Goal: Transaction & Acquisition: Subscribe to service/newsletter

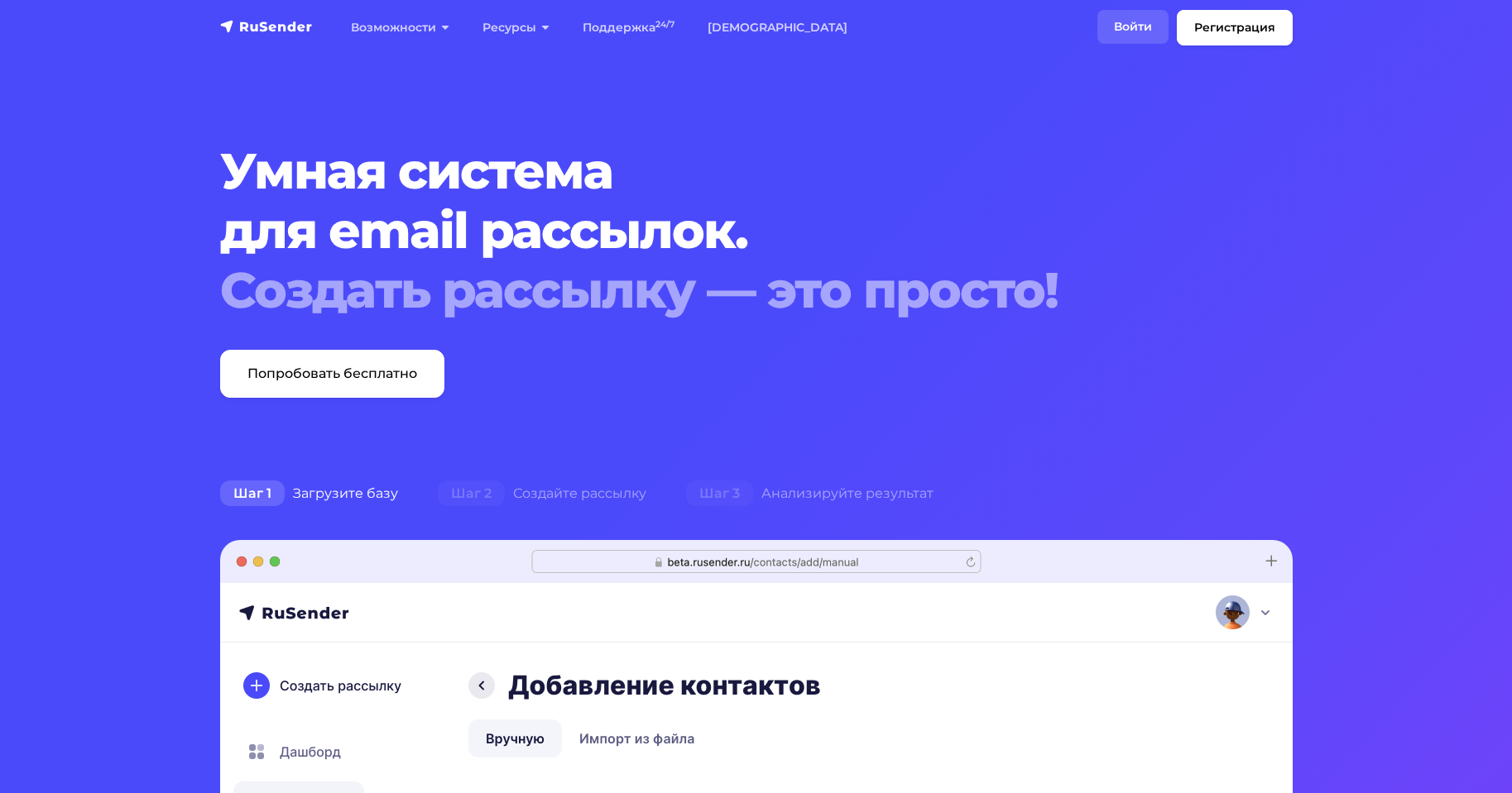
click at [1116, 37] on link "Войти" at bounding box center [1134, 26] width 71 height 34
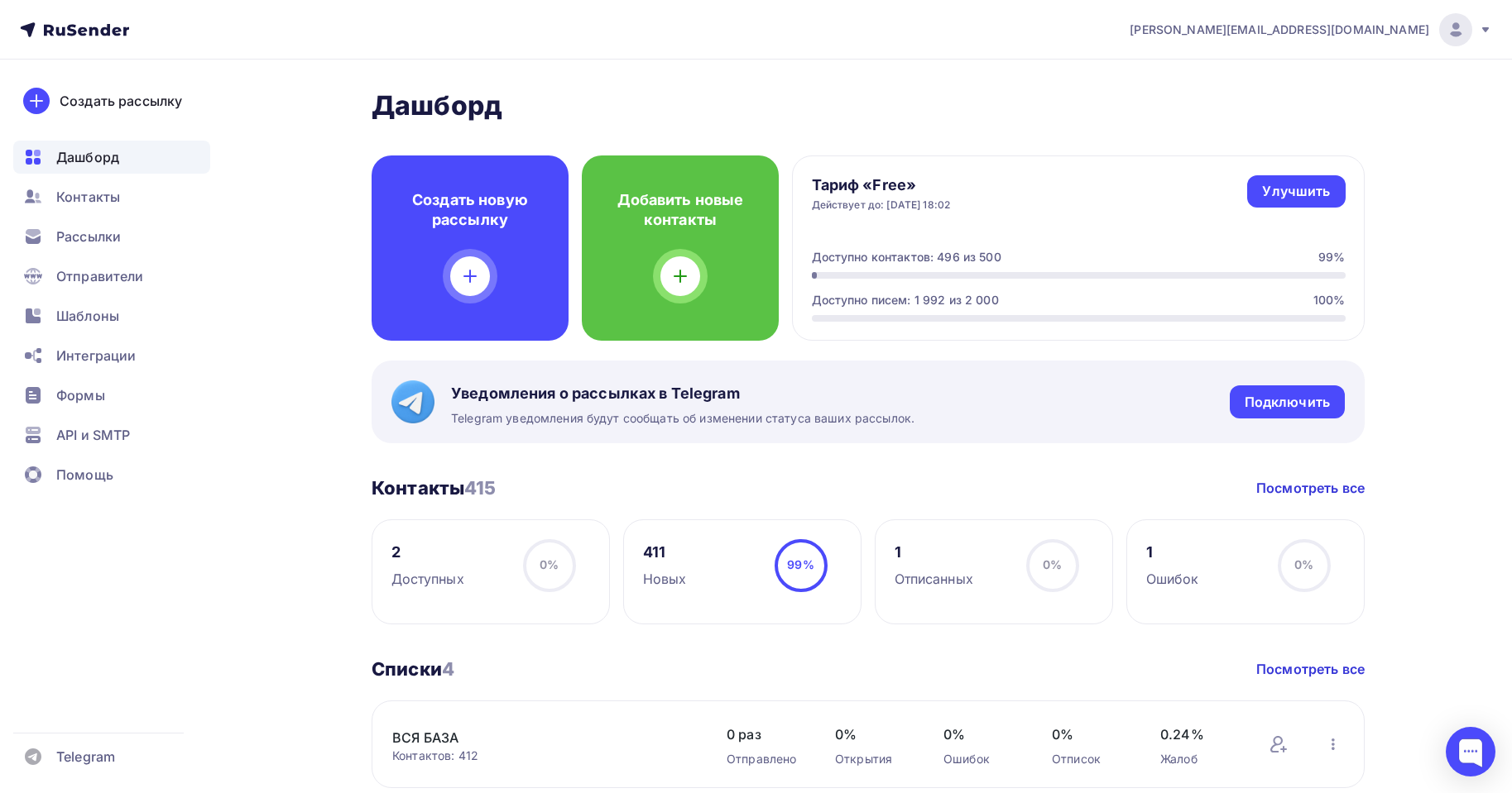
click at [79, 336] on ul "Дашборд Контакты Рассылки Отправители Шаблоны Интеграции Формы API и SMTP Помощь" at bounding box center [112, 321] width 197 height 360
click at [76, 321] on span "Шаблоны" at bounding box center [88, 316] width 63 height 20
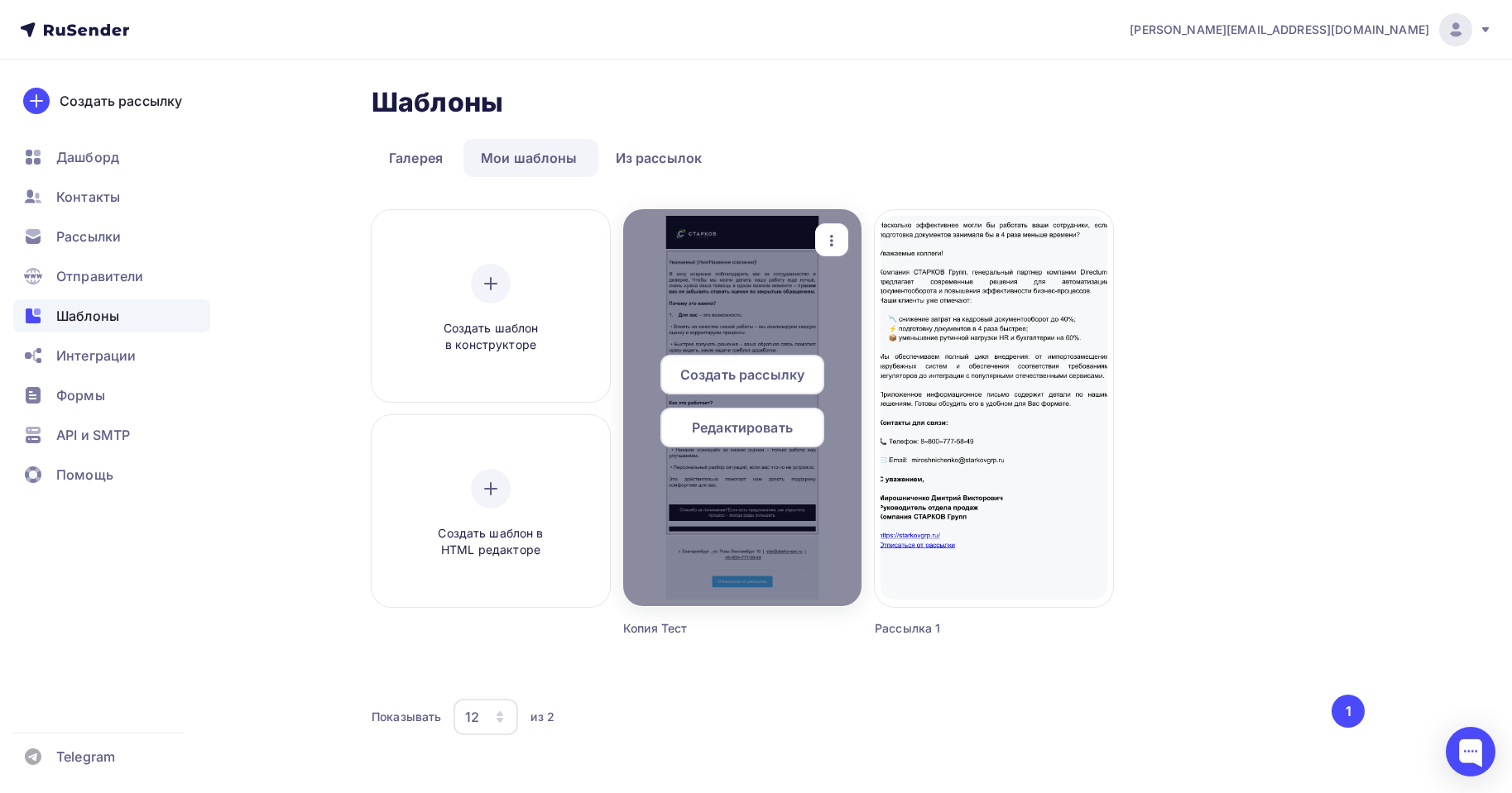
click at [755, 428] on span "Редактировать" at bounding box center [742, 428] width 101 height 20
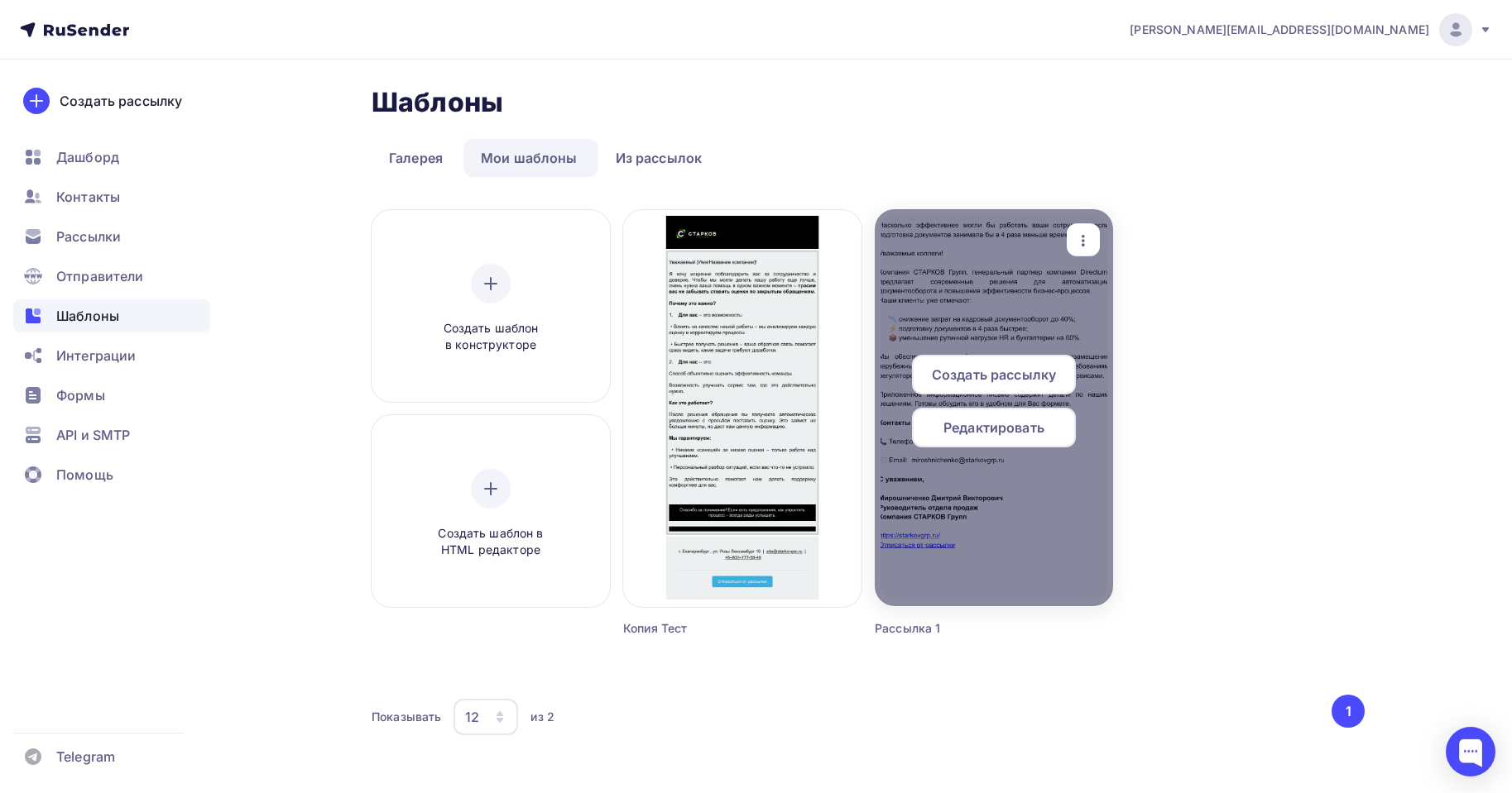
click at [985, 285] on div at bounding box center [994, 407] width 239 height 397
click at [995, 433] on span "Редактировать" at bounding box center [994, 428] width 101 height 20
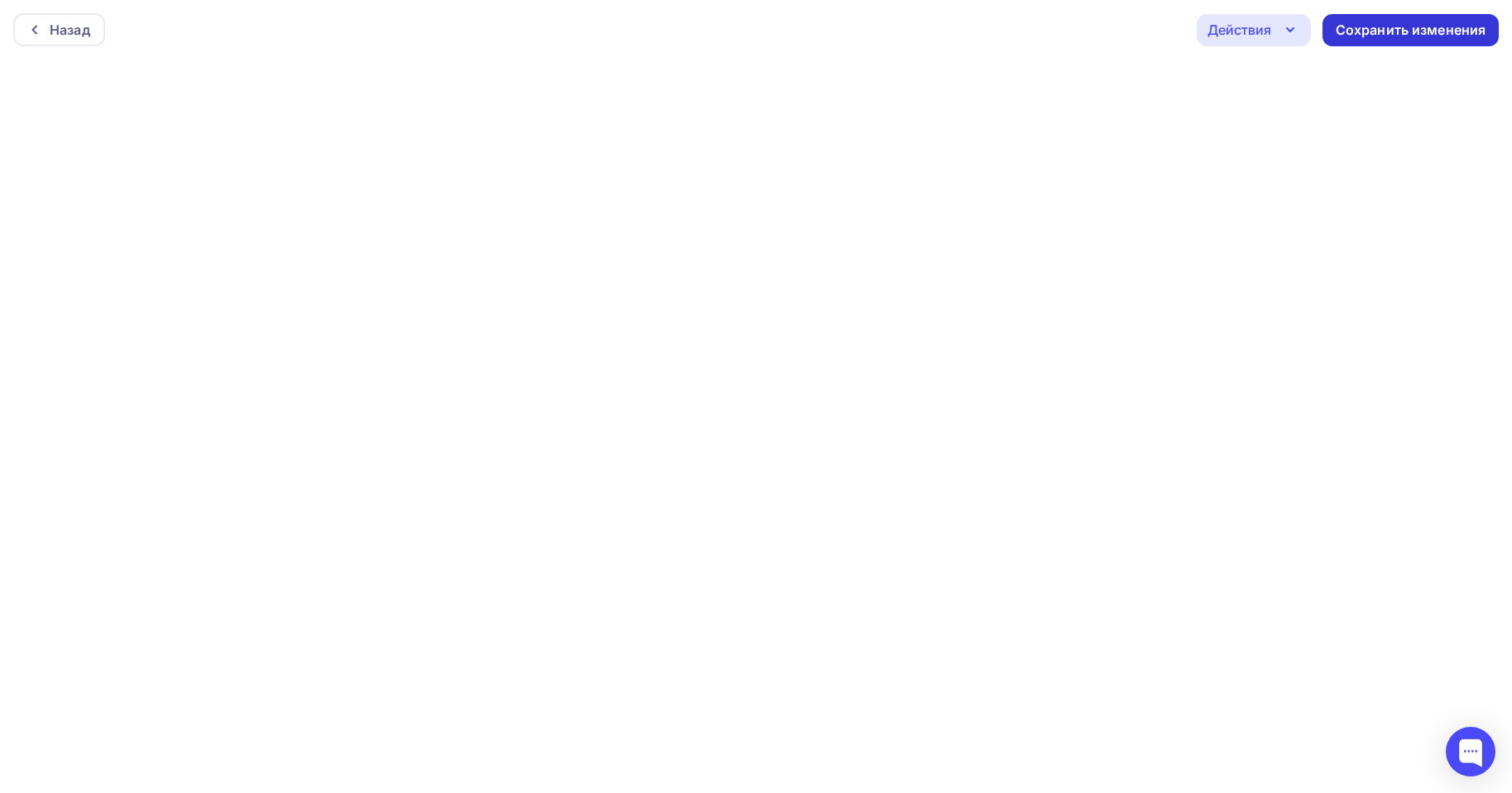
click at [1401, 23] on div "Сохранить изменения" at bounding box center [1411, 30] width 151 height 19
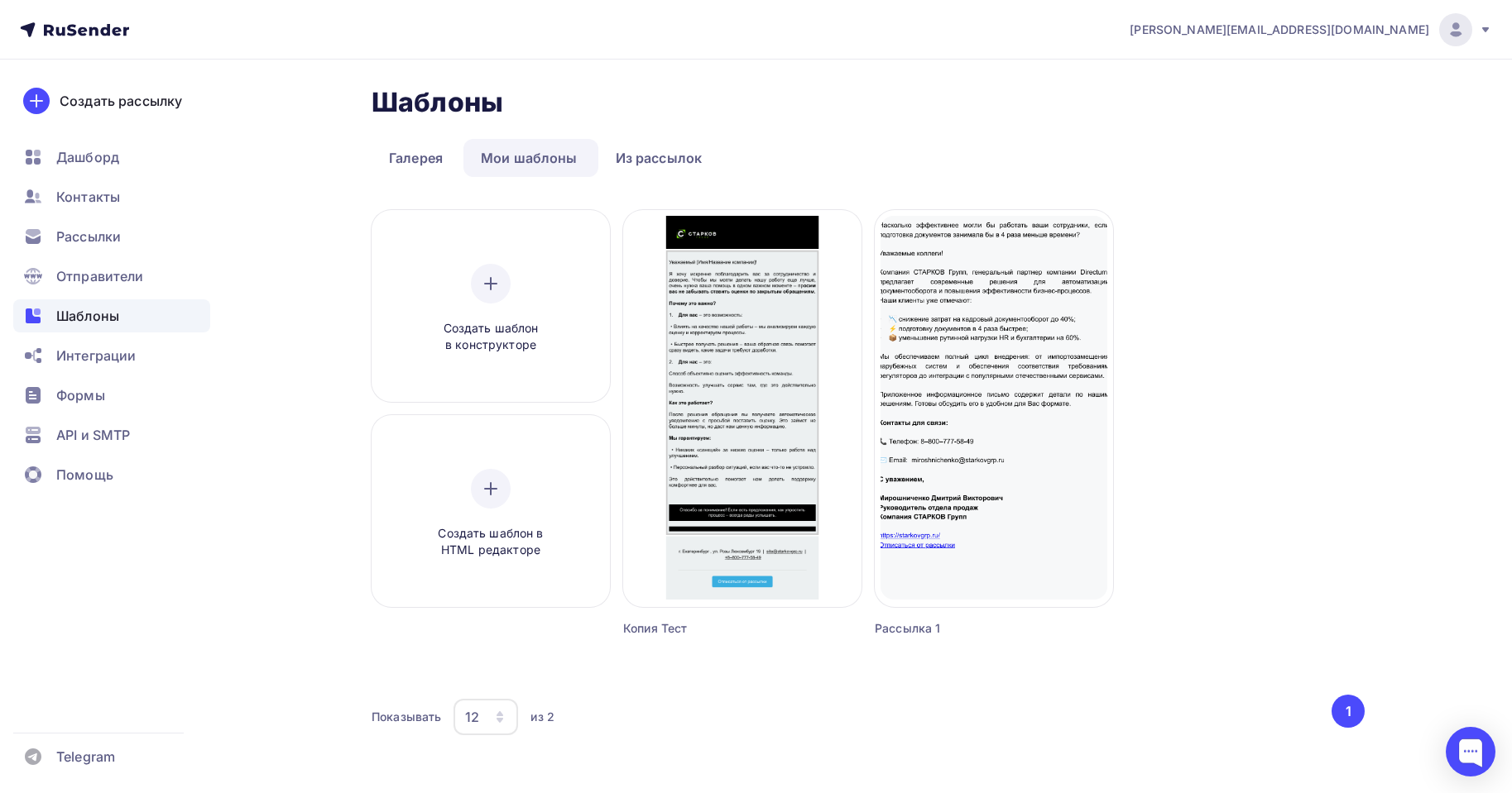
click at [1304, 373] on div "Создать шаблон в конструкторе Создать шаблон в HTML редакторе Создать рассылку …" at bounding box center [868, 444] width 994 height 468
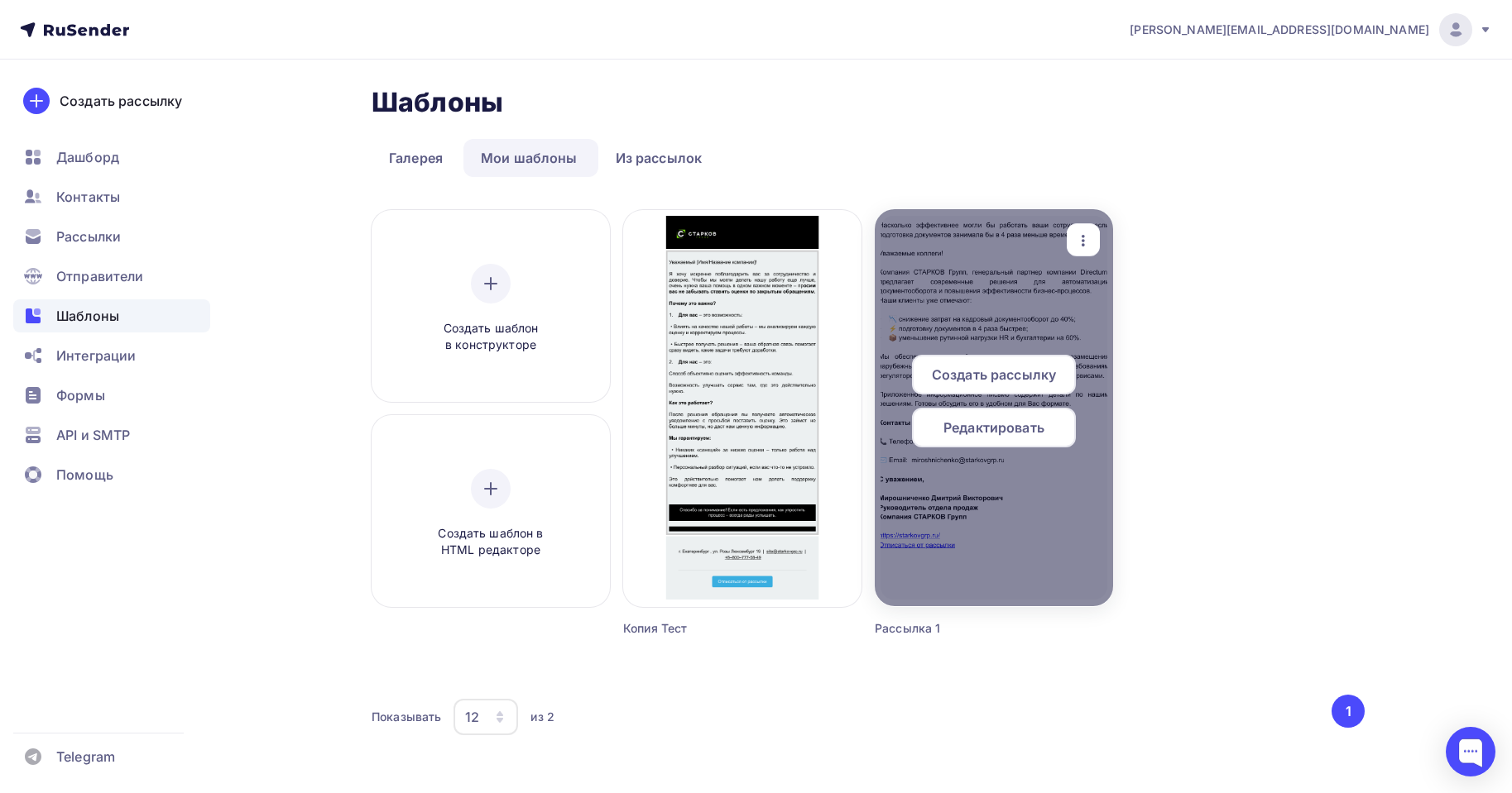
click at [1003, 382] on span "Создать рассылку" at bounding box center [995, 375] width 124 height 20
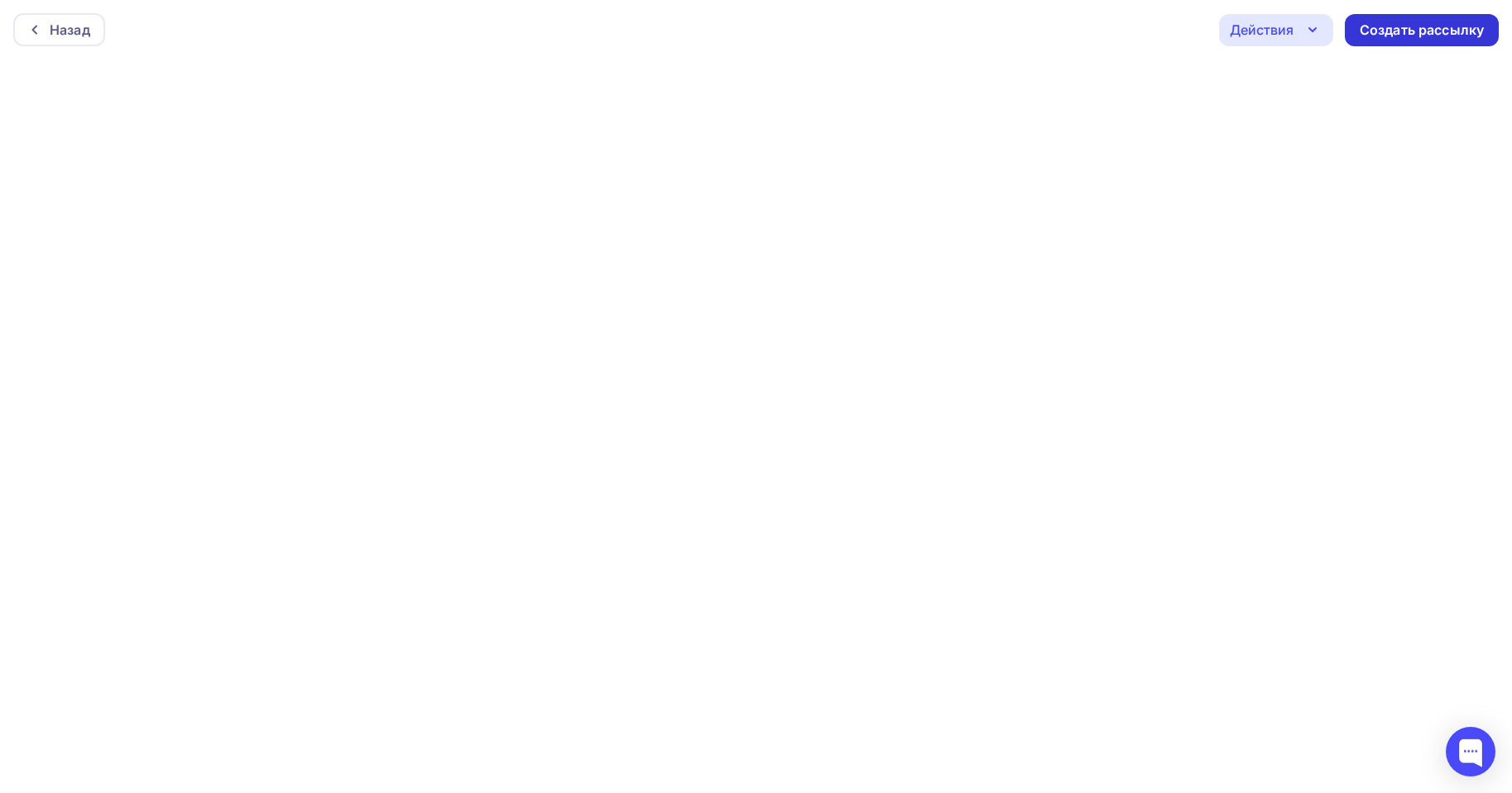
click at [1441, 26] on div "Создать рассылку" at bounding box center [1422, 30] width 124 height 19
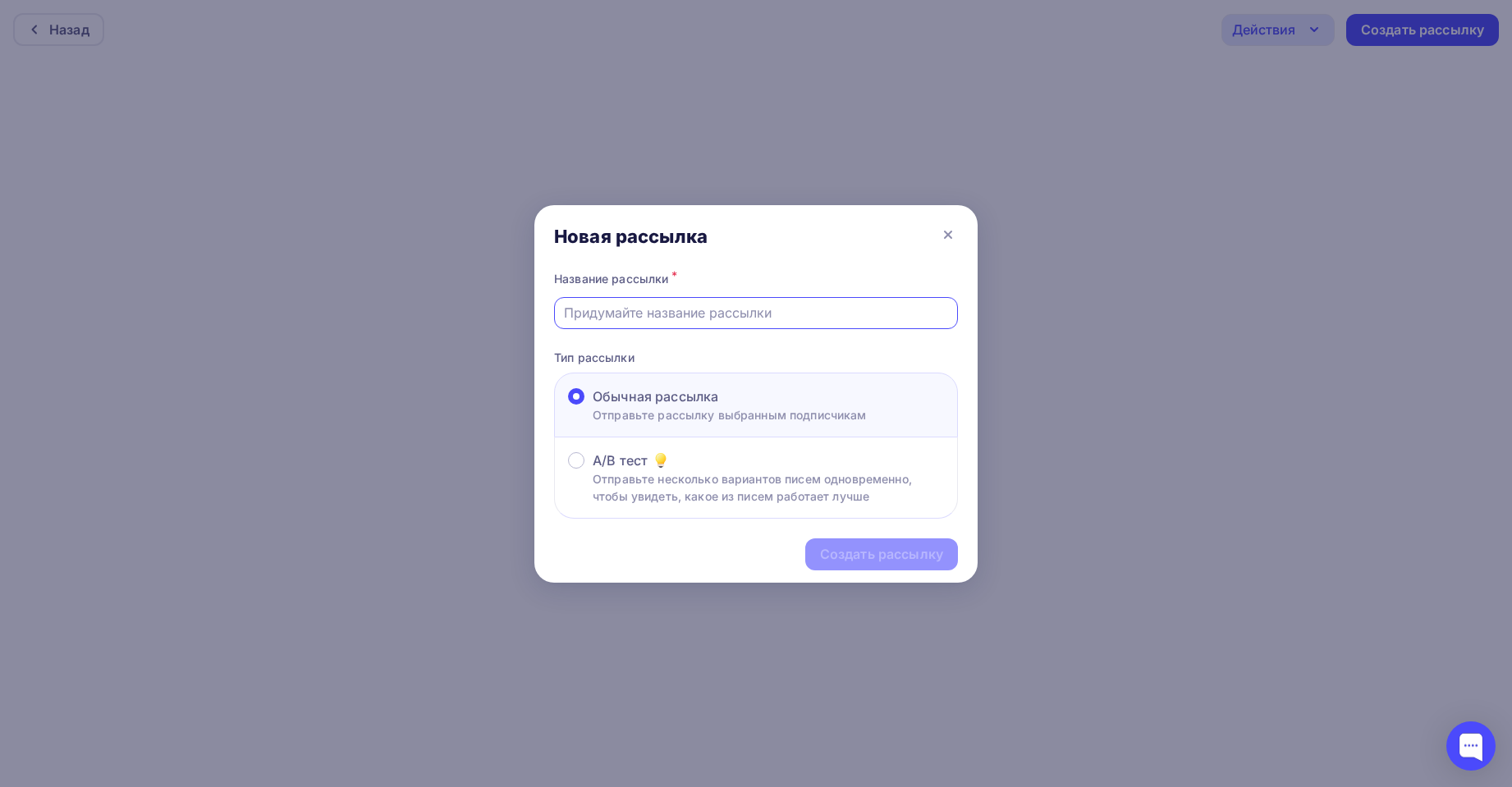
click at [721, 311] on input "text" at bounding box center [756, 313] width 385 height 20
type input "H"
type input "Рассылка 1"
click at [935, 552] on div "Создать рассылку" at bounding box center [882, 554] width 123 height 19
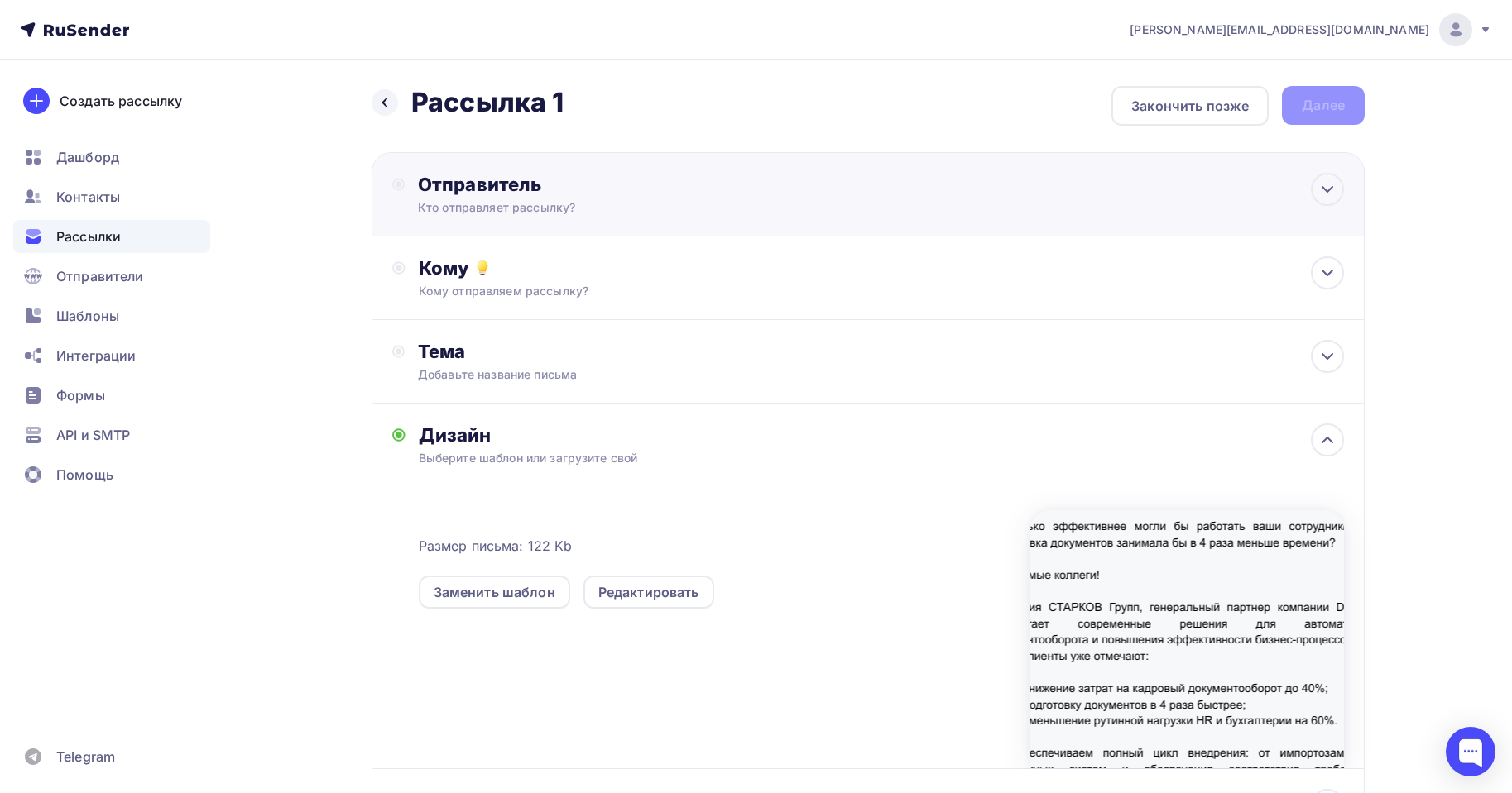
click at [476, 182] on div "Отправитель" at bounding box center [597, 184] width 358 height 23
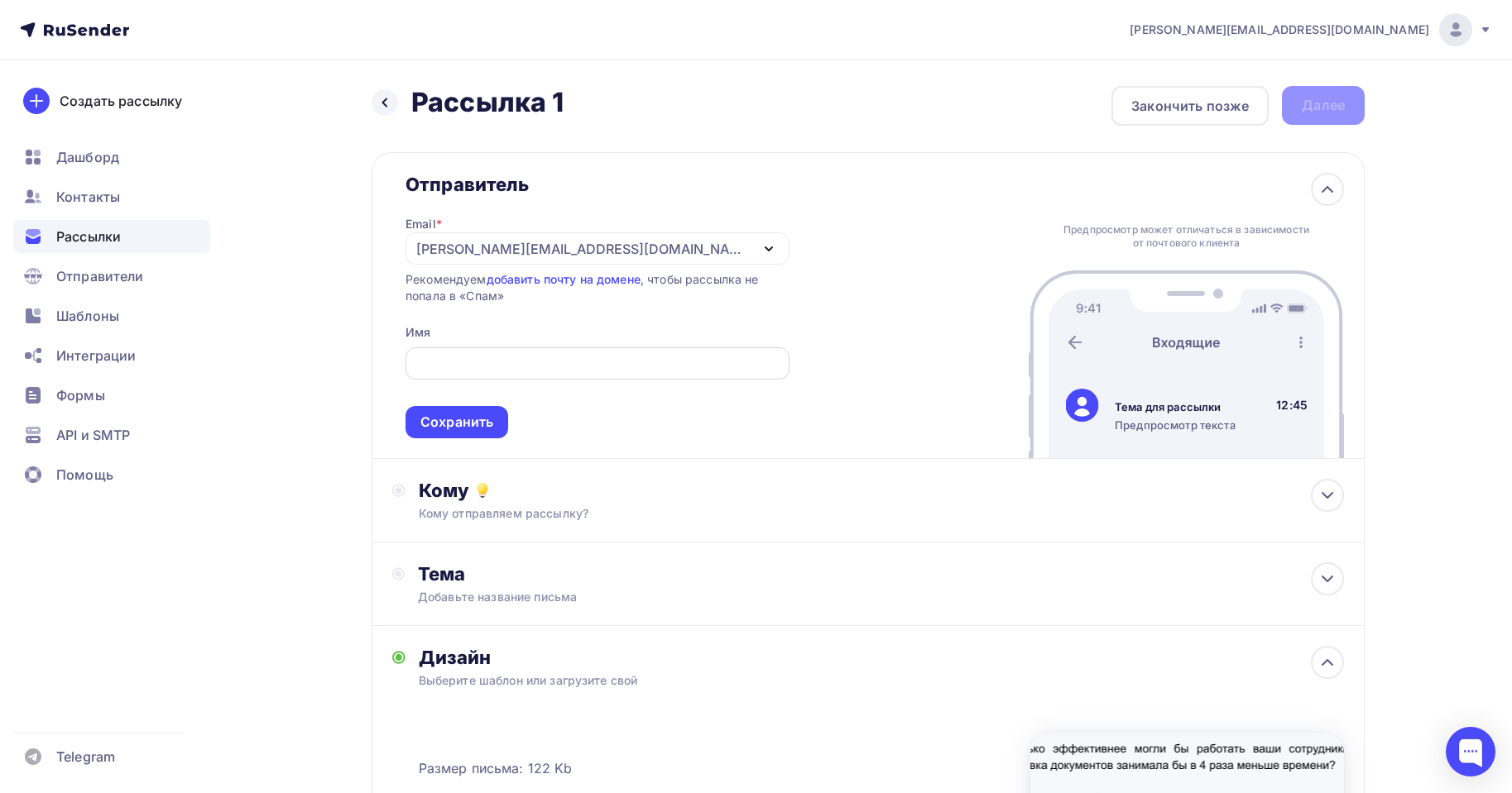
click at [575, 349] on div at bounding box center [598, 363] width 384 height 32
click at [571, 351] on div at bounding box center [598, 363] width 384 height 32
click at [565, 353] on div at bounding box center [598, 363] width 384 height 32
click at [538, 377] on div at bounding box center [598, 363] width 384 height 32
click at [632, 238] on div "[PERSON_NAME][EMAIL_ADDRESS][DOMAIN_NAME]" at bounding box center [598, 248] width 384 height 32
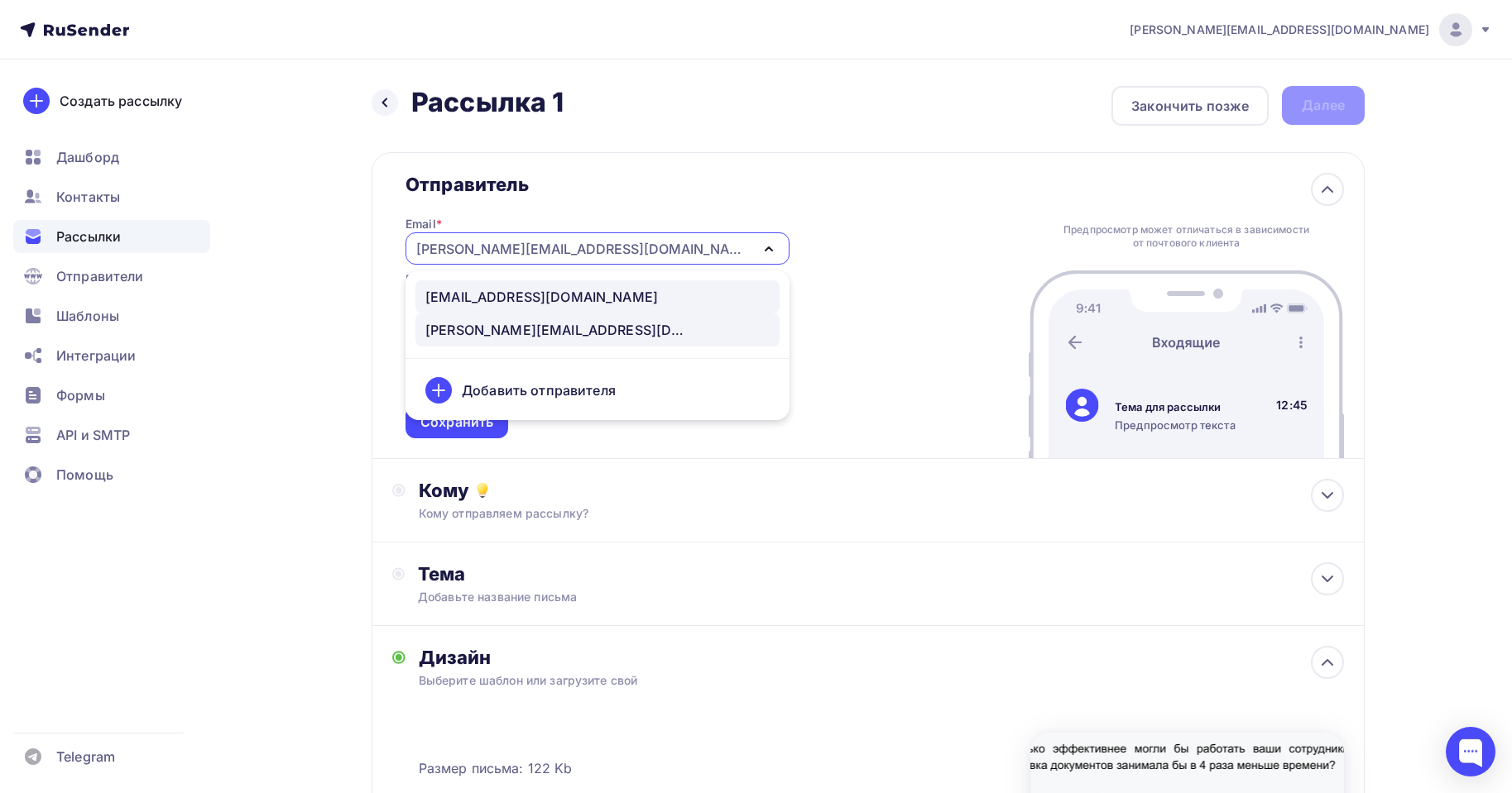
click at [552, 295] on div "sales@starkovgrp.ru" at bounding box center [541, 297] width 232 height 20
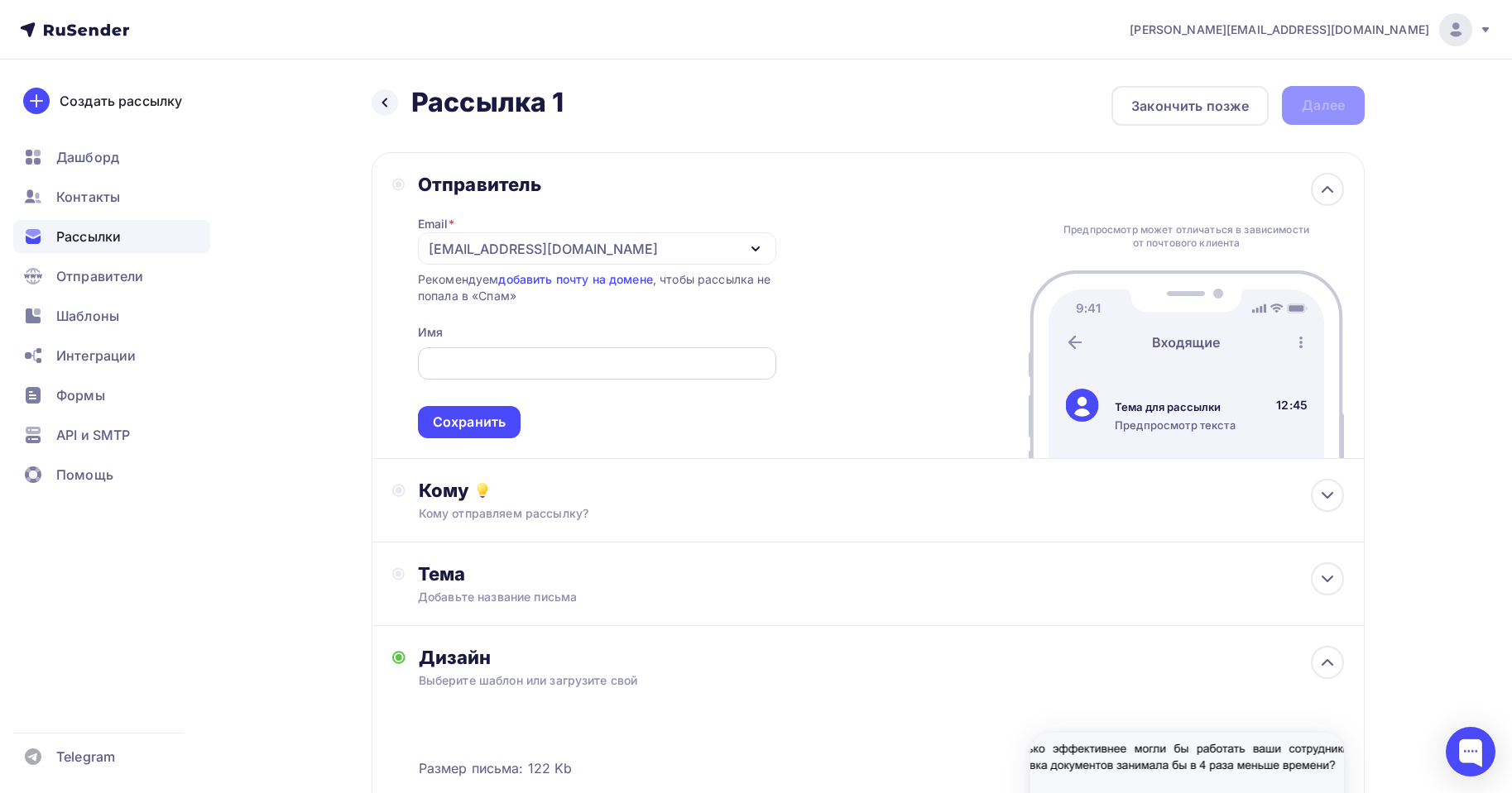
click at [545, 353] on div at bounding box center [597, 363] width 358 height 32
click at [544, 354] on input "text" at bounding box center [596, 365] width 339 height 20
type input "СТАРКОВ Групп"
click at [468, 420] on div "Сохранить" at bounding box center [470, 422] width 73 height 19
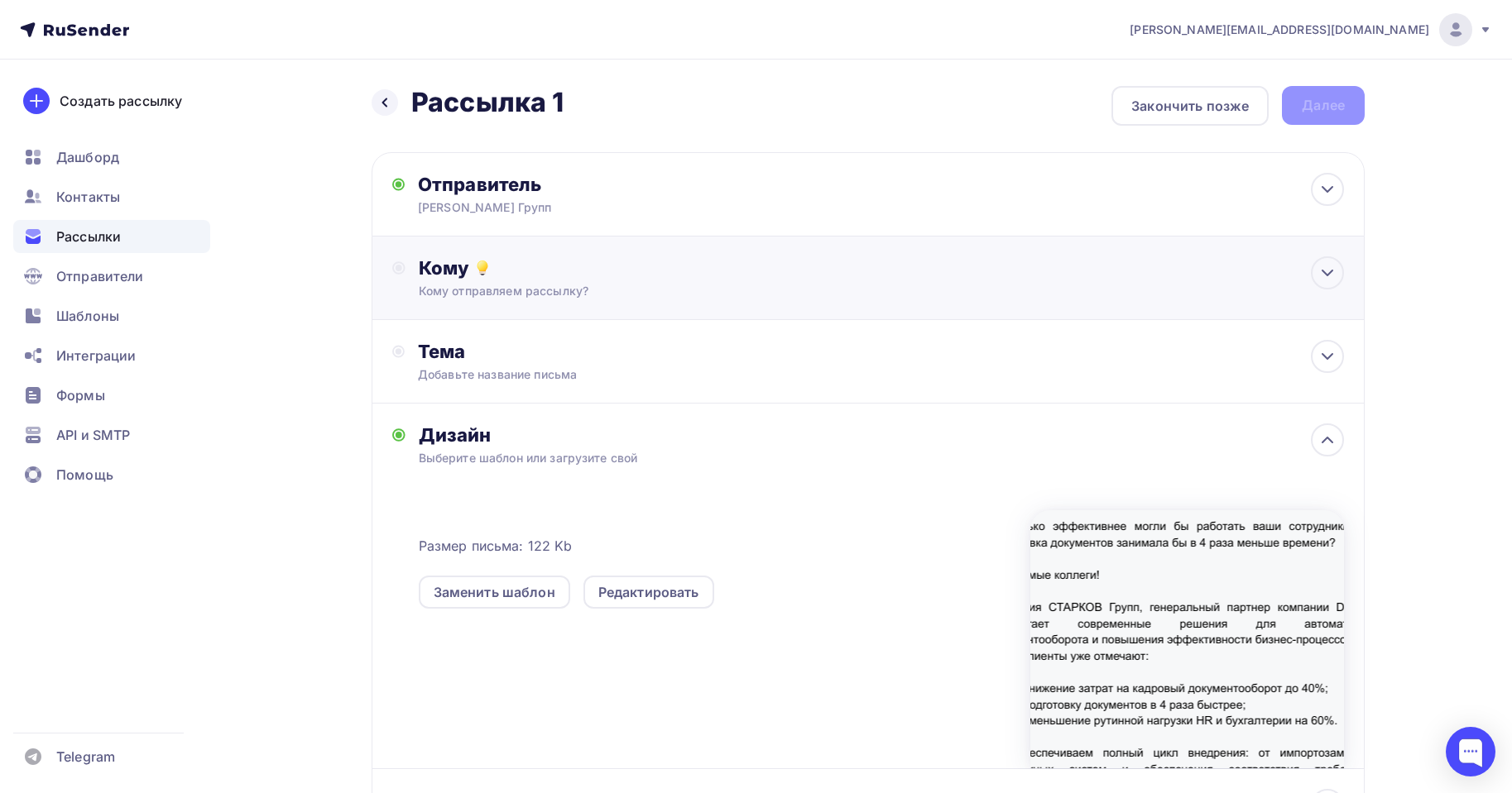
click at [550, 279] on div "Кому" at bounding box center [881, 268] width 925 height 23
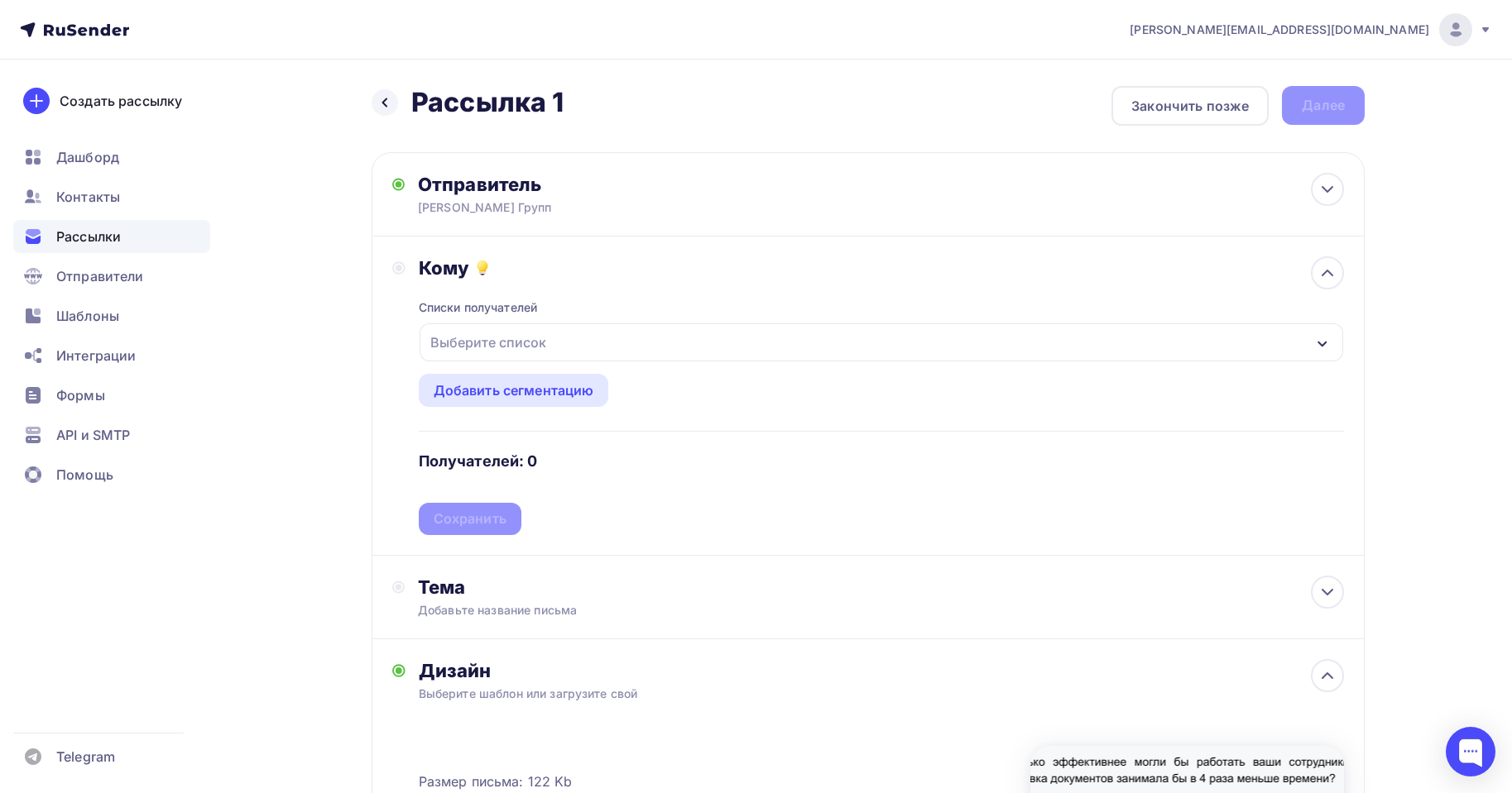
click at [553, 349] on div "Выберите список" at bounding box center [881, 343] width 924 height 38
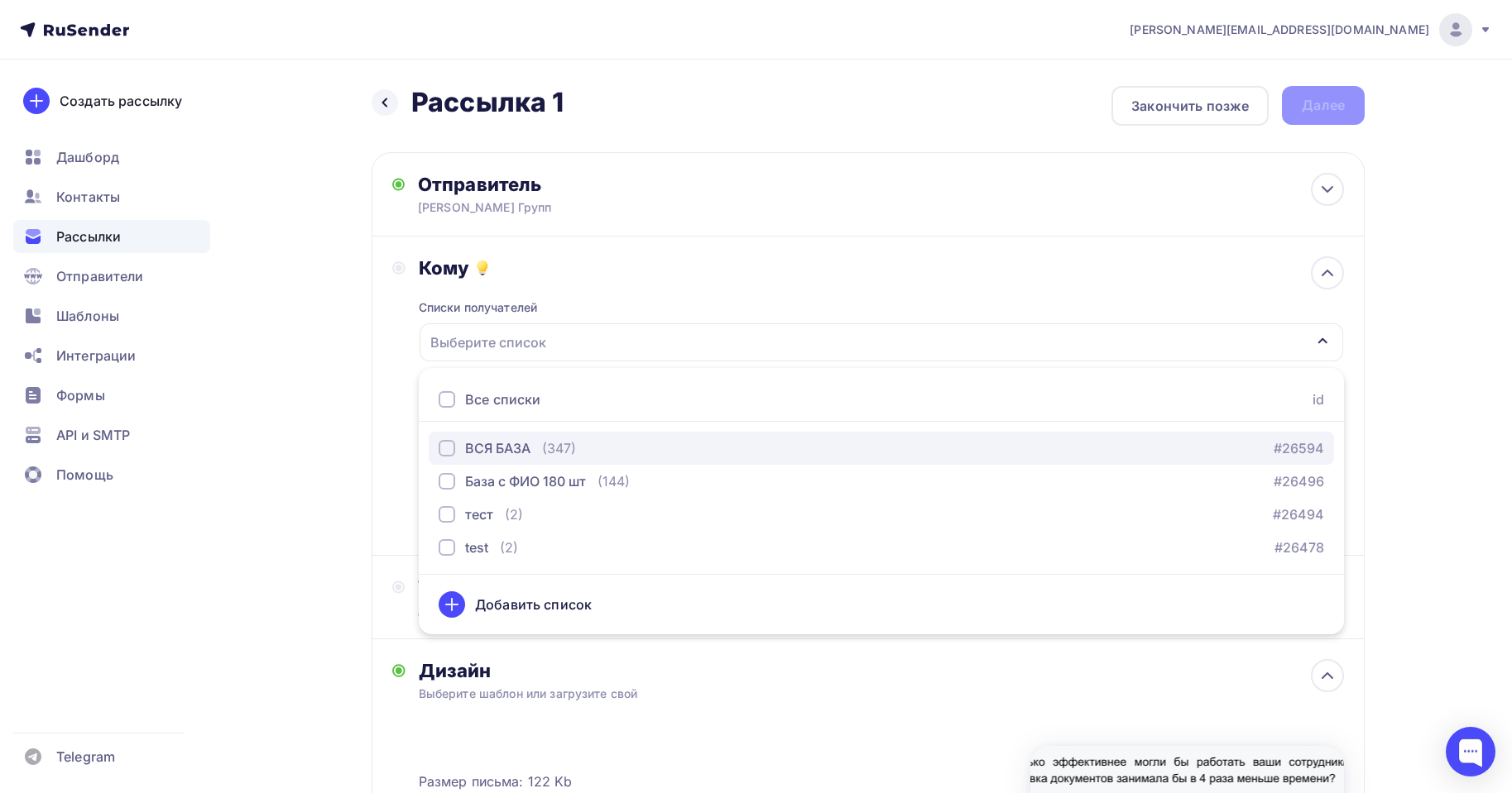
click at [521, 442] on div "ВСЯ БАЗА" at bounding box center [498, 449] width 66 height 20
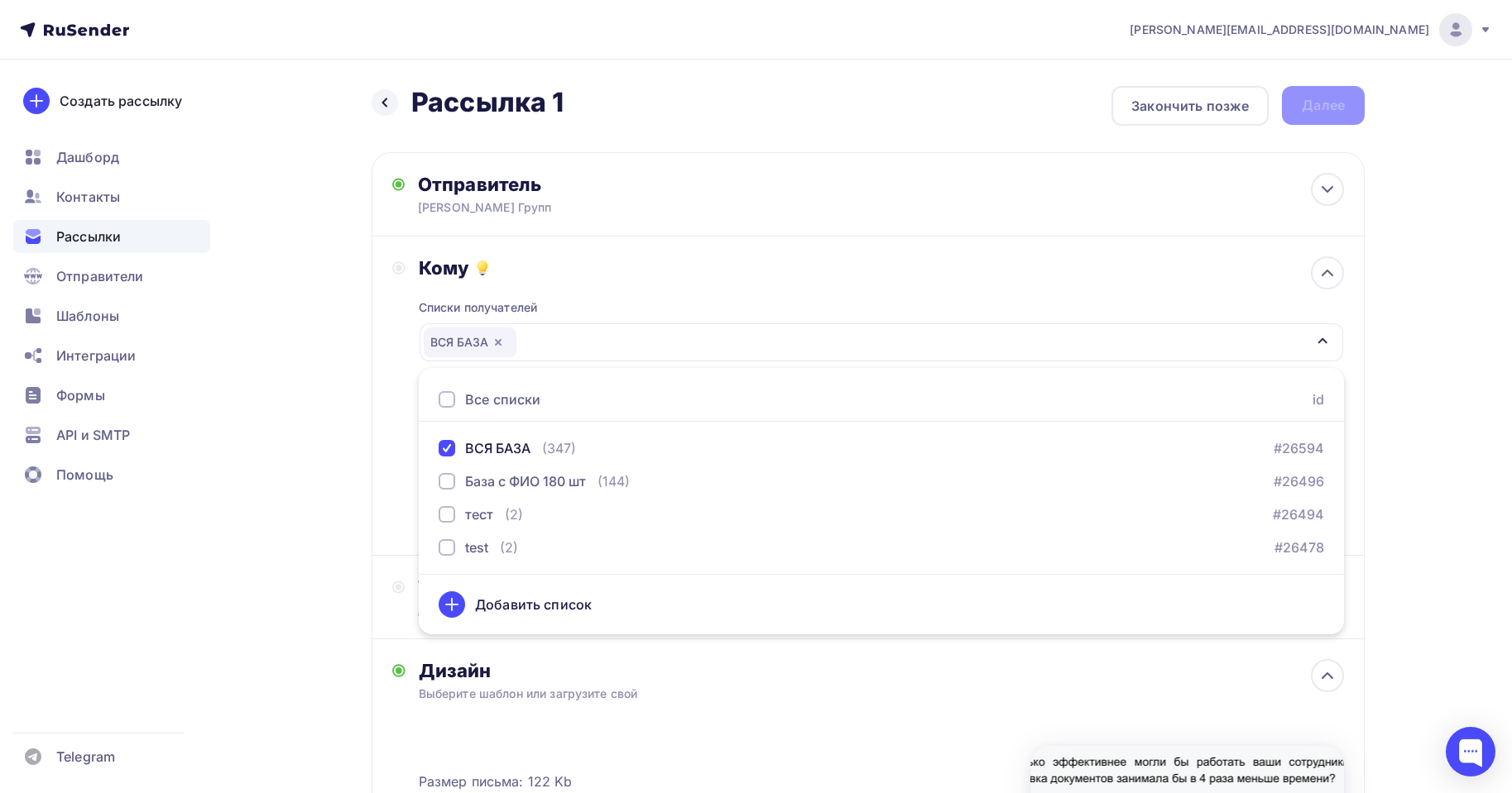
click at [372, 345] on div "Кому Списки получателей ВСЯ БАЗА Все списки id ВСЯ БАЗА (347) #26594 База с ФИО…" at bounding box center [868, 396] width 994 height 320
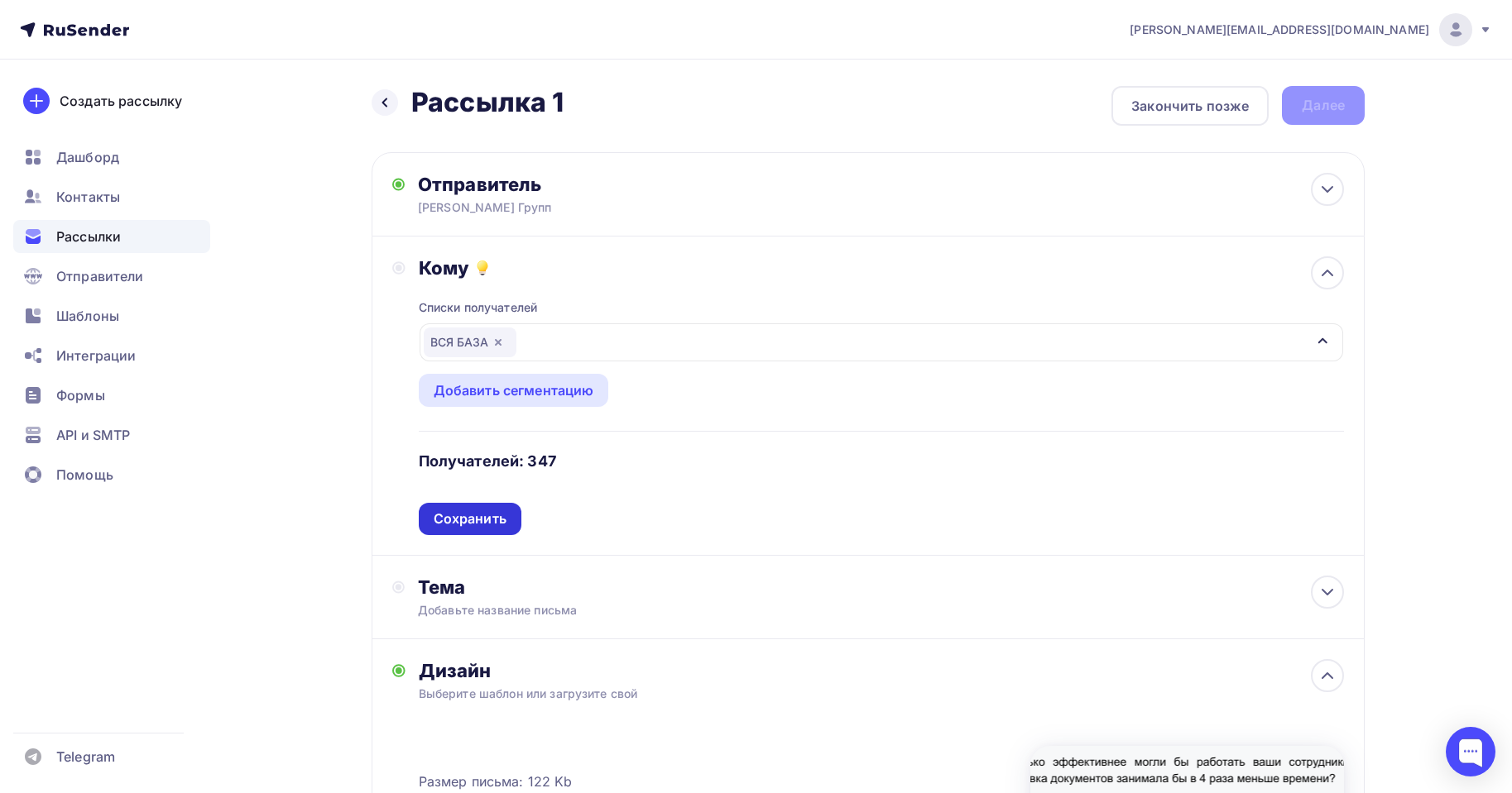
drag, startPoint x: 473, startPoint y: 538, endPoint x: 476, endPoint y: 526, distance: 12.4
click at [474, 534] on div "Кому Списки получателей ВСЯ БАЗА Все списки id ВСЯ БАЗА (347) #26594 База с ФИО…" at bounding box center [868, 396] width 994 height 320
click at [478, 525] on div "Сохранить" at bounding box center [470, 519] width 73 height 19
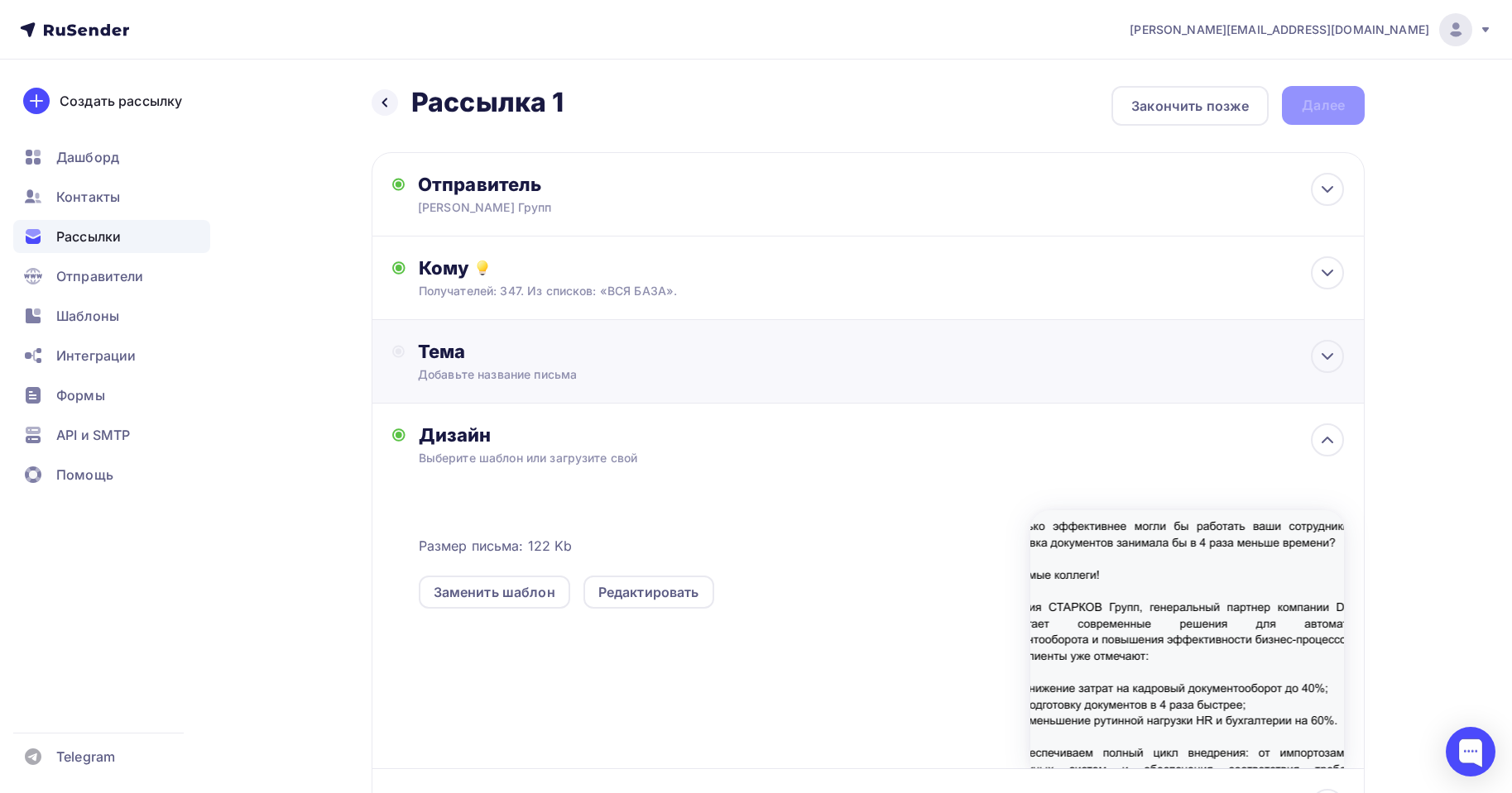
click at [537, 369] on div "Добавьте название письма" at bounding box center [565, 375] width 294 height 16
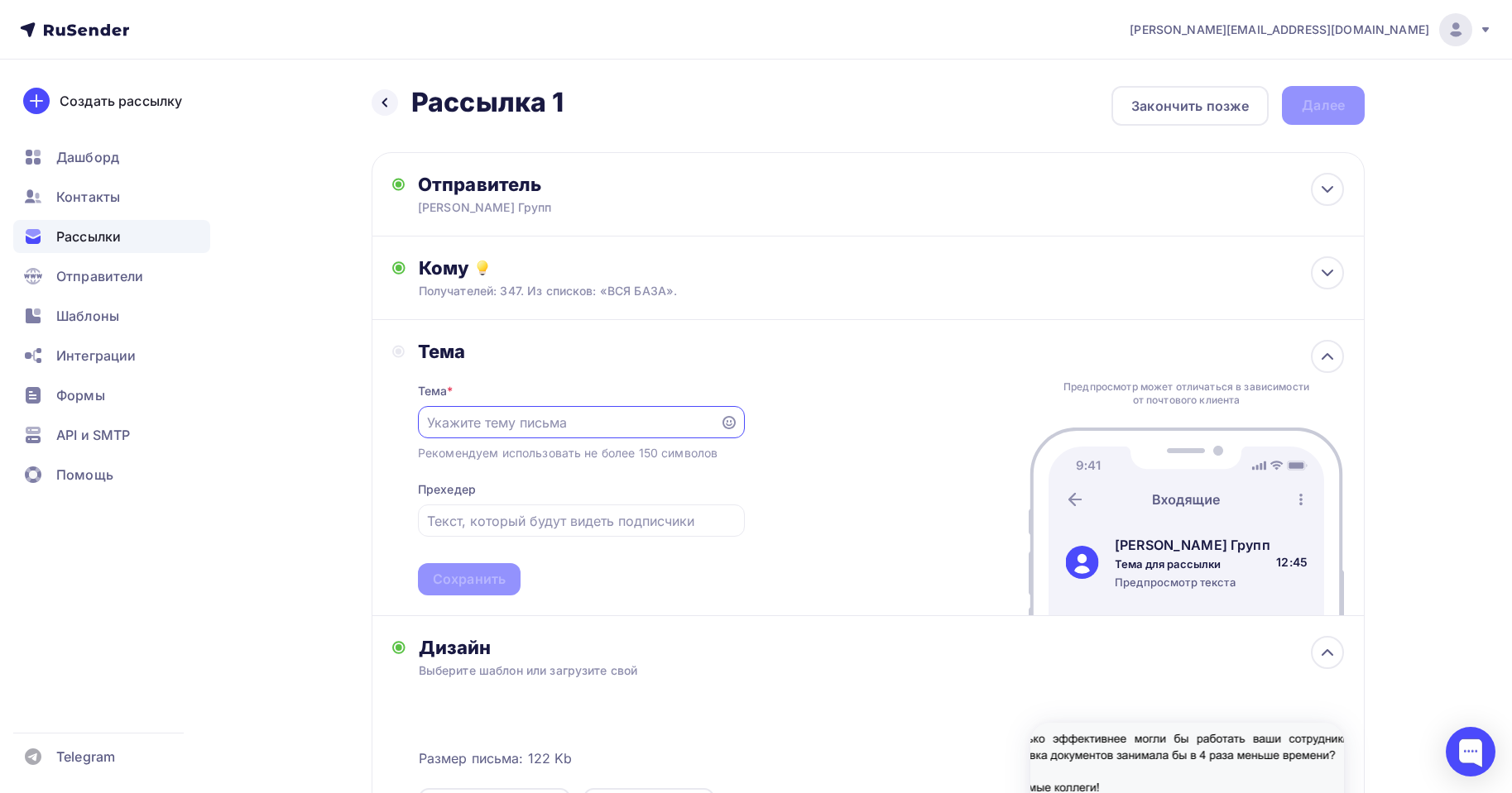
click at [511, 414] on input "text" at bounding box center [569, 423] width 283 height 20
paste input "Предложение по автоматизации документооборота и бизнес-процессов"
type input "Предложение по автоматизации документооборота и бизнес-процессов"
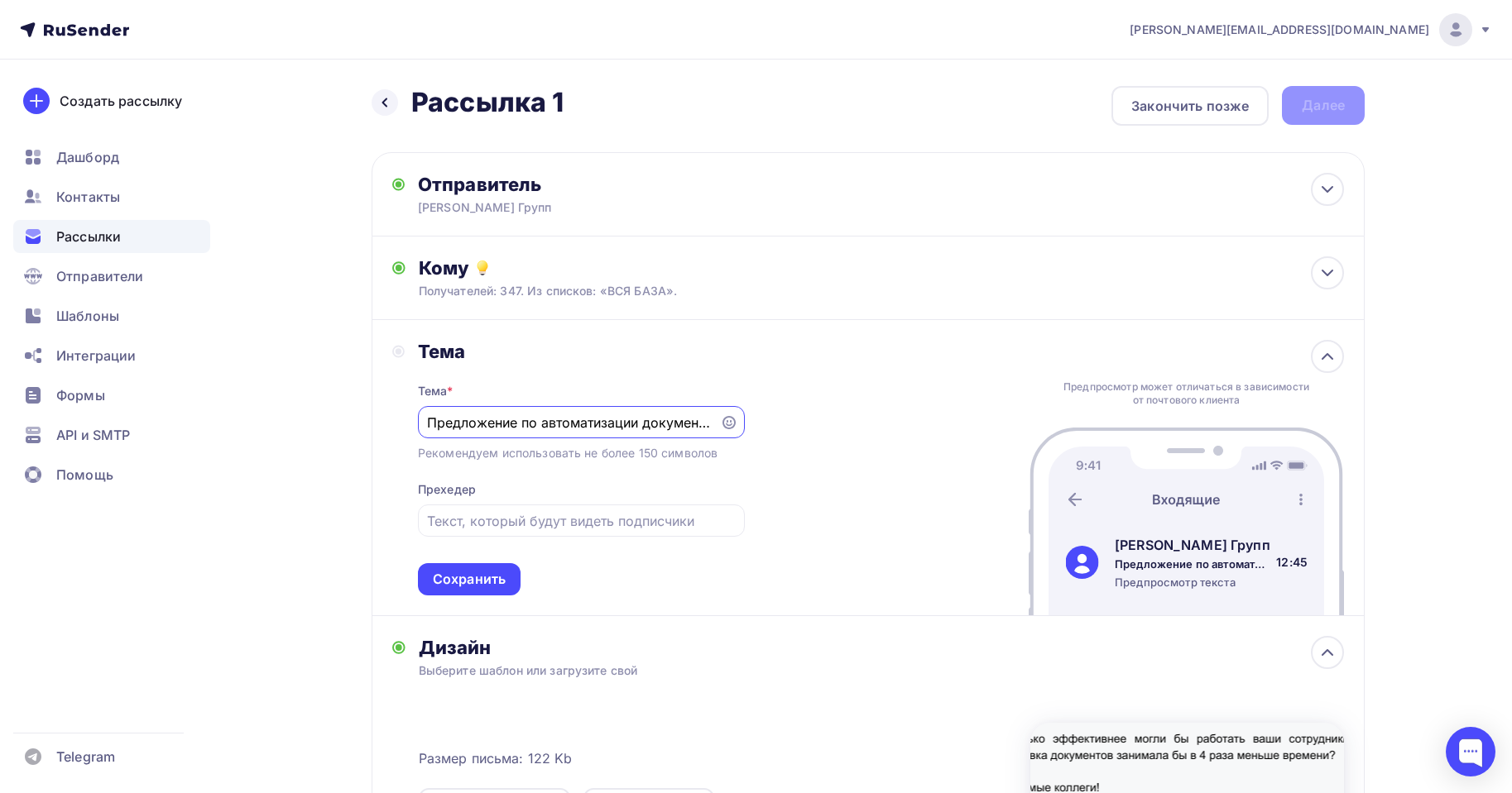
click at [836, 389] on div "Тема Тема * Предложение по автоматизации документооборота и бизнес-процессов Ре…" at bounding box center [868, 468] width 994 height 296
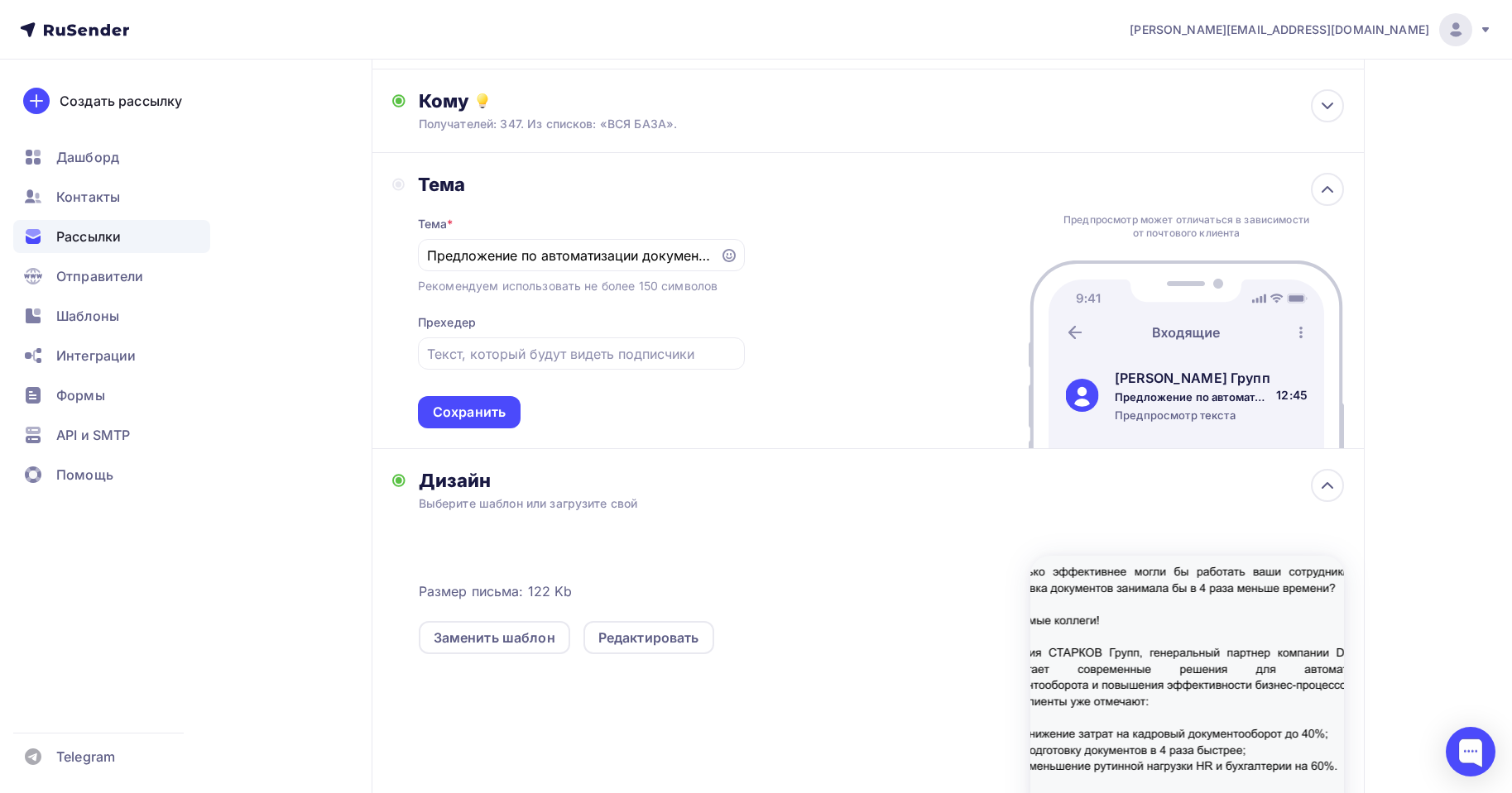
scroll to position [296, 0]
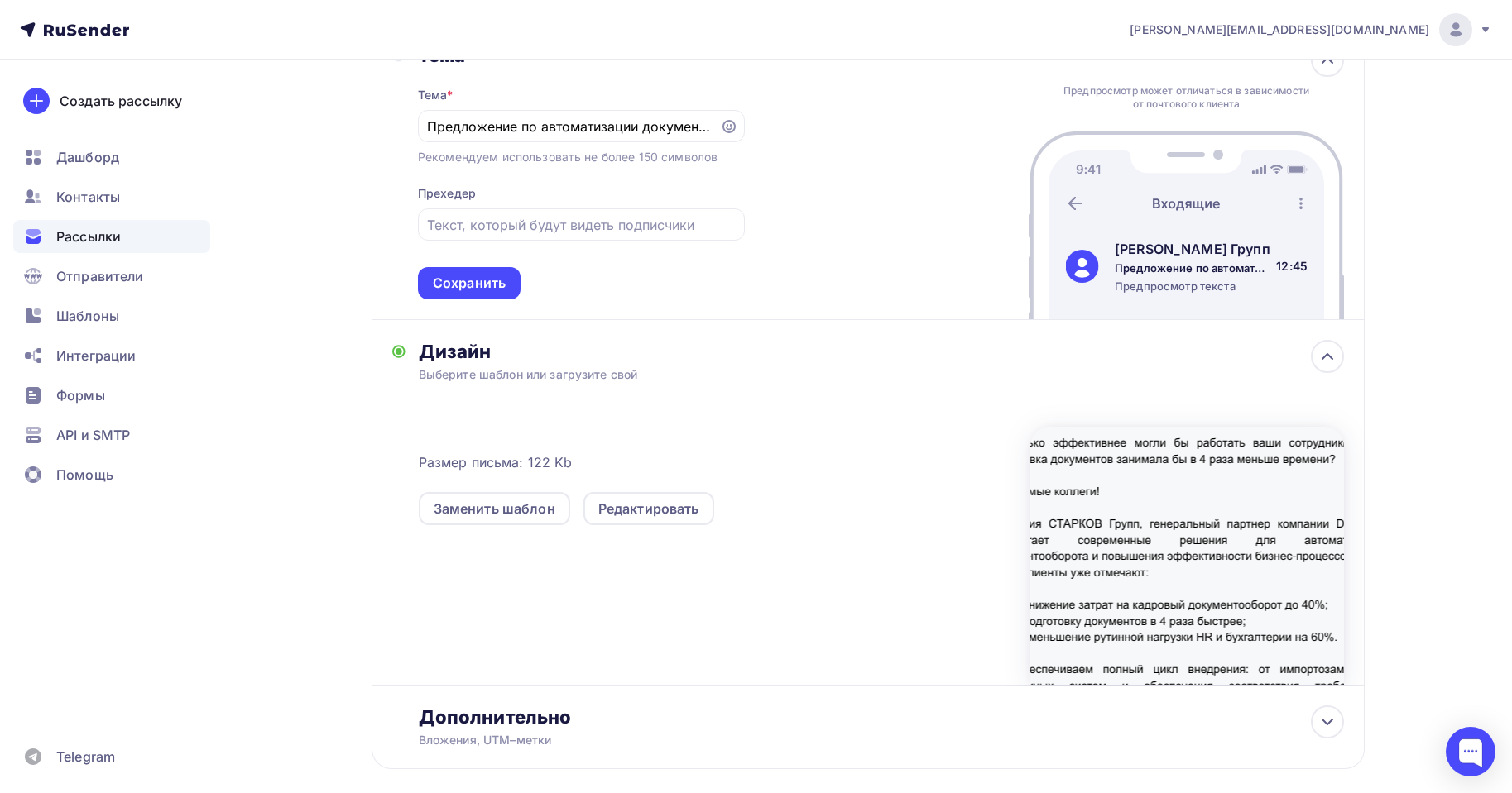
click at [1189, 451] on div at bounding box center [1187, 555] width 314 height 259
drag, startPoint x: 1189, startPoint y: 451, endPoint x: 608, endPoint y: 448, distance: 581.0
click at [1187, 451] on div at bounding box center [1187, 555] width 314 height 259
click at [634, 521] on div "Редактировать" at bounding box center [648, 509] width 131 height 33
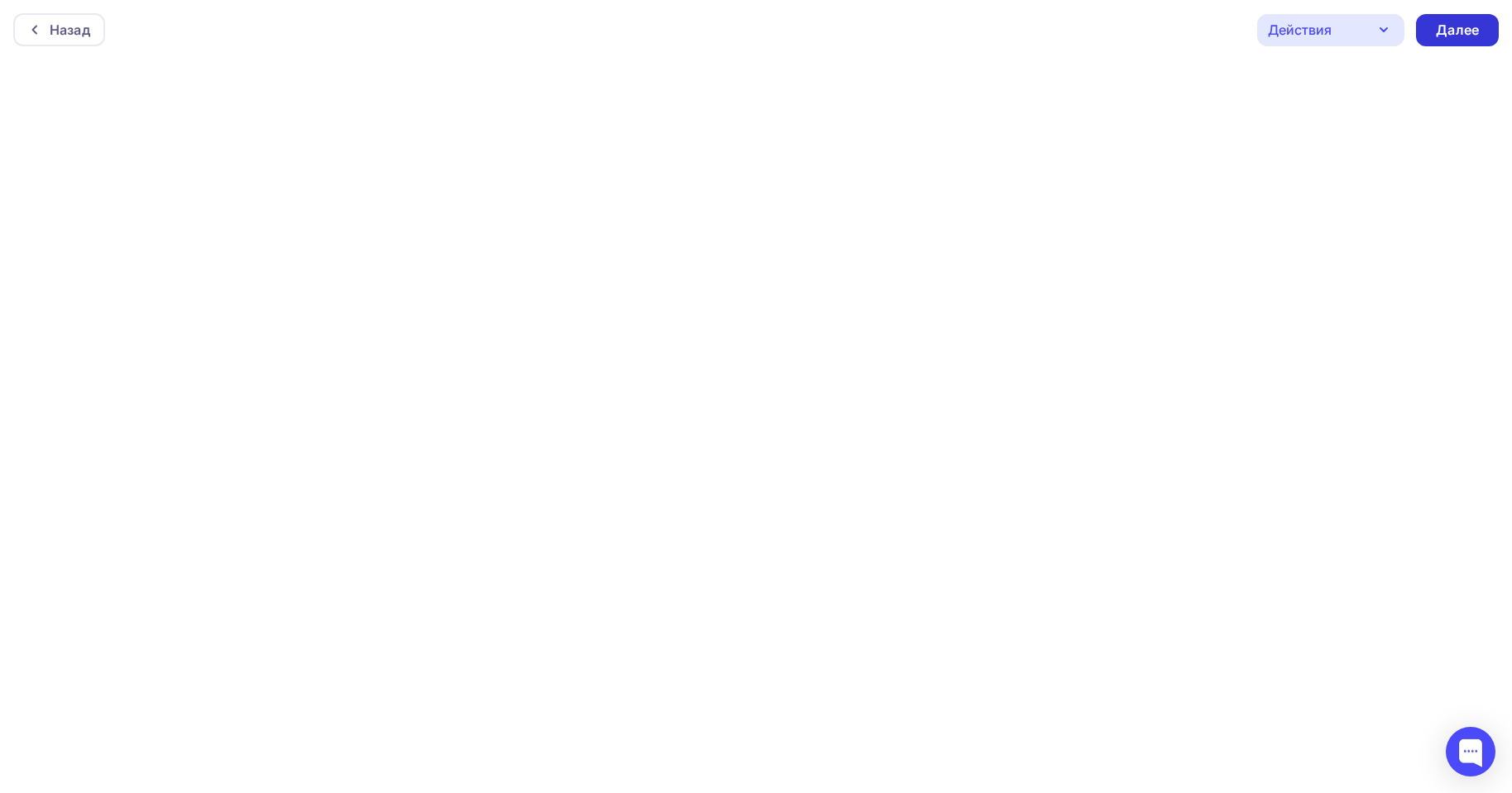
click at [1447, 24] on div "Далее" at bounding box center [1457, 30] width 43 height 19
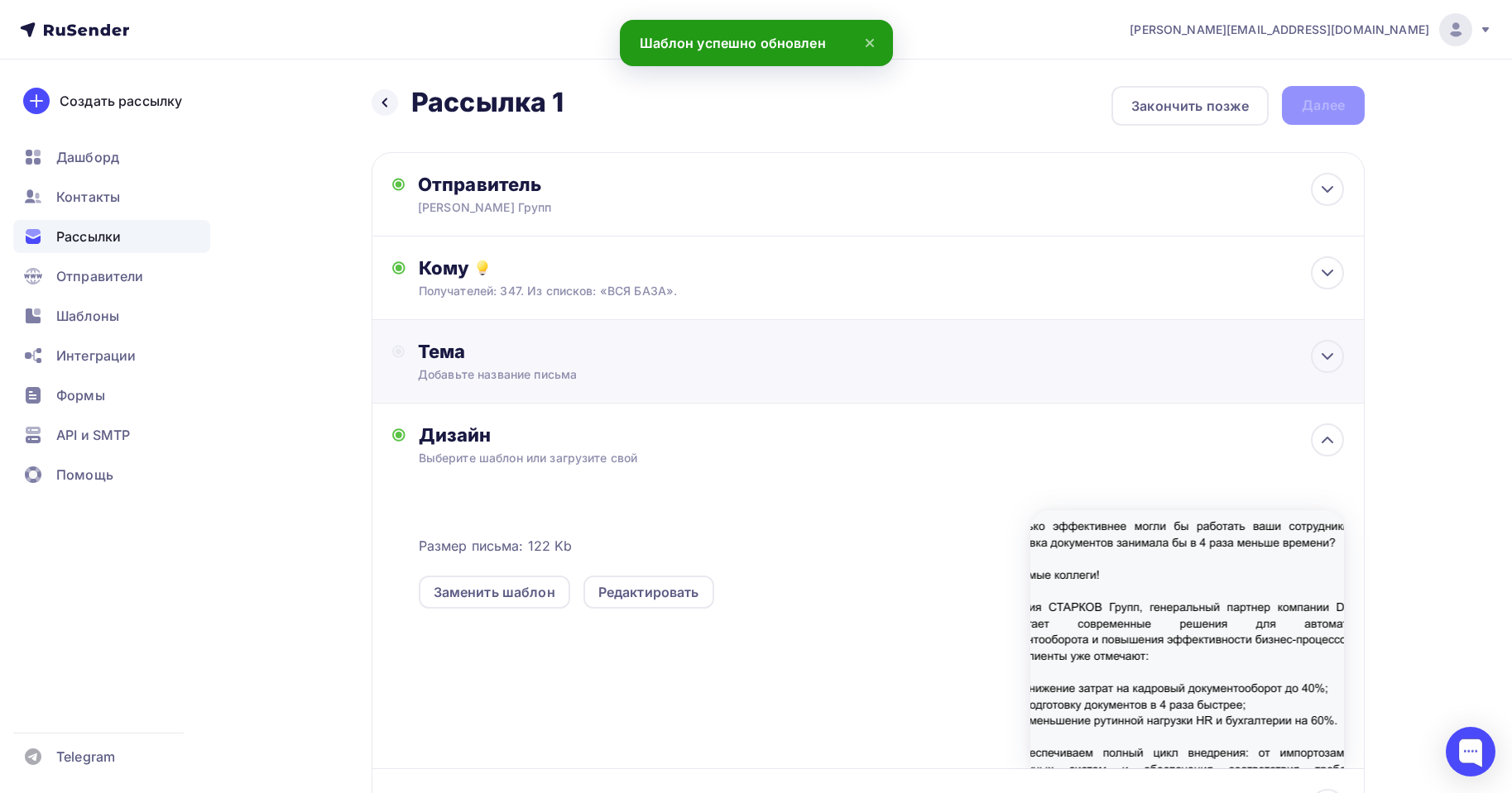
click at [532, 375] on div "Добавьте название письма" at bounding box center [565, 375] width 294 height 16
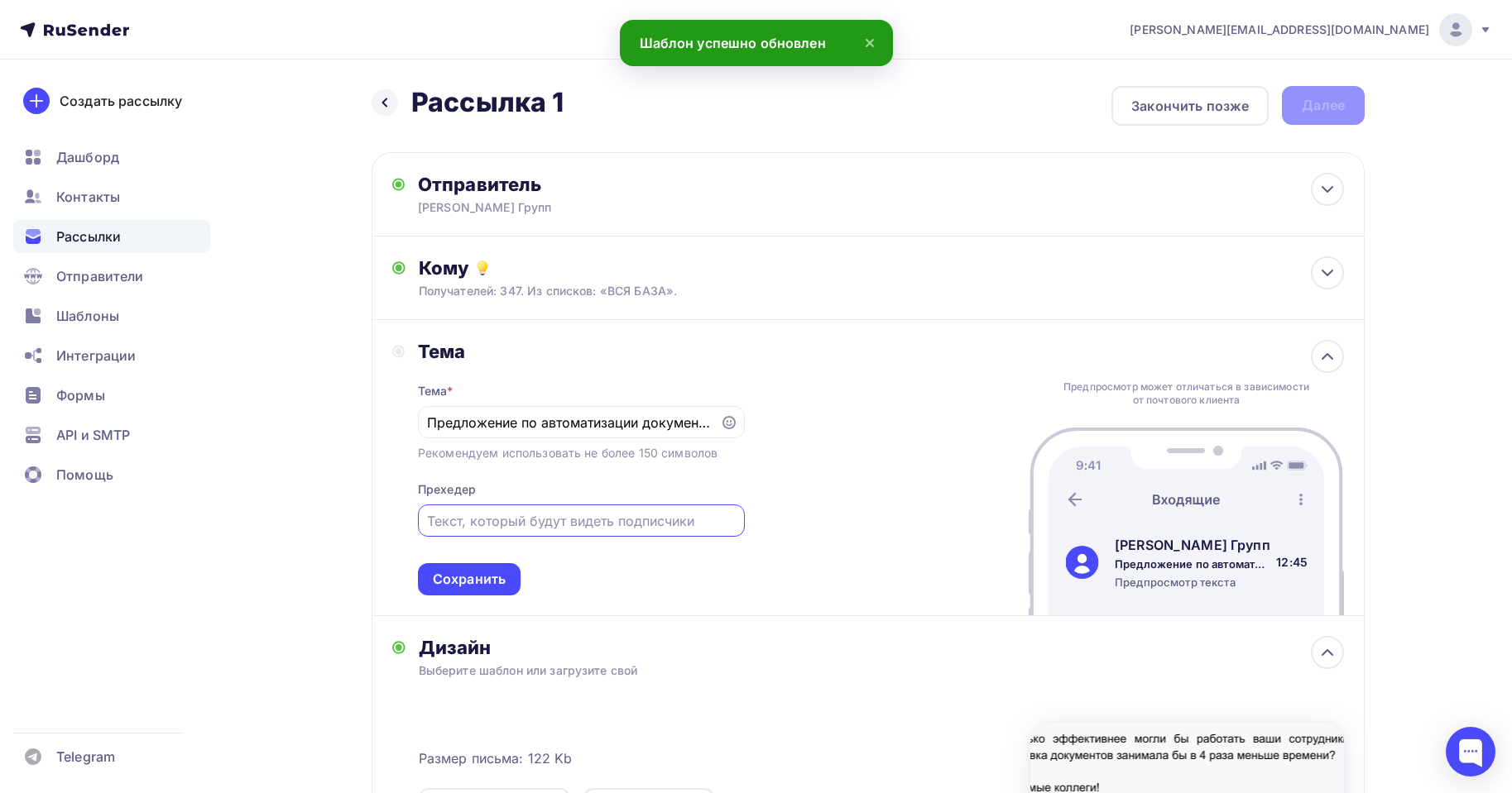
click at [560, 530] on input "text" at bounding box center [580, 522] width 308 height 20
paste input "Насколько эффективнее могли бы работать ваши сотрудники, если подготовка докуме…"
type input "Насколько эффективнее могли бы работать ваши сотрудники, если подготовка докуме…"
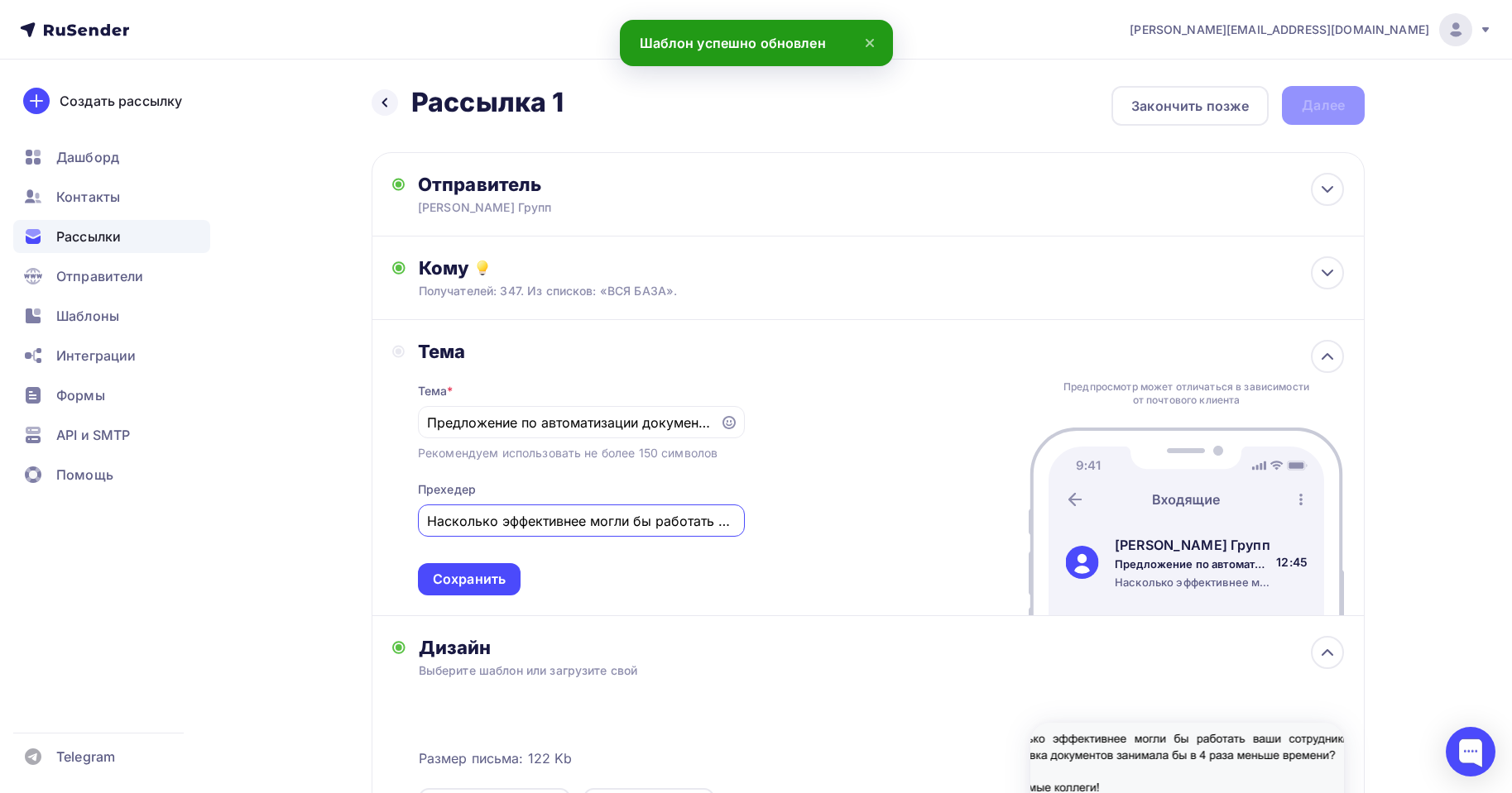
click at [816, 416] on div "Тема Тема * Предложение по автоматизации документооборота и бизнес-процессов Ре…" at bounding box center [868, 468] width 994 height 296
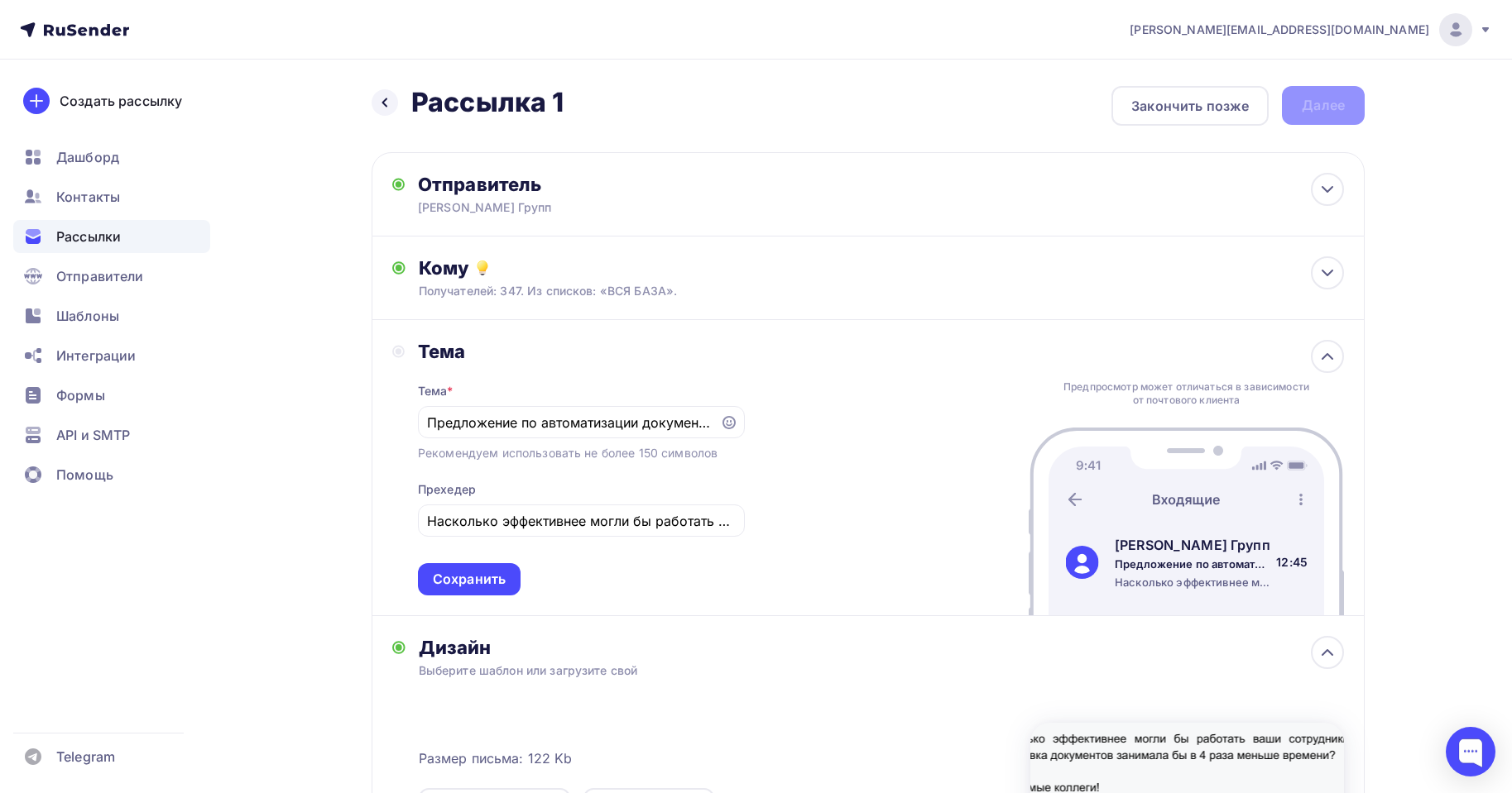
click at [1083, 561] on img at bounding box center [1081, 563] width 33 height 33
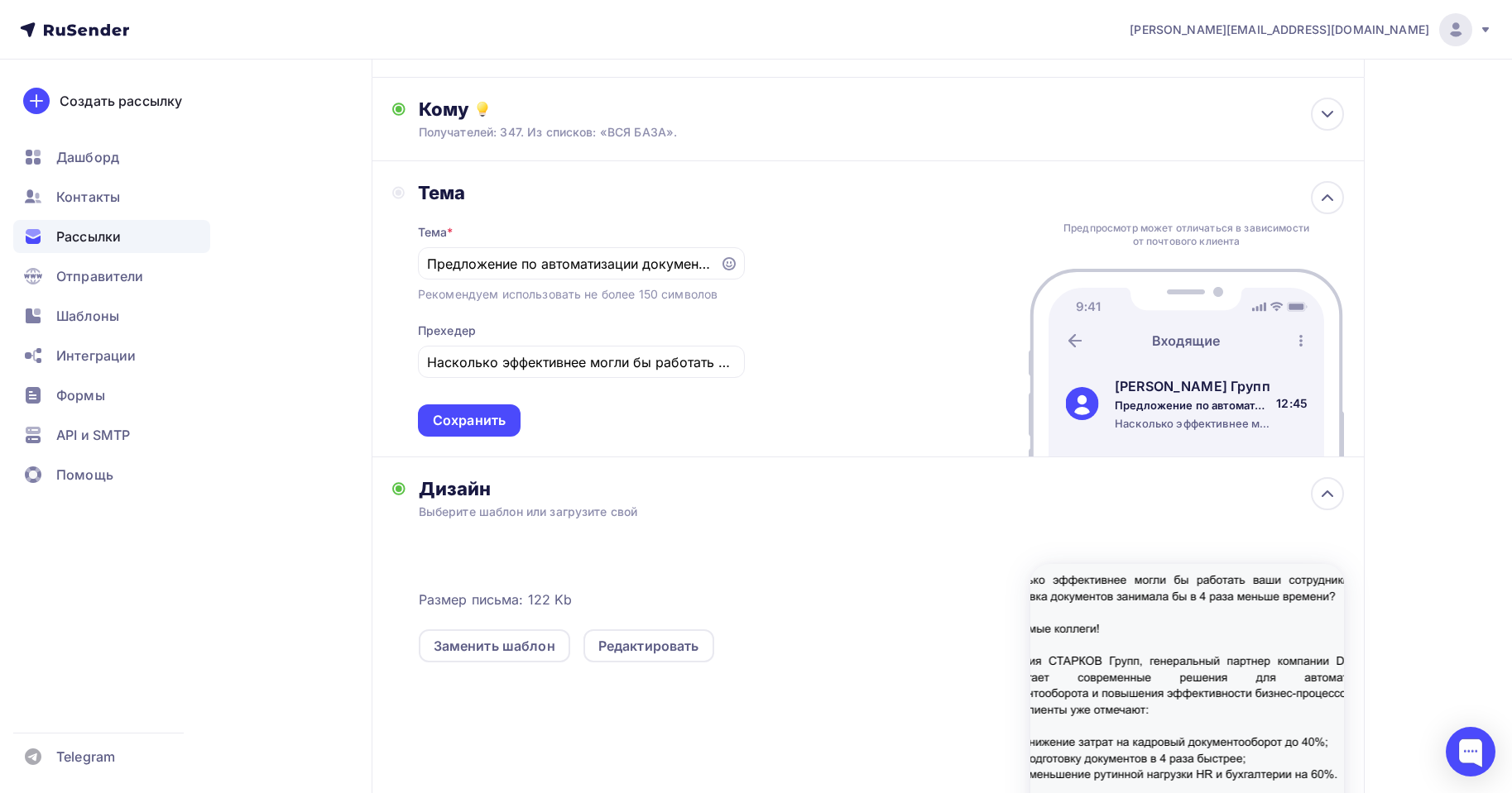
scroll to position [165, 0]
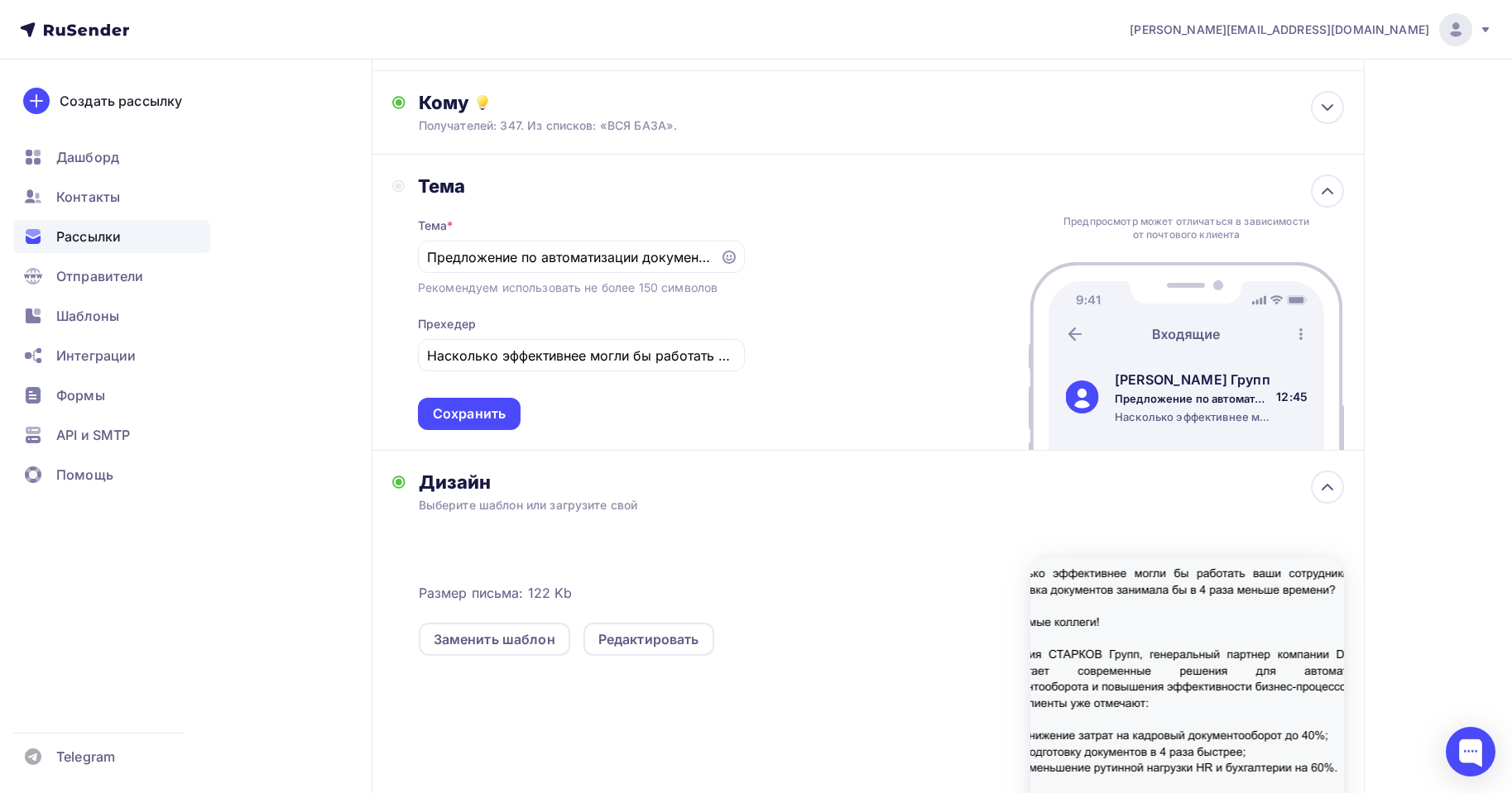
click at [460, 435] on div "Тема Тема * Предложение по автоматизации документооборота и бизнес-процессов Ре…" at bounding box center [868, 302] width 994 height 296
click at [457, 416] on div "Сохранить" at bounding box center [470, 414] width 73 height 19
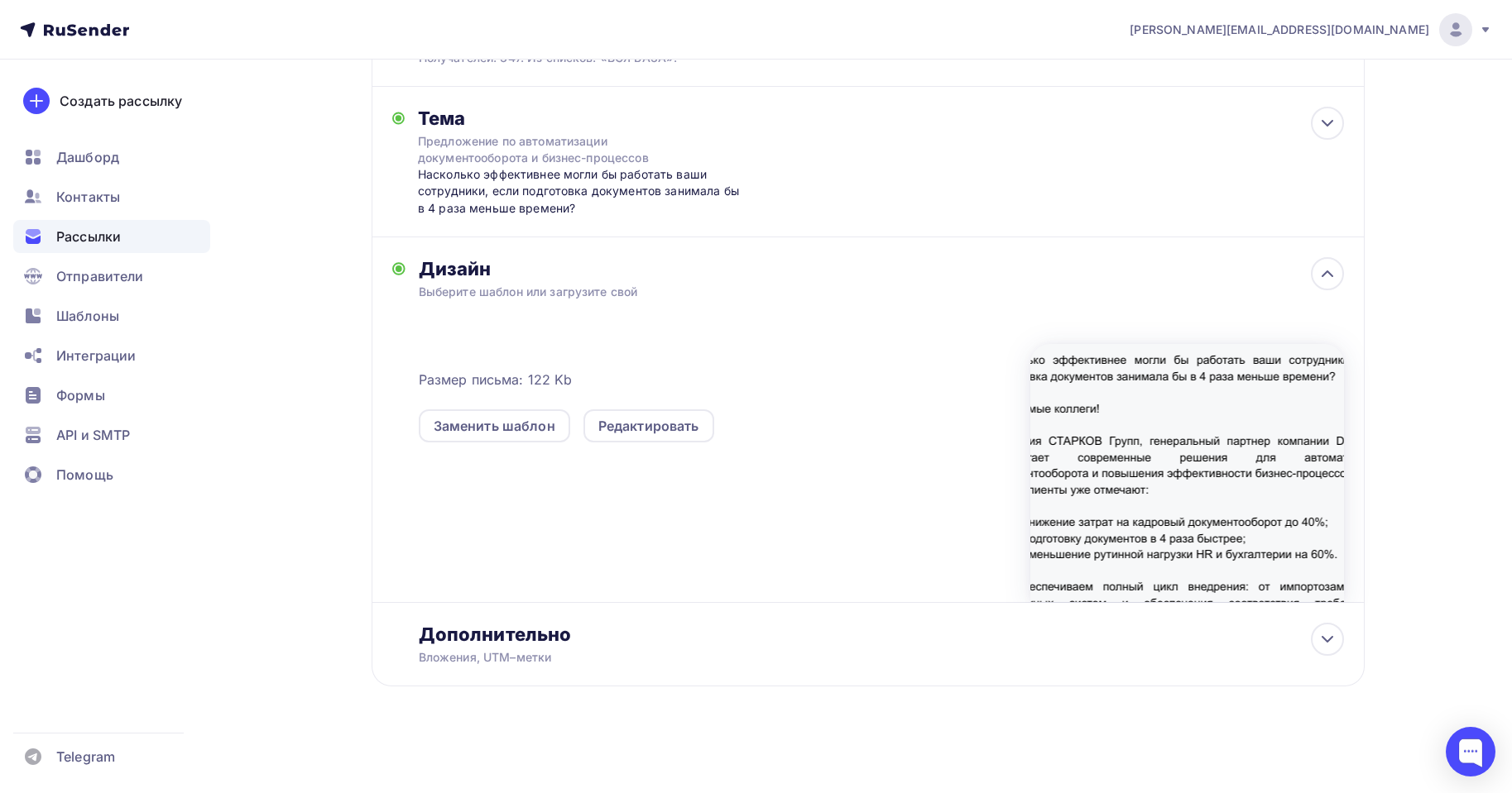
click at [505, 722] on div "Назад Рассылка 1 Рассылка 1 Закончить позже Далее Отправитель СТАРКОВ Групп Ema…" at bounding box center [868, 290] width 994 height 874
click at [514, 668] on div "Дополнительно Вложения, UTM–метки Вложения Добавить файл Максимальный суммарный…" at bounding box center [868, 644] width 994 height 83
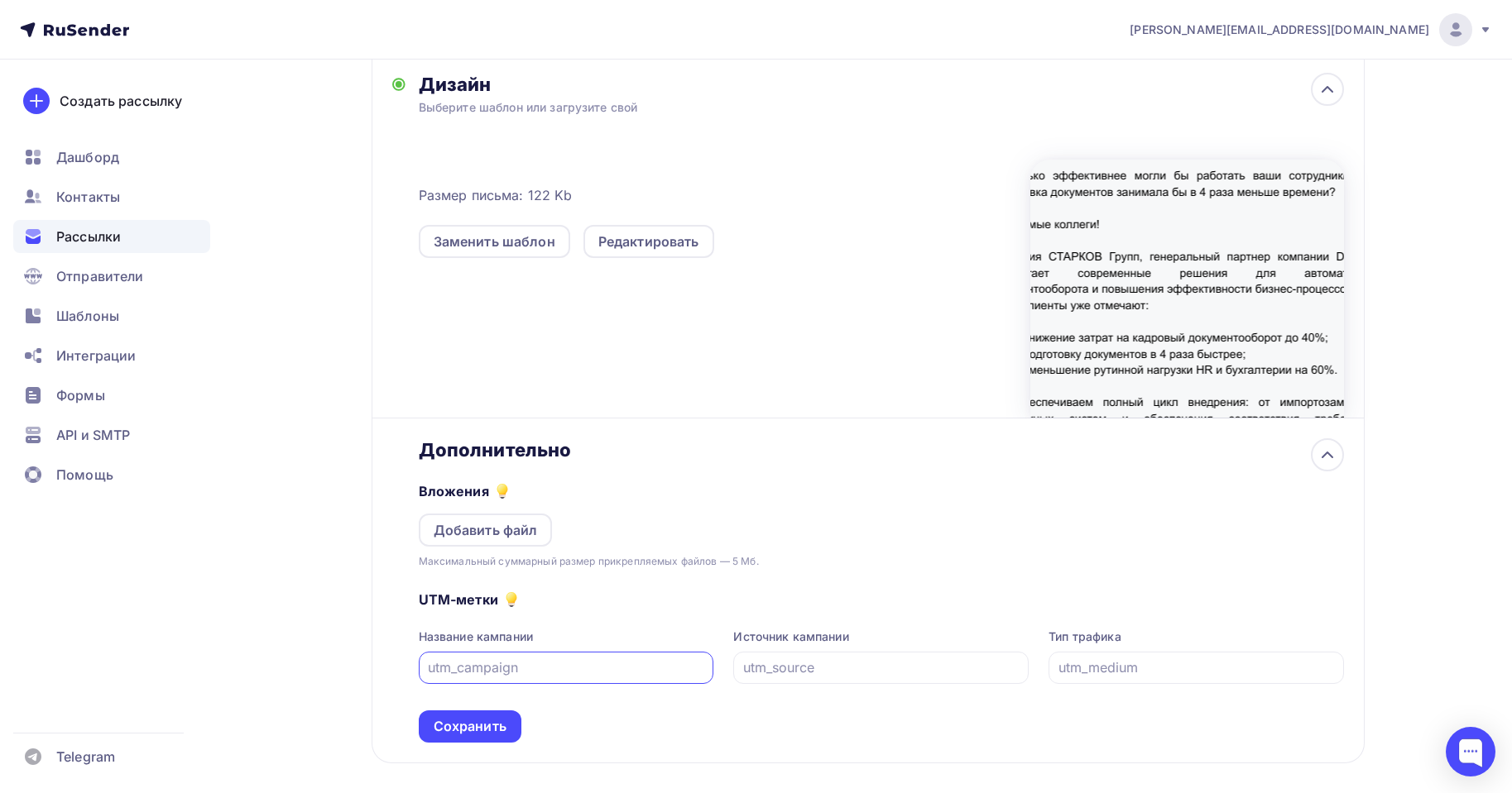
scroll to position [481, 0]
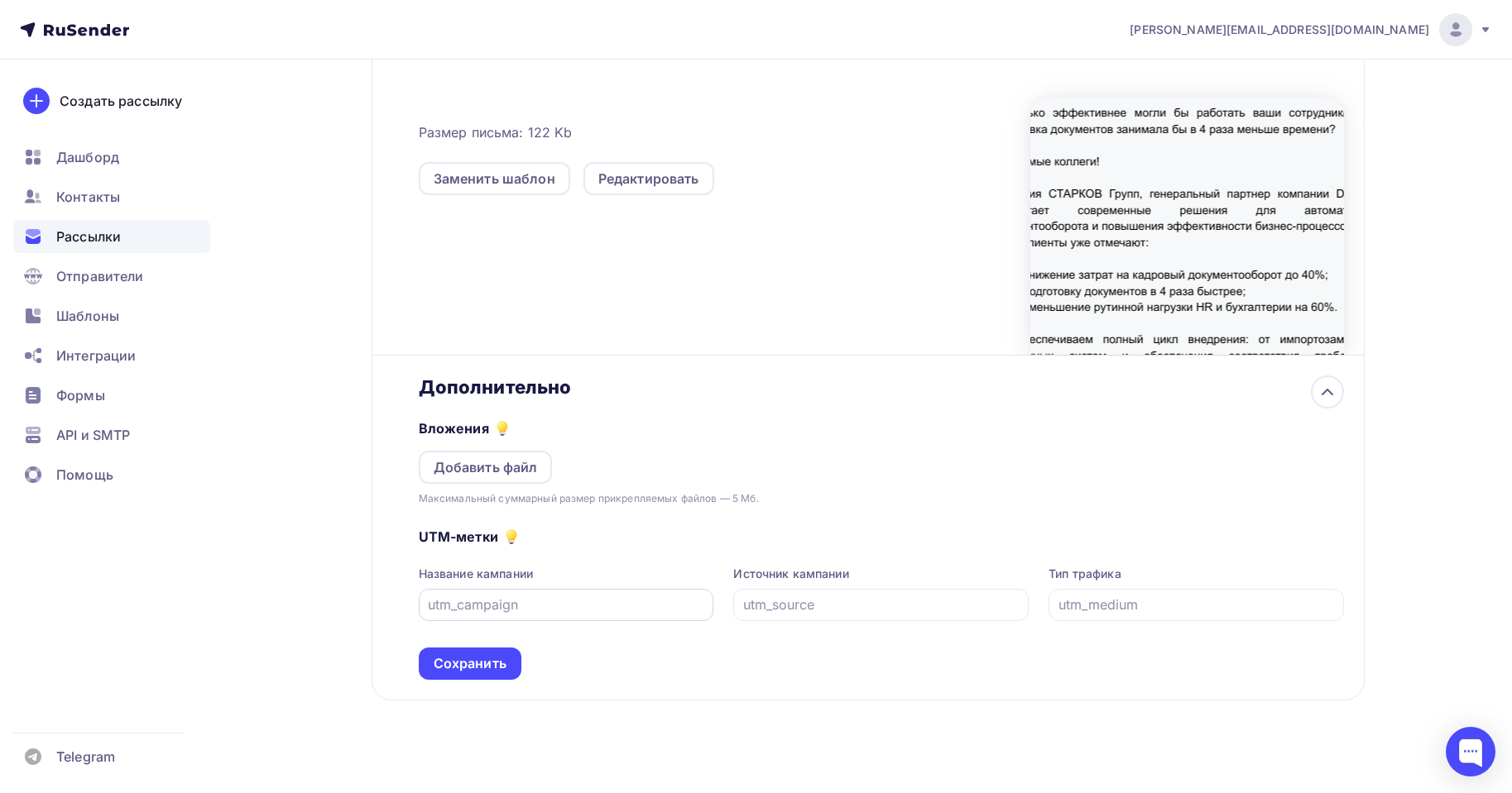
click at [591, 591] on div at bounding box center [566, 605] width 295 height 32
click at [591, 605] on input "text" at bounding box center [566, 605] width 276 height 20
type input "и"
type input "baza1"
drag, startPoint x: 617, startPoint y: 597, endPoint x: 609, endPoint y: 600, distance: 8.5
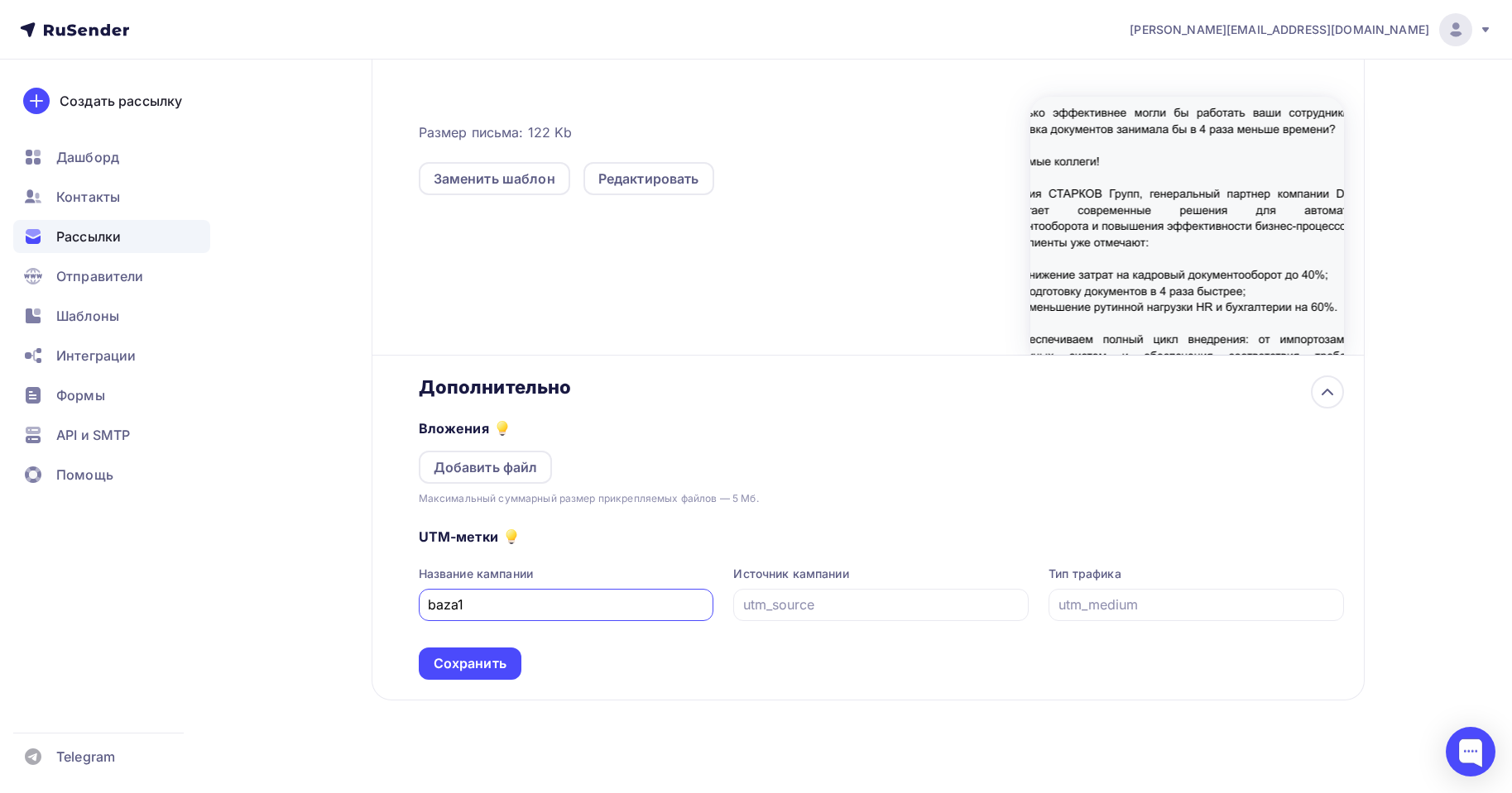
click at [610, 599] on input "baza1" at bounding box center [566, 605] width 276 height 20
click at [609, 600] on input "baza1" at bounding box center [566, 605] width 276 height 20
drag, startPoint x: 853, startPoint y: 602, endPoint x: 865, endPoint y: 600, distance: 12.2
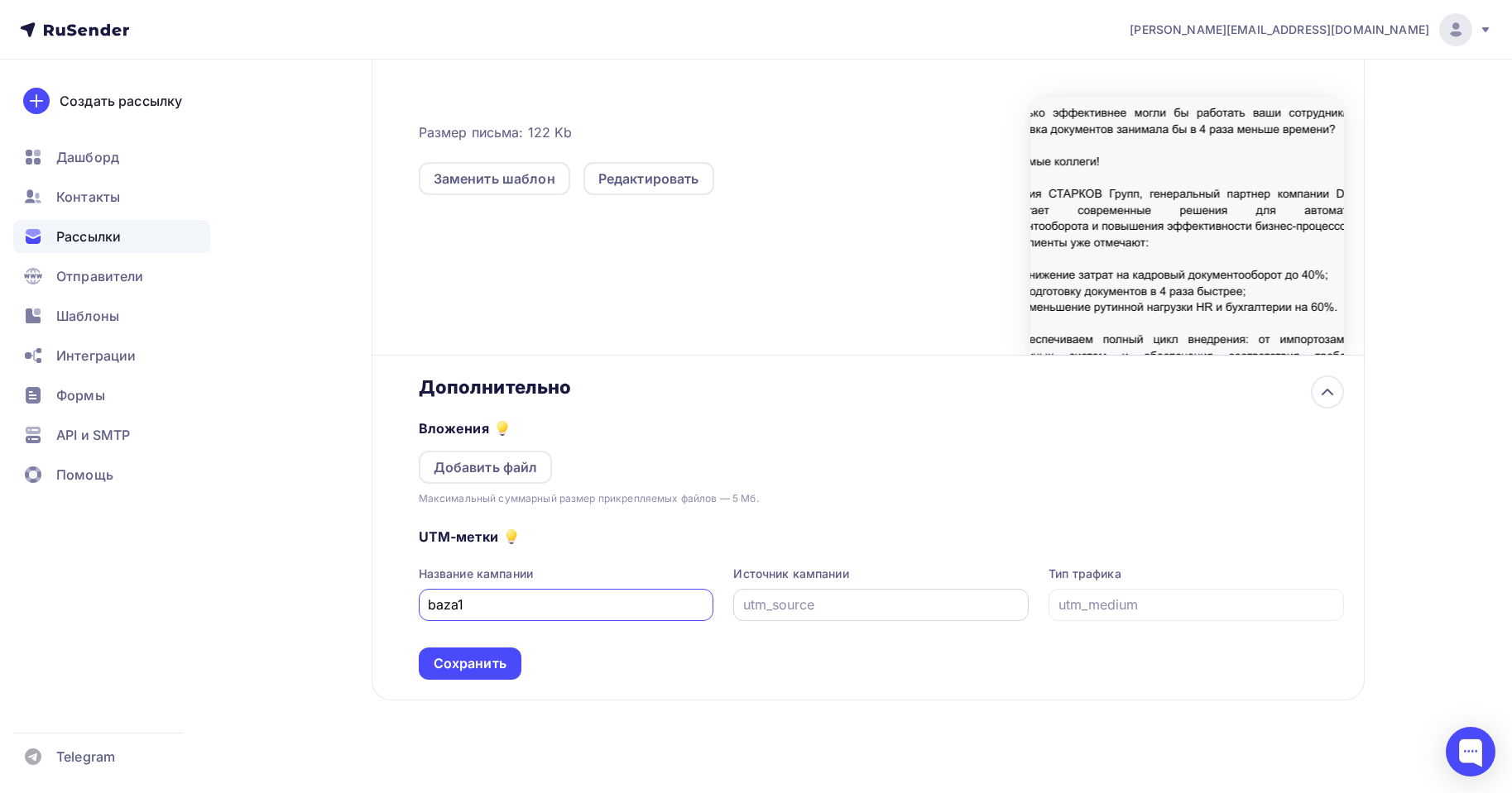
click at [855, 602] on input "text" at bounding box center [881, 605] width 276 height 20
click at [783, 599] on input "text" at bounding box center [881, 605] width 276 height 20
type input "p"
type input "mail"
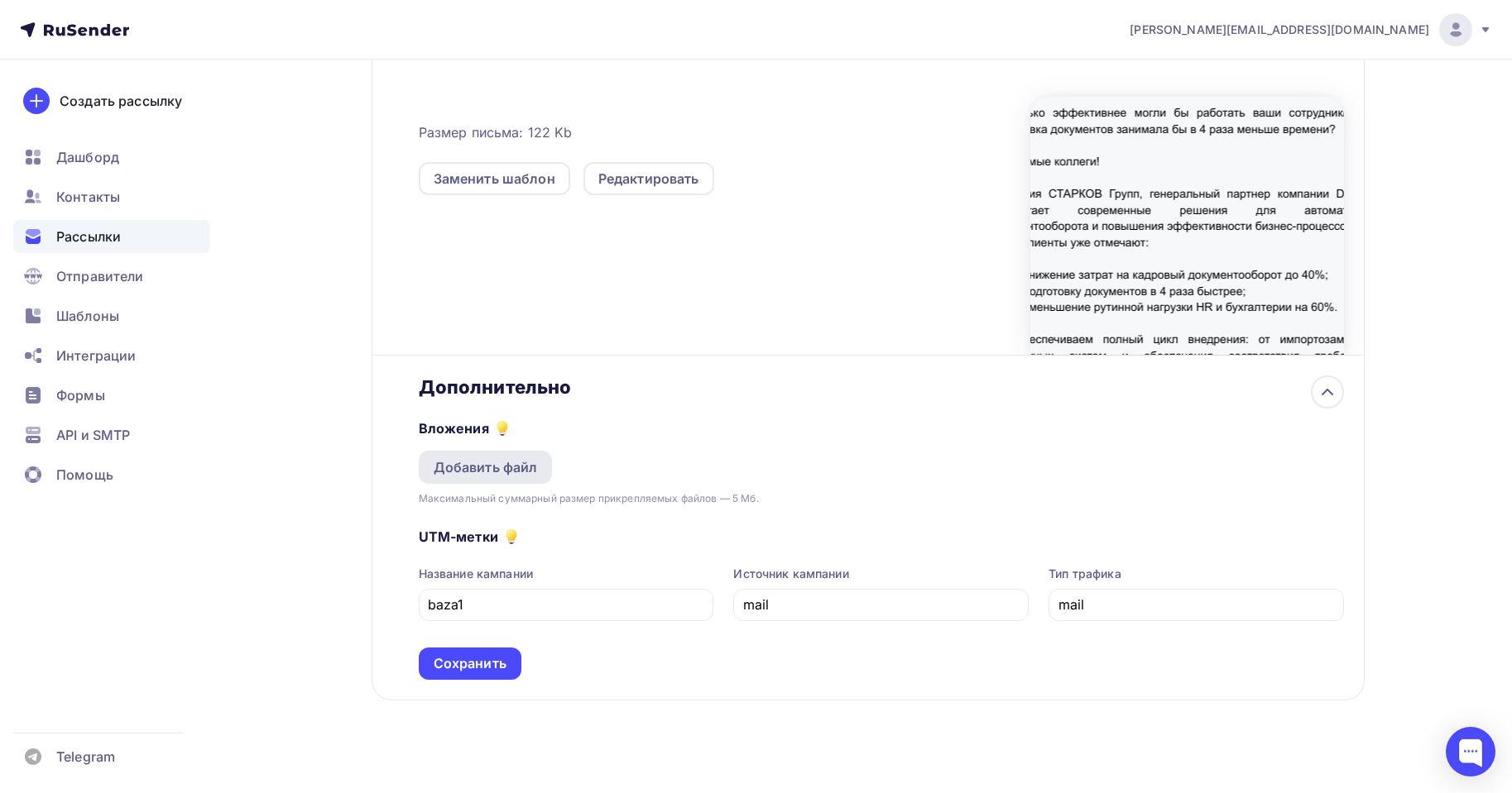
click at [504, 468] on div "Добавить файл" at bounding box center [485, 468] width 104 height 20
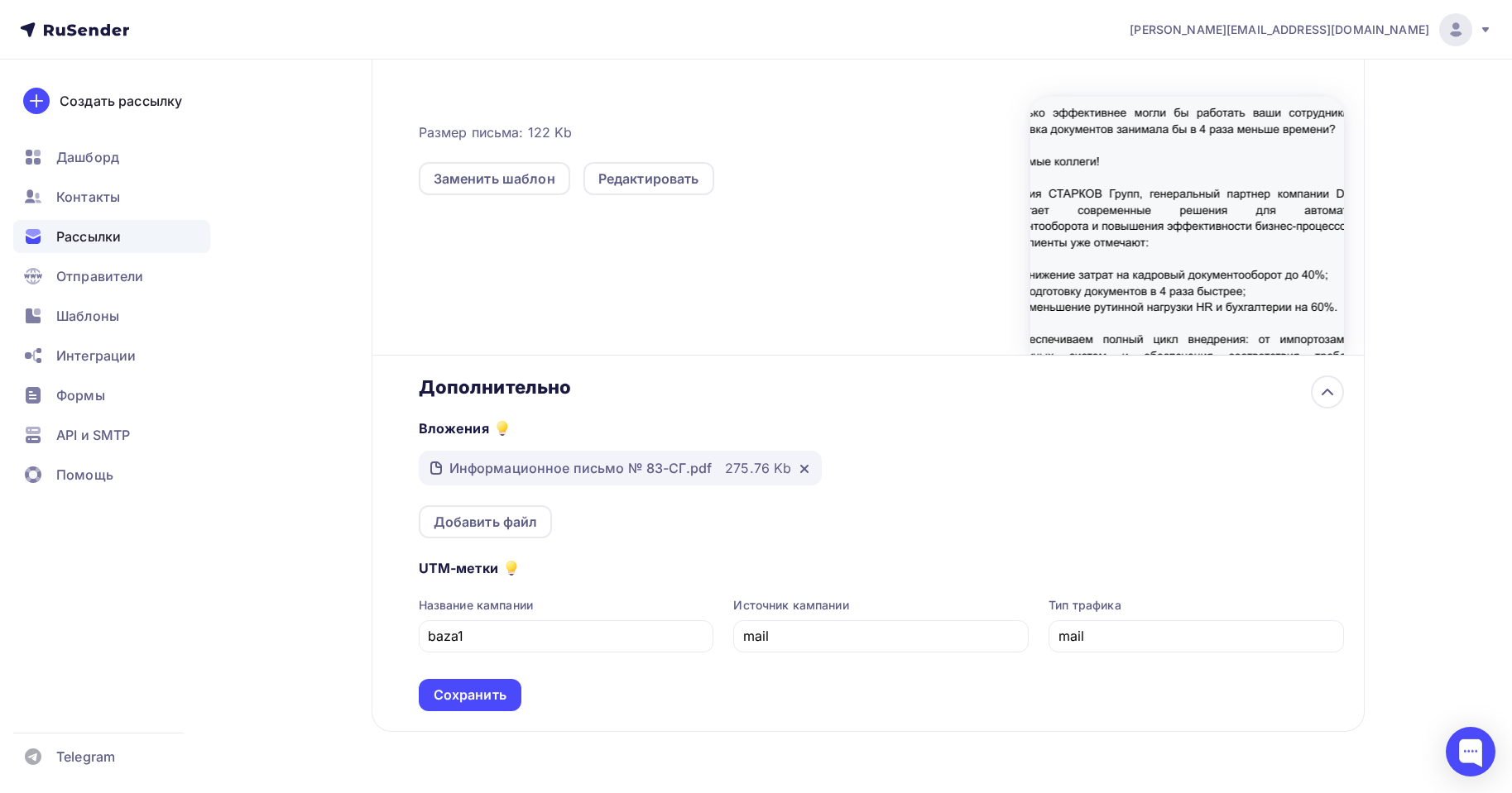
scroll to position [526, 0]
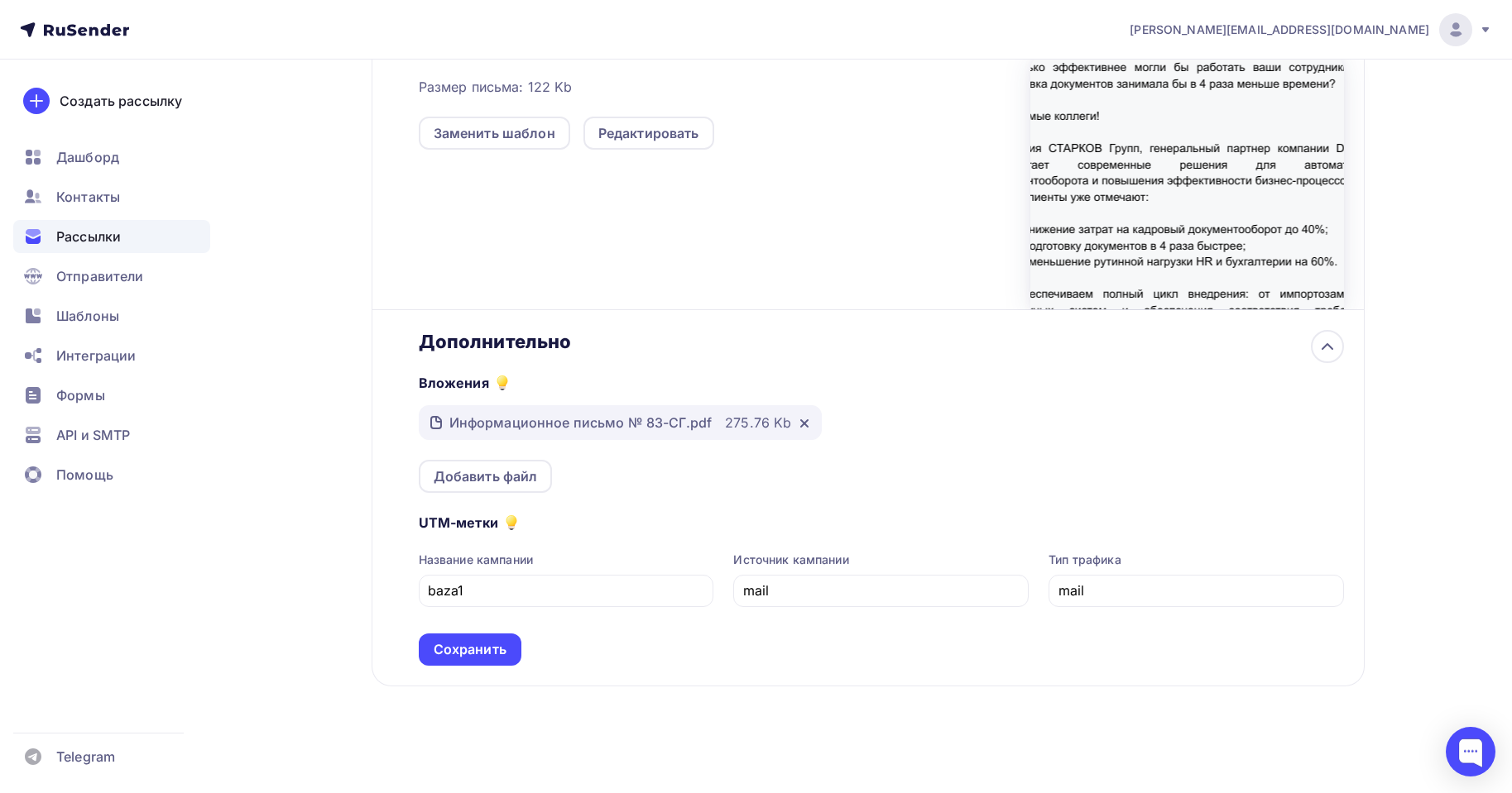
click at [1239, 171] on div at bounding box center [1187, 180] width 314 height 259
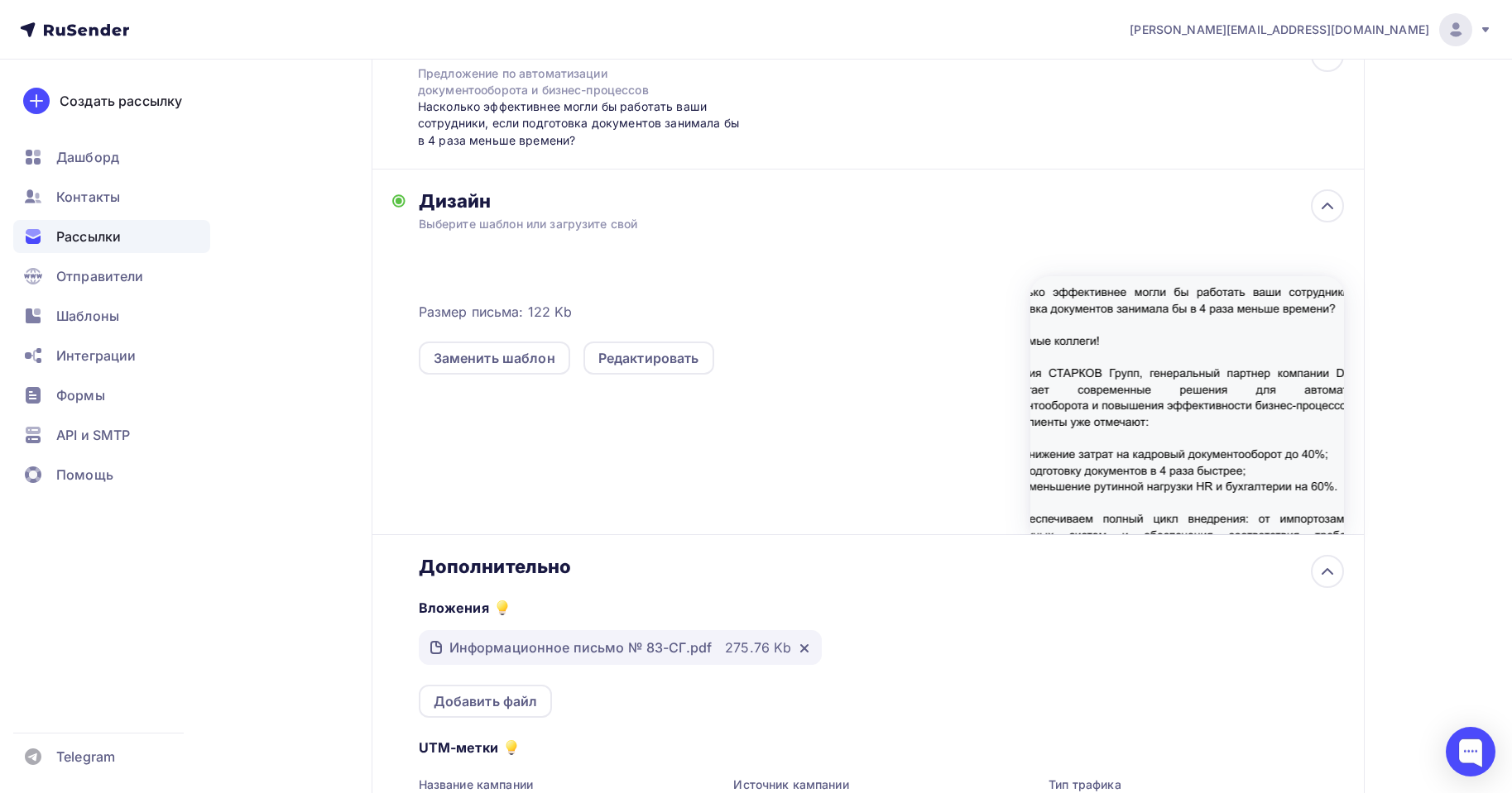
scroll to position [196, 0]
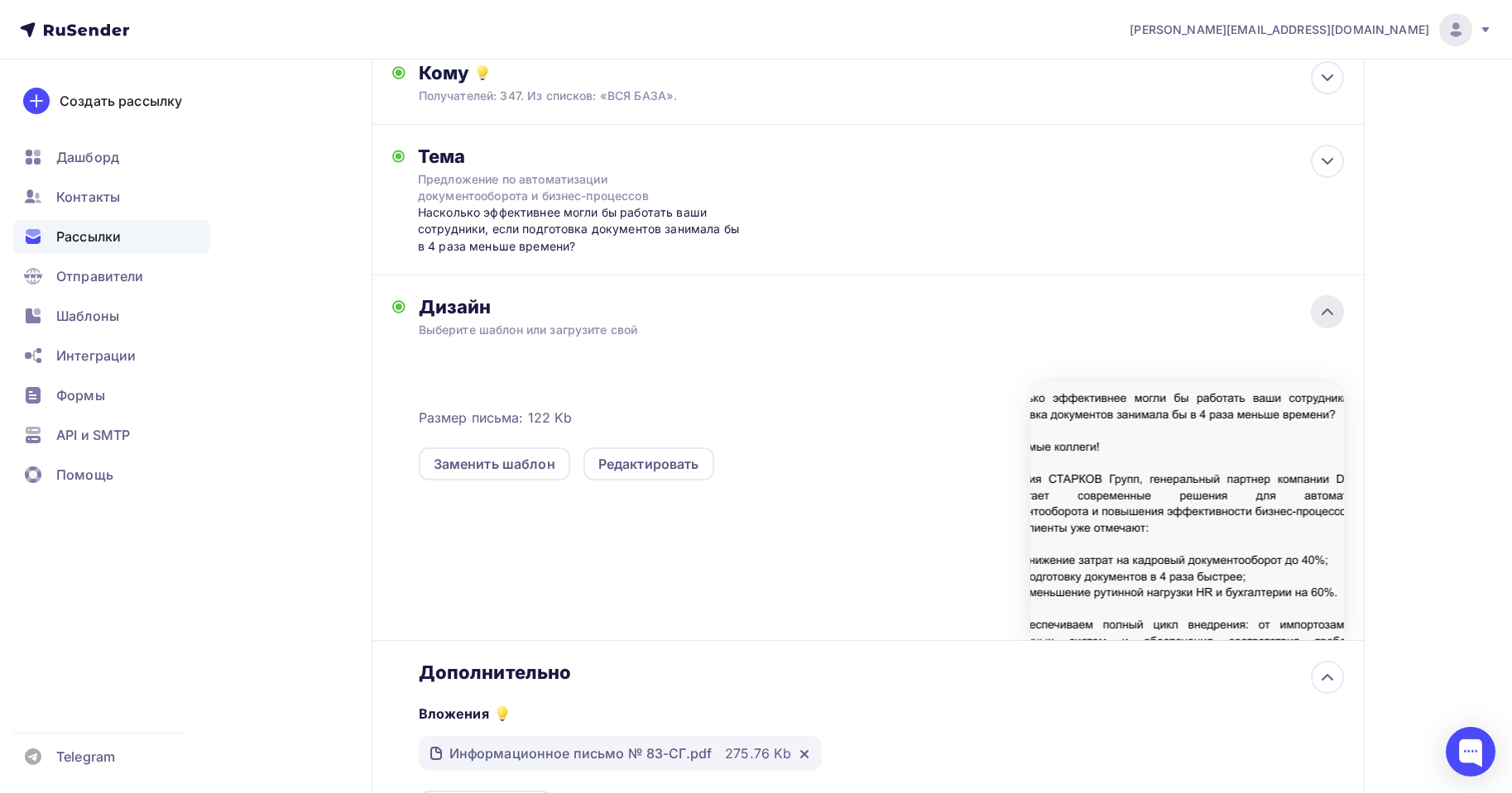
drag, startPoint x: 1348, startPoint y: 306, endPoint x: 1340, endPoint y: 308, distance: 8.2
click at [1345, 306] on div "Дизайн Выберите шаблон или загрузите свой Размер письма: 122 Kb Заменить шаблон…" at bounding box center [868, 459] width 994 height 365
click at [1338, 309] on div at bounding box center [1327, 312] width 33 height 33
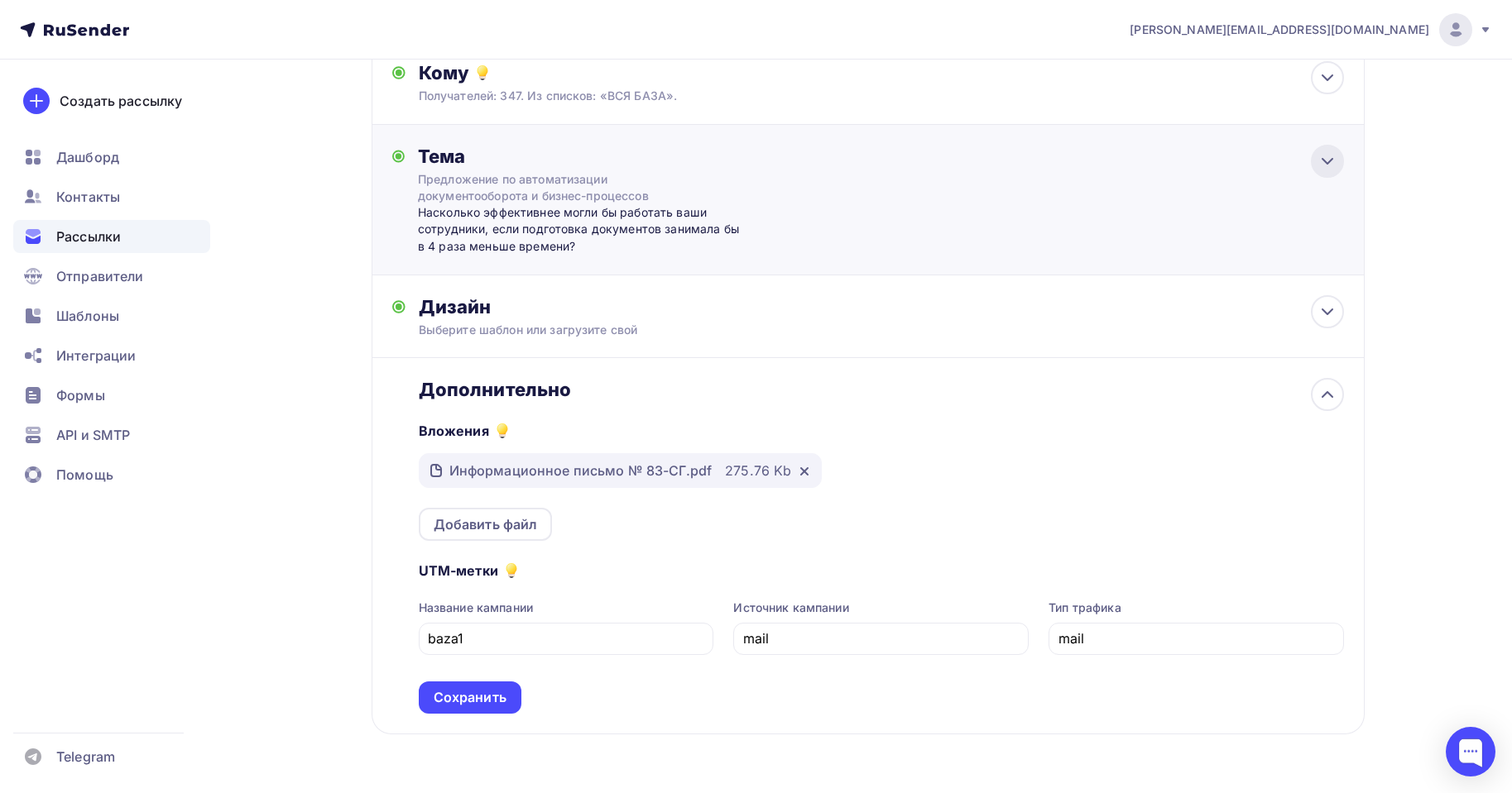
click at [1333, 166] on icon at bounding box center [1328, 162] width 20 height 20
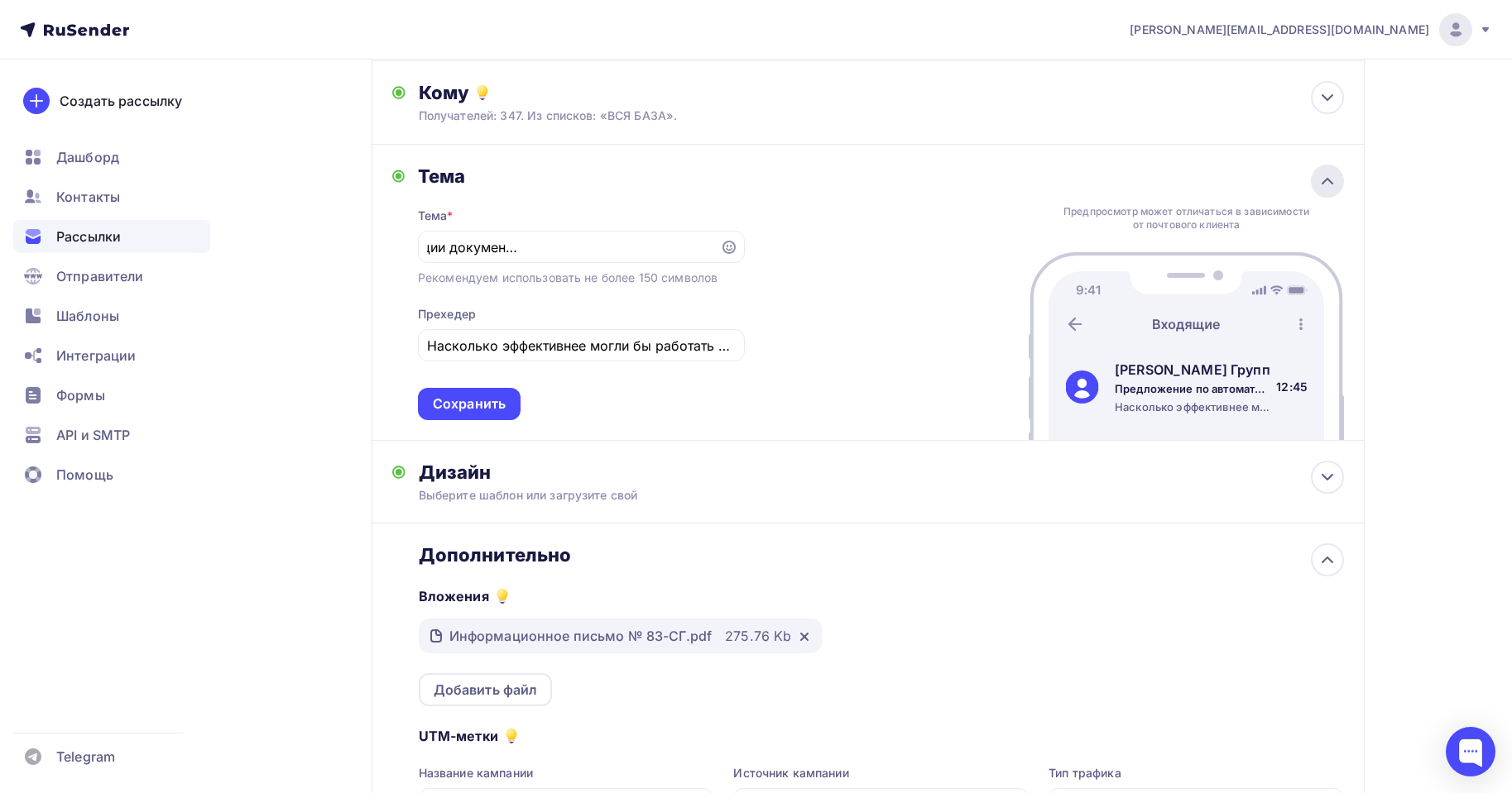
scroll to position [0, 0]
click at [1327, 190] on icon at bounding box center [1328, 181] width 20 height 20
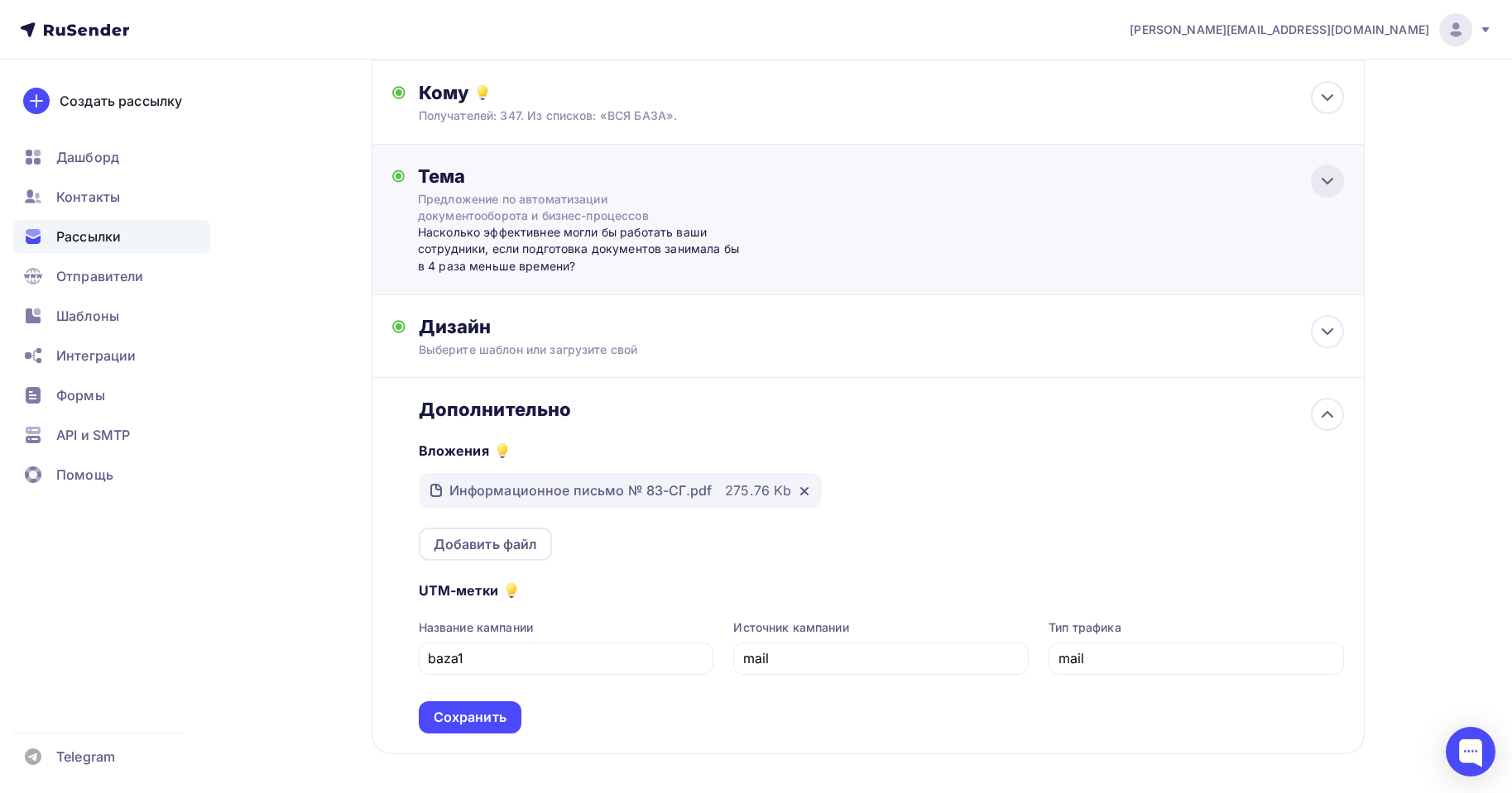
click at [1326, 187] on icon at bounding box center [1328, 181] width 20 height 20
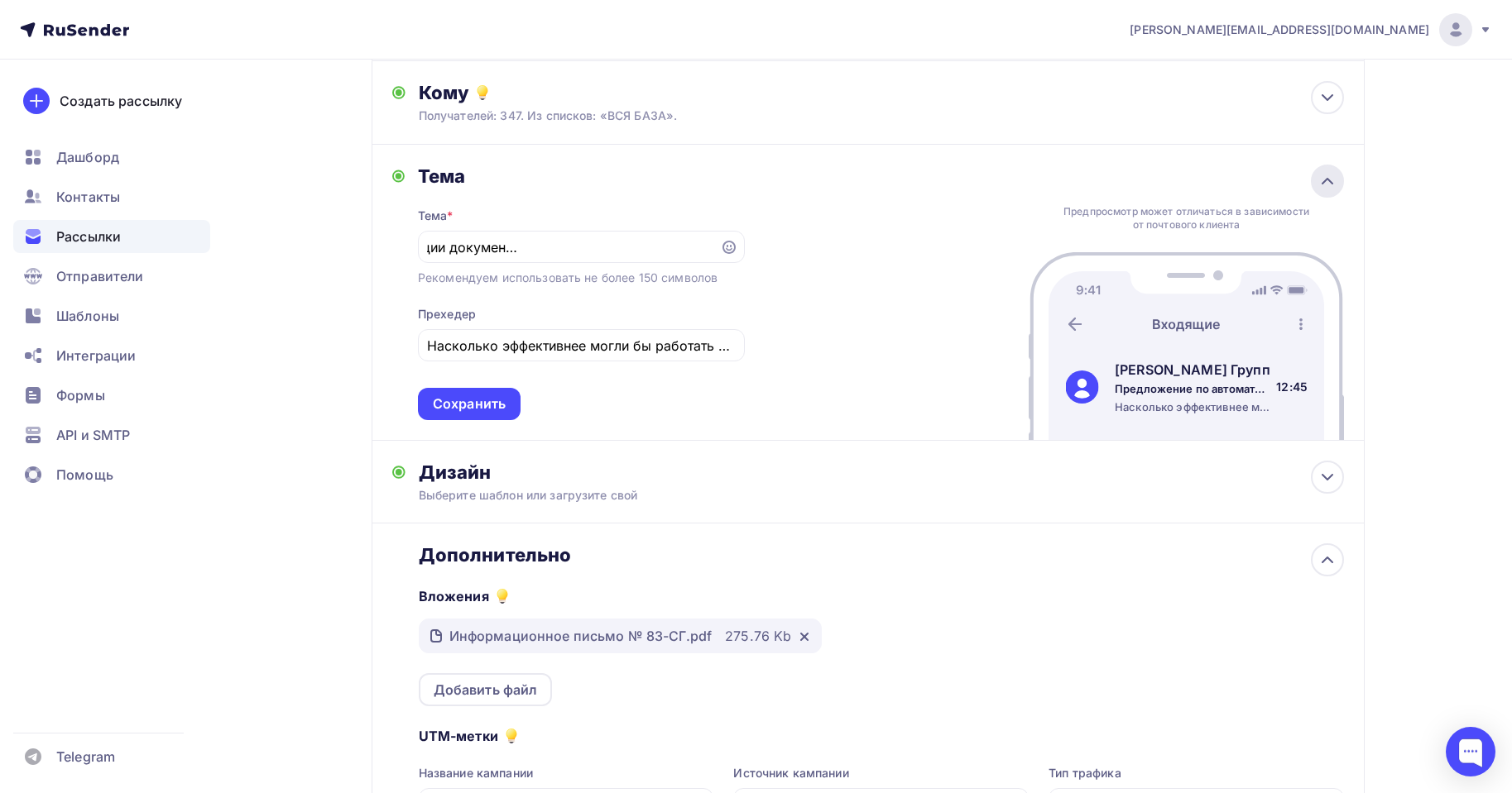
click at [1326, 187] on icon at bounding box center [1328, 181] width 20 height 20
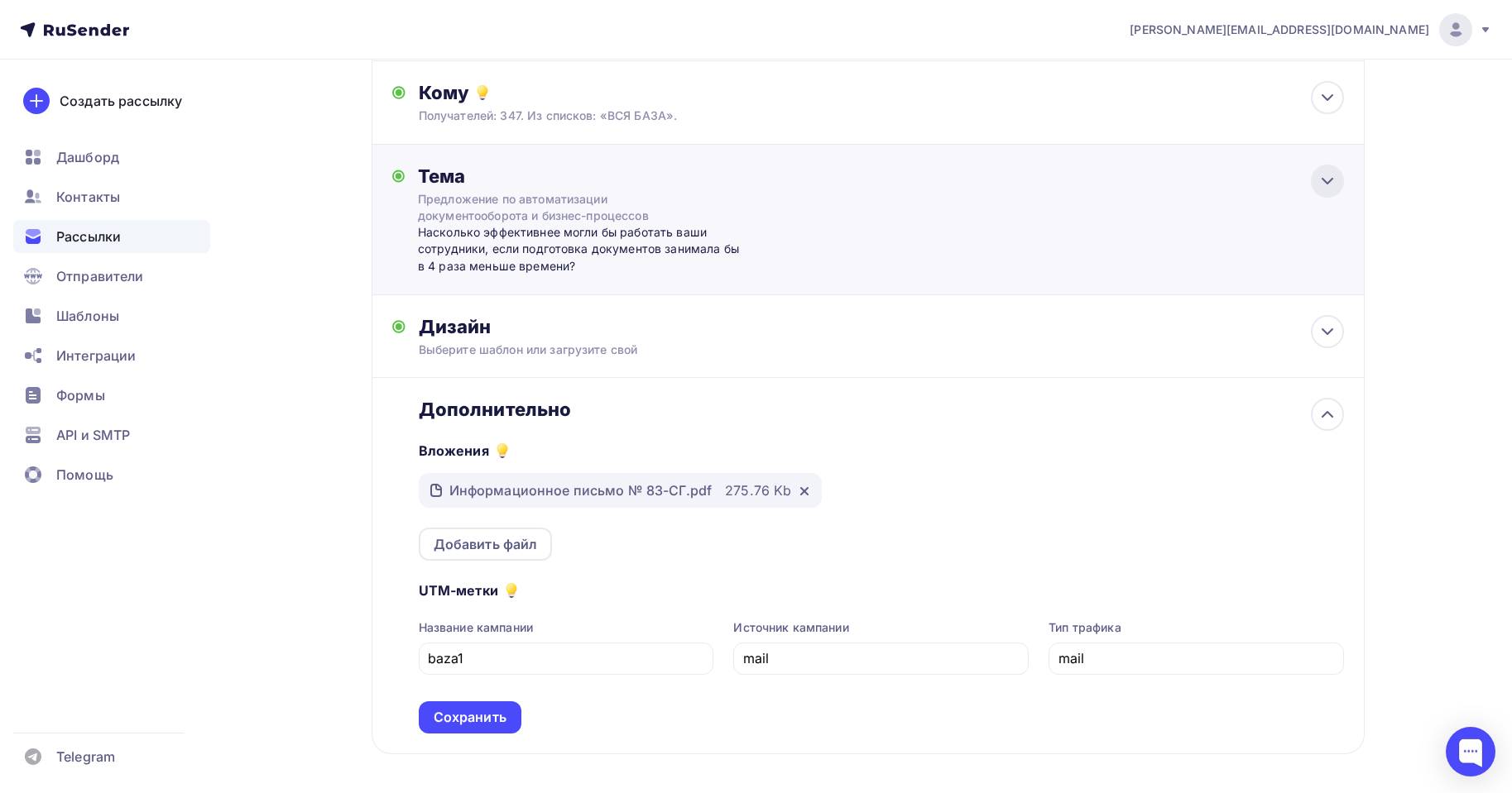
click at [1326, 187] on icon at bounding box center [1328, 181] width 20 height 20
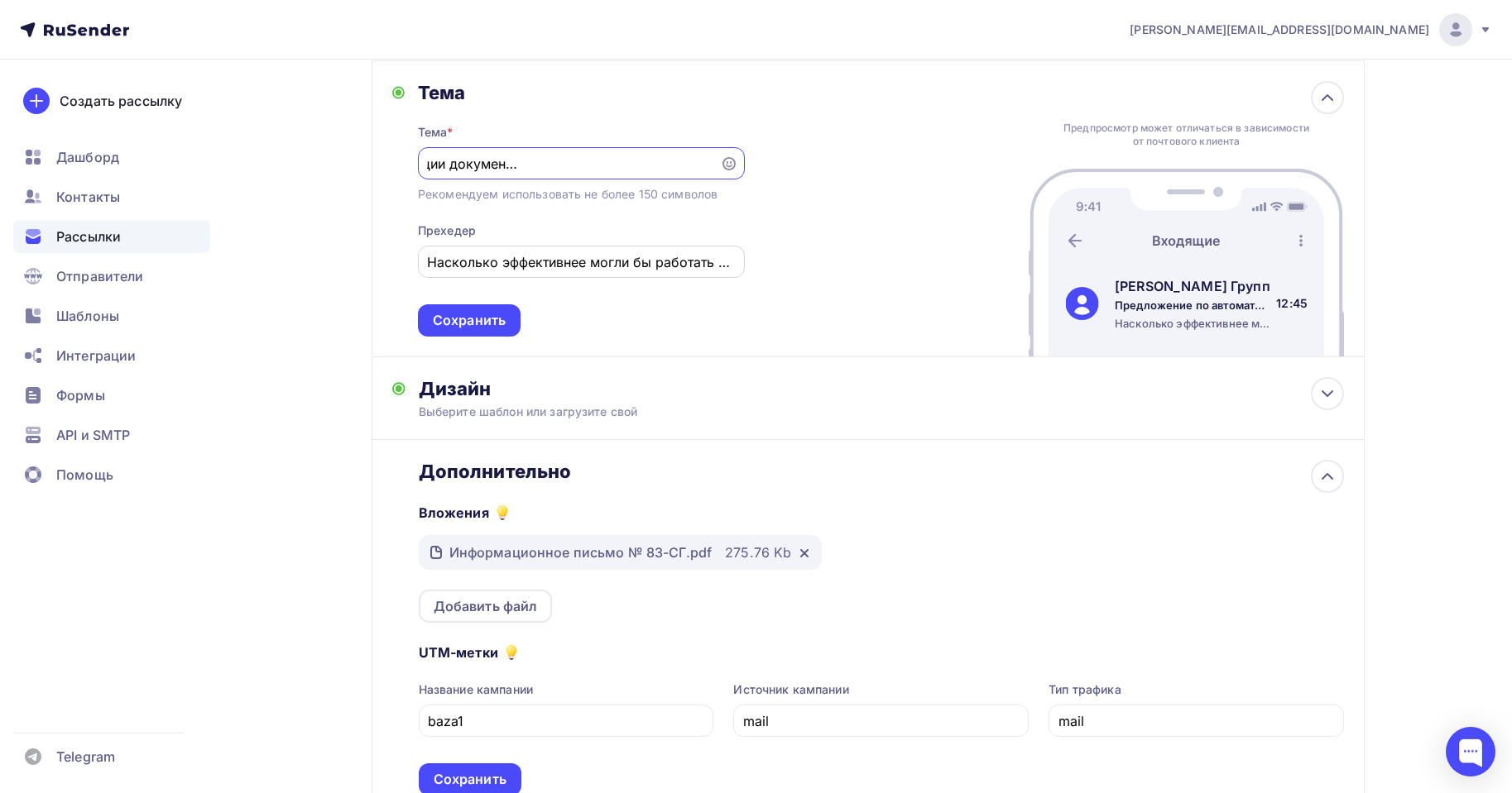
scroll to position [389, 0]
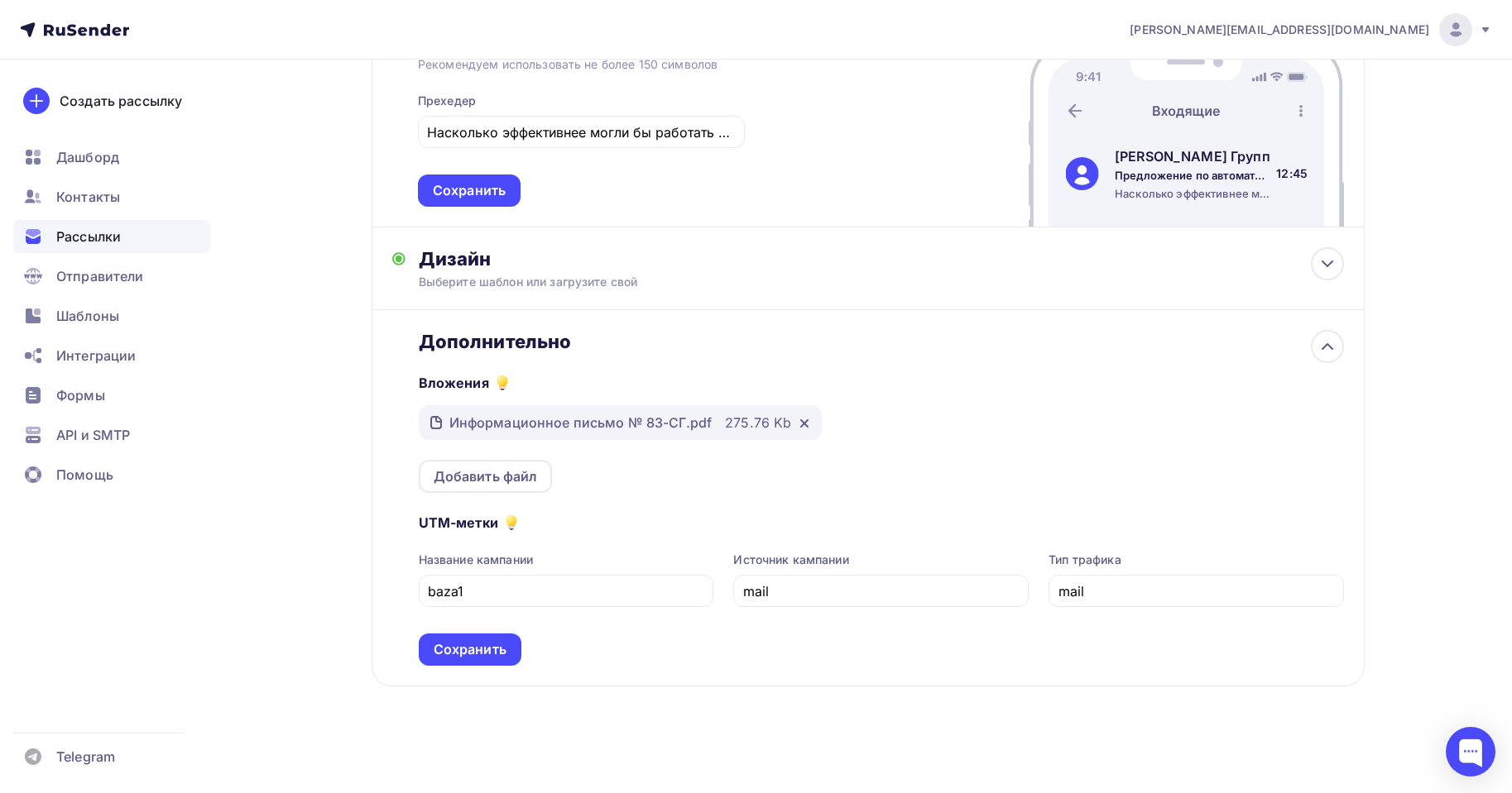
drag, startPoint x: 491, startPoint y: 649, endPoint x: 575, endPoint y: 647, distance: 84.0
click at [492, 648] on div "Сохранить" at bounding box center [470, 650] width 73 height 19
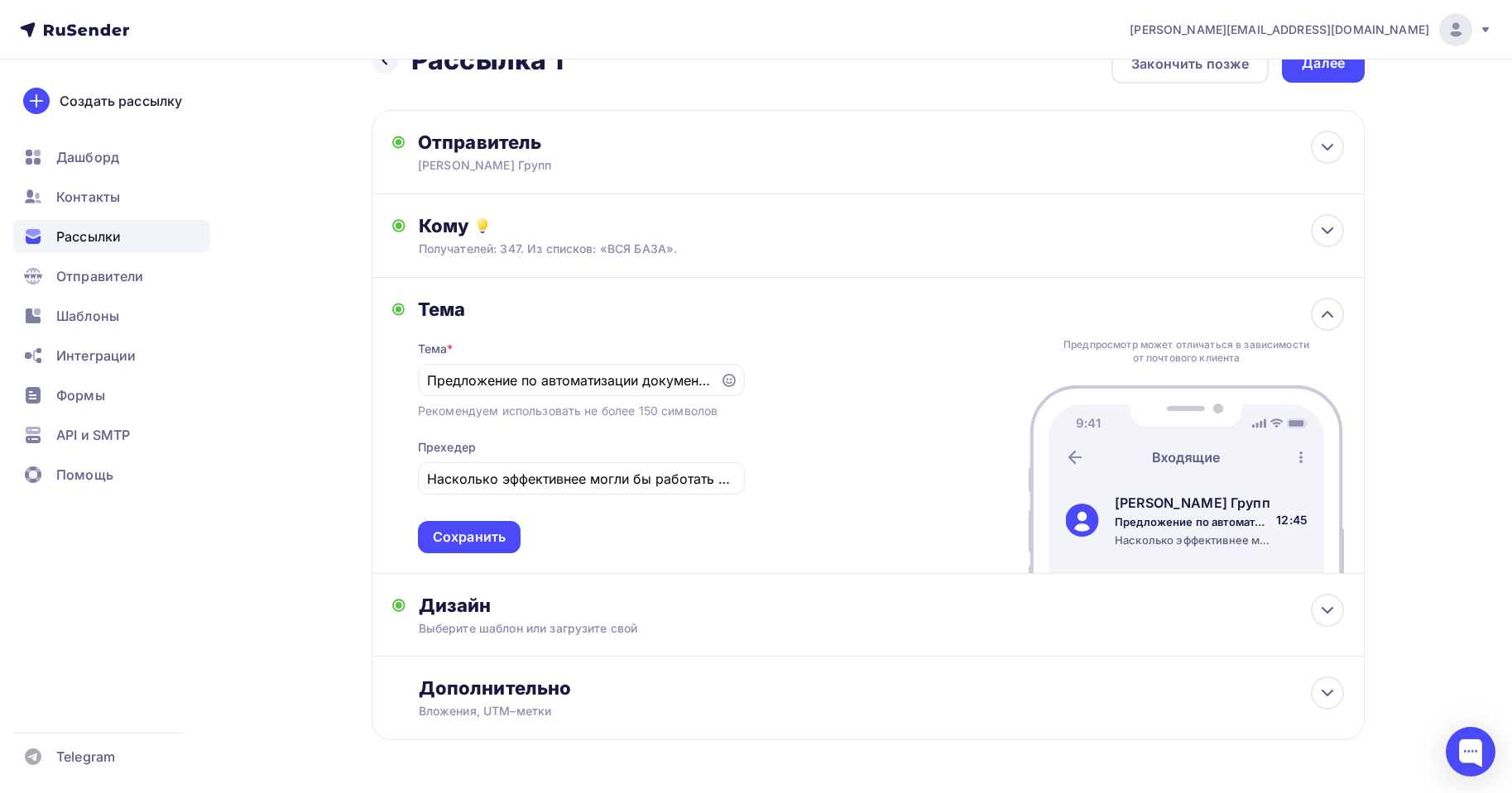
scroll to position [0, 0]
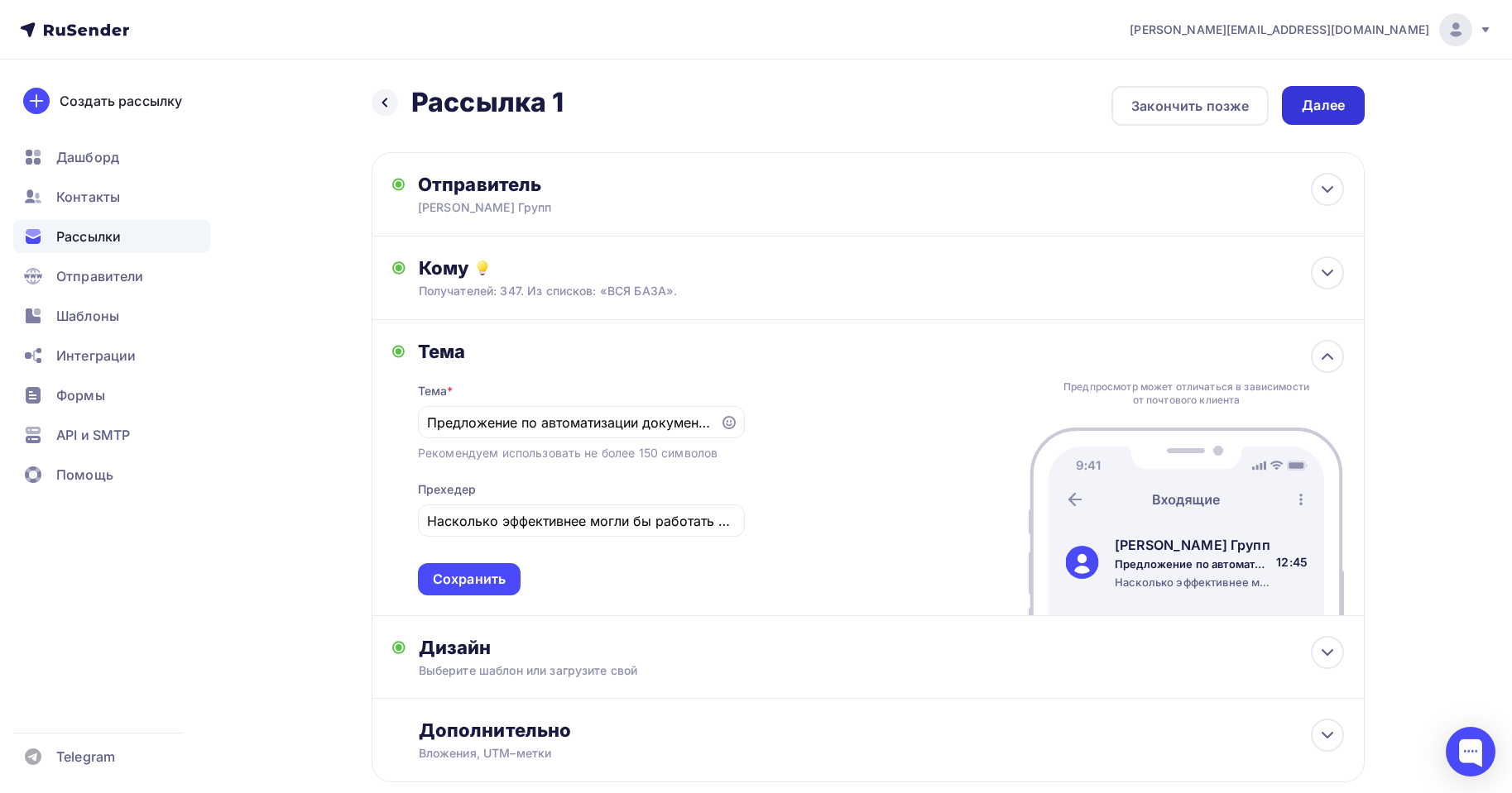
drag, startPoint x: 1320, startPoint y: 109, endPoint x: 1379, endPoint y: 112, distance: 59.1
click at [1322, 109] on div "Далее" at bounding box center [1323, 105] width 43 height 19
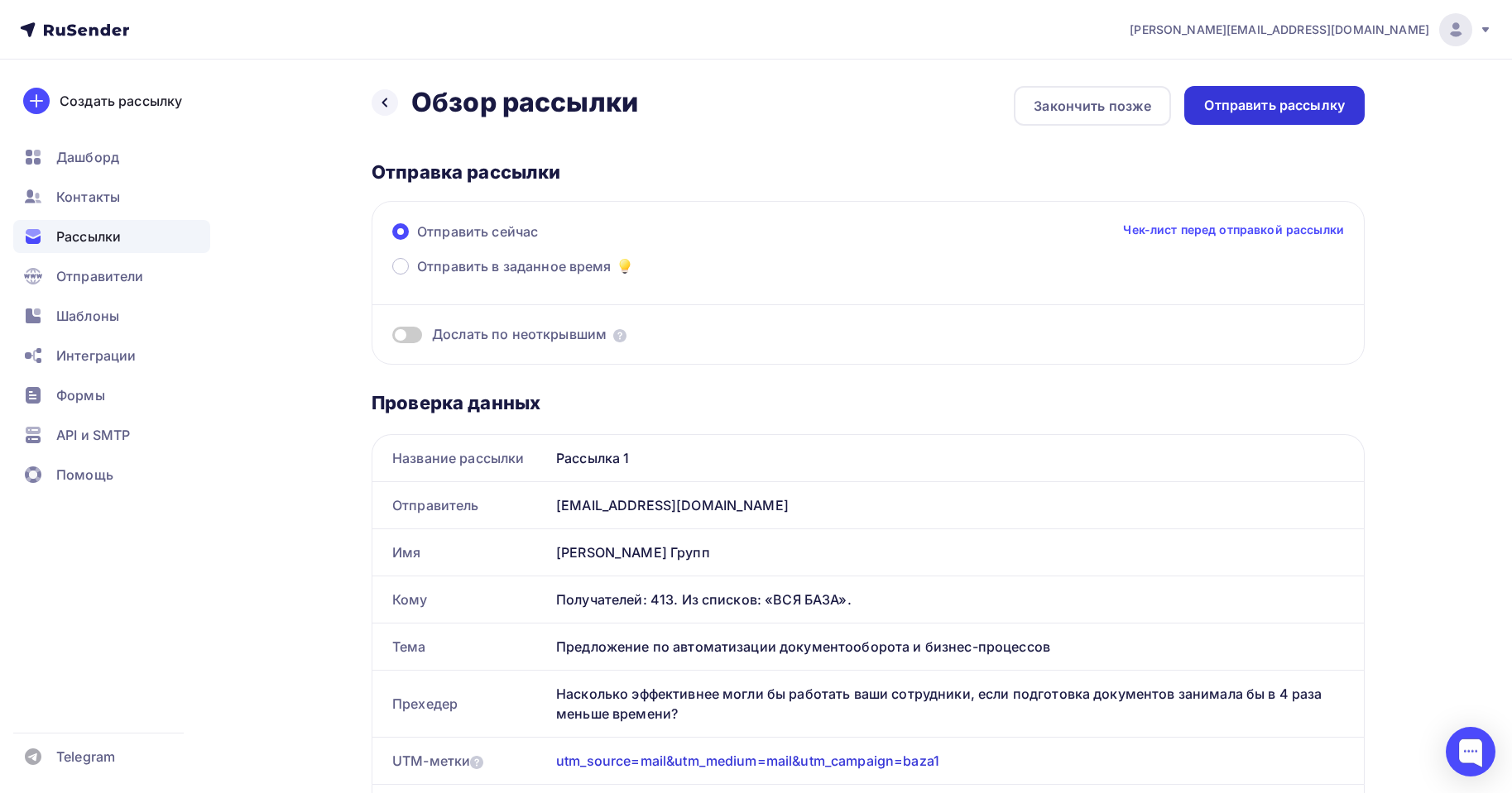
click at [1334, 100] on div "Отправить рассылку" at bounding box center [1274, 105] width 141 height 19
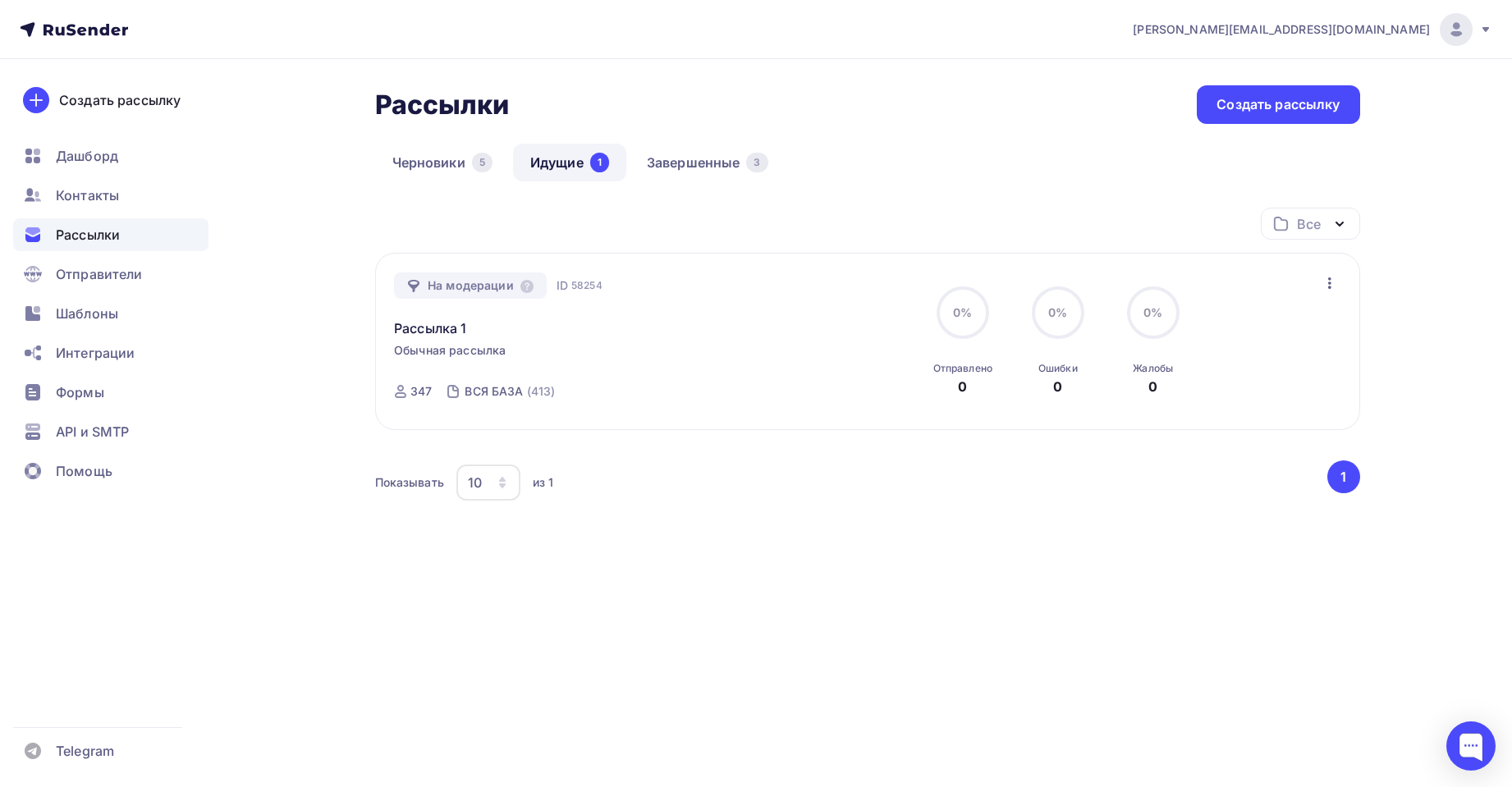
click at [127, 240] on div "Рассылки" at bounding box center [111, 235] width 196 height 33
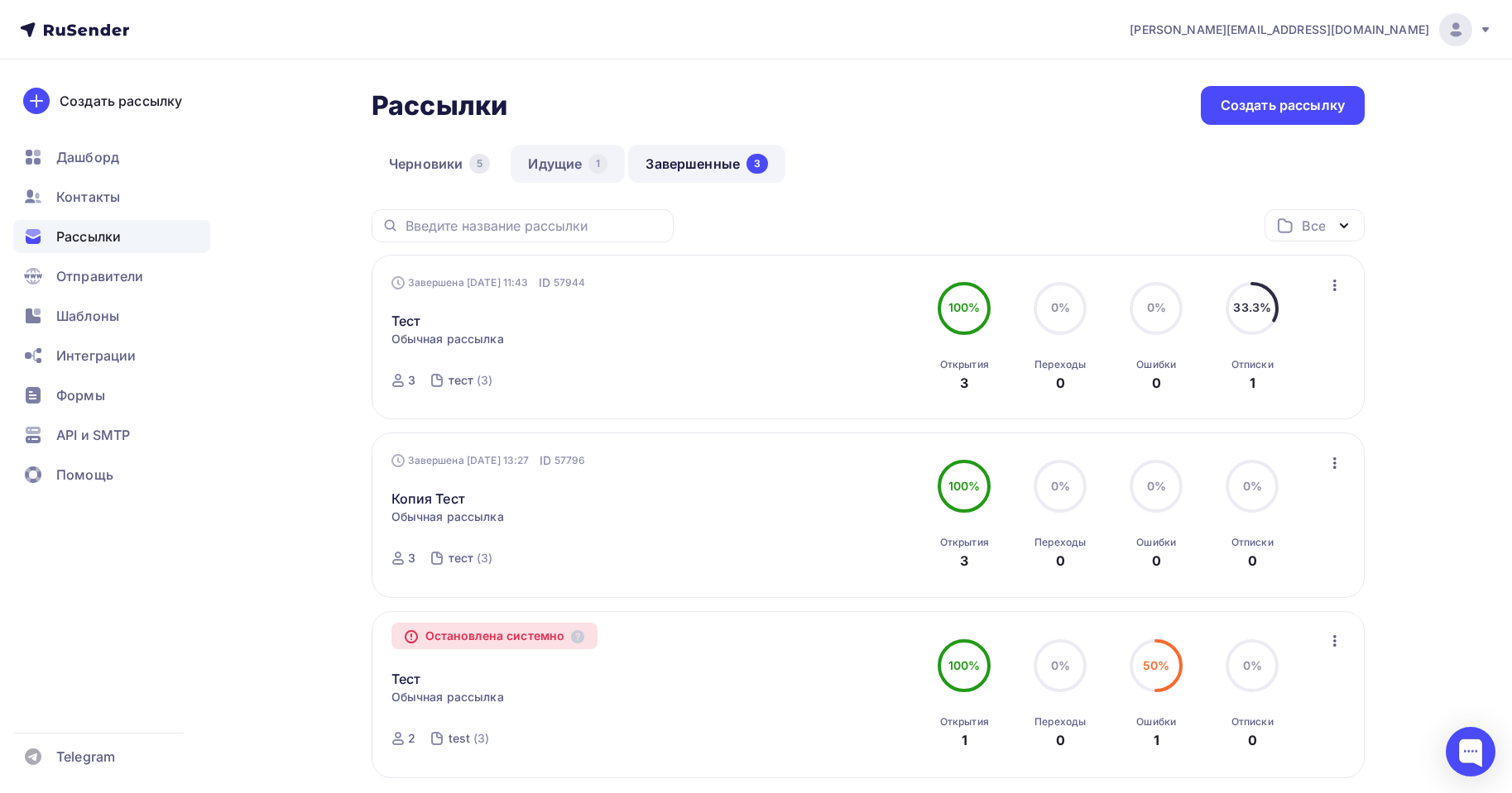
click at [556, 164] on link "Идущие 1" at bounding box center [568, 164] width 114 height 38
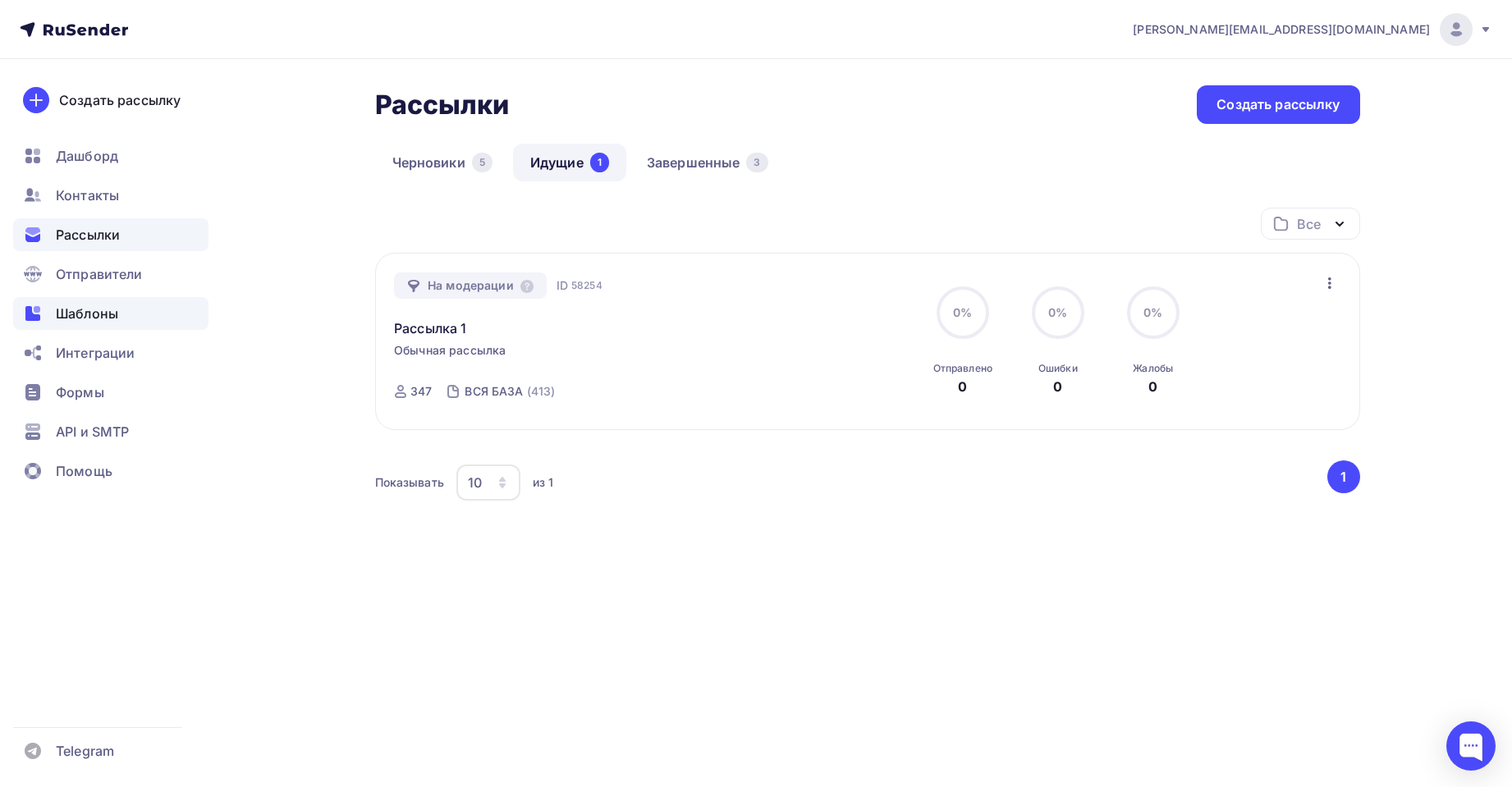
click at [92, 313] on span "Шаблоны" at bounding box center [87, 314] width 63 height 20
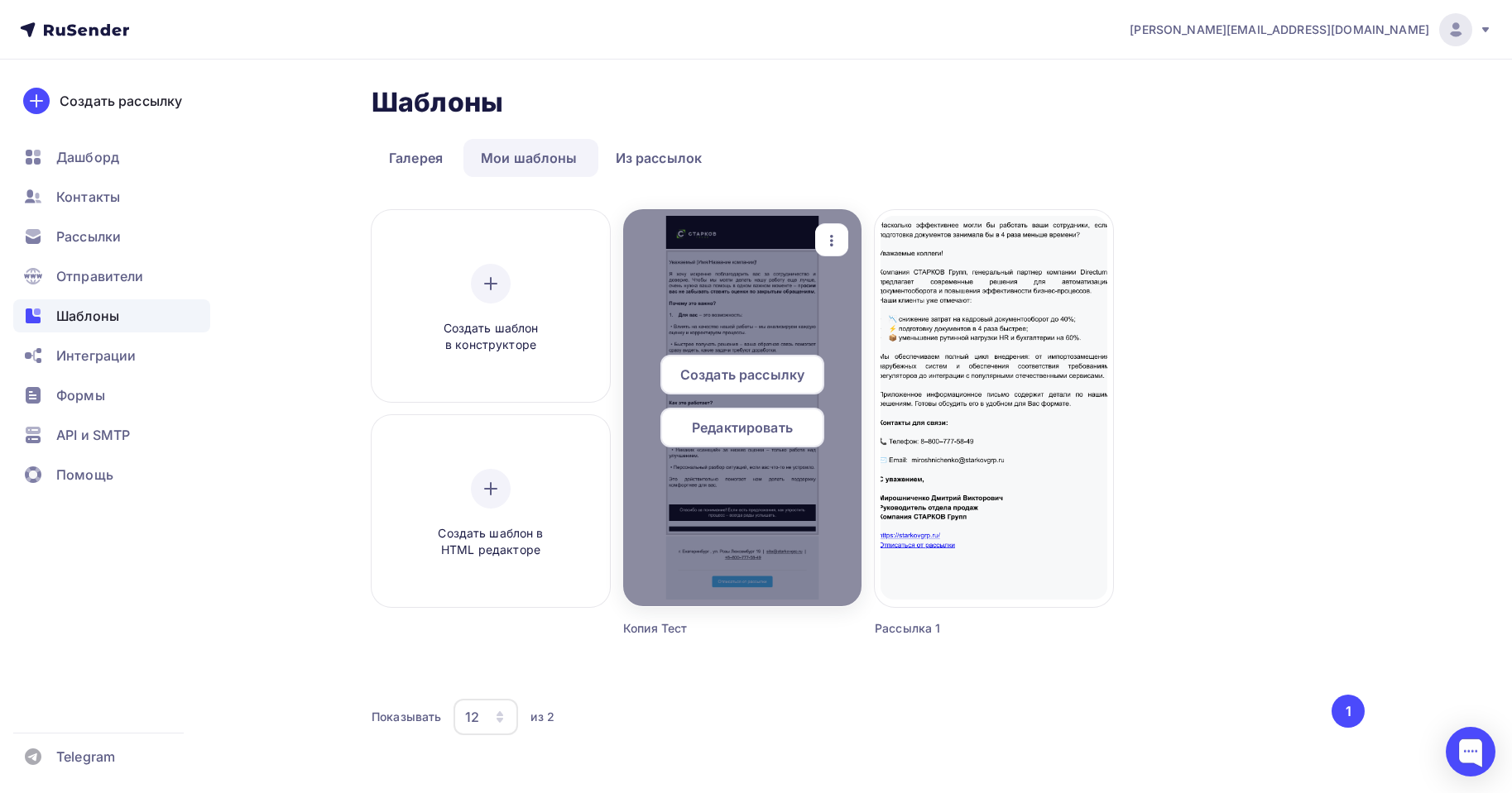
click at [734, 419] on div "Редактировать" at bounding box center [742, 427] width 164 height 39
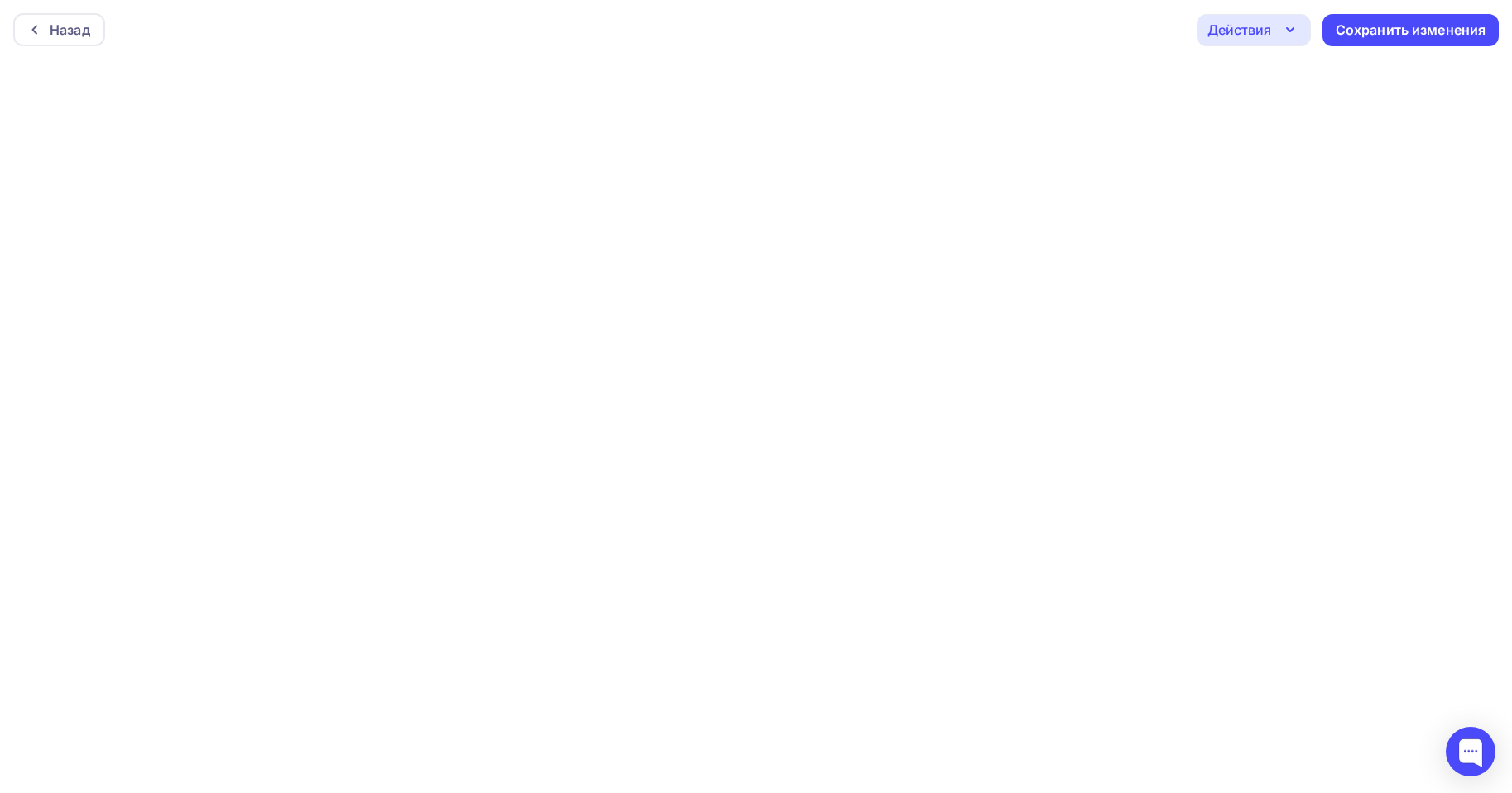
scroll to position [5, 0]
click at [1402, 34] on div "Сохранить изменения" at bounding box center [1411, 26] width 151 height 19
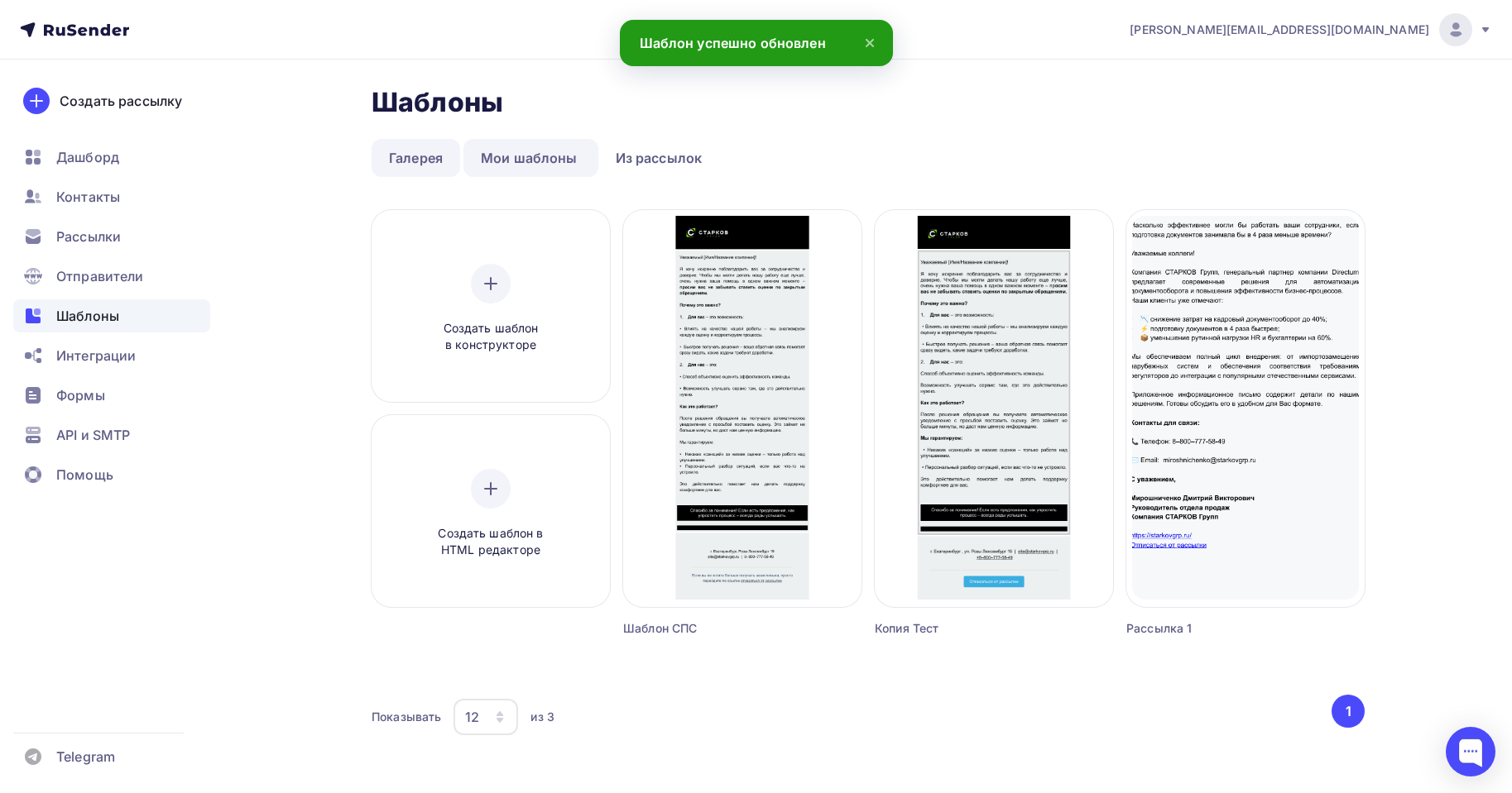
click at [410, 144] on link "Галерея" at bounding box center [416, 158] width 89 height 38
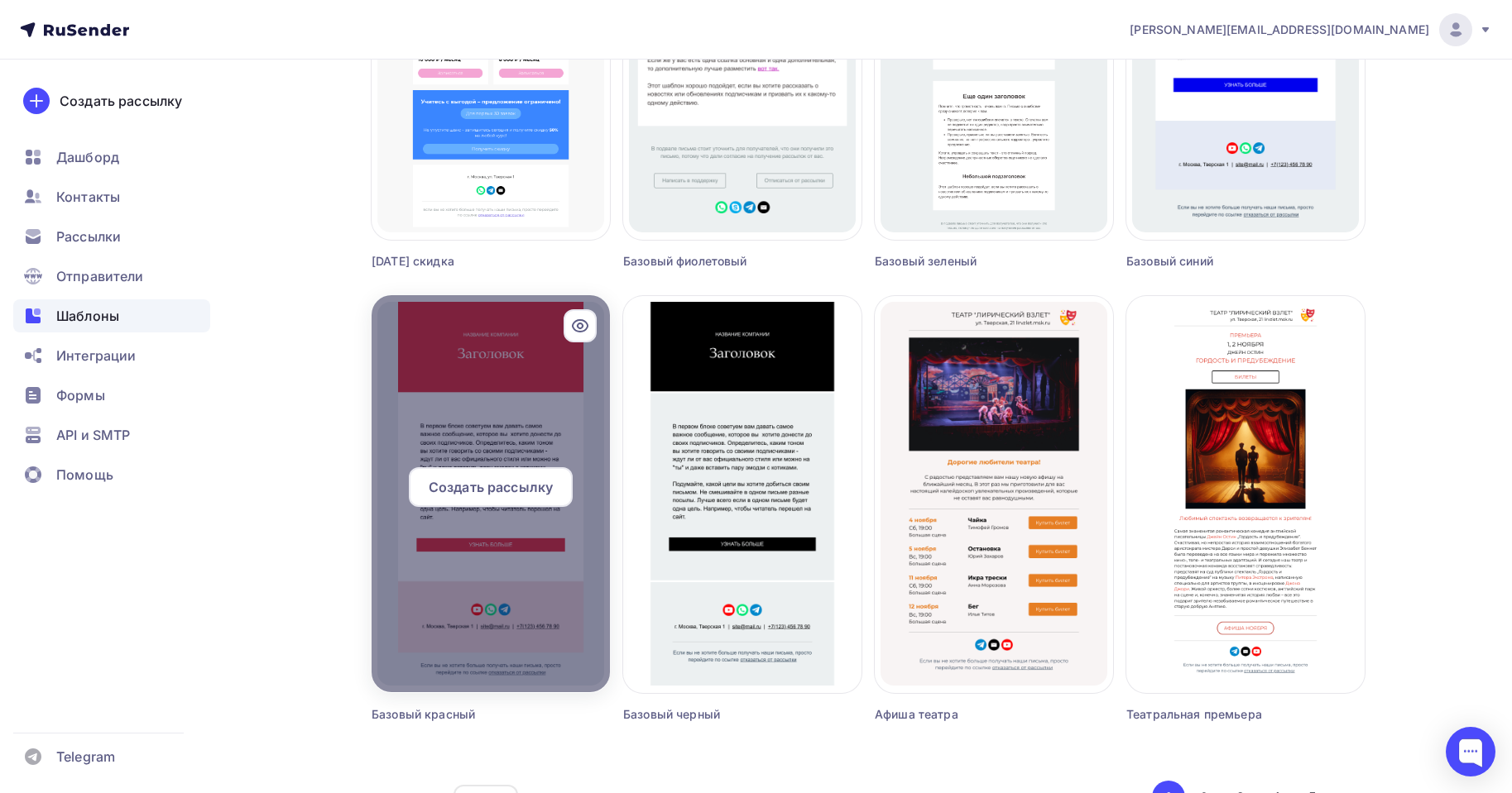
scroll to position [827, 0]
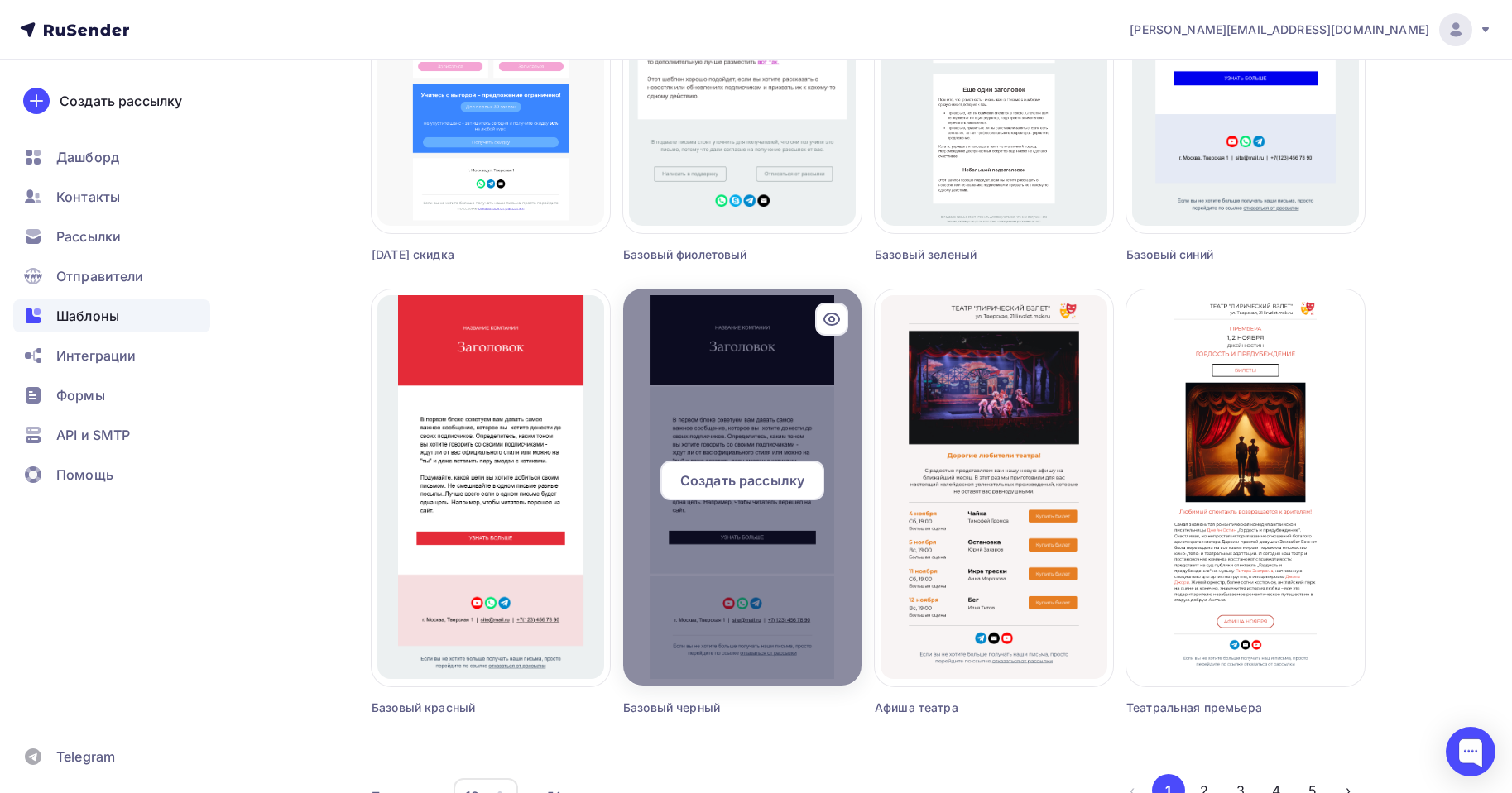
click at [761, 483] on span "Создать рассылку" at bounding box center [742, 481] width 124 height 20
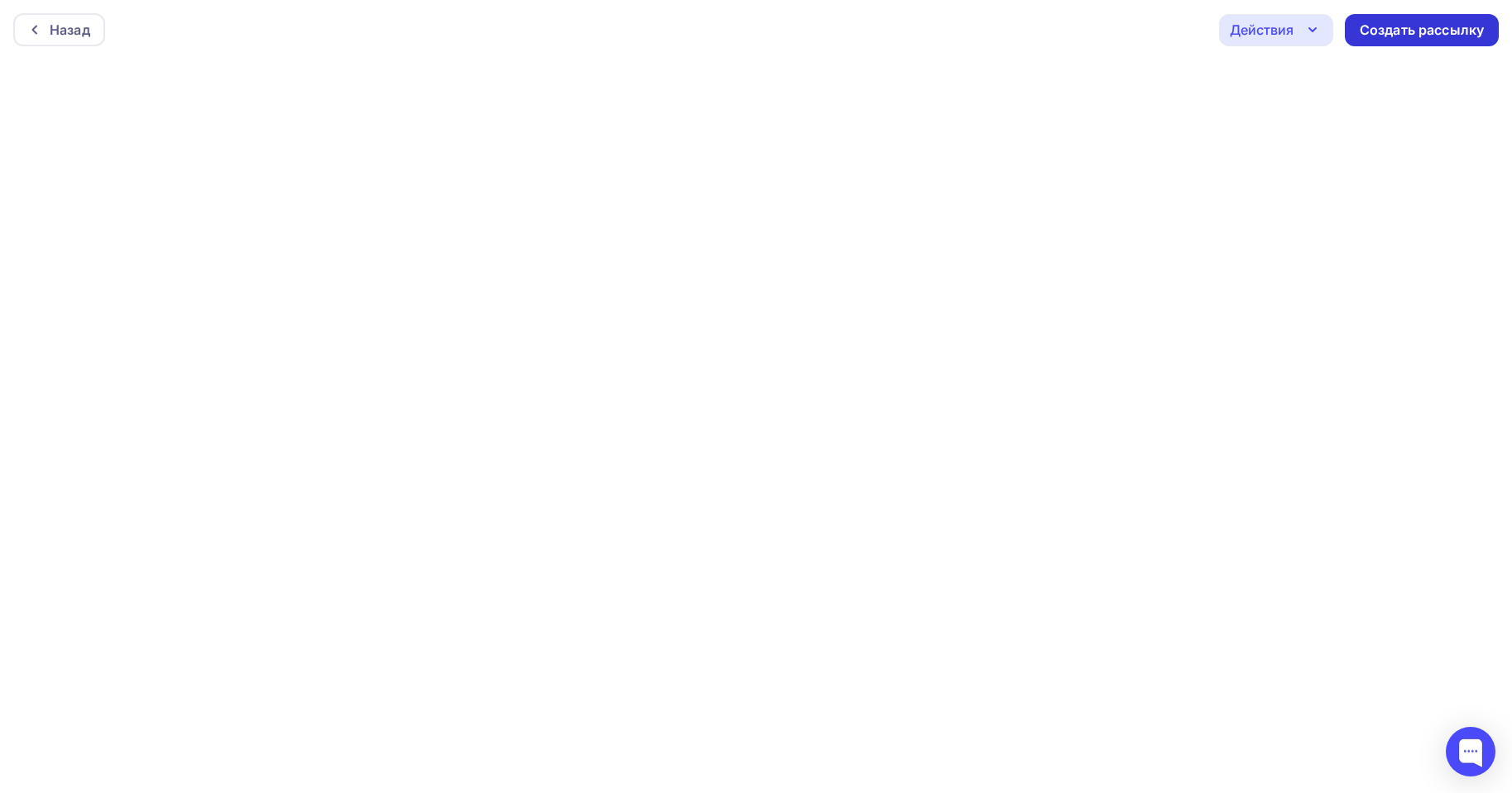
click at [1395, 24] on div "Создать рассылку" at bounding box center [1422, 30] width 124 height 19
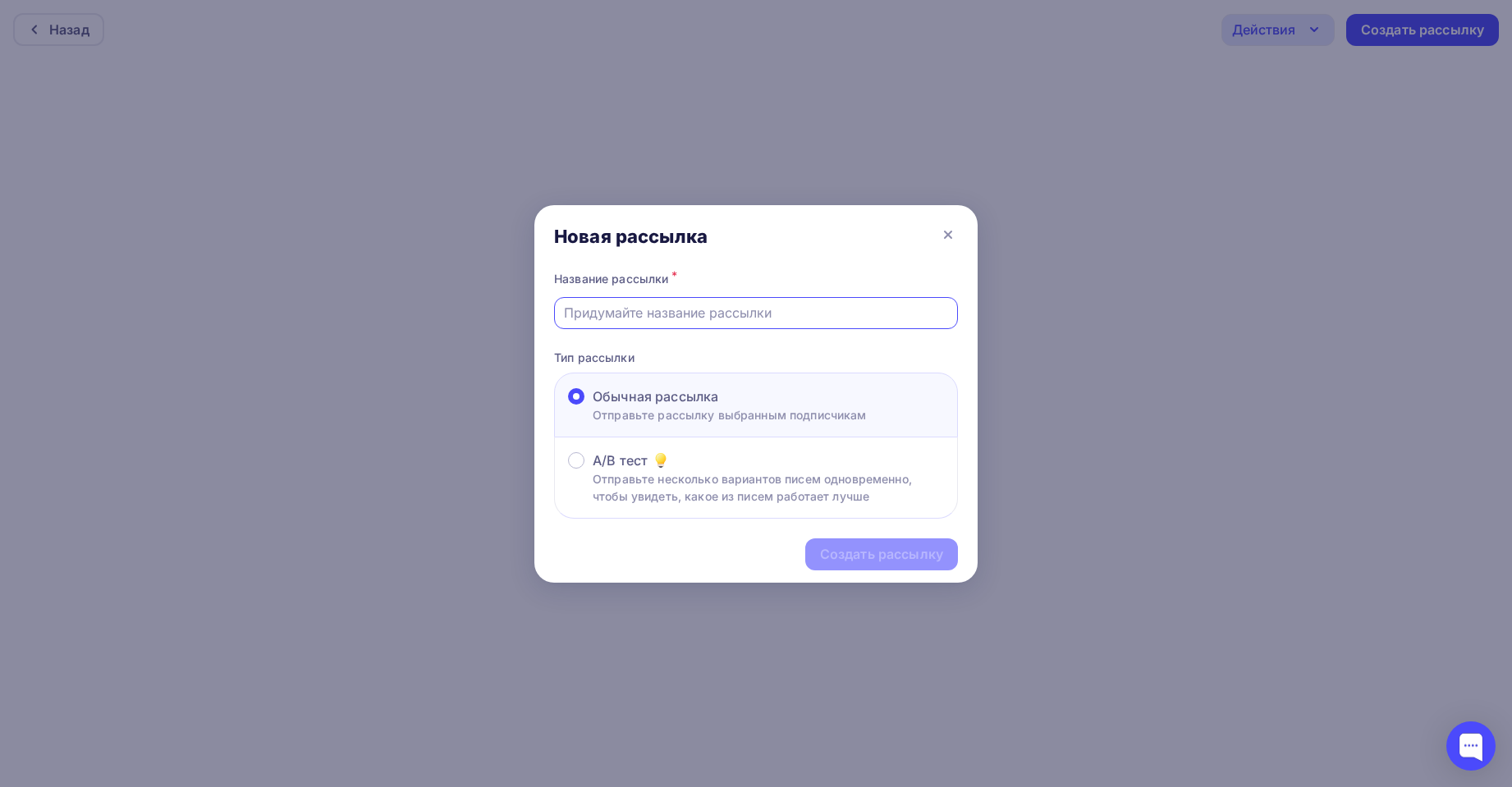
click at [713, 314] on input "text" at bounding box center [756, 313] width 385 height 20
type input "СПС"
click at [883, 555] on div "Создать рассылку" at bounding box center [882, 554] width 123 height 19
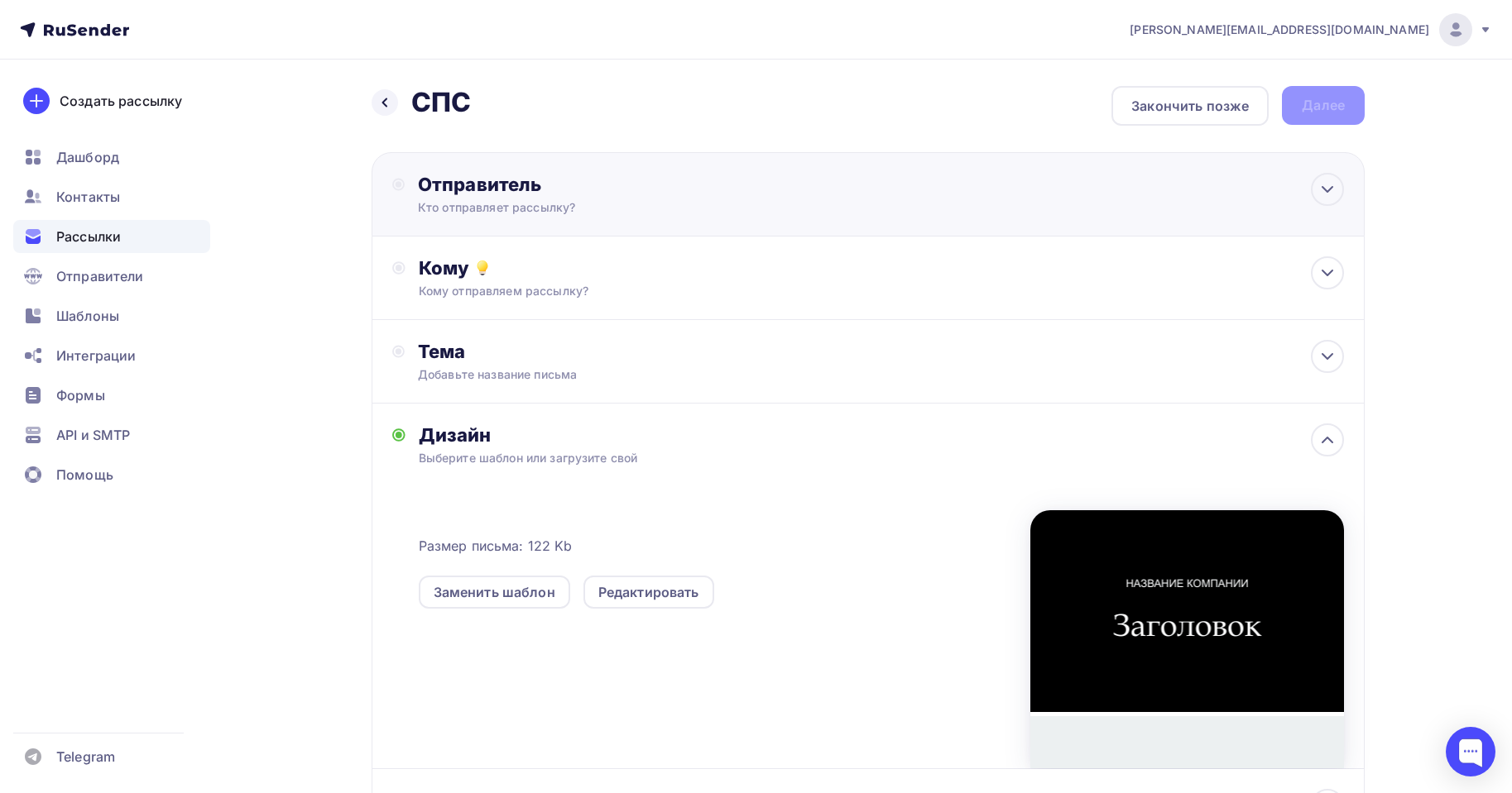
drag, startPoint x: 450, startPoint y: 188, endPoint x: 562, endPoint y: 214, distance: 115.0
click at [452, 189] on div "Отправитель" at bounding box center [597, 184] width 358 height 23
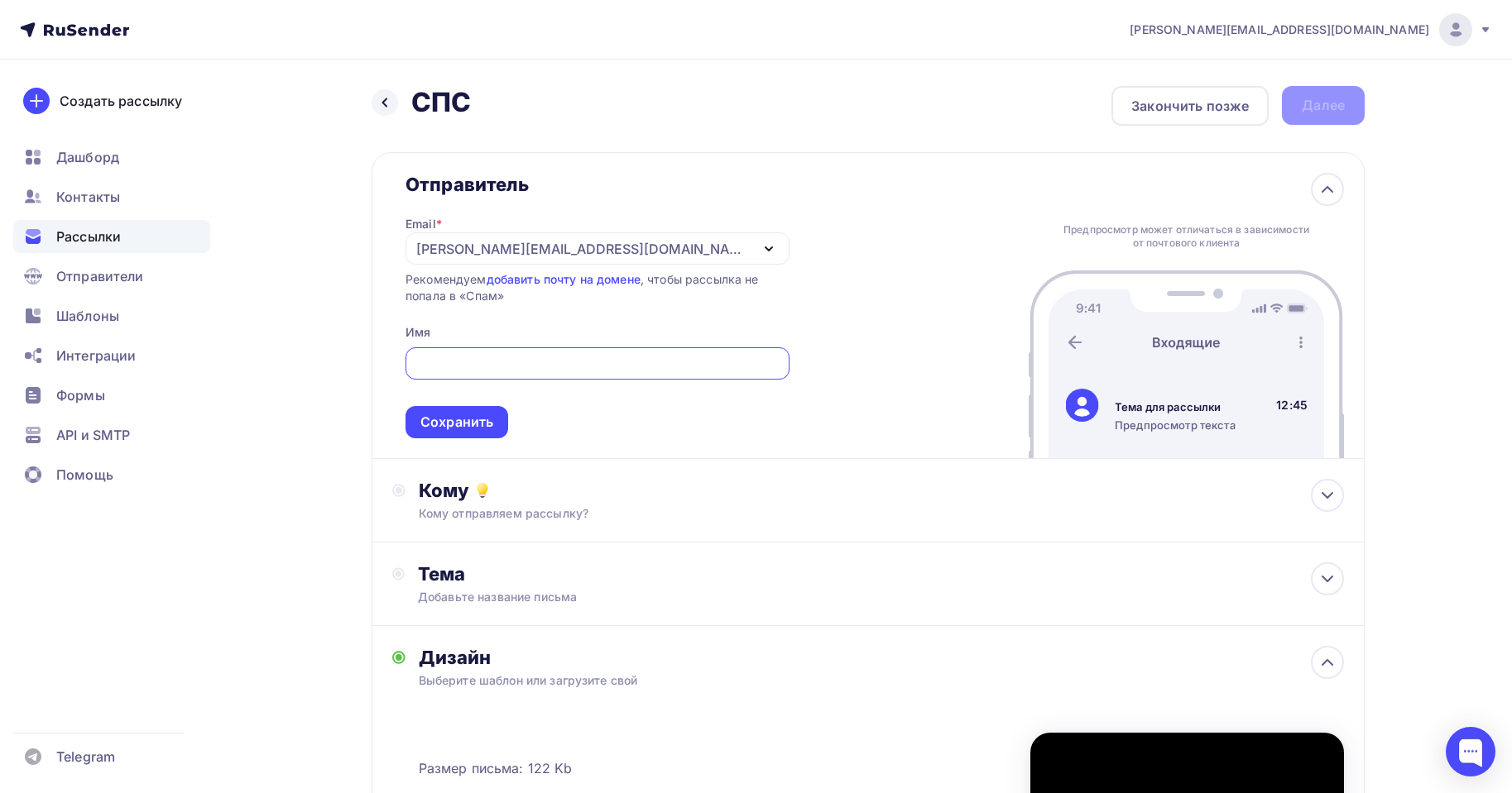
click at [511, 371] on input "text" at bounding box center [598, 365] width 365 height 20
type input "ccc"
click at [483, 418] on div "Сохранить" at bounding box center [457, 422] width 73 height 19
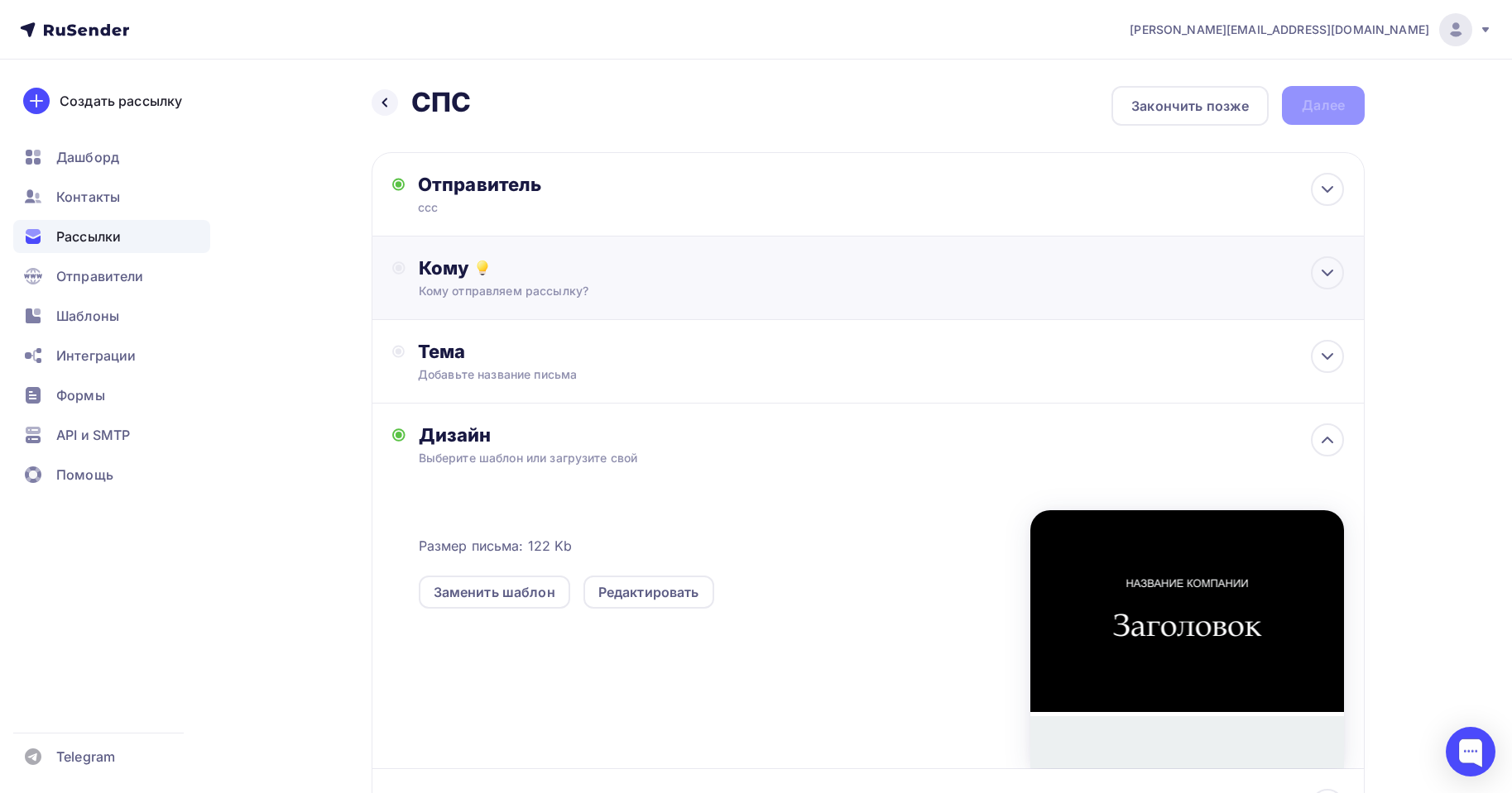
drag, startPoint x: 541, startPoint y: 247, endPoint x: 538, endPoint y: 262, distance: 15.3
click at [540, 247] on div "Кому Кому отправляем рассылку? Списки получателей Выберите список Все списки id…" at bounding box center [868, 278] width 994 height 83
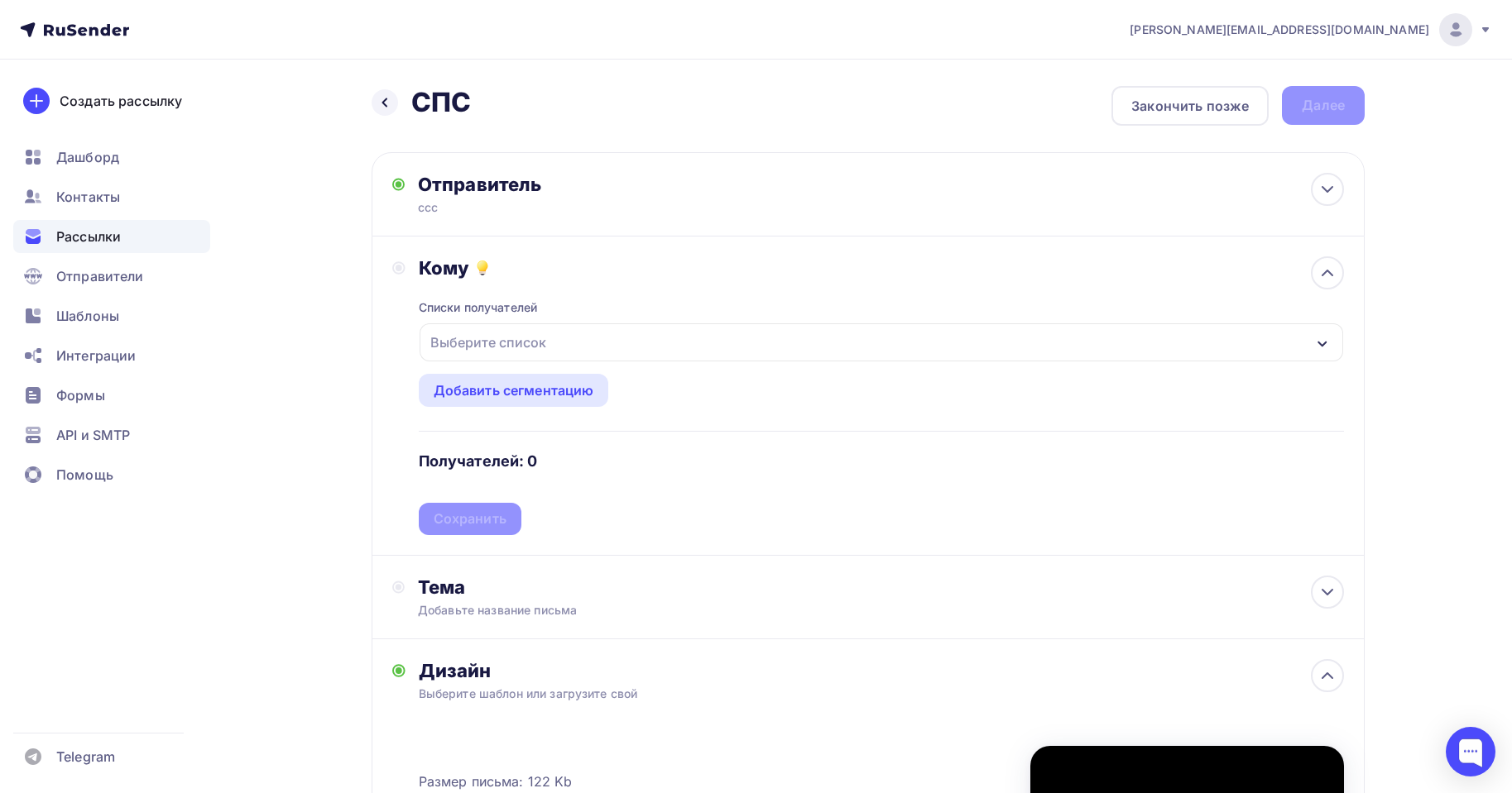
click at [553, 348] on div "Выберите список" at bounding box center [881, 343] width 924 height 38
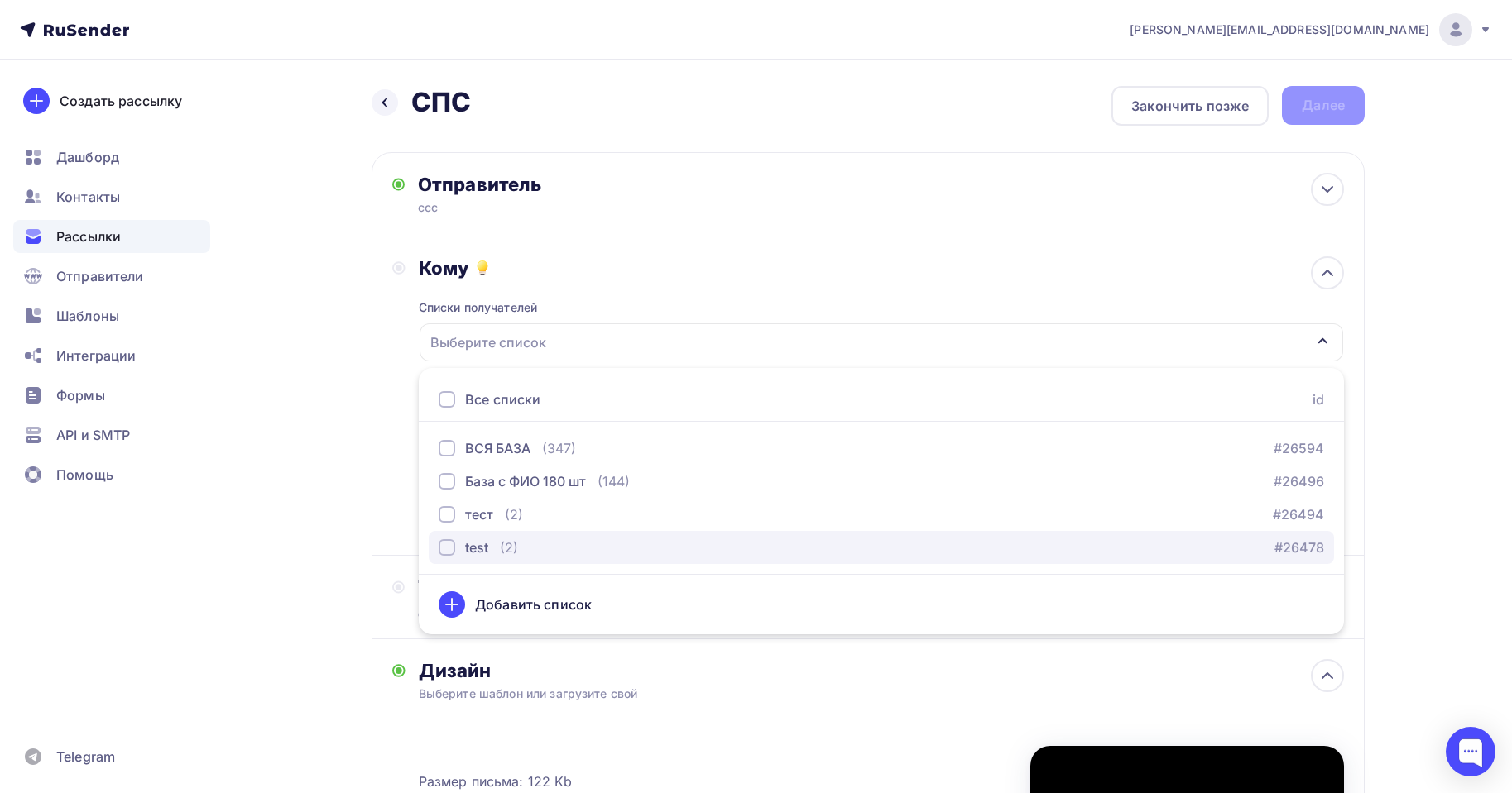
click at [485, 536] on button "test (2) #26478" at bounding box center [881, 547] width 906 height 33
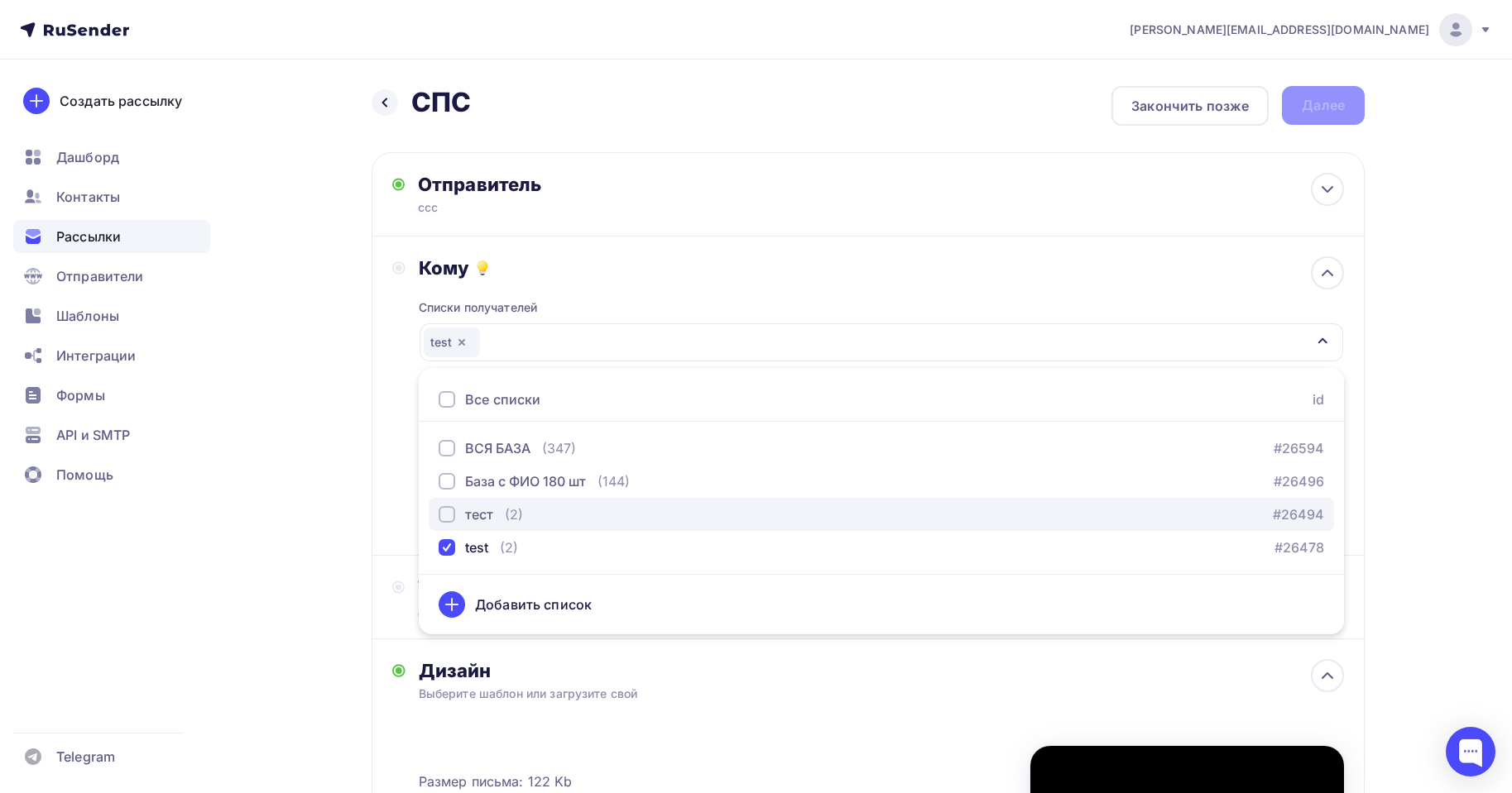
click at [480, 522] on div "тест" at bounding box center [479, 514] width 28 height 20
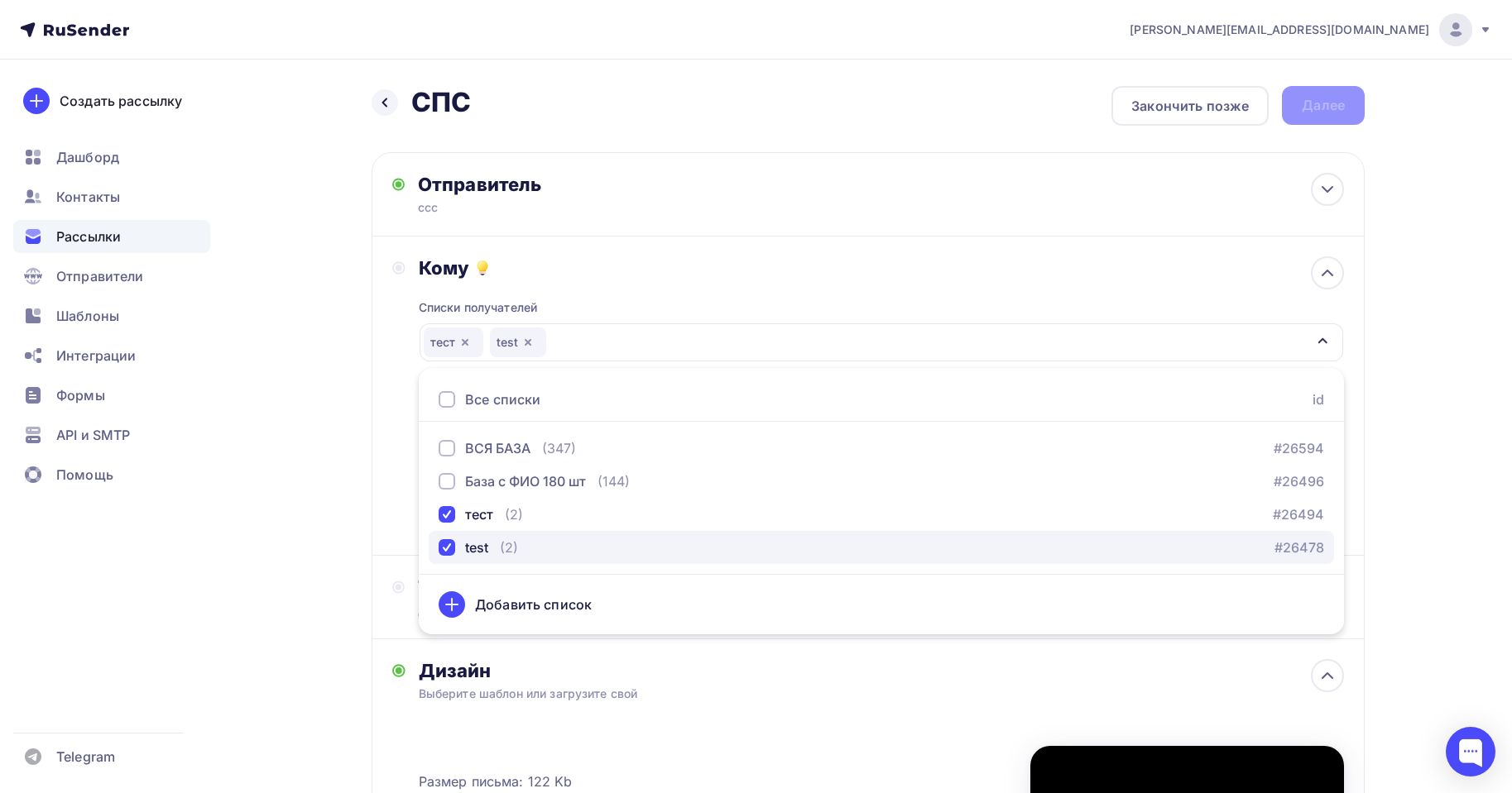
click at [463, 538] on button "test (2) #26478" at bounding box center [881, 547] width 906 height 33
click at [826, 114] on div "Назад СПС СПС Закончить позже Далее" at bounding box center [868, 105] width 994 height 39
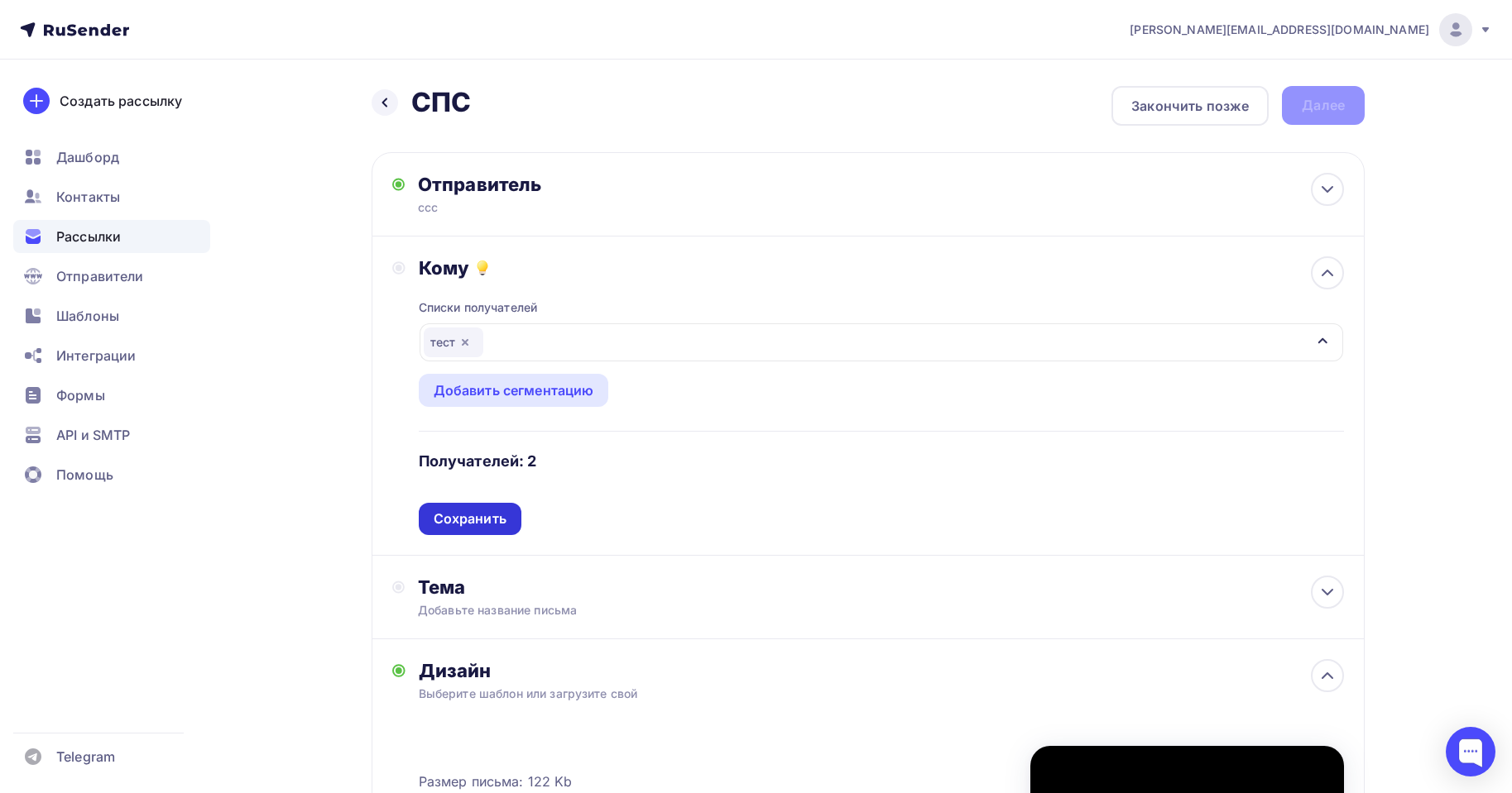
click at [506, 530] on div "Сохранить" at bounding box center [470, 519] width 102 height 32
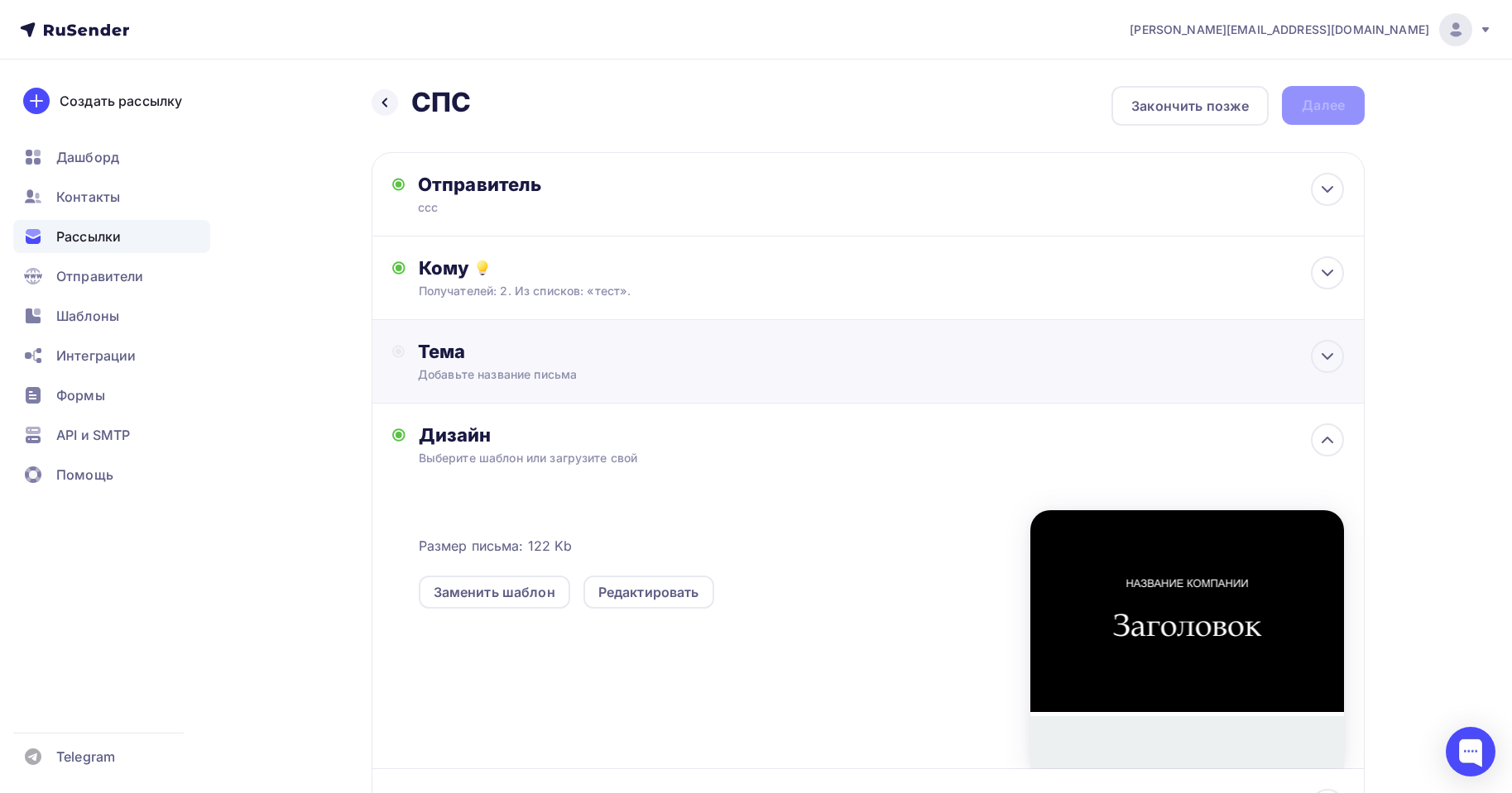
click at [479, 377] on div "Добавьте название письма" at bounding box center [565, 375] width 294 height 16
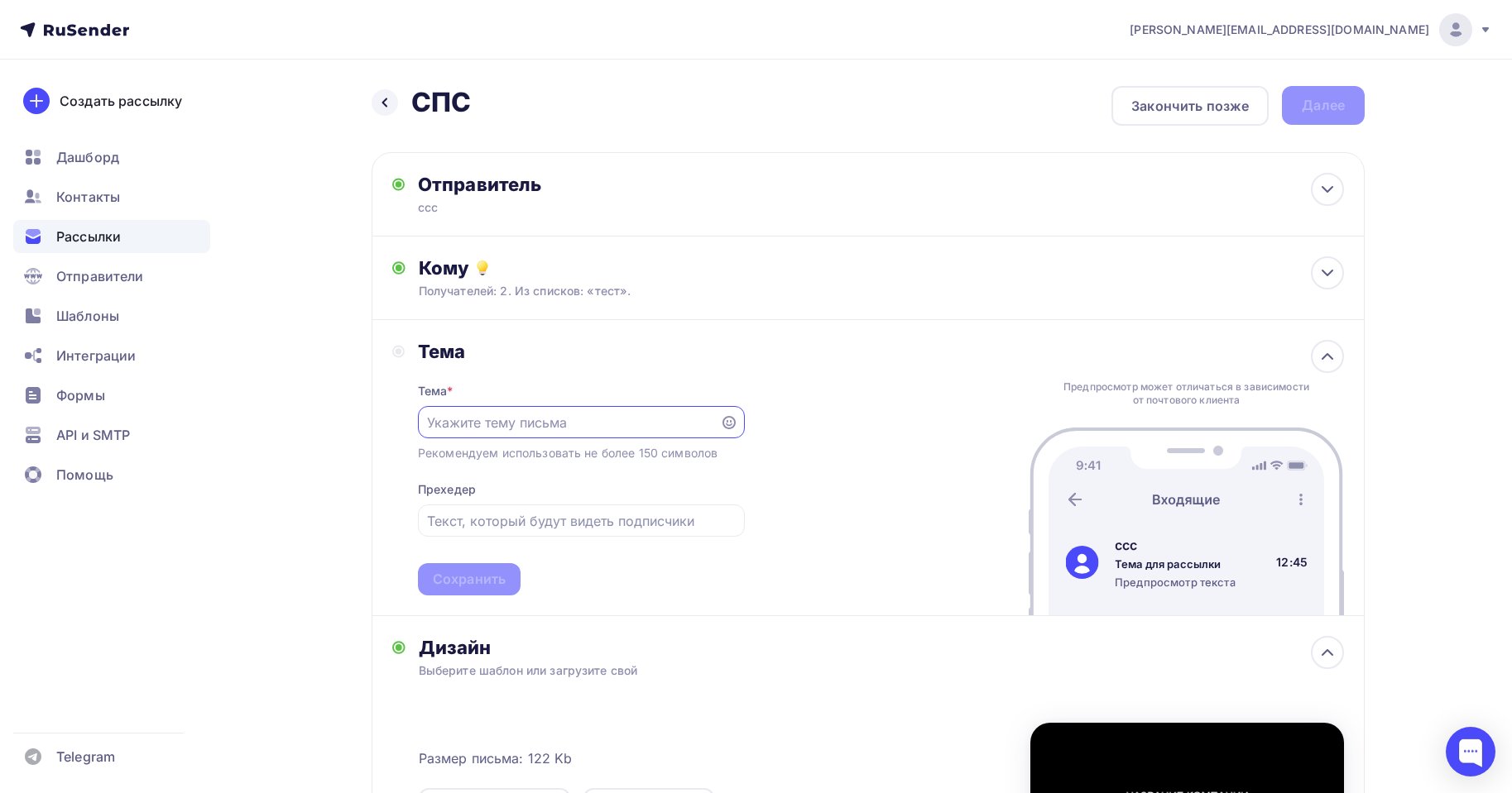
click at [616, 424] on input "text" at bounding box center [569, 423] width 283 height 20
click at [556, 428] on input "text" at bounding box center [569, 423] width 283 height 20
type input "CGC"
click at [548, 523] on input "text" at bounding box center [580, 522] width 308 height 20
type input "CGC"
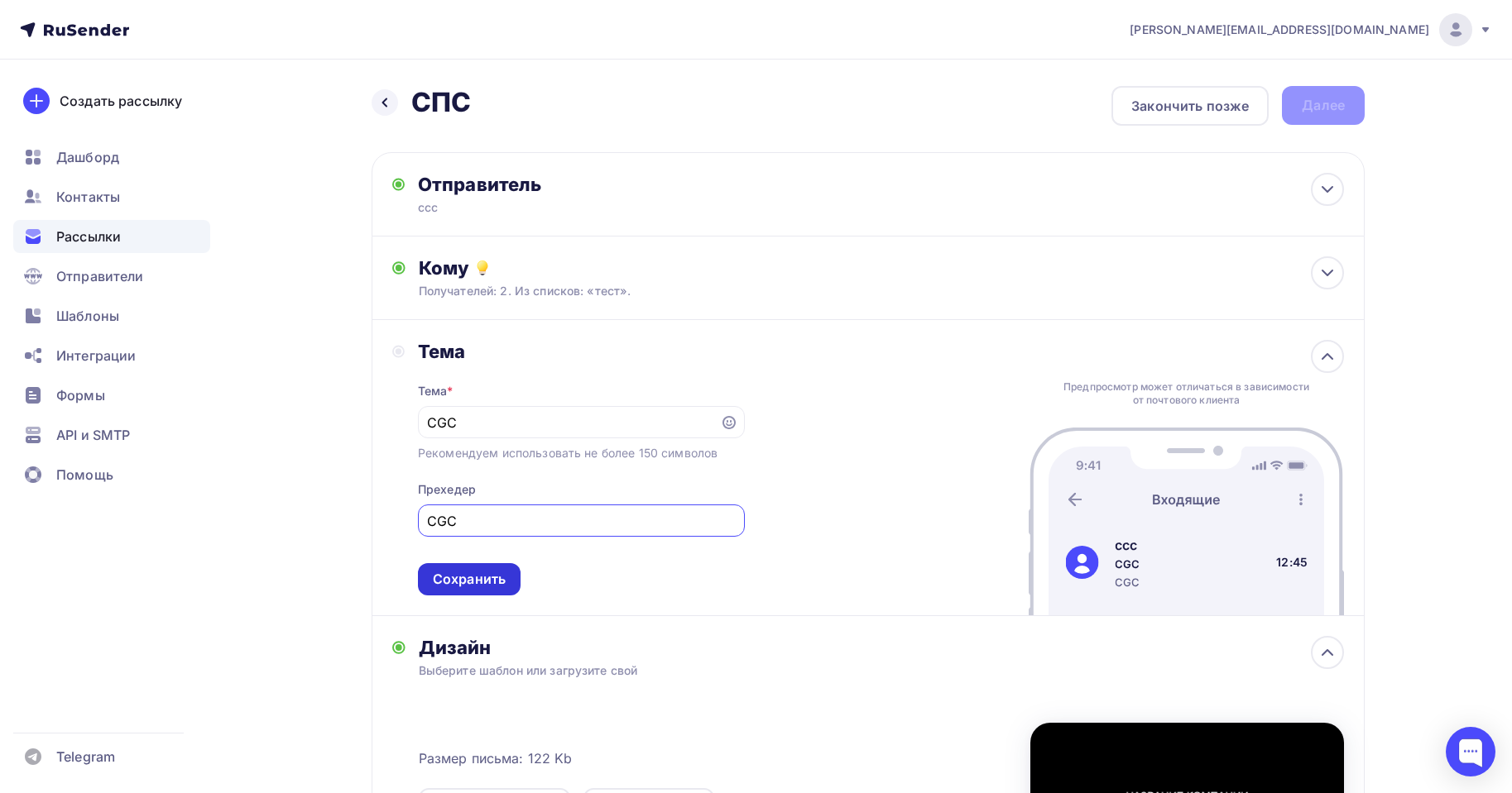
click at [502, 573] on div "Сохранить" at bounding box center [470, 579] width 73 height 19
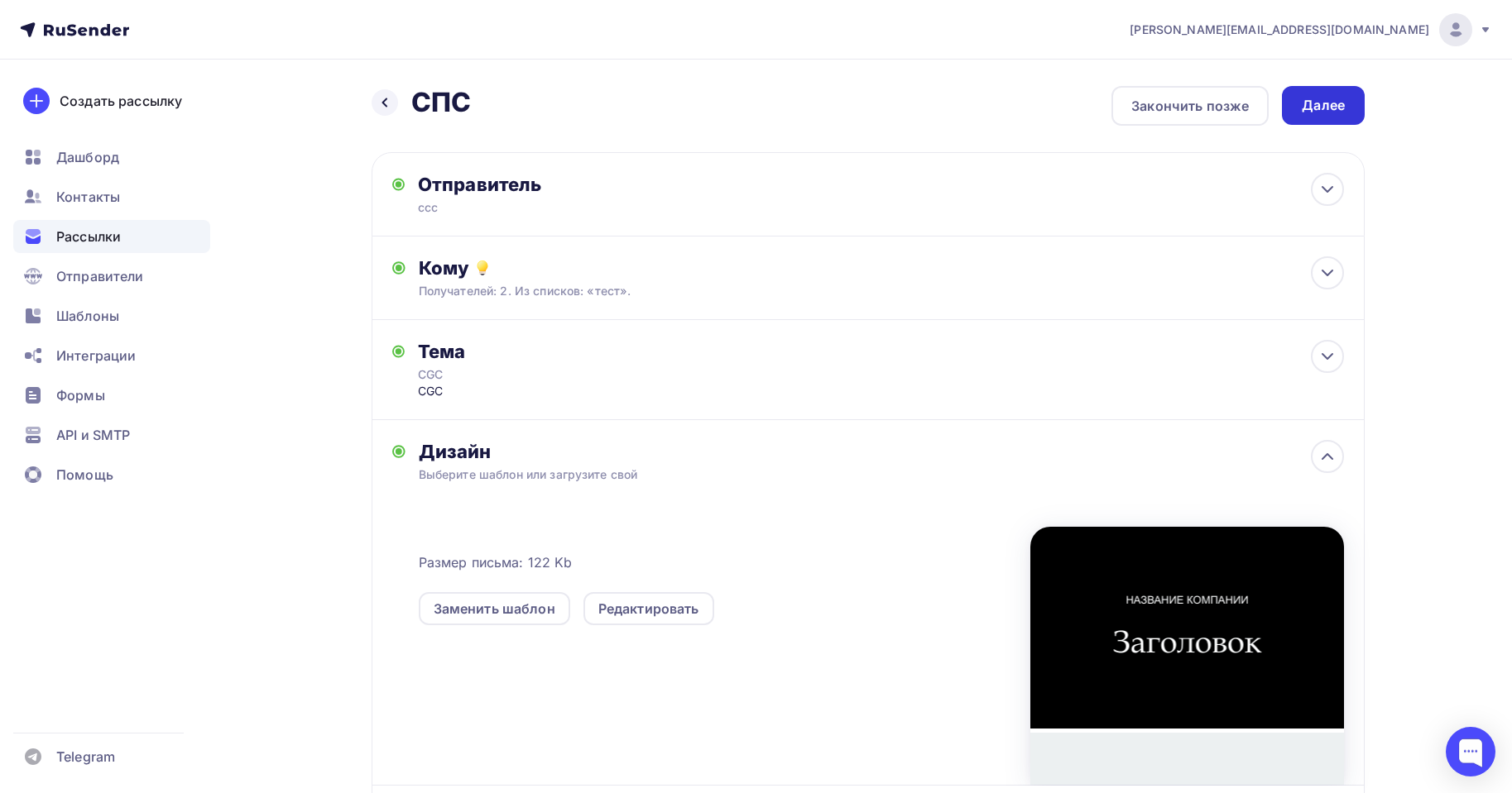
click at [1326, 100] on div "Далее" at bounding box center [1323, 105] width 43 height 19
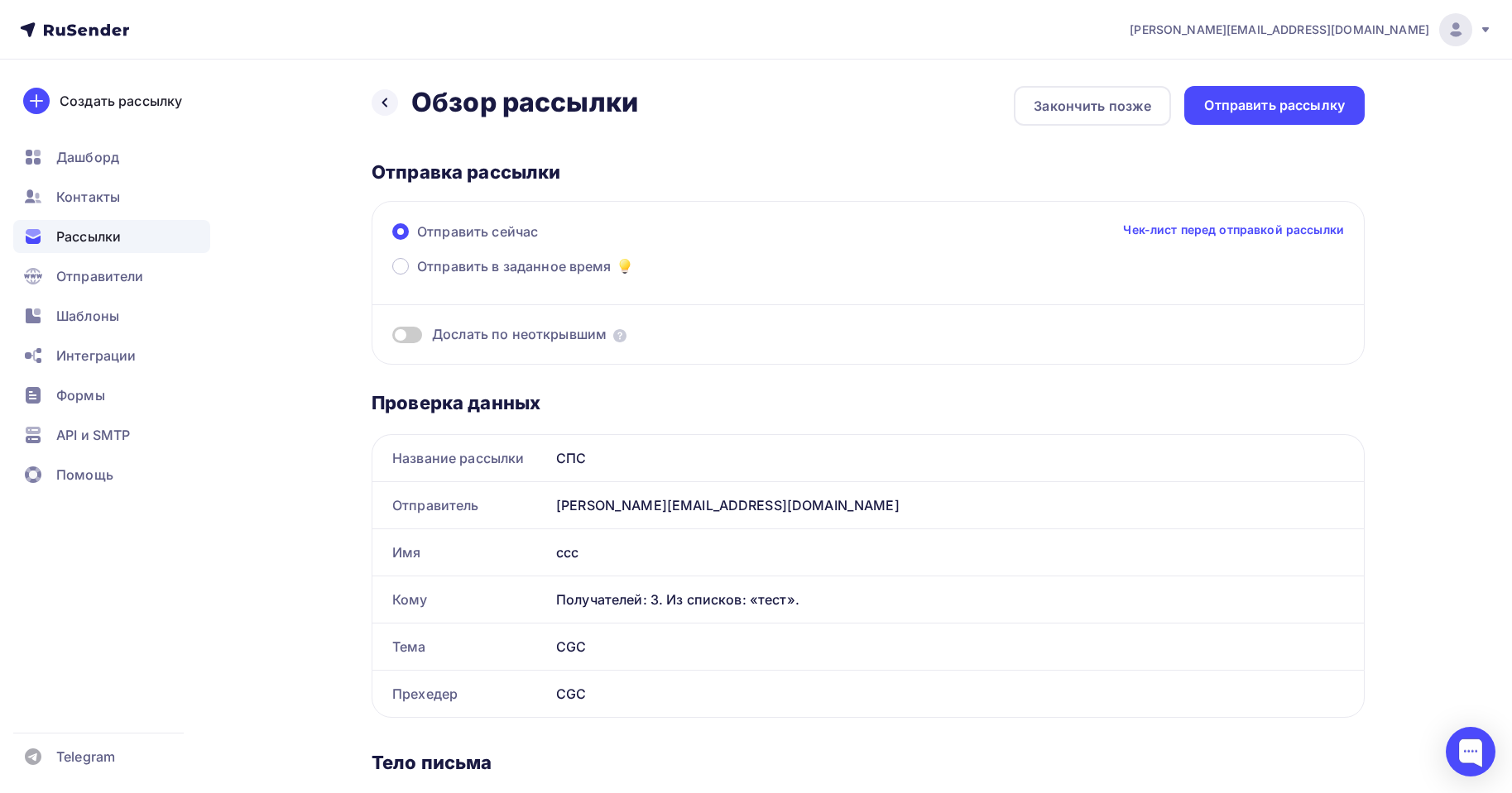
click at [420, 121] on div "Назад Обзор рассылки Обзор рассылки Закончить позже Отправить рассылку" at bounding box center [868, 105] width 994 height 39
click at [96, 248] on div "Рассылки" at bounding box center [112, 237] width 197 height 33
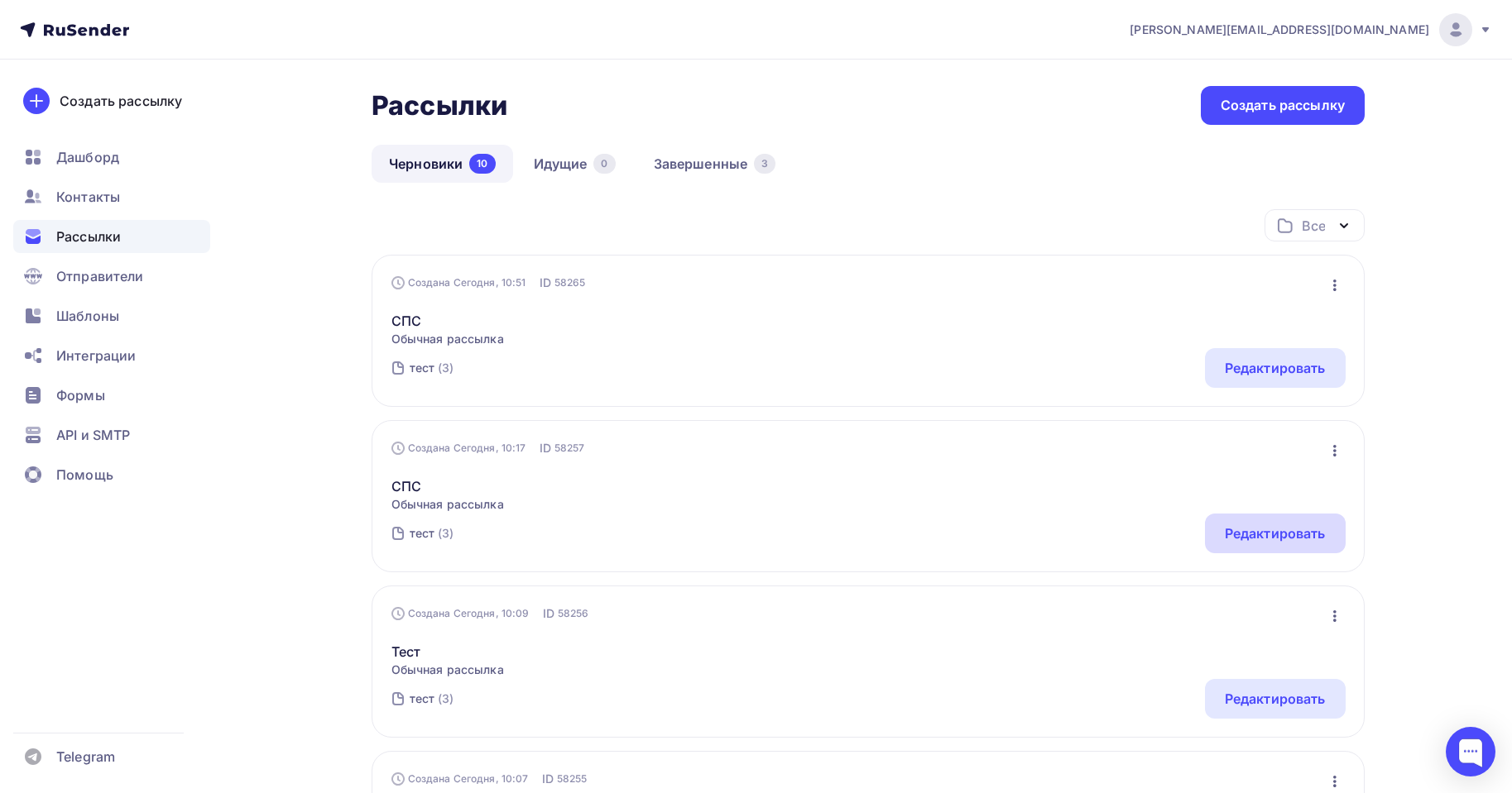
click at [1240, 544] on div "Редактировать" at bounding box center [1275, 533] width 141 height 39
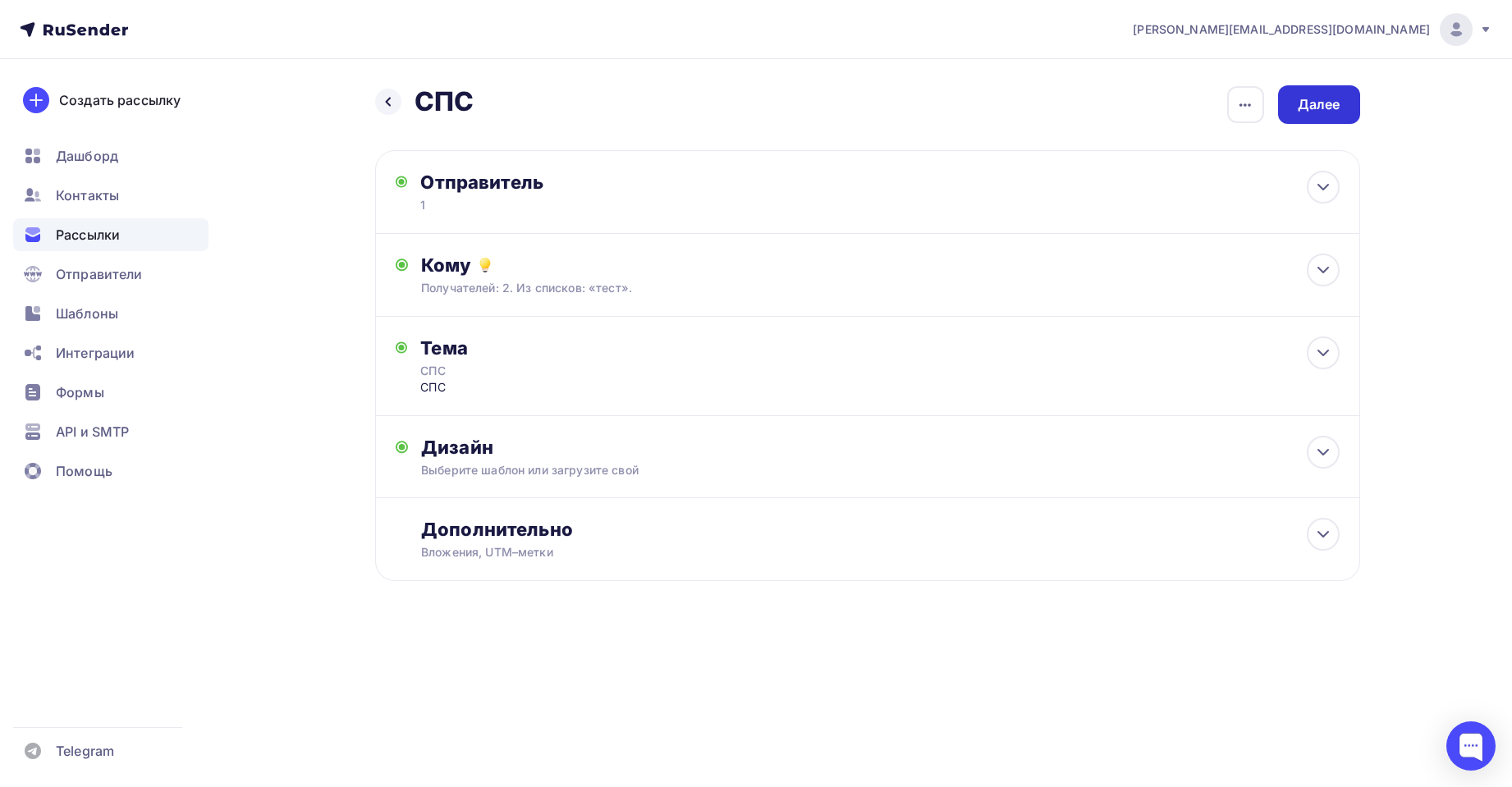
click at [1333, 100] on div "Далее" at bounding box center [1319, 104] width 43 height 19
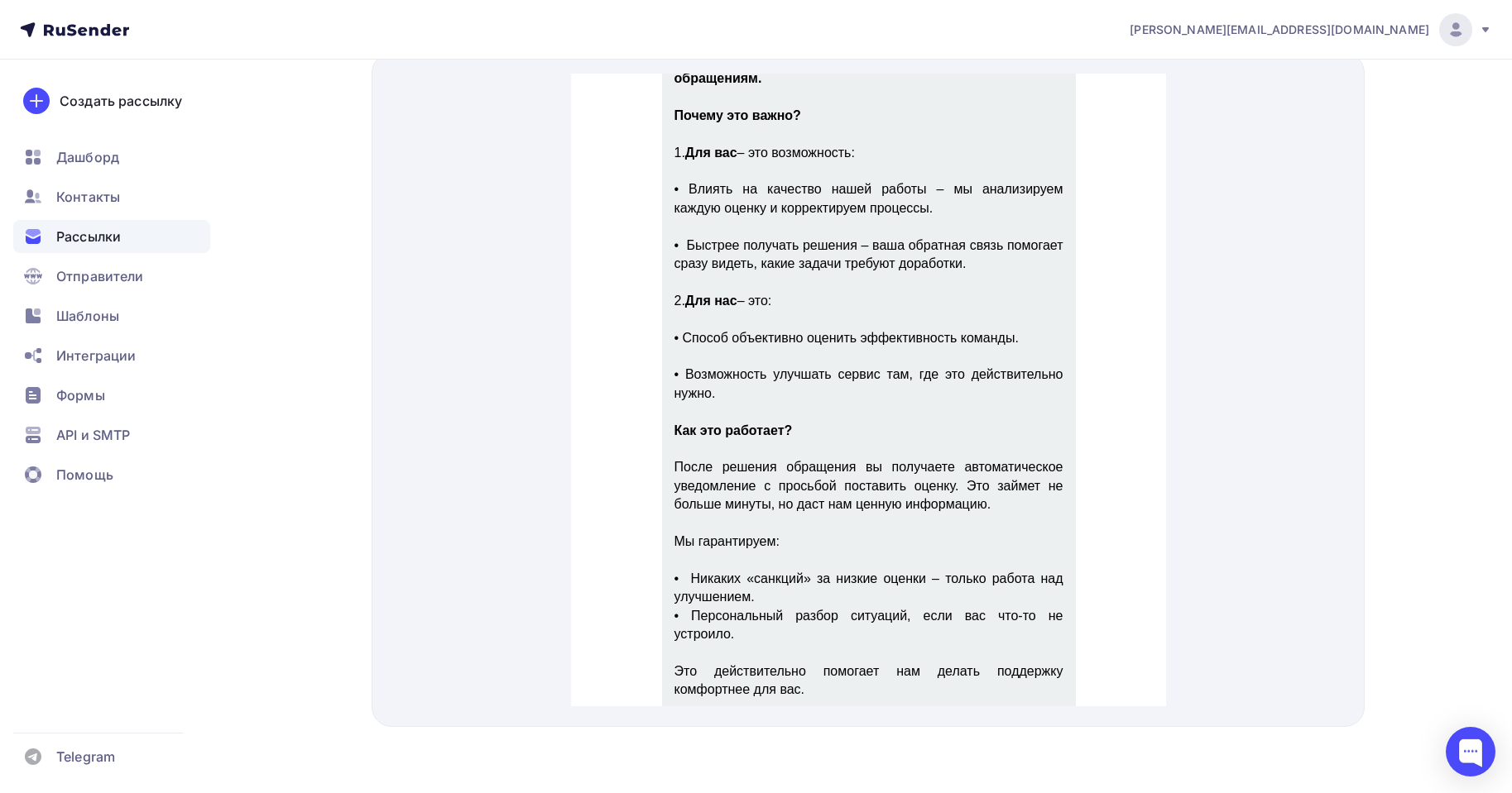
scroll to position [591, 0]
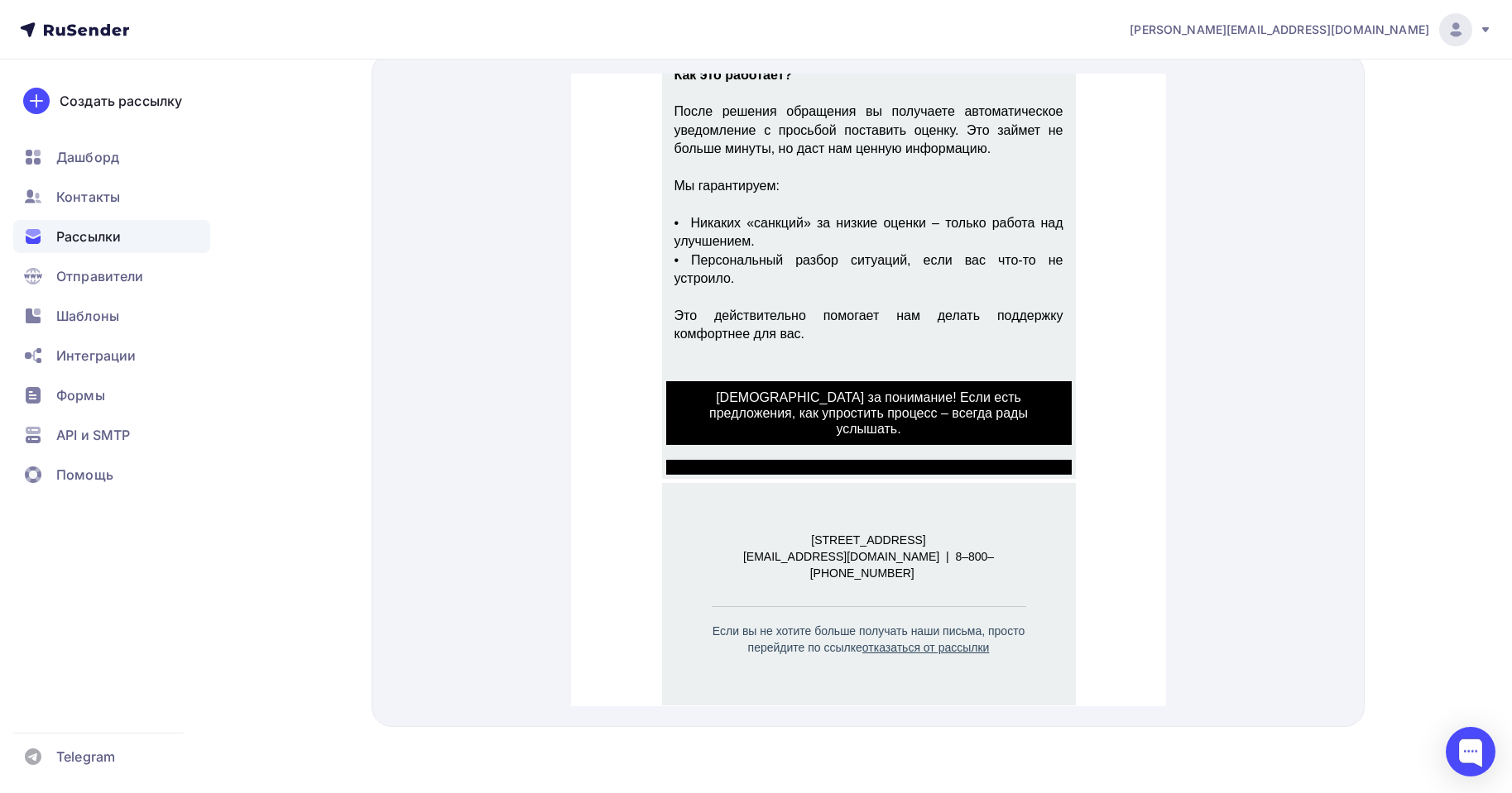
drag, startPoint x: 778, startPoint y: 656, endPoint x: 768, endPoint y: 645, distance: 14.9
click at [776, 686] on td "Отписаться от рассылки" at bounding box center [868, 703] width 414 height 33
click at [127, 232] on div "Рассылки" at bounding box center [112, 237] width 197 height 33
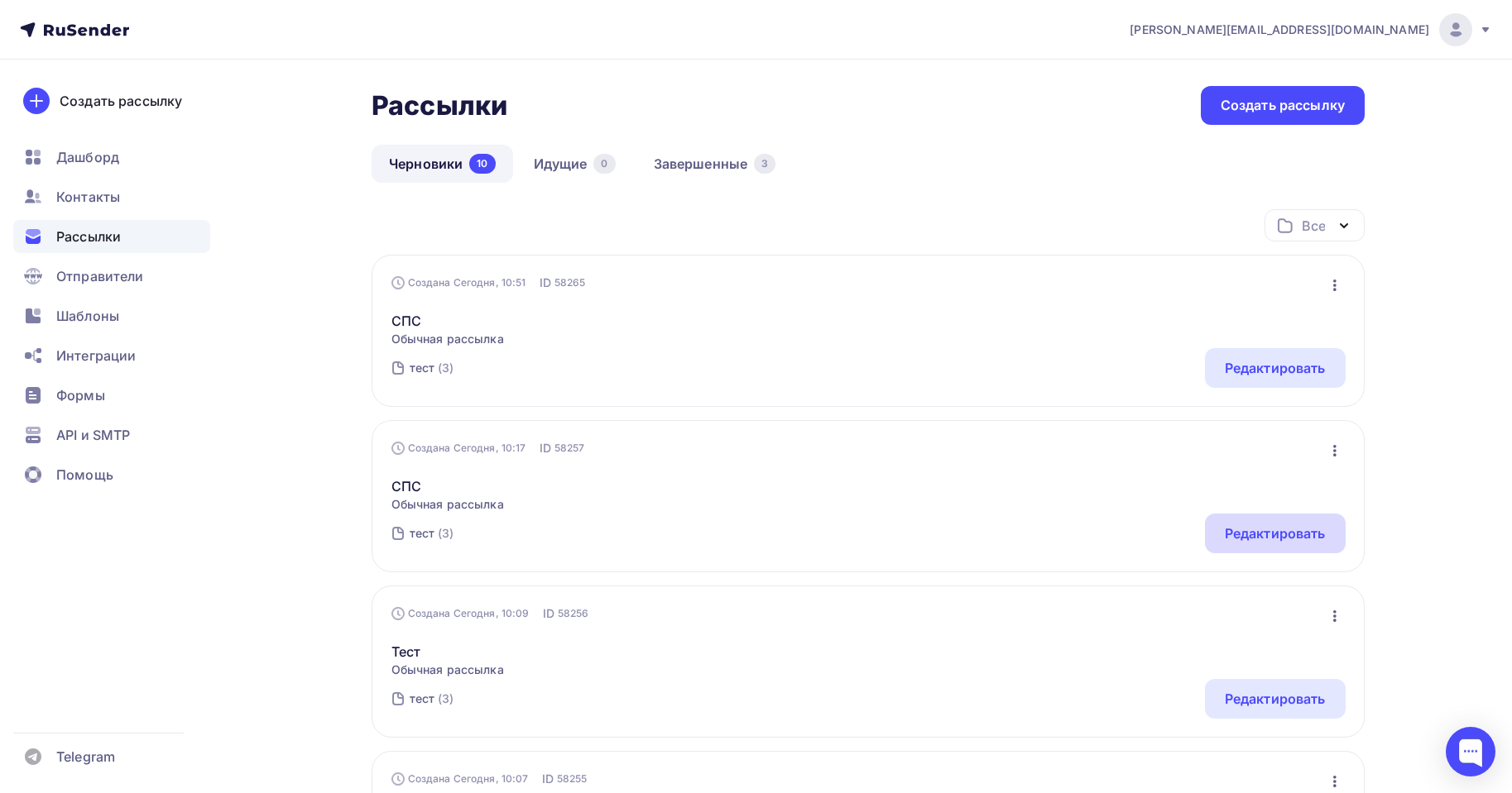
click at [1272, 529] on div "Редактировать" at bounding box center [1275, 534] width 101 height 20
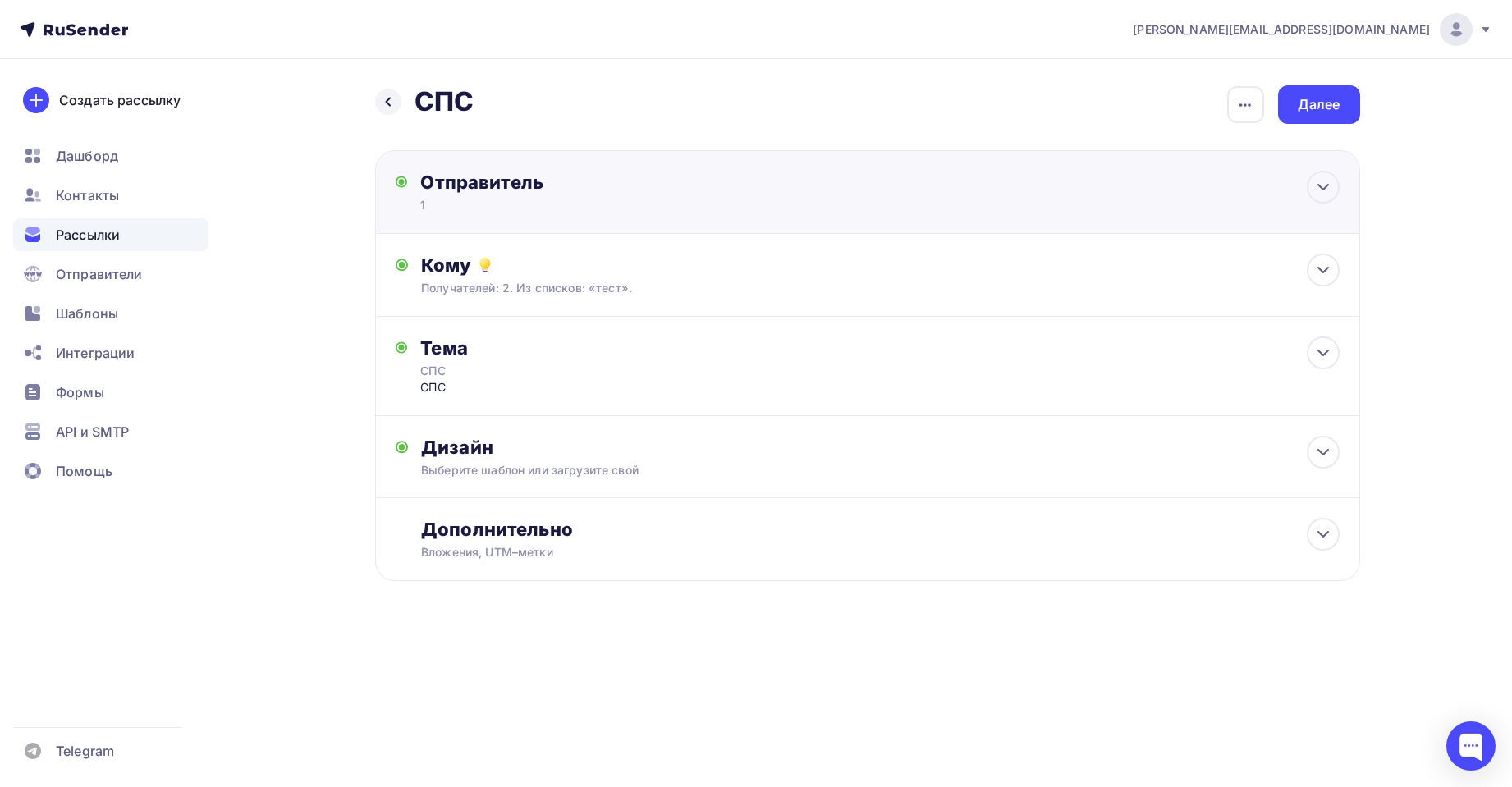
click at [606, 209] on div "1" at bounding box center [580, 205] width 320 height 16
type input "1"
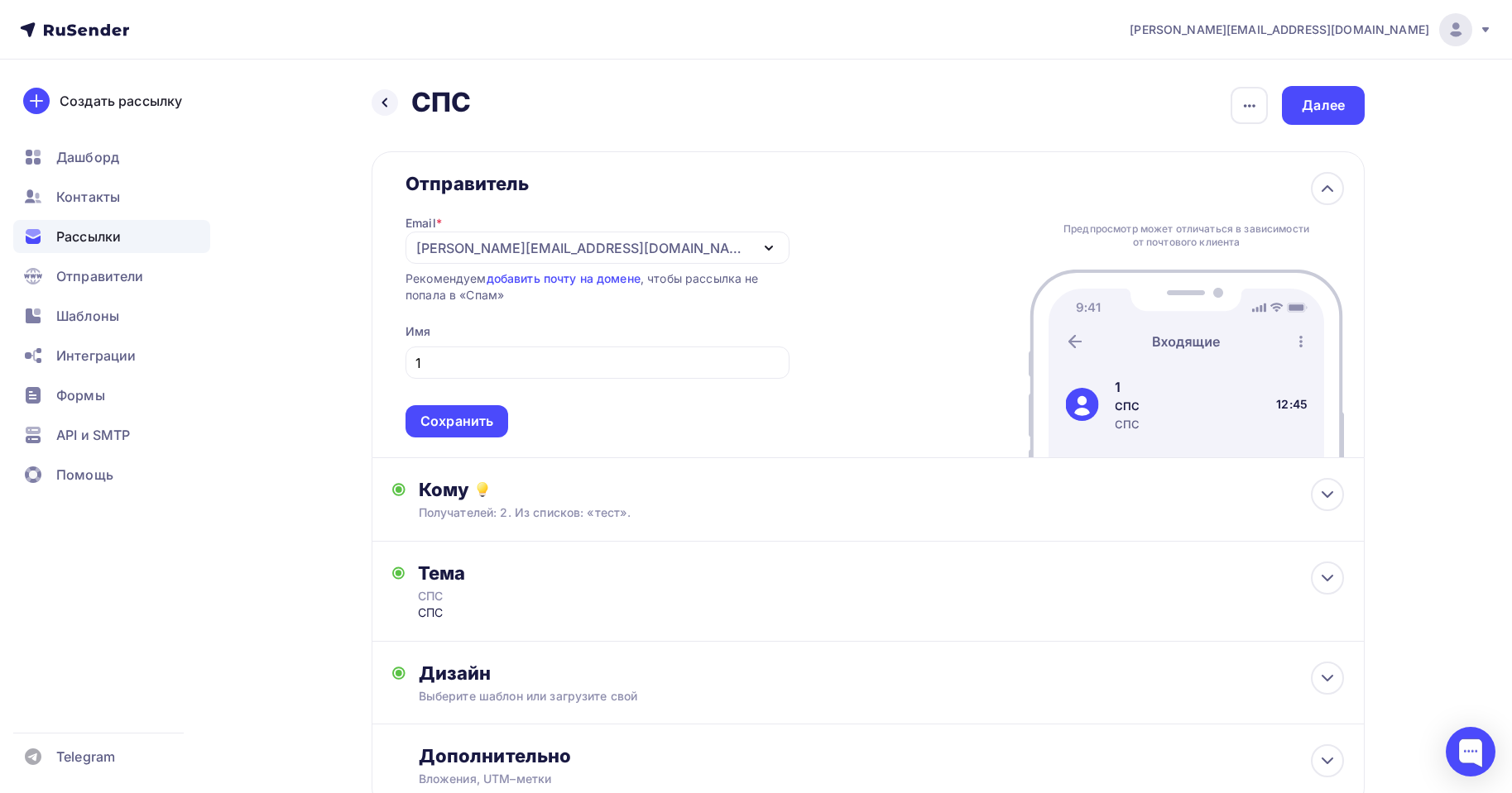
click at [612, 210] on div "Email * agabekyan@starkovgrp.ru sales@starkovgrp.ru agabekyan@starkovgrp.ru Доб…" at bounding box center [598, 316] width 384 height 242
click at [1300, 117] on div "Далее" at bounding box center [1324, 105] width 83 height 39
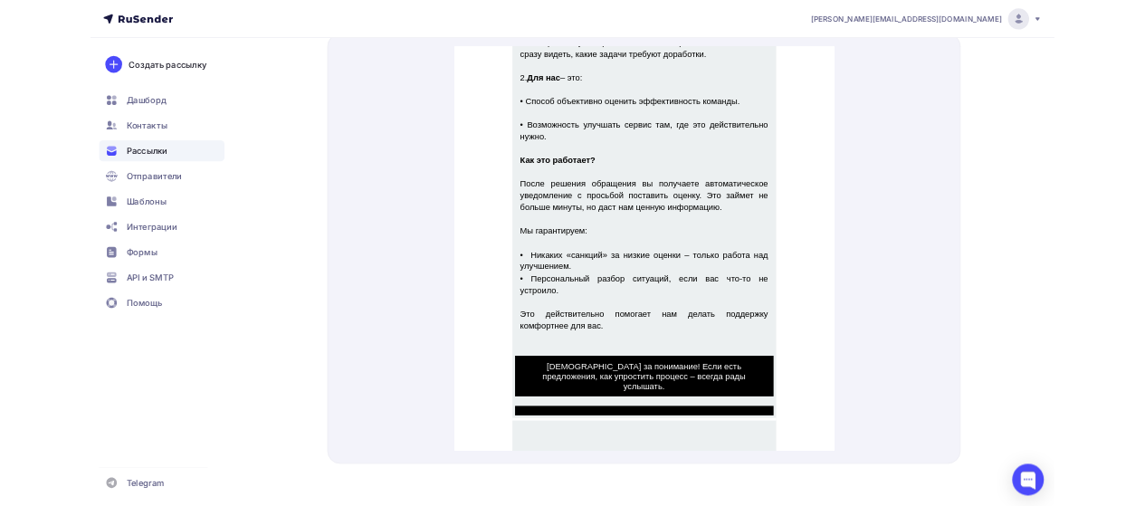
scroll to position [963, 0]
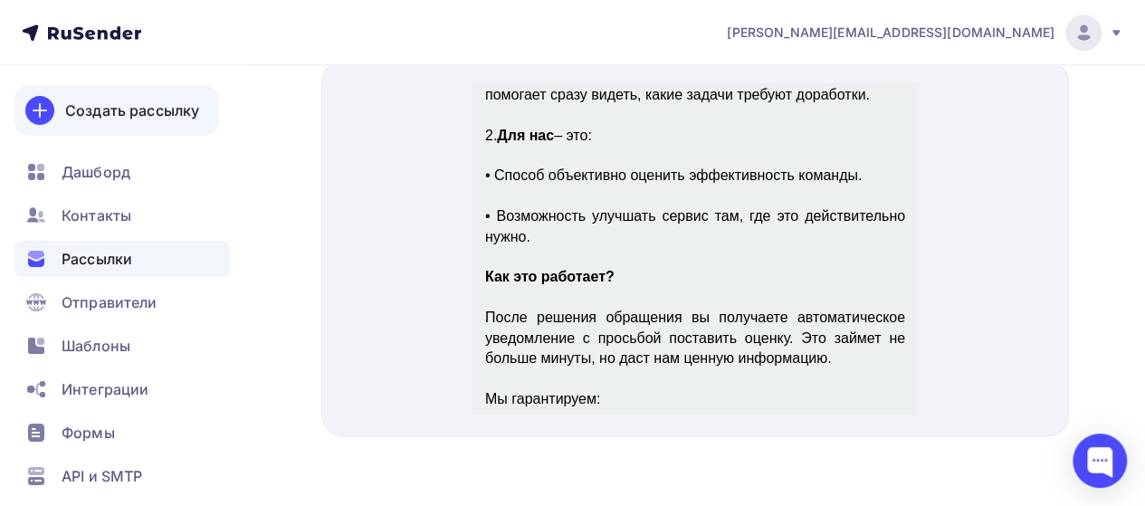
click at [130, 109] on div "Создать рассылку" at bounding box center [132, 111] width 134 height 22
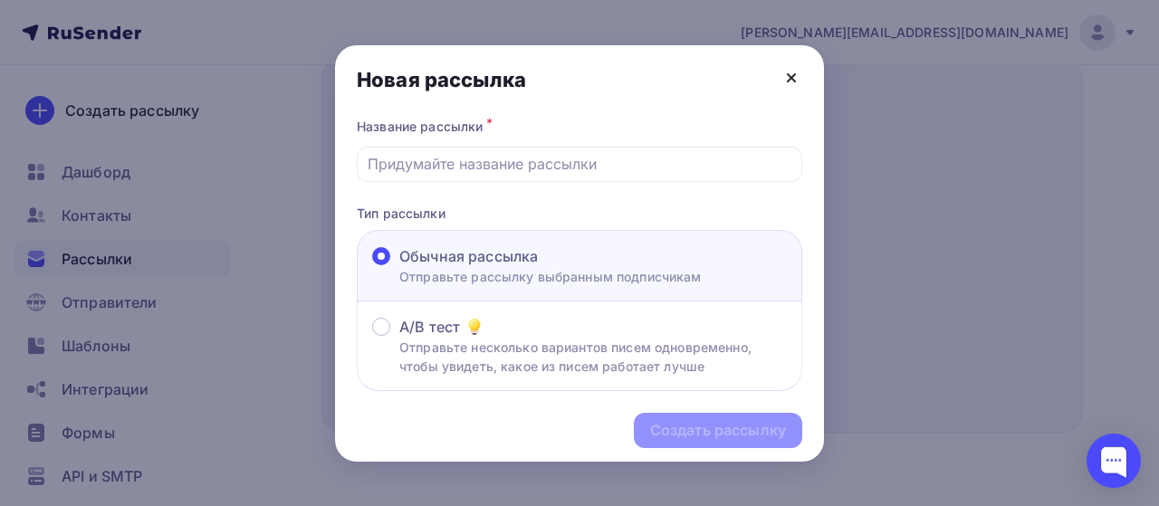
click at [798, 85] on icon at bounding box center [792, 78] width 22 height 22
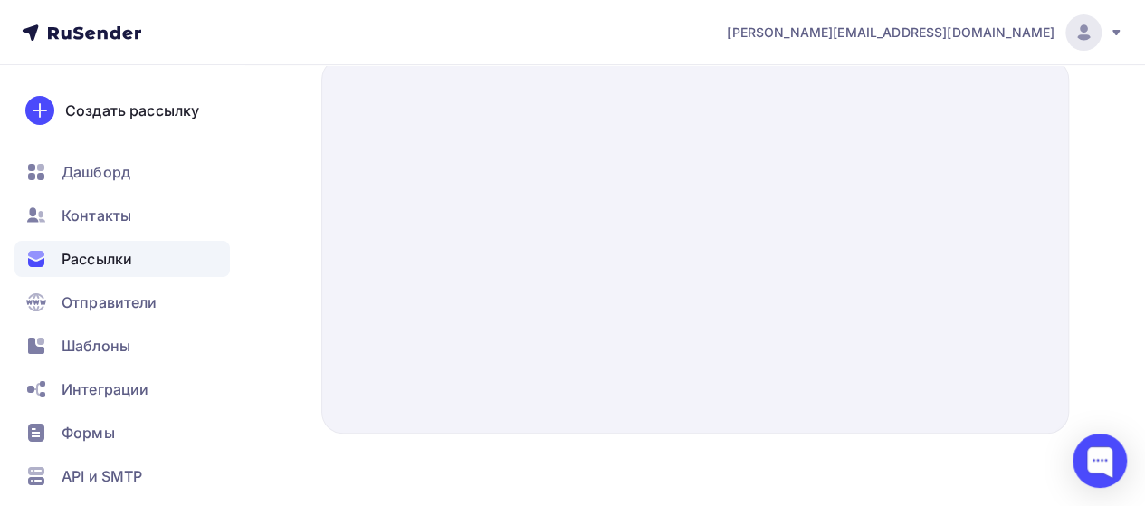
click at [148, 184] on div "Дашборд" at bounding box center [122, 172] width 216 height 36
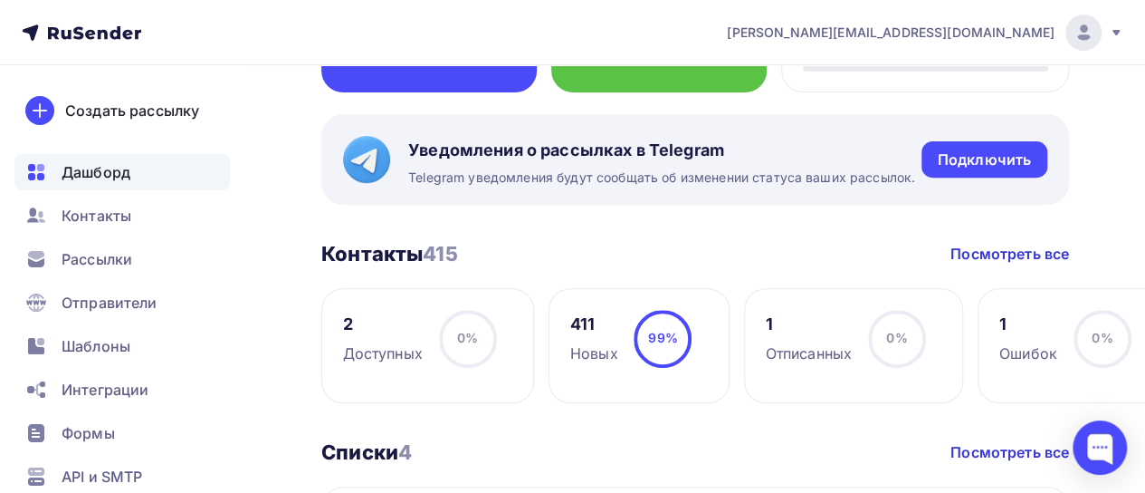
scroll to position [91, 0]
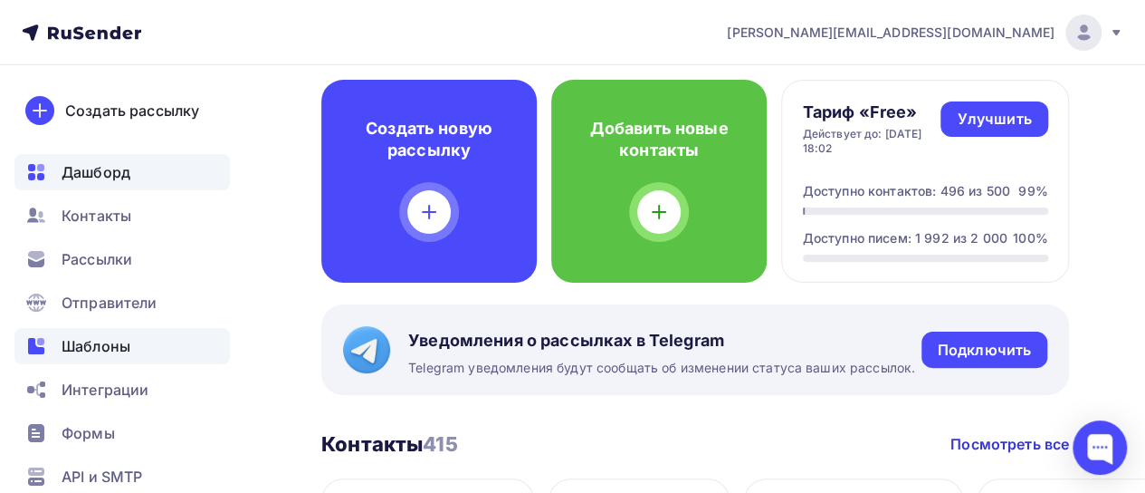
click at [104, 338] on span "Шаблоны" at bounding box center [96, 346] width 69 height 22
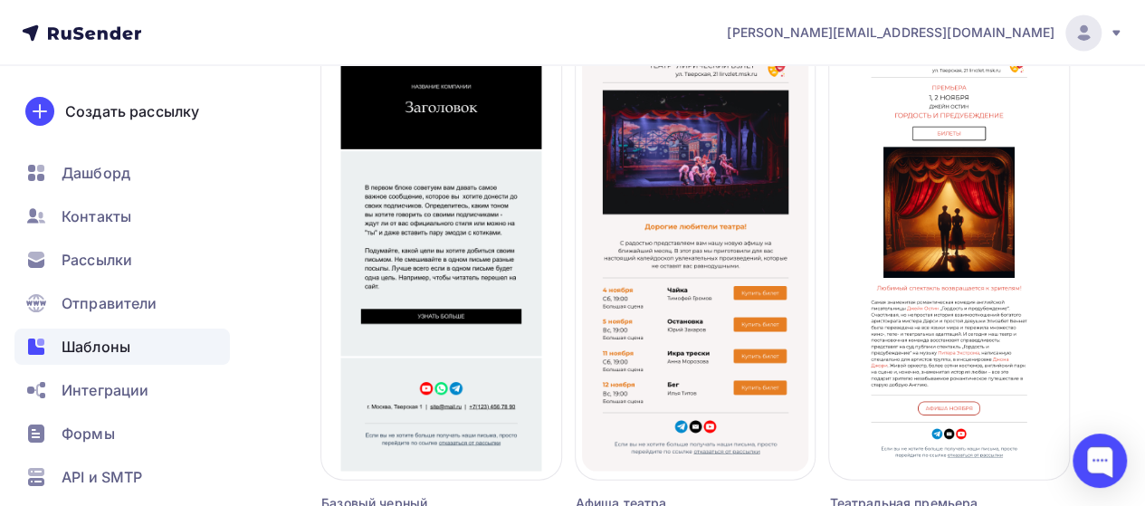
scroll to position [1883, 0]
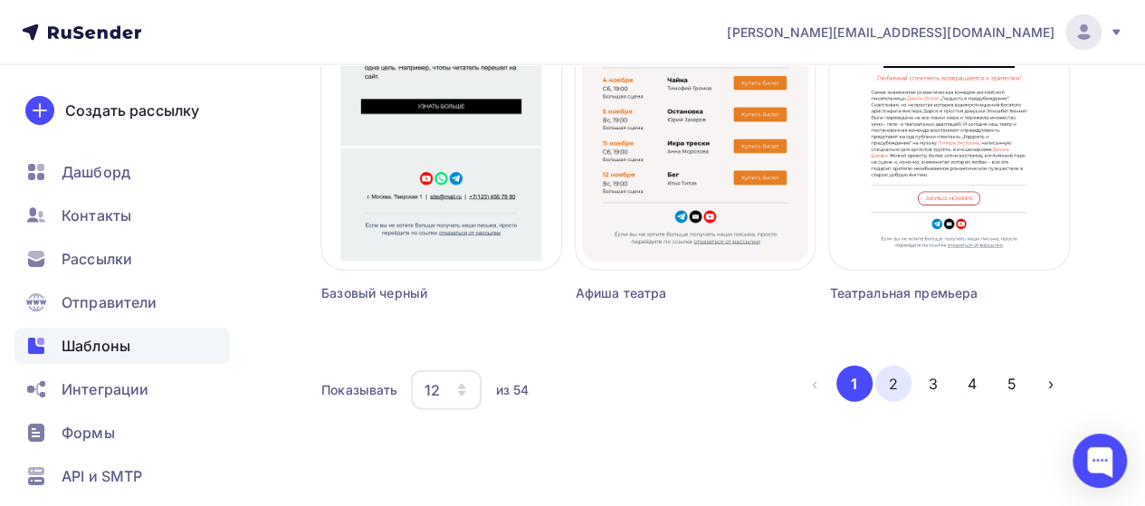
click at [895, 385] on button "2" at bounding box center [894, 384] width 36 height 36
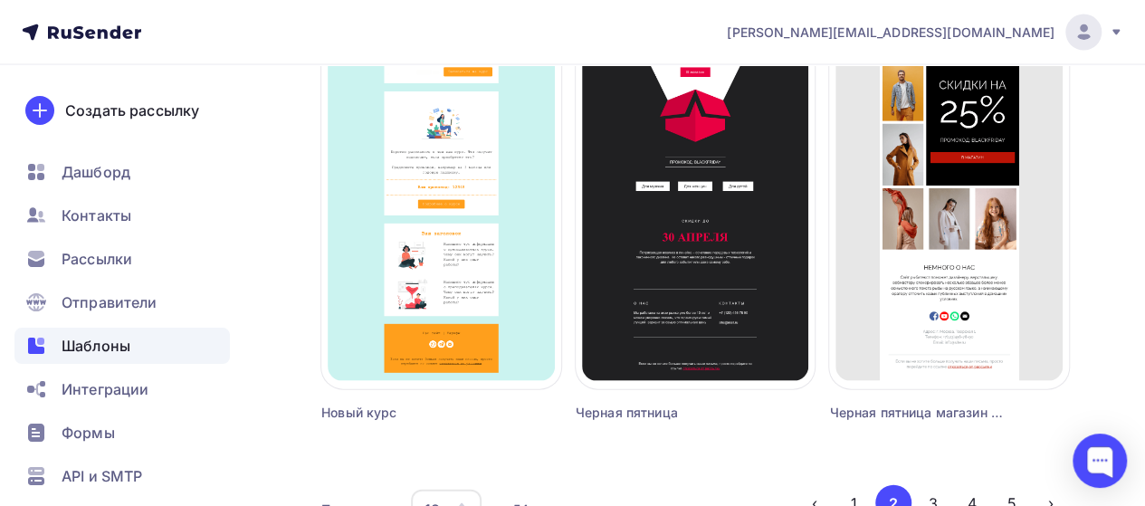
scroll to position [1793, 0]
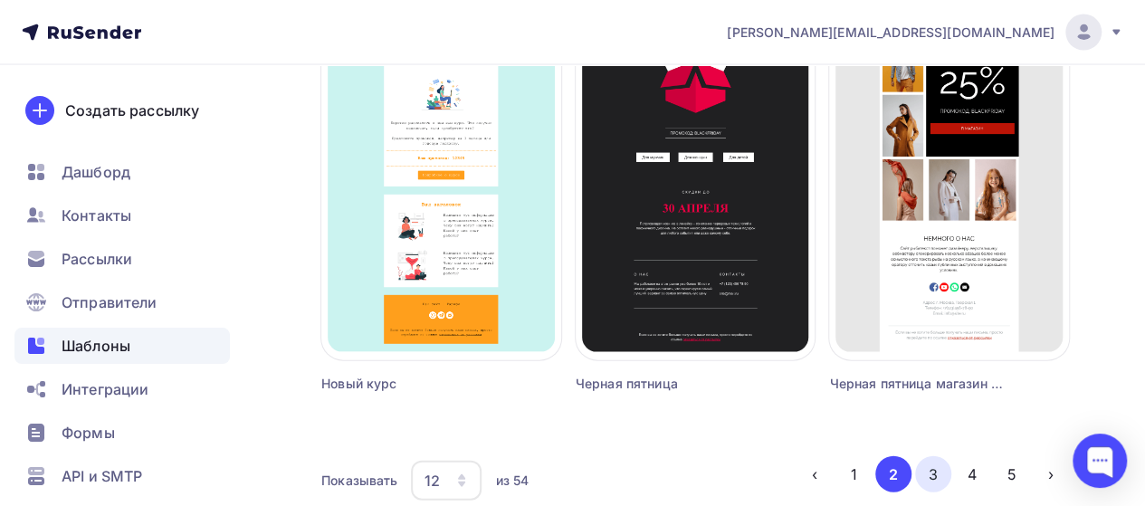
click at [929, 475] on button "3" at bounding box center [933, 474] width 36 height 36
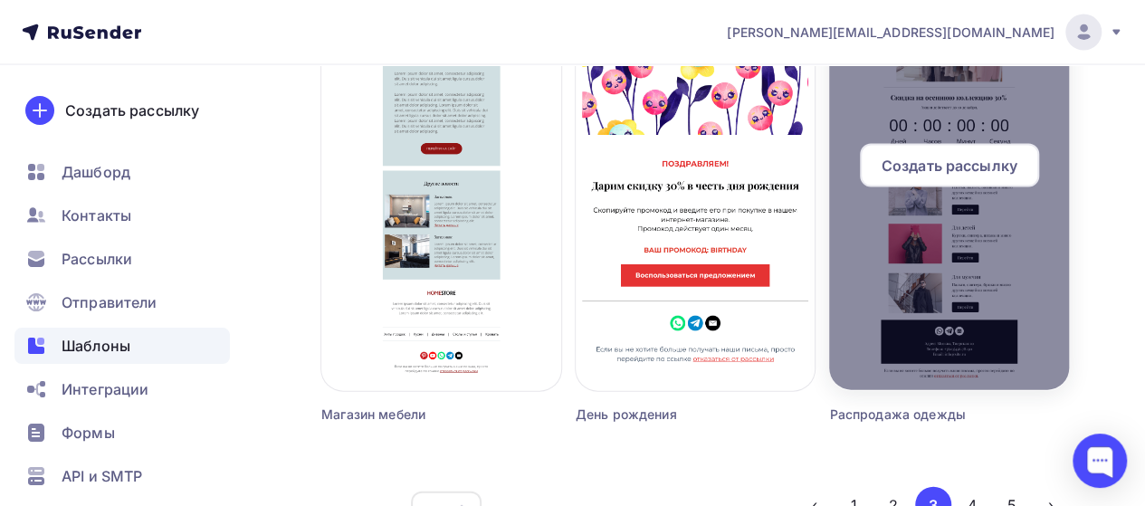
scroll to position [1883, 0]
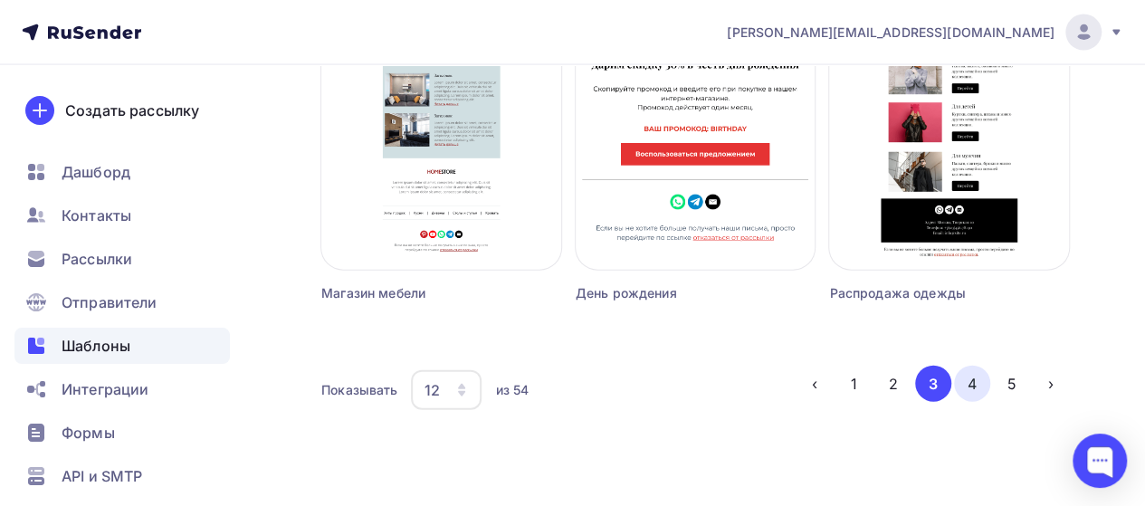
click at [980, 388] on button "4" at bounding box center [972, 384] width 36 height 36
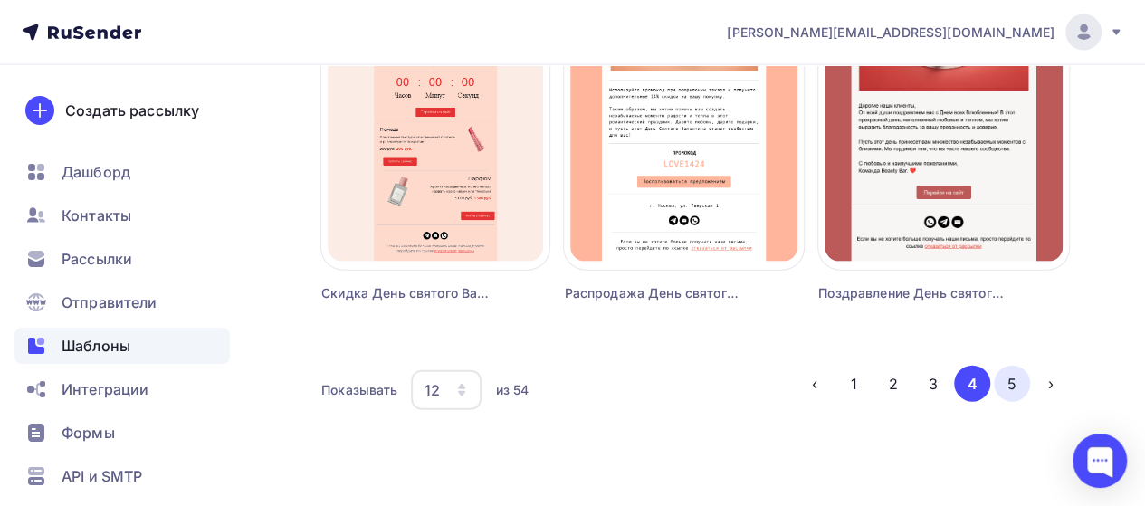
click at [1007, 381] on button "5" at bounding box center [1012, 384] width 36 height 36
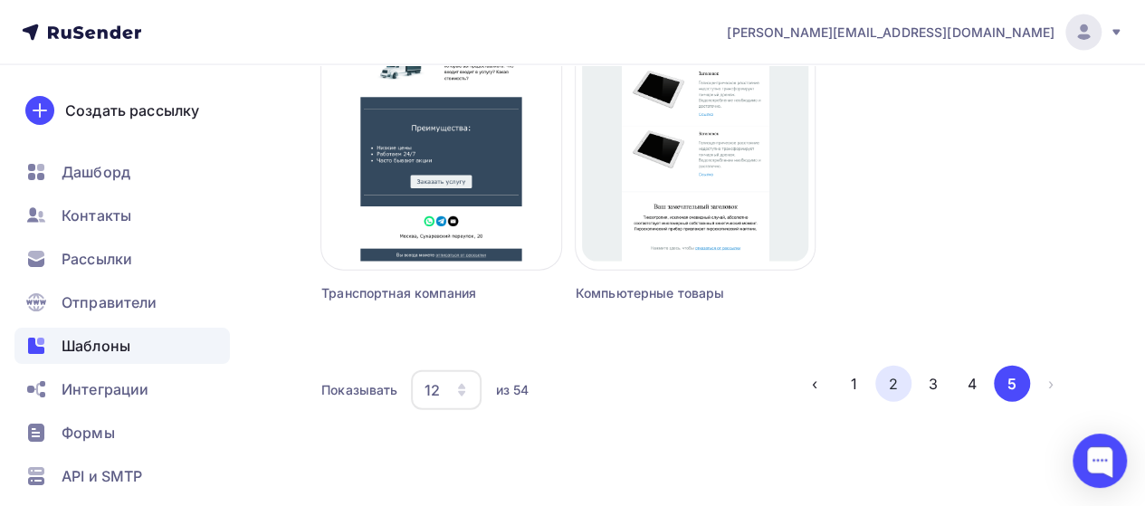
click at [903, 383] on button "2" at bounding box center [894, 384] width 36 height 36
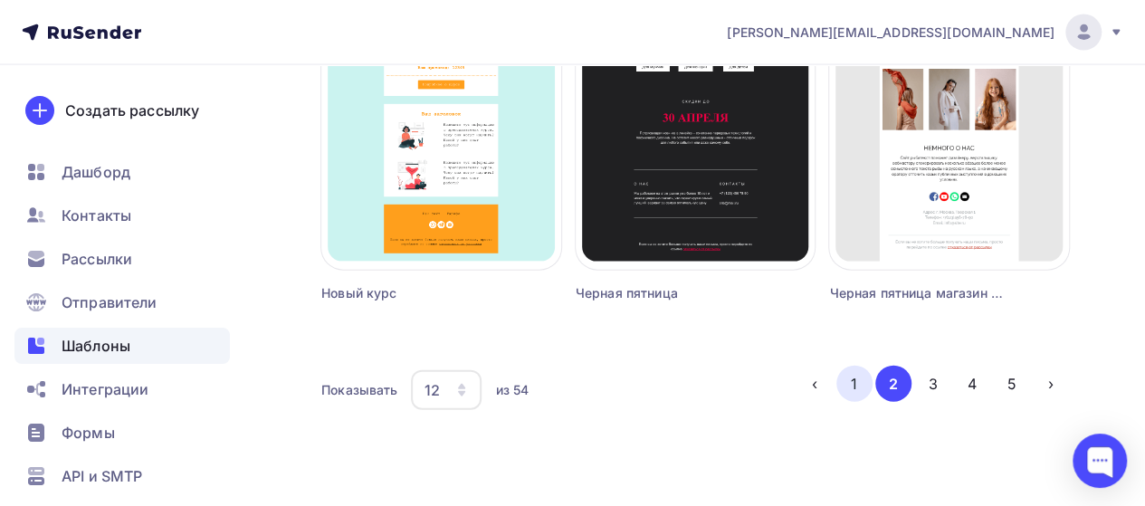
click at [846, 377] on button "1" at bounding box center [855, 384] width 36 height 36
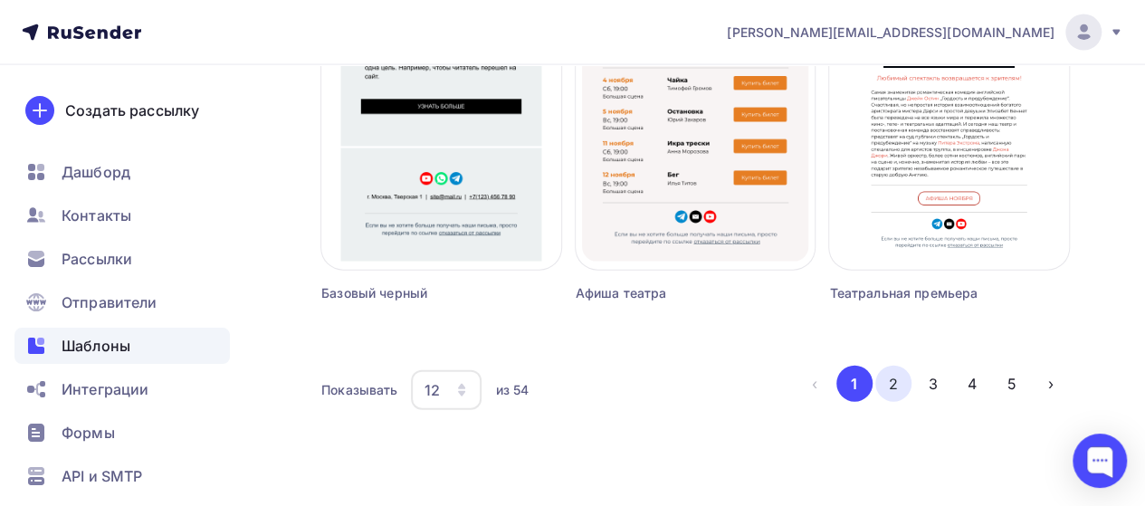
drag, startPoint x: 924, startPoint y: 386, endPoint x: 905, endPoint y: 389, distance: 19.4
click at [913, 388] on li "3" at bounding box center [932, 384] width 40 height 36
click at [904, 388] on button "2" at bounding box center [894, 384] width 36 height 36
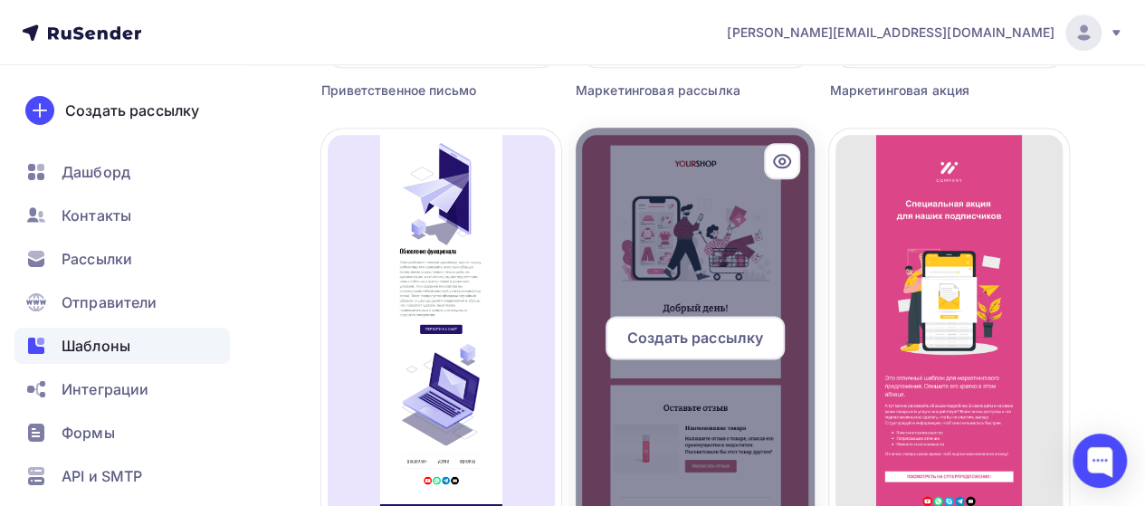
scroll to position [1068, 0]
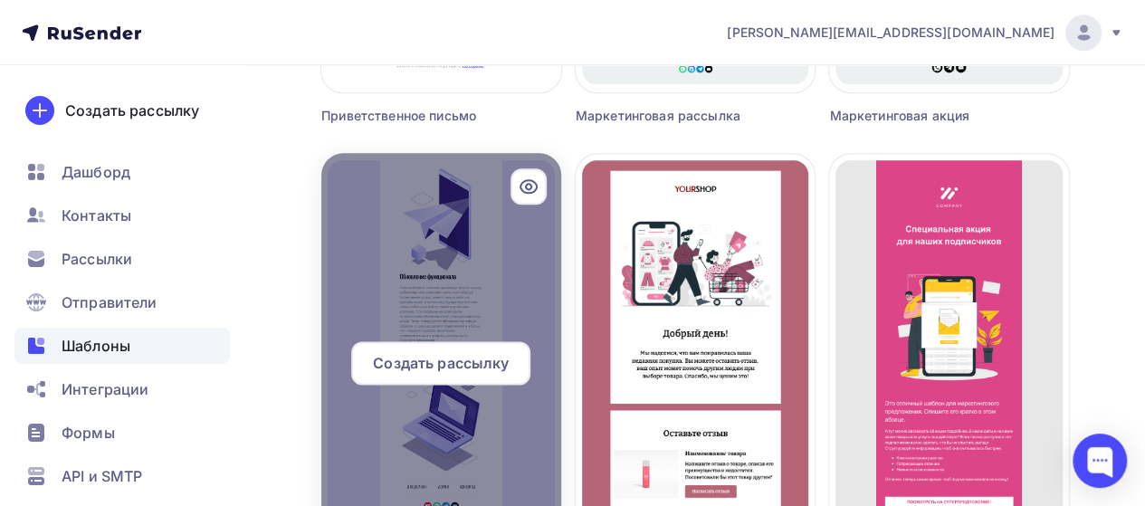
drag, startPoint x: 480, startPoint y: 277, endPoint x: 502, endPoint y: 292, distance: 26.1
click at [502, 292] on div at bounding box center [441, 370] width 240 height 435
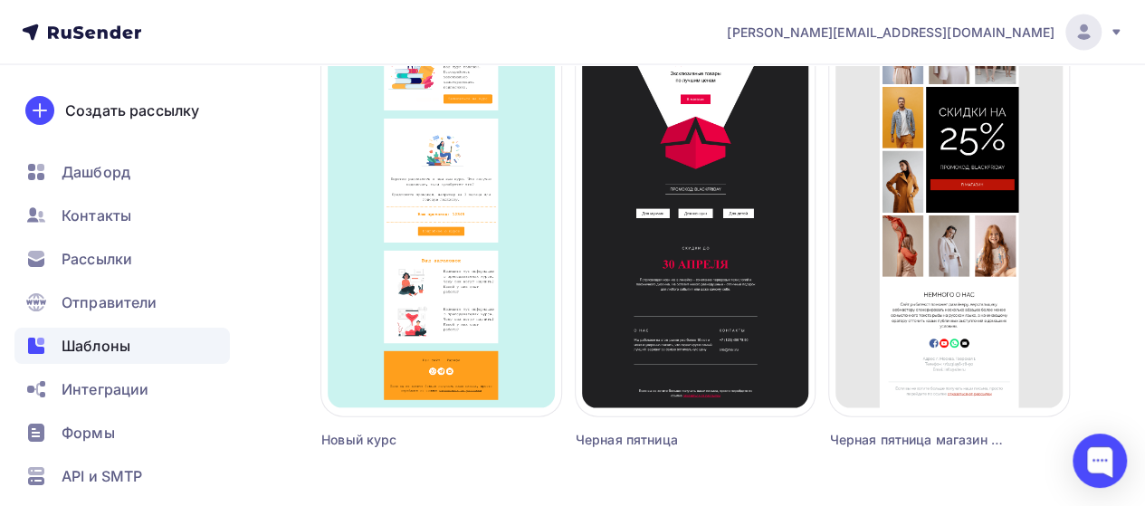
scroll to position [1883, 0]
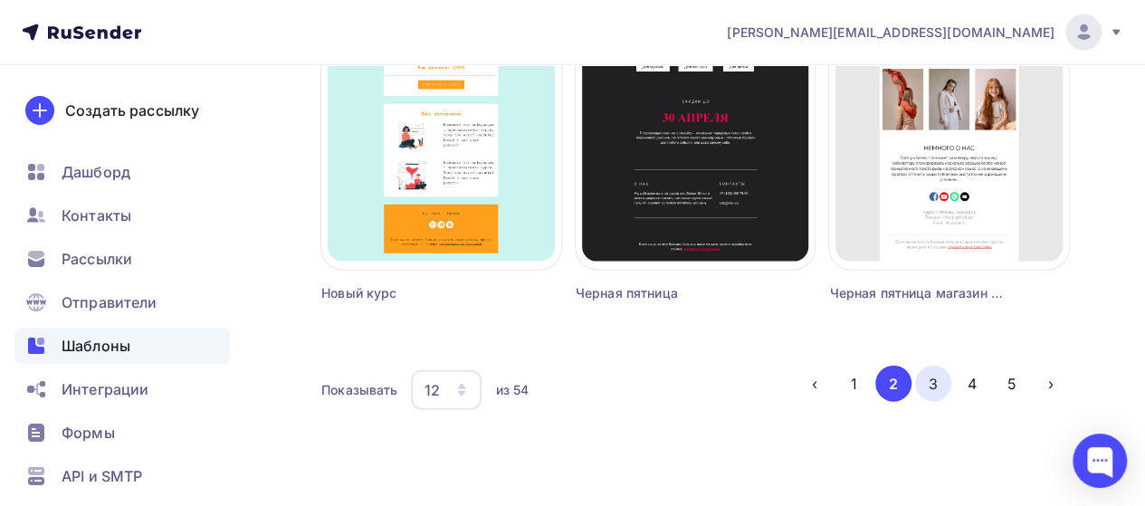
click at [940, 382] on button "3" at bounding box center [933, 384] width 36 height 36
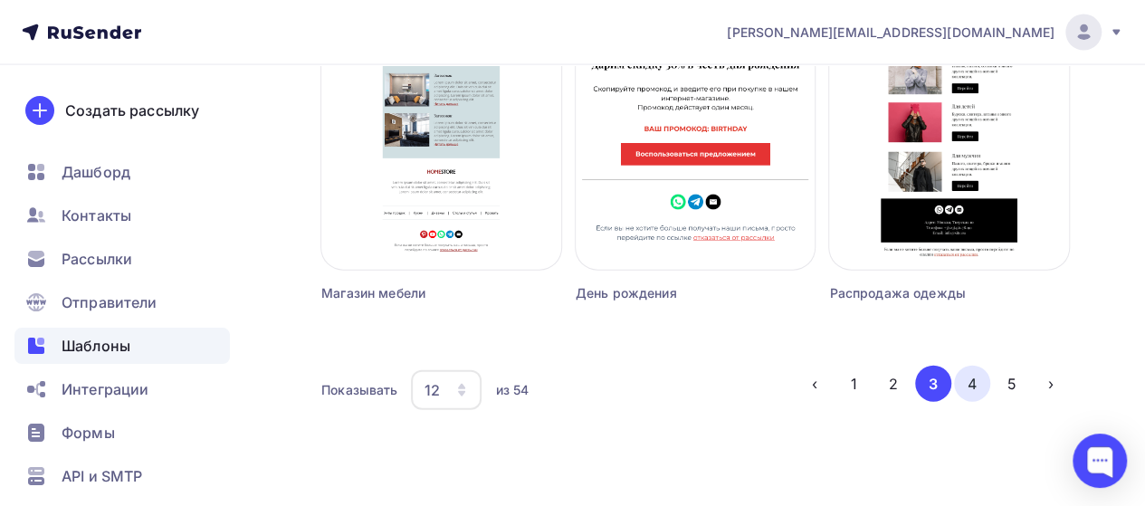
click at [971, 378] on button "4" at bounding box center [972, 384] width 36 height 36
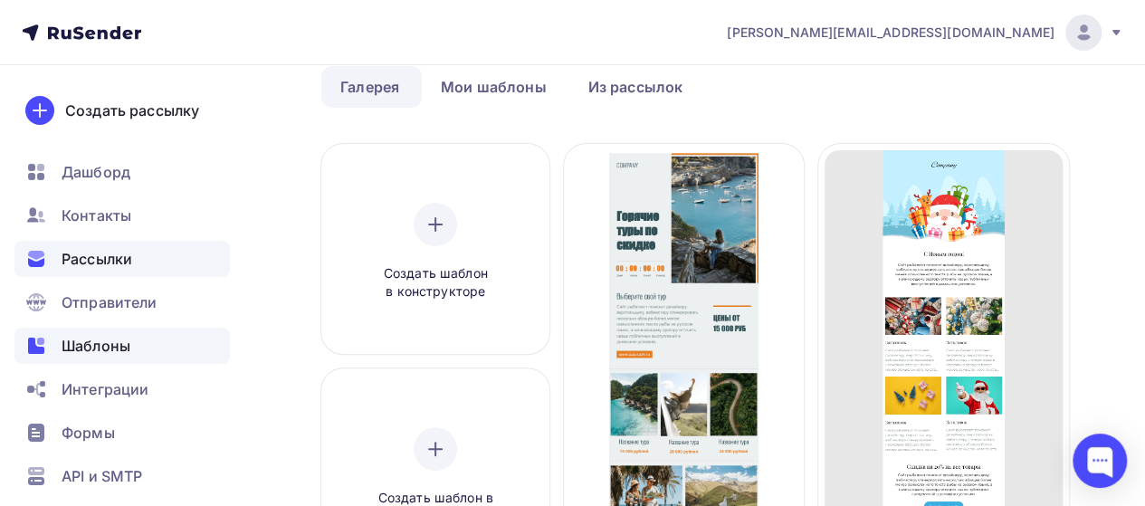
scroll to position [0, 0]
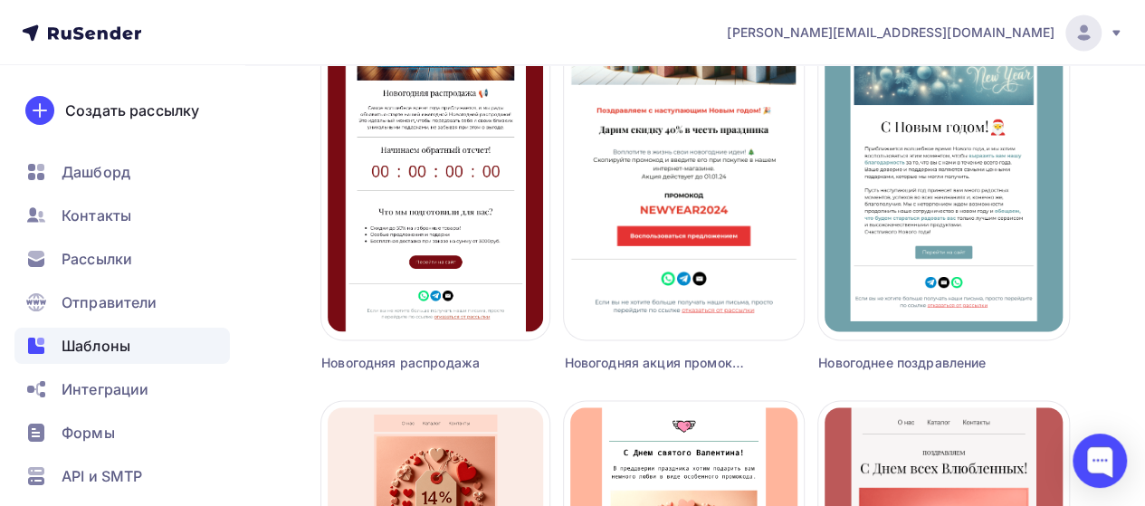
scroll to position [1883, 0]
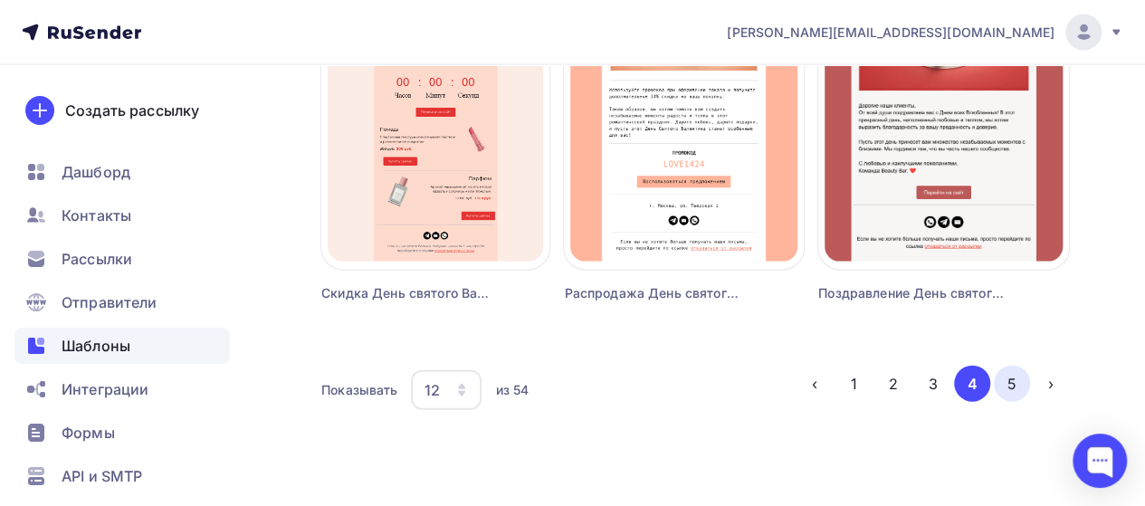
click at [1011, 378] on button "5" at bounding box center [1012, 384] width 36 height 36
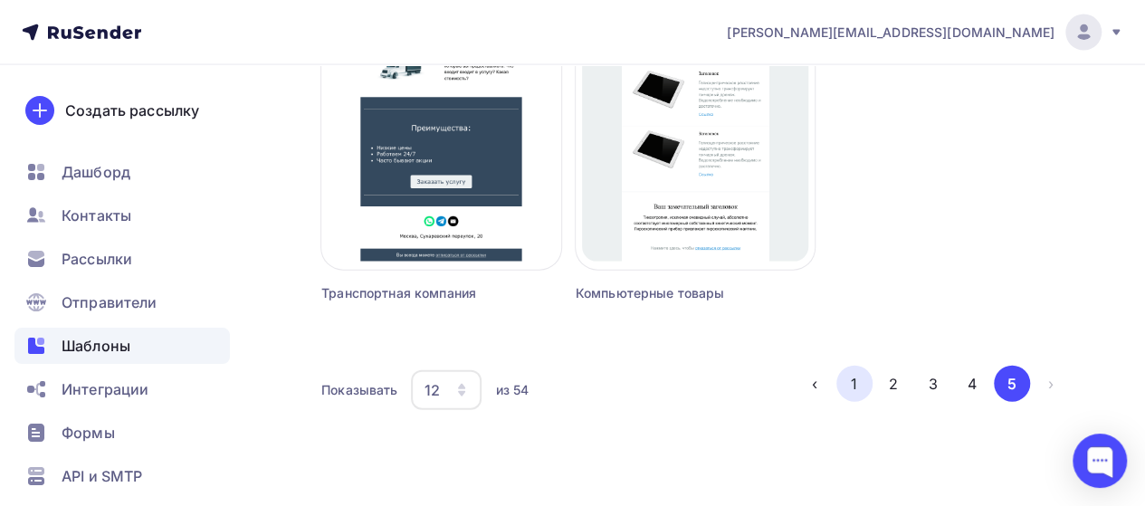
click at [849, 378] on button "1" at bounding box center [855, 384] width 36 height 36
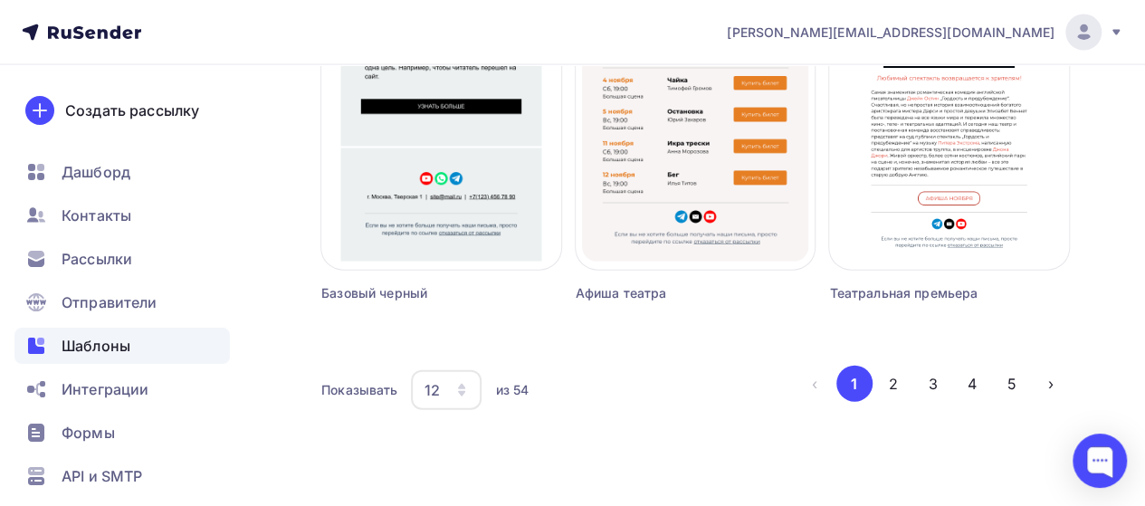
click at [507, 392] on div "из 54" at bounding box center [512, 390] width 34 height 18
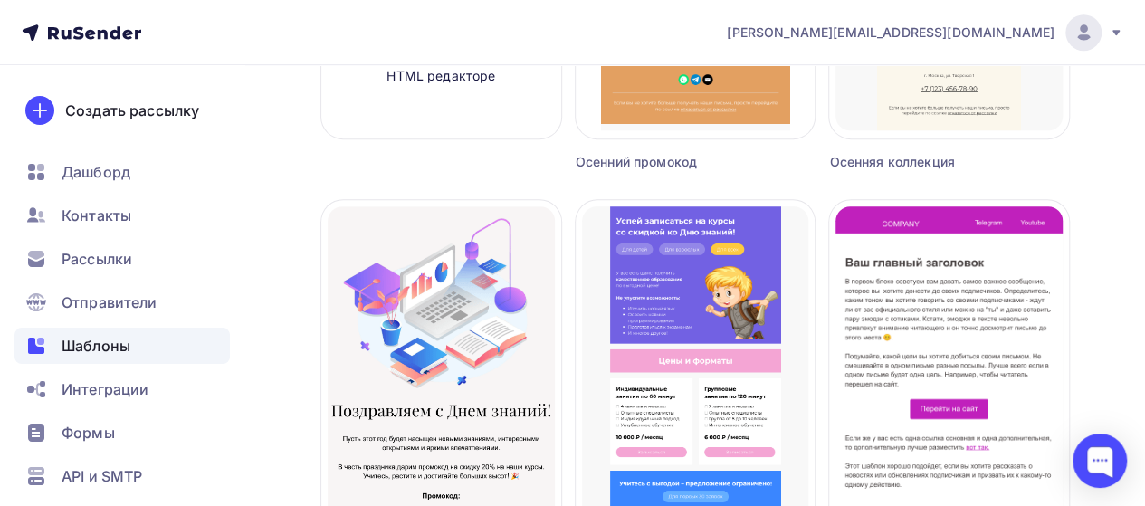
scroll to position [525, 0]
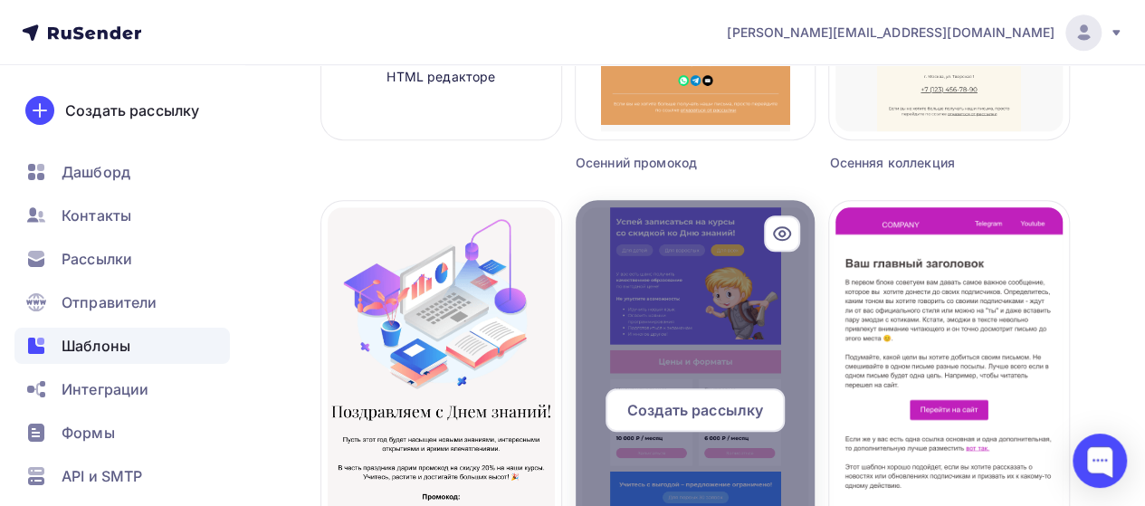
click at [750, 280] on div at bounding box center [696, 417] width 240 height 435
click at [714, 419] on span "Создать рассылку" at bounding box center [695, 410] width 136 height 22
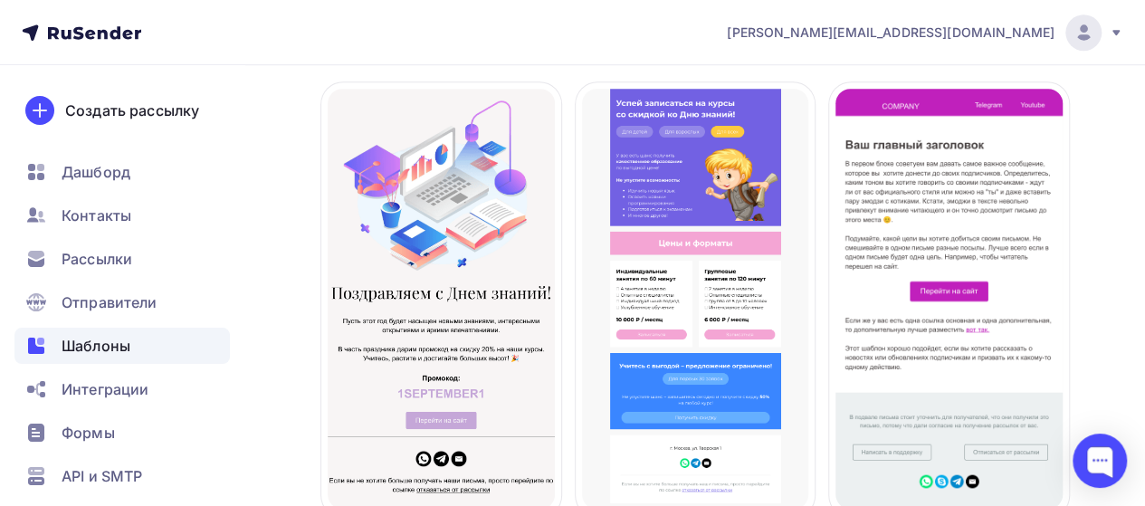
scroll to position [634, 0]
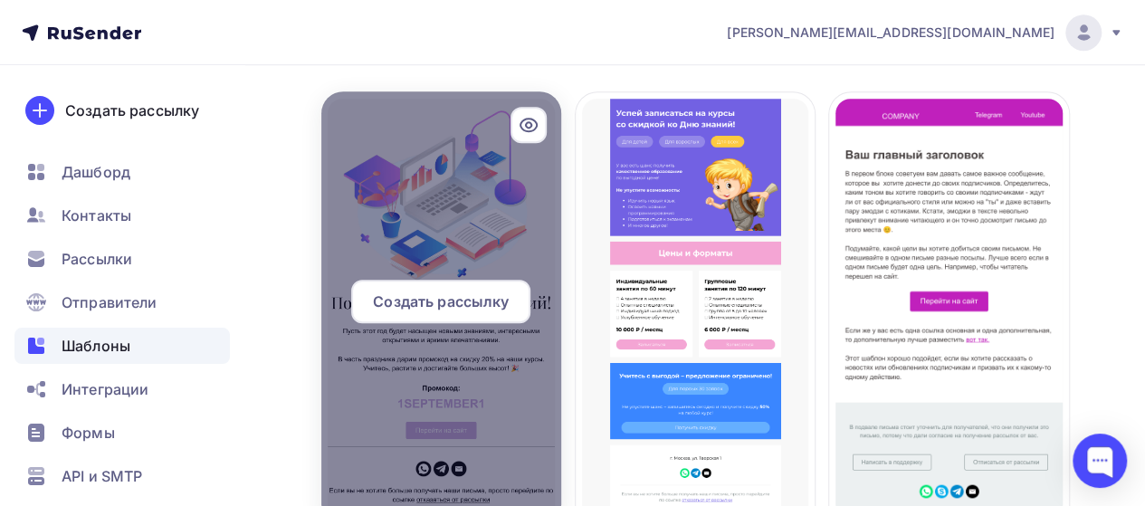
click at [472, 247] on div at bounding box center [441, 308] width 240 height 435
click at [433, 287] on div "Создать рассылку" at bounding box center [440, 301] width 179 height 43
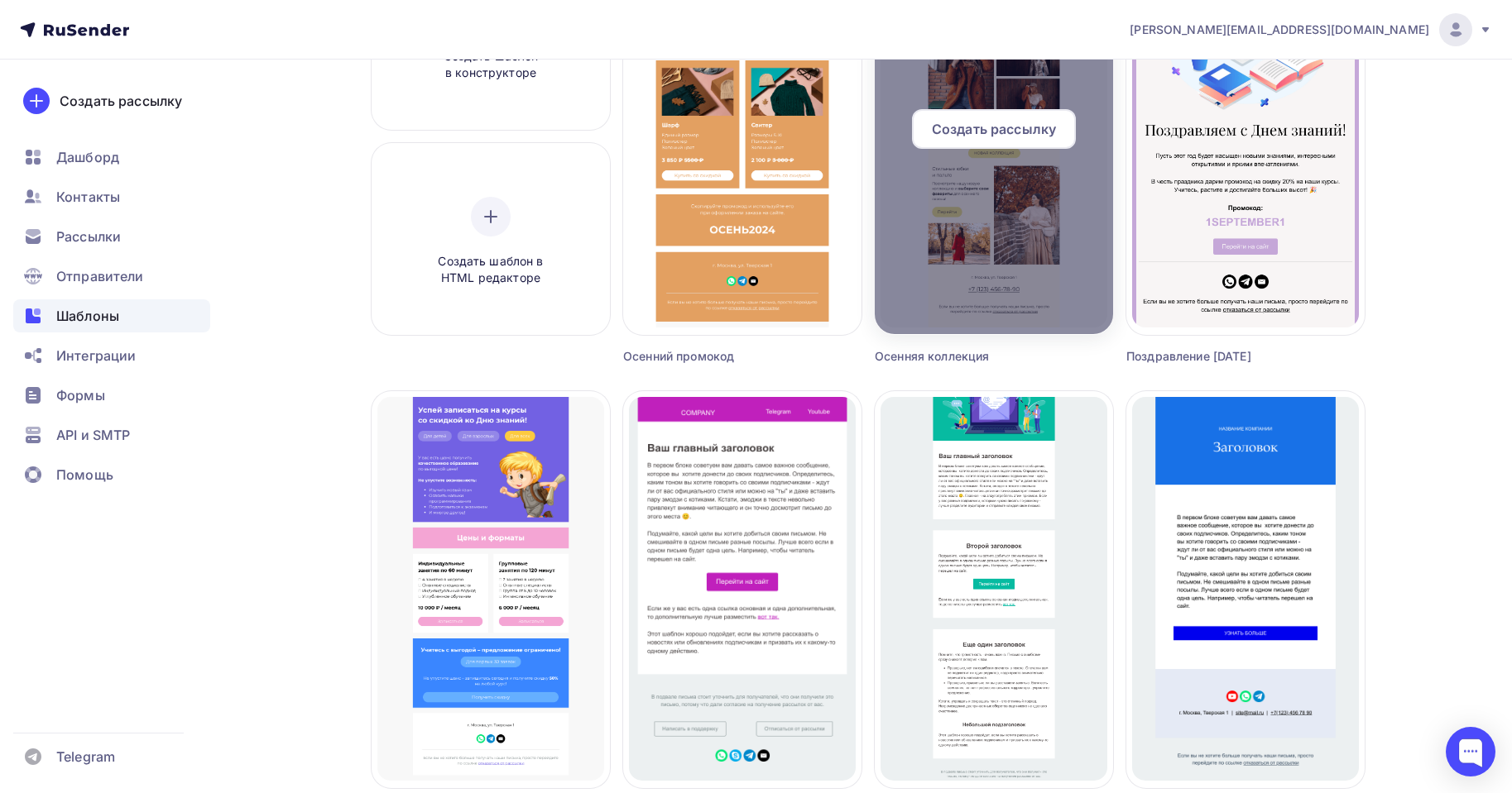
scroll to position [331, 0]
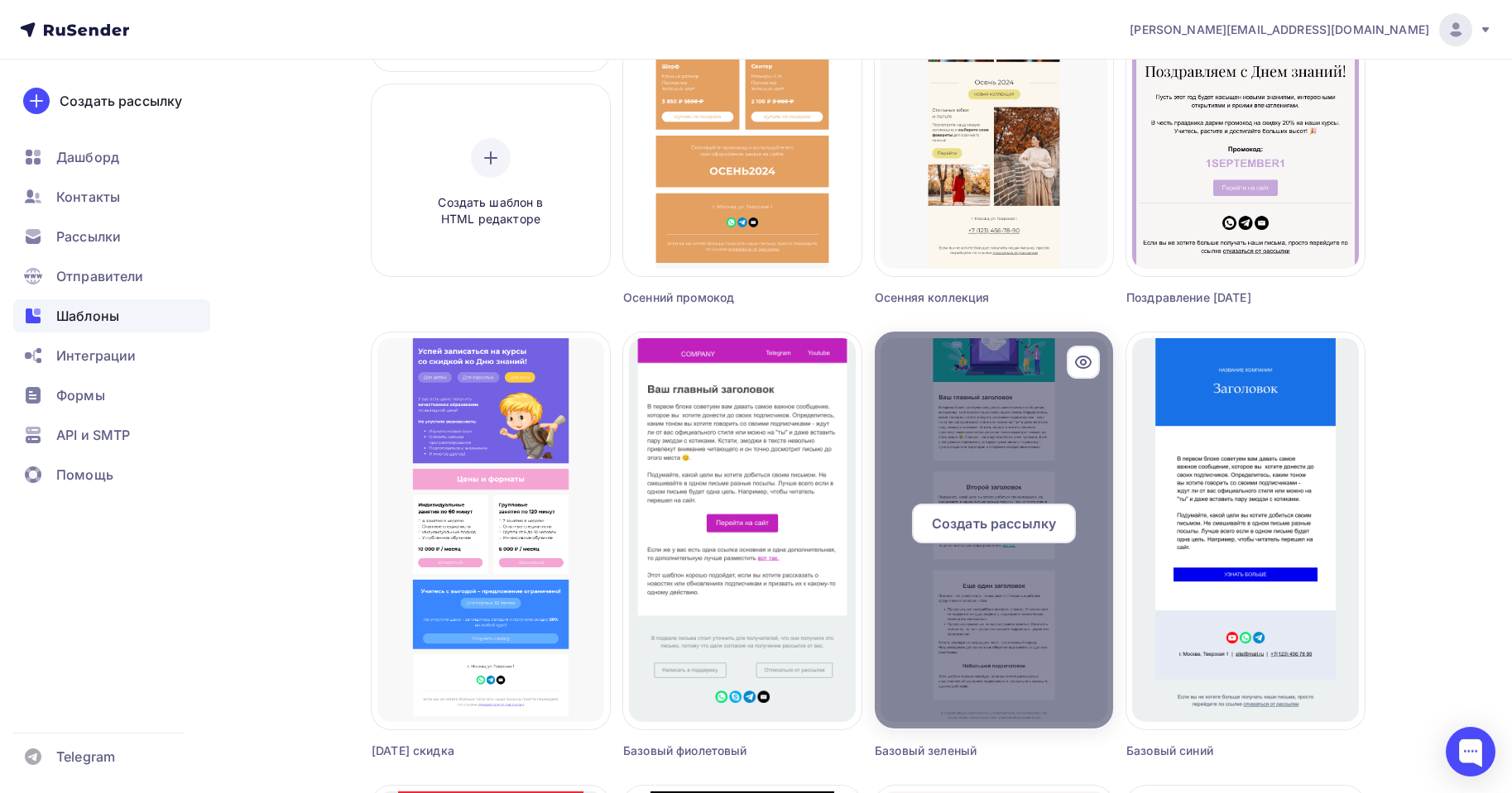
click at [1044, 418] on div at bounding box center [994, 530] width 239 height 397
click at [999, 530] on span "Создать рассылку" at bounding box center [995, 523] width 124 height 20
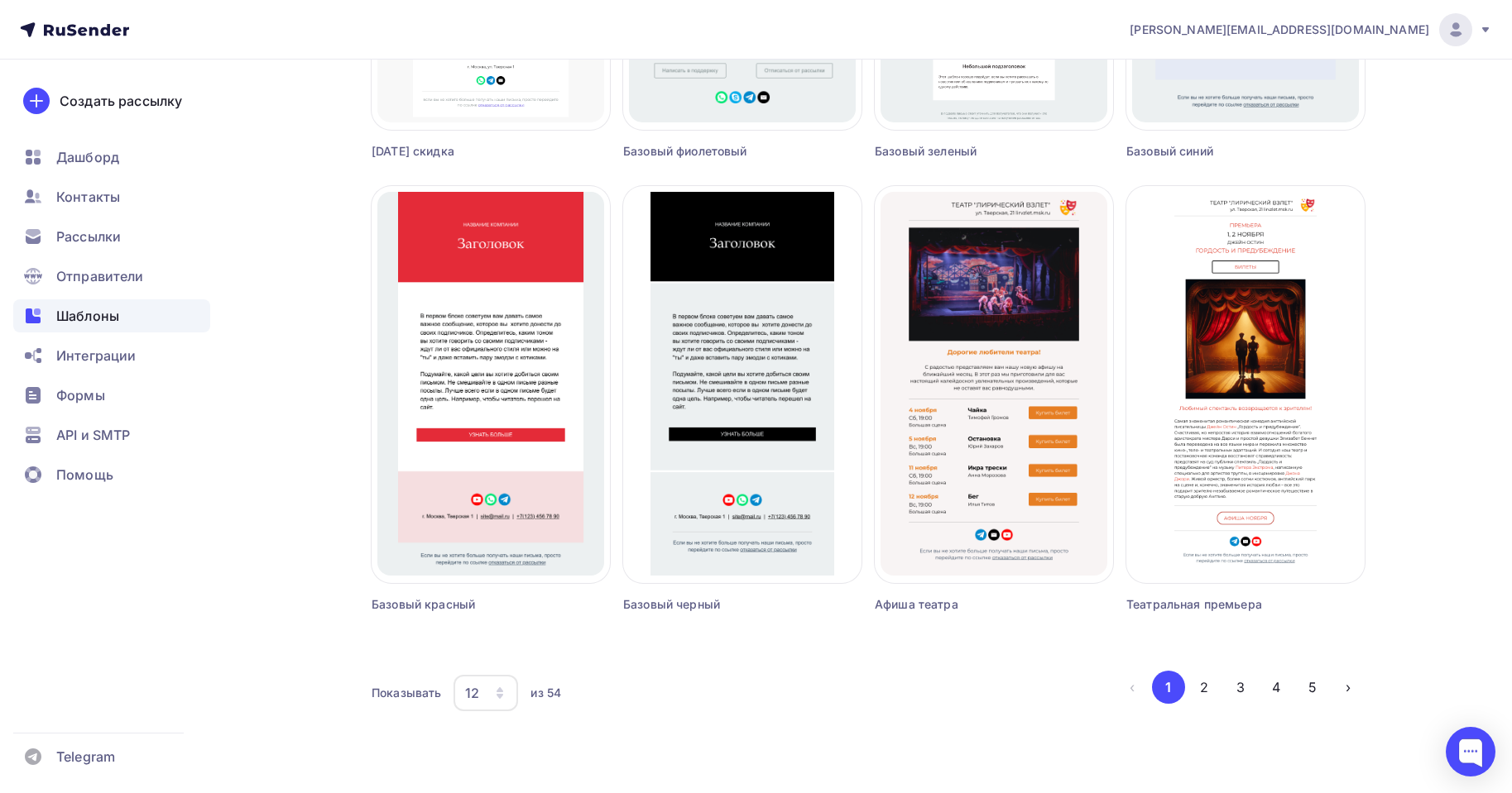
scroll to position [936, 0]
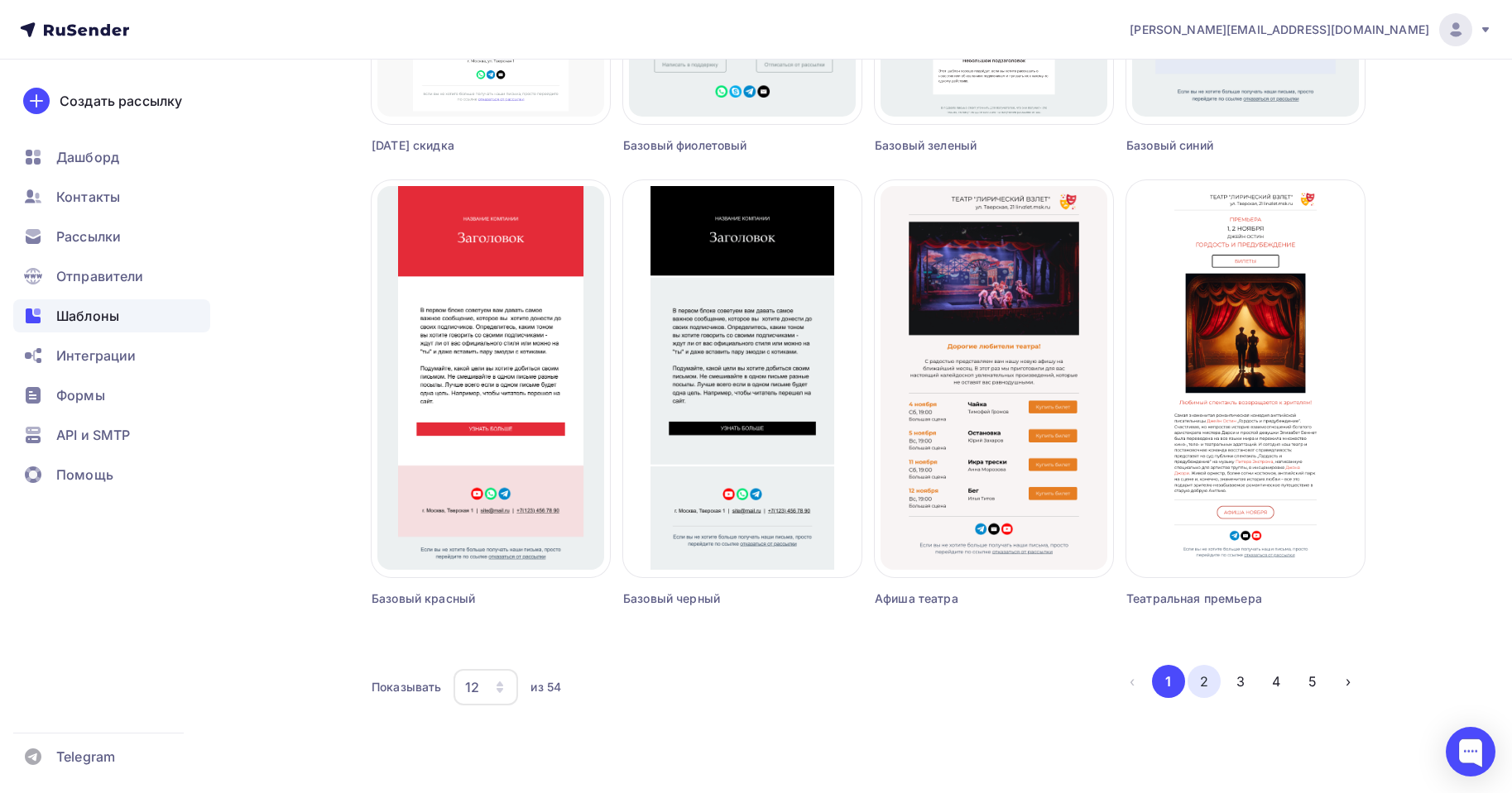
click at [1212, 688] on button "2" at bounding box center [1204, 682] width 33 height 33
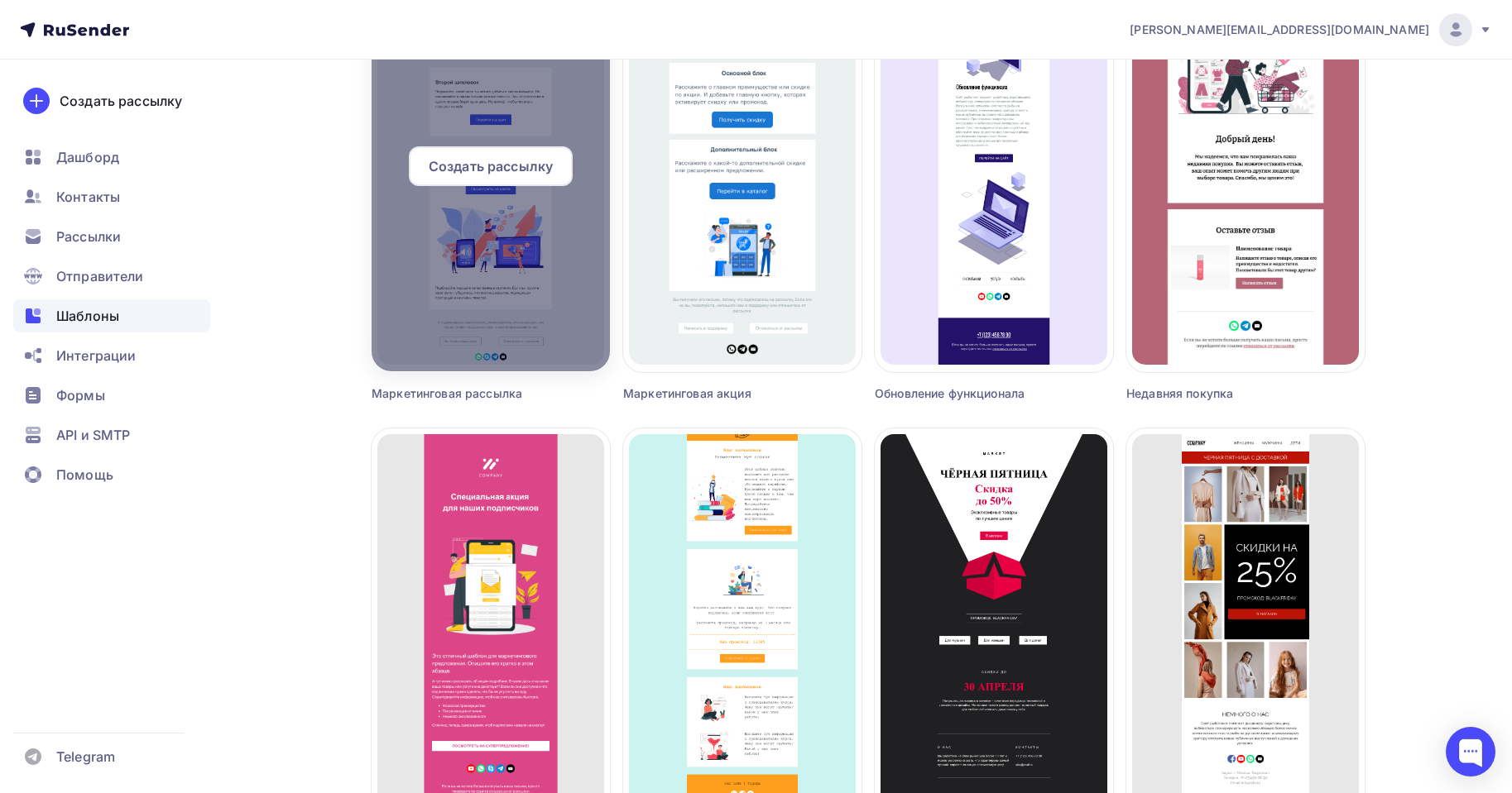
scroll to position [523, 0]
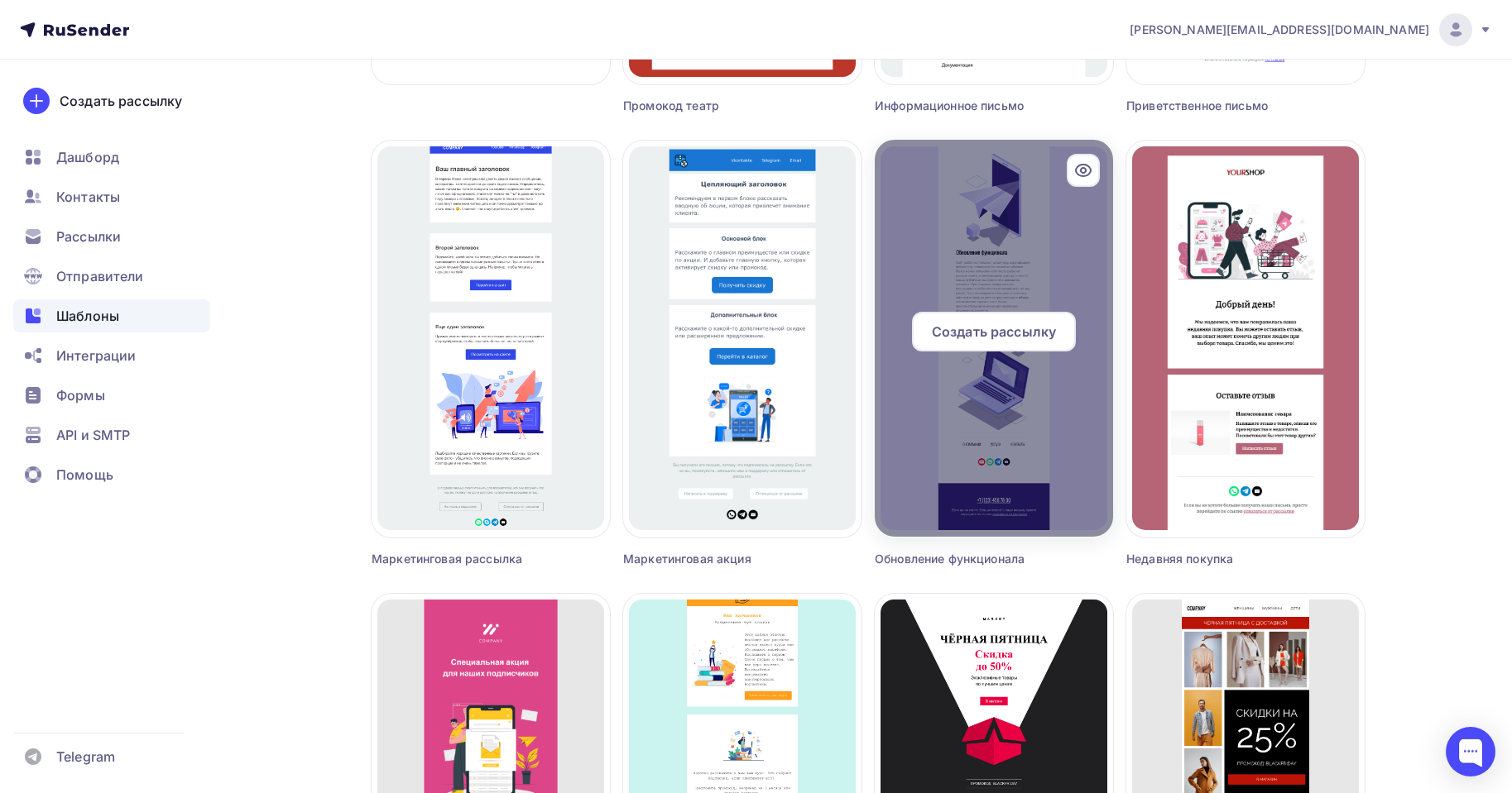
click at [1004, 315] on div "Создать рассылку" at bounding box center [994, 331] width 164 height 39
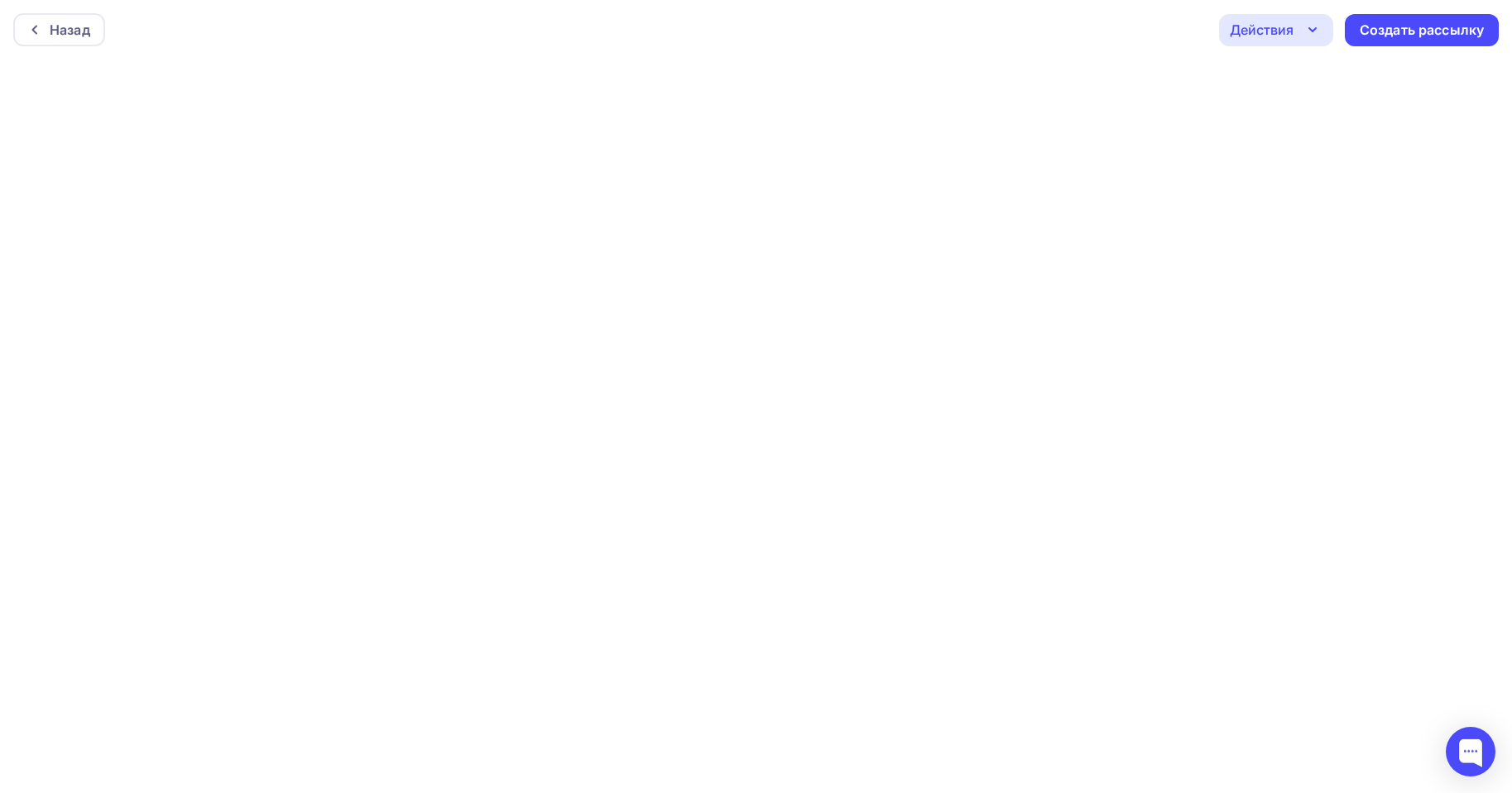
scroll to position [5, 0]
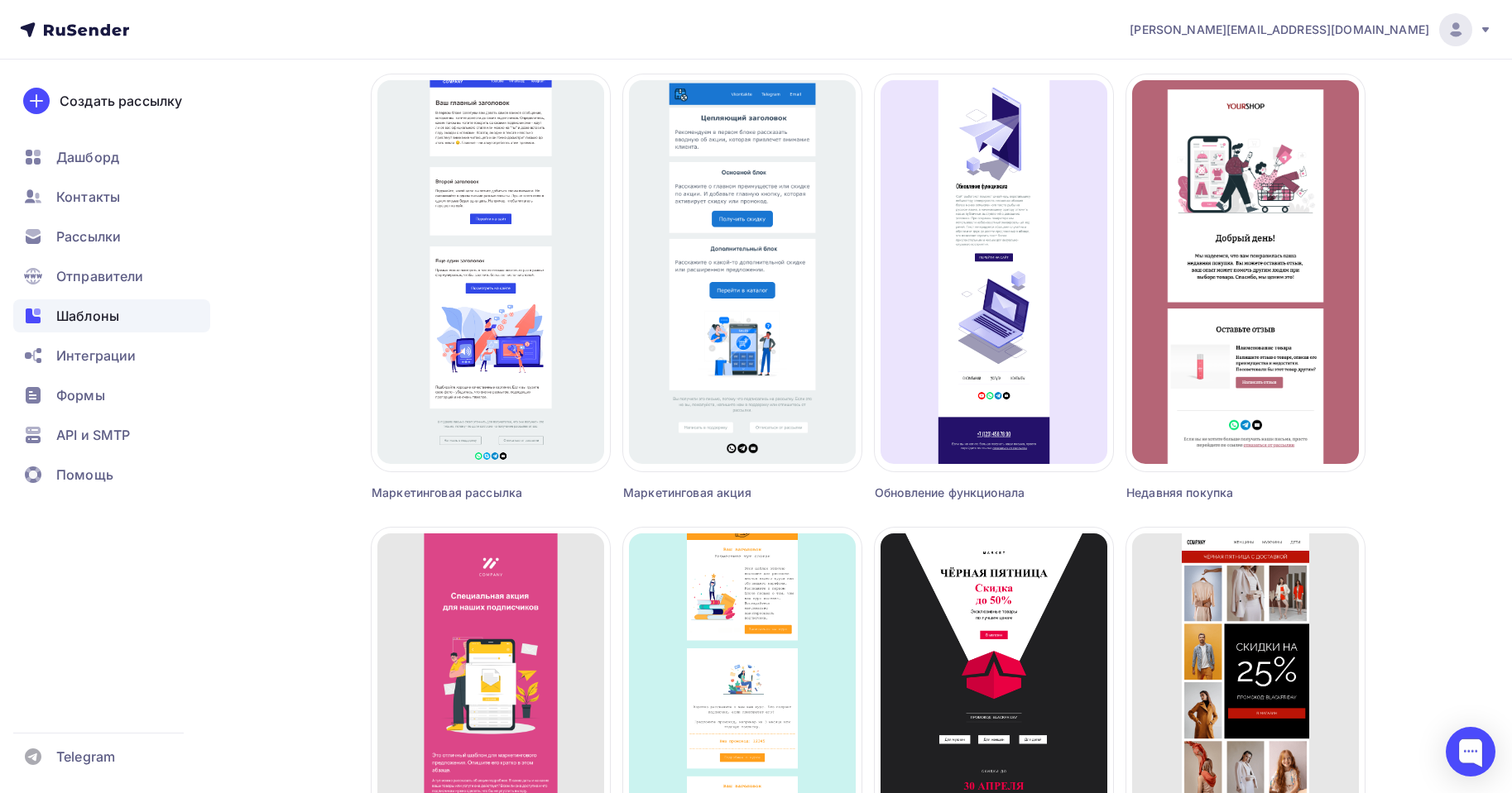
scroll to position [579, 0]
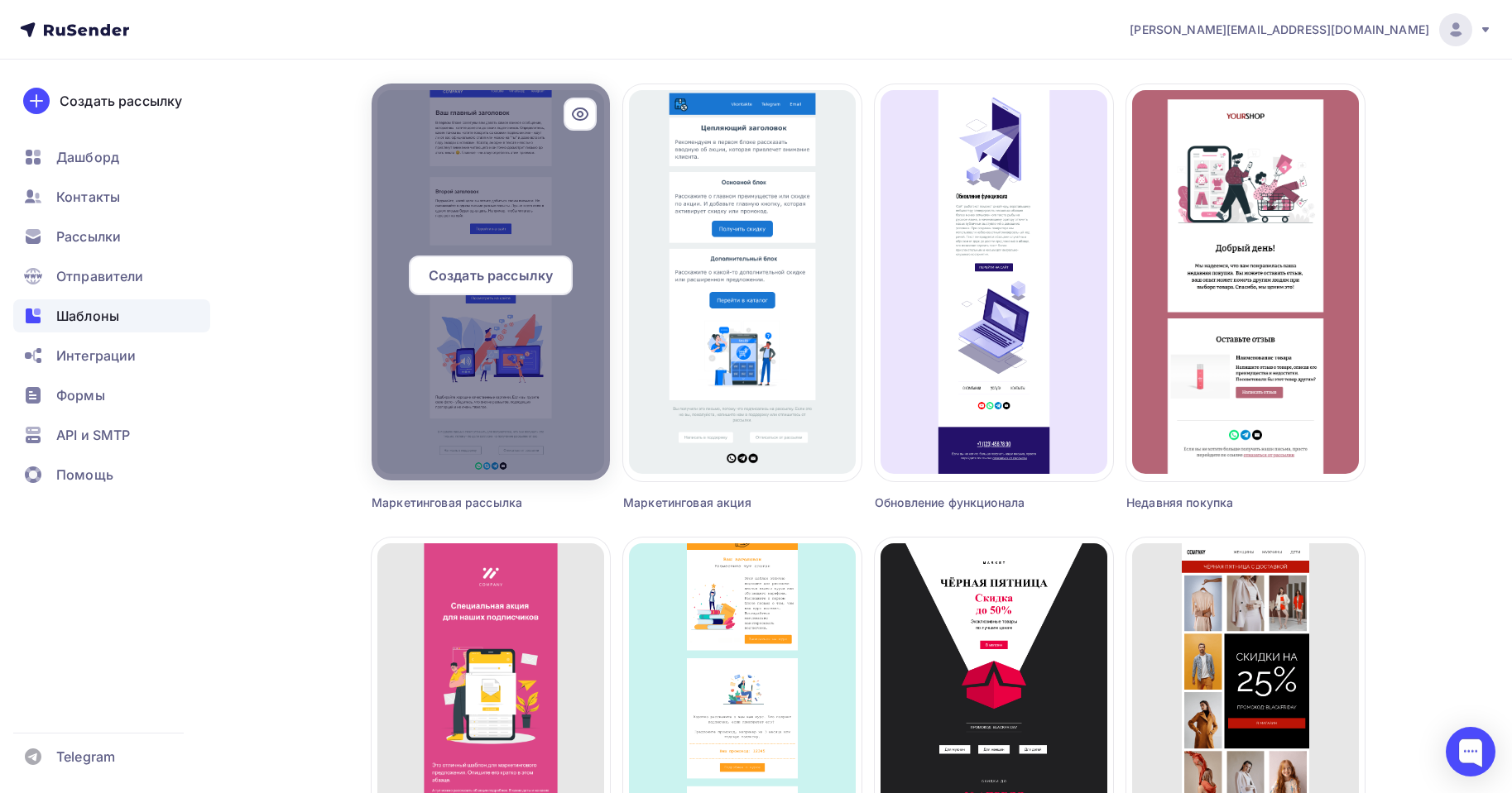
click at [399, 151] on div at bounding box center [491, 281] width 239 height 397
click at [513, 277] on span "Создать рассылку" at bounding box center [491, 276] width 124 height 20
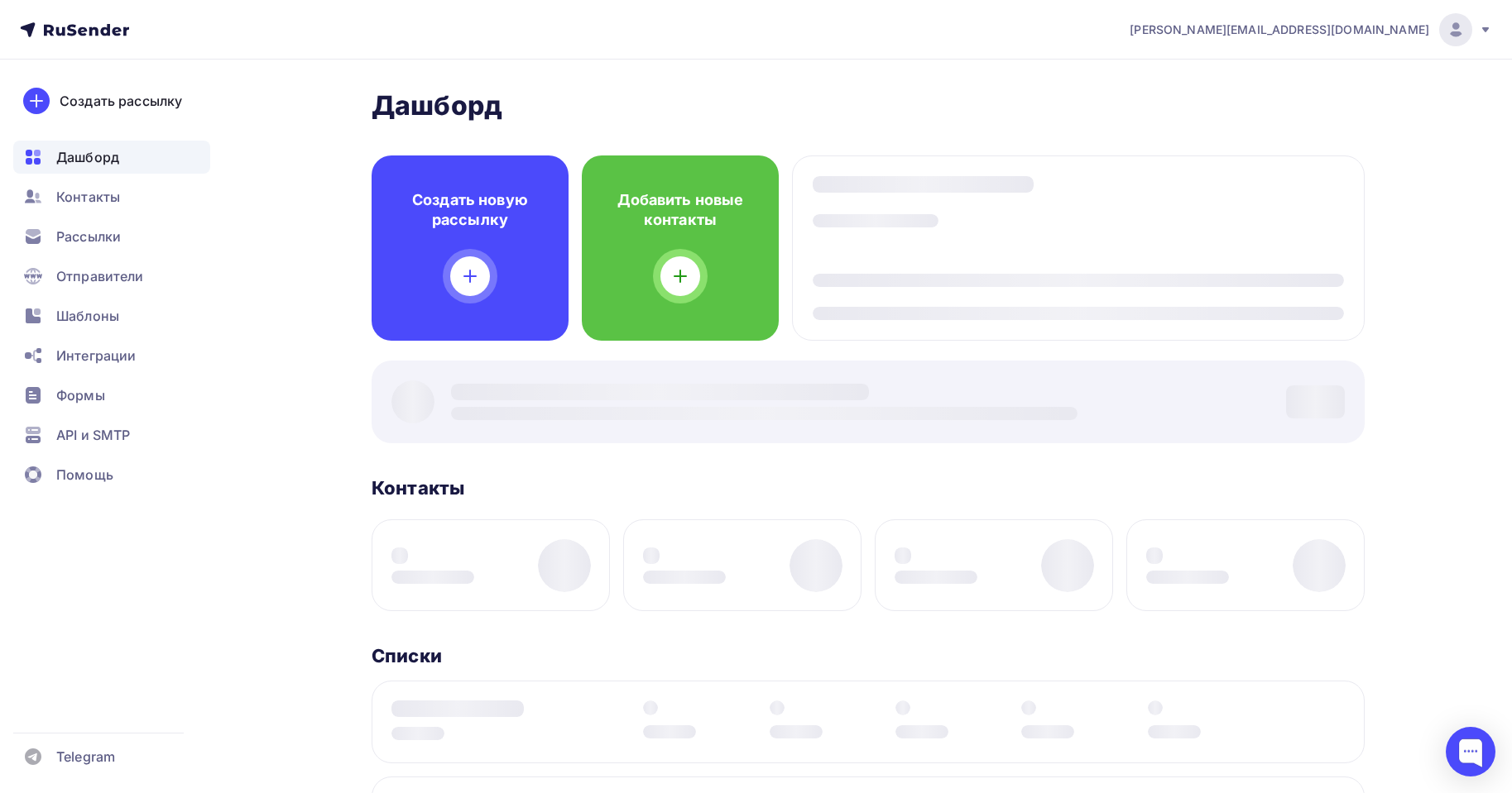
scroll to position [83, 0]
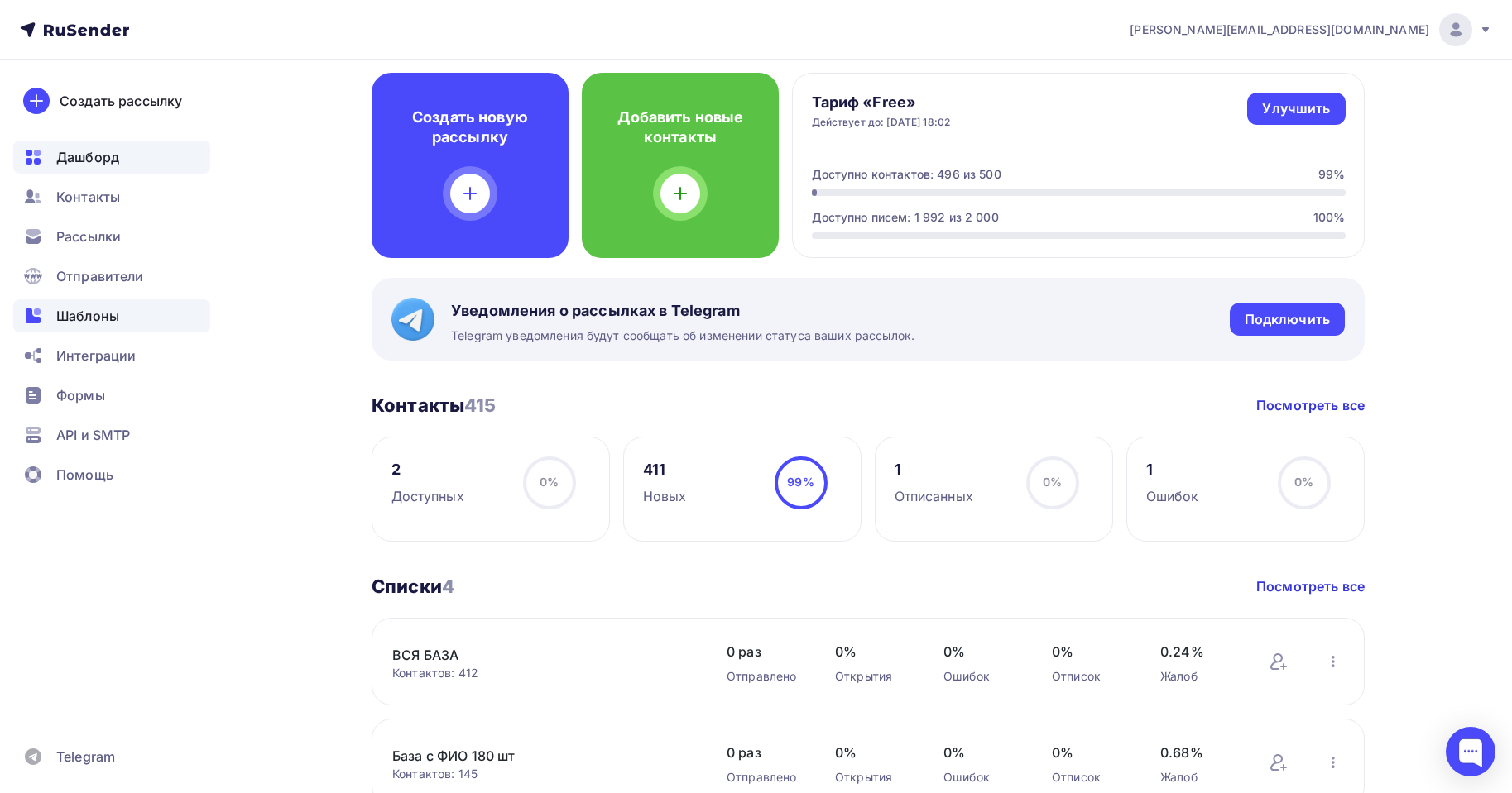
click at [75, 306] on span "Шаблоны" at bounding box center [88, 316] width 63 height 20
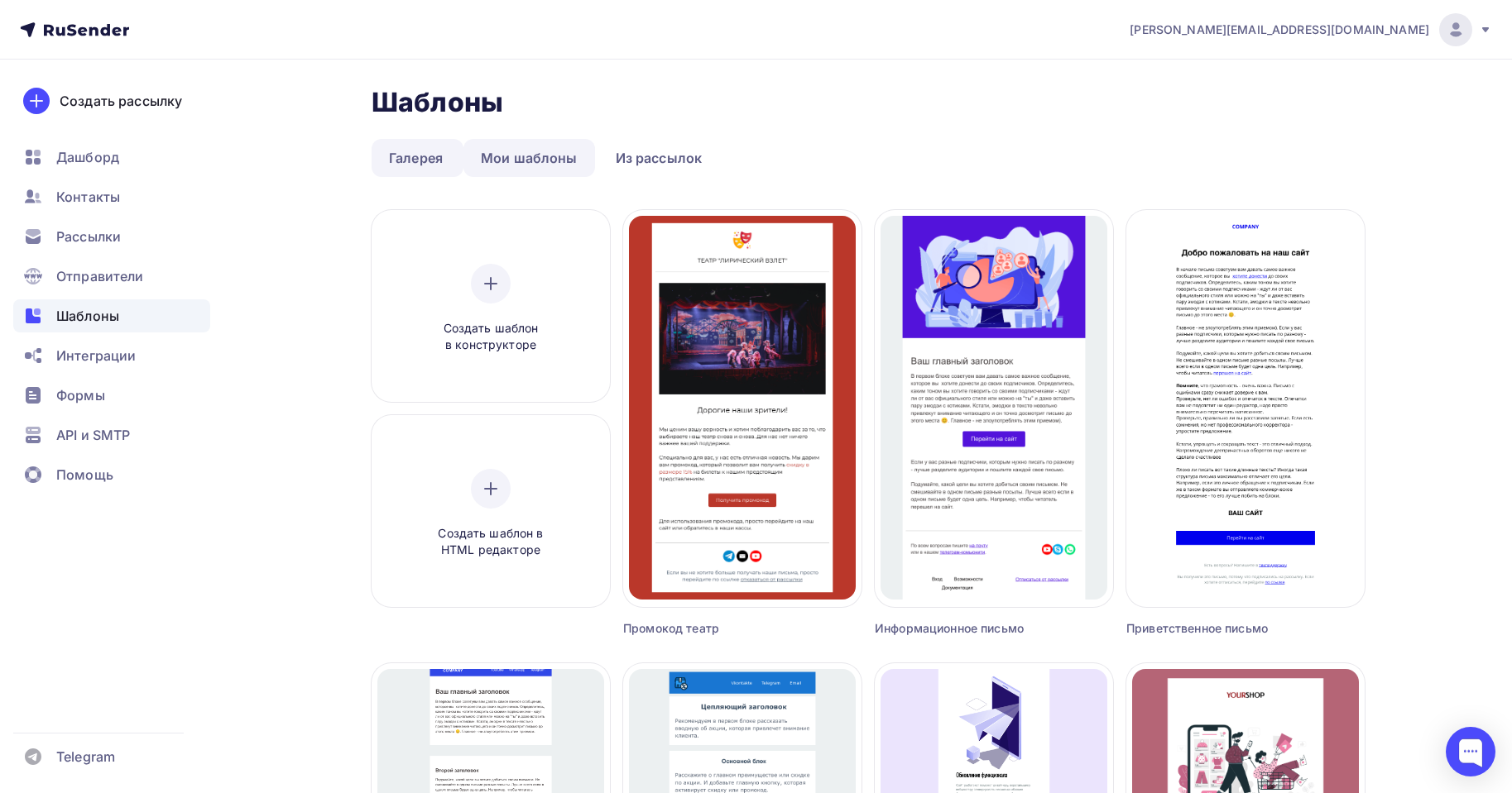
click at [530, 160] on link "Мои шаблоны" at bounding box center [529, 158] width 132 height 38
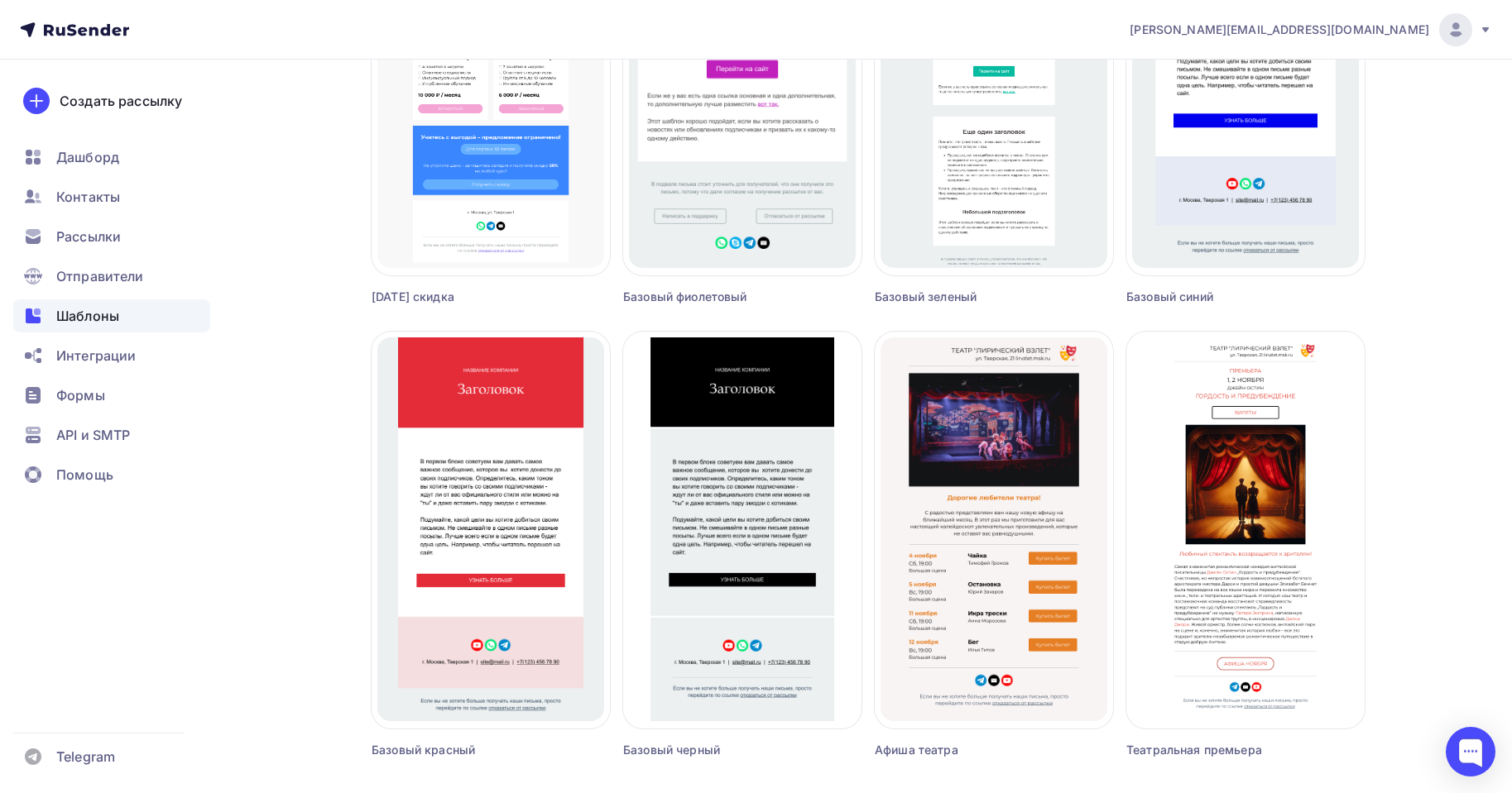
scroll to position [936, 0]
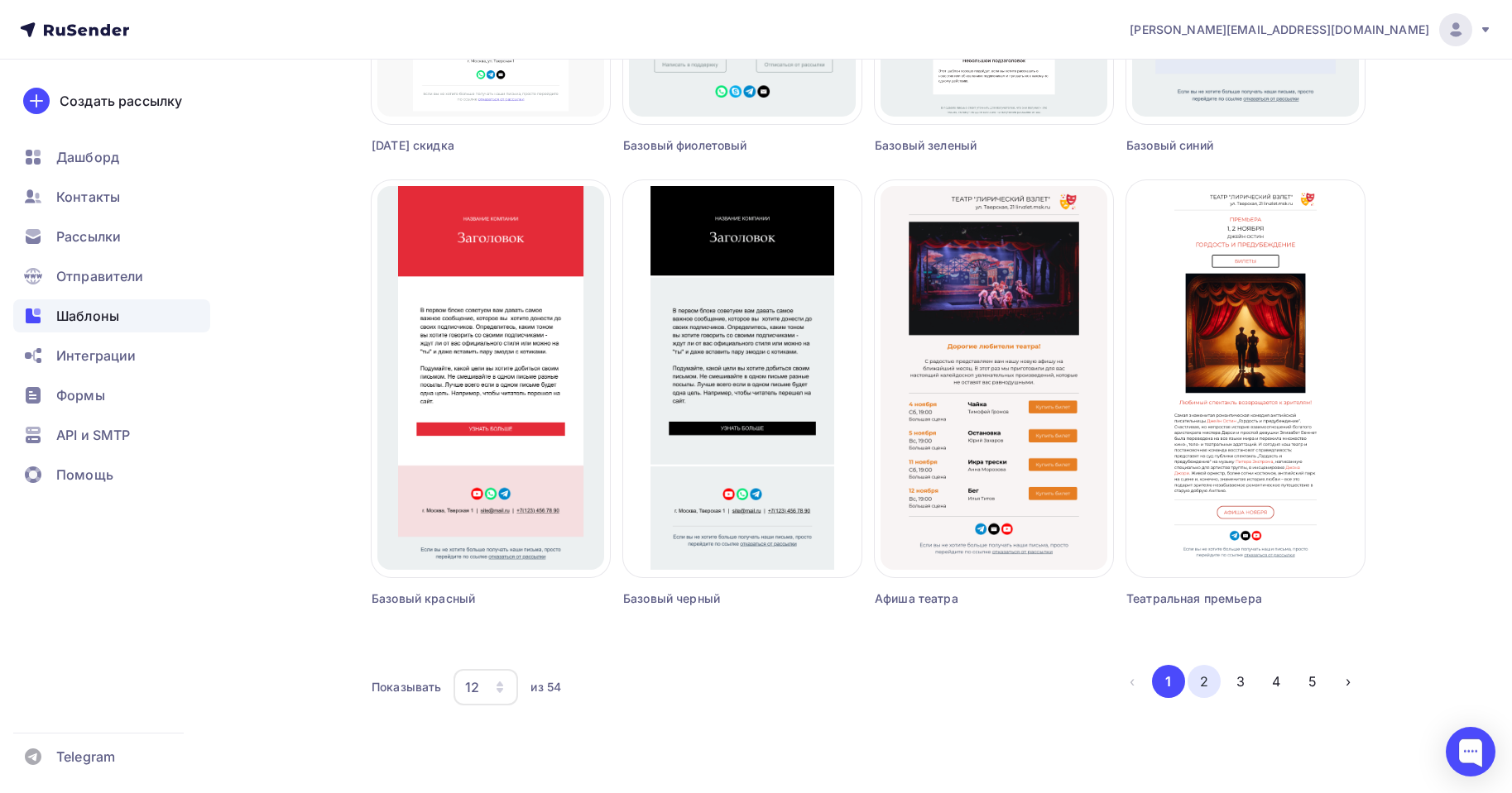
click at [1215, 683] on button "2" at bounding box center [1204, 682] width 33 height 33
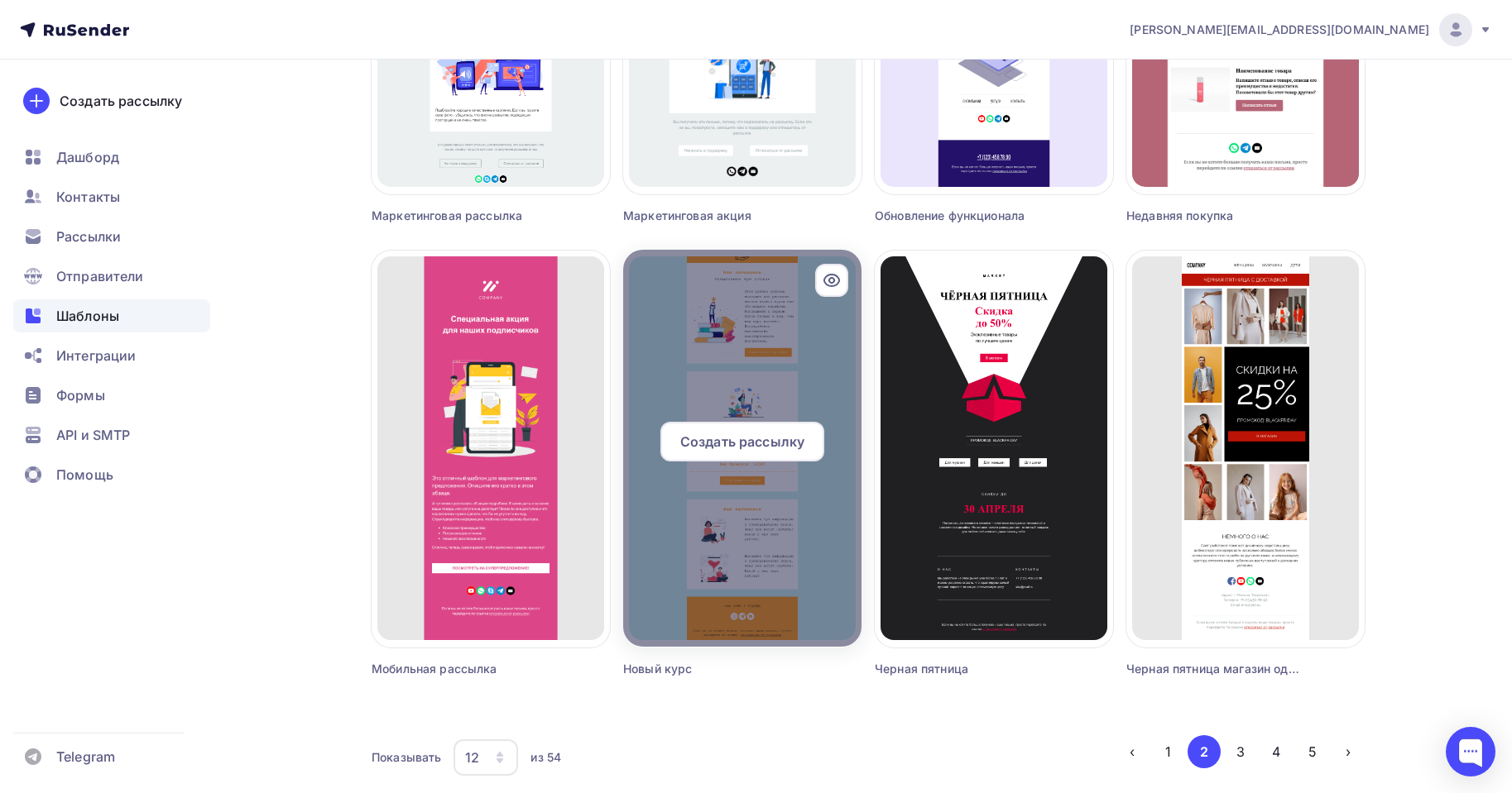
scroll to position [771, 0]
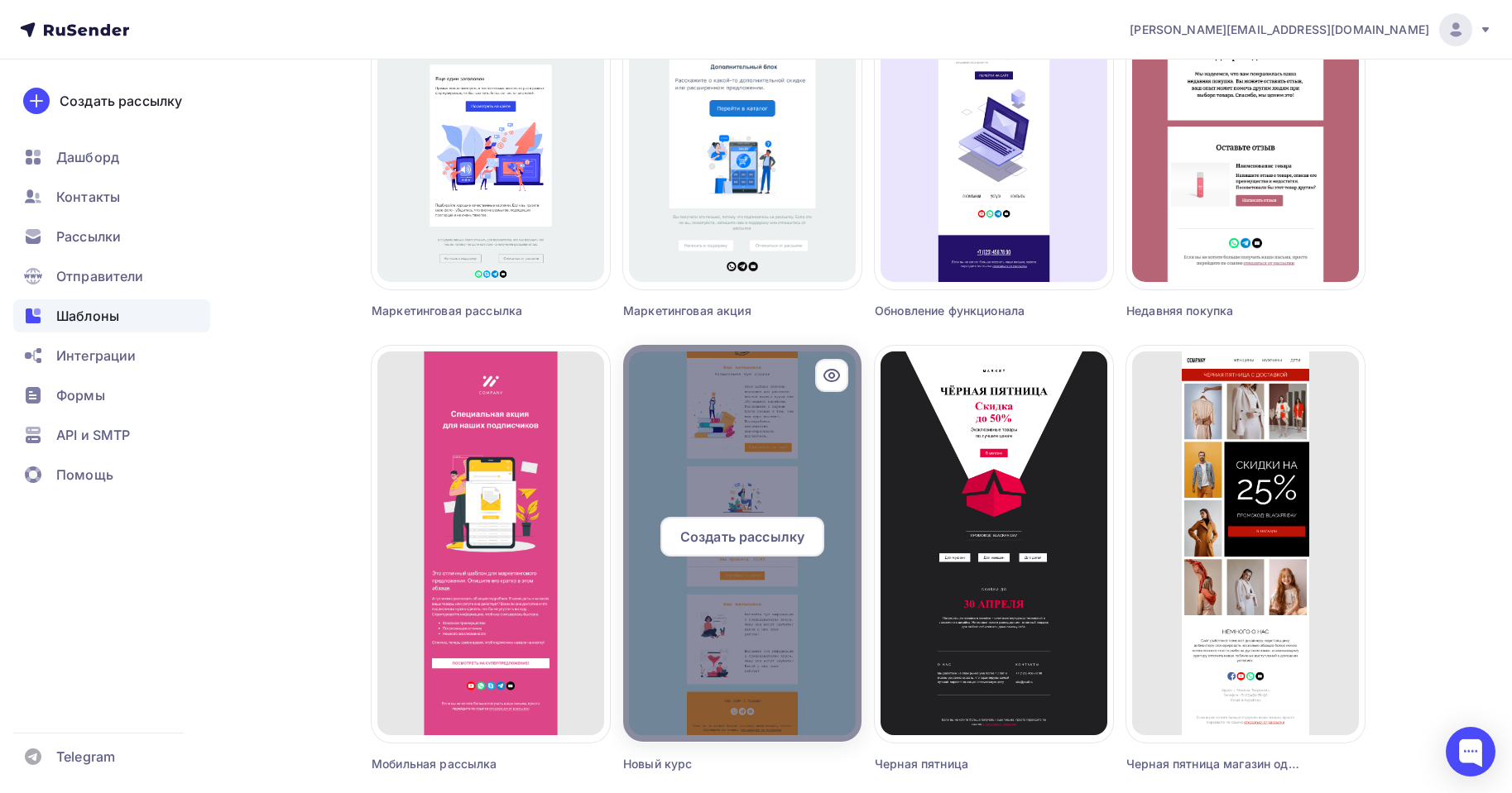
click at [720, 472] on div at bounding box center [742, 544] width 239 height 397
click at [722, 526] on div "Создать рассылку" at bounding box center [742, 536] width 164 height 39
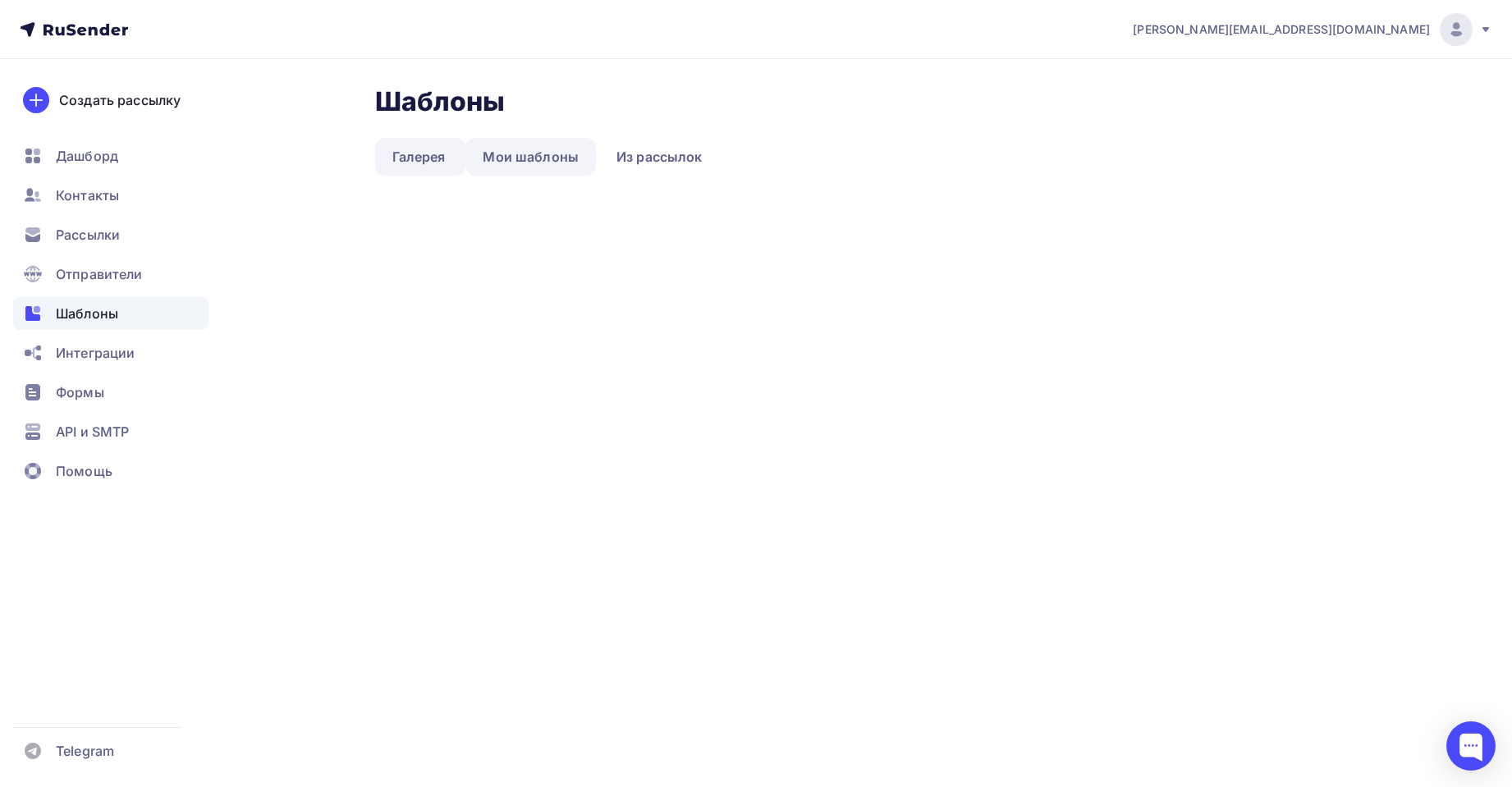
click at [551, 163] on link "Мои шаблоны" at bounding box center [530, 157] width 131 height 38
click at [102, 309] on span "Шаблоны" at bounding box center [87, 314] width 63 height 20
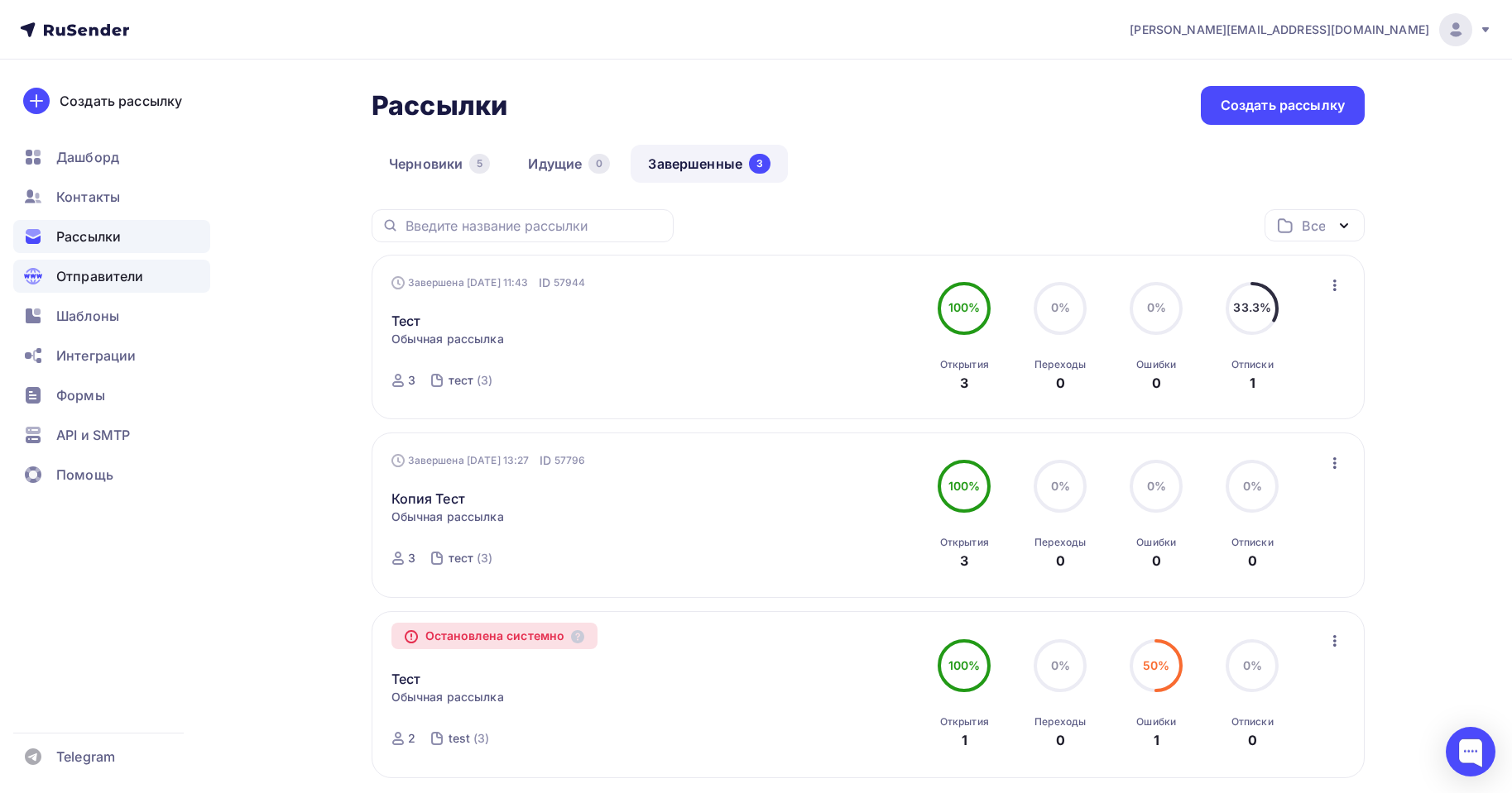
click at [101, 270] on span "Отправители" at bounding box center [101, 277] width 88 height 20
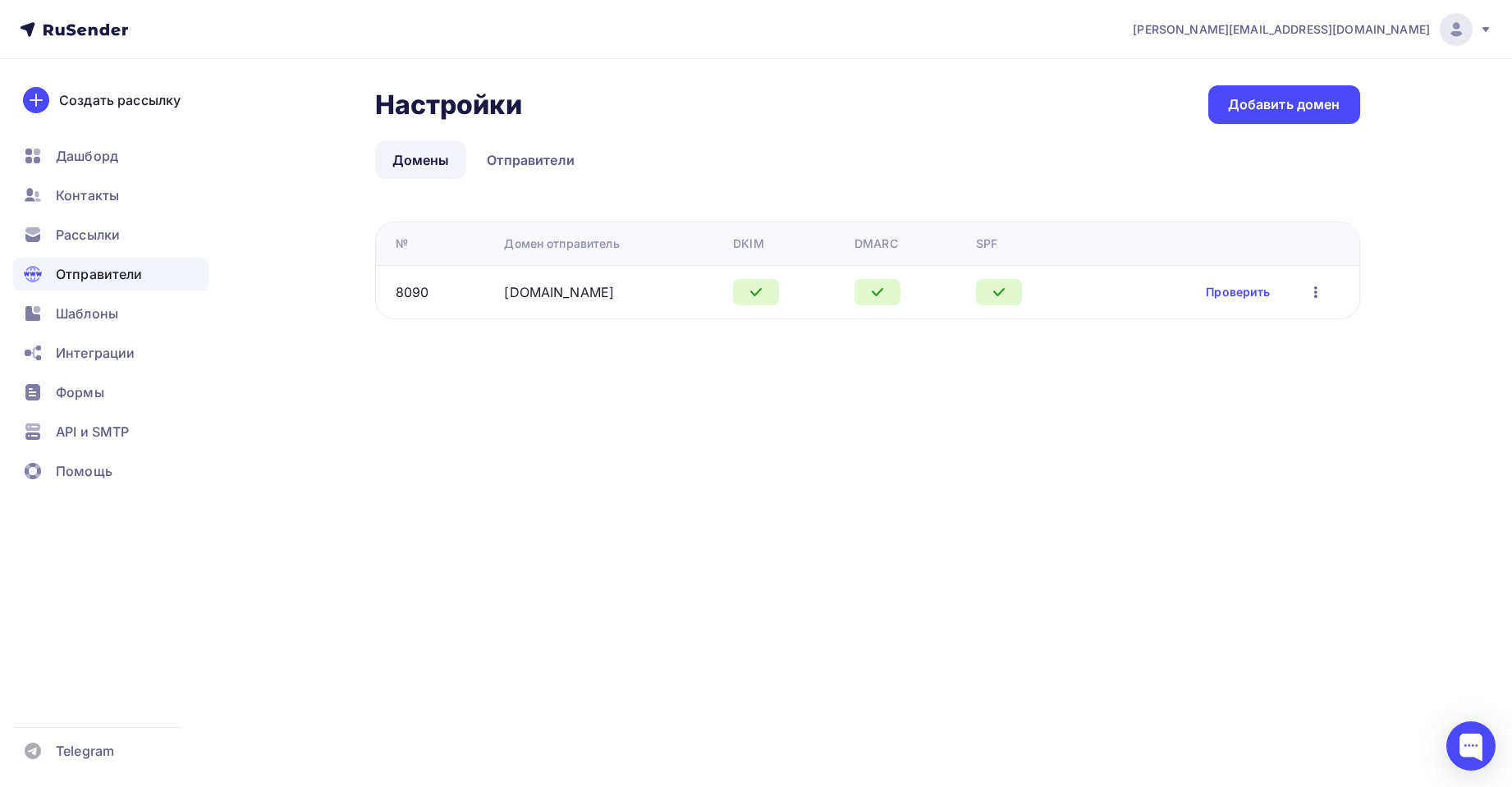
click at [79, 214] on ul "Дашборд Контакты Рассылки Отправители Шаблоны Интеграции Формы API и SMTP Помощь" at bounding box center [111, 318] width 196 height 357
click at [82, 227] on span "Рассылки" at bounding box center [88, 235] width 64 height 20
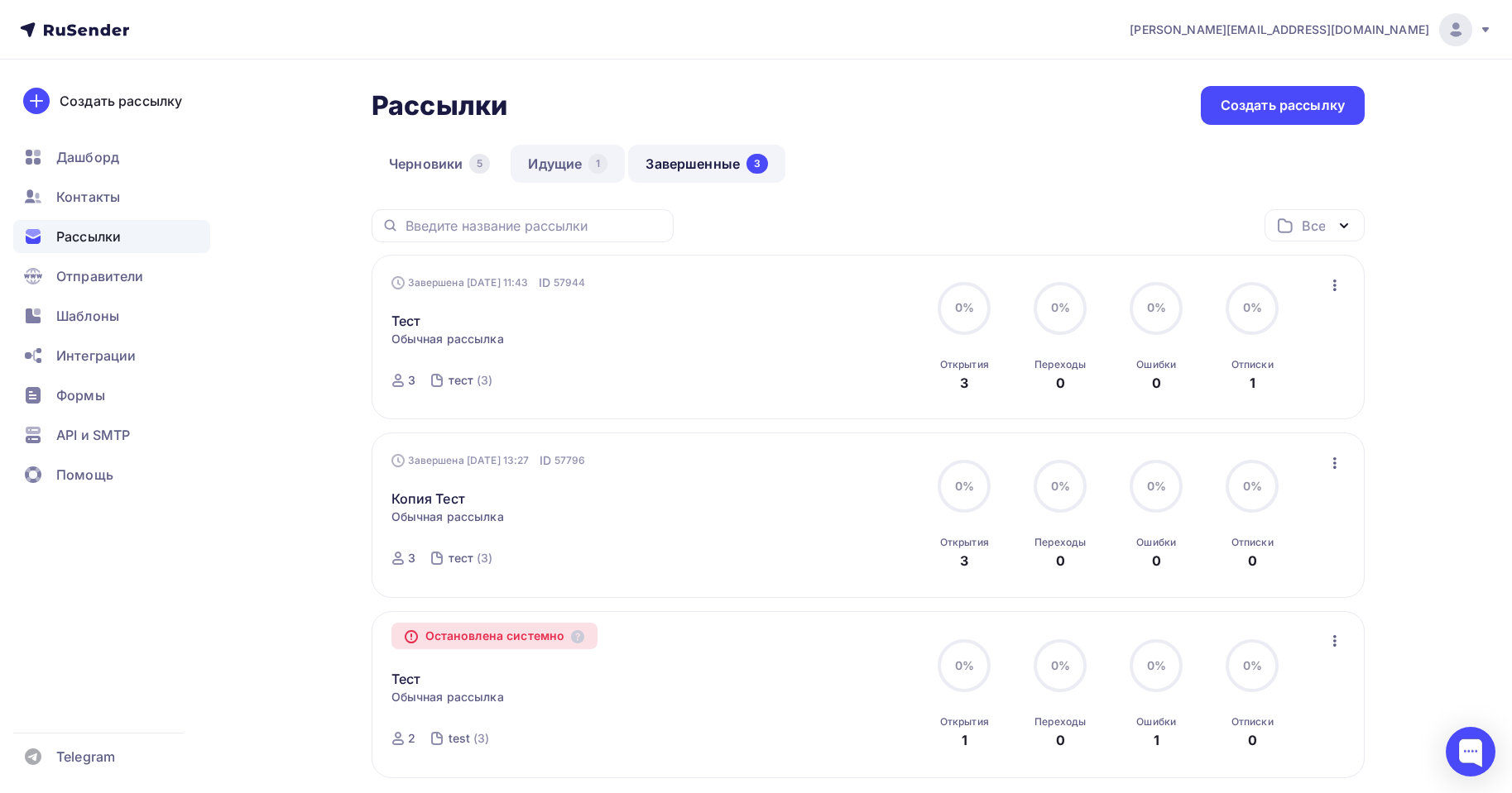
click at [548, 162] on link "Идущие 1" at bounding box center [568, 164] width 114 height 38
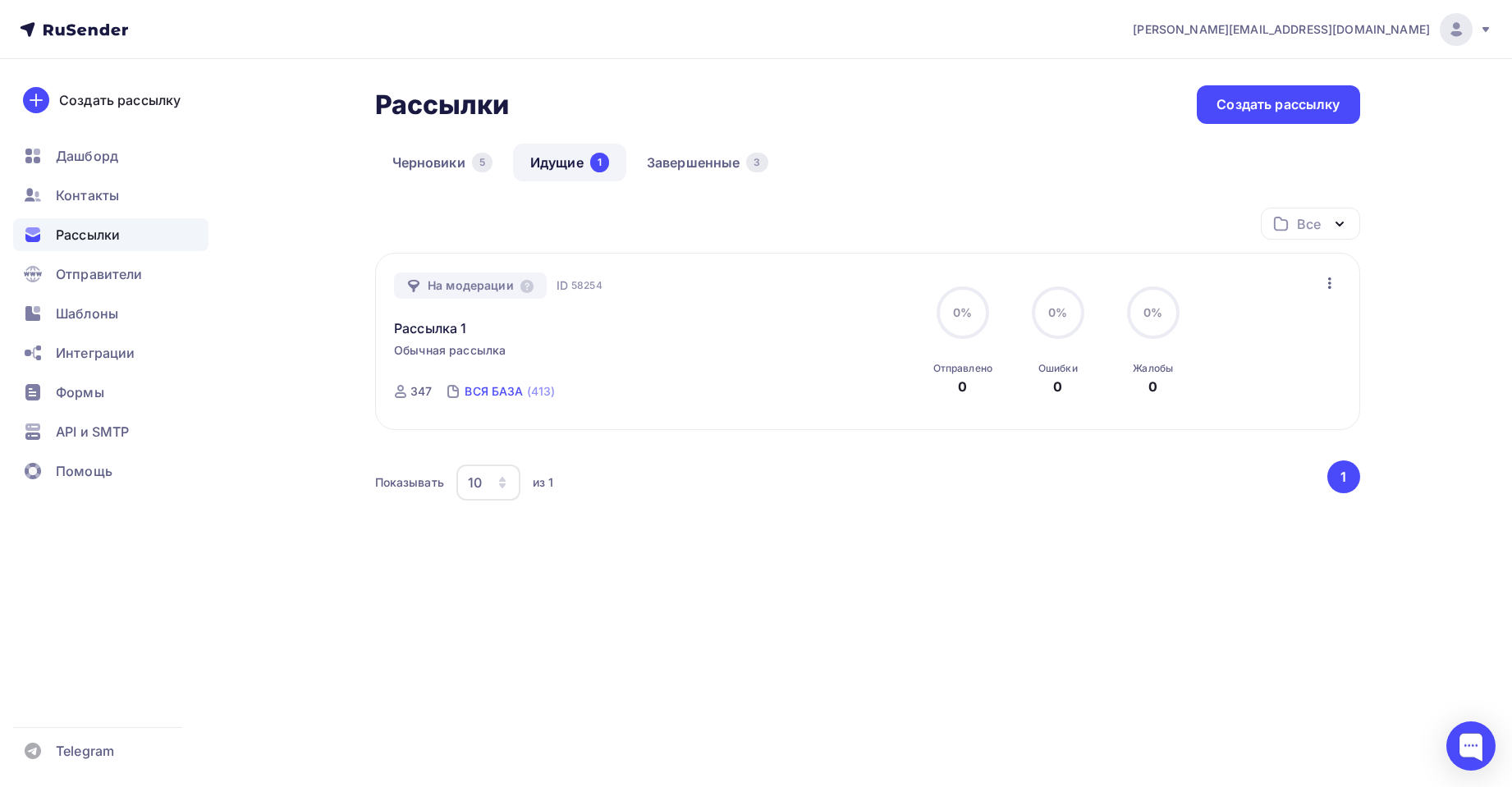
click at [499, 392] on div "ВСЯ БАЗА" at bounding box center [493, 392] width 58 height 16
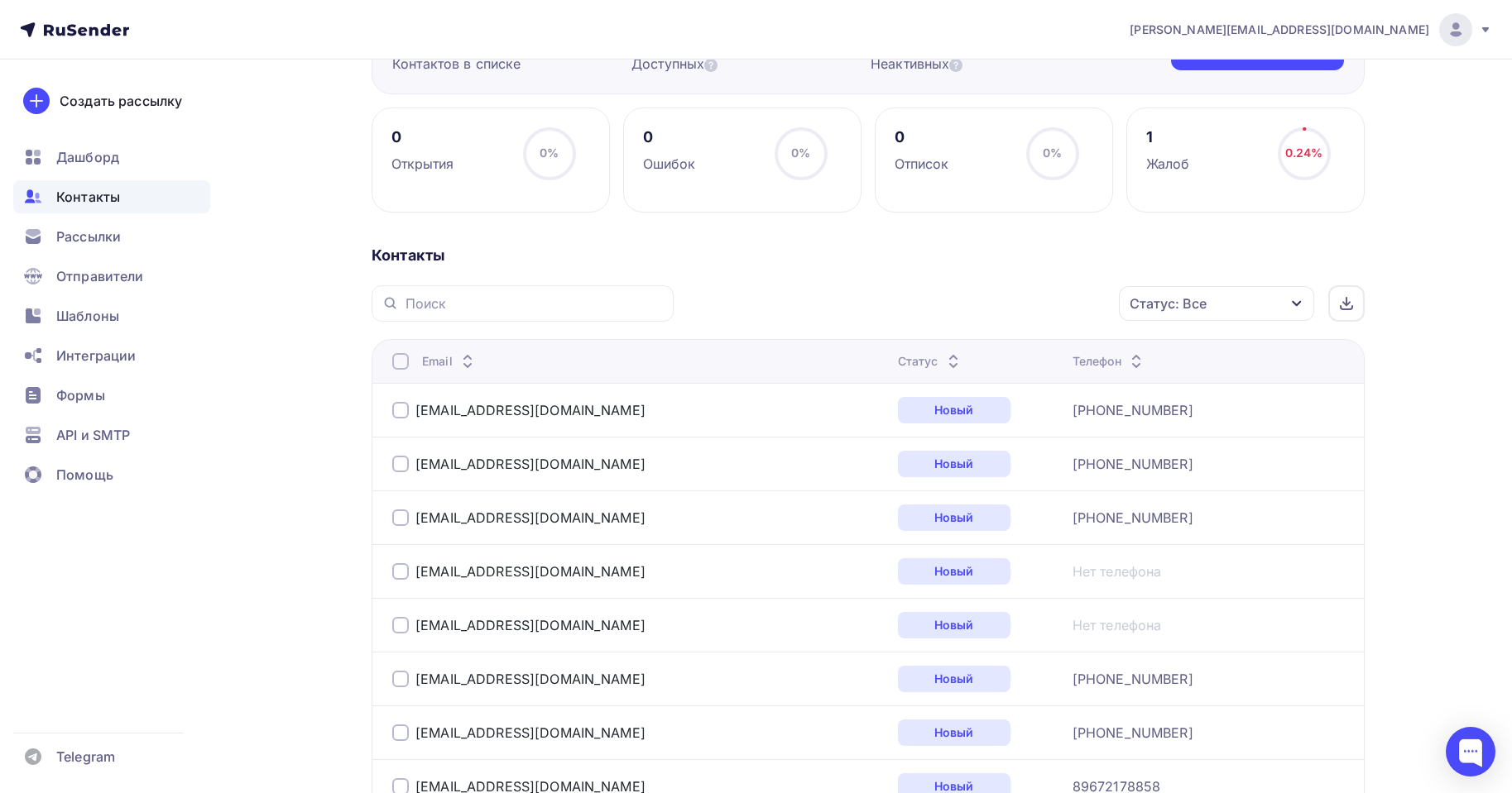
scroll to position [165, 0]
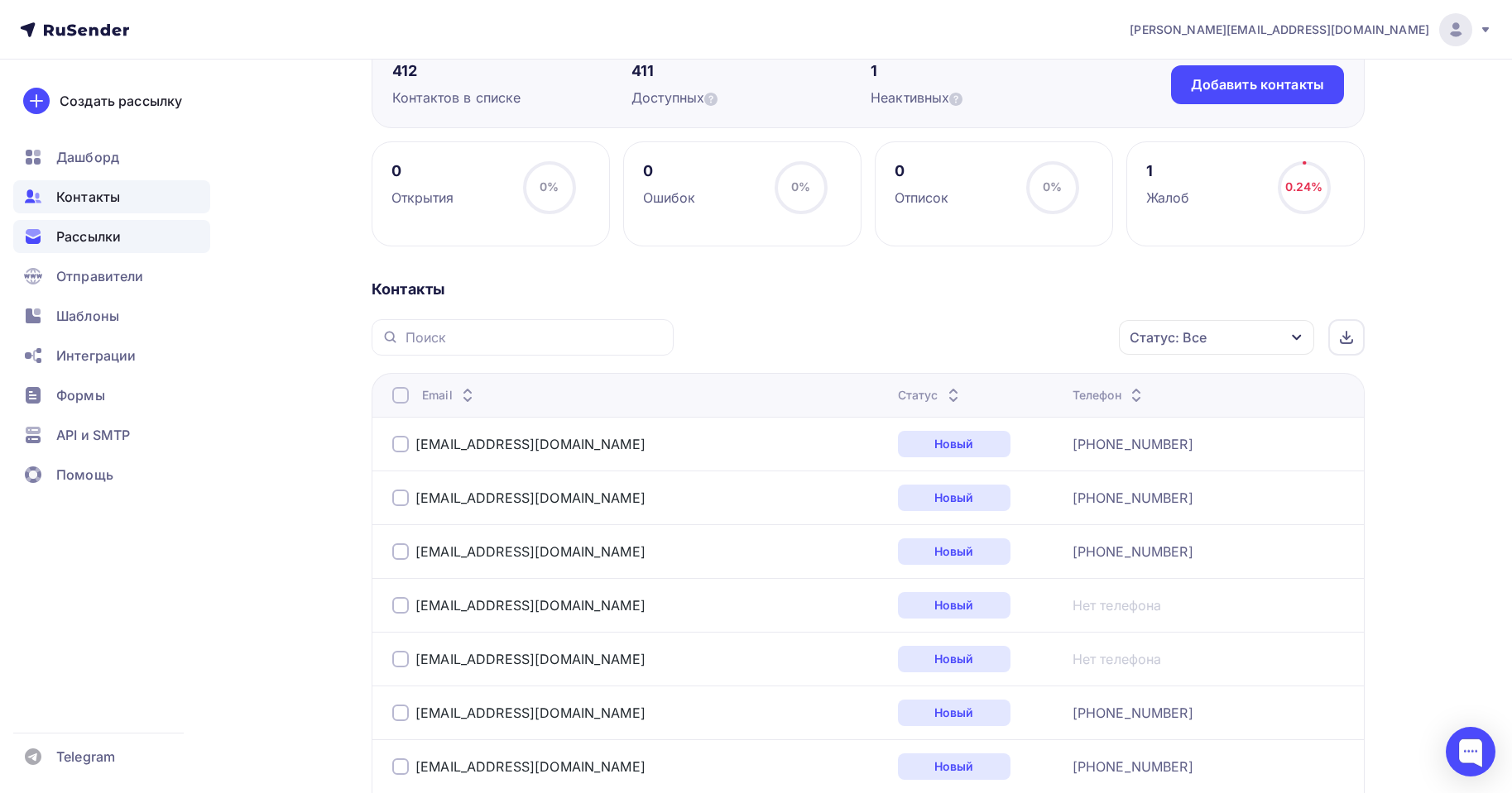
click at [80, 240] on span "Рассылки" at bounding box center [89, 237] width 65 height 20
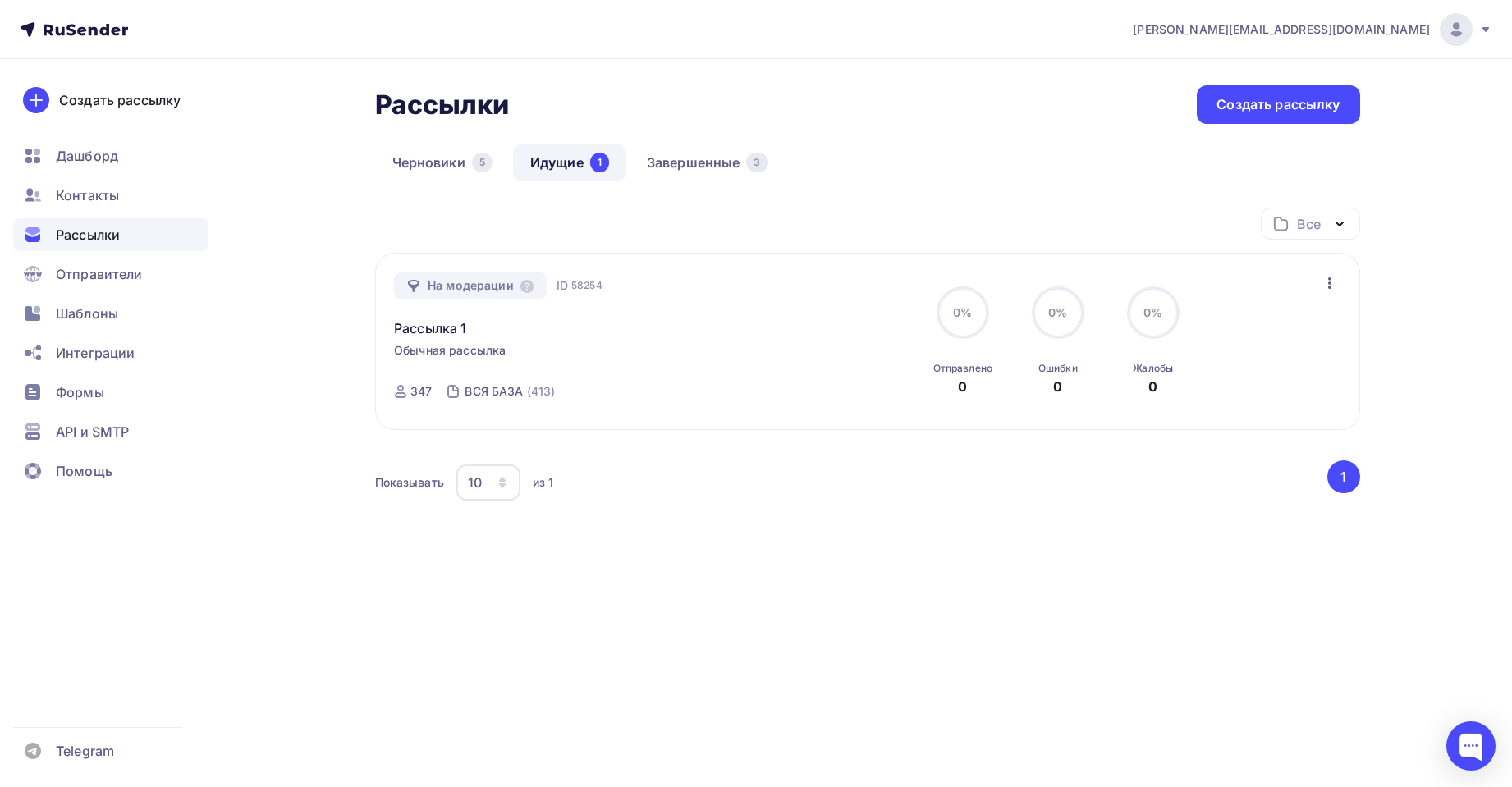
click at [599, 170] on div "1" at bounding box center [599, 162] width 19 height 20
click at [1310, 282] on div "На модерации ID 58254 Рассылка 1 Обычная рассылка Отправка ID 58254 347 ВСЯ БАЗ…" at bounding box center [867, 342] width 946 height 139
click at [1323, 284] on icon "button" at bounding box center [1330, 284] width 20 height 20
click at [1211, 359] on div "Отменить рассылку" at bounding box center [1234, 359] width 208 height 20
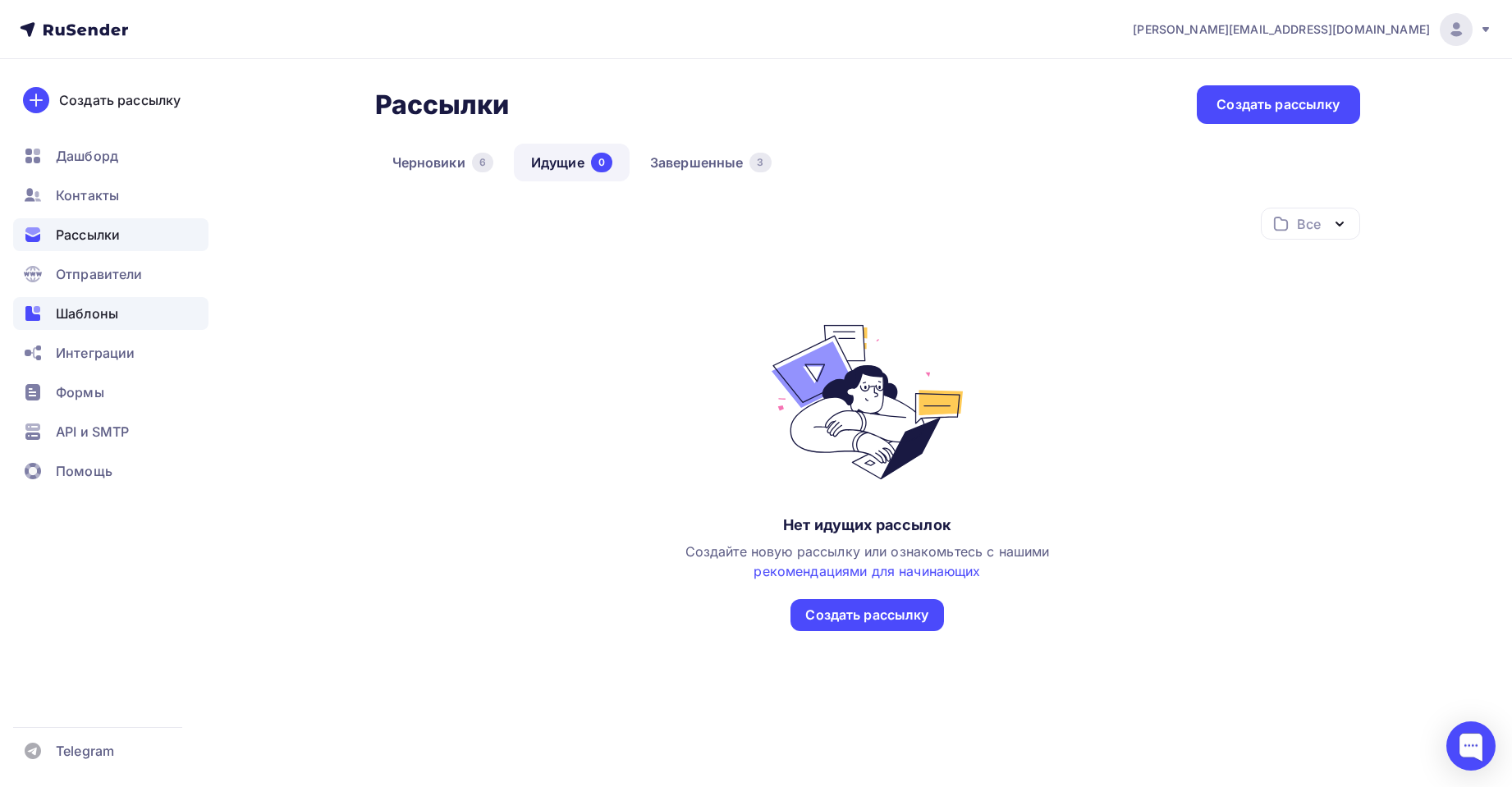
click at [95, 326] on div "Шаблоны" at bounding box center [111, 314] width 196 height 33
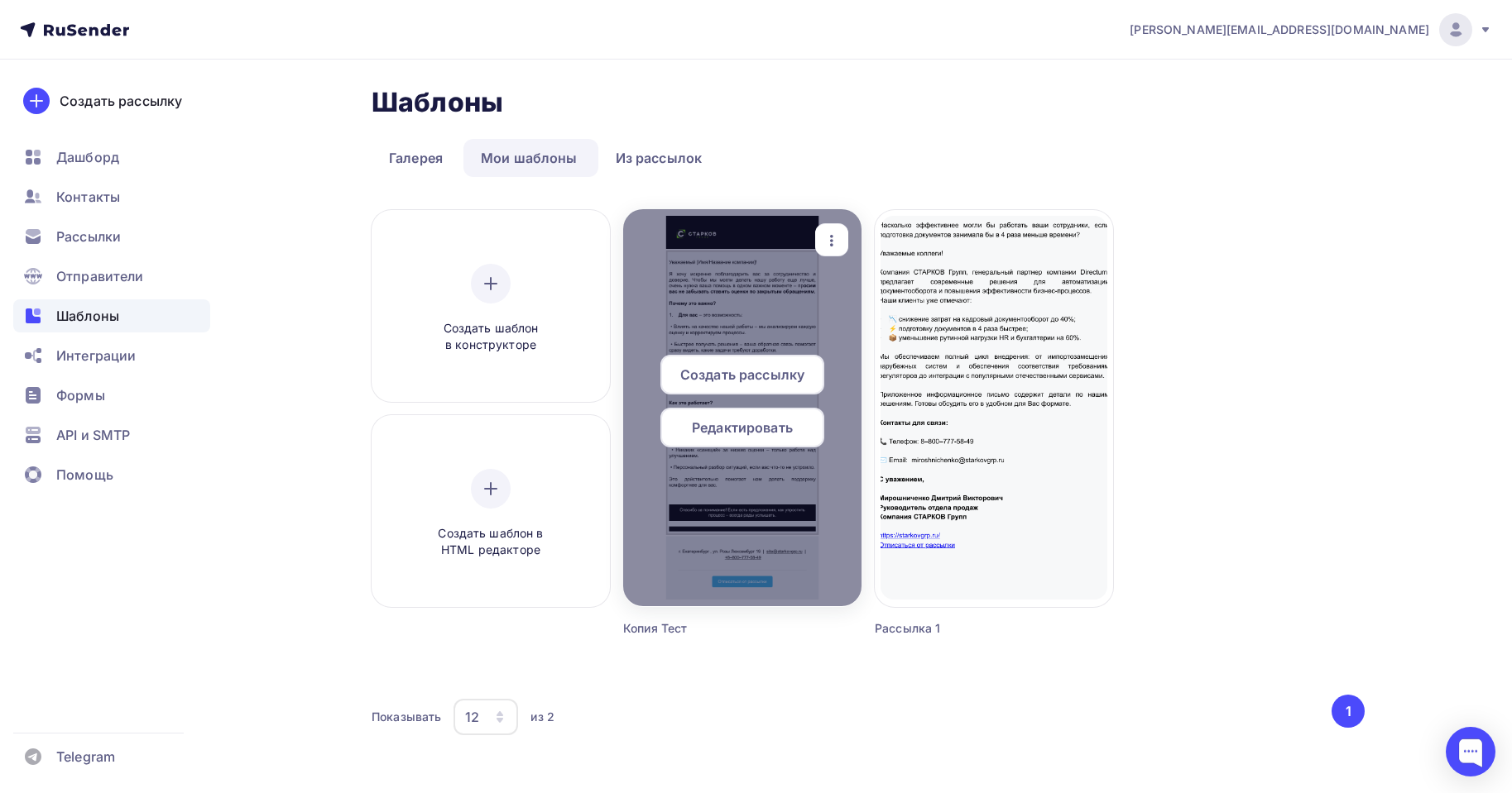
click at [711, 442] on div "Редактировать" at bounding box center [742, 427] width 164 height 39
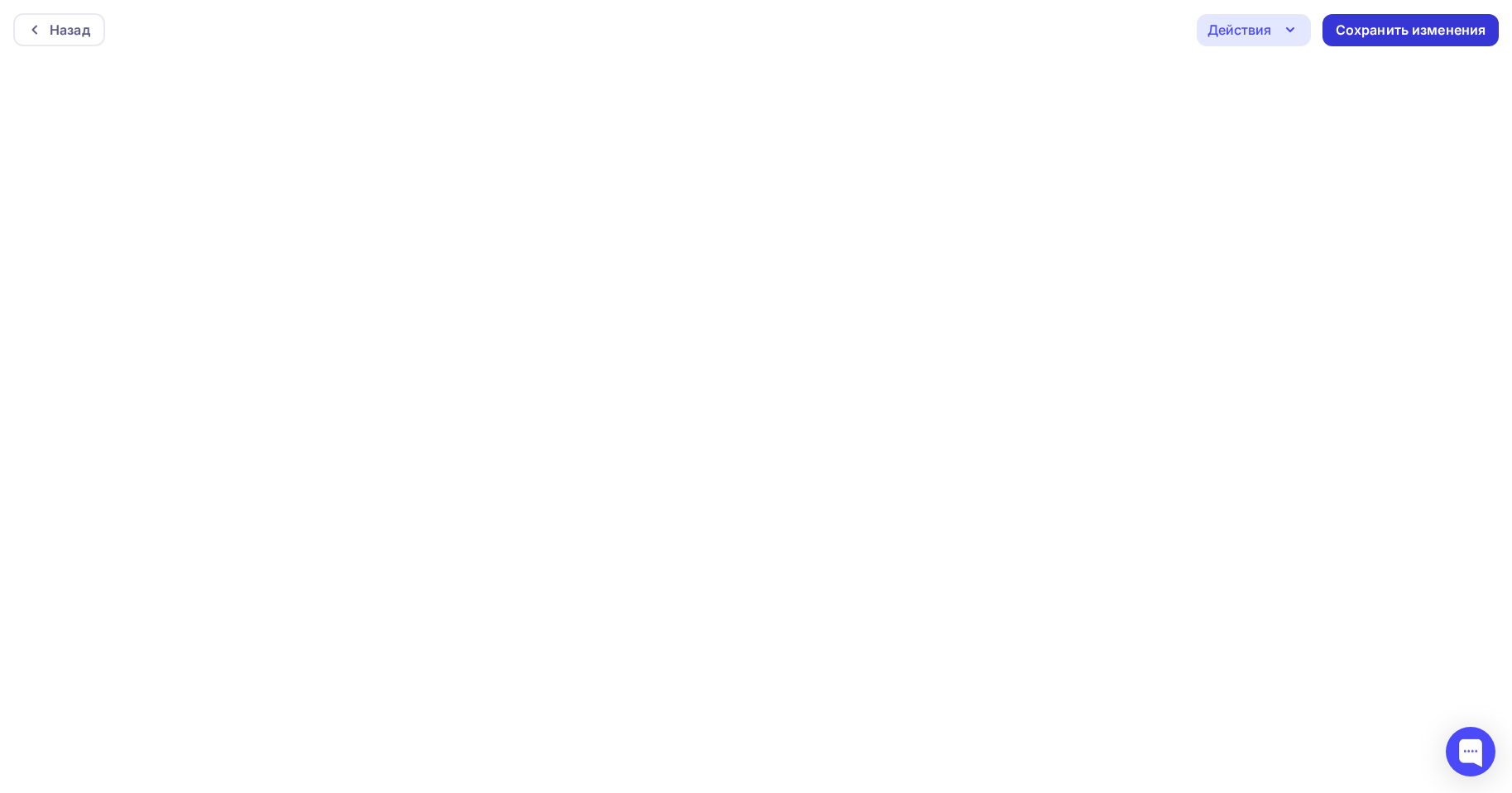
click at [1440, 24] on div "Сохранить изменения" at bounding box center [1411, 30] width 151 height 19
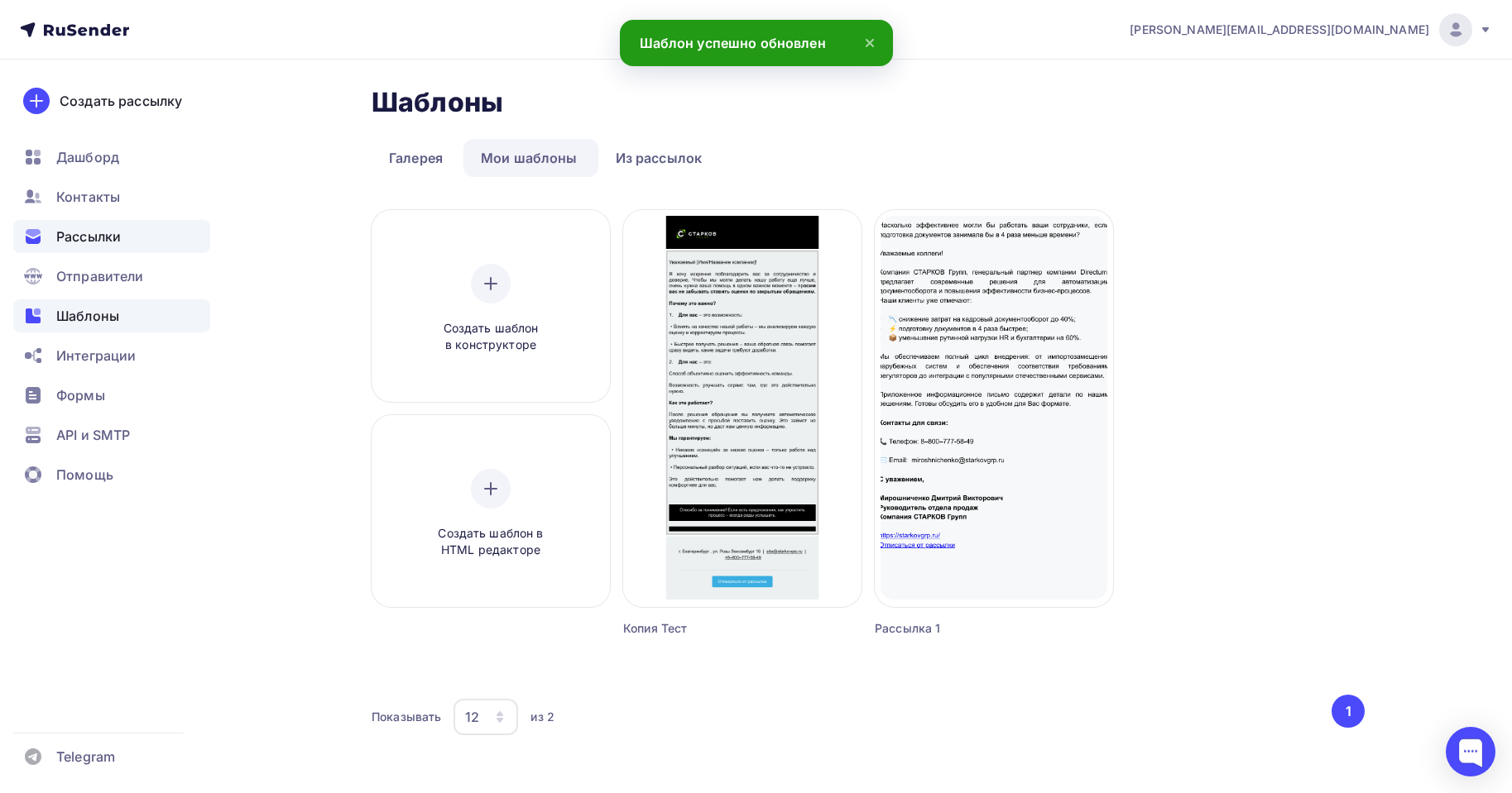
click at [83, 238] on span "Рассылки" at bounding box center [89, 237] width 65 height 20
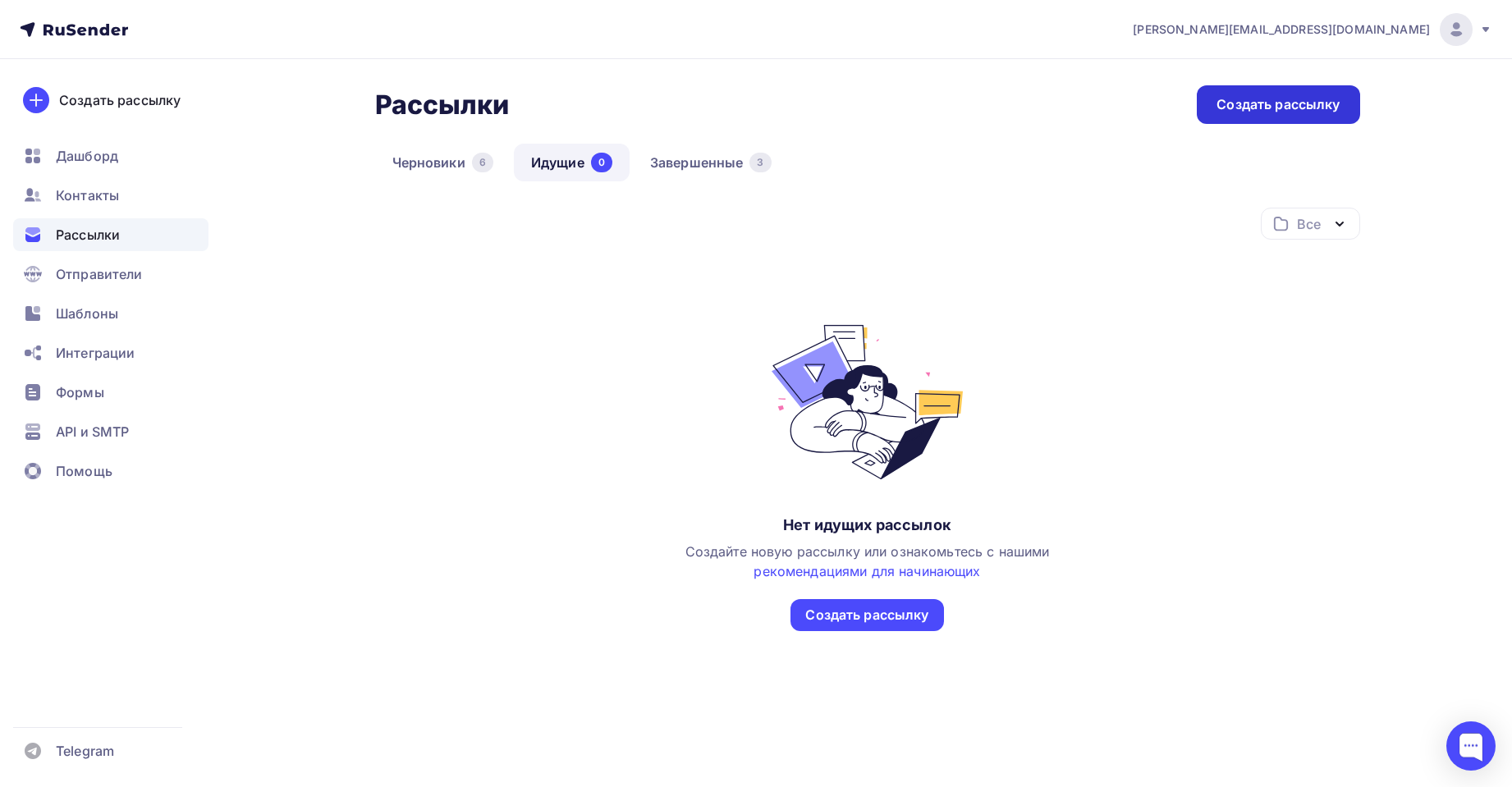
click at [1251, 119] on div "Создать рассылку" at bounding box center [1277, 104] width 162 height 39
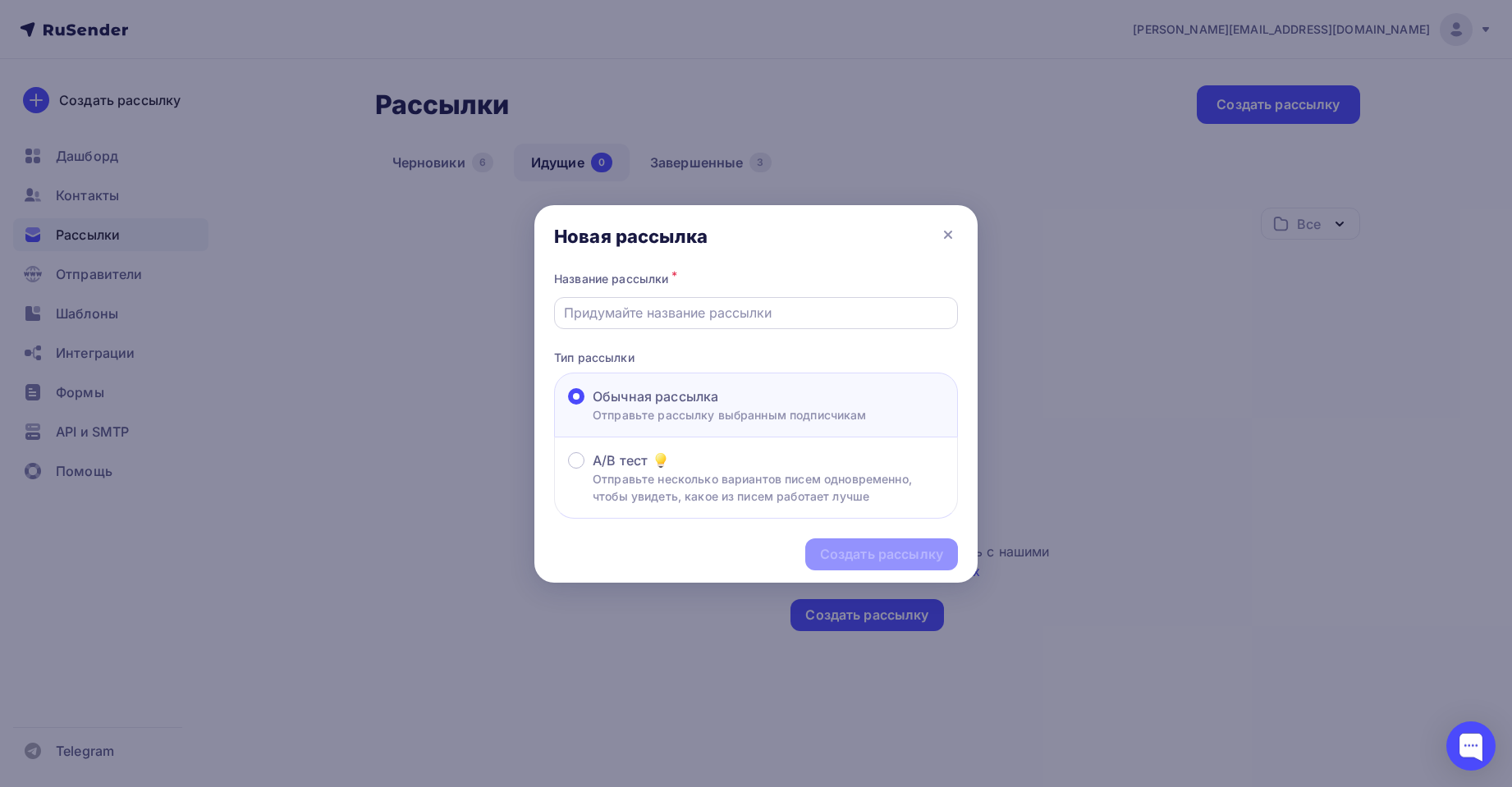
click at [626, 310] on input "text" at bounding box center [756, 313] width 385 height 20
type input "Тест"
click at [902, 555] on div "Создать рассылку" at bounding box center [882, 554] width 123 height 19
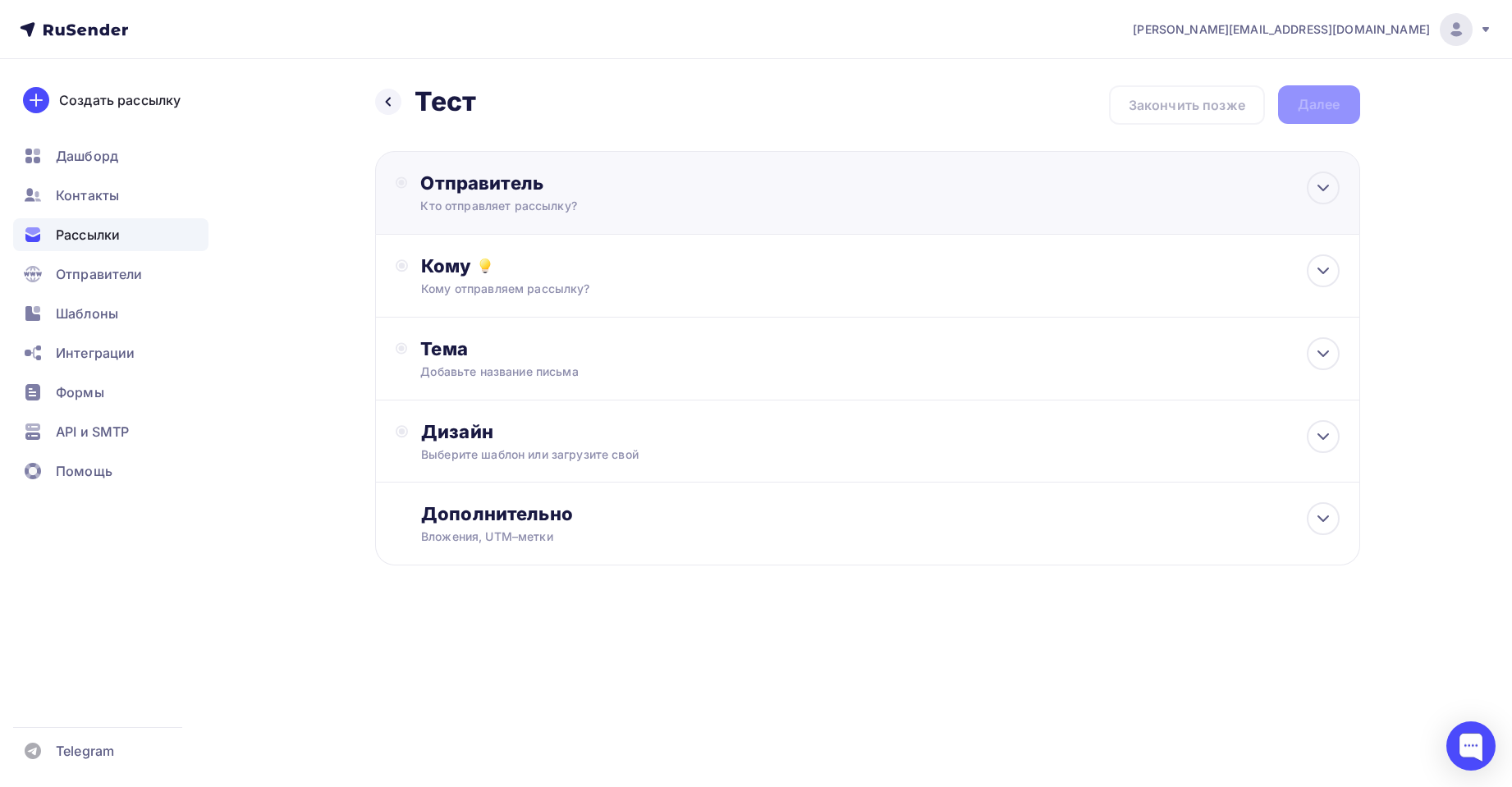
click at [538, 211] on div "Кто отправляет рассылку?" at bounding box center [580, 206] width 320 height 16
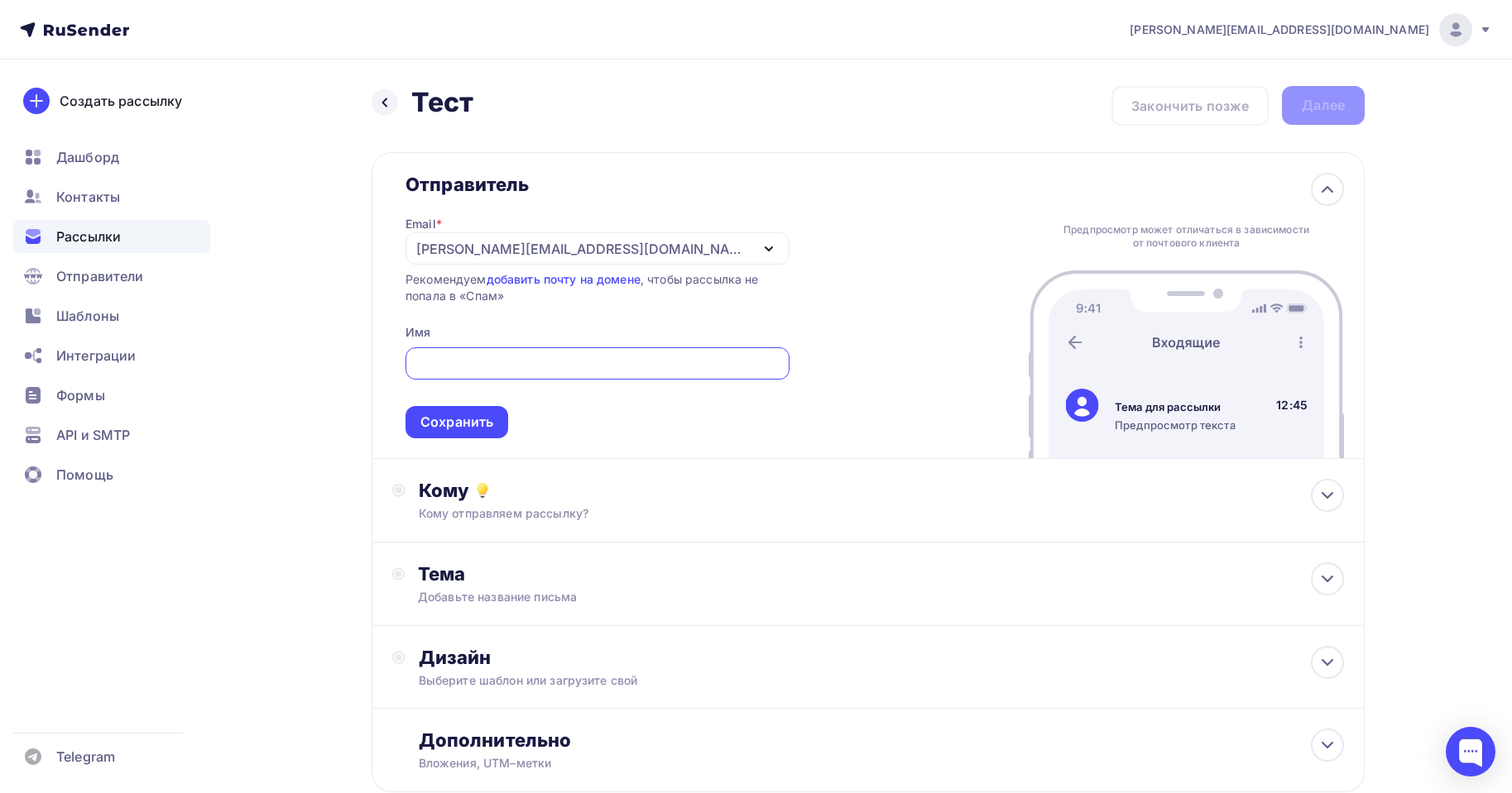
click at [538, 254] on div "[PERSON_NAME][EMAIL_ADDRESS][DOMAIN_NAME]" at bounding box center [582, 249] width 334 height 20
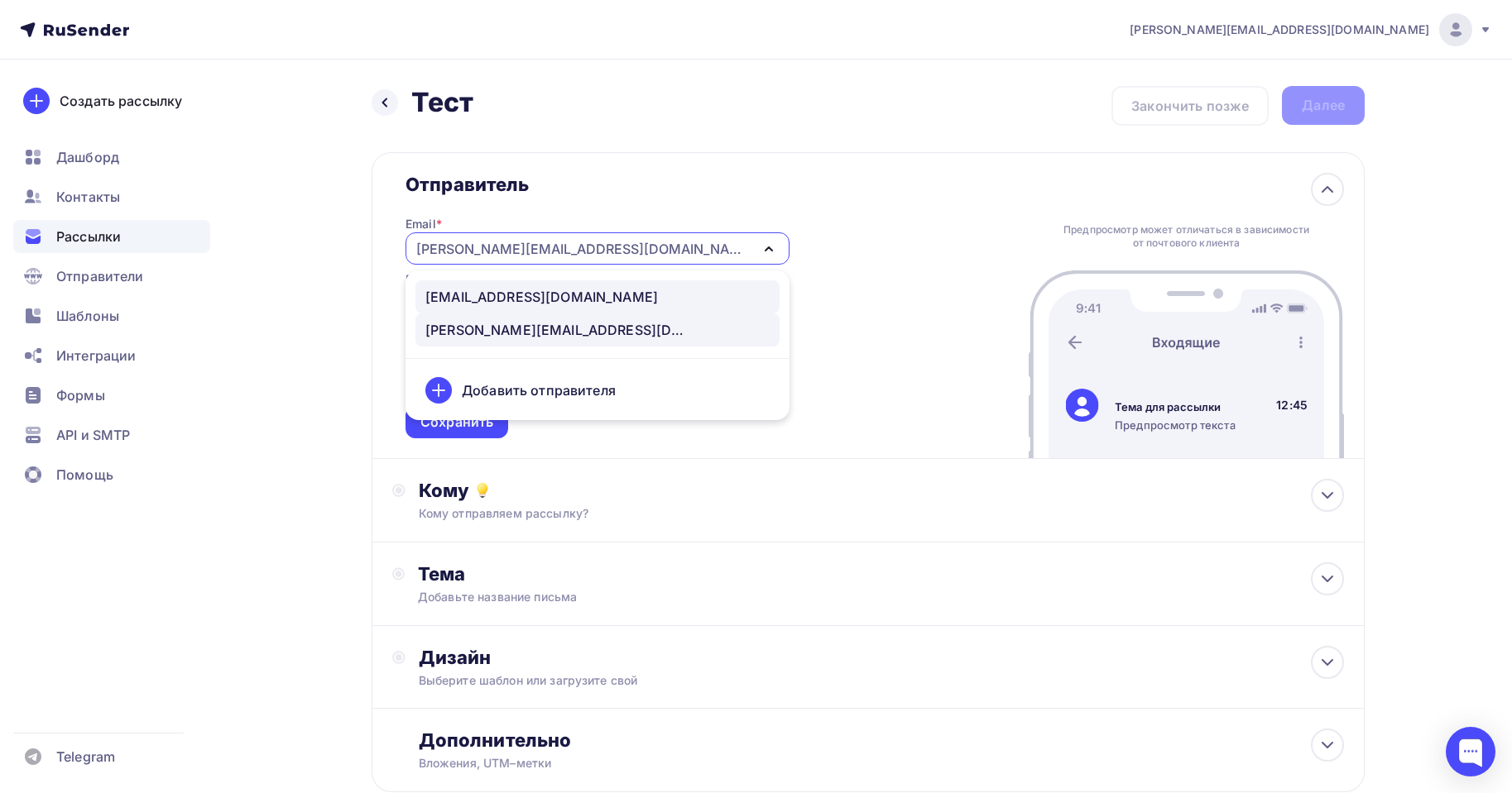
click at [506, 294] on div "sales@starkovgrp.ru" at bounding box center [541, 297] width 232 height 20
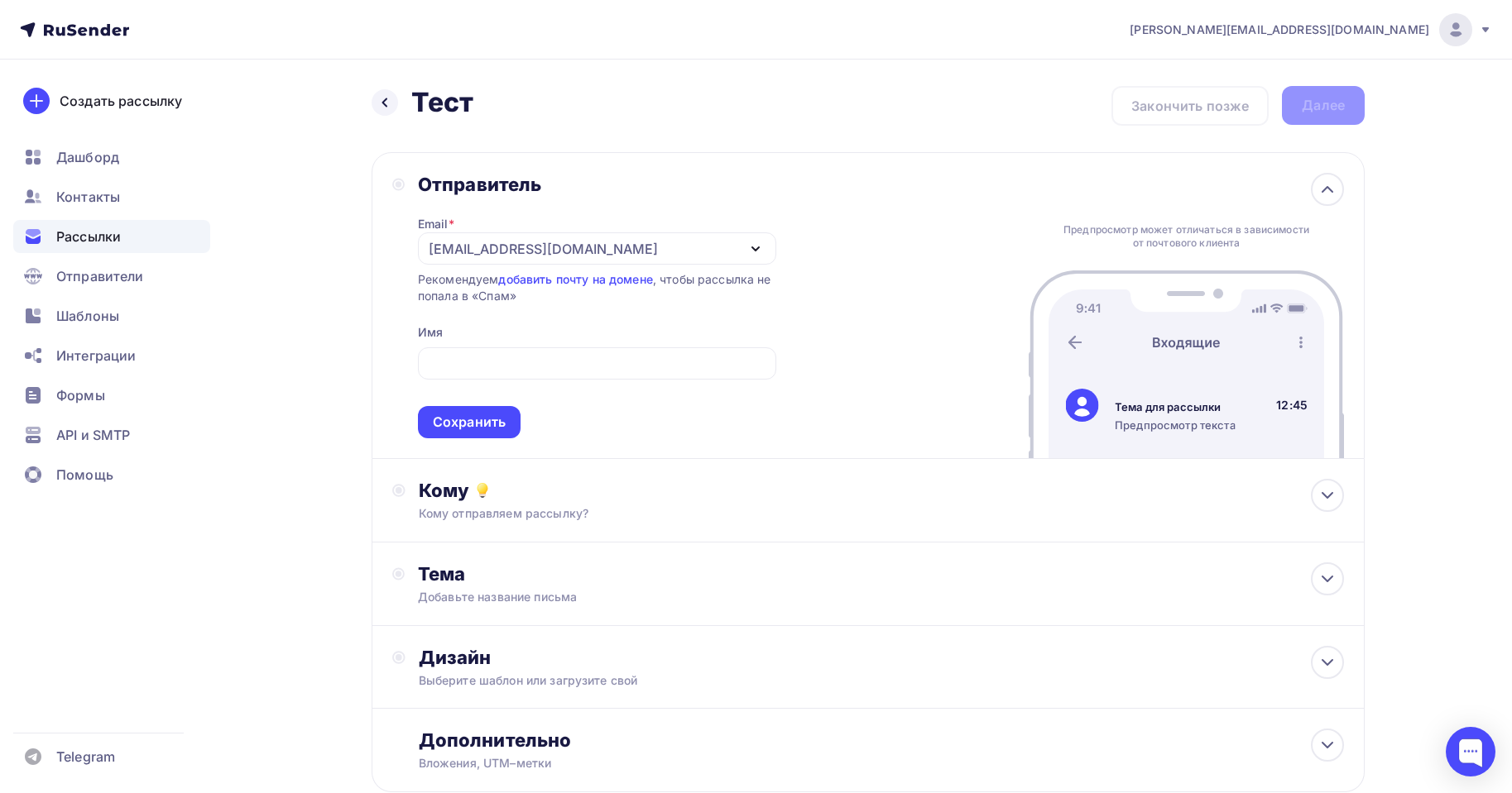
drag, startPoint x: 513, startPoint y: 328, endPoint x: 517, endPoint y: 346, distance: 18.4
click at [516, 340] on div "Email * sales@starkovgrp.ru sales@starkovgrp.ru agabekyan@starkovgrp.ru Добавит…" at bounding box center [597, 317] width 358 height 242
click at [521, 352] on div at bounding box center [597, 363] width 358 height 32
click at [516, 364] on input "text" at bounding box center [596, 365] width 339 height 20
type input "1"
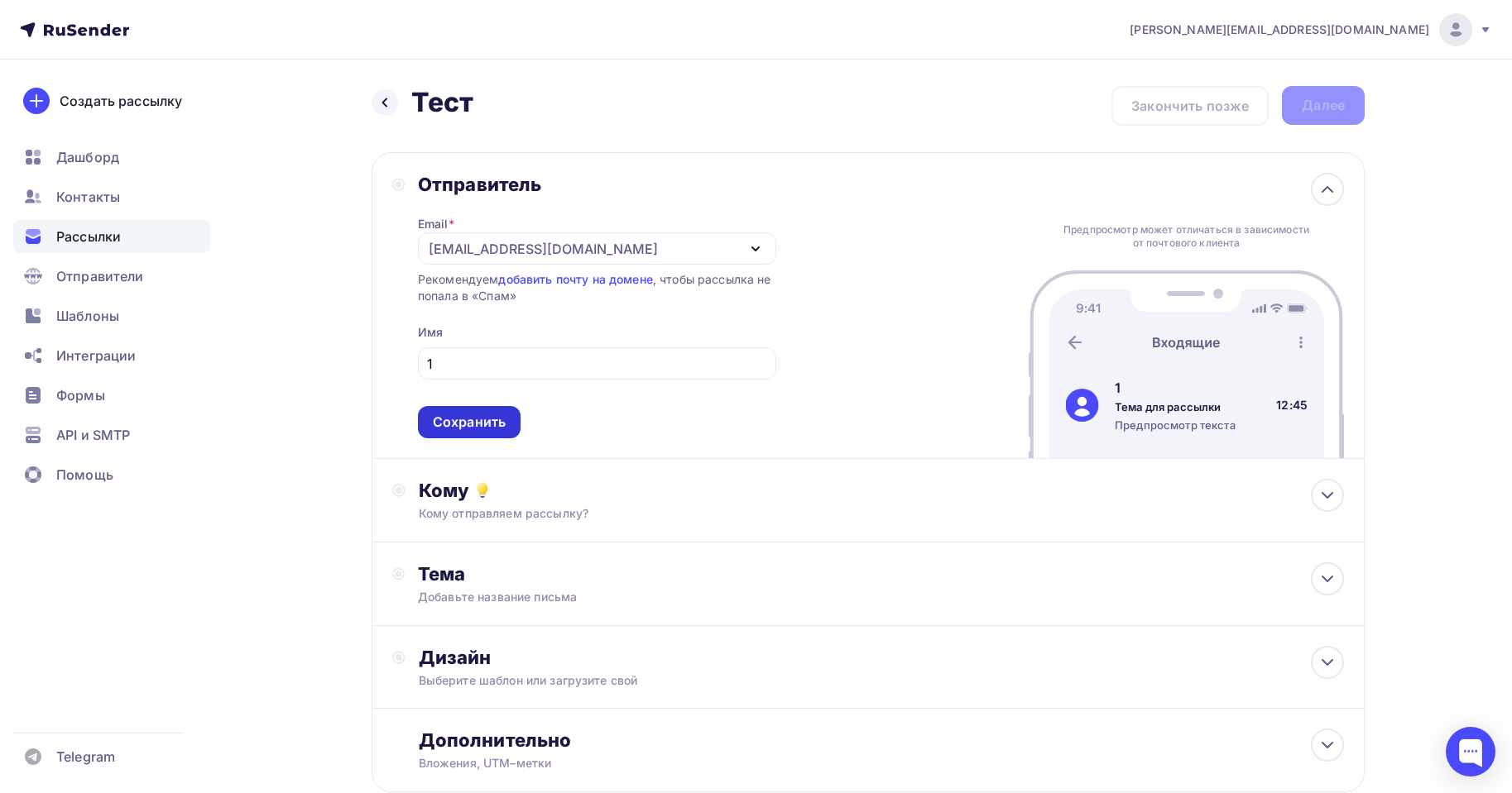
click at [475, 428] on div "Сохранить" at bounding box center [470, 422] width 73 height 19
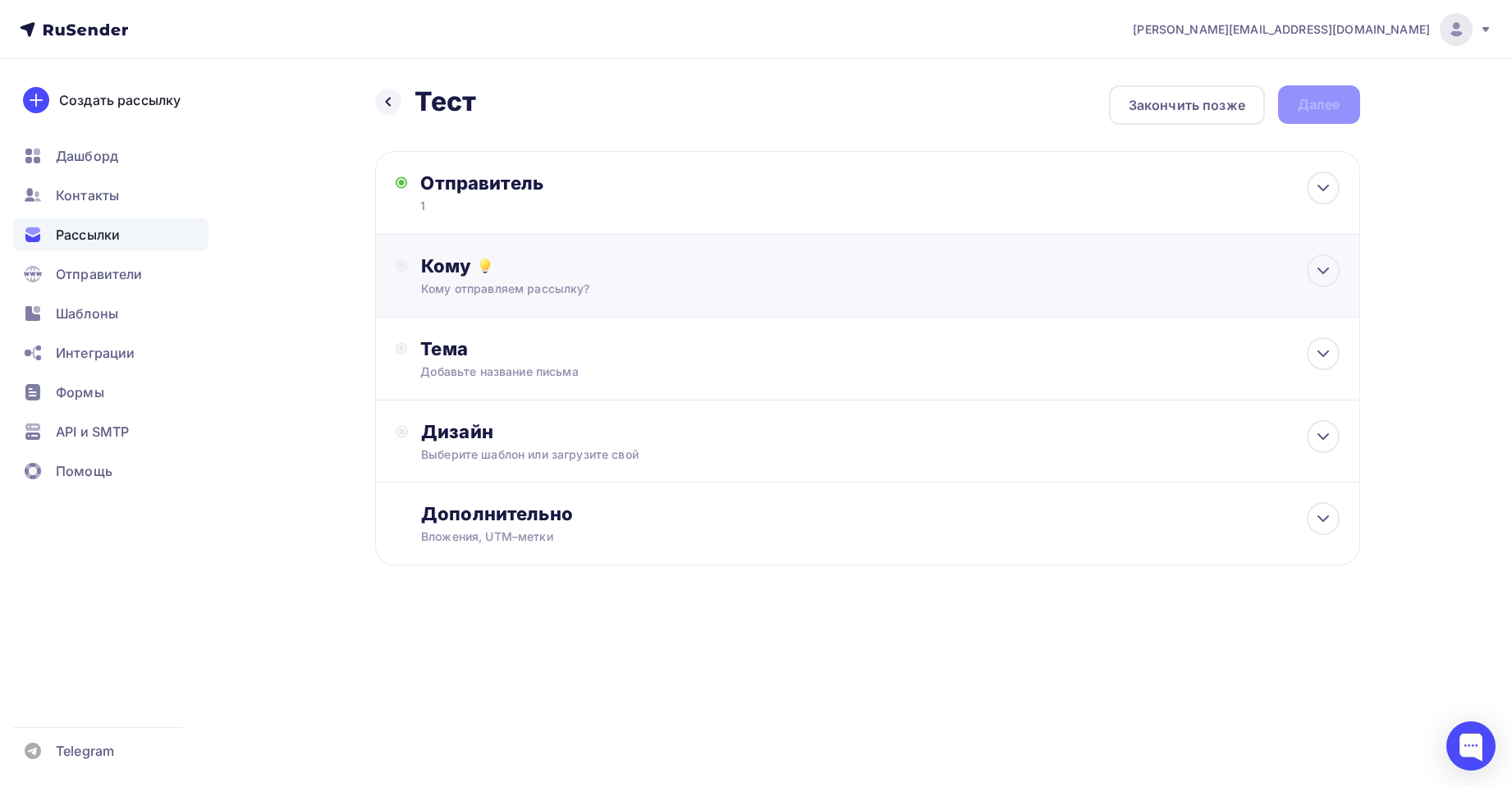
click at [459, 264] on div "Кому" at bounding box center [880, 266] width 917 height 23
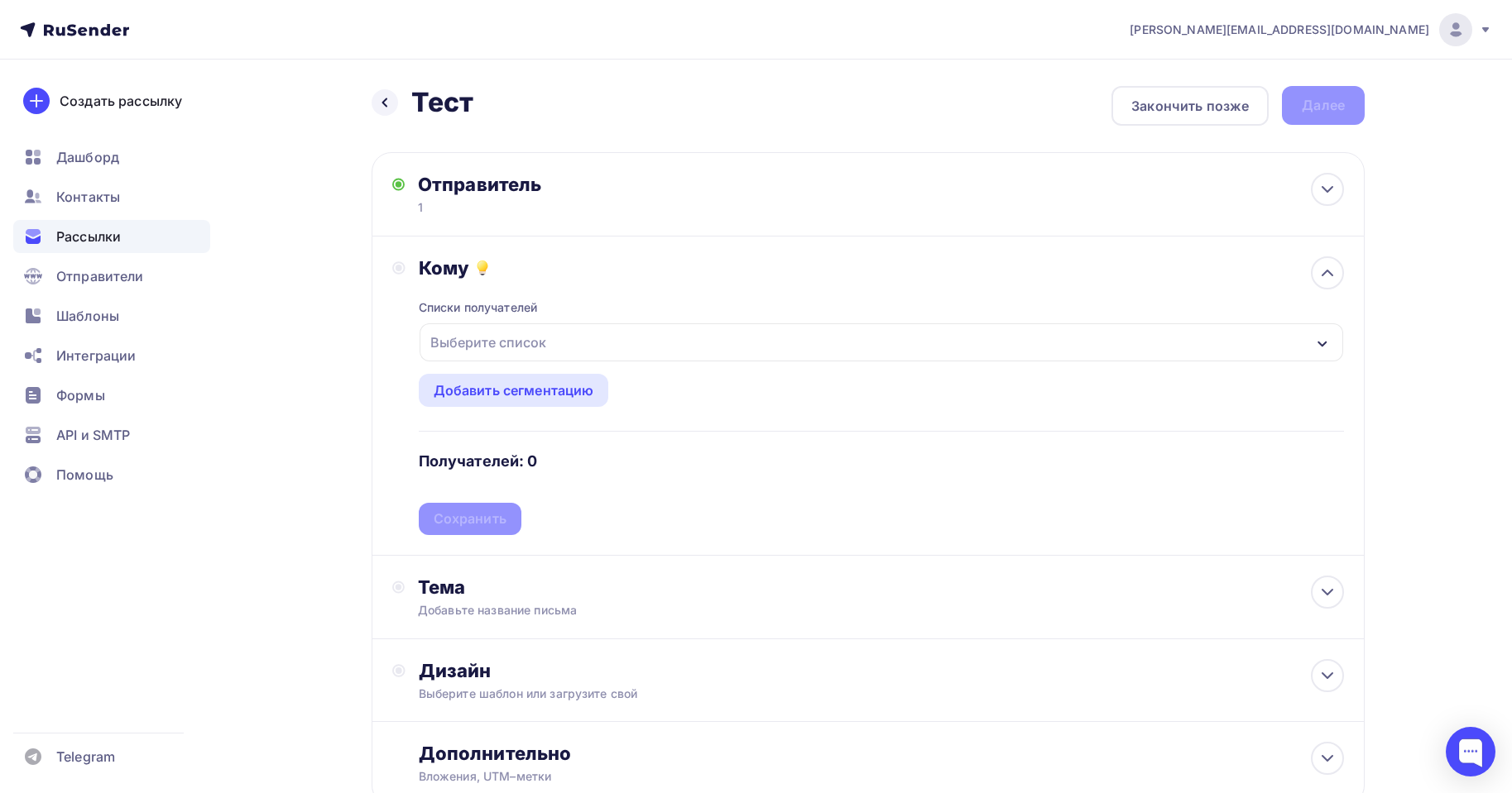
click at [495, 353] on div "Выберите список" at bounding box center [488, 343] width 129 height 30
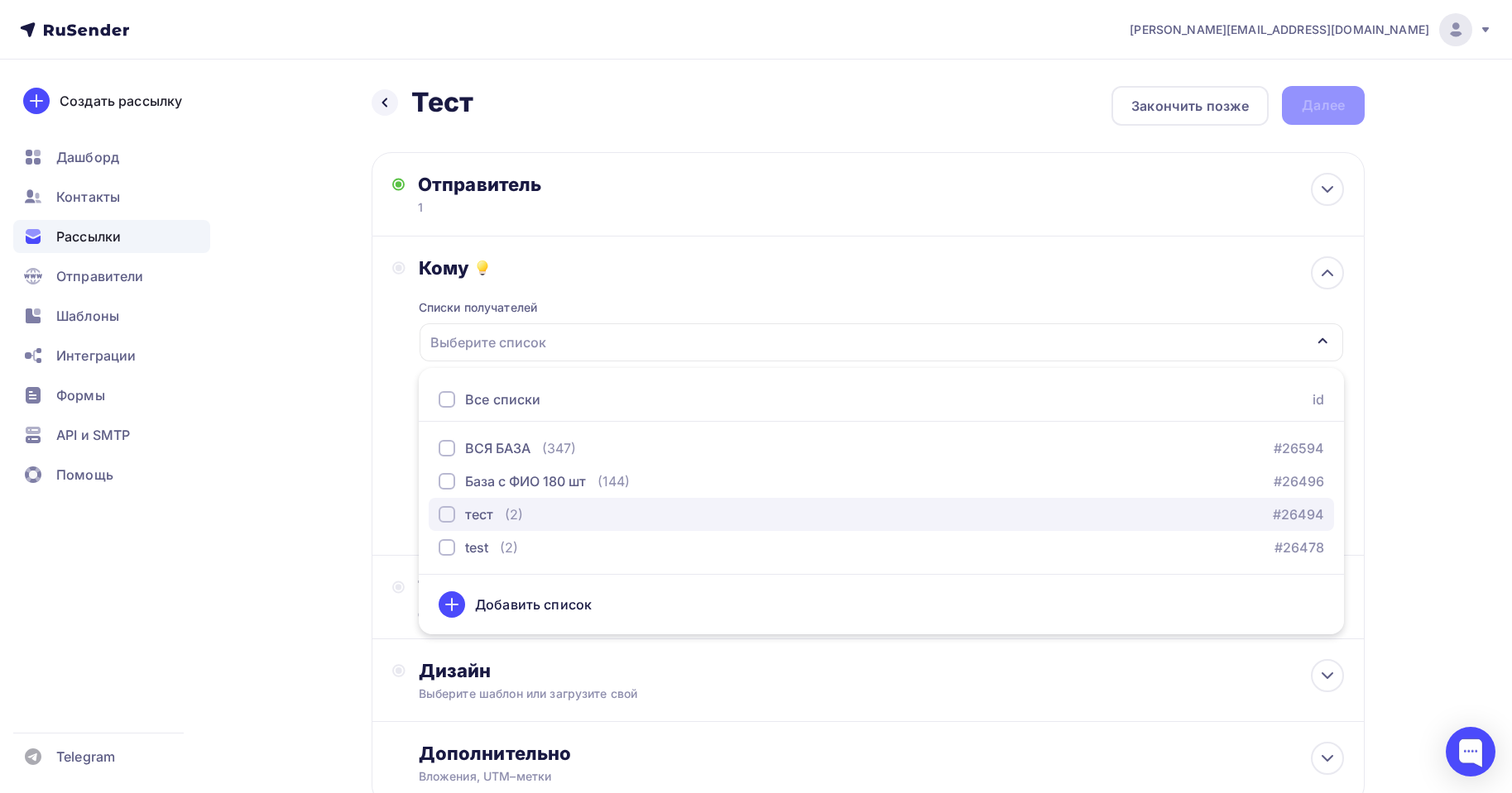
click at [463, 501] on button "тест (2) #26494" at bounding box center [881, 514] width 906 height 33
drag, startPoint x: 286, startPoint y: 332, endPoint x: 325, endPoint y: 333, distance: 39.0
click at [290, 332] on div "Назад Тест Тест Закончить позже Далее Отправитель 1 Email * sales@starkovgrp.ru…" at bounding box center [756, 486] width 1357 height 853
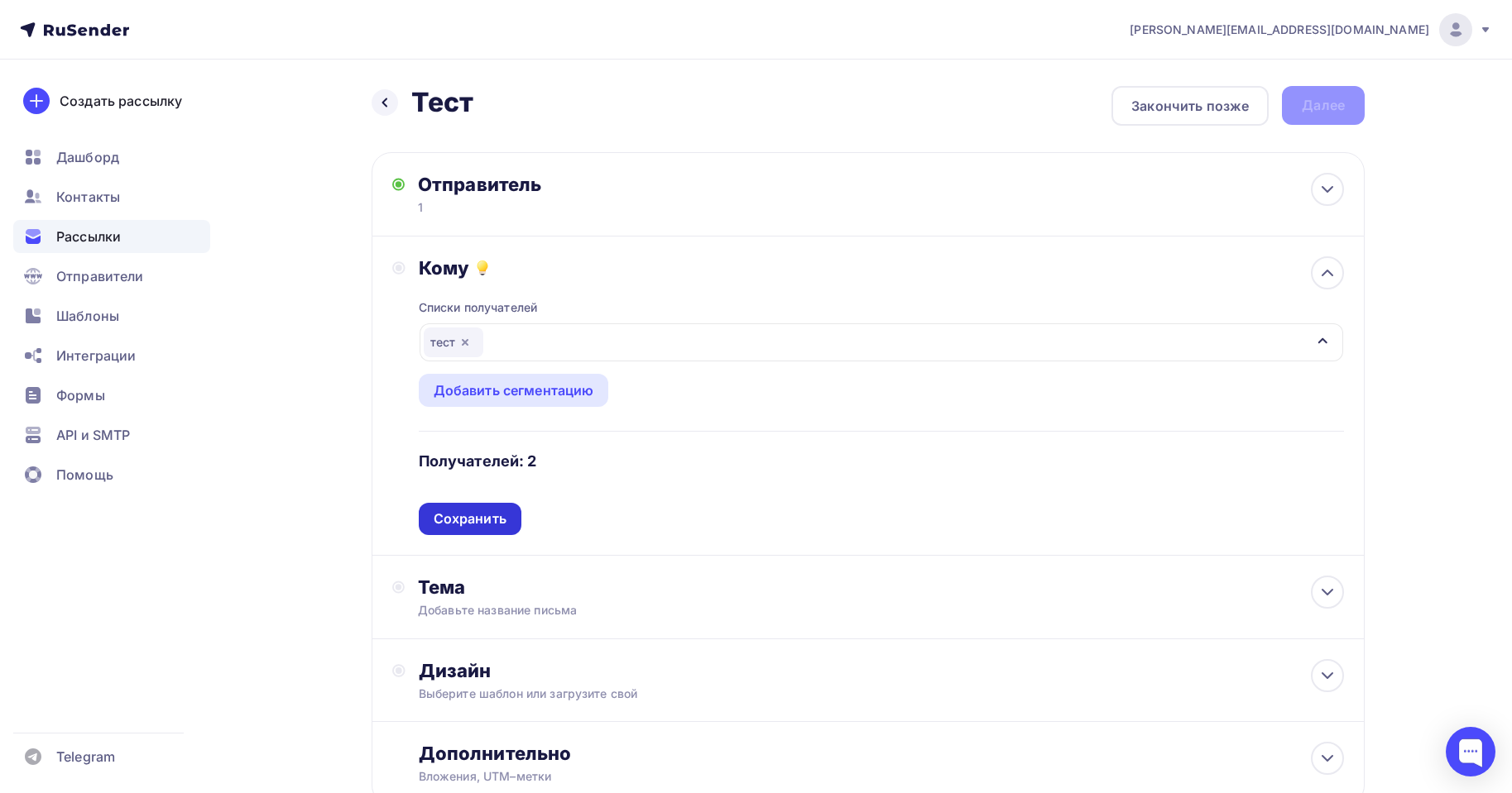
click at [486, 523] on div "Сохранить" at bounding box center [470, 519] width 73 height 19
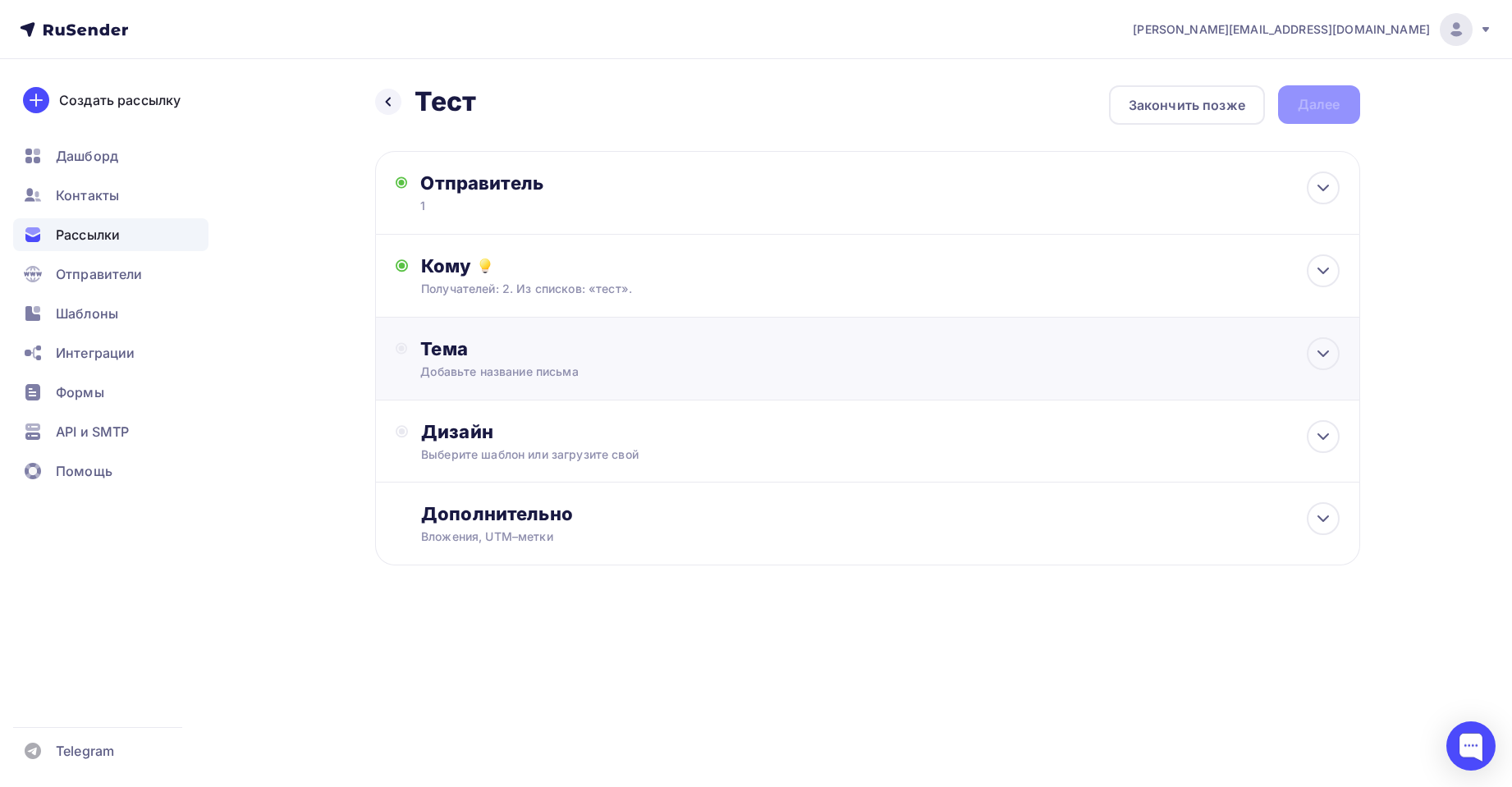
click at [503, 351] on div "Тема" at bounding box center [583, 348] width 325 height 23
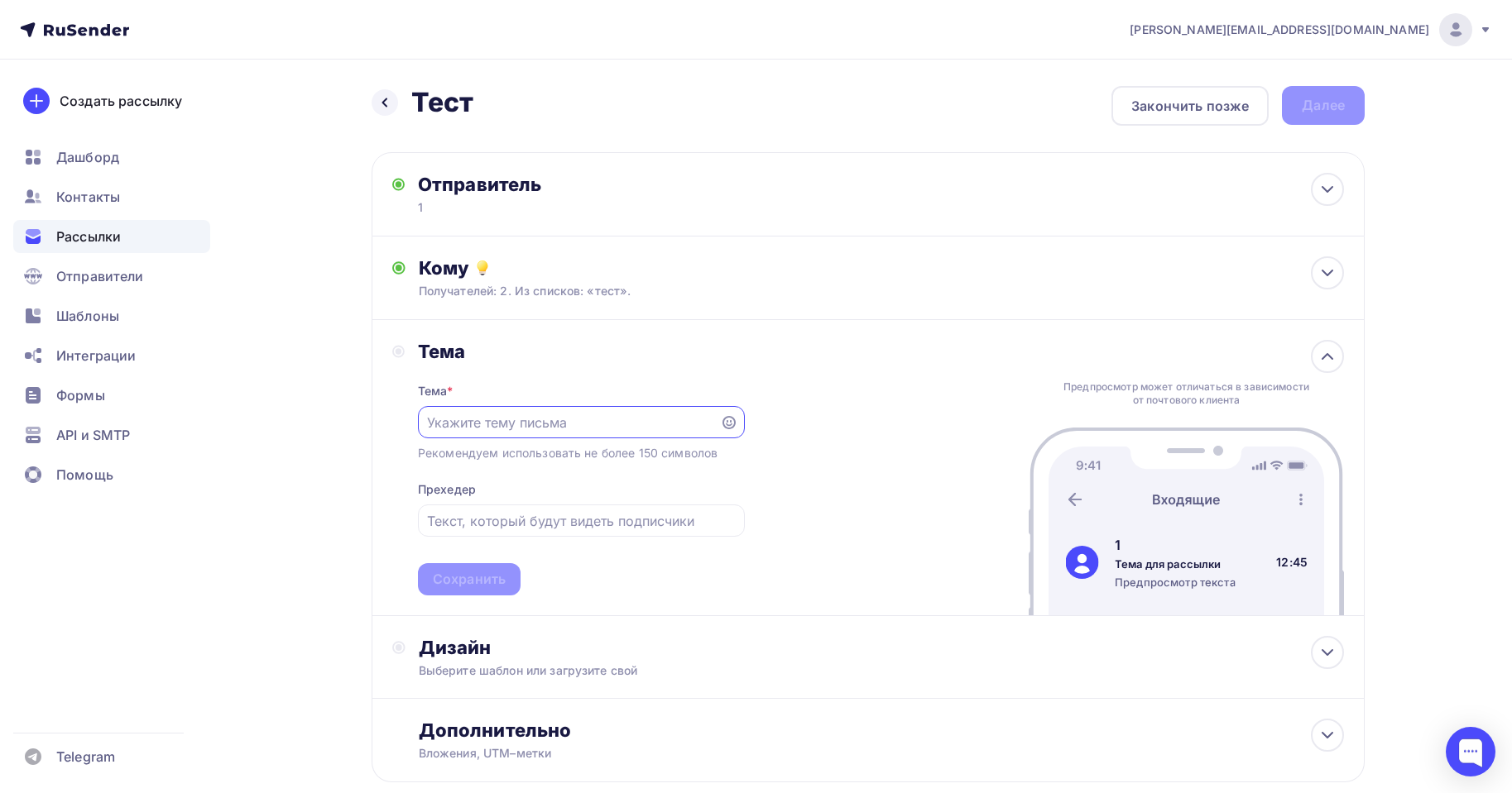
click at [520, 429] on input "text" at bounding box center [569, 423] width 283 height 20
drag, startPoint x: 466, startPoint y: 418, endPoint x: 276, endPoint y: 362, distance: 198.1
click at [265, 375] on div "Назад Тест Тест Закончить позже Далее Отправитель 1 Email * sales@starkovgrp.ru…" at bounding box center [756, 474] width 1357 height 830
type input "sps"
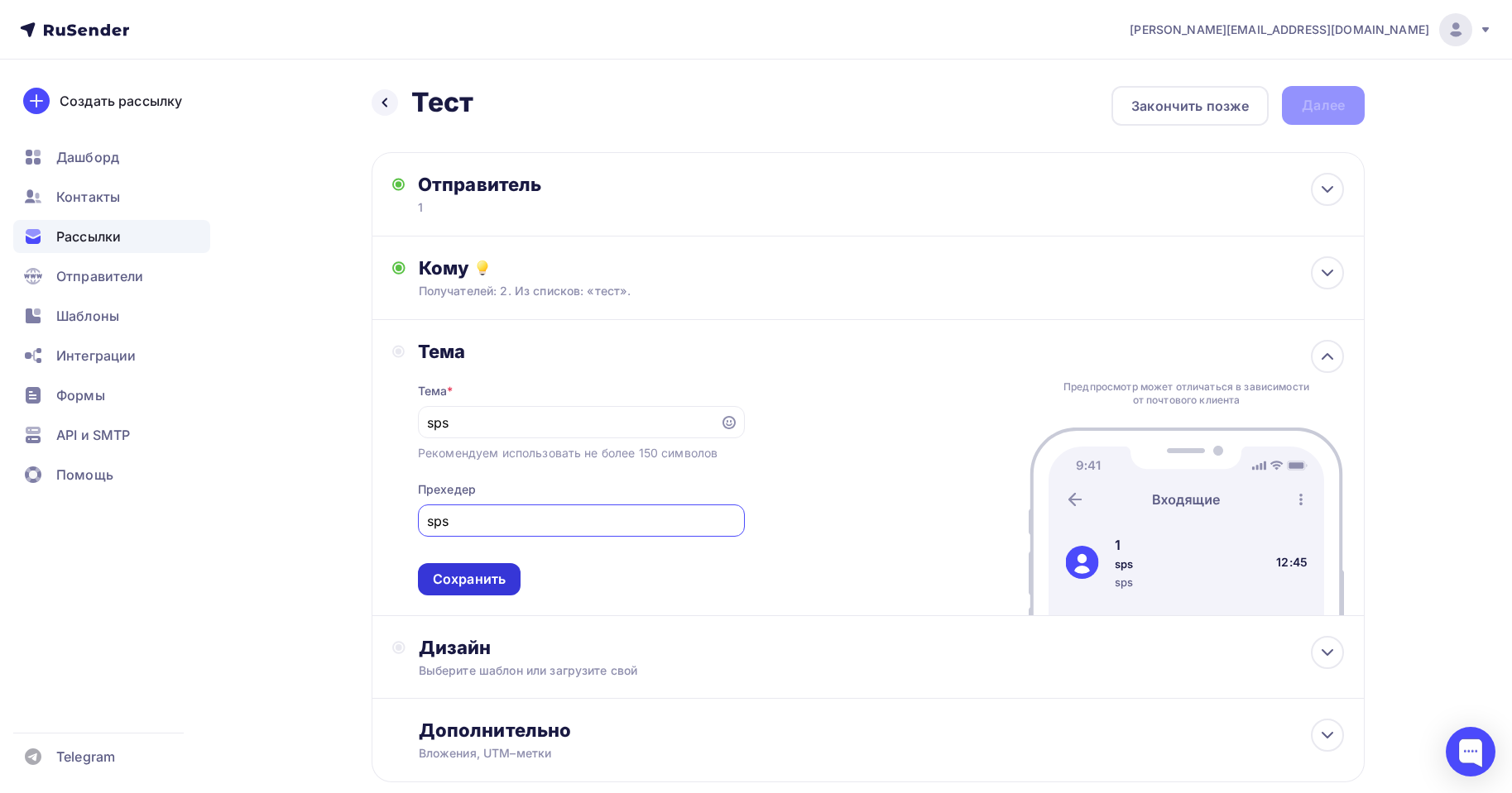
click at [465, 583] on div "Сохранить" at bounding box center [470, 579] width 73 height 19
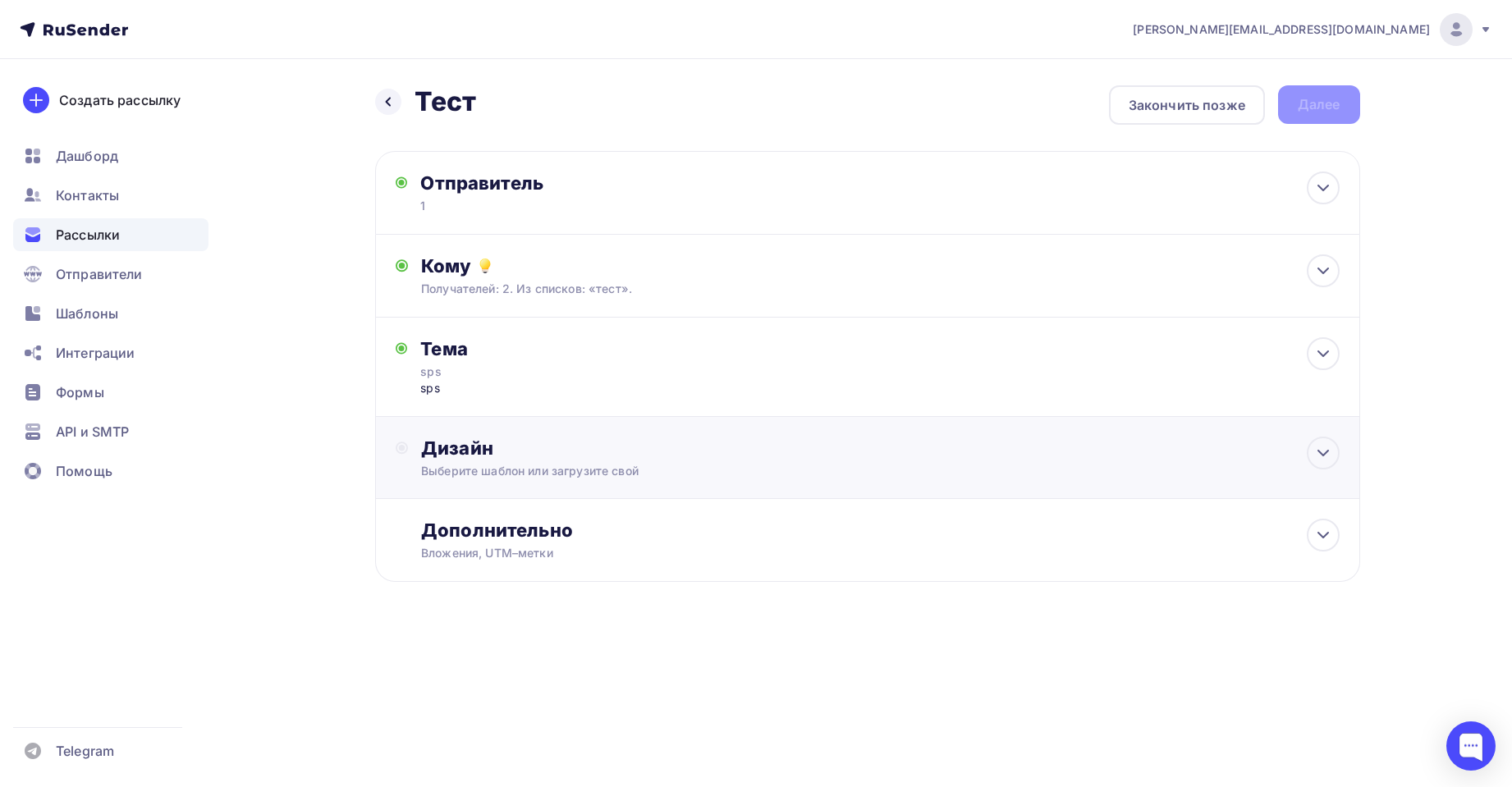
click at [461, 430] on div "Дизайн Выберите шаблон или загрузите свой" at bounding box center [867, 458] width 985 height 83
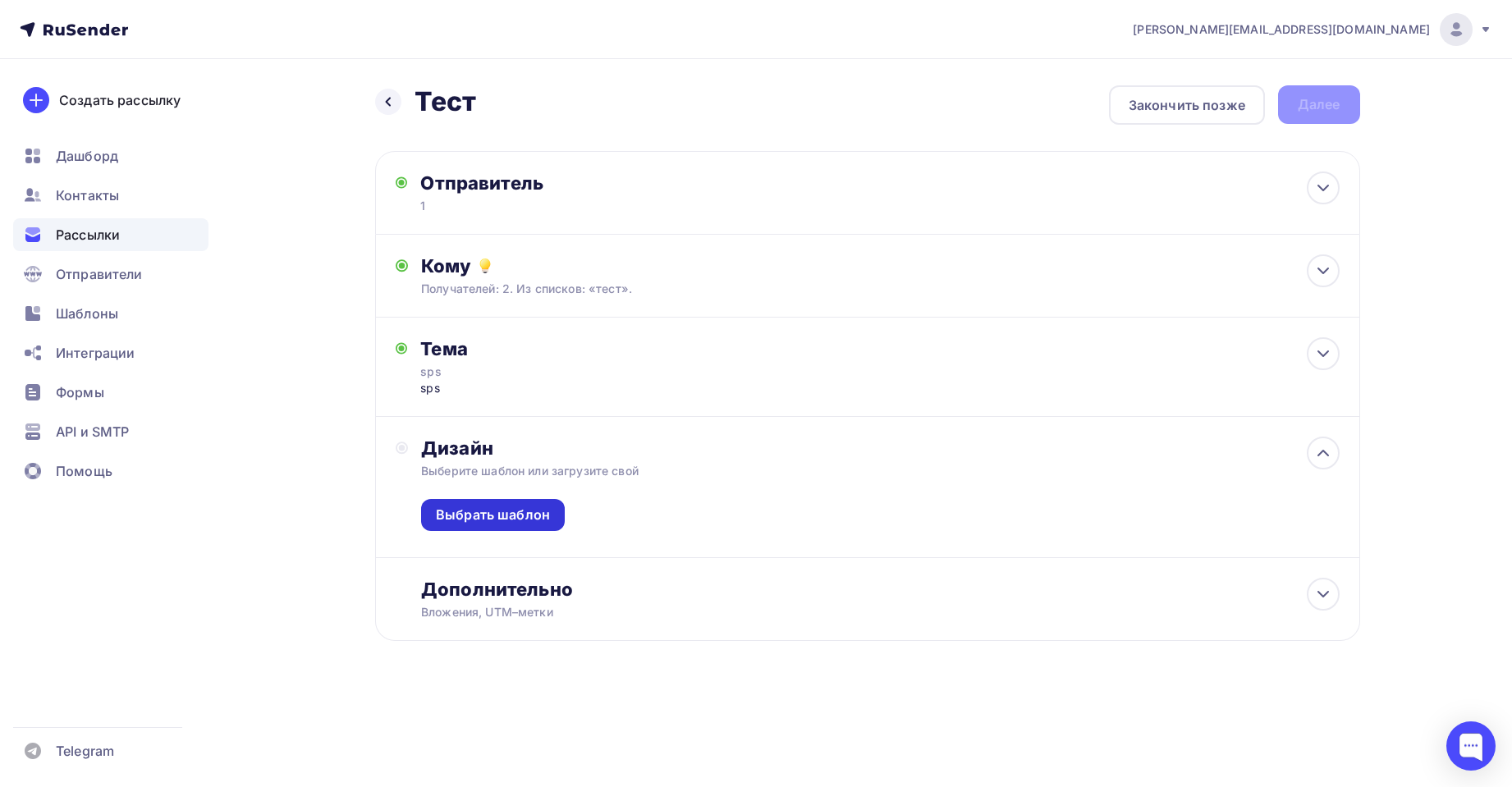
click at [511, 510] on div "Выбрать шаблон" at bounding box center [493, 515] width 114 height 19
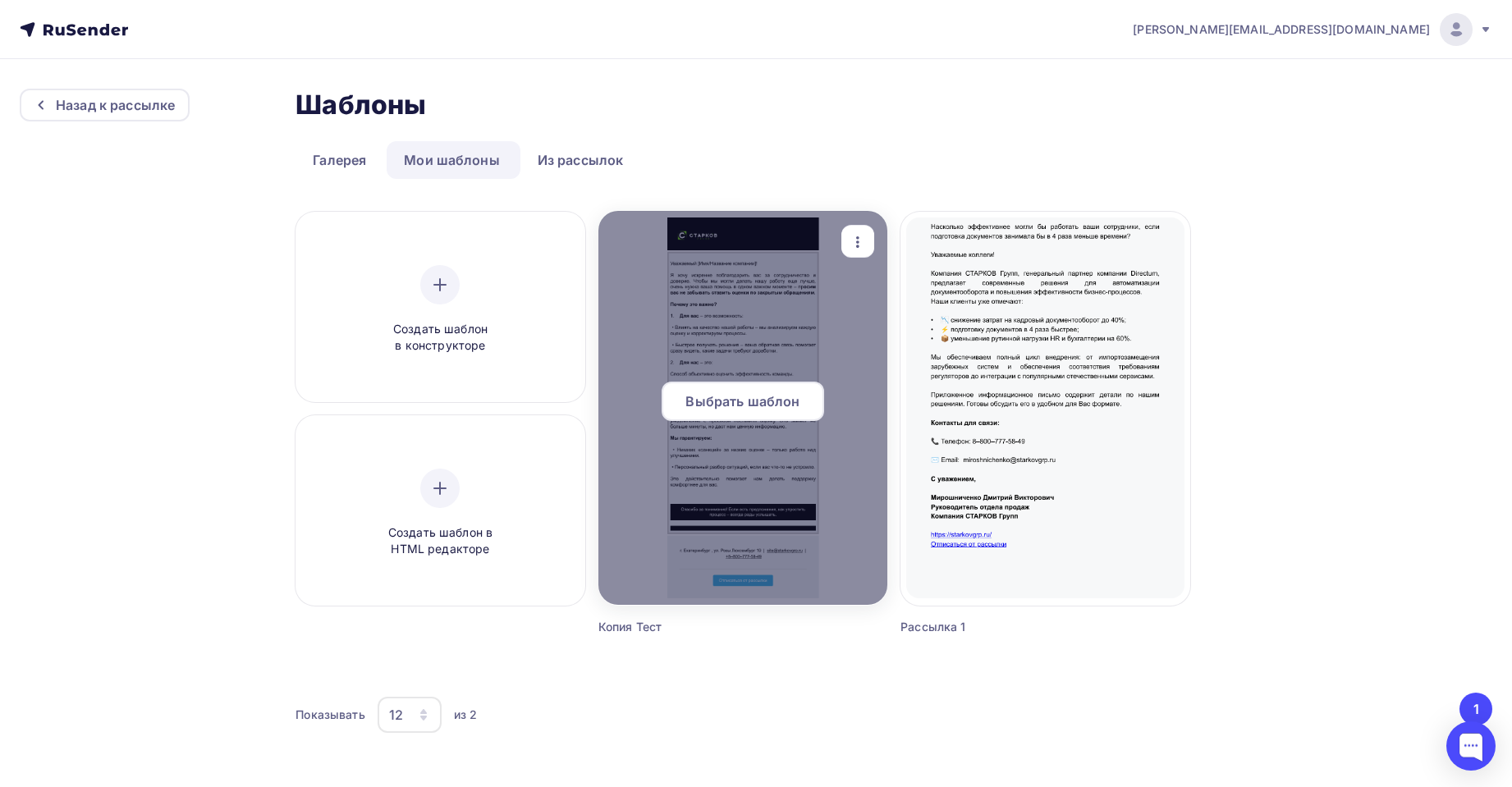
click at [761, 393] on span "Выбрать шаблон" at bounding box center [742, 402] width 114 height 20
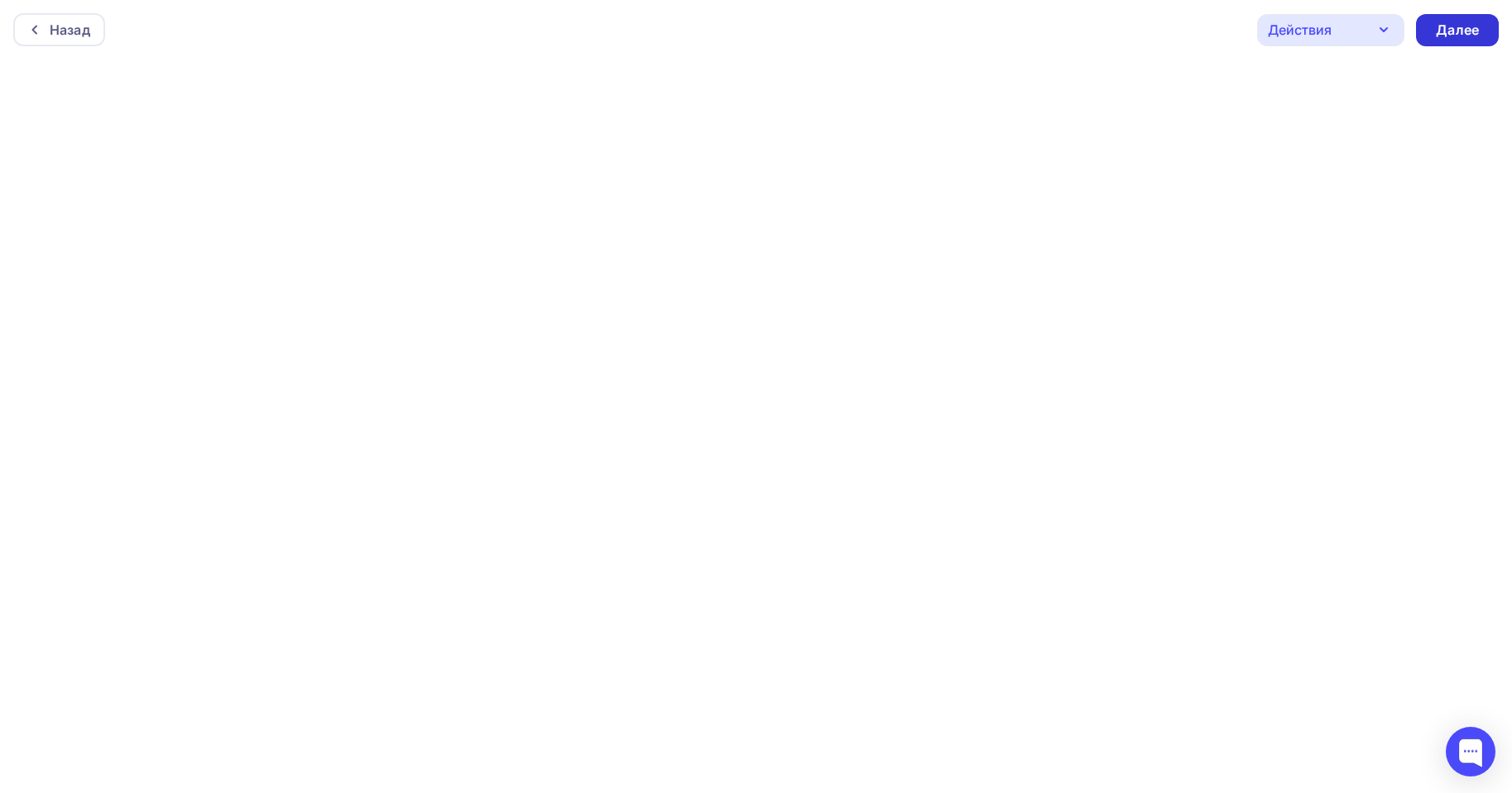
click at [1473, 41] on div "Далее" at bounding box center [1457, 29] width 83 height 32
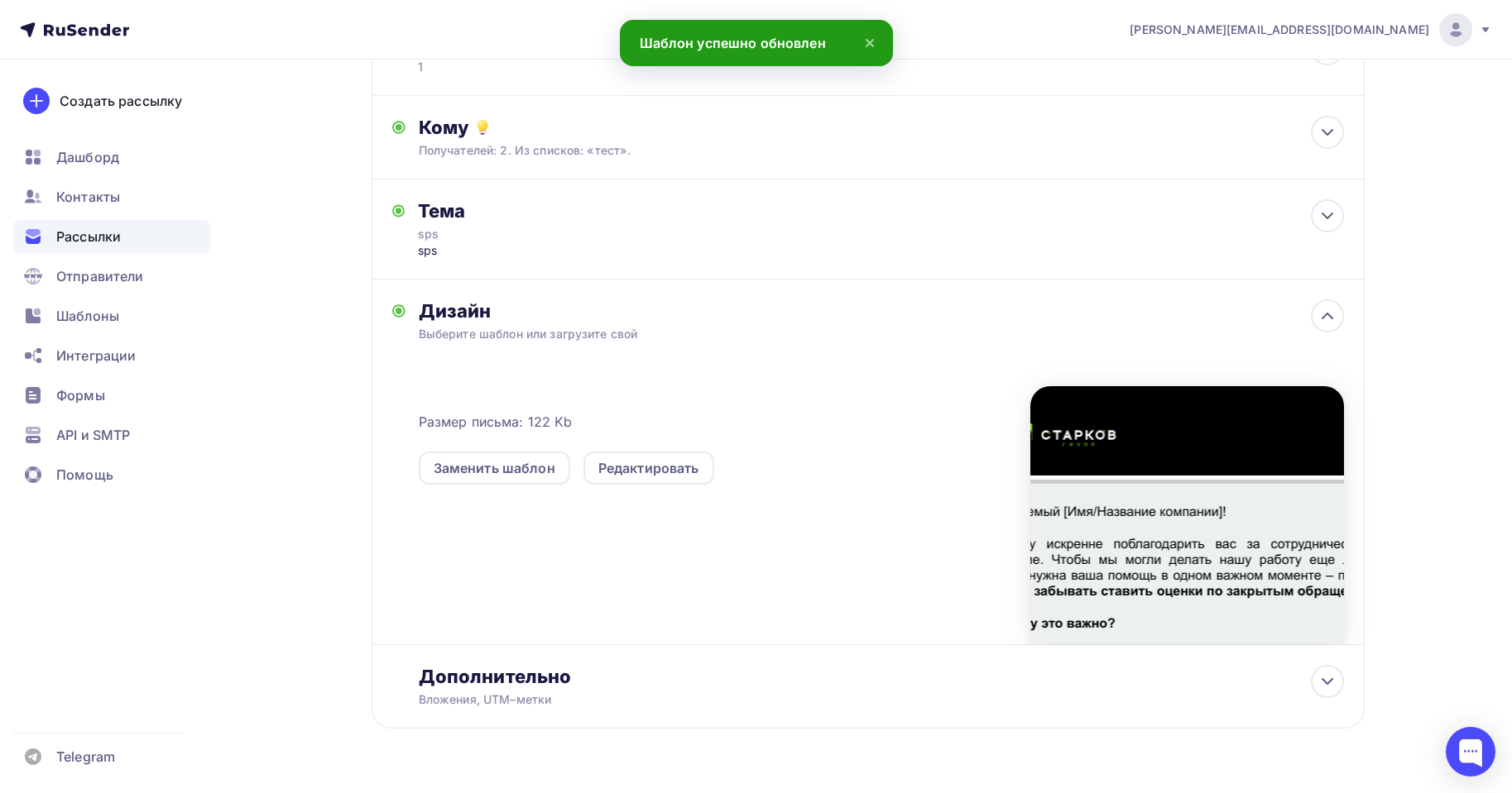
scroll to position [183, 0]
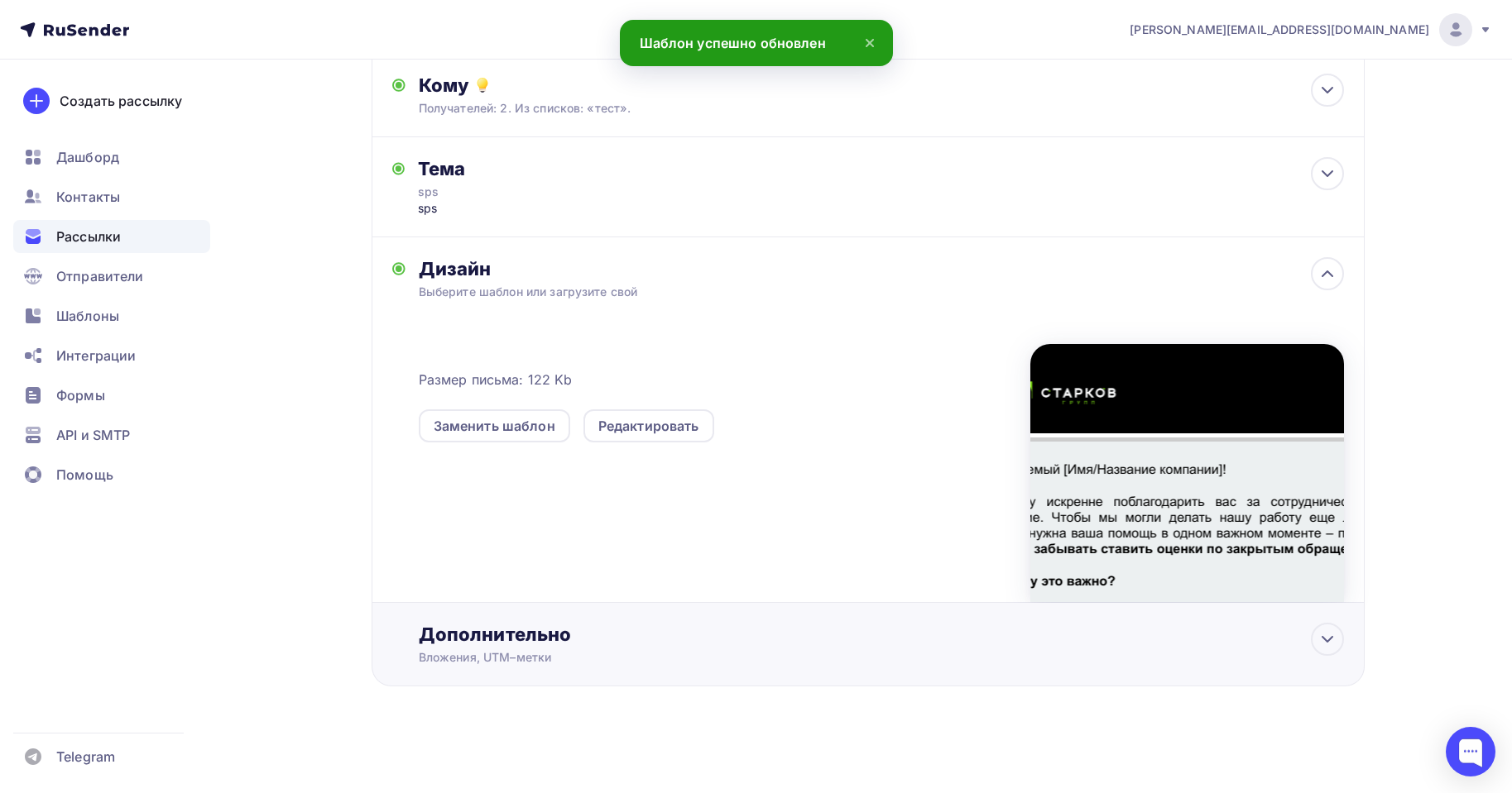
click at [1299, 624] on div "Дополнительно" at bounding box center [881, 634] width 925 height 23
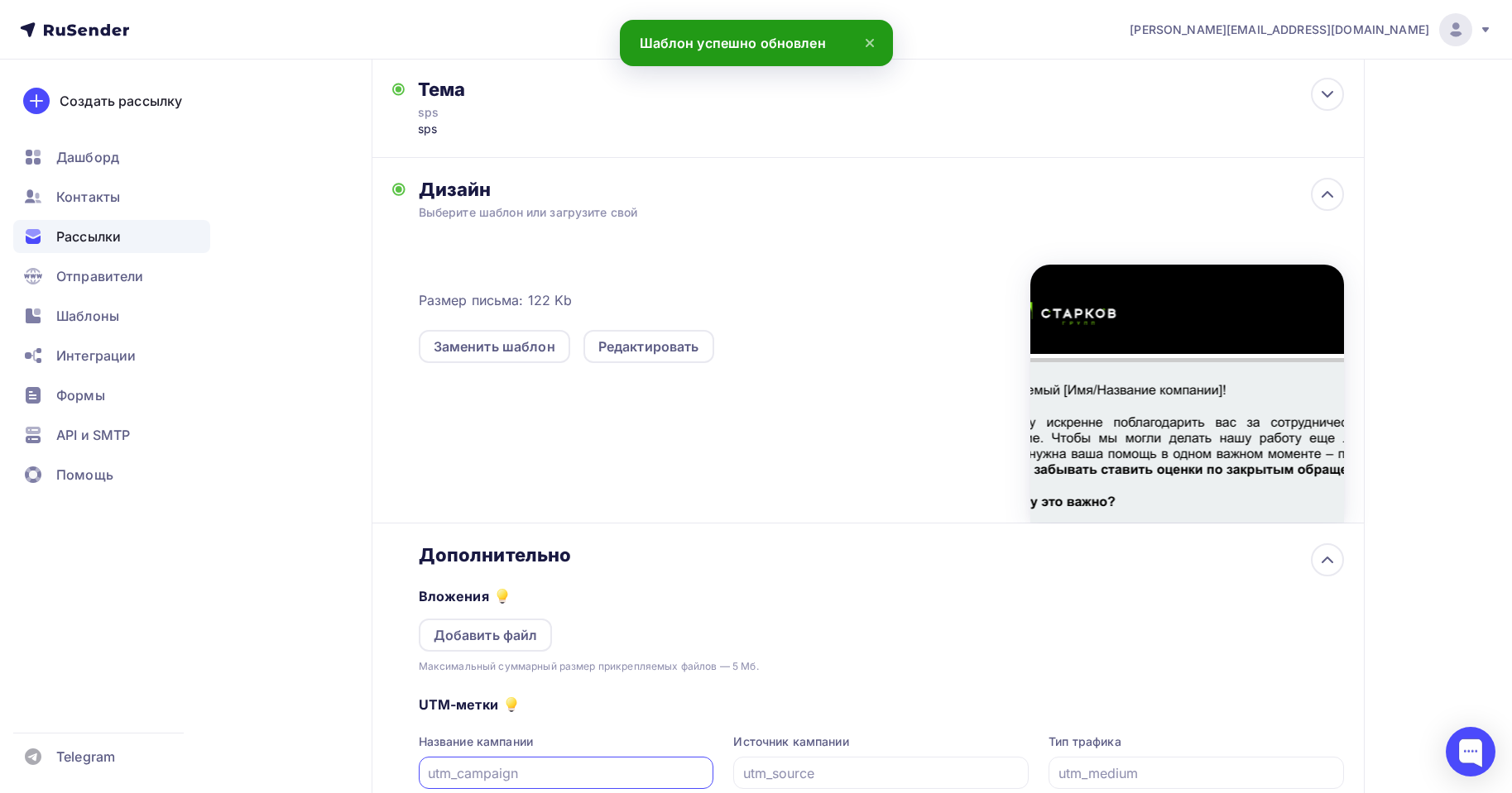
scroll to position [444, 0]
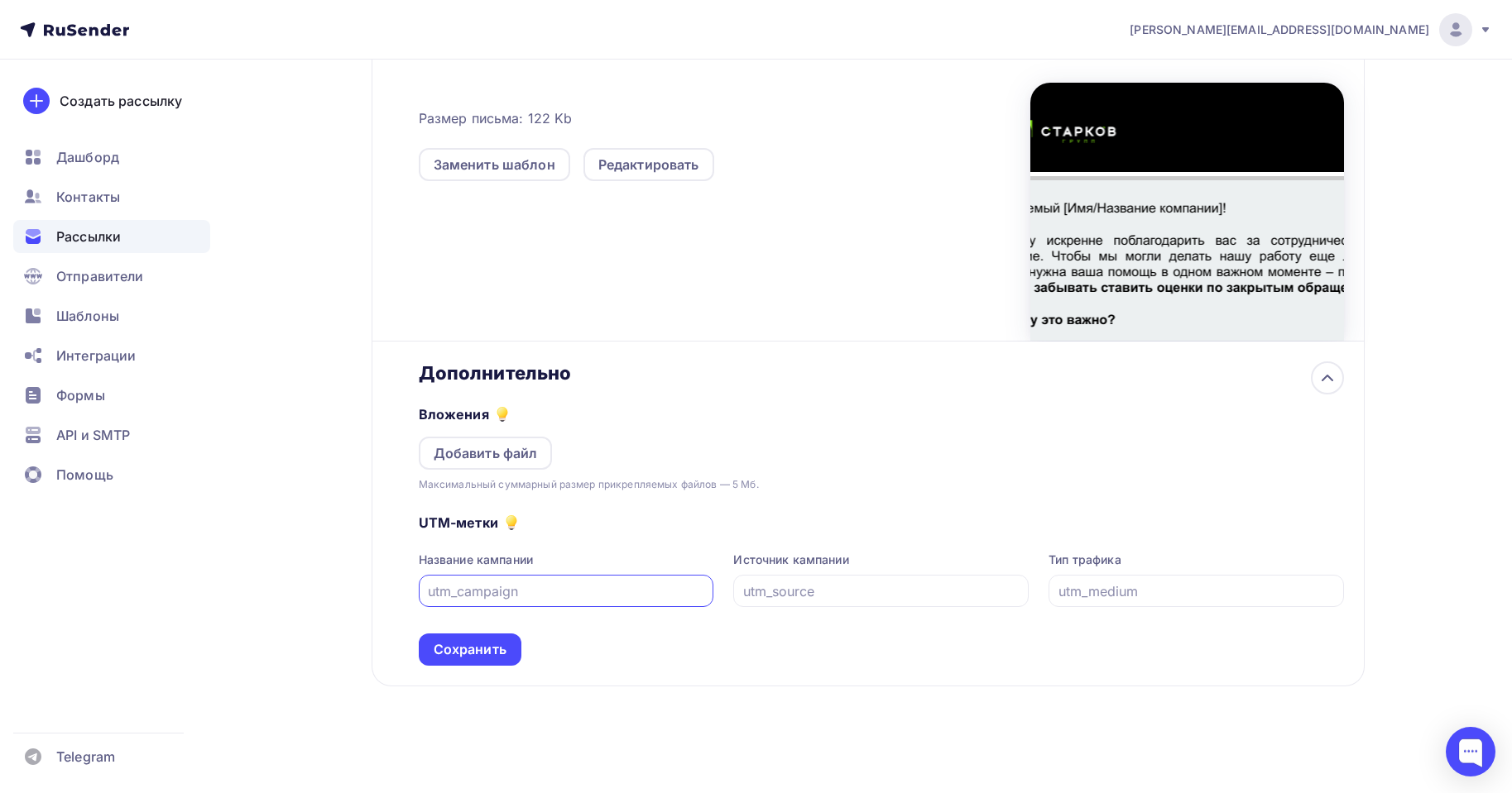
click at [524, 585] on input "text" at bounding box center [566, 592] width 276 height 20
type input "spsq"
click at [838, 605] on div "s[s" at bounding box center [880, 590] width 295 height 32
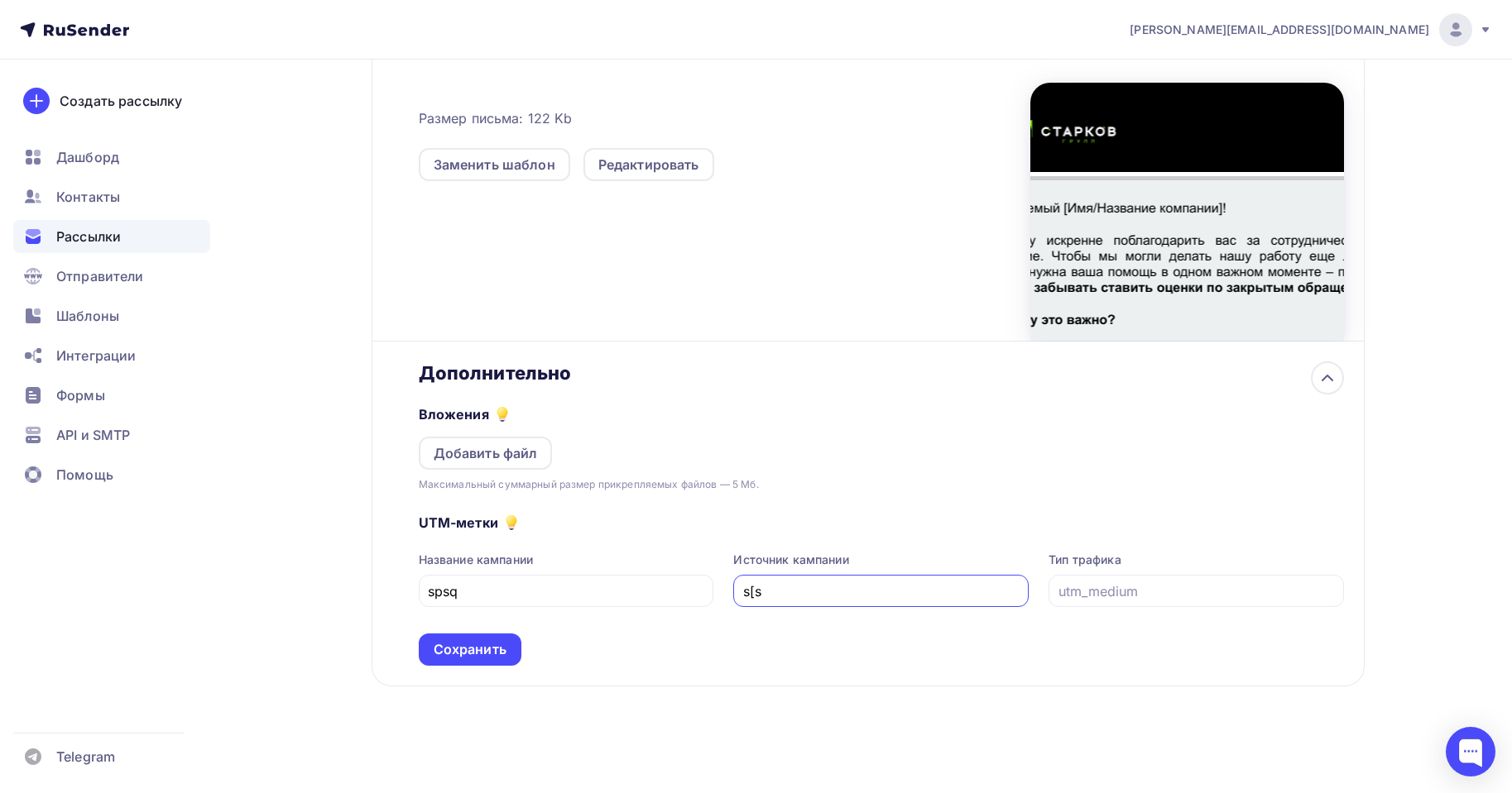
click at [814, 586] on input "s[s" at bounding box center [881, 592] width 276 height 20
type input "sps"
click at [486, 655] on div "Сохранить" at bounding box center [470, 650] width 73 height 19
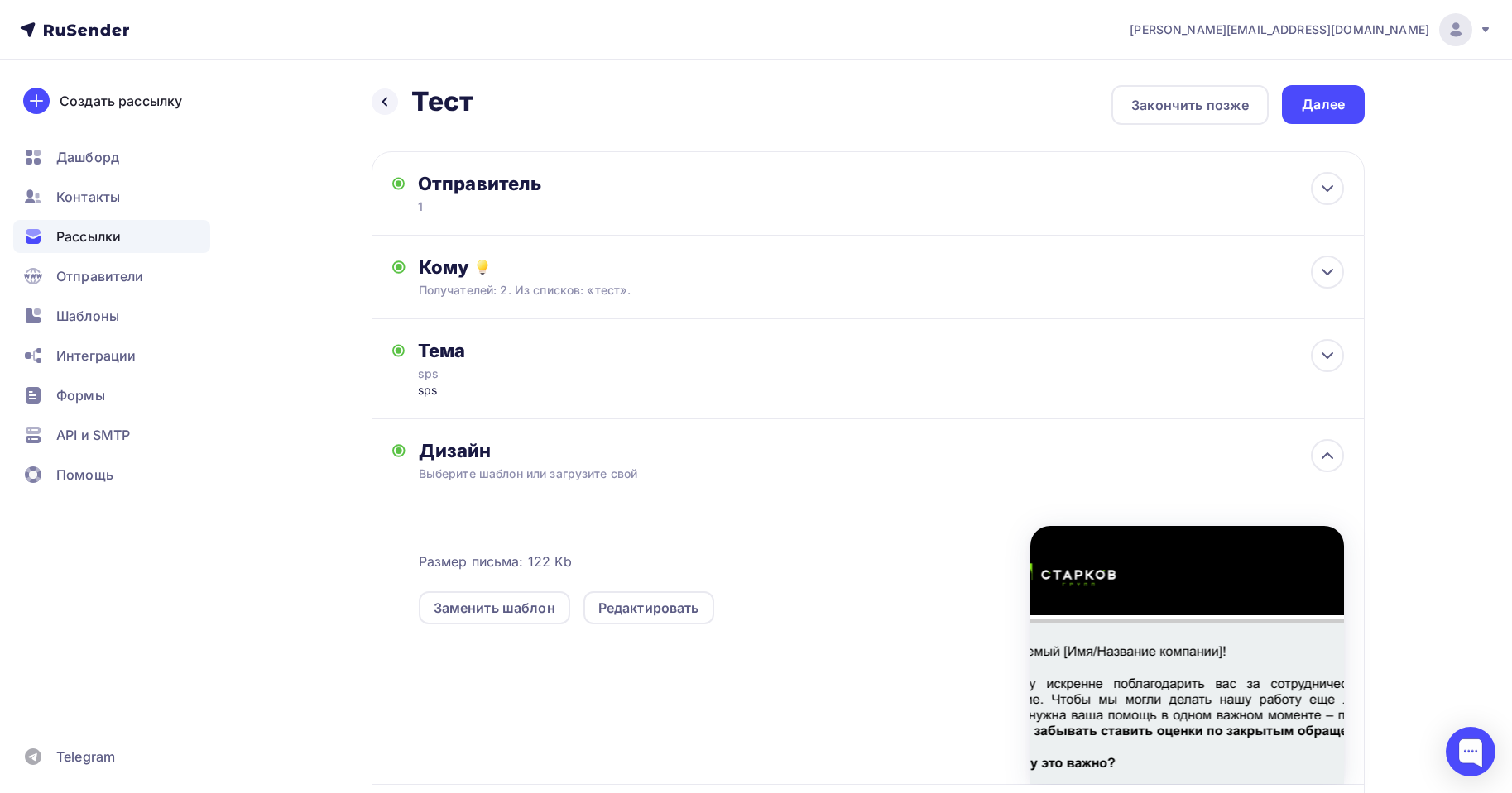
scroll to position [0, 0]
click at [1325, 110] on div "Далее" at bounding box center [1323, 105] width 43 height 19
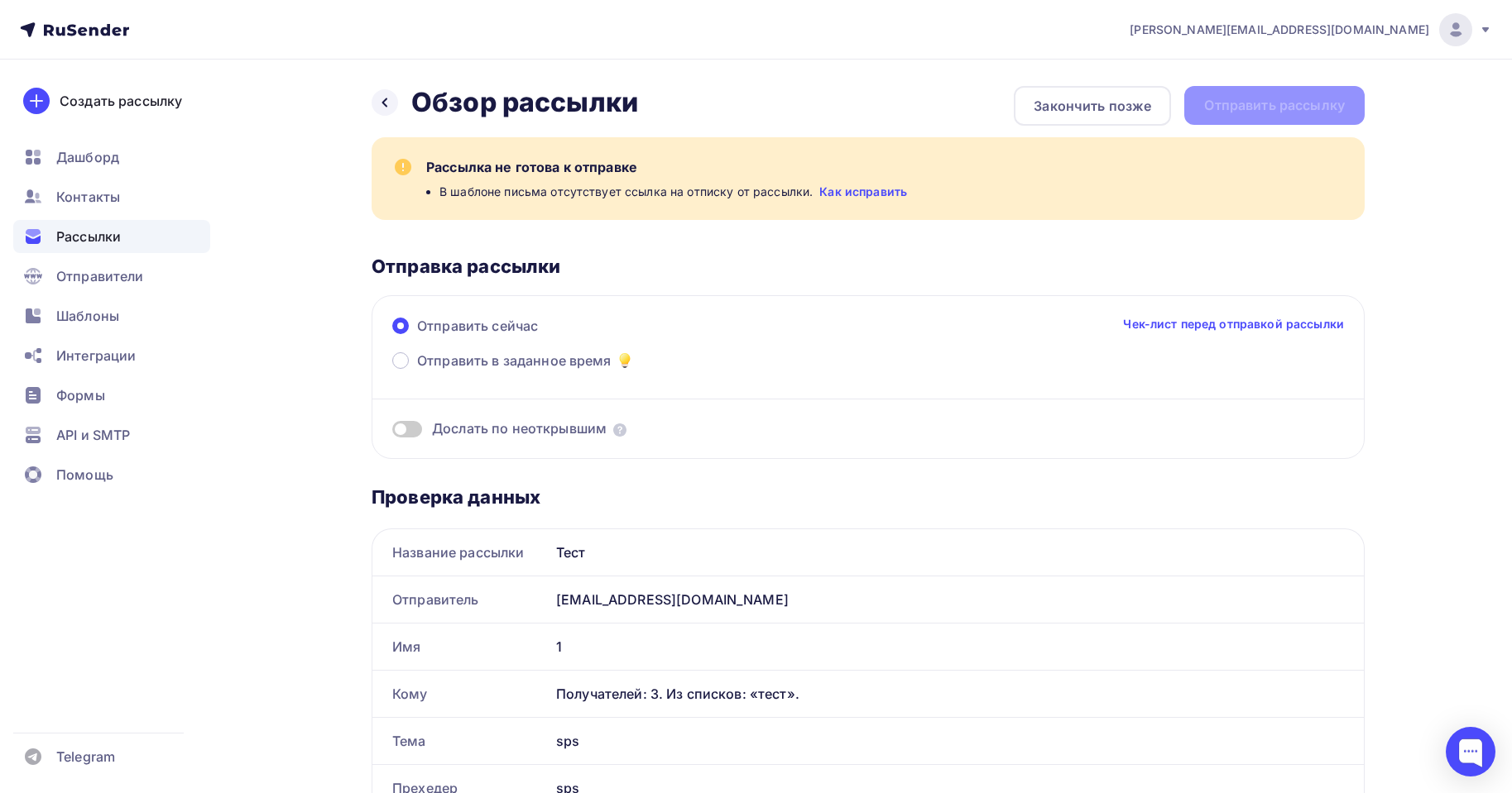
click at [603, 203] on div "Рассылка не готова к отправке В шаблоне письма отсутствует ссылка на отписку от…" at bounding box center [868, 178] width 994 height 83
click at [876, 189] on link "Как исправить" at bounding box center [863, 192] width 88 height 16
click at [123, 233] on div "Рассылки" at bounding box center [112, 237] width 197 height 33
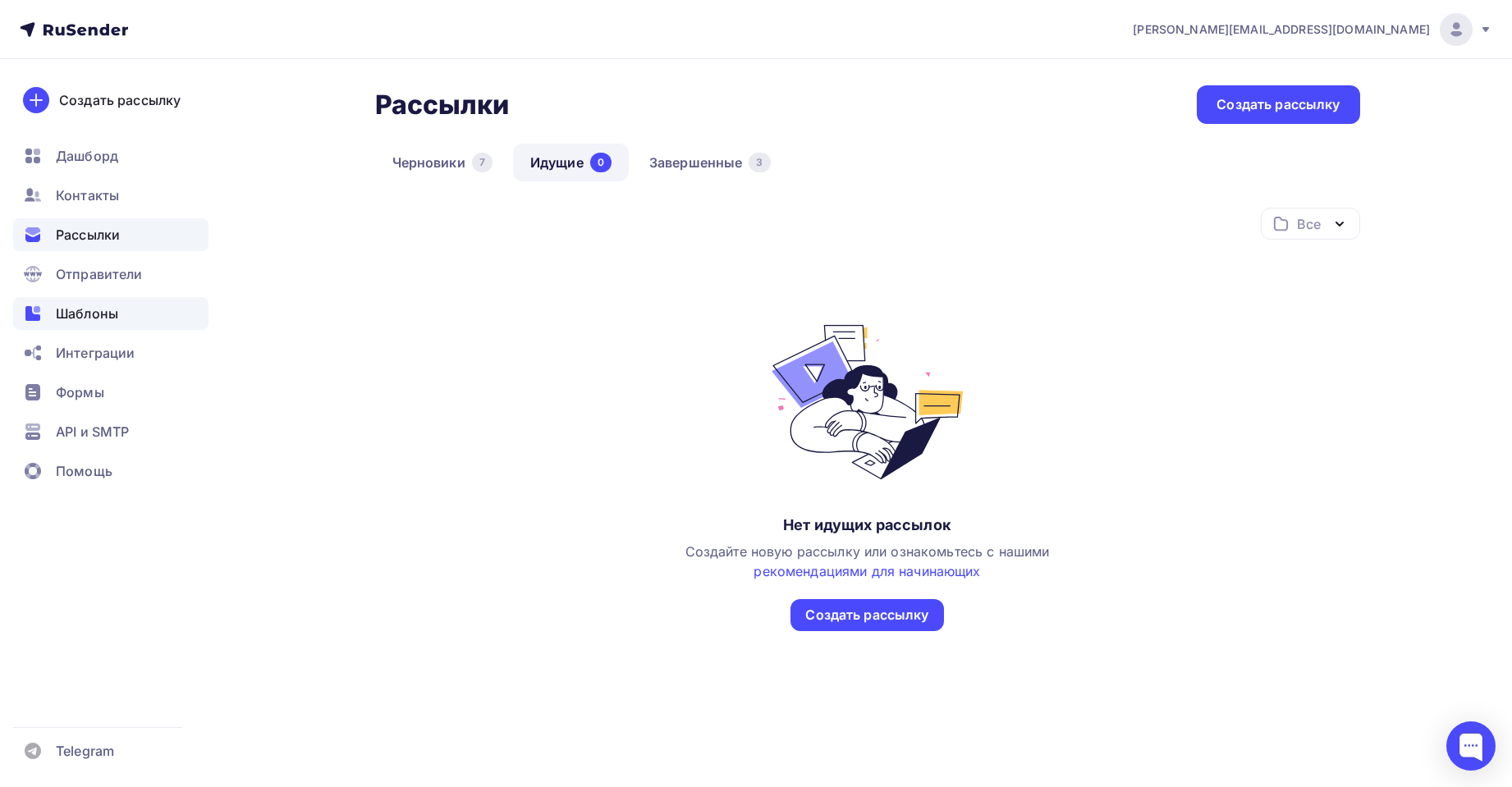
click at [111, 302] on div "Шаблоны" at bounding box center [111, 314] width 196 height 33
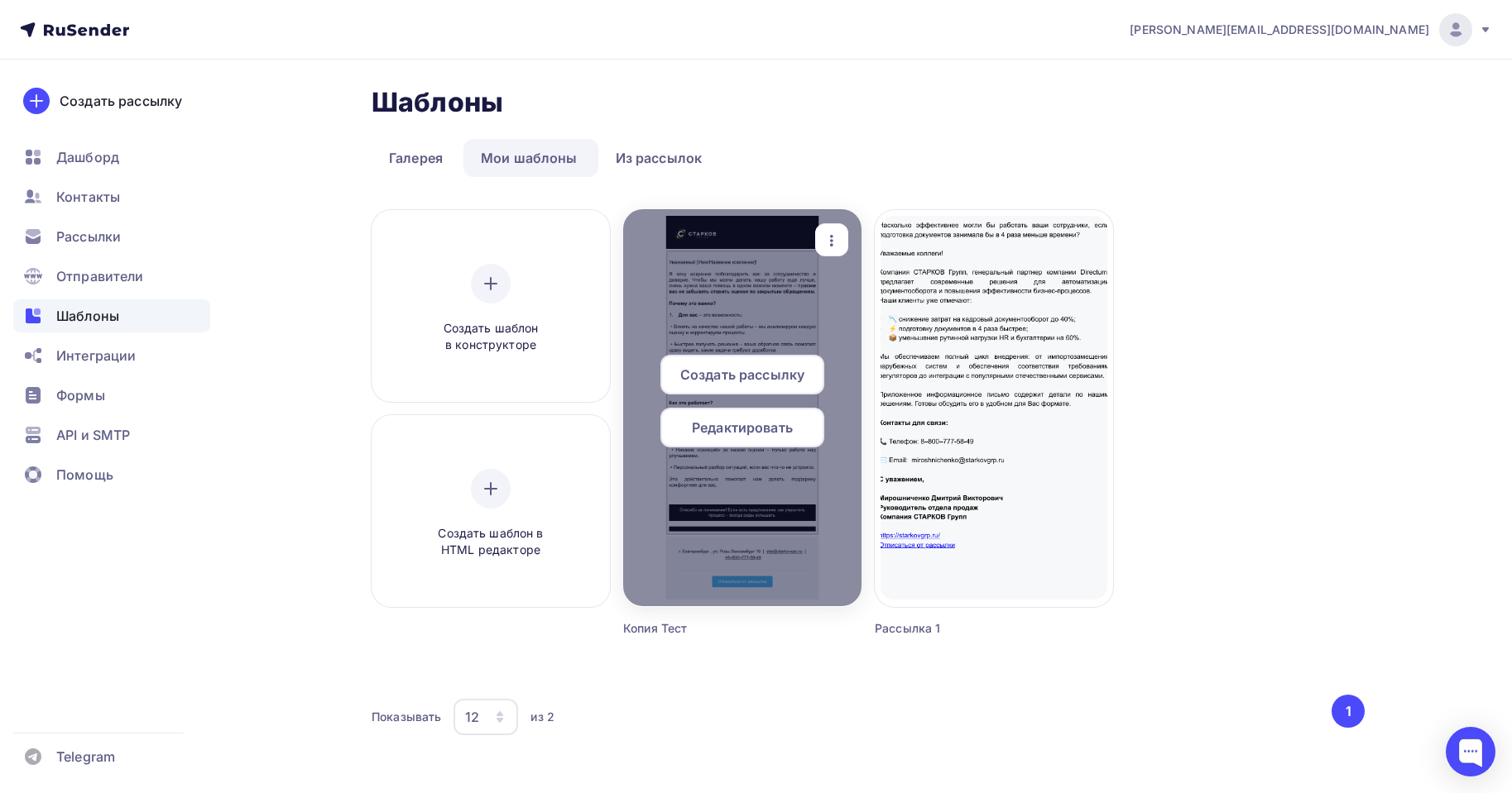
click at [734, 420] on span "Редактировать" at bounding box center [742, 428] width 101 height 20
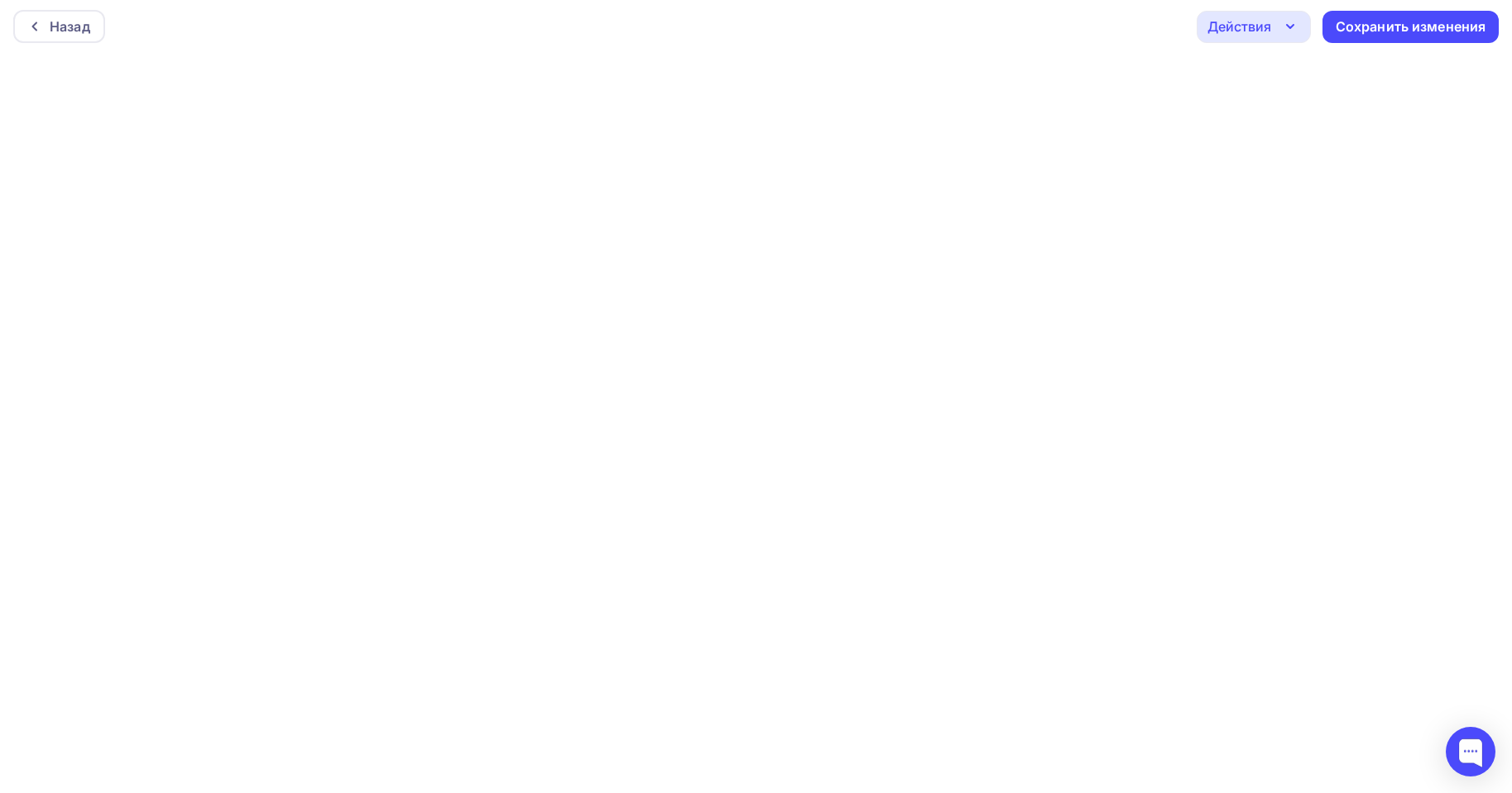
scroll to position [5, 0]
click at [1402, 36] on div "Сохранить изменения" at bounding box center [1411, 26] width 176 height 32
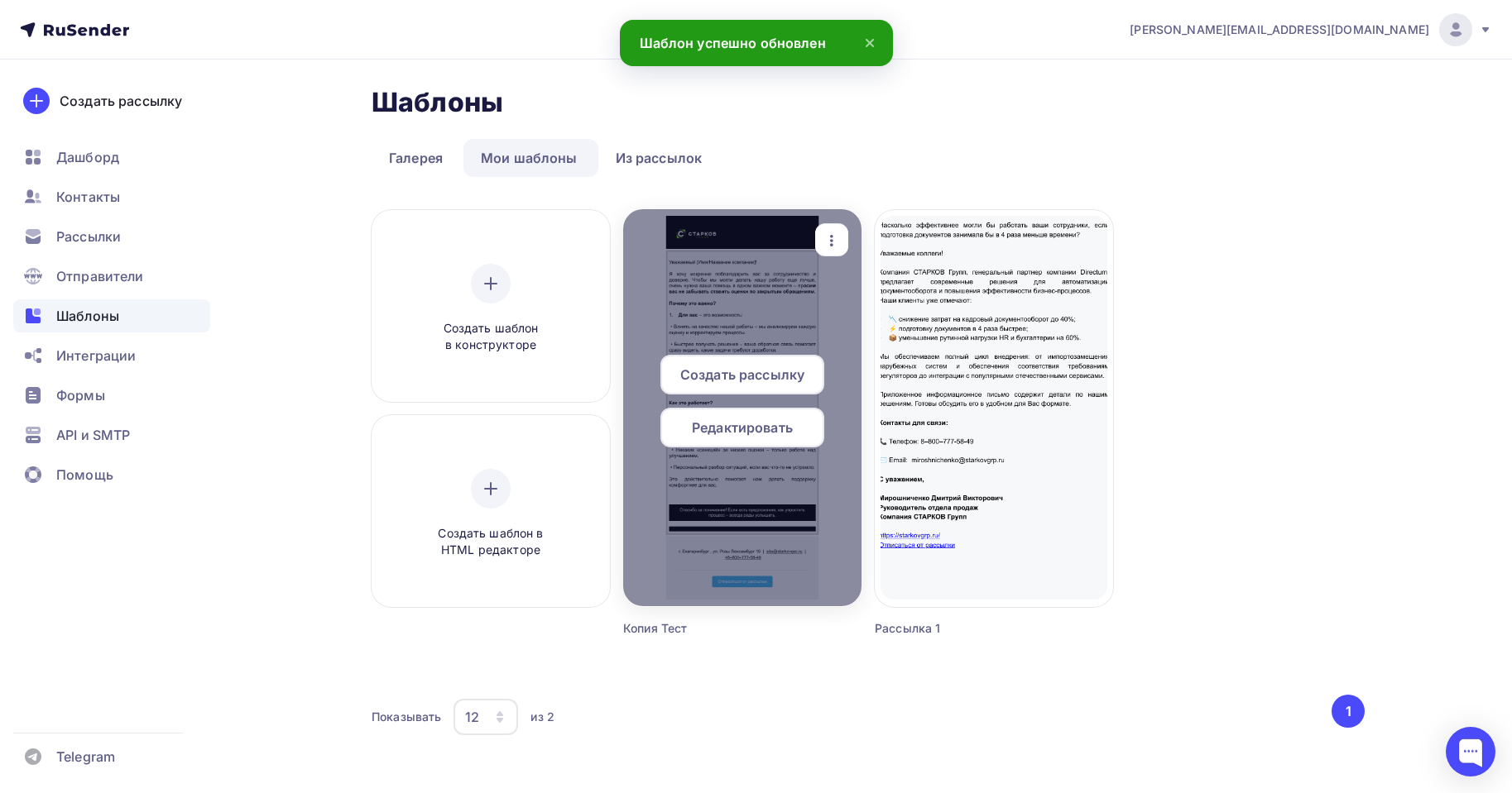
click at [787, 383] on span "Создать рассылку" at bounding box center [742, 375] width 124 height 20
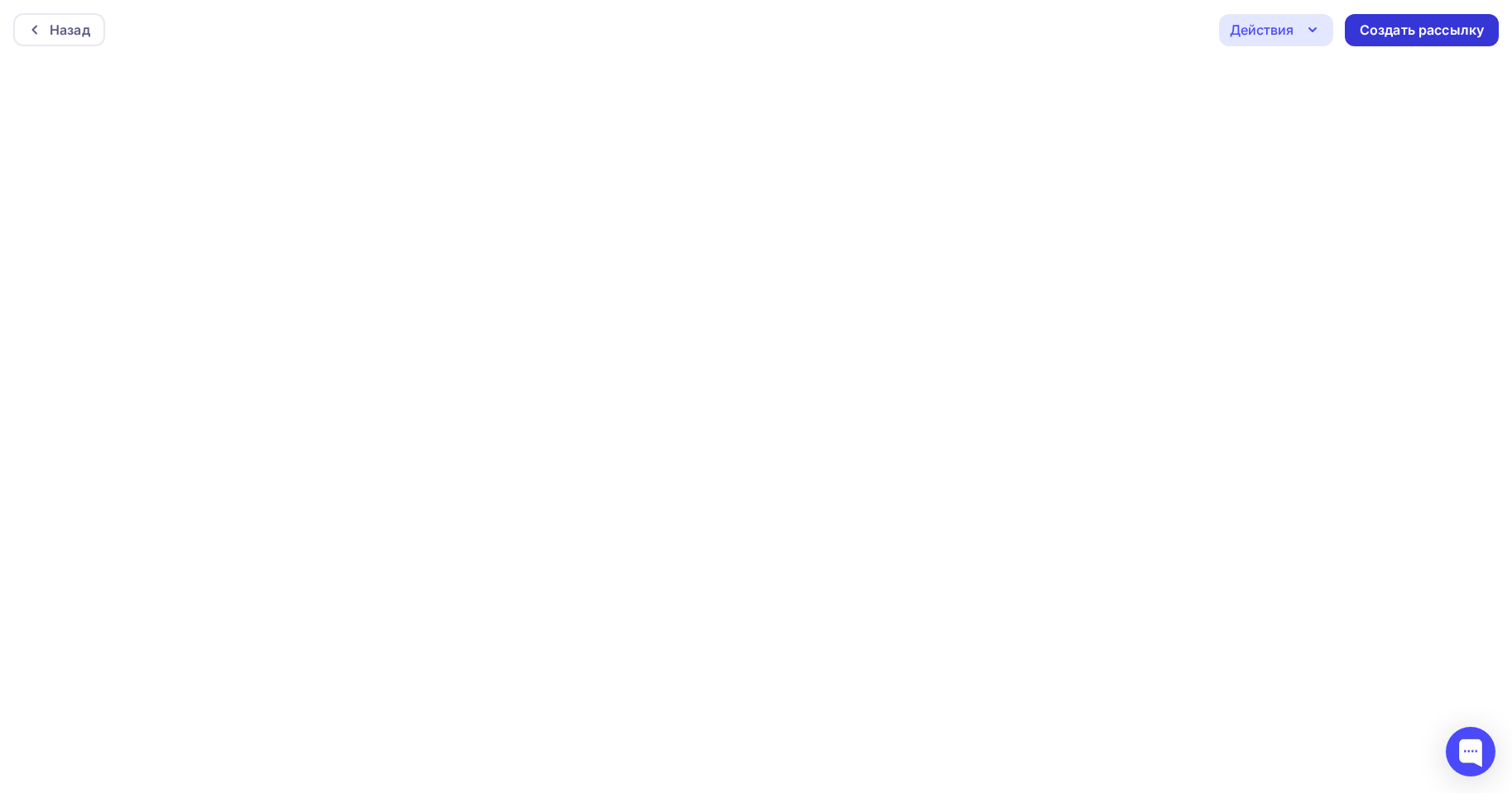
click at [1396, 25] on div "Создать рассылку" at bounding box center [1422, 30] width 124 height 19
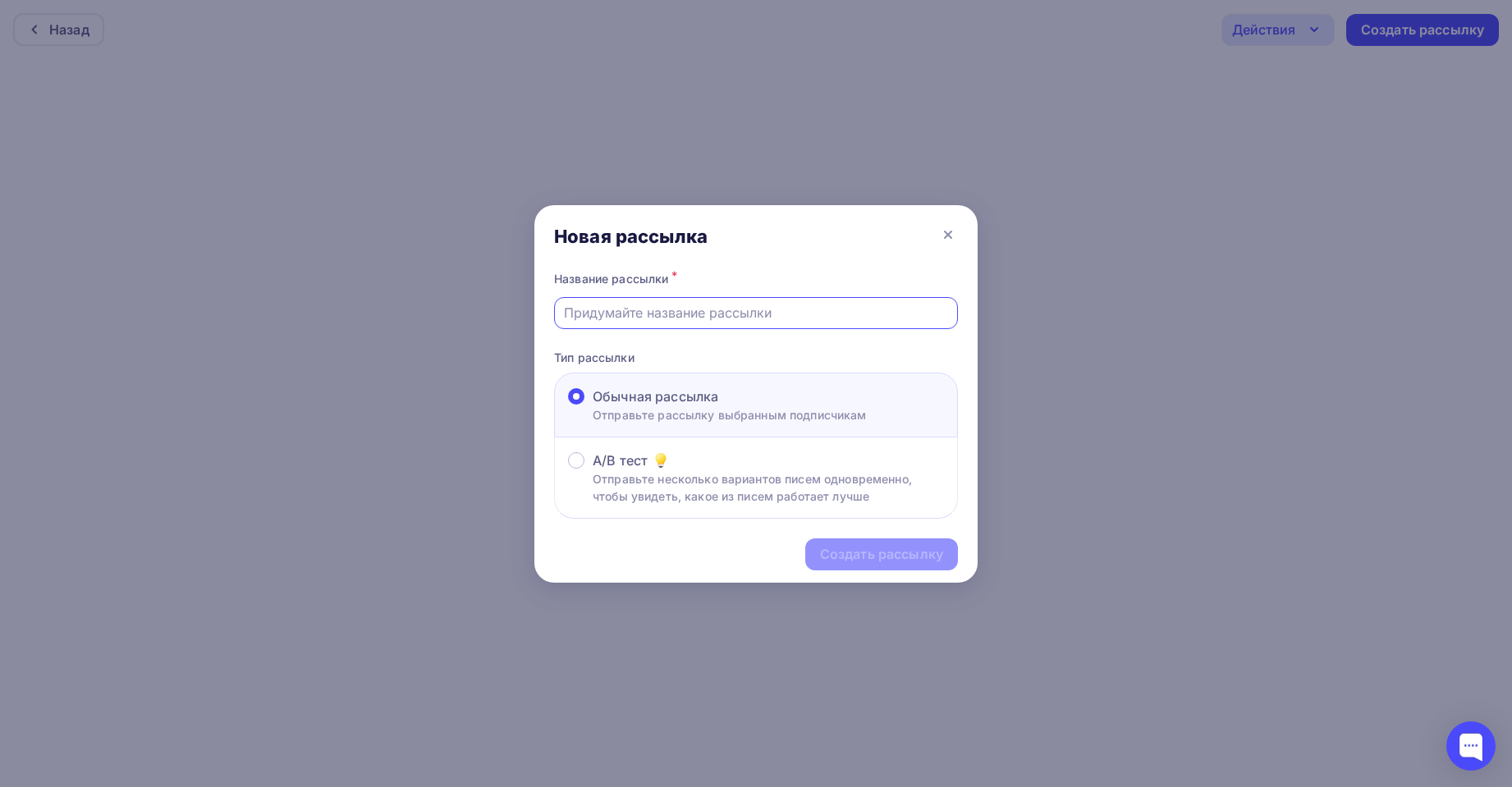
click at [725, 313] on input "text" at bounding box center [756, 313] width 385 height 20
type input "Тест"
click at [872, 549] on div "Создать рассылку" at bounding box center [882, 554] width 123 height 19
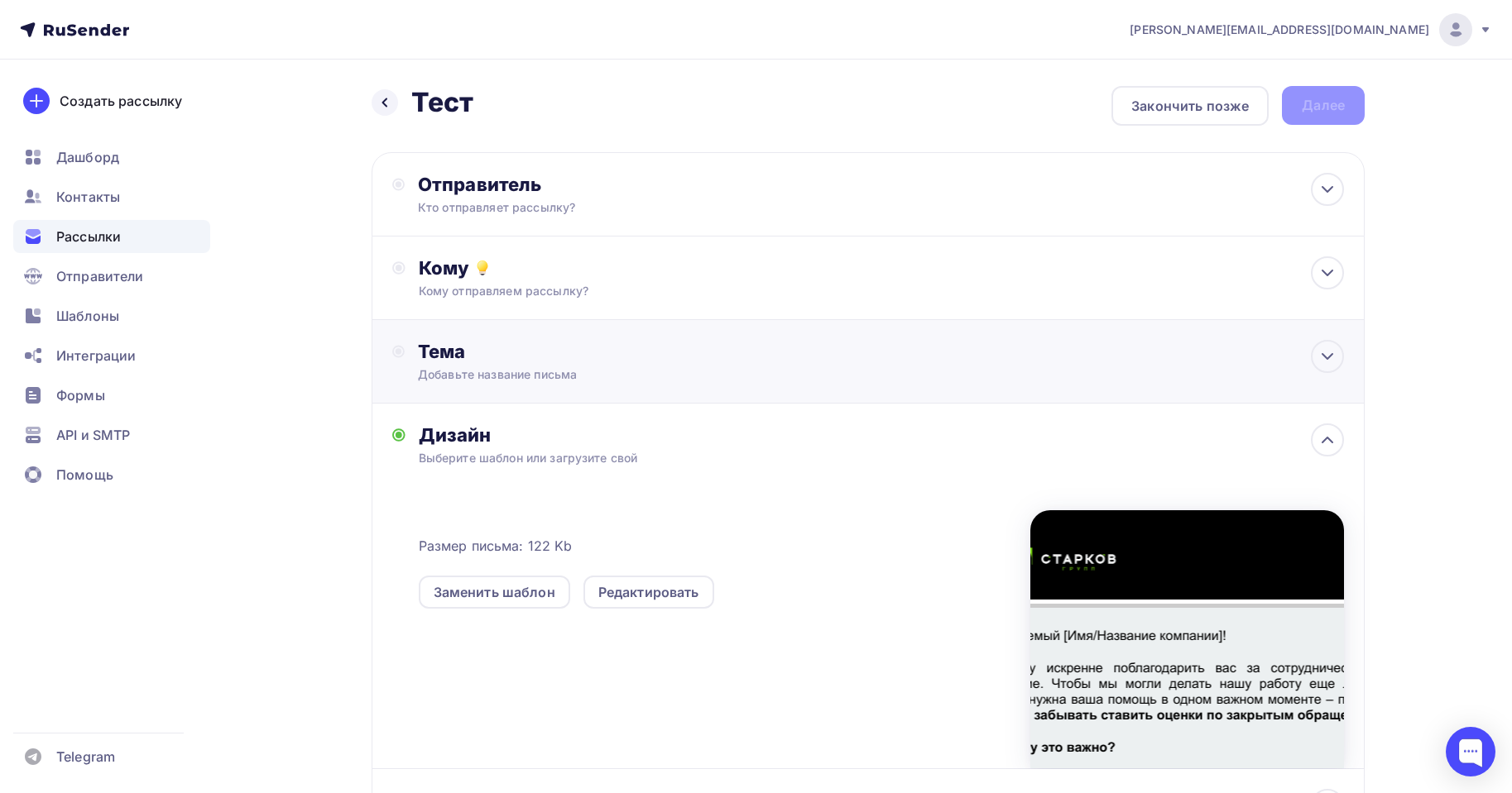
click at [510, 387] on div "Тема Добавьте название письма Тема * Рекомендуем использовать не более 150 симв…" at bounding box center [868, 361] width 994 height 83
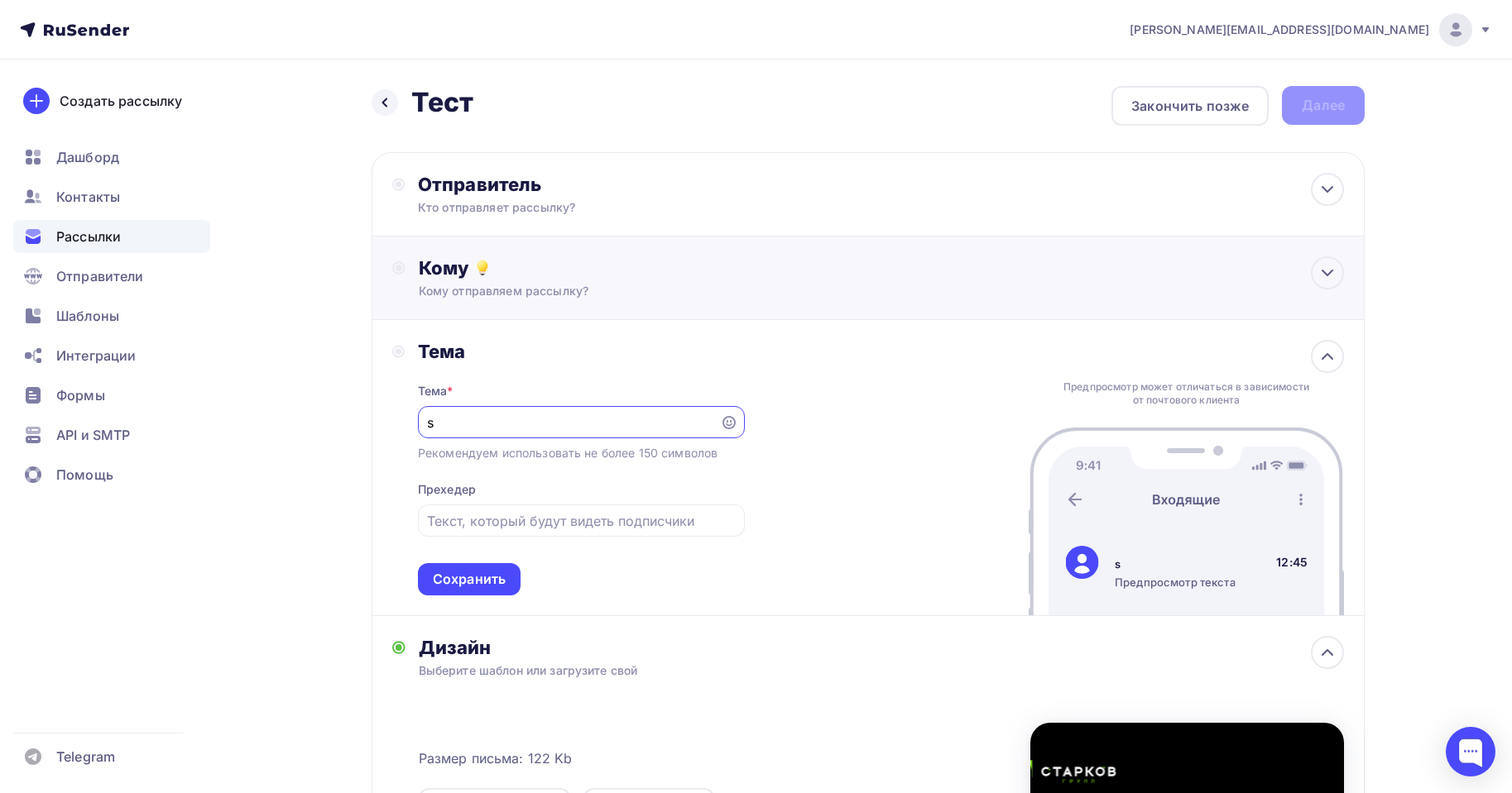
type input "s"
click at [466, 266] on div "Кому" at bounding box center [881, 268] width 925 height 23
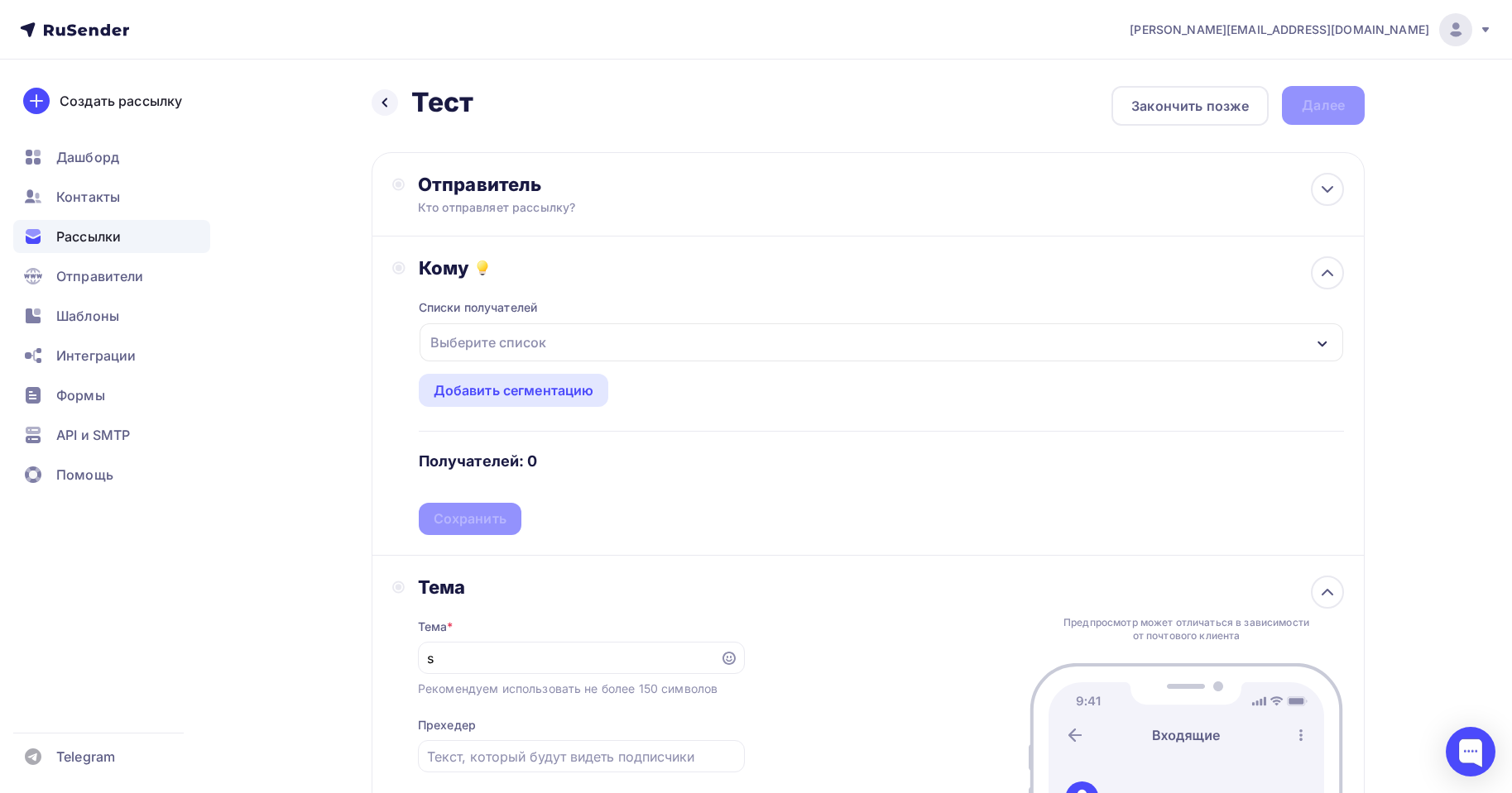
click at [490, 341] on div "Выберите список" at bounding box center [488, 343] width 129 height 30
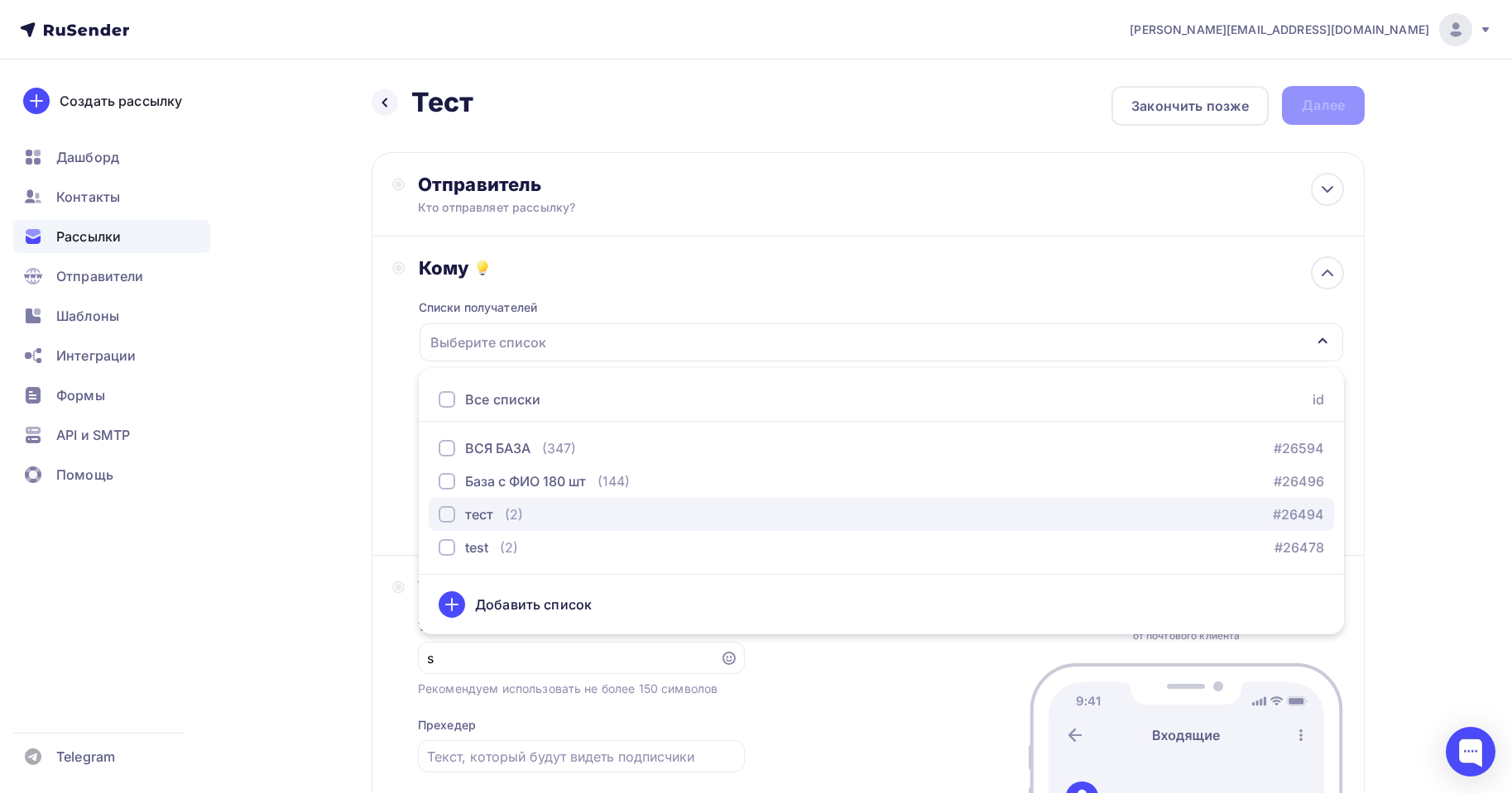
click at [495, 516] on div "тест (2)" at bounding box center [481, 514] width 84 height 20
click at [396, 368] on div "Кому Списки получателей тест Все списки id ВСЯ БАЗА (347) #26594 База с ФИО 180…" at bounding box center [868, 396] width 952 height 279
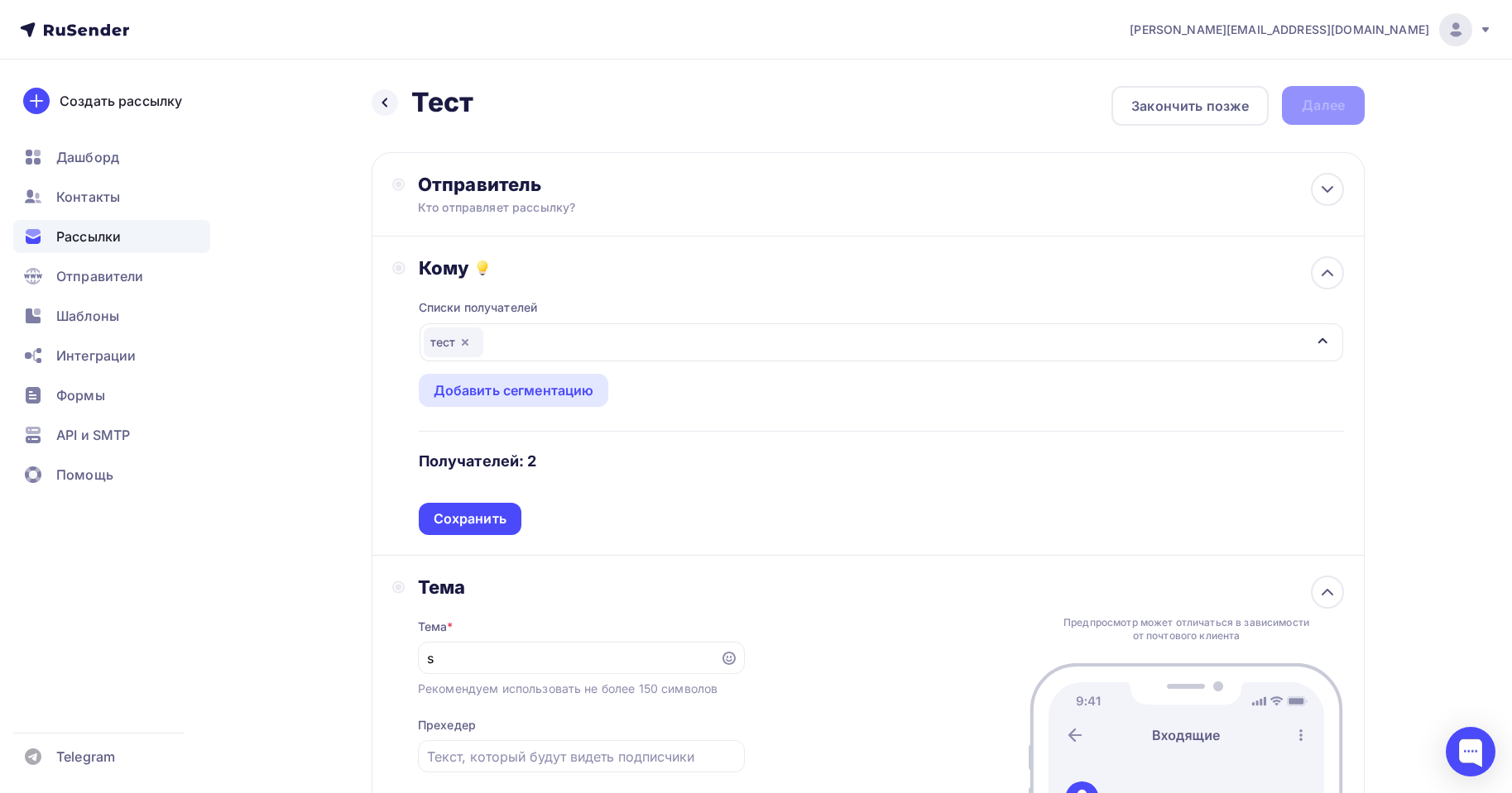
click at [494, 508] on div "Сохранить" at bounding box center [470, 519] width 102 height 32
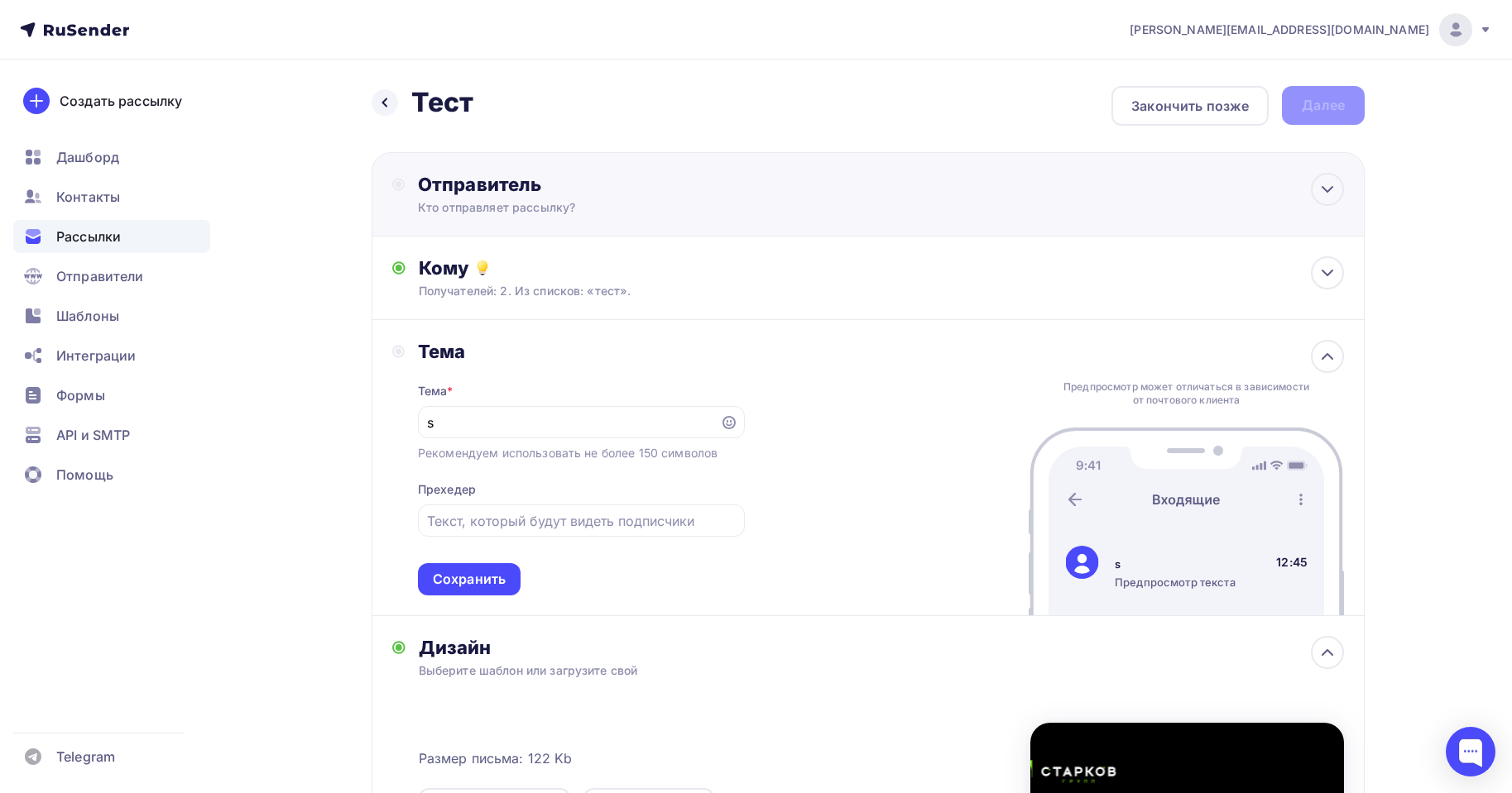
click at [510, 198] on div "Отправитель Кто отправляет рассылку? Email * agabekyan@starkovgrp.ru sales@star…" at bounding box center [597, 194] width 358 height 43
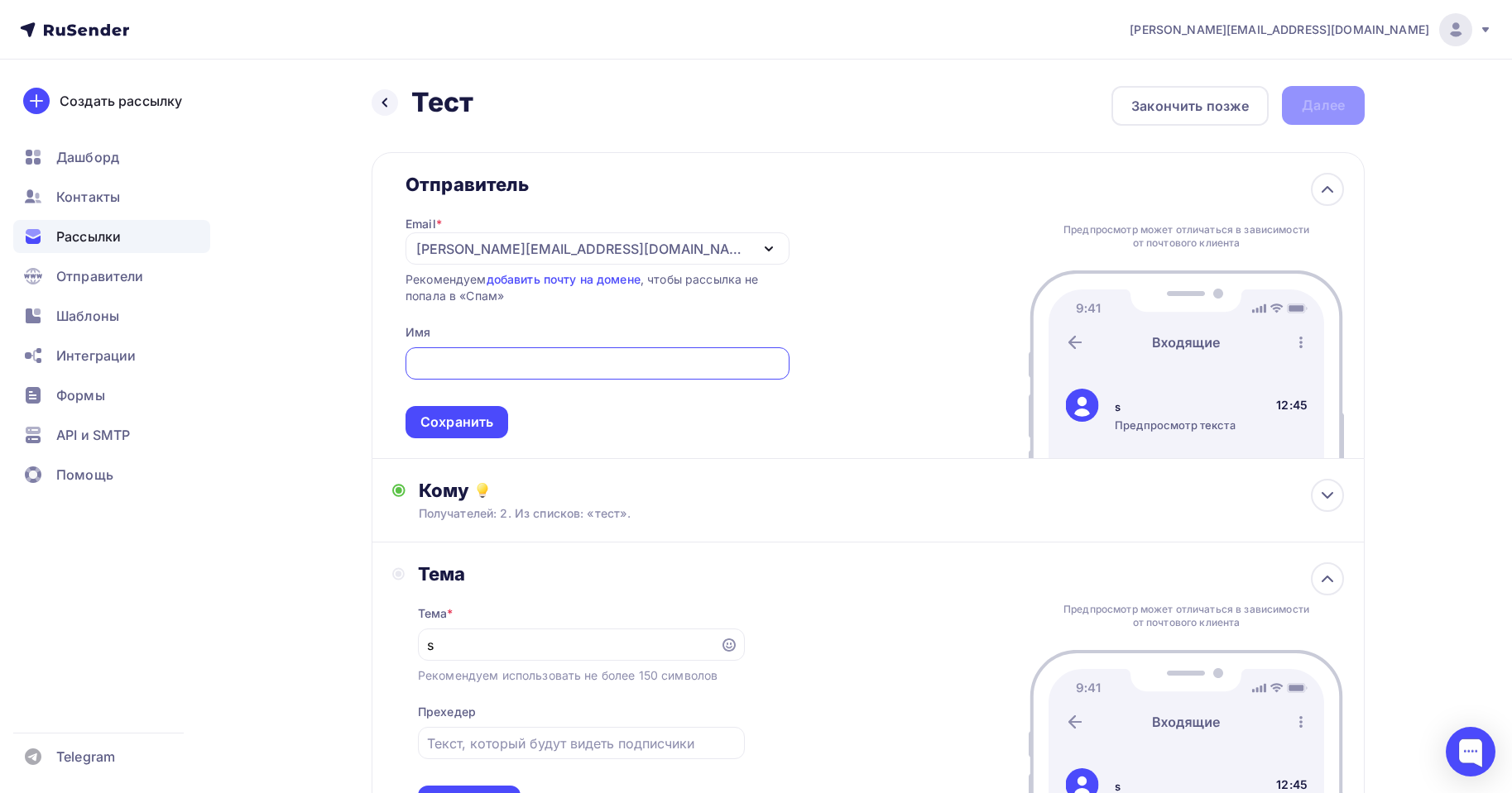
click at [530, 259] on div "[PERSON_NAME][EMAIL_ADDRESS][DOMAIN_NAME]" at bounding box center [598, 248] width 384 height 32
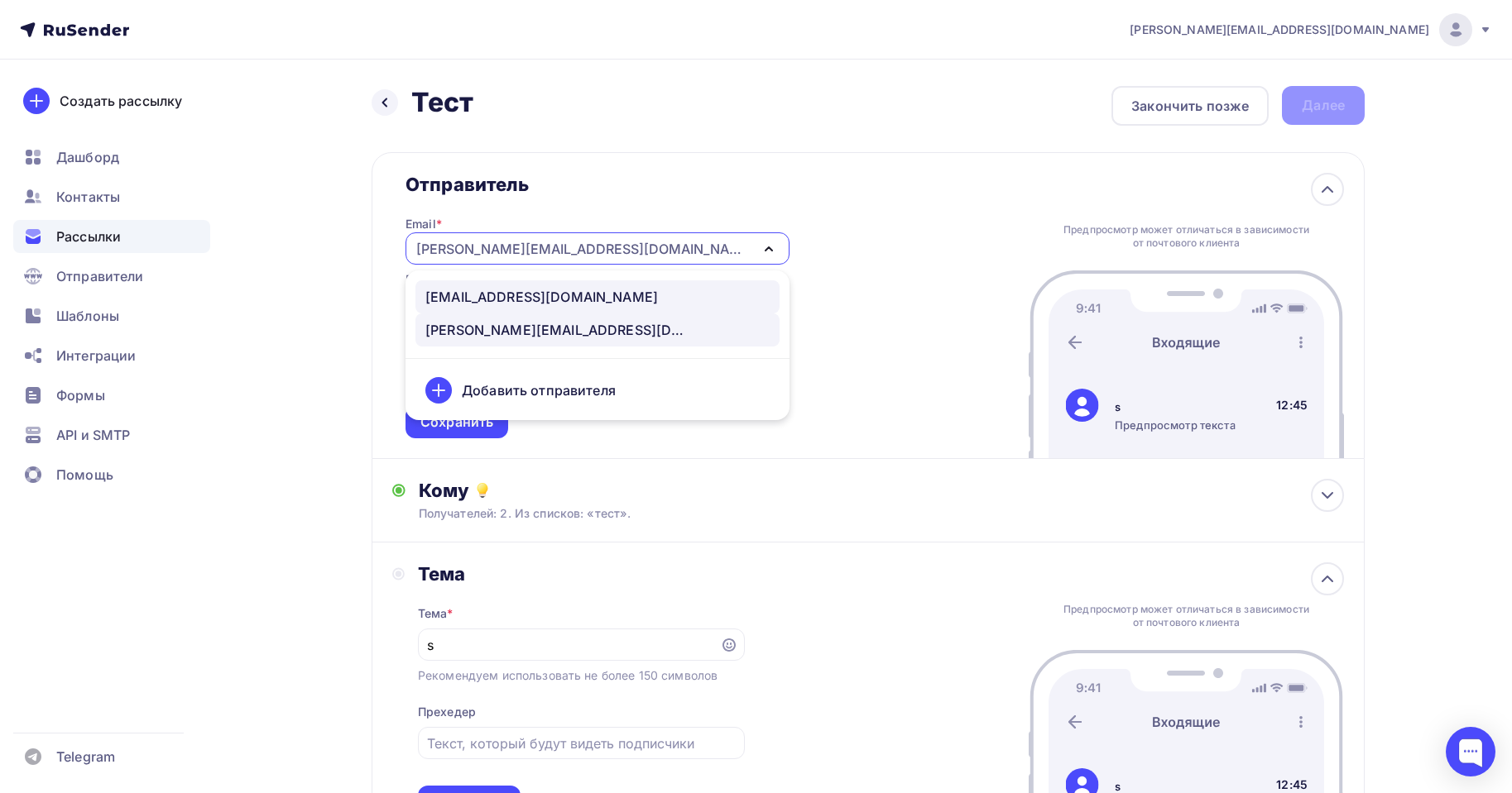
click at [490, 293] on div "sales@starkovgrp.ru" at bounding box center [541, 297] width 232 height 20
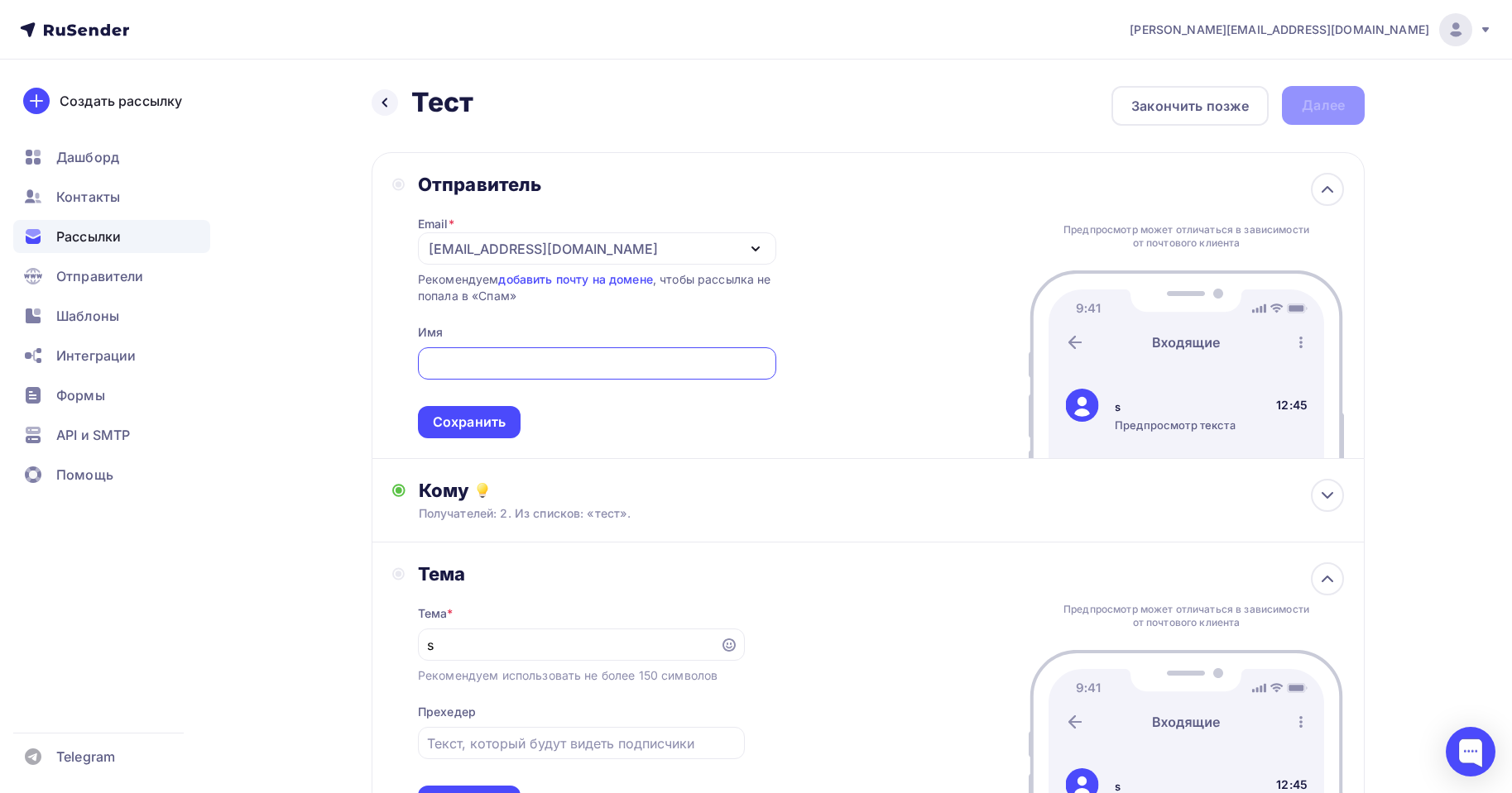
click at [514, 355] on input "text" at bounding box center [596, 365] width 339 height 20
type input "s"
click at [461, 428] on div "Сохранить" at bounding box center [470, 422] width 73 height 19
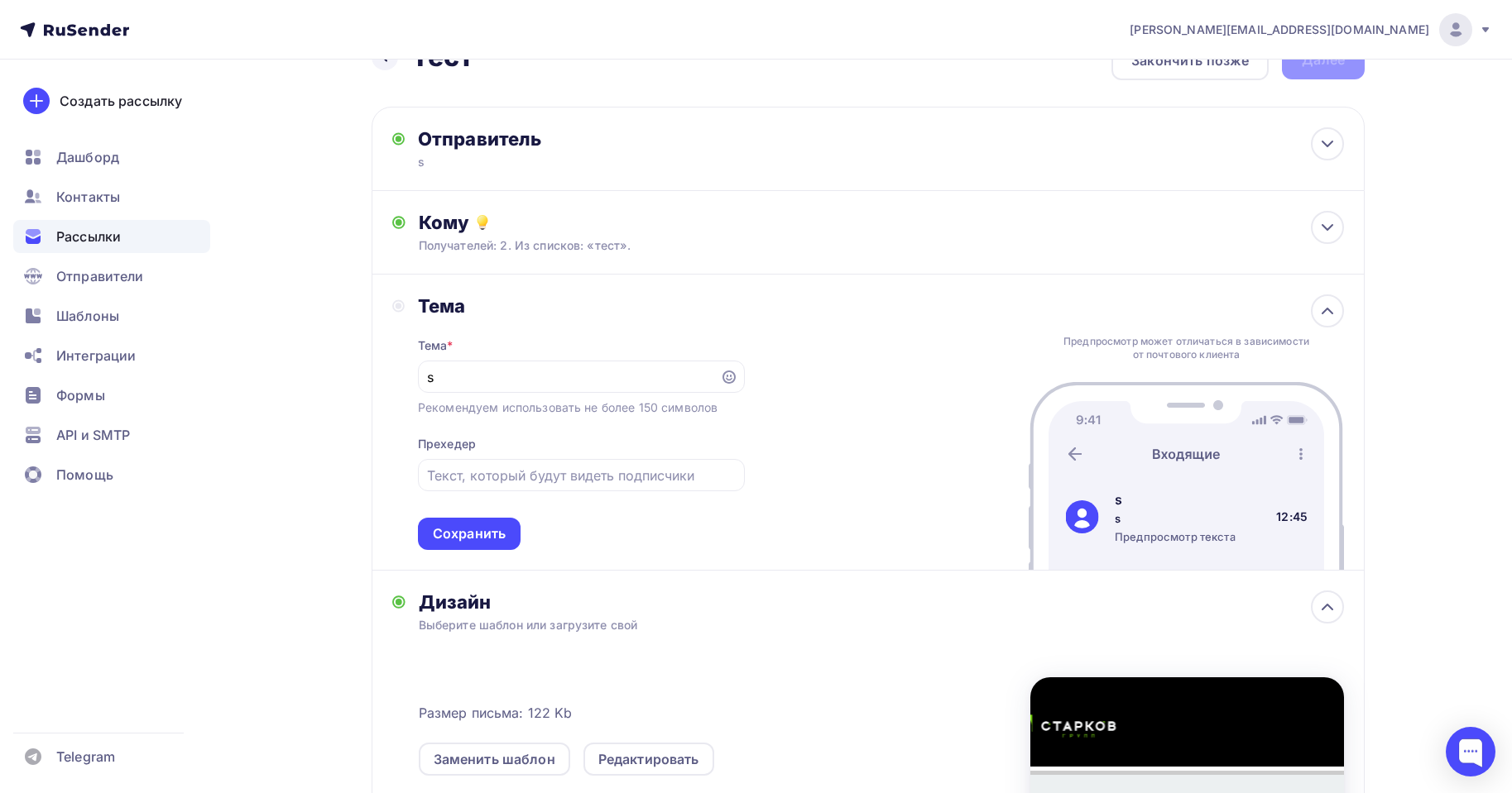
scroll to position [83, 0]
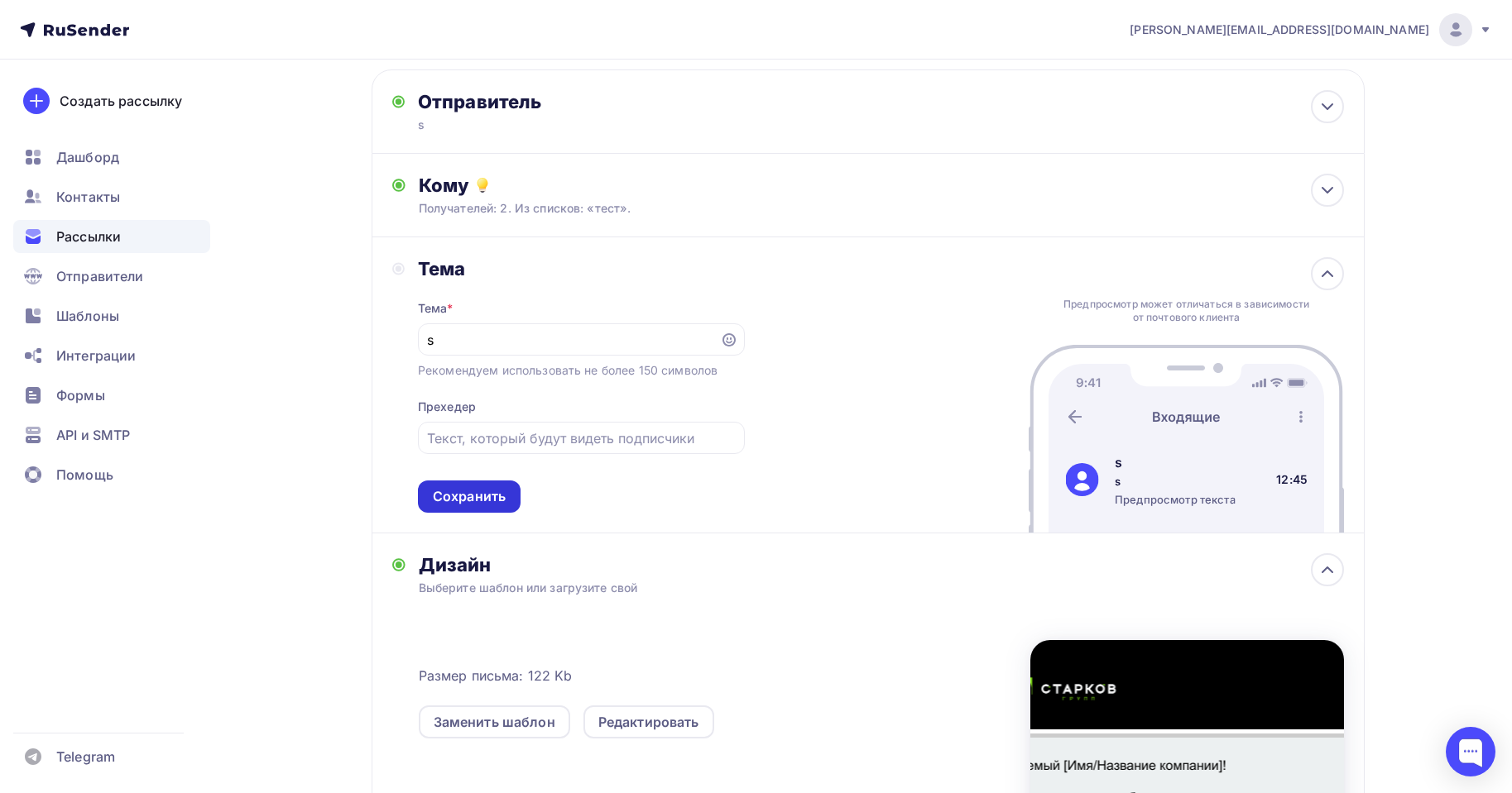
drag, startPoint x: 491, startPoint y: 480, endPoint x: 485, endPoint y: 488, distance: 10.0
click at [486, 484] on div "Тема * s Рекомендуем использовать не более 150 символов Прехедер Сохранить" at bounding box center [581, 396] width 327 height 232
click at [486, 494] on div "Сохранить" at bounding box center [470, 496] width 73 height 19
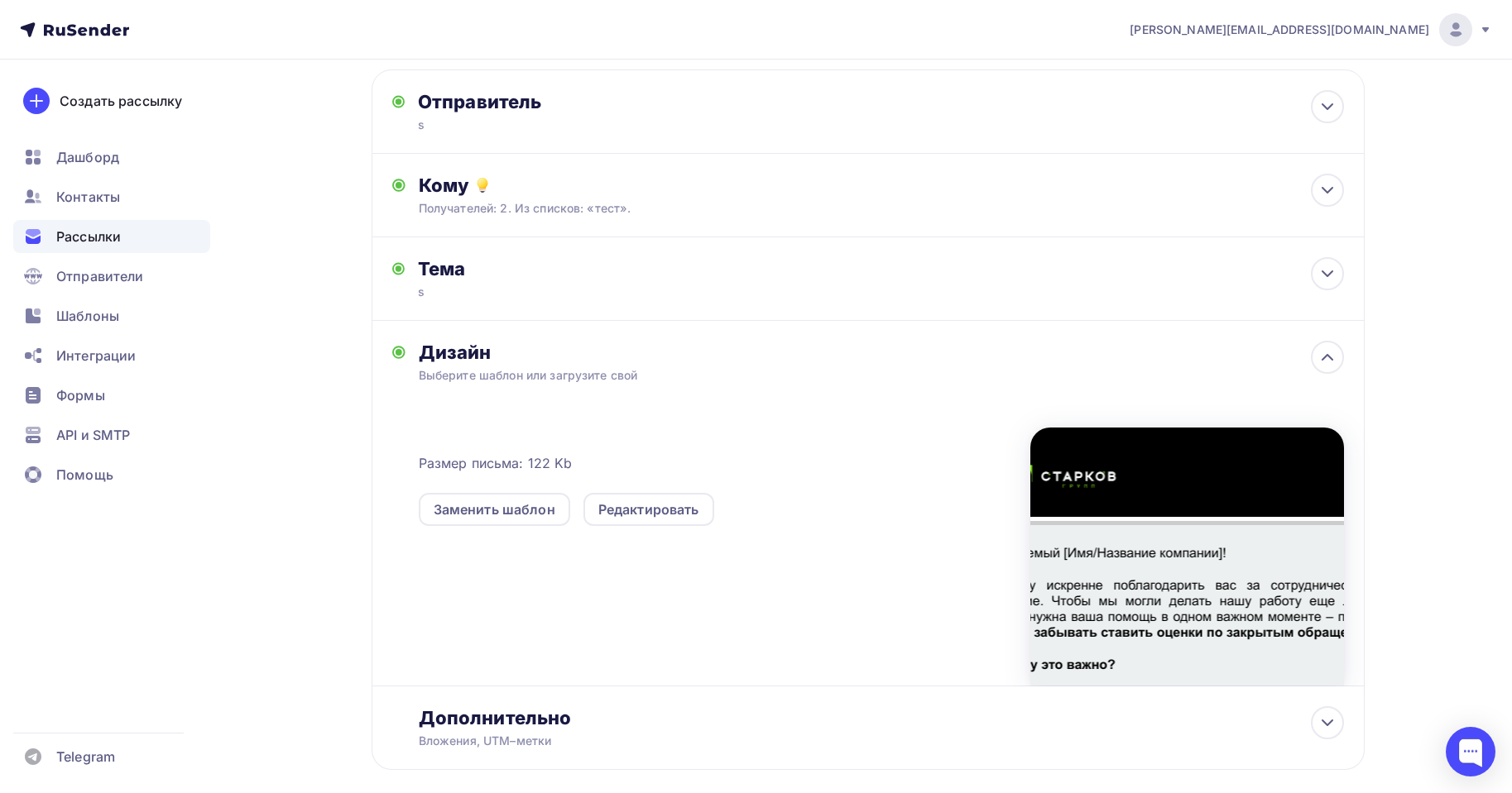
click at [459, 617] on div "Размер письма: 122 Kb Заменить шаблон Редактировать" at bounding box center [881, 548] width 925 height 276
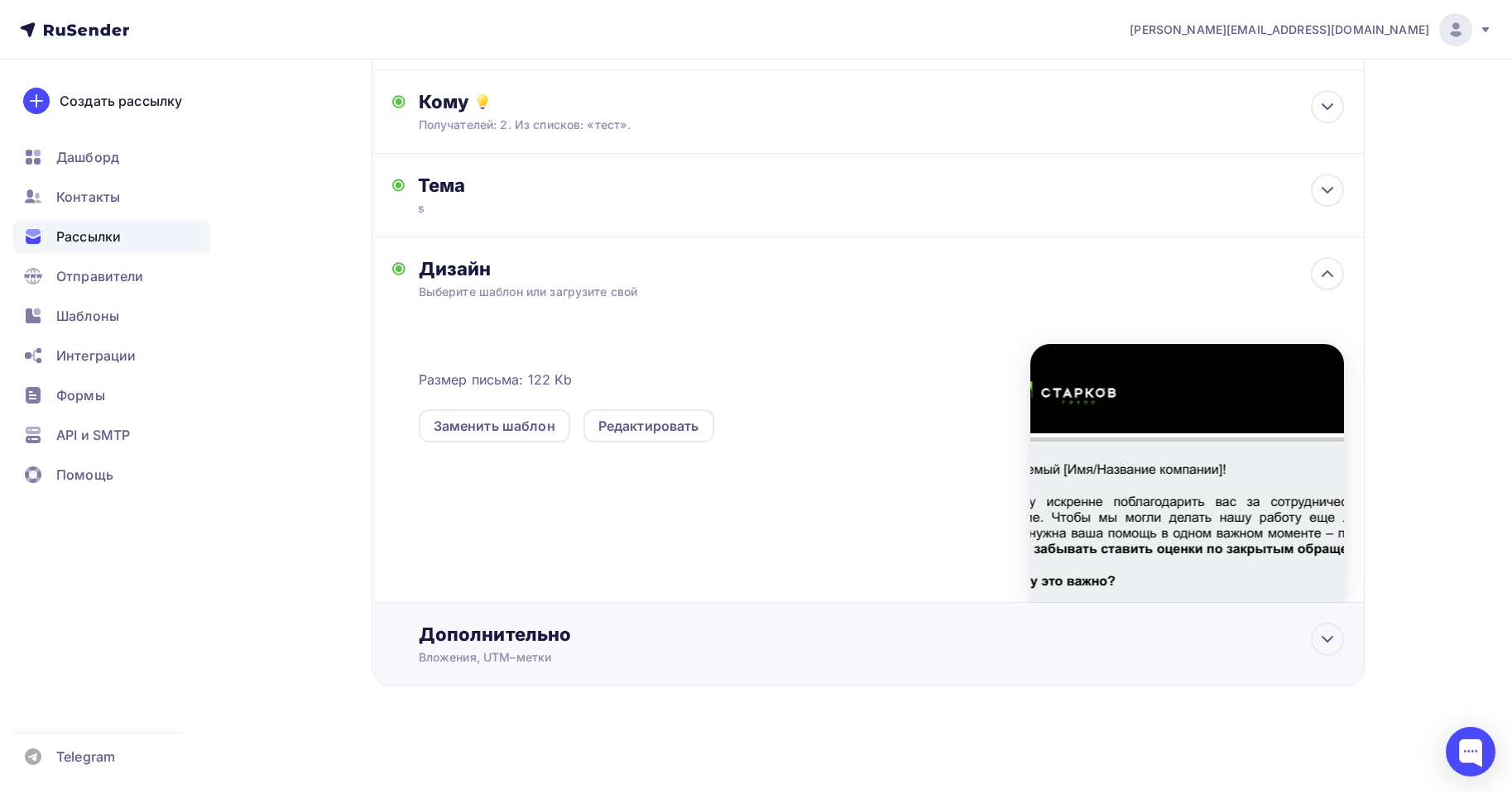
click at [492, 668] on div "Дополнительно Вложения, UTM–метки Вложения Добавить файл Максимальный суммарный…" at bounding box center [868, 644] width 994 height 83
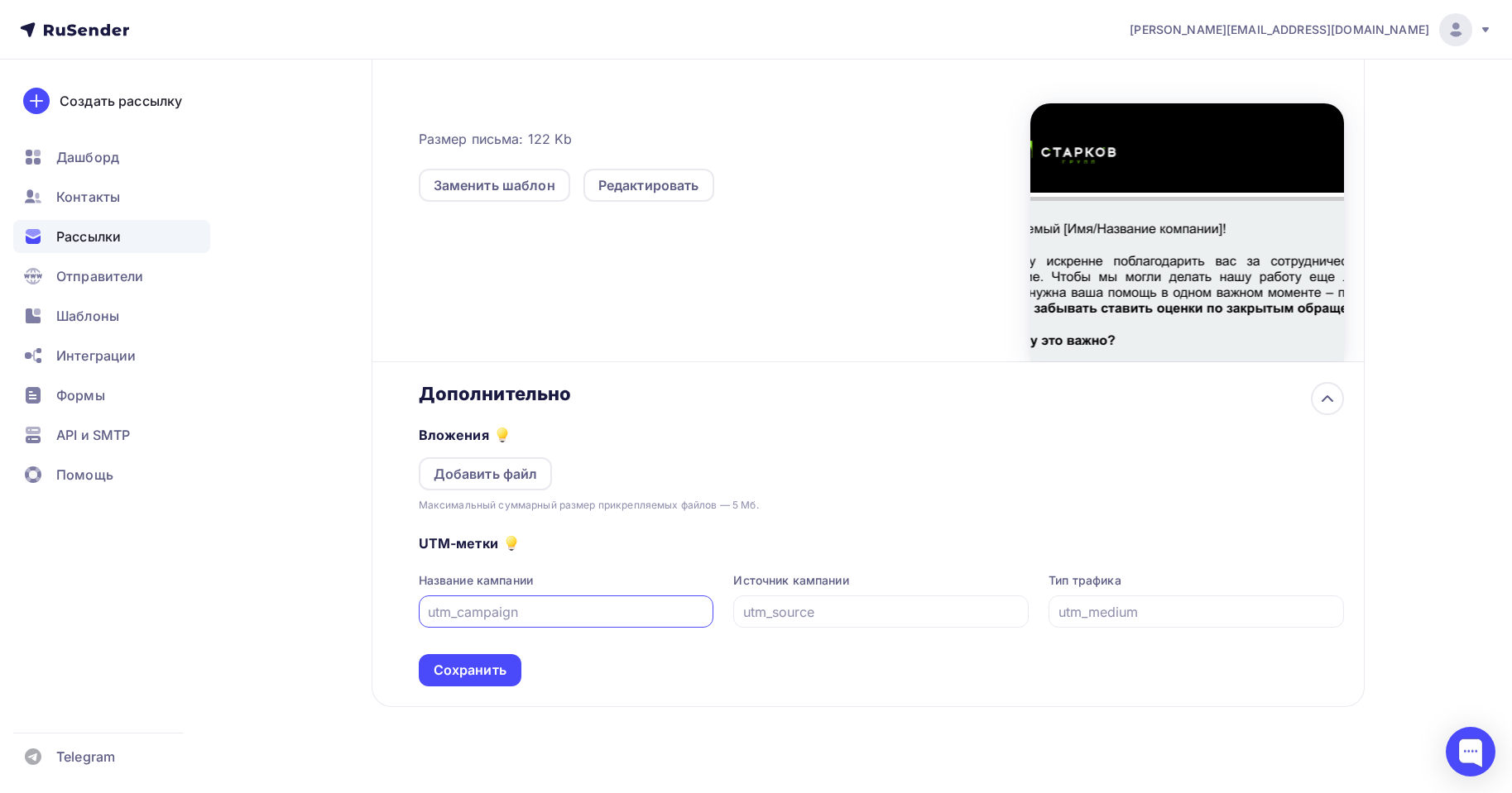
scroll to position [428, 0]
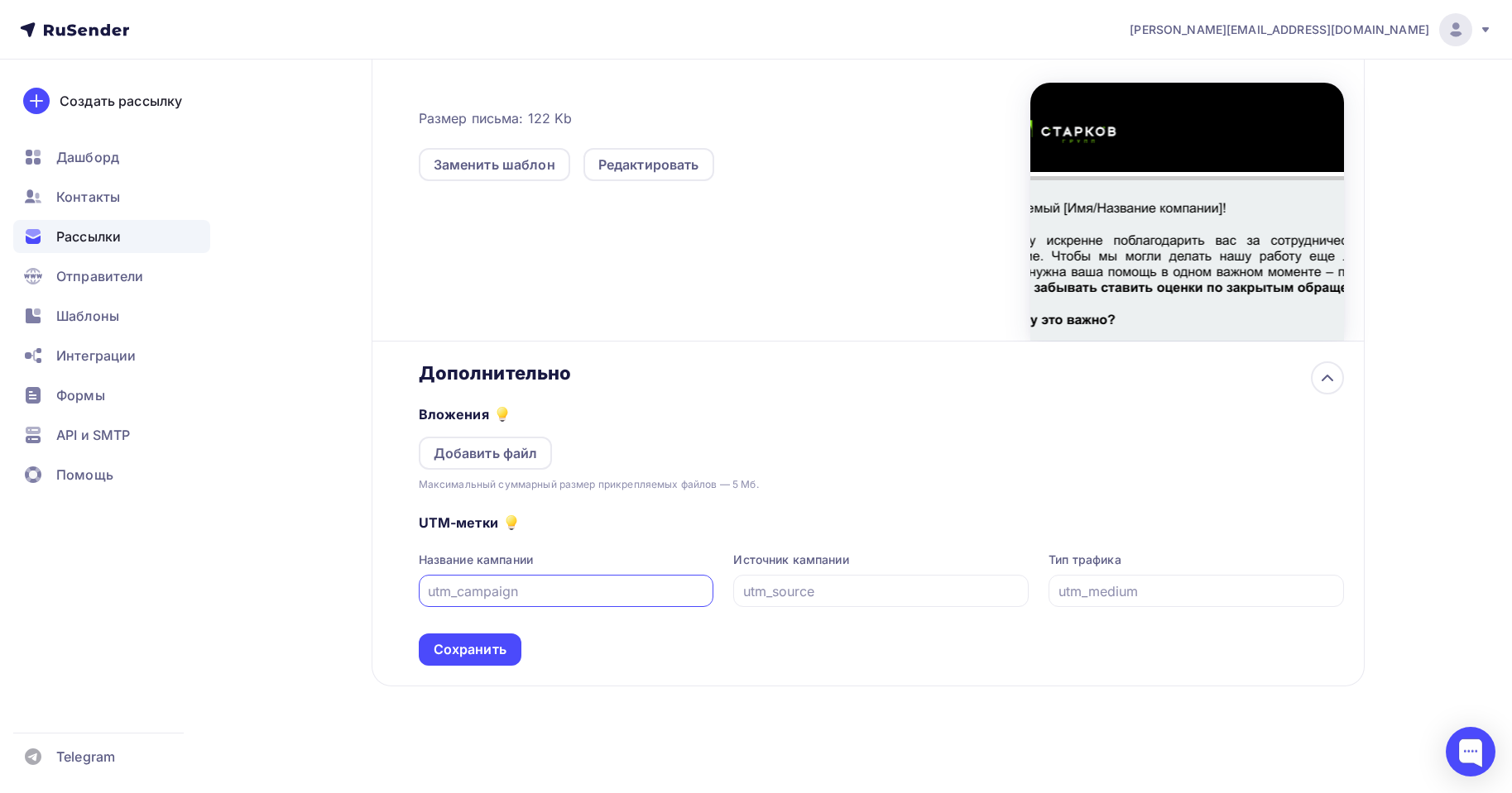
click at [583, 583] on input "text" at bounding box center [566, 592] width 276 height 20
click at [581, 584] on input "text" at bounding box center [566, 592] width 276 height 20
type input "ss"
drag, startPoint x: 793, startPoint y: 617, endPoint x: 831, endPoint y: 592, distance: 45.5
click at [796, 617] on div "UTM-метки Название кампании ss Источник кампании Тип трафика Сохранить" at bounding box center [881, 579] width 925 height 173
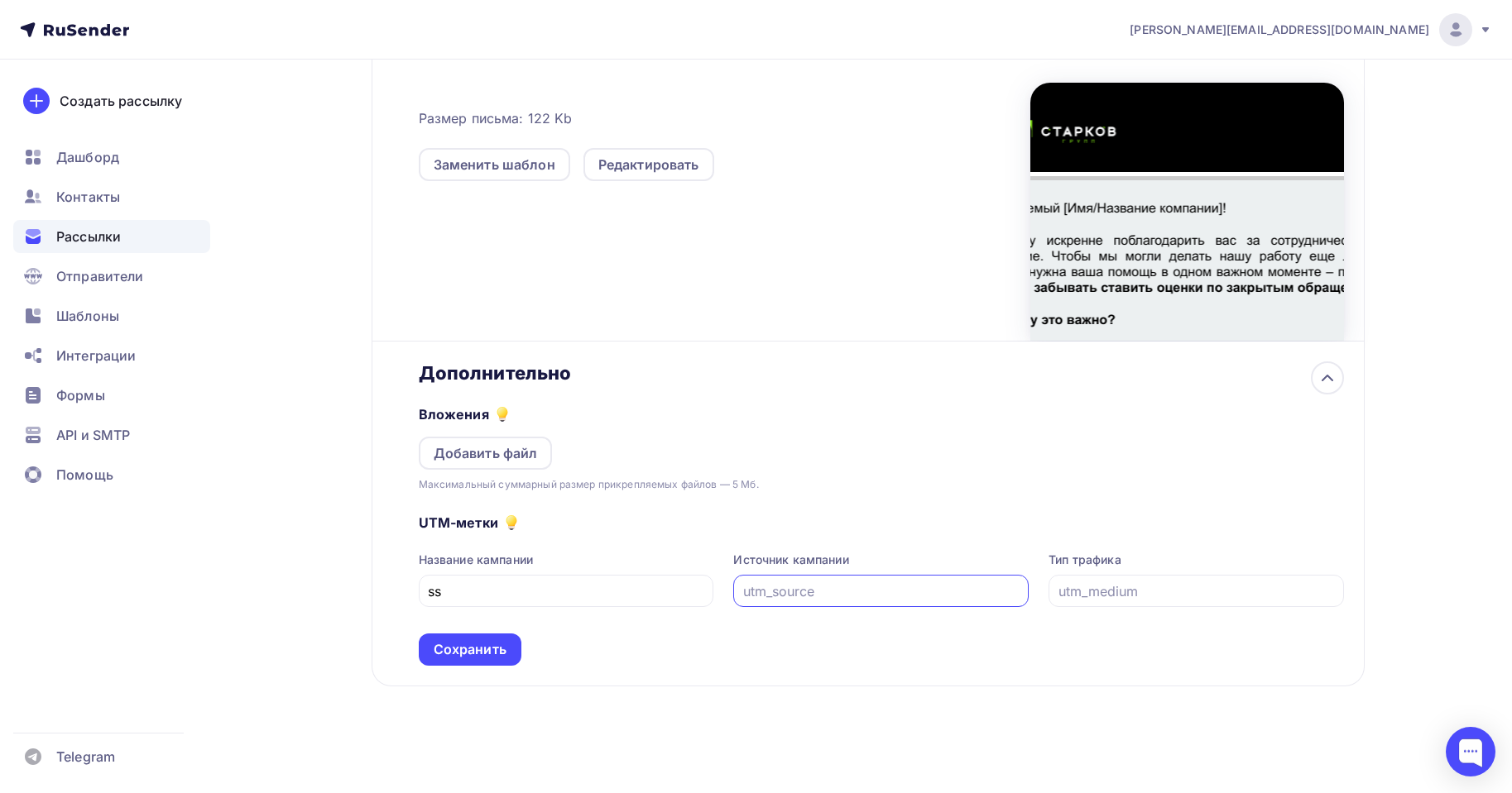
click at [835, 591] on input "text" at bounding box center [881, 592] width 276 height 20
type input "ss"
drag, startPoint x: 1225, startPoint y: 592, endPoint x: 1202, endPoint y: 595, distance: 23.2
click at [1221, 592] on input "text" at bounding box center [1197, 592] width 276 height 20
type input "ss"
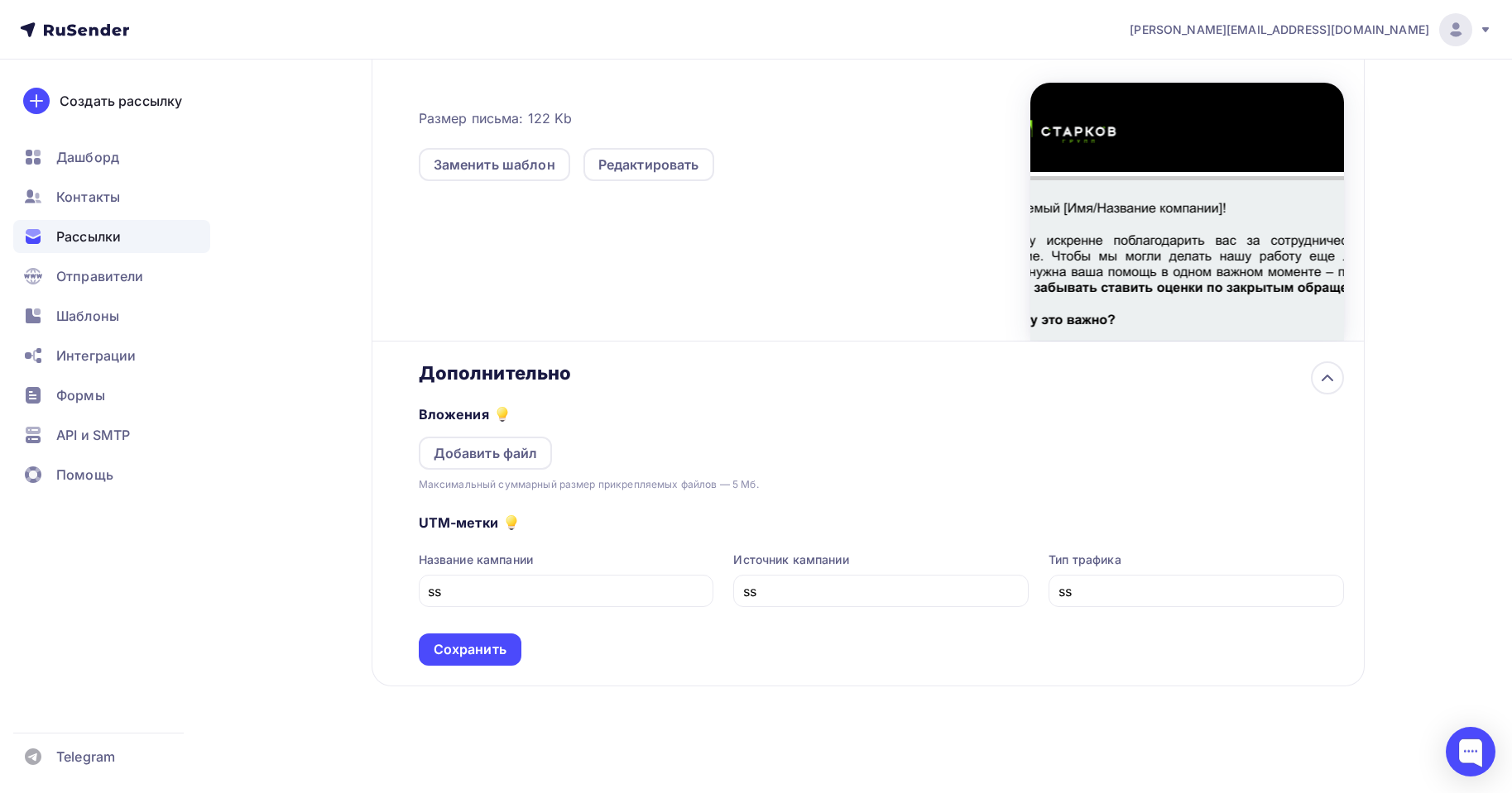
drag, startPoint x: 640, startPoint y: 692, endPoint x: 340, endPoint y: 634, distance: 305.6
click at [562, 672] on div "Назад Тест Тест Закончить позже Далее Отправитель s Email * sales@starkovgrp.ru…" at bounding box center [868, 193] width 994 height 1069
click at [471, 648] on div "Сохранить" at bounding box center [470, 650] width 73 height 19
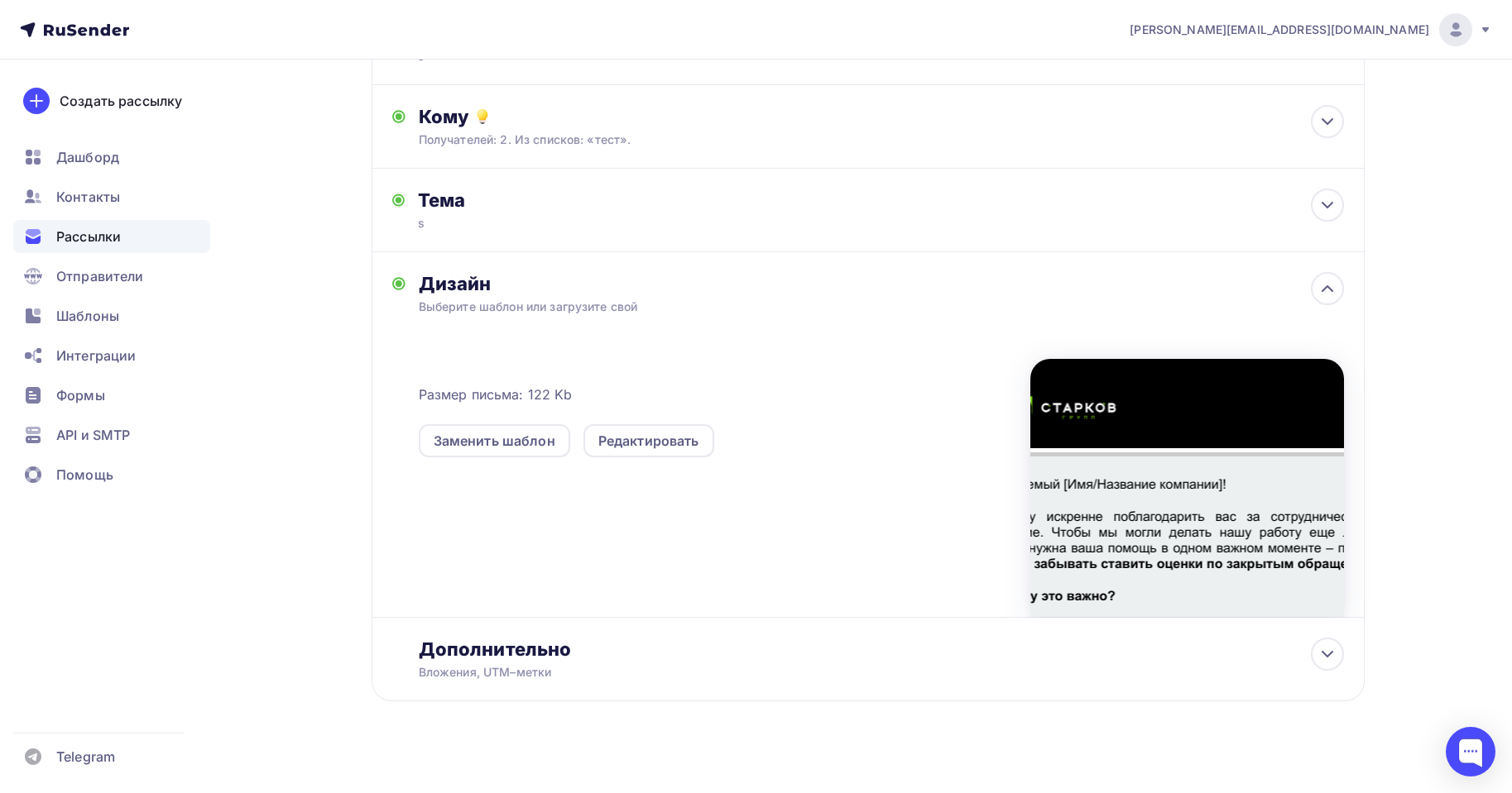
scroll to position [0, 0]
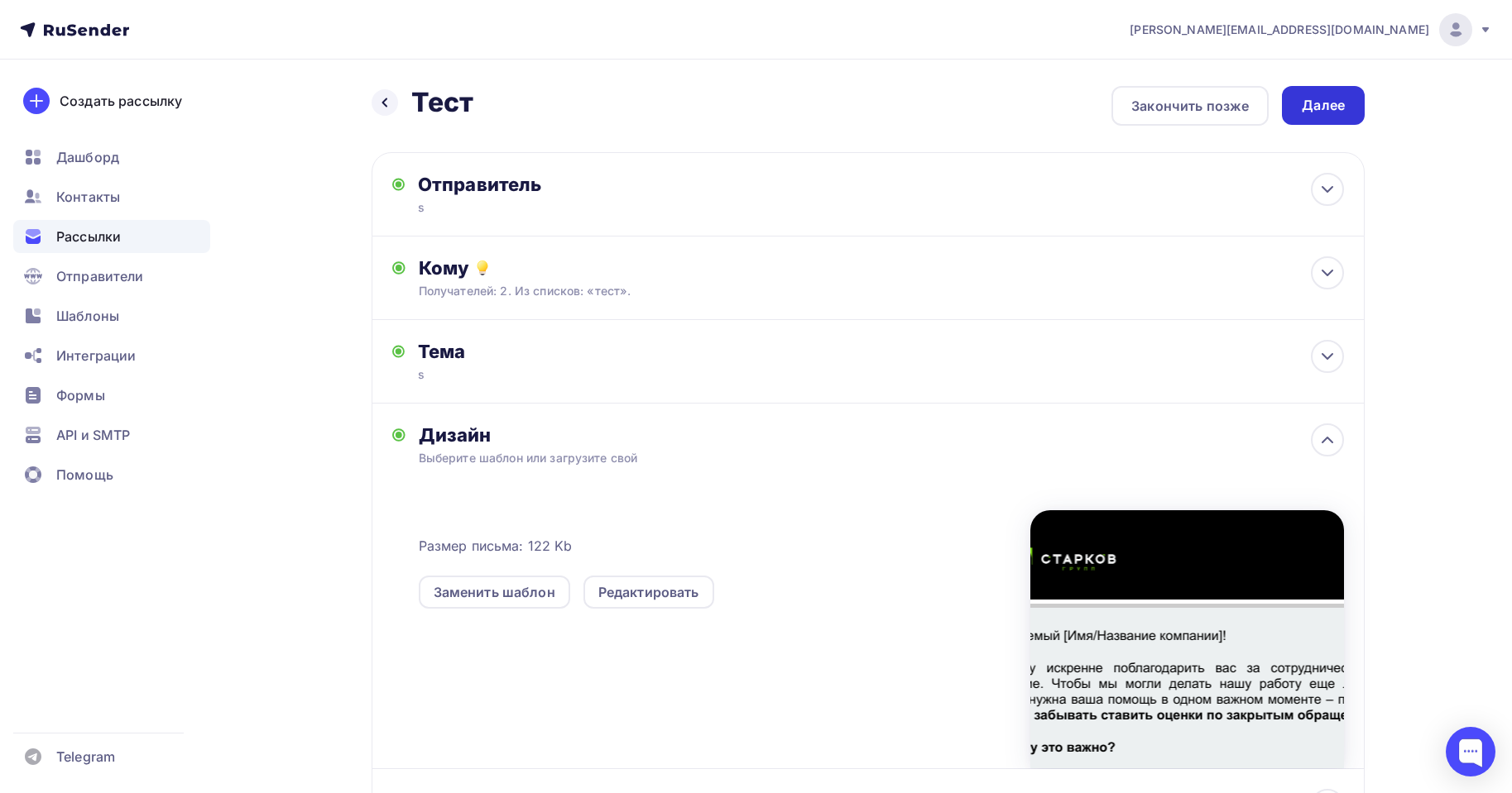
click at [1348, 110] on div "Далее" at bounding box center [1324, 105] width 83 height 39
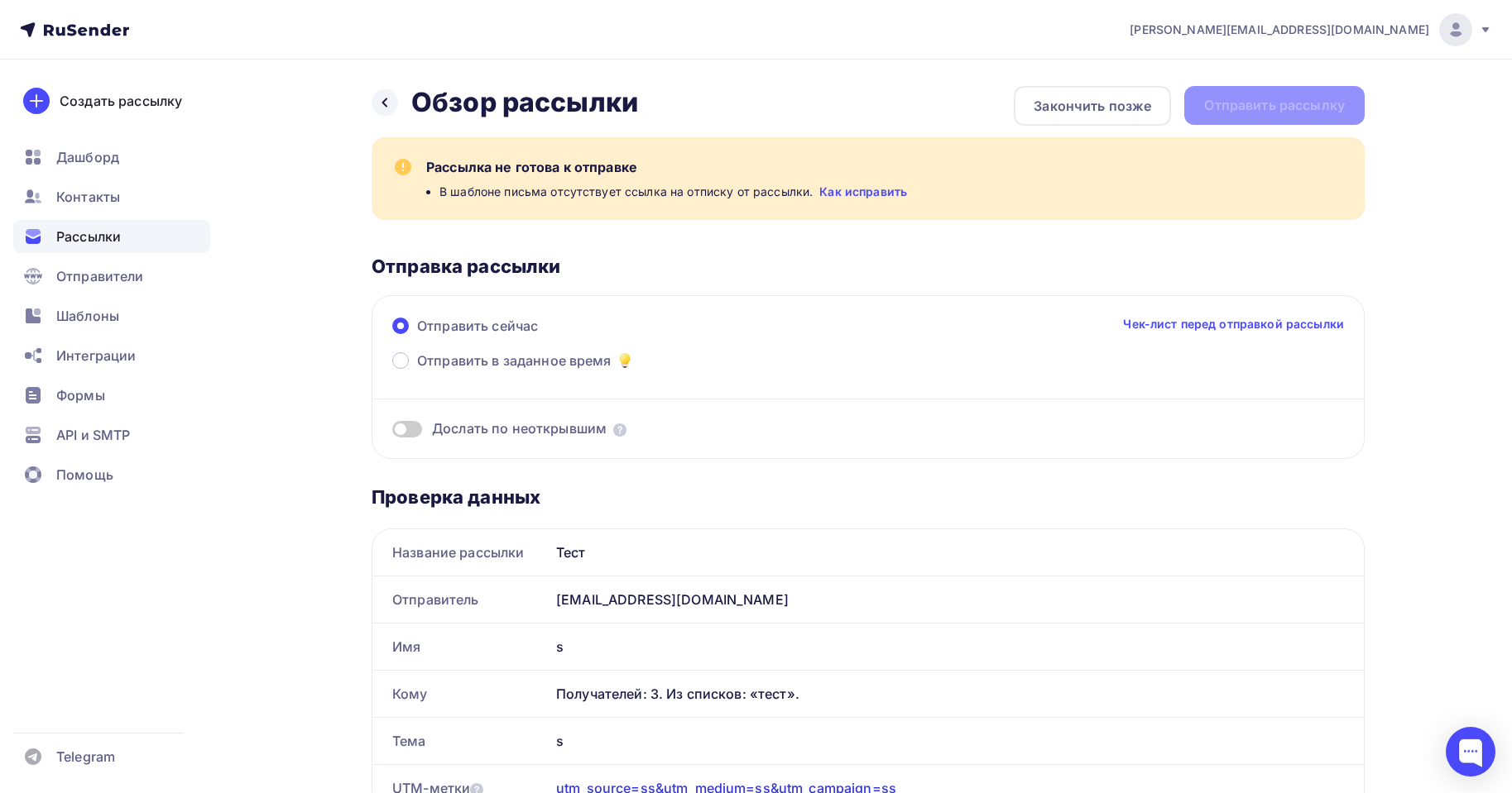
click at [1236, 332] on div "Отправить сейчас Чек-лист перед отправкой рассылки" at bounding box center [868, 333] width 952 height 35
click at [1236, 328] on link "Чек-лист перед отправкой рассылки" at bounding box center [1234, 324] width 221 height 16
click at [100, 312] on span "Шаблоны" at bounding box center [88, 316] width 63 height 20
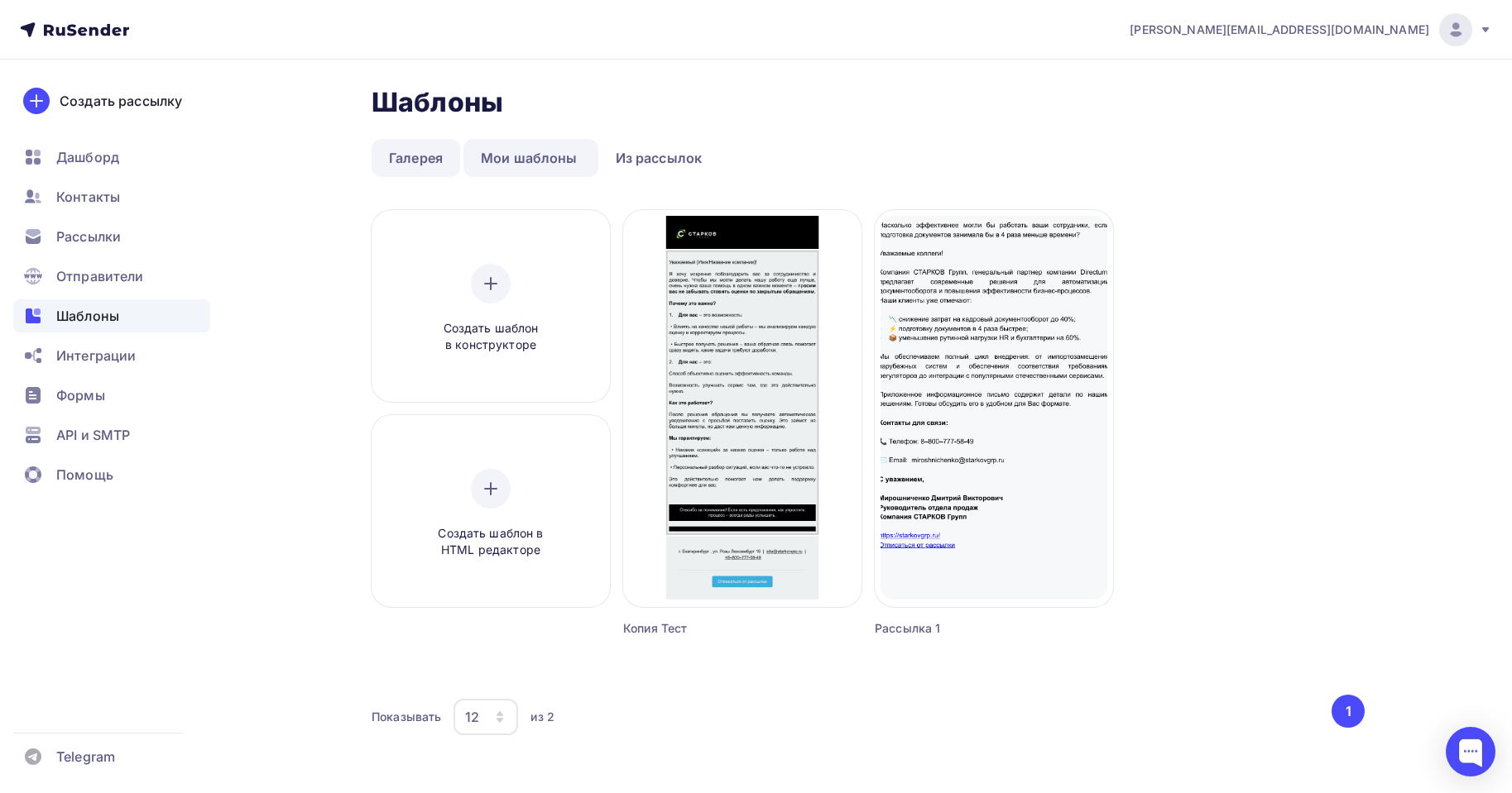
click at [382, 157] on link "Галерея" at bounding box center [416, 158] width 89 height 38
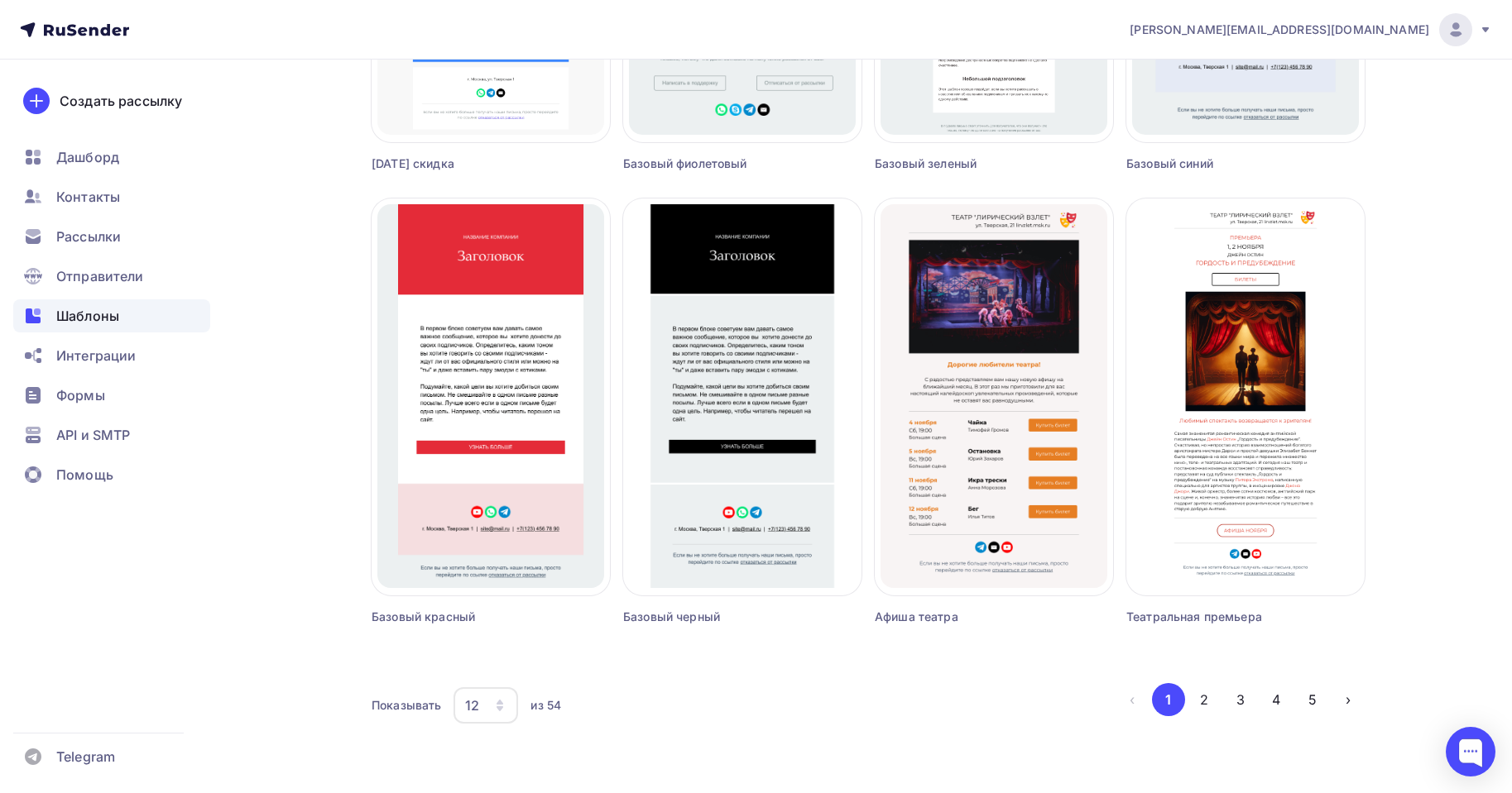
scroll to position [936, 0]
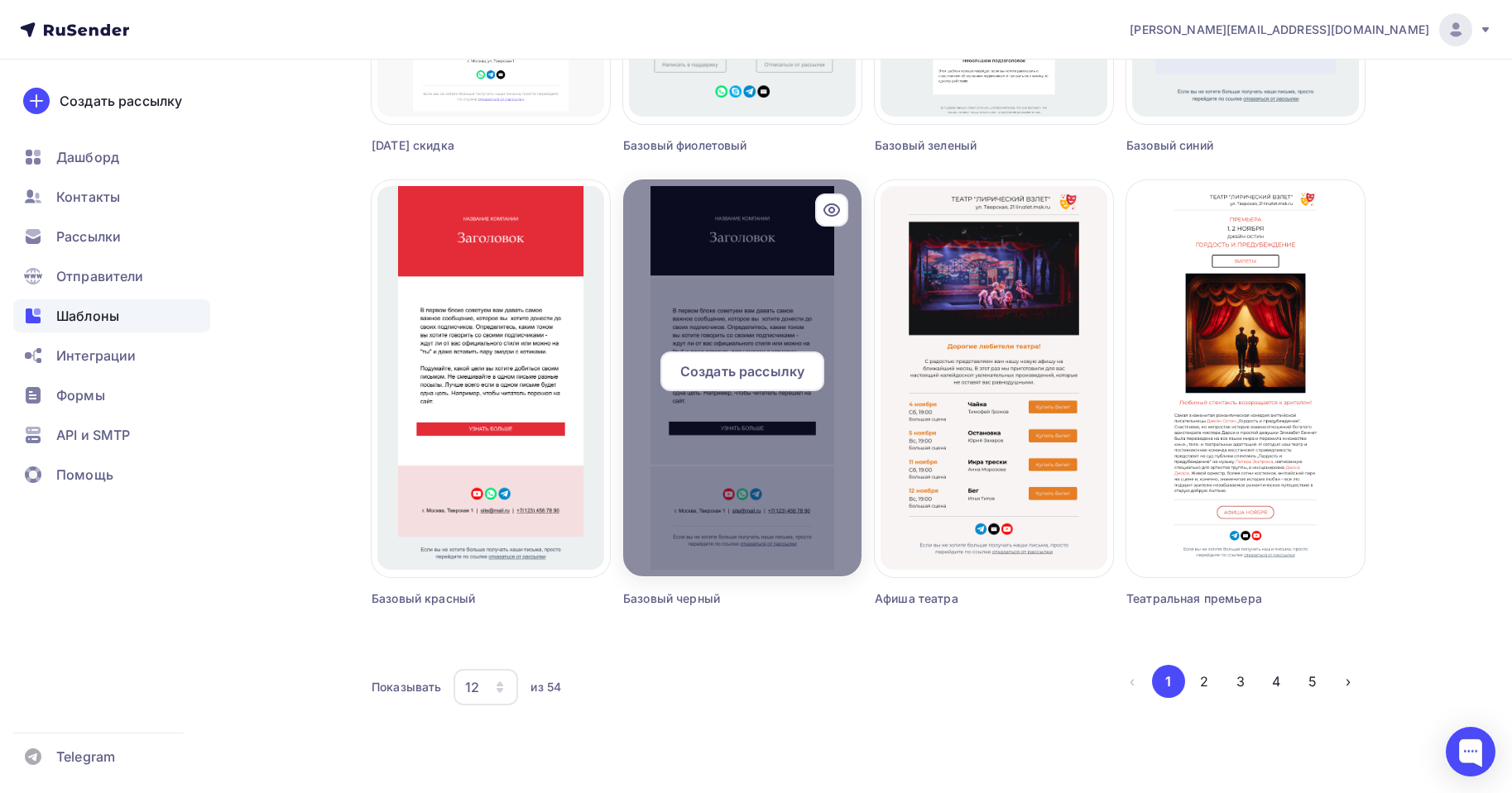
click at [758, 214] on div at bounding box center [742, 377] width 239 height 397
click at [754, 383] on div "Создать рассылку" at bounding box center [742, 371] width 164 height 39
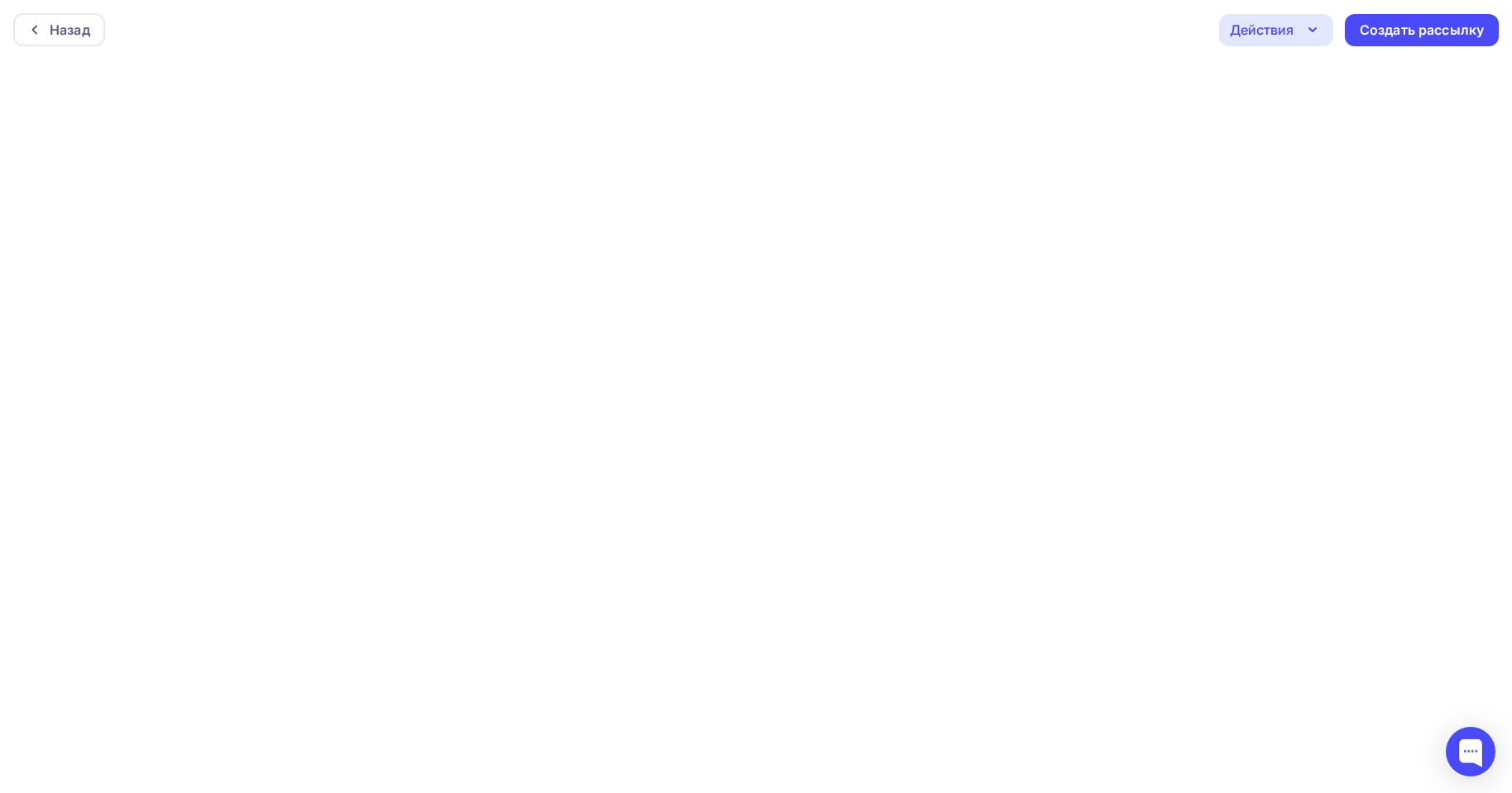
click at [784, 48] on div "Назад Действия Отправить тестовое письмо Предпросмотр Сохранить в Мои шаблоны В…" at bounding box center [756, 29] width 1512 height 59
click at [955, 38] on div "Назад Действия Отправить тестовое письмо Предпросмотр Сохранить в Мои шаблоны В…" at bounding box center [756, 29] width 1512 height 59
click at [1431, 26] on div "Создать рассылку" at bounding box center [1422, 26] width 124 height 19
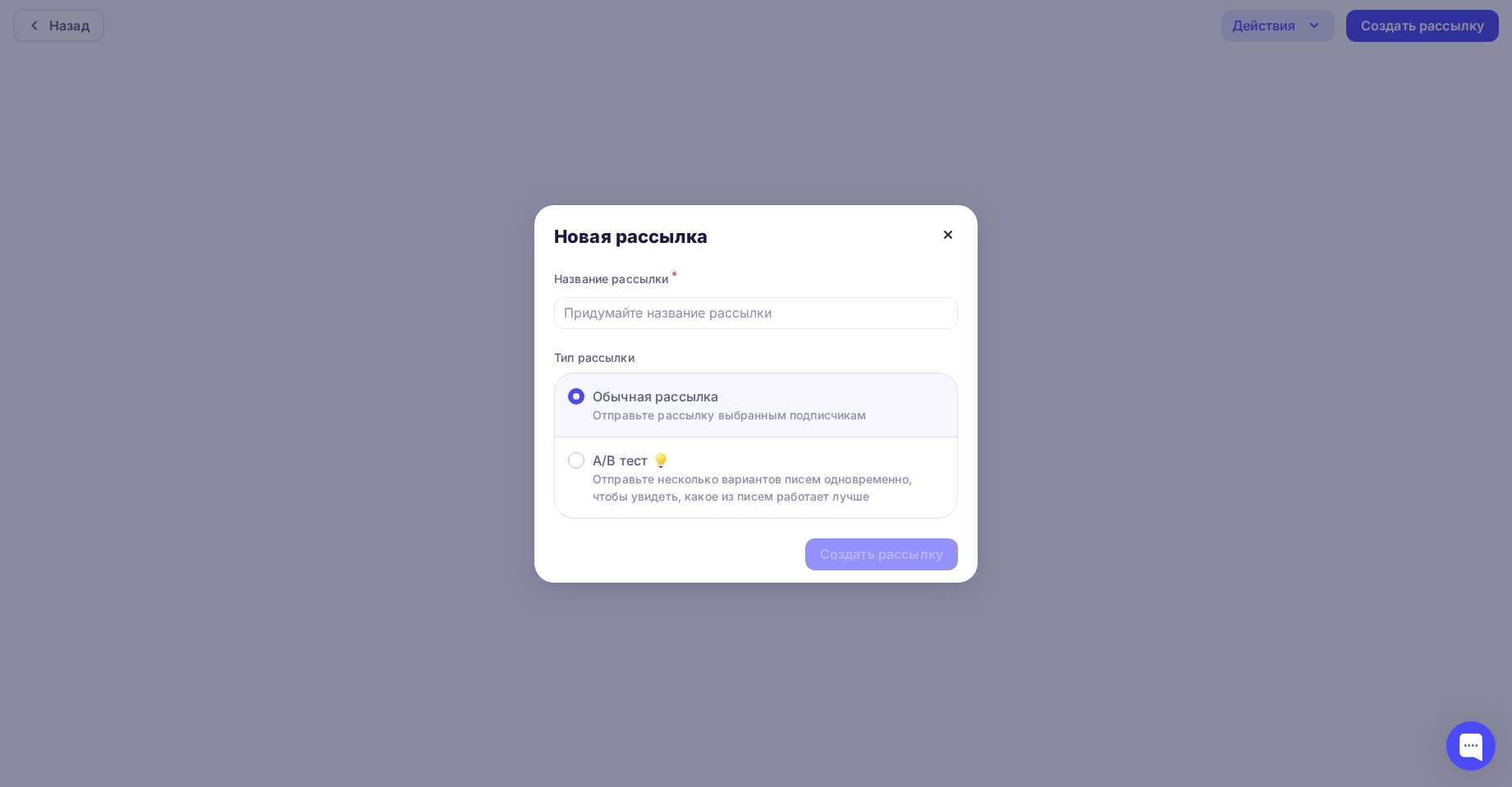
click at [948, 235] on icon at bounding box center [947, 234] width 6 height 6
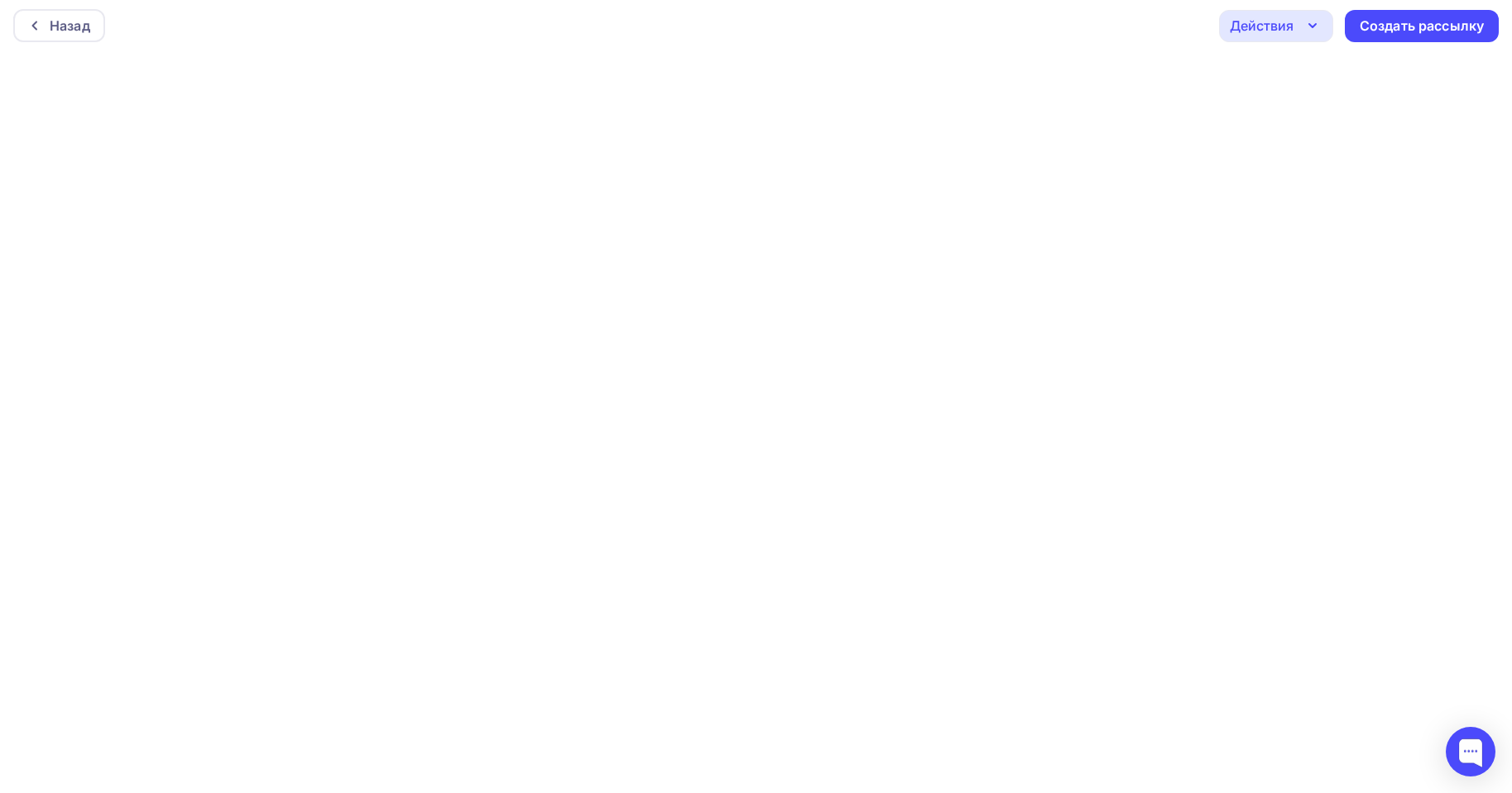
click at [1276, 28] on div "Действия" at bounding box center [1262, 26] width 64 height 20
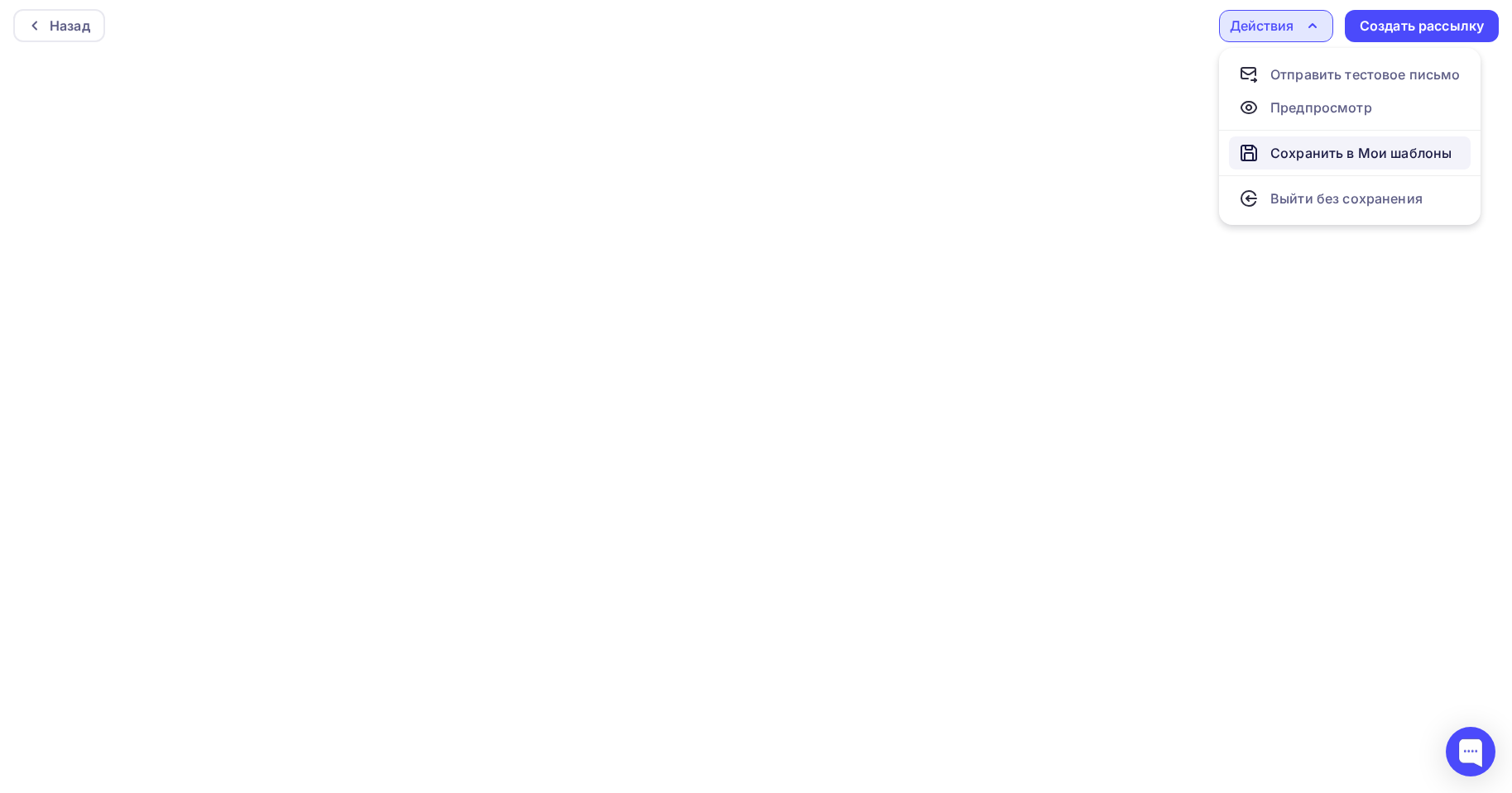
click at [1335, 154] on div "Сохранить в Мои шаблоны" at bounding box center [1361, 153] width 181 height 20
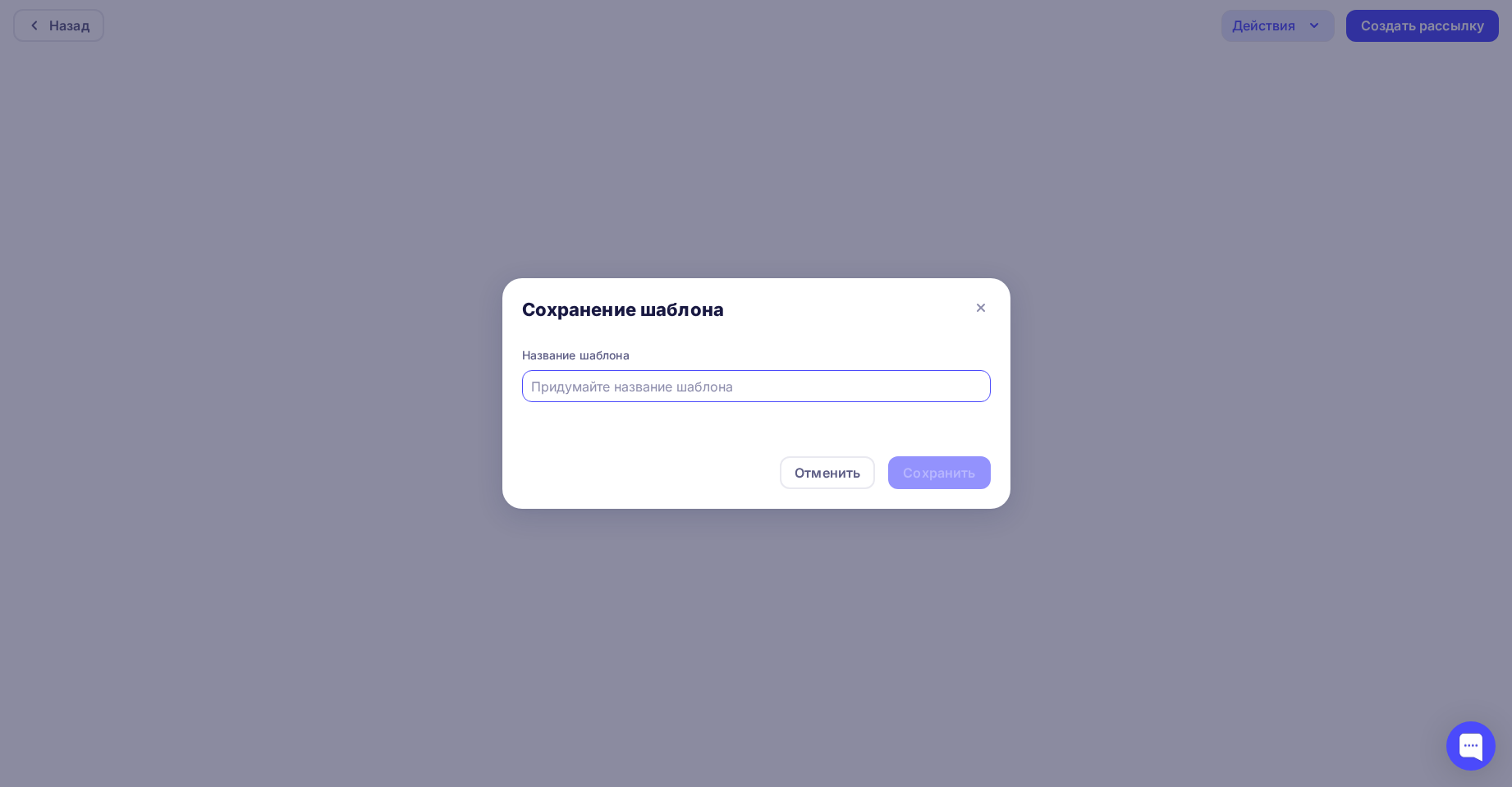
click at [712, 394] on input "text" at bounding box center [756, 387] width 450 height 20
type input "Шаблон СПС"
click at [927, 490] on div "Отменить Сохранить" at bounding box center [756, 476] width 508 height 65
click at [928, 480] on div "Сохранить" at bounding box center [939, 473] width 73 height 19
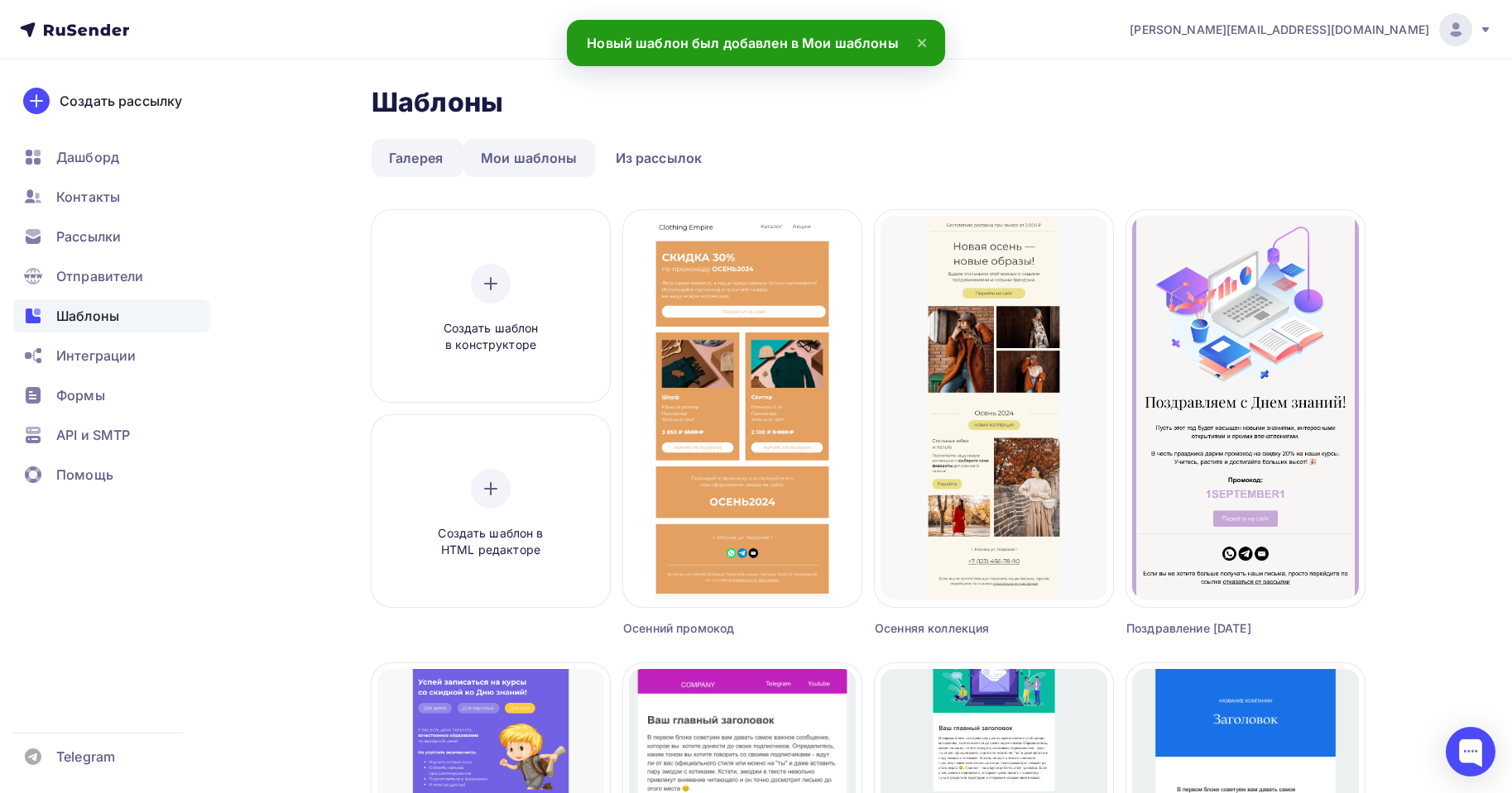
click at [536, 155] on link "Мои шаблоны" at bounding box center [529, 158] width 132 height 38
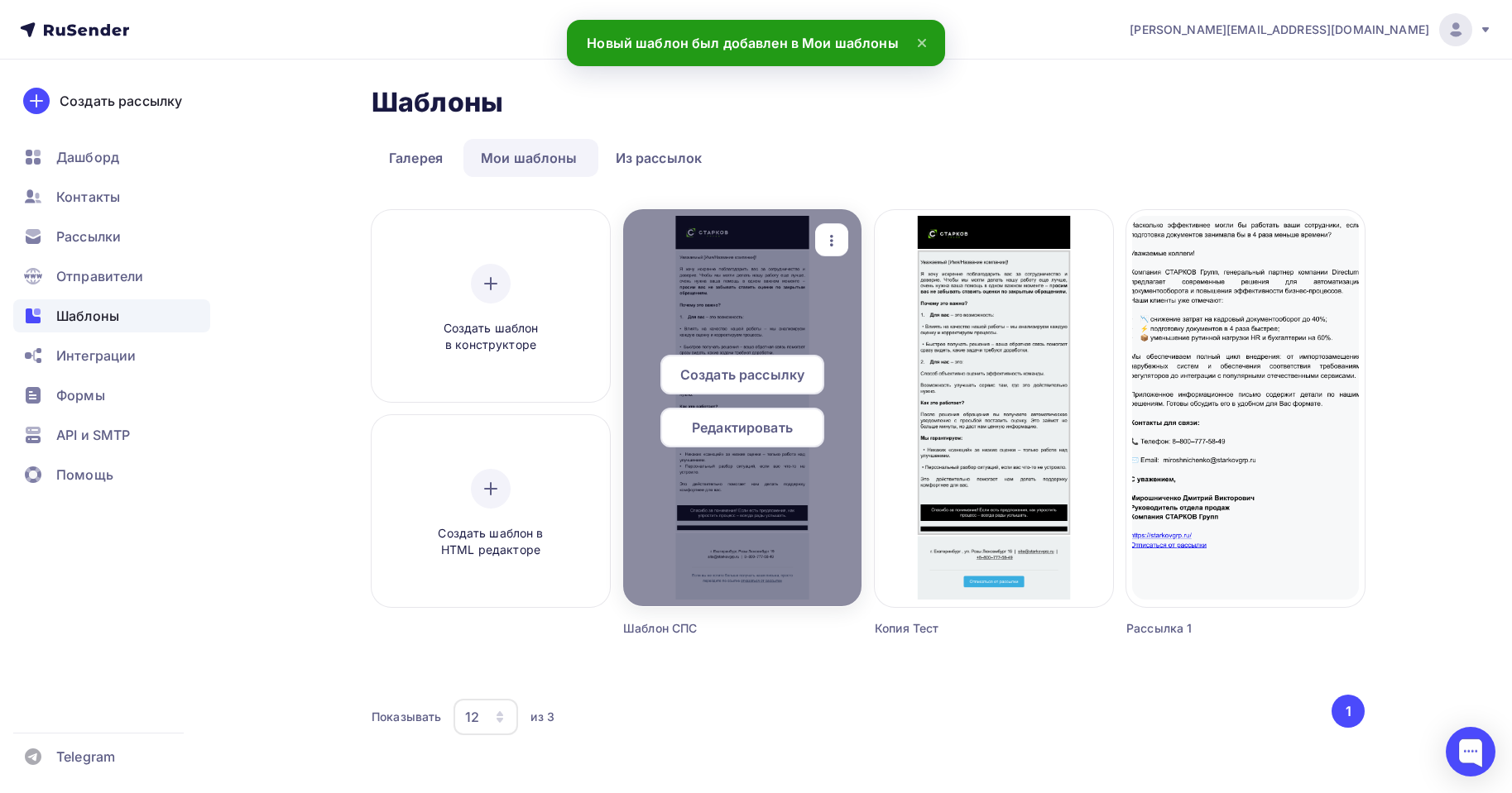
click at [773, 379] on span "Создать рассылку" at bounding box center [742, 375] width 124 height 20
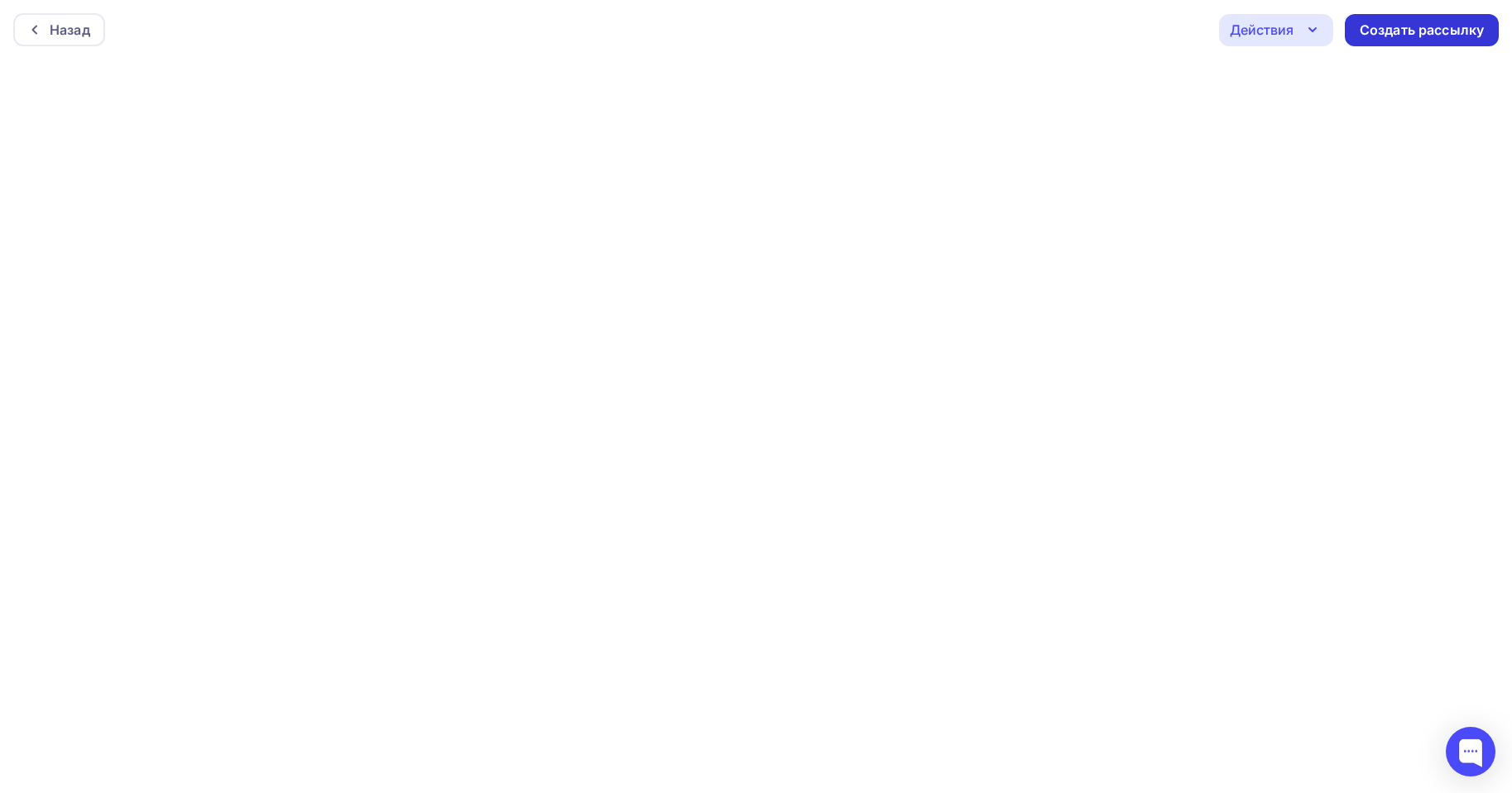
click at [1421, 27] on div "Создать рассылку" at bounding box center [1422, 30] width 124 height 19
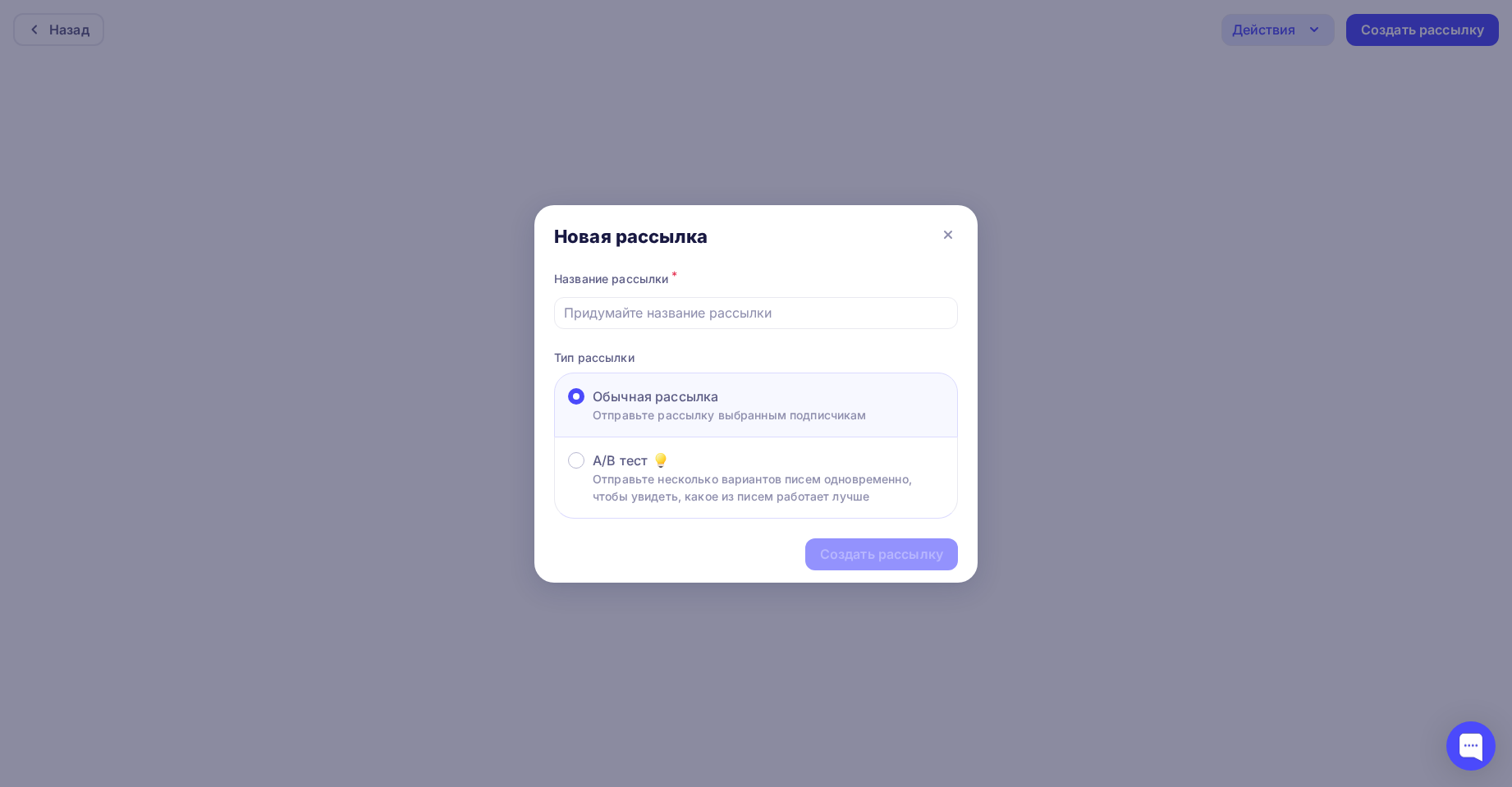
click at [707, 395] on span "Обычная рассылка" at bounding box center [655, 396] width 126 height 20
click at [593, 406] on input "Обычная рассылка Отправьте рассылку выбранным подписчикам" at bounding box center [593, 406] width 0 height 0
click at [731, 308] on input "text" at bounding box center [756, 313] width 385 height 20
type input "СПС"
click at [881, 551] on div "Создать рассылку" at bounding box center [882, 554] width 123 height 19
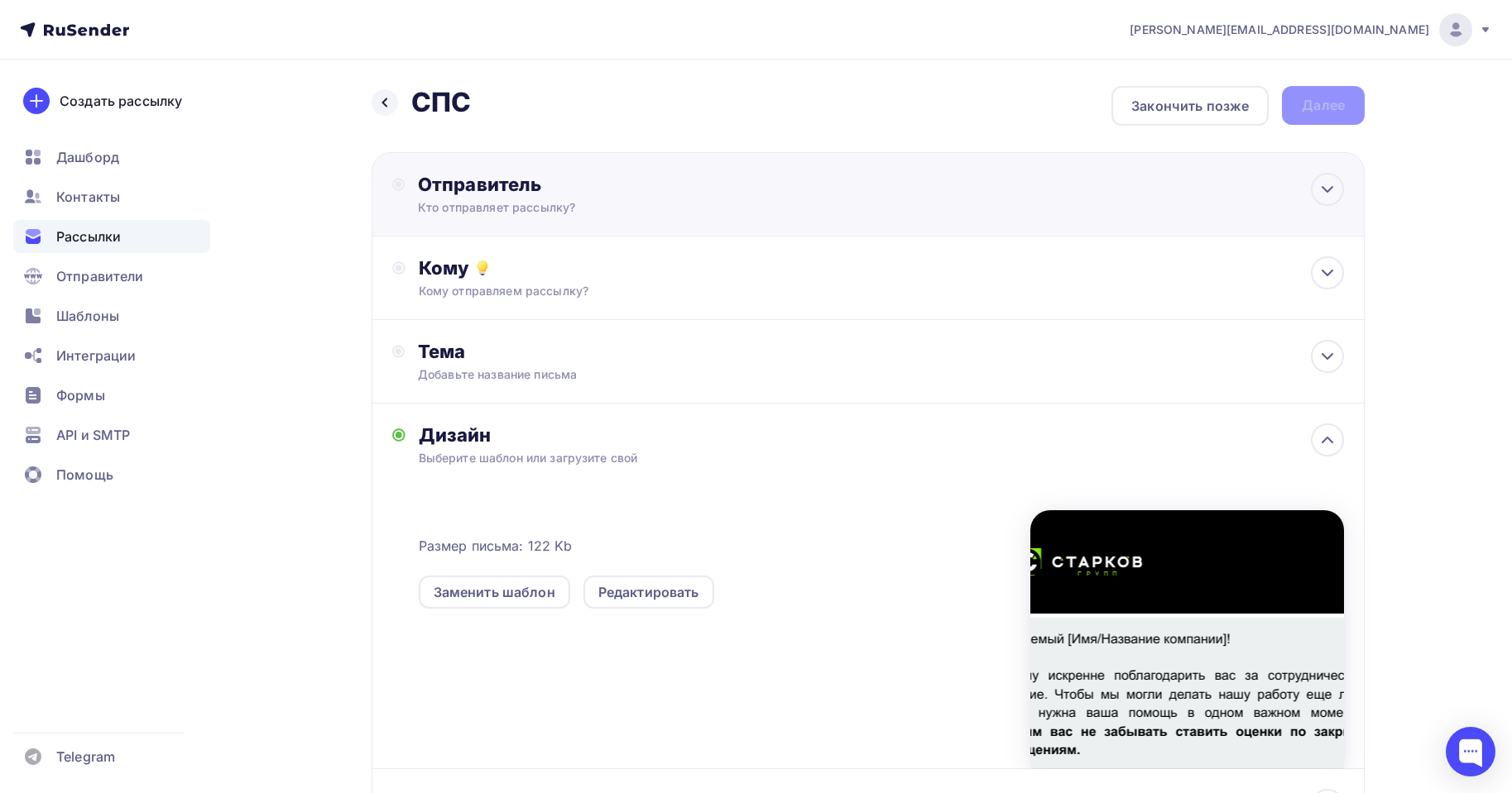
click at [490, 210] on div "Кто отправляет рассылку?" at bounding box center [579, 207] width 323 height 16
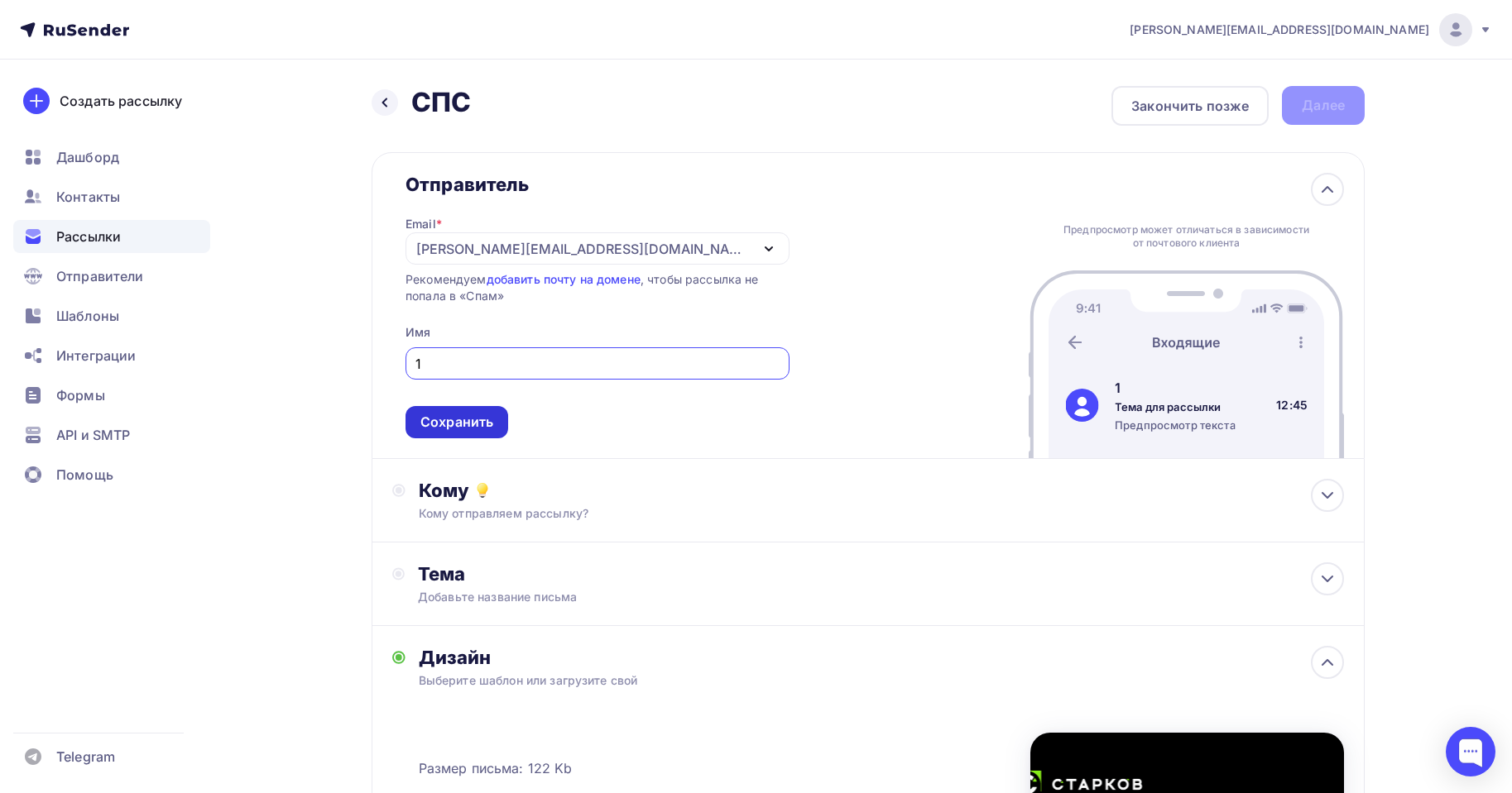
type input "1"
click at [453, 421] on div "Сохранить" at bounding box center [457, 422] width 73 height 19
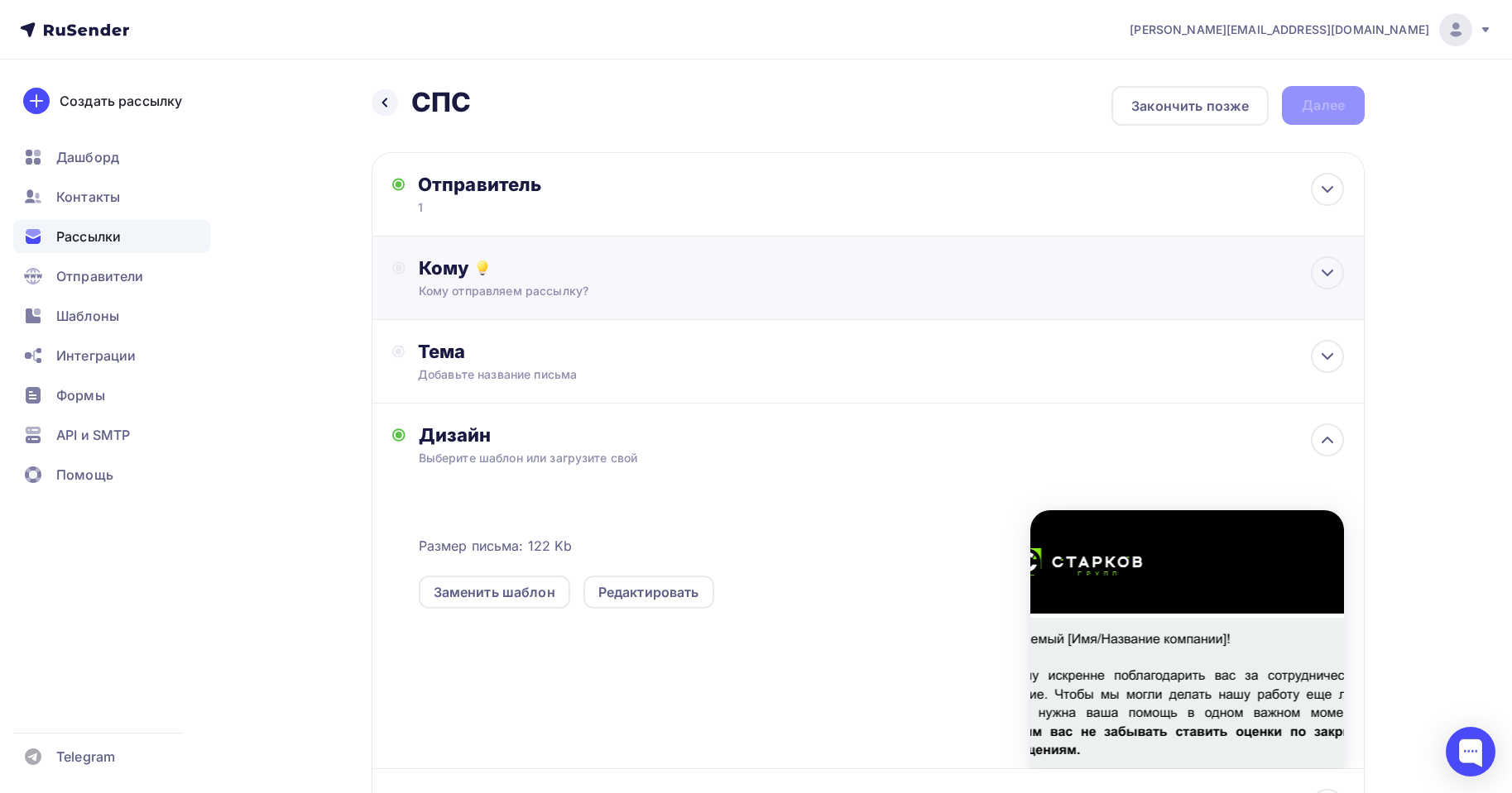
click at [479, 281] on div "Кому Кому отправляем рассылку? Списки получателей Выберите список Все списки id…" at bounding box center [881, 278] width 925 height 43
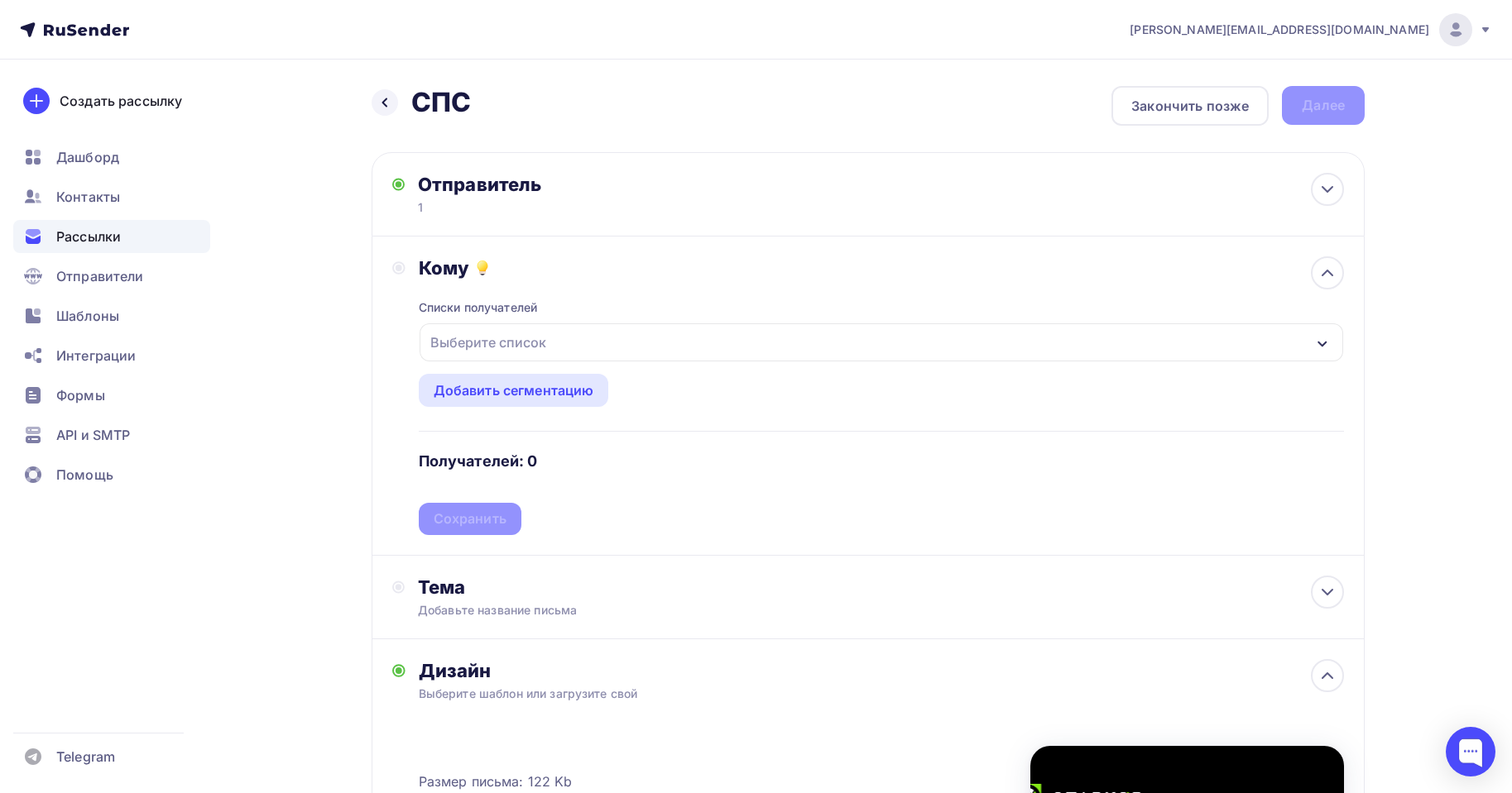
click at [511, 339] on div "Выберите список" at bounding box center [488, 343] width 129 height 30
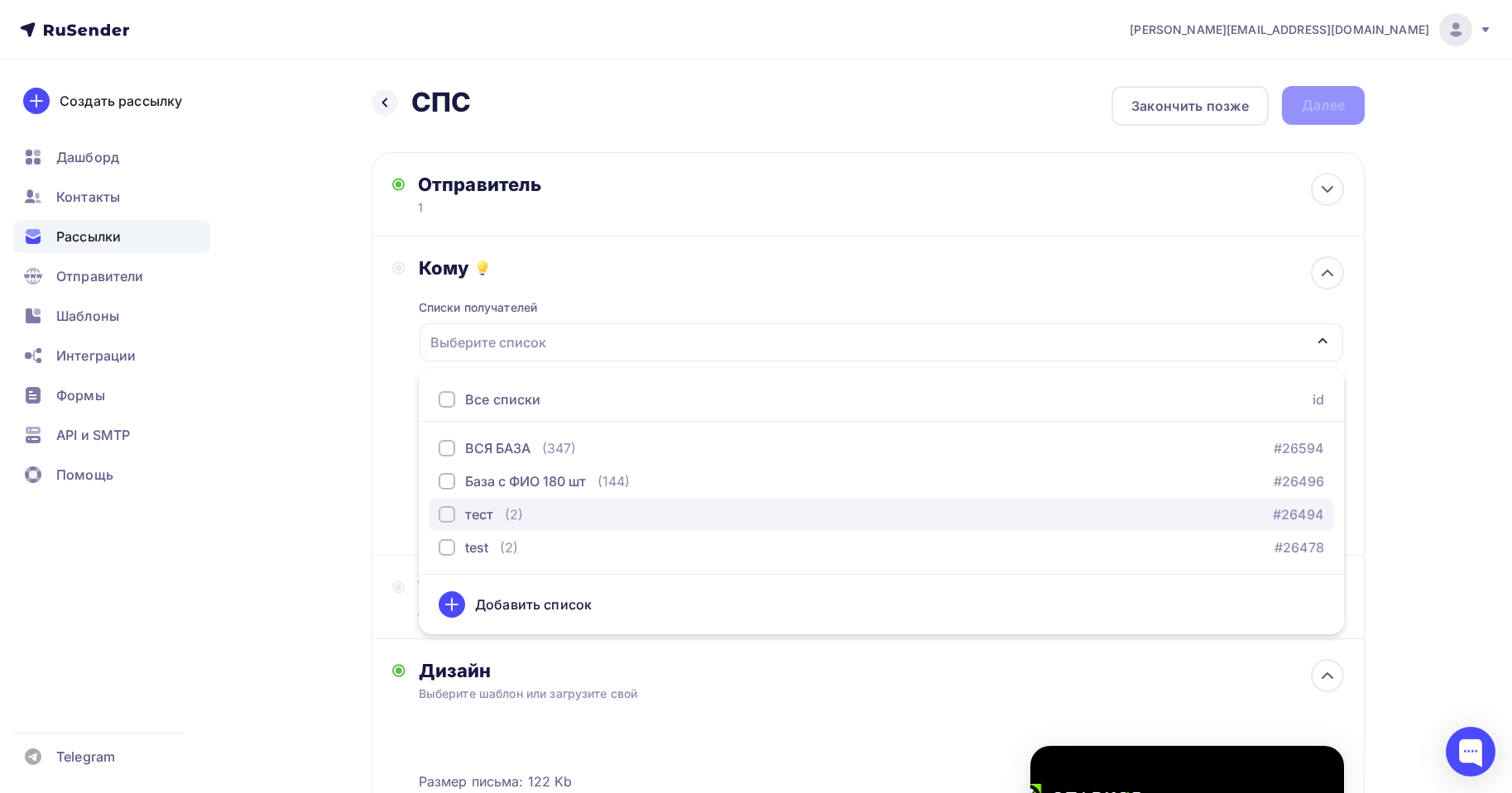
click at [476, 528] on button "тест (2) #26494" at bounding box center [881, 514] width 906 height 33
drag, startPoint x: 286, startPoint y: 429, endPoint x: 308, endPoint y: 425, distance: 22.4
click at [291, 428] on div "Назад СПС СПС Закончить позже Далее Отправитель 1 Email * agabekyan@starkovgrp.…" at bounding box center [756, 627] width 1357 height 1136
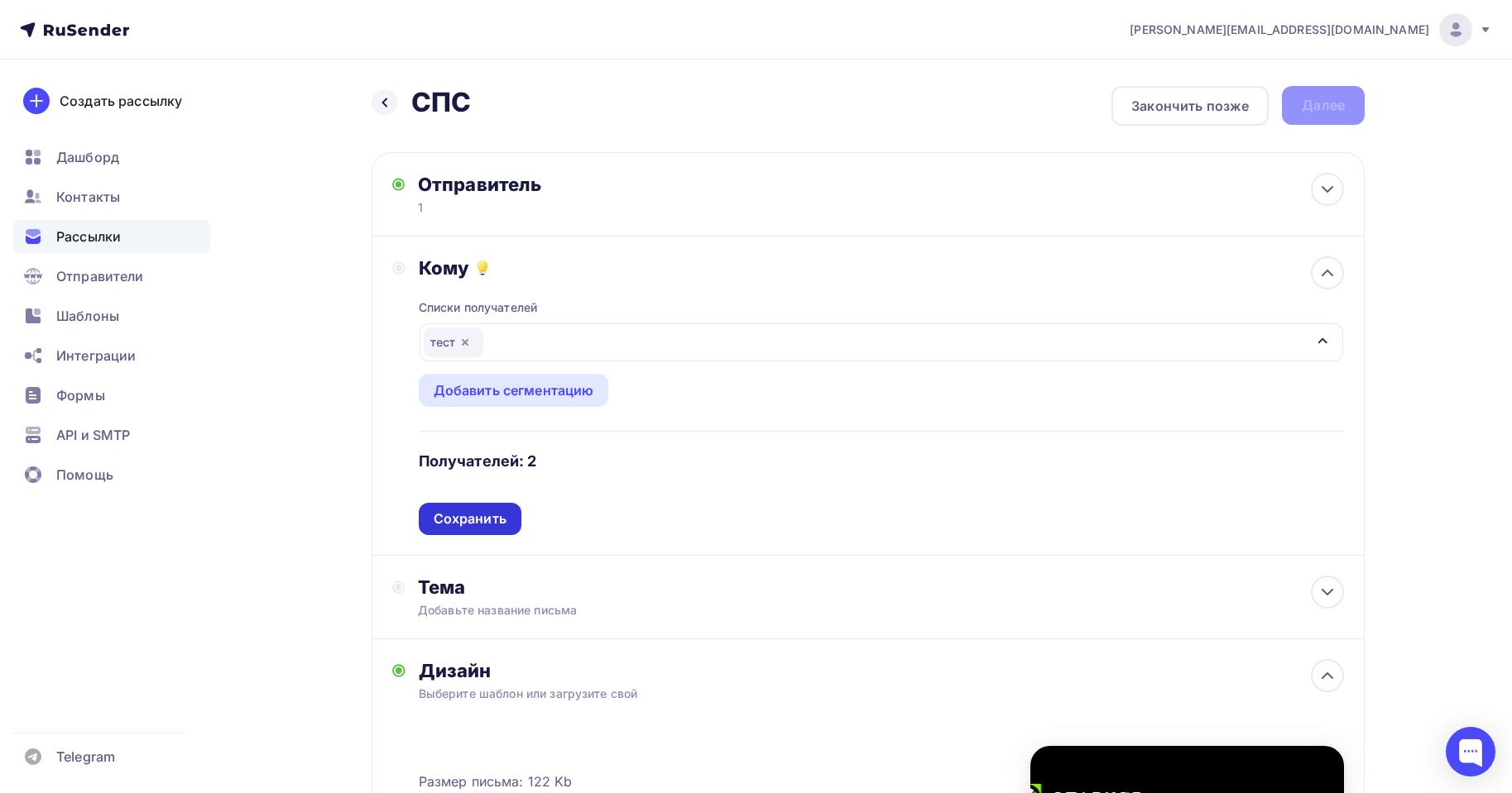
click at [470, 512] on div "Сохранить" at bounding box center [470, 519] width 73 height 19
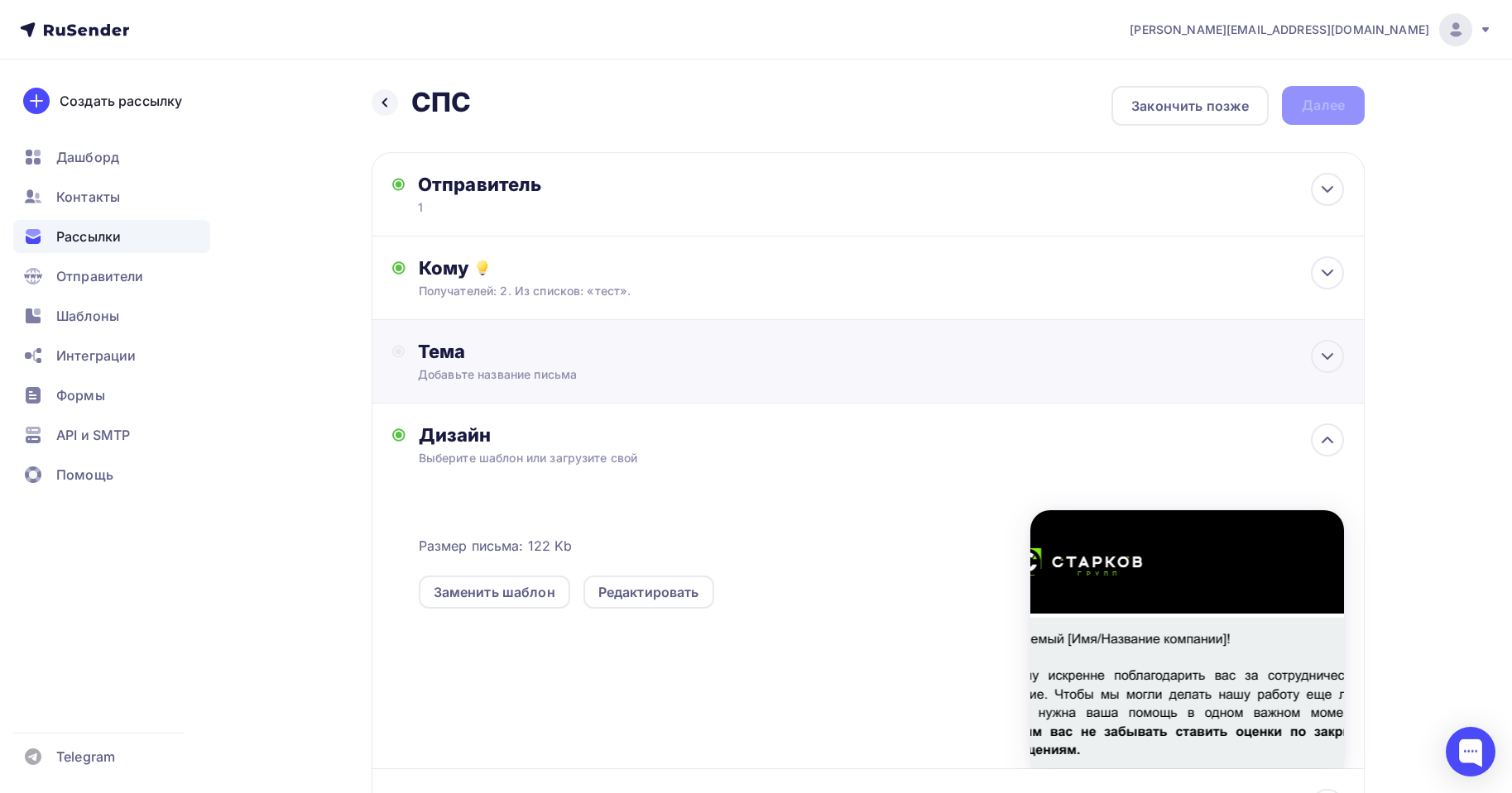
click at [442, 365] on div "Тема Добавьте название письма Тема * Рекомендуем использовать не более 150 симв…" at bounding box center [581, 361] width 327 height 43
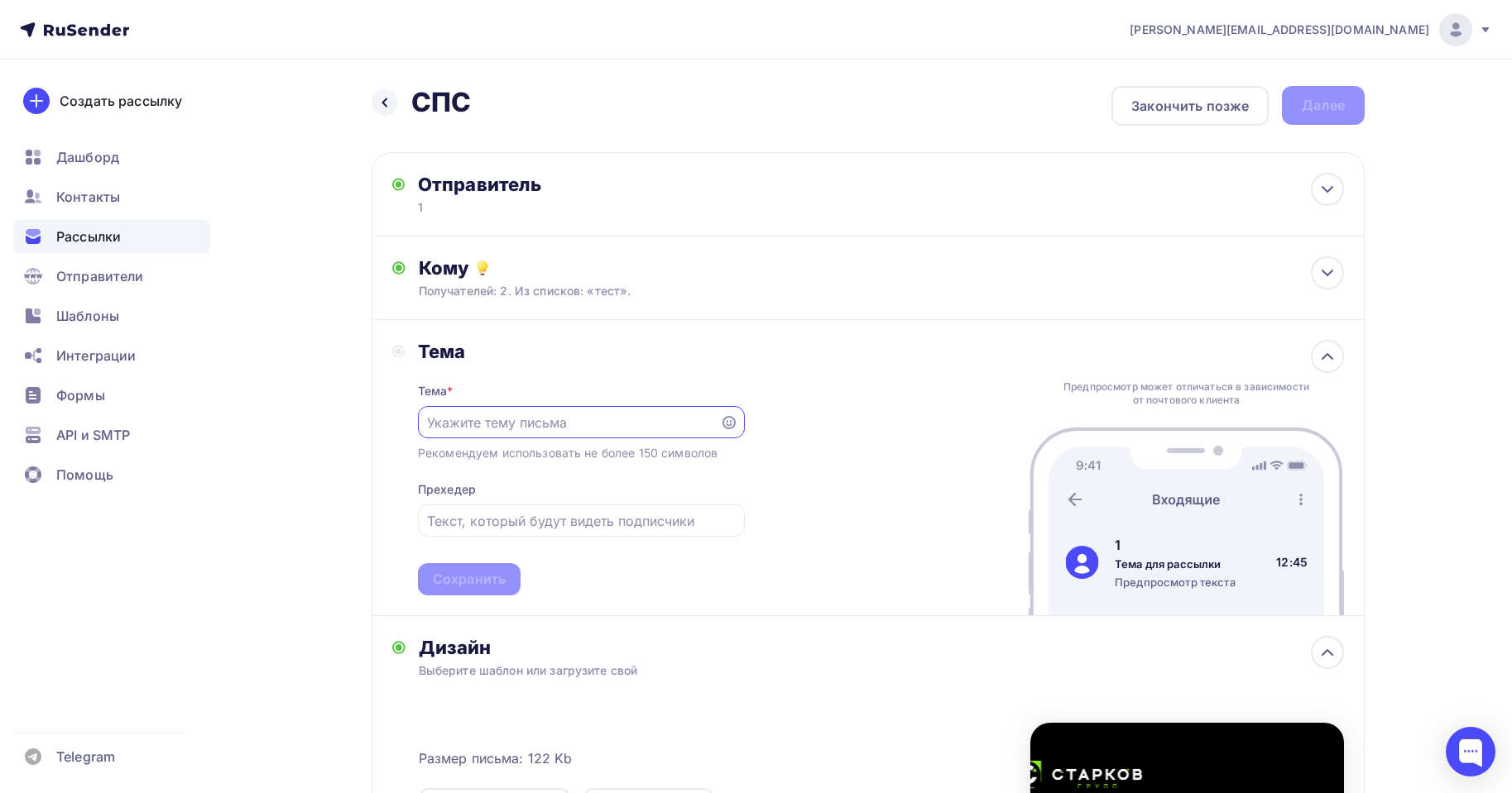
click at [508, 432] on input "text" at bounding box center [569, 423] width 283 height 20
click at [495, 492] on div "Тема * 2 Рекомендуем использовать не более 150 символов Прехедер Сохранить" at bounding box center [581, 480] width 327 height 232
drag, startPoint x: 461, startPoint y: 424, endPoint x: 255, endPoint y: 382, distance: 210.2
click at [255, 382] on div "Назад СПС СПС Закончить позже Далее Отправитель 1 Email * agabekyan@starkovgrp.…" at bounding box center [756, 616] width 1357 height 1113
type input "СПС"
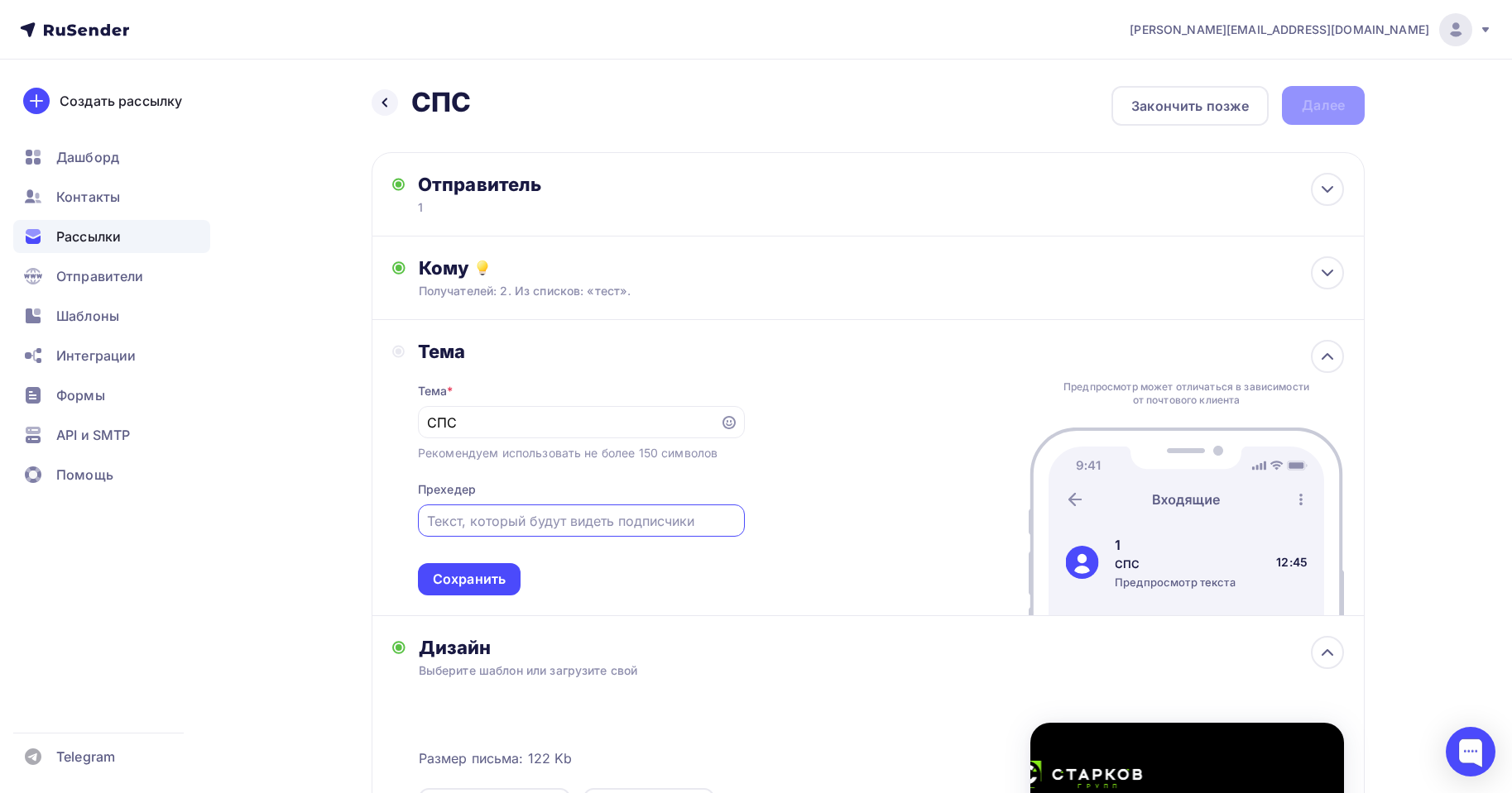
click at [467, 517] on input "text" at bounding box center [580, 522] width 308 height 20
type input "СПС"
click at [475, 573] on div "Сохранить" at bounding box center [470, 579] width 73 height 19
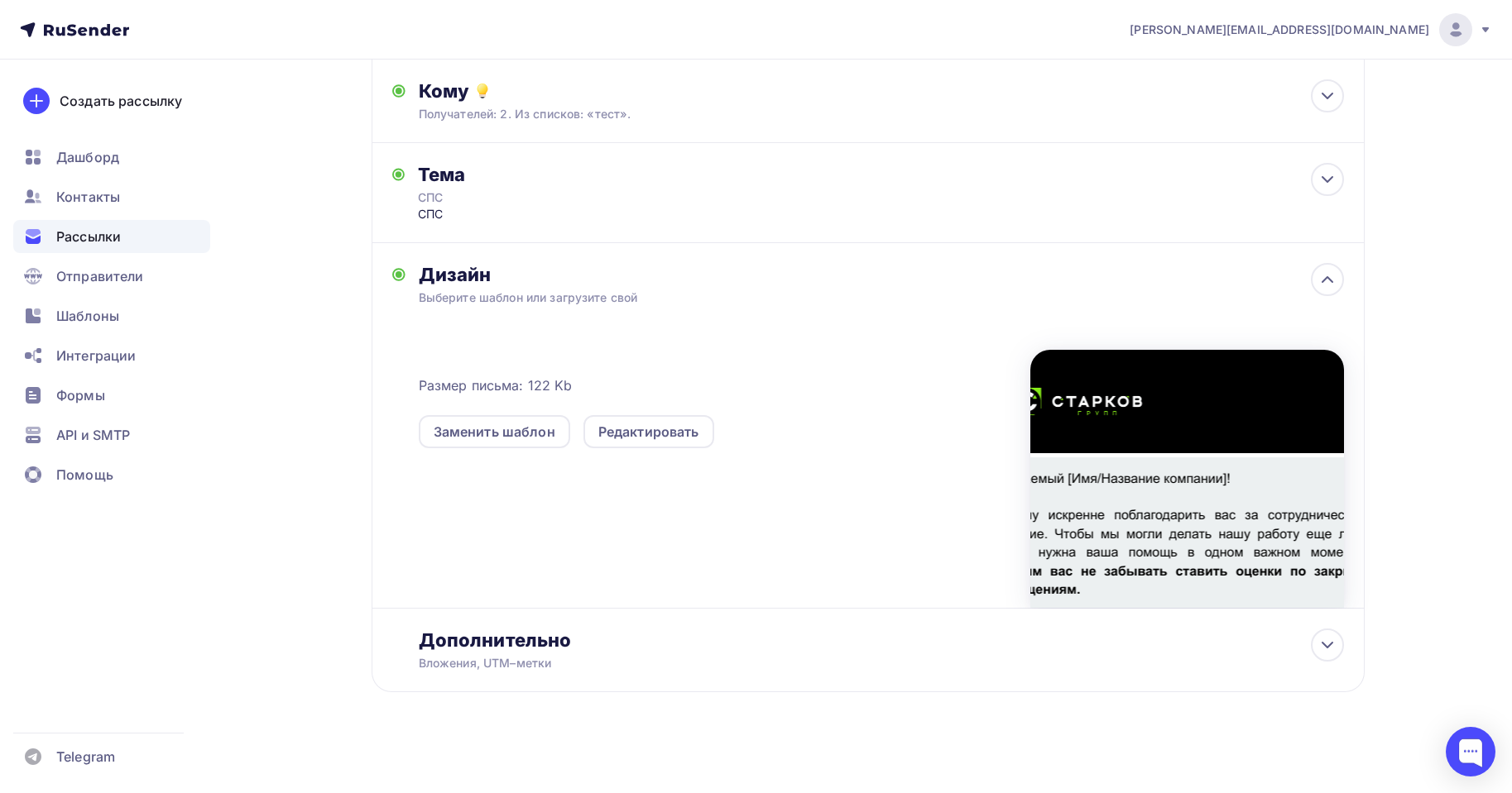
scroll to position [183, 0]
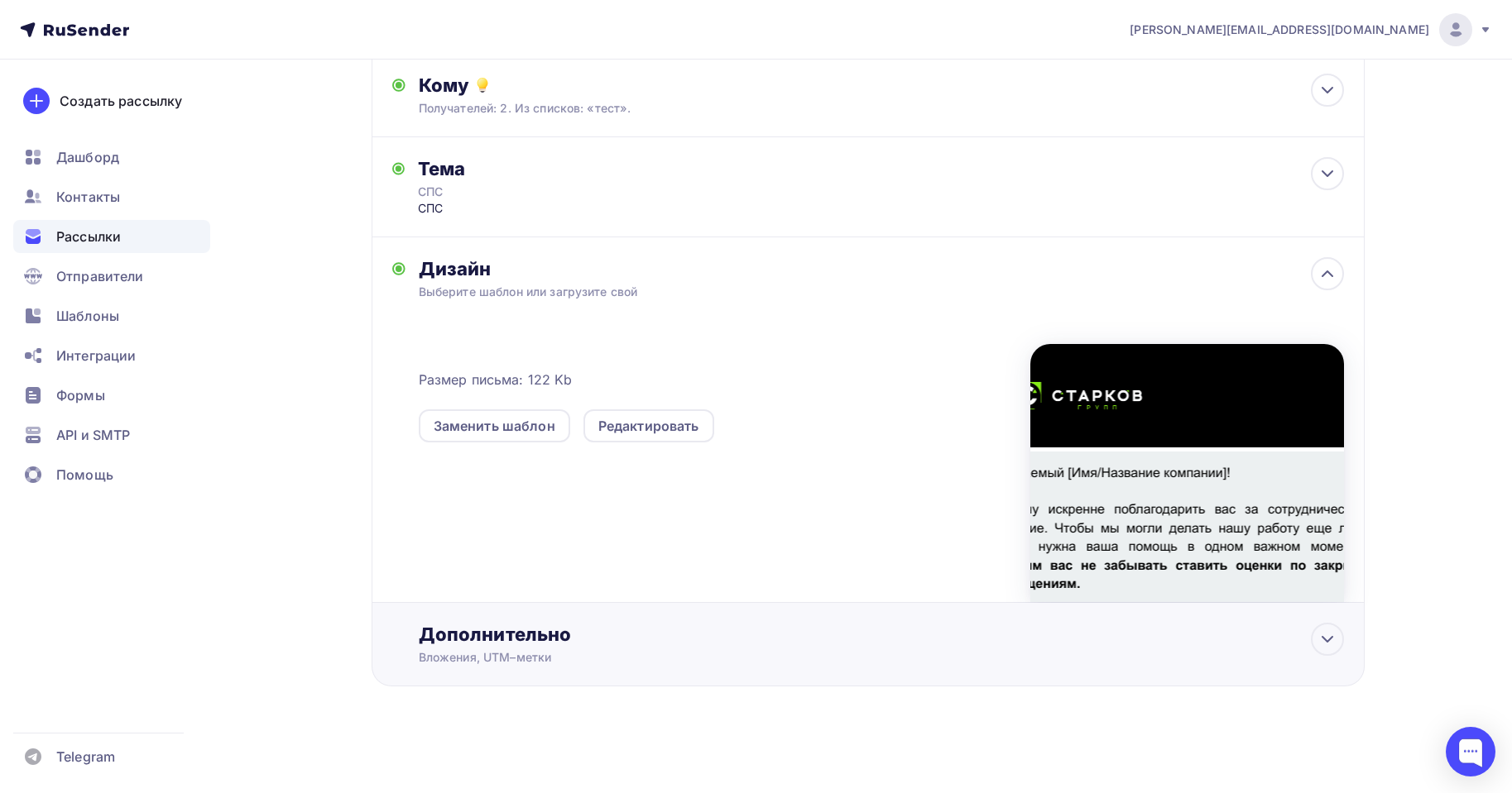
click at [479, 659] on div "Вложения, UTM–метки" at bounding box center [836, 658] width 834 height 16
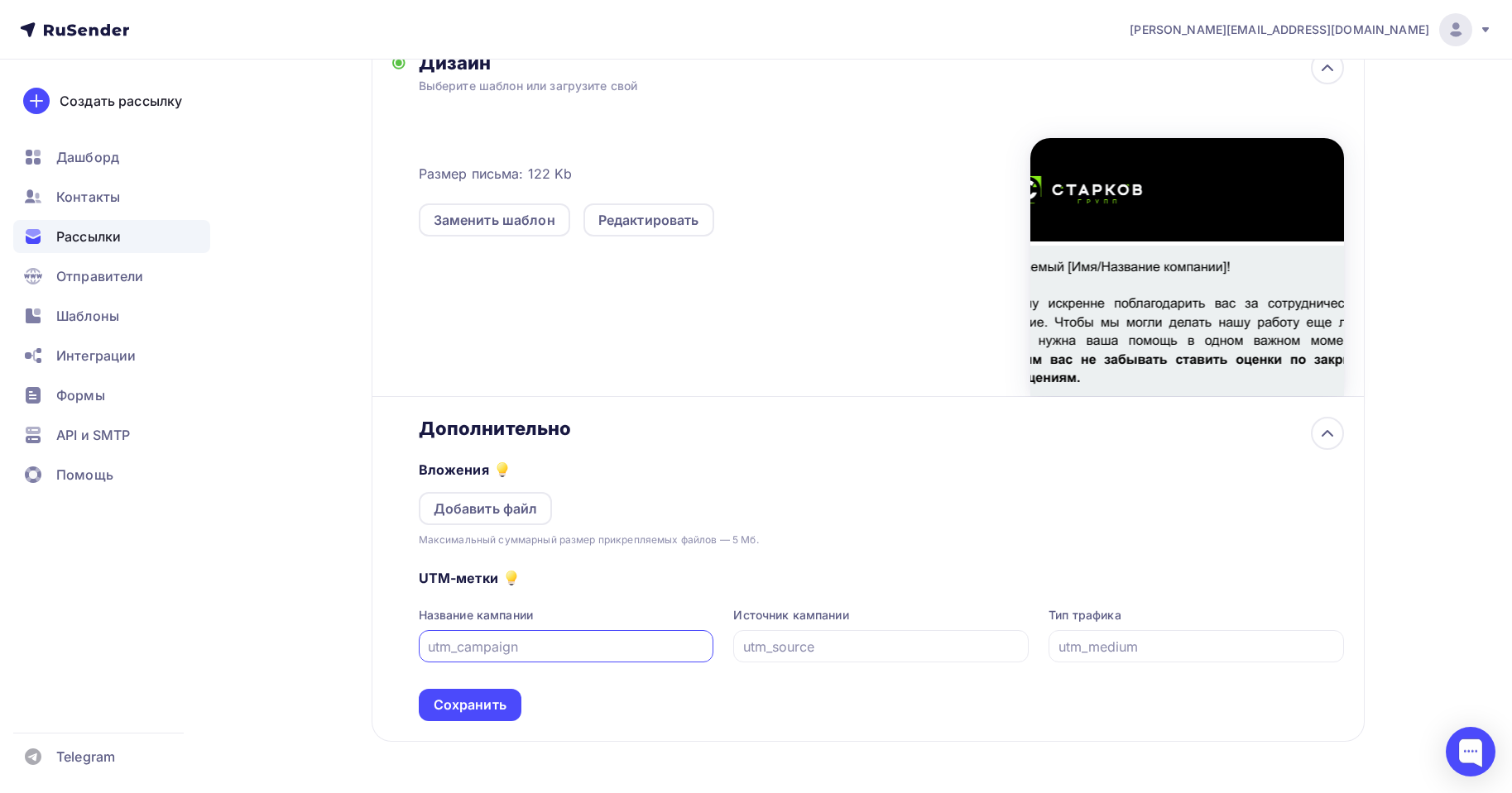
scroll to position [439, 0]
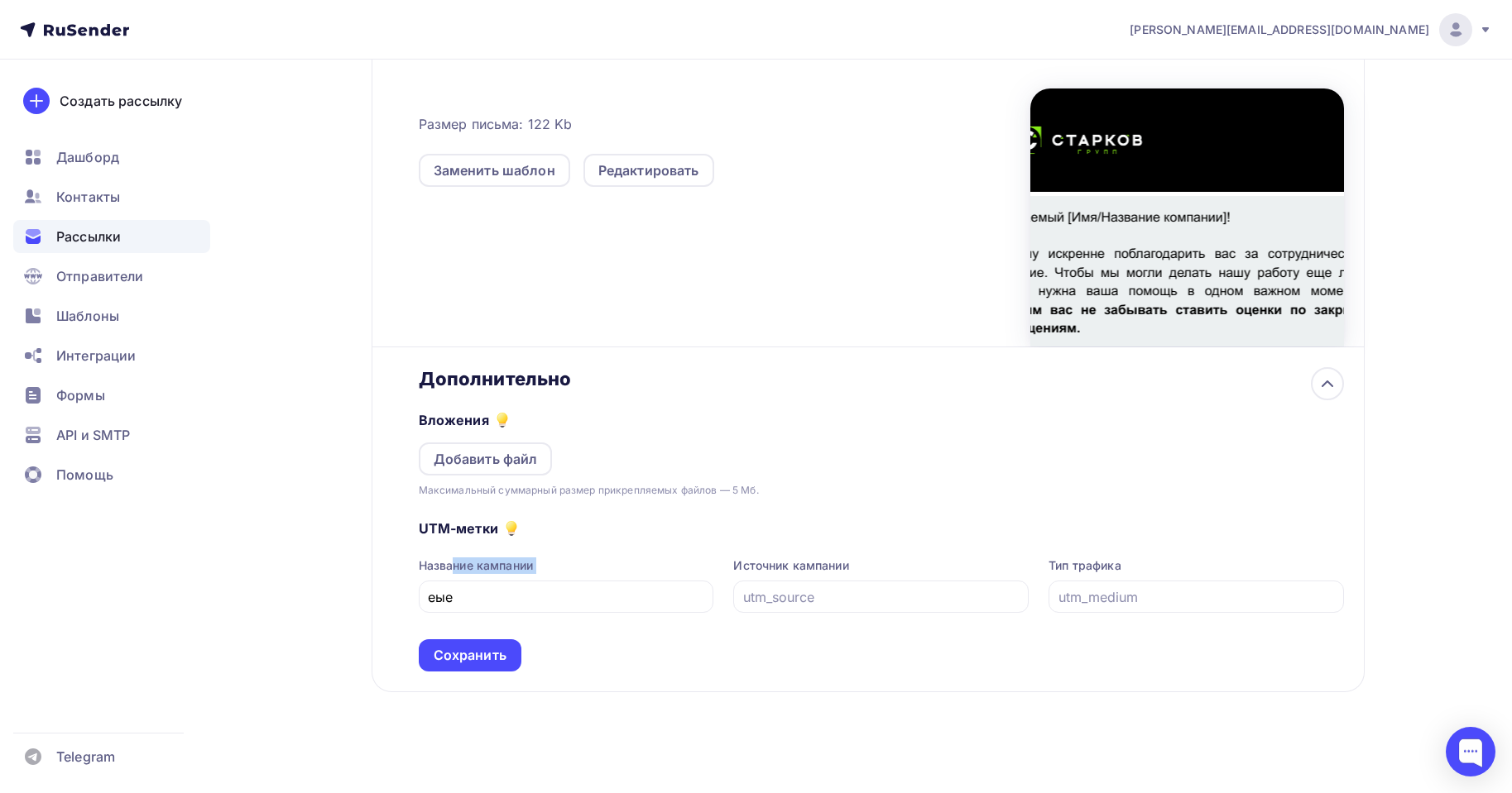
drag, startPoint x: 545, startPoint y: 582, endPoint x: 0, endPoint y: 547, distance: 546.1
click at [28, 547] on div "agabekyan@starkovgrp.ru Аккаунт Тарифы Выйти Создать рассылку Дашборд Контакты …" at bounding box center [756, 180] width 1512 height 1238
click at [467, 595] on input "еые" at bounding box center [566, 597] width 276 height 20
click at [466, 594] on input "еые" at bounding box center [566, 597] width 276 height 20
click at [465, 593] on input "еые" at bounding box center [566, 597] width 276 height 20
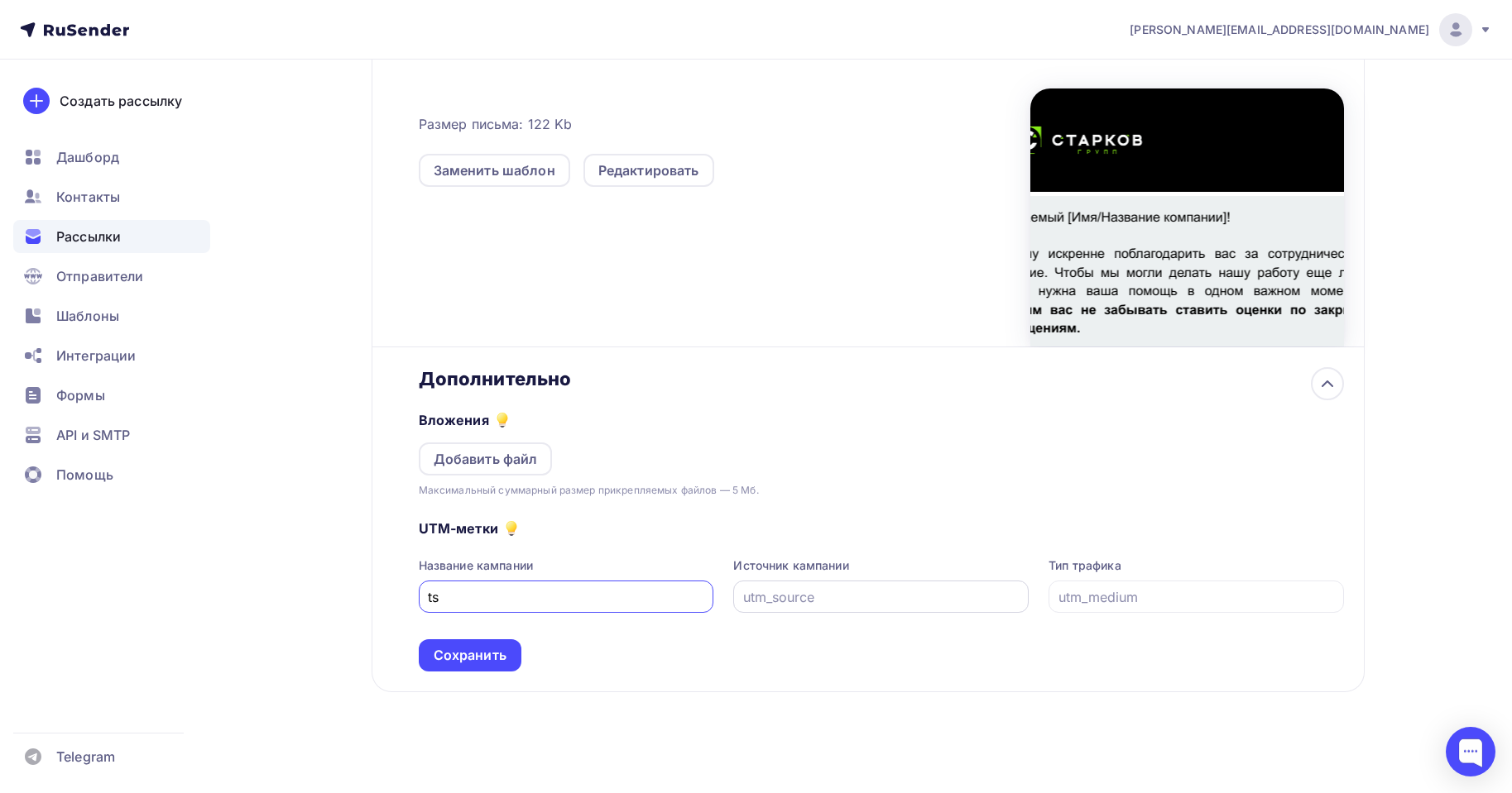
type input "ts"
click at [889, 599] on input "text" at bounding box center [881, 597] width 276 height 20
type input "ts"
click at [1099, 604] on input "text" at bounding box center [1197, 597] width 276 height 20
type input "ts"
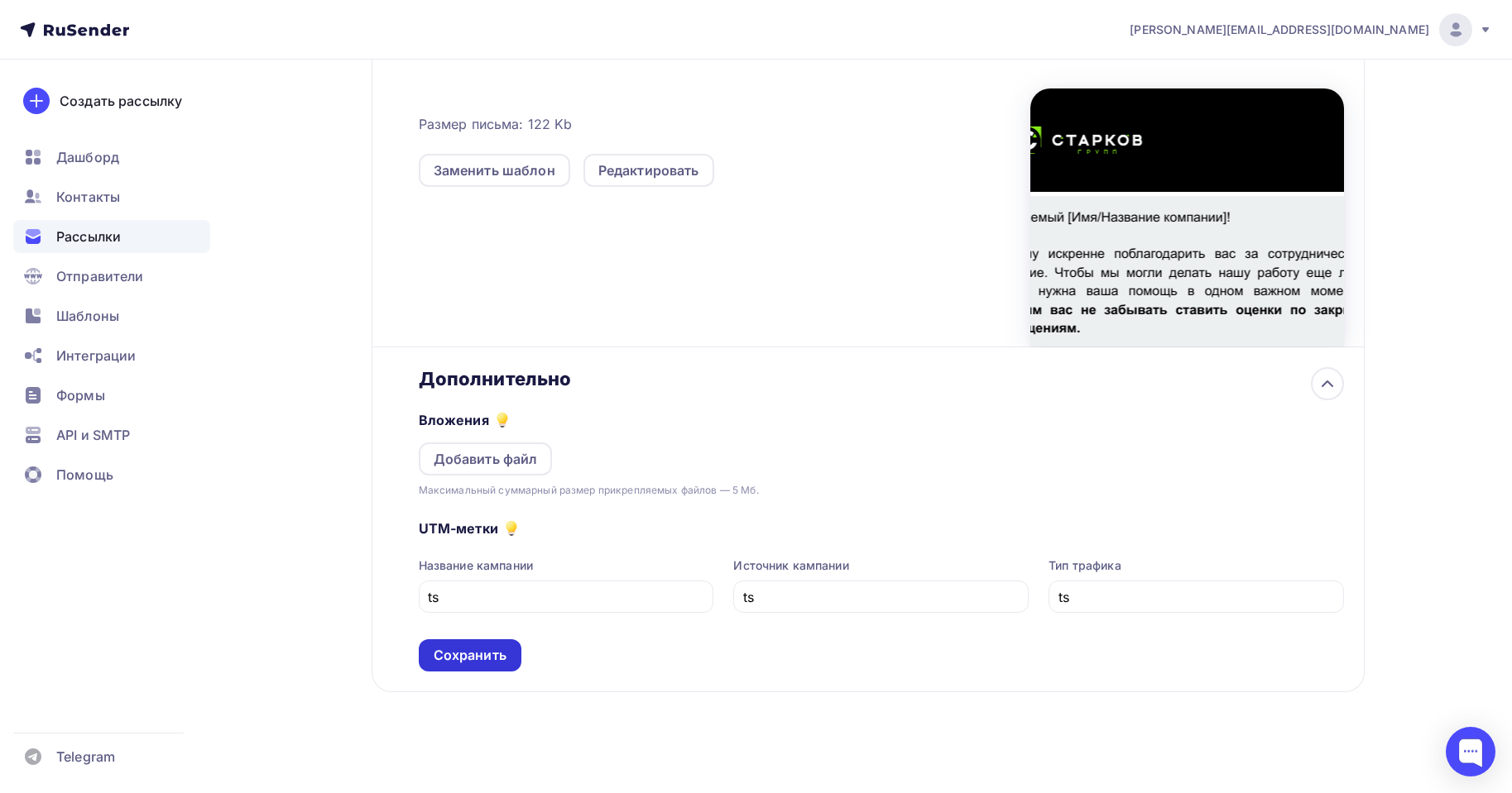
click at [487, 640] on div "Сохранить" at bounding box center [470, 655] width 102 height 32
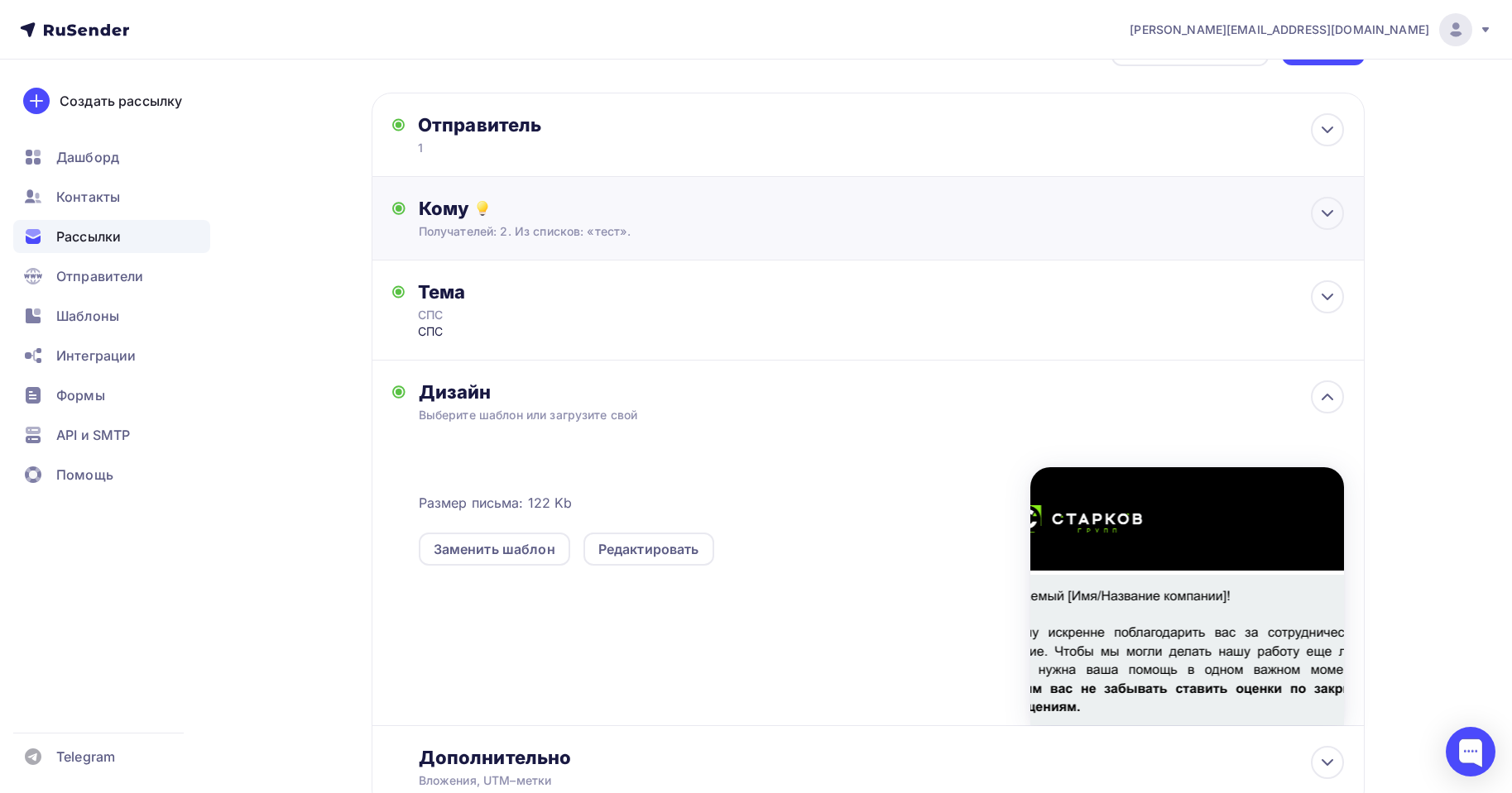
scroll to position [0, 0]
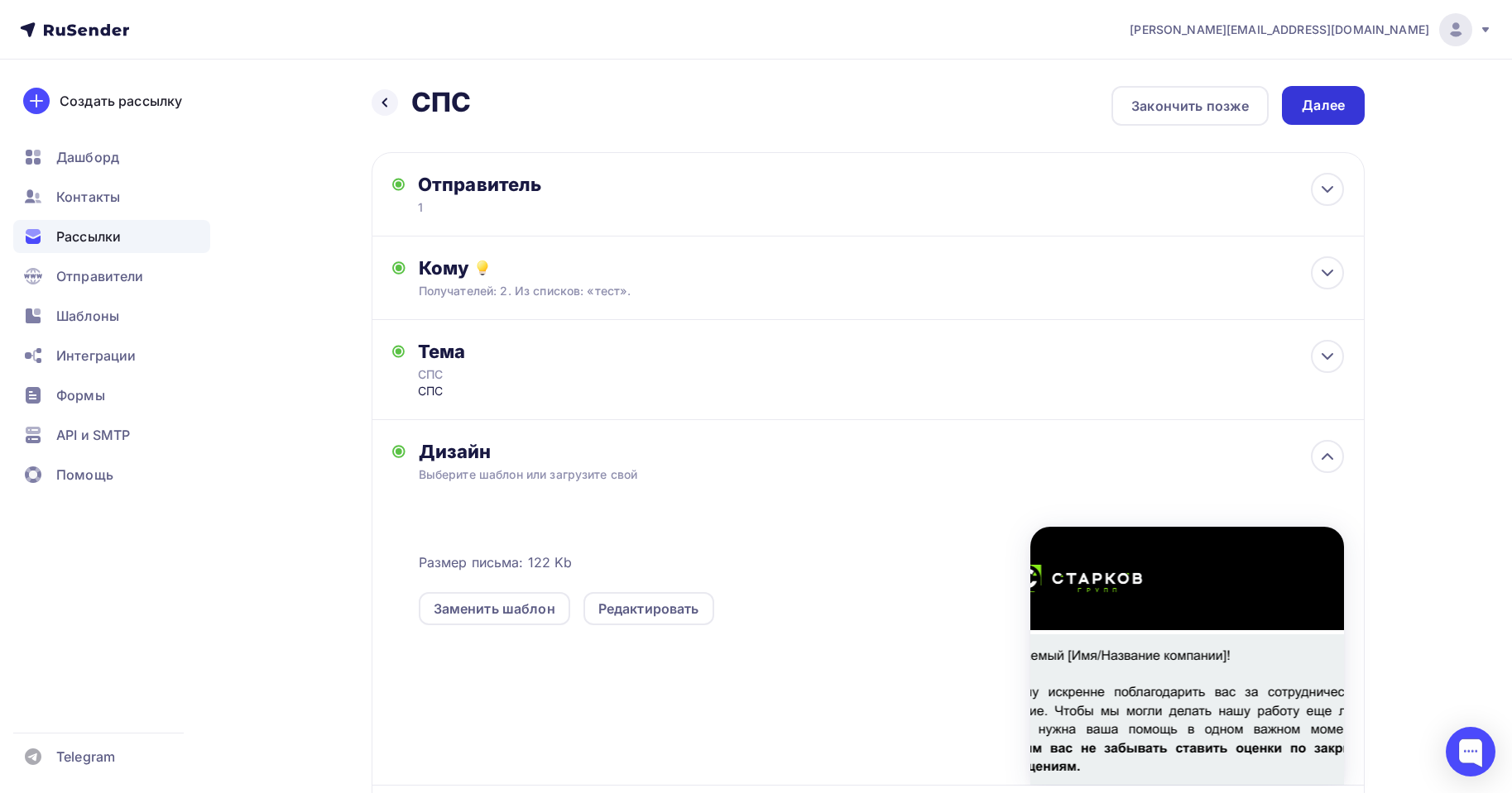
click at [1341, 118] on div "Далее" at bounding box center [1324, 105] width 83 height 39
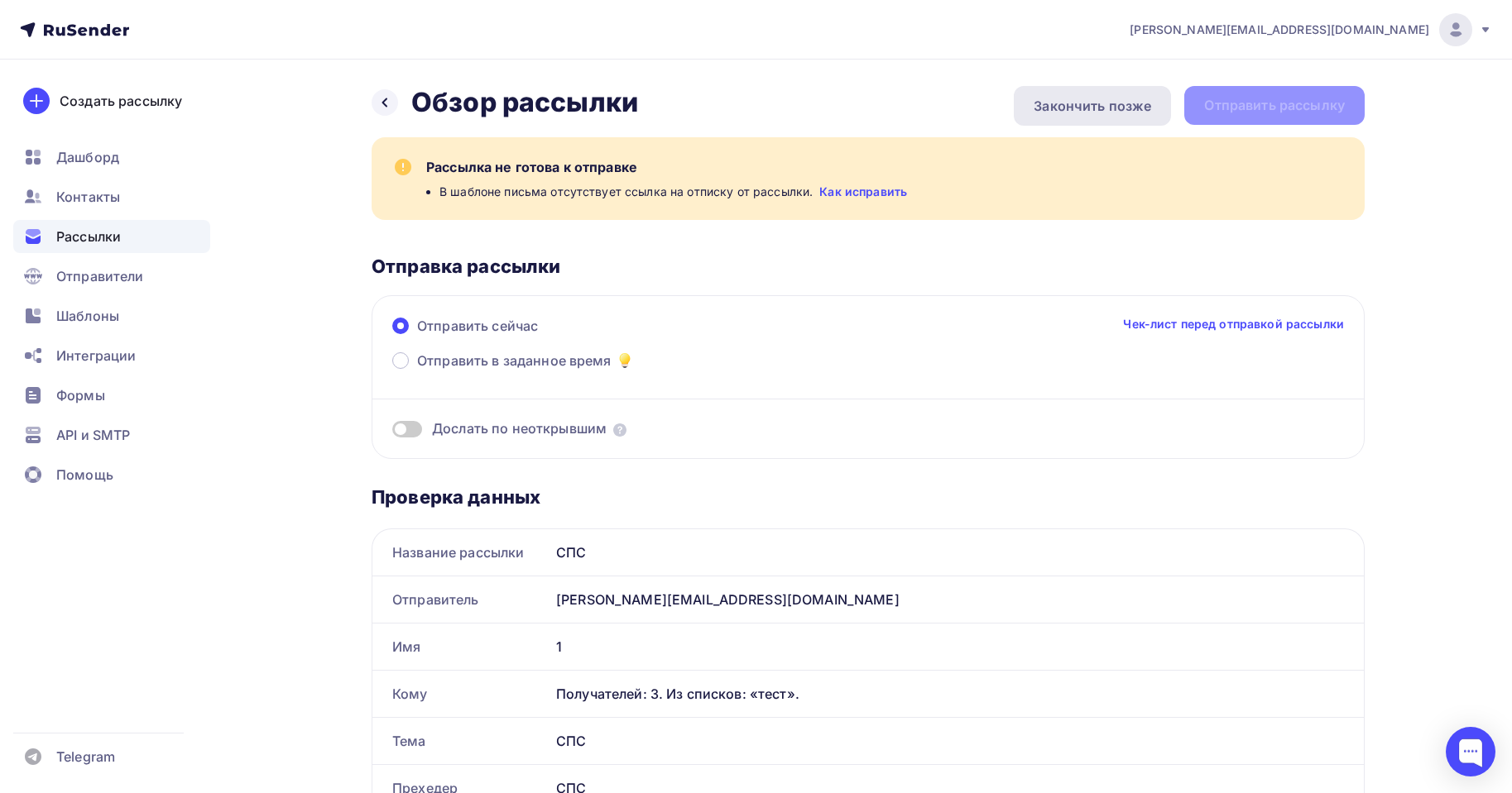
click at [1071, 89] on div "Закончить позже" at bounding box center [1092, 105] width 157 height 39
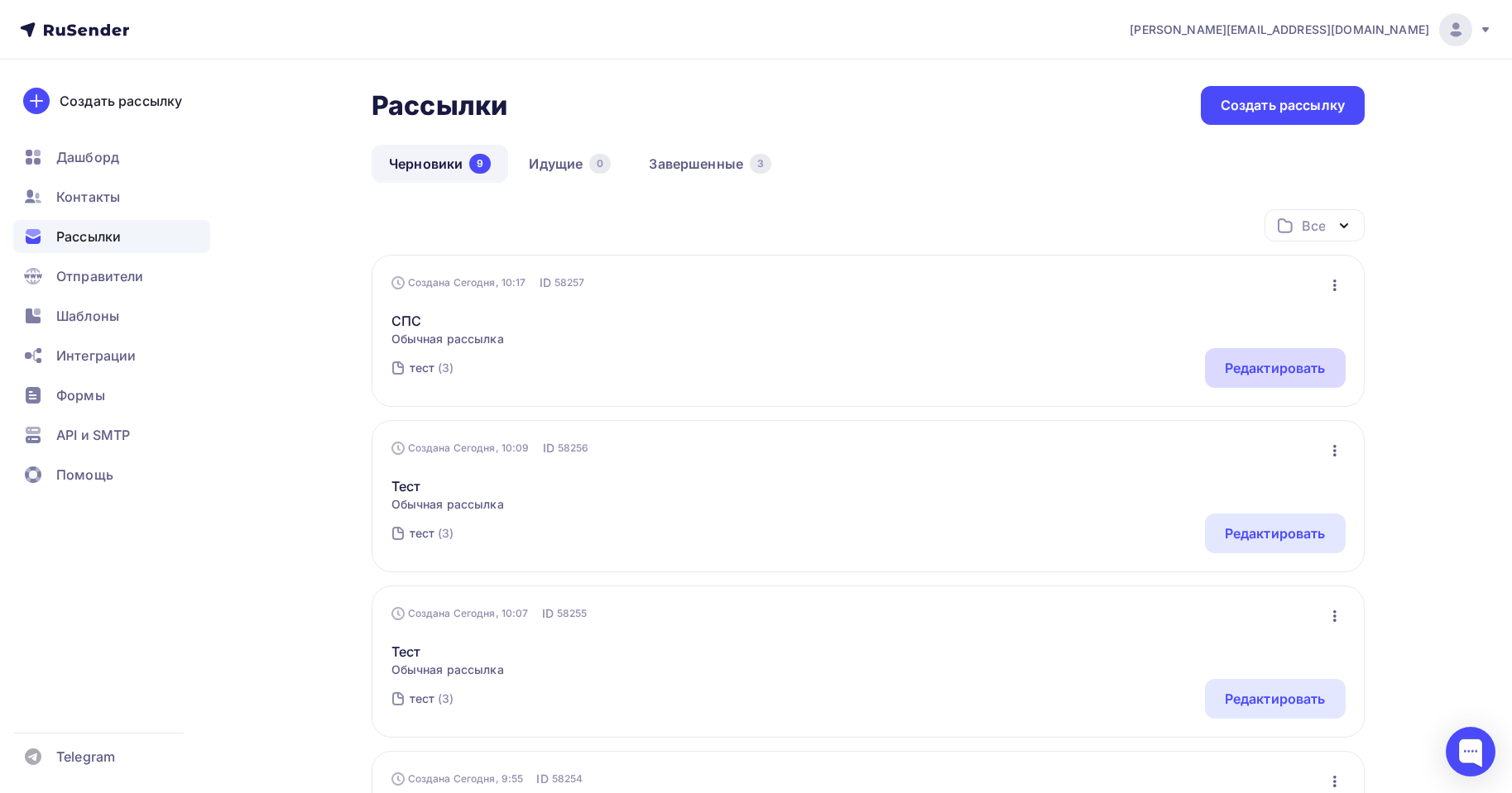
click at [1291, 356] on div "Редактировать" at bounding box center [1275, 367] width 141 height 39
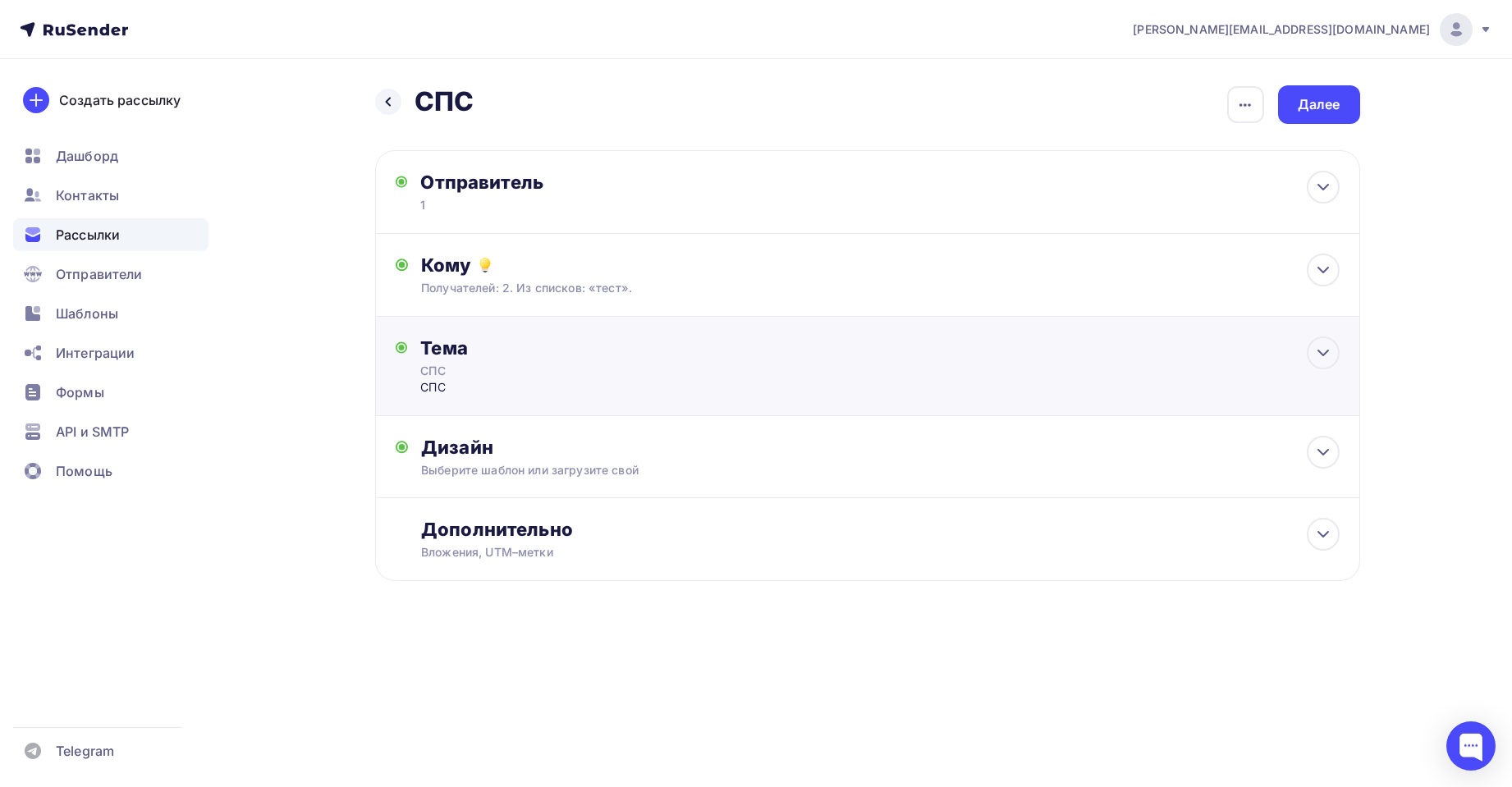
click at [507, 395] on div "СПС" at bounding box center [583, 387] width 325 height 16
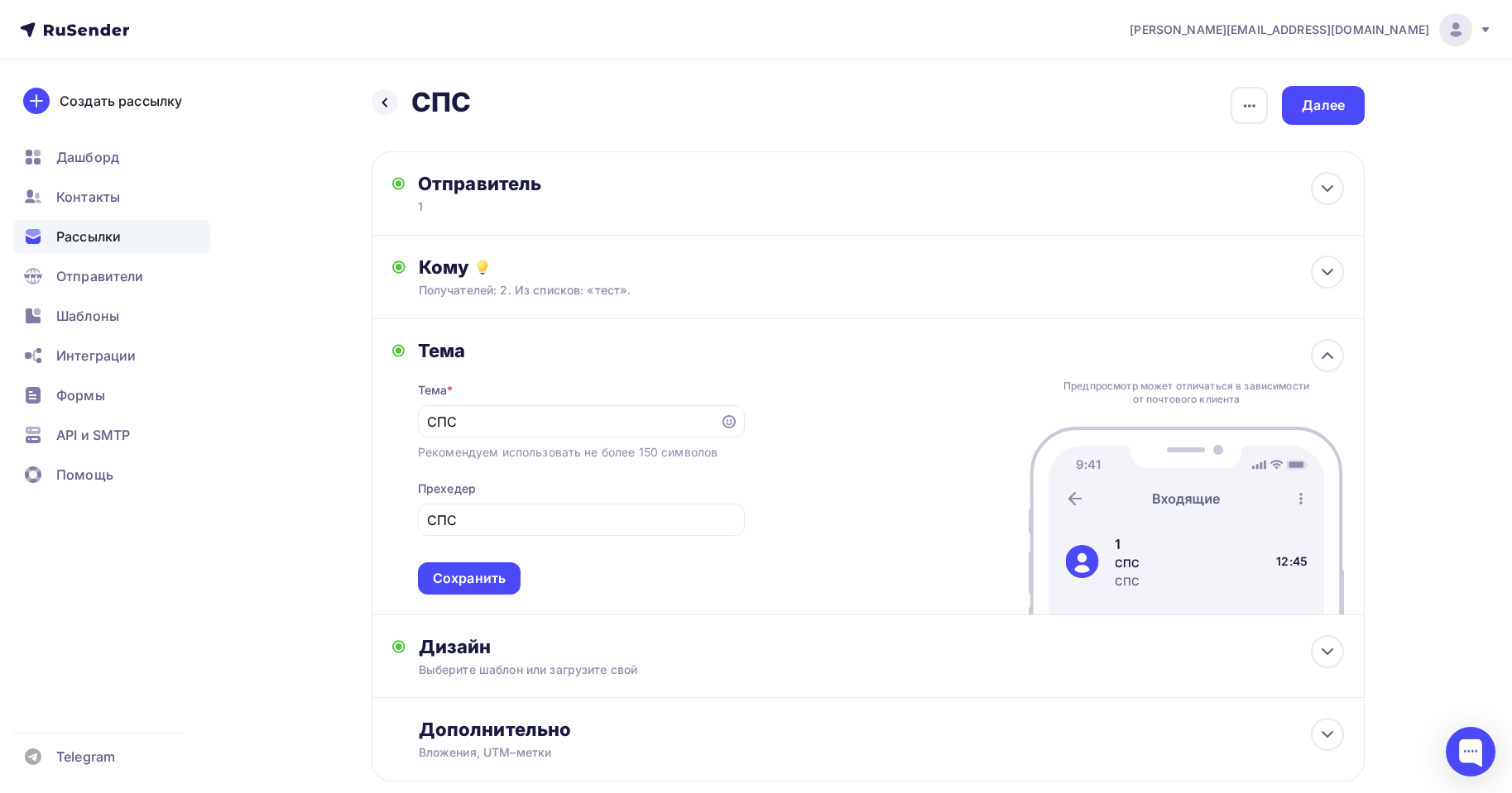
click at [562, 365] on div "Тема * СПС Рекомендуем использовать не более 150 символов Прехедер СПС Сохранить" at bounding box center [581, 479] width 327 height 232
drag, startPoint x: 501, startPoint y: 647, endPoint x: 516, endPoint y: 635, distance: 19.2
click at [503, 646] on div "Дизайн" at bounding box center [881, 646] width 925 height 23
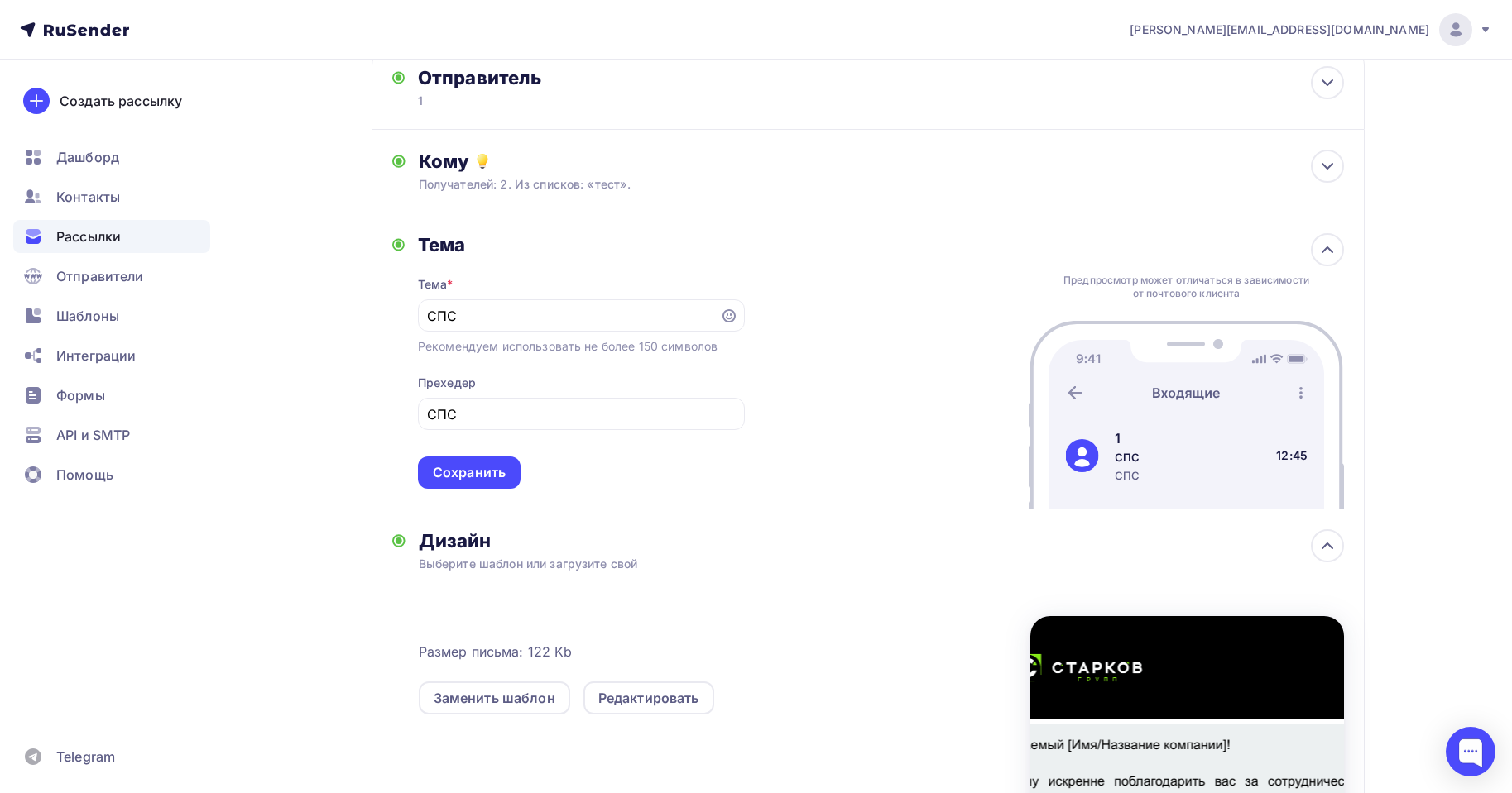
scroll to position [331, 0]
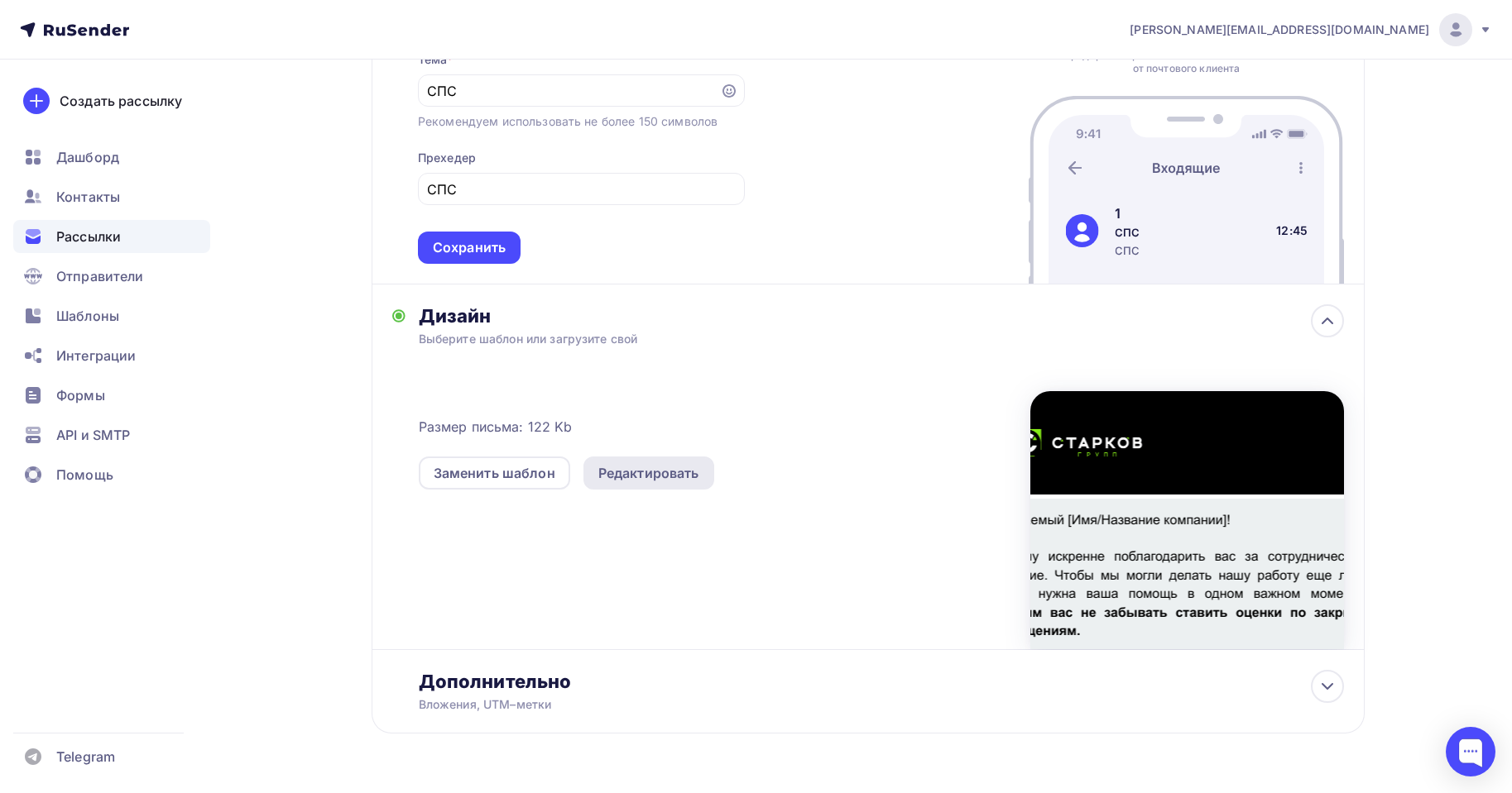
click at [676, 482] on div "Редактировать" at bounding box center [649, 473] width 101 height 20
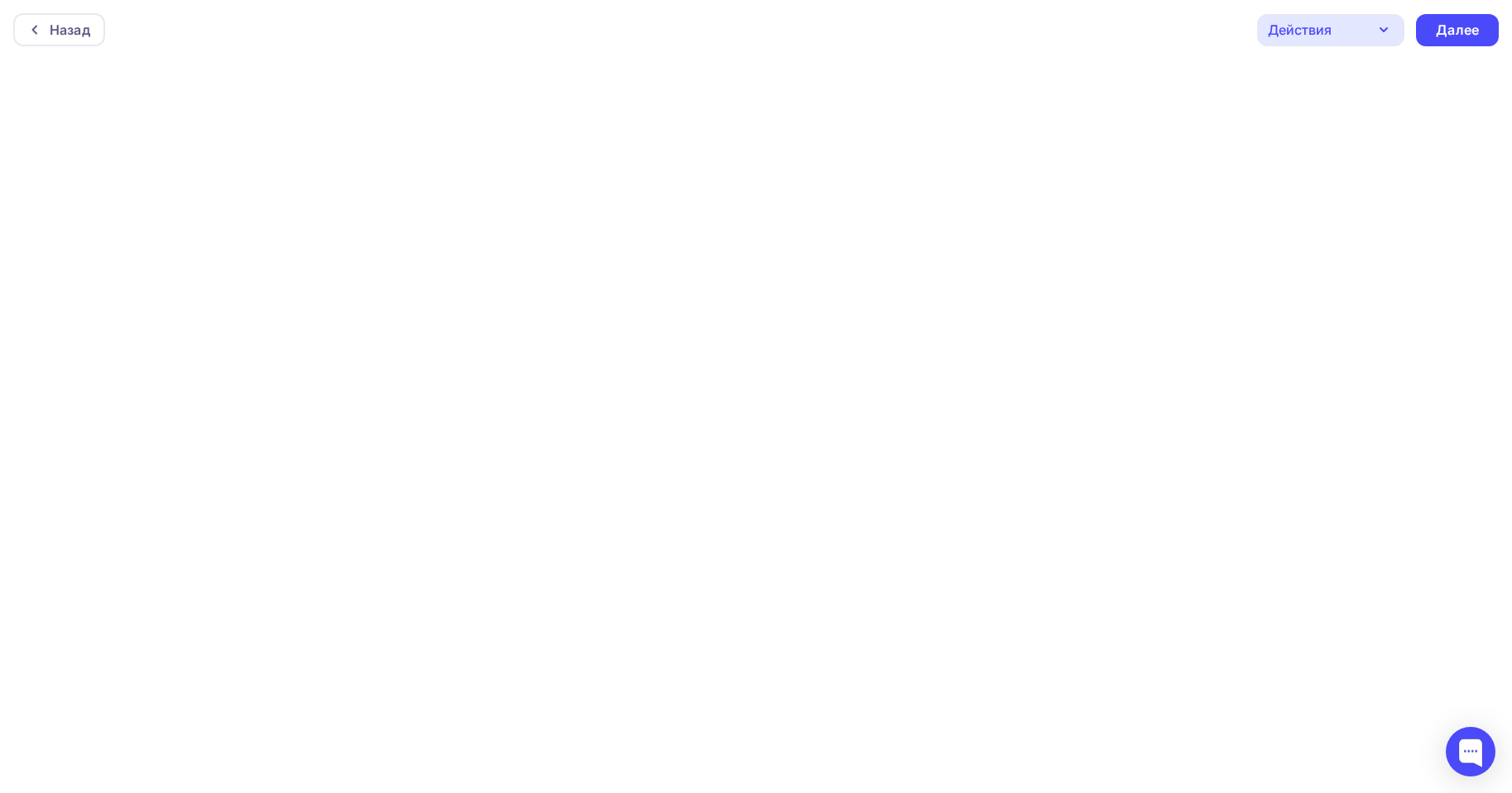
scroll to position [5, 0]
click at [1449, 22] on div "Далее" at bounding box center [1457, 26] width 43 height 19
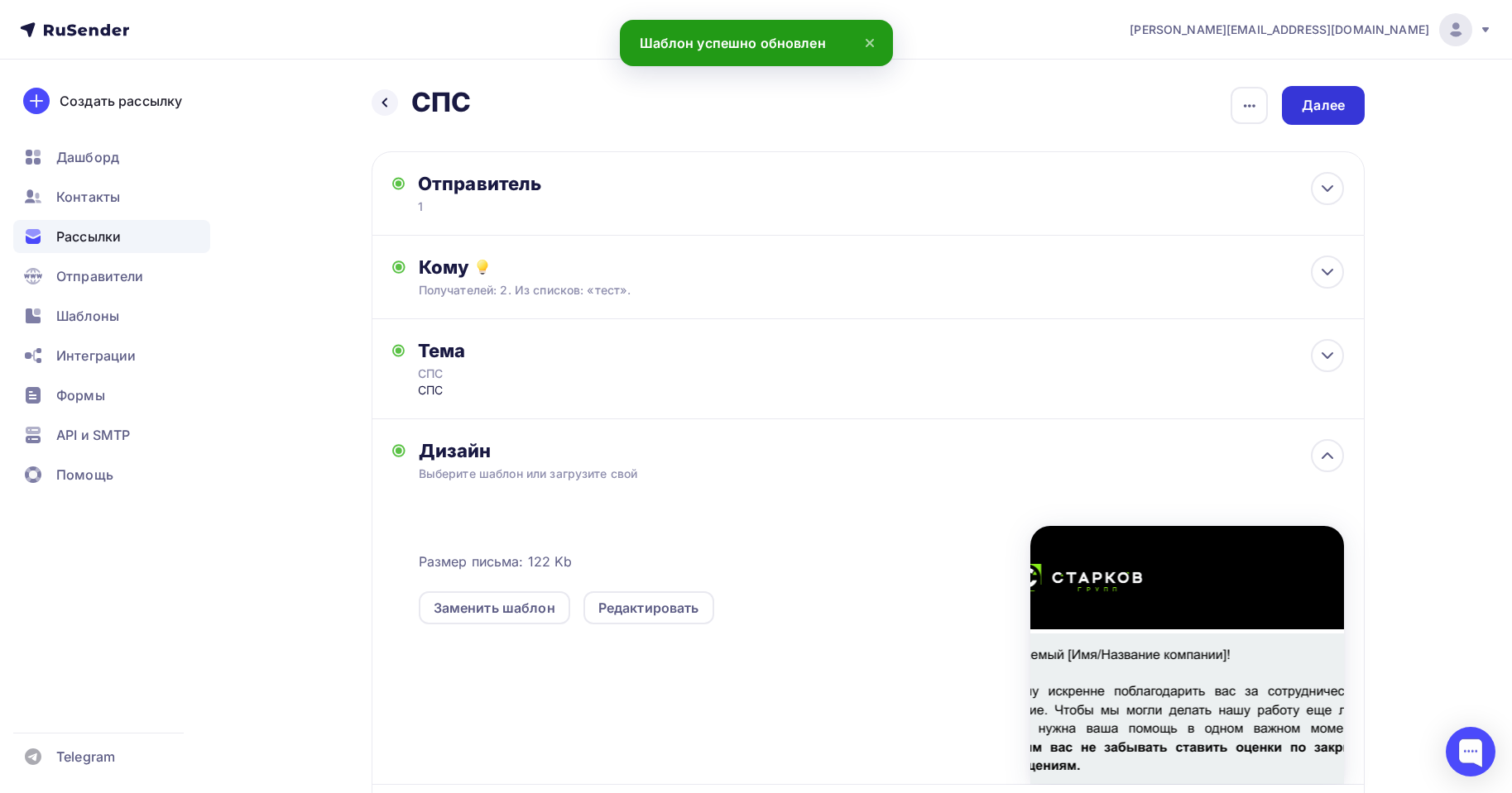
click at [1300, 109] on div "Далее" at bounding box center [1324, 105] width 83 height 39
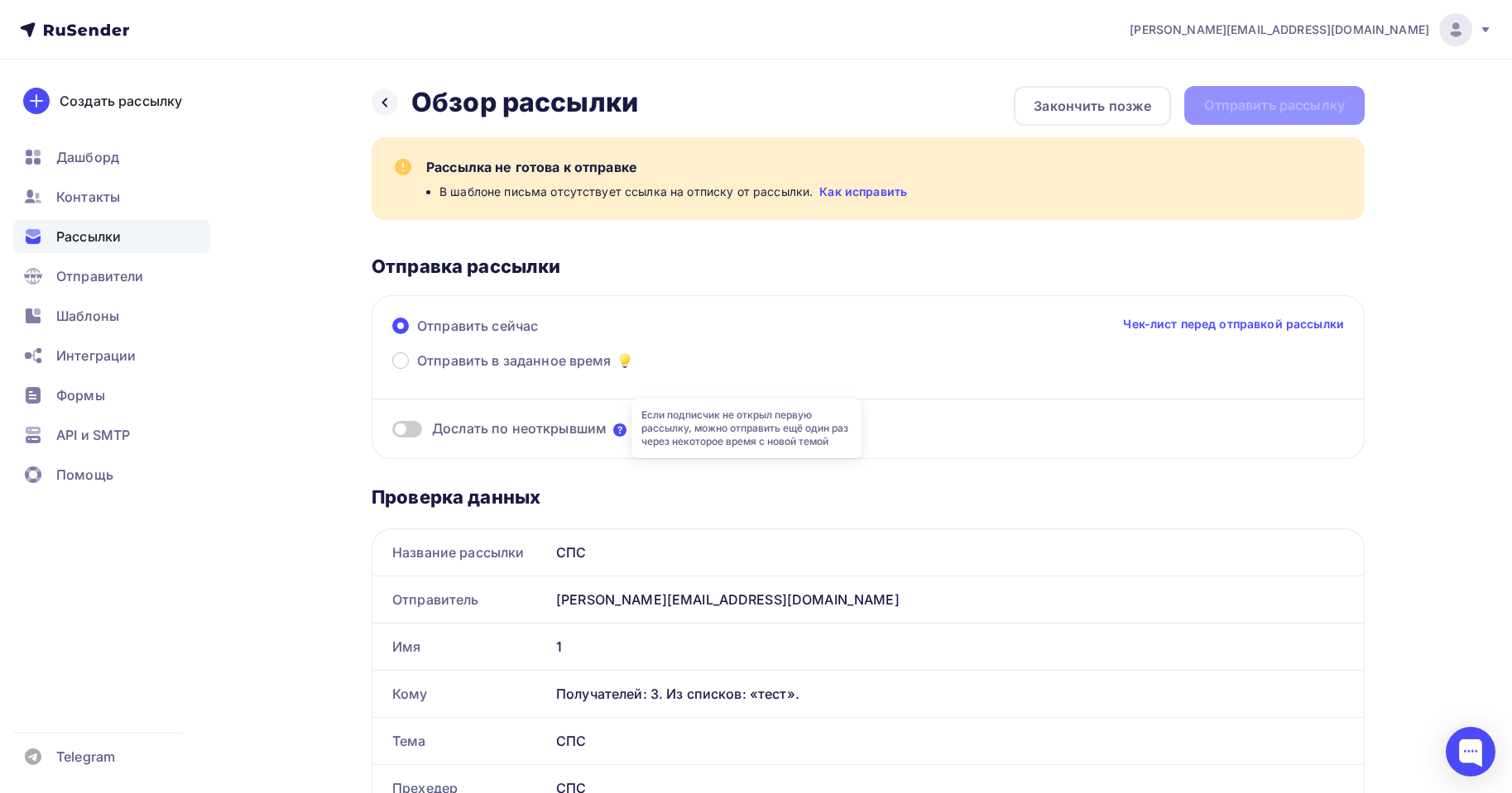
click at [620, 428] on icon at bounding box center [620, 430] width 13 height 13
click at [1475, 730] on div at bounding box center [1471, 752] width 49 height 49
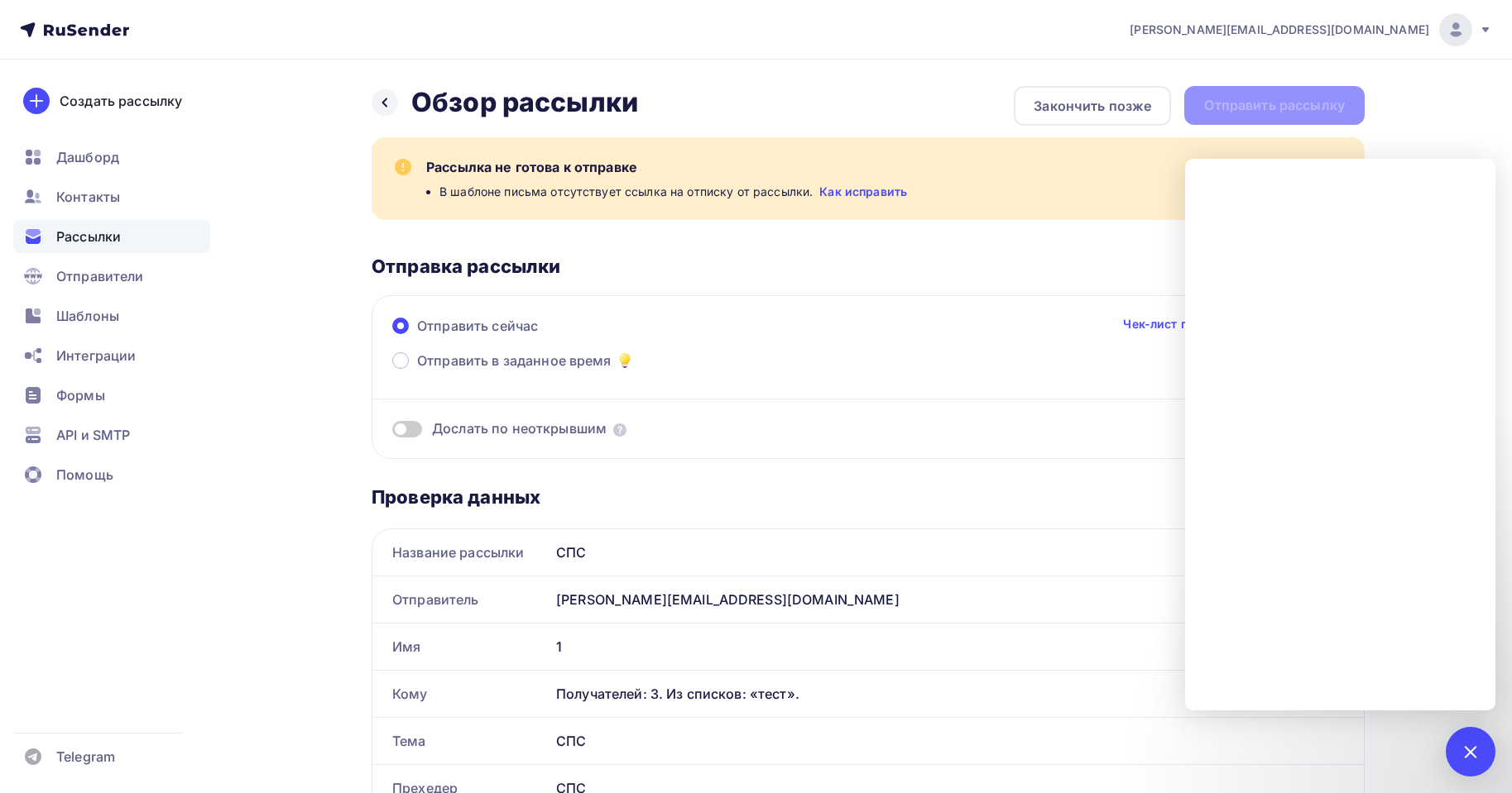
drag, startPoint x: 1089, startPoint y: 288, endPoint x: 1200, endPoint y: 374, distance: 140.4
click at [1090, 288] on div "Рассылка не готова к отправке В шаблоне письма отсутствует ссылка на отписку от…" at bounding box center [868, 298] width 994 height 322
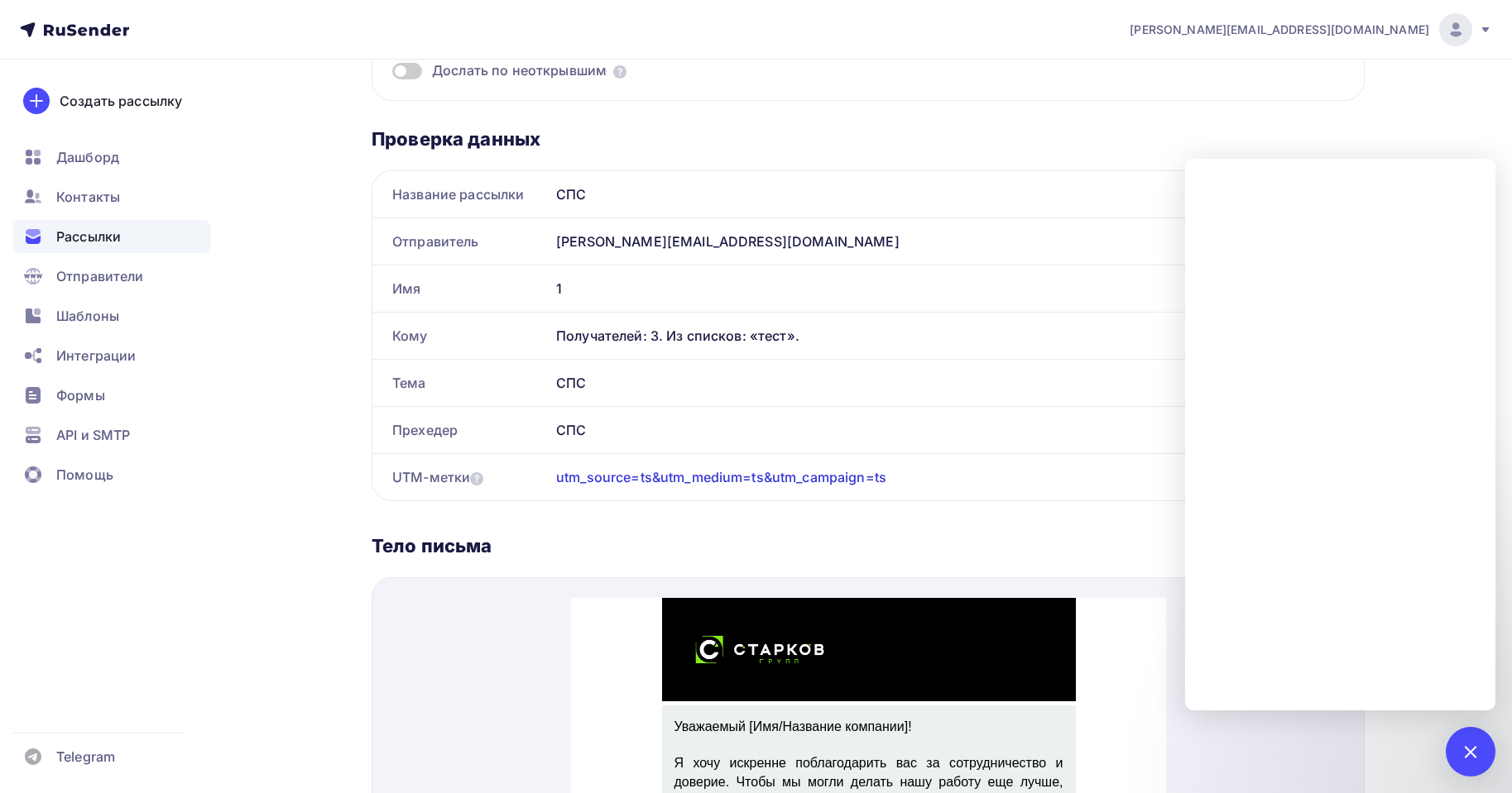
scroll to position [414, 0]
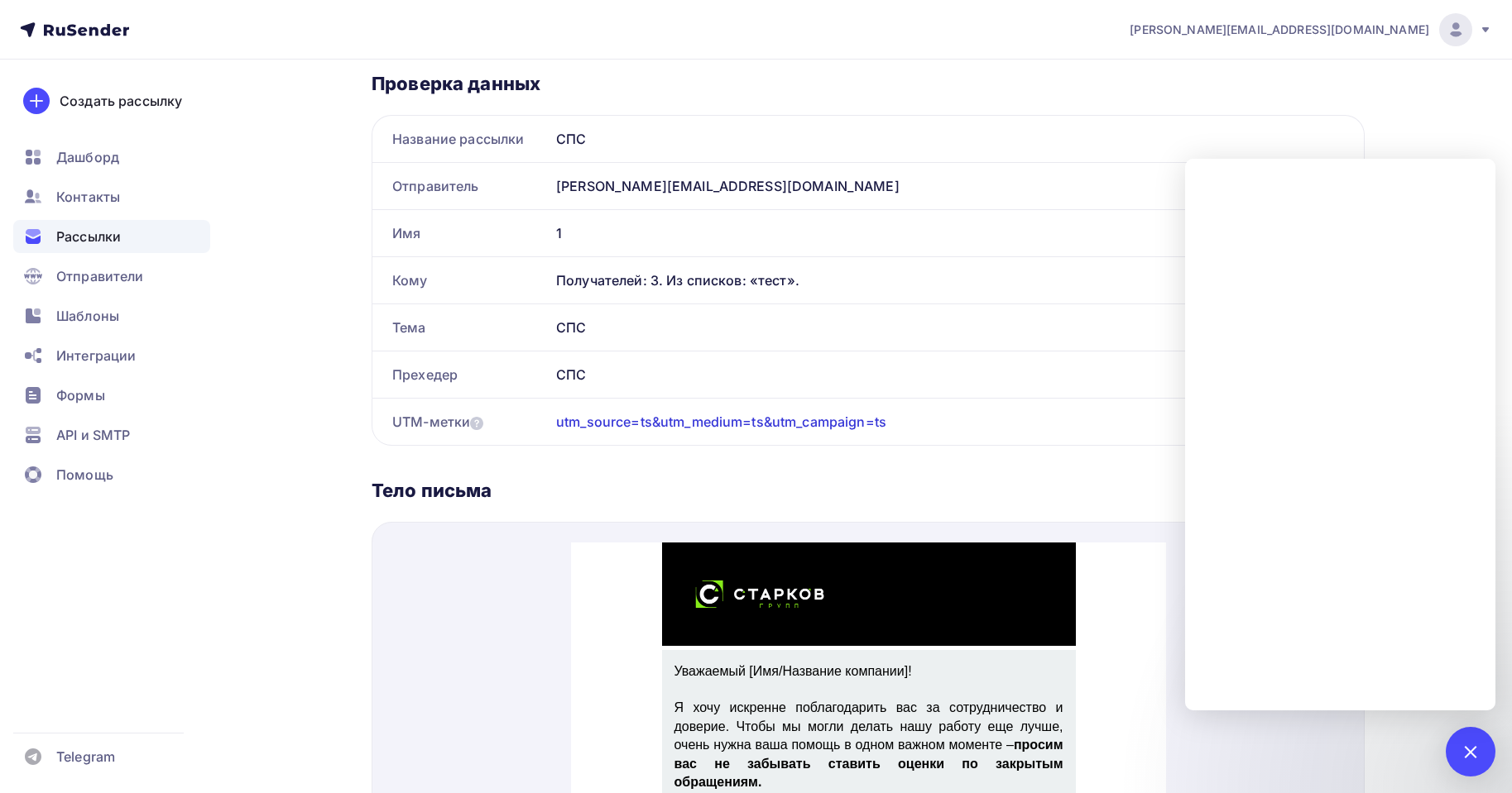
drag, startPoint x: 580, startPoint y: 587, endPoint x: 574, endPoint y: 580, distance: 9.2
click at [576, 582] on div at bounding box center [868, 574] width 595 height 103
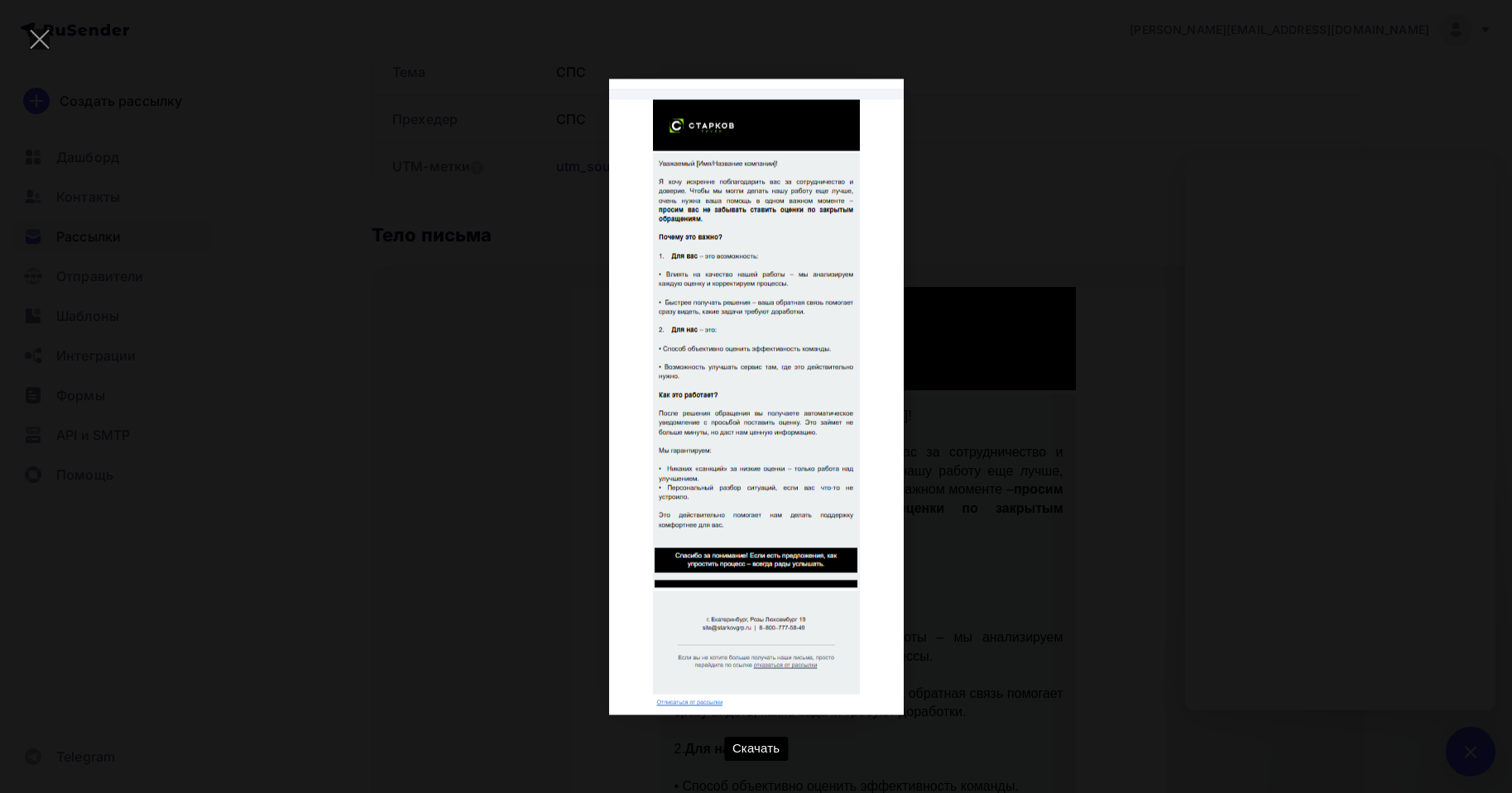
scroll to position [662, 0]
click at [1039, 442] on div "Скачать" at bounding box center [756, 396] width 1463 height 744
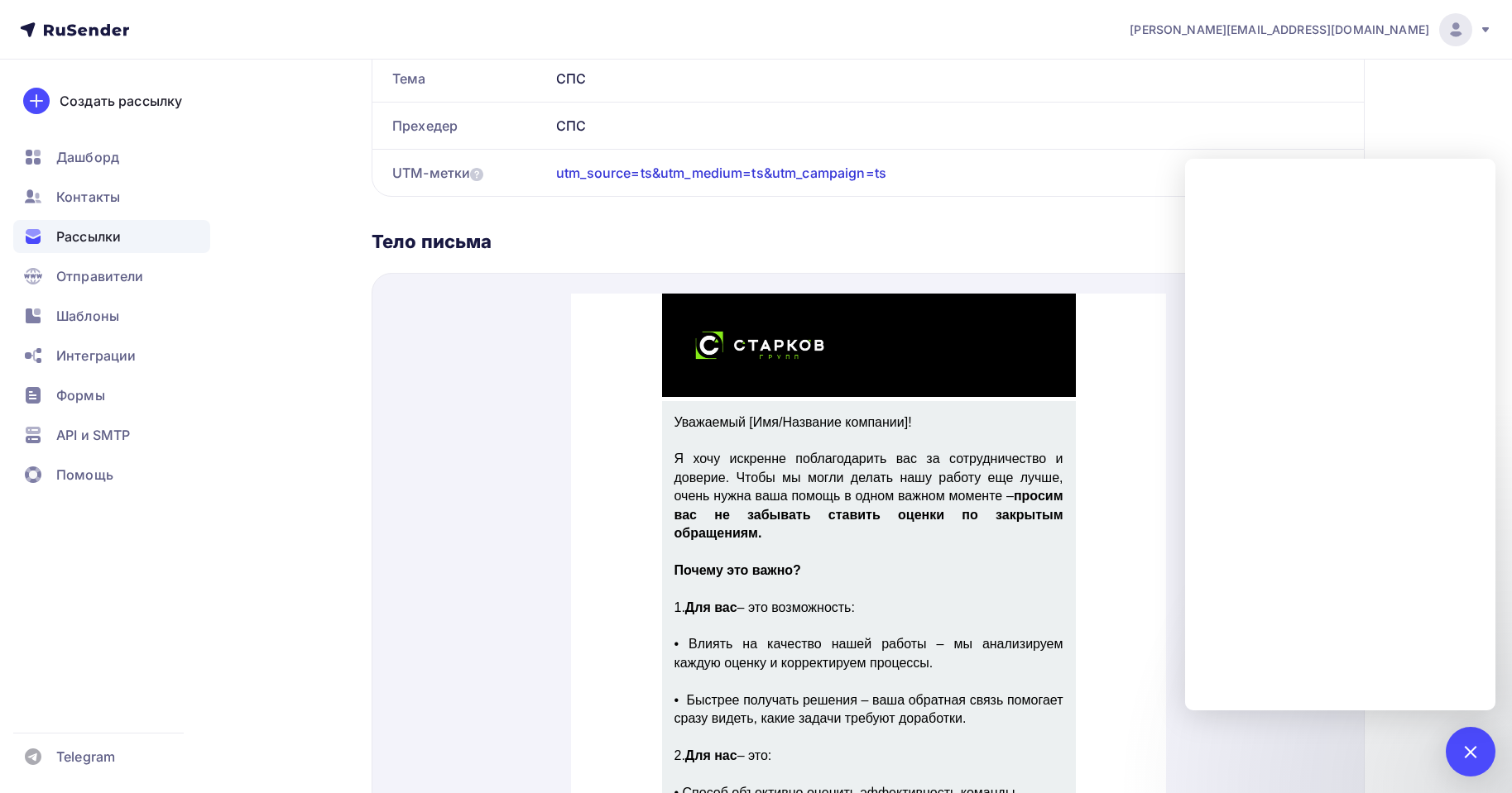
drag, startPoint x: 69, startPoint y: 163, endPoint x: 131, endPoint y: 495, distance: 337.7
click at [122, 652] on div "Создать рассылку Дашборд Контакты Рассылки Отправители Шаблоны Интеграции Формы…" at bounding box center [112, 426] width 223 height 734
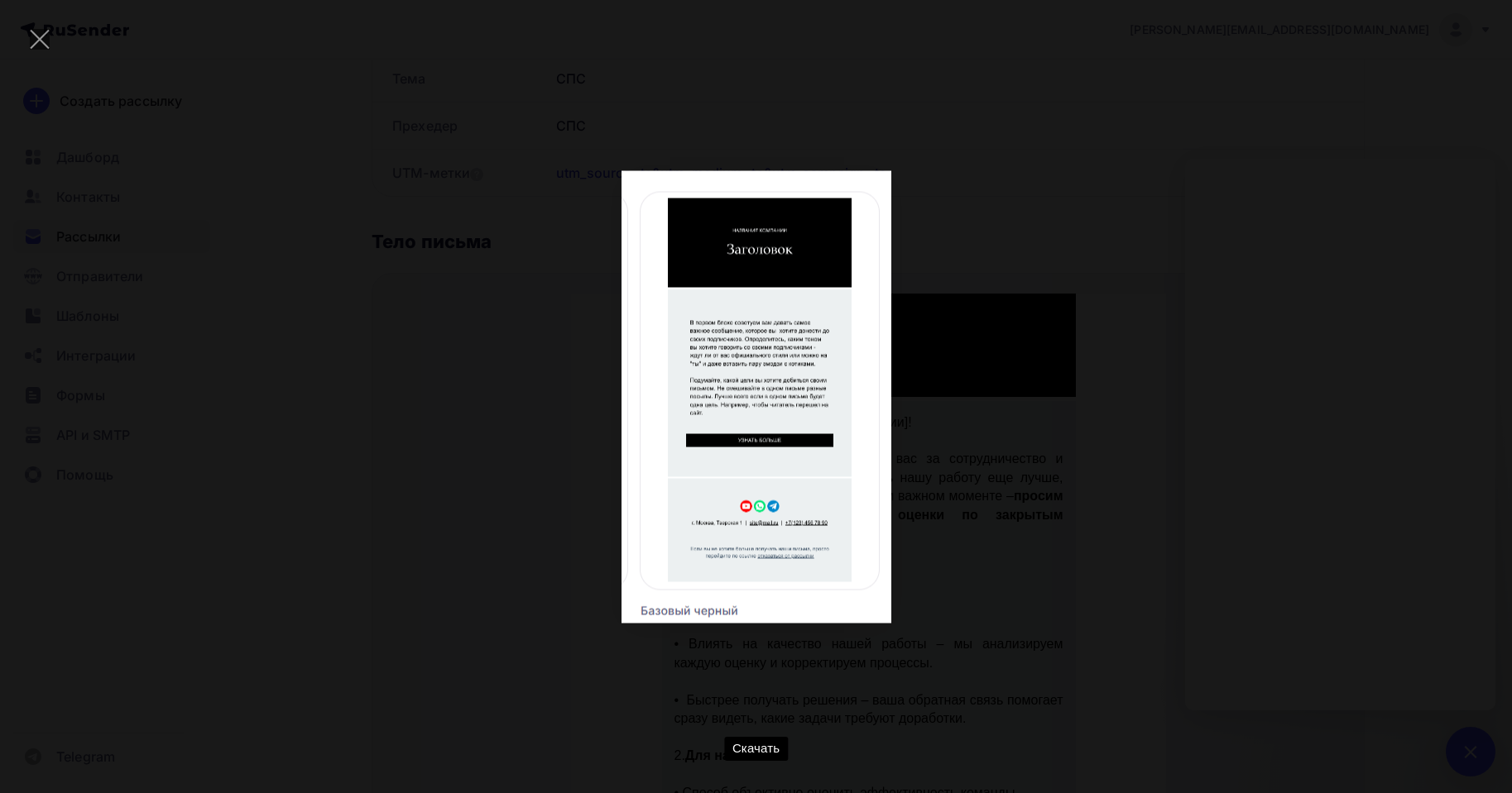
click at [1303, 497] on div "Скачать" at bounding box center [756, 396] width 1463 height 744
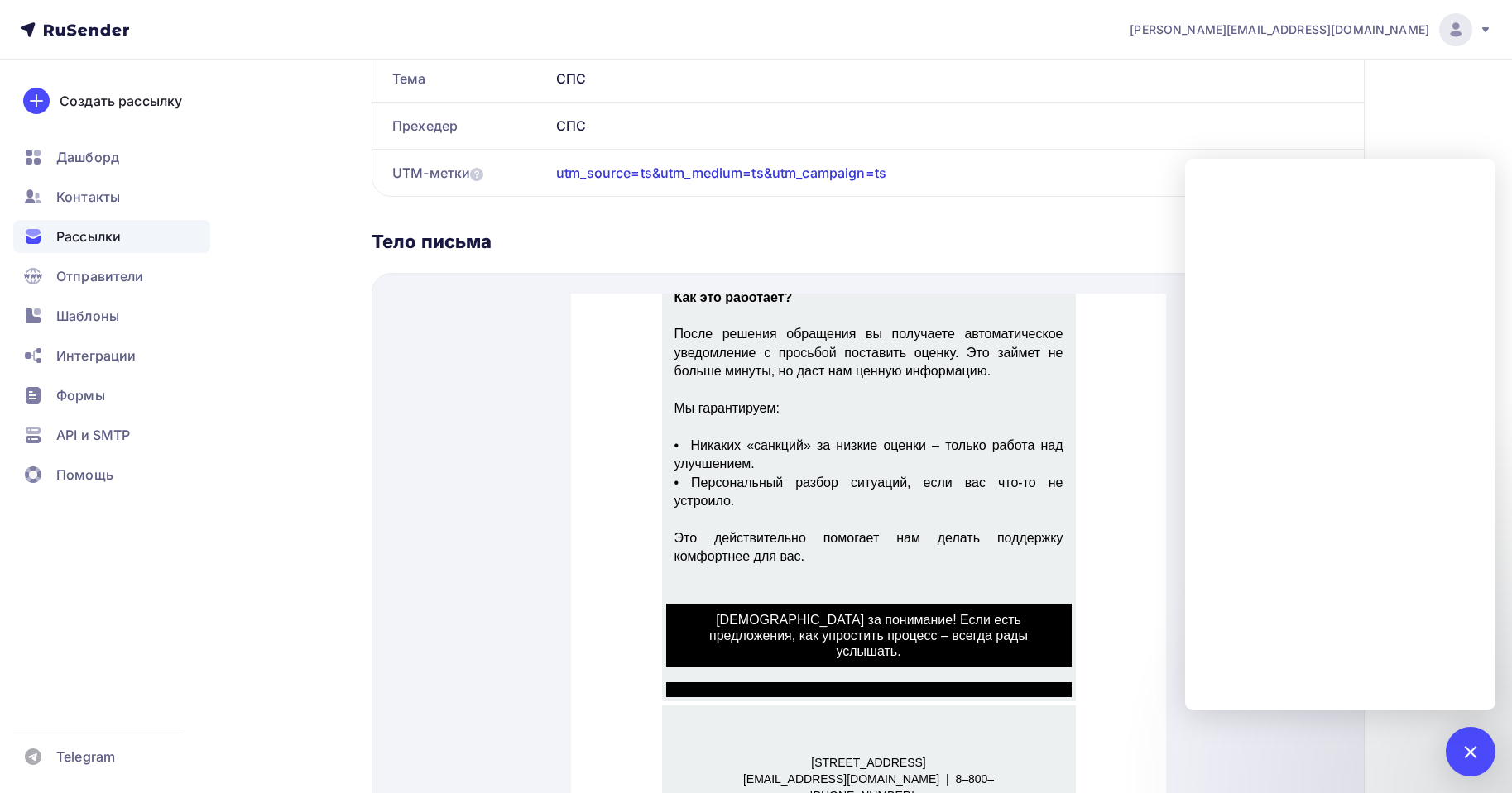
scroll to position [591, 0]
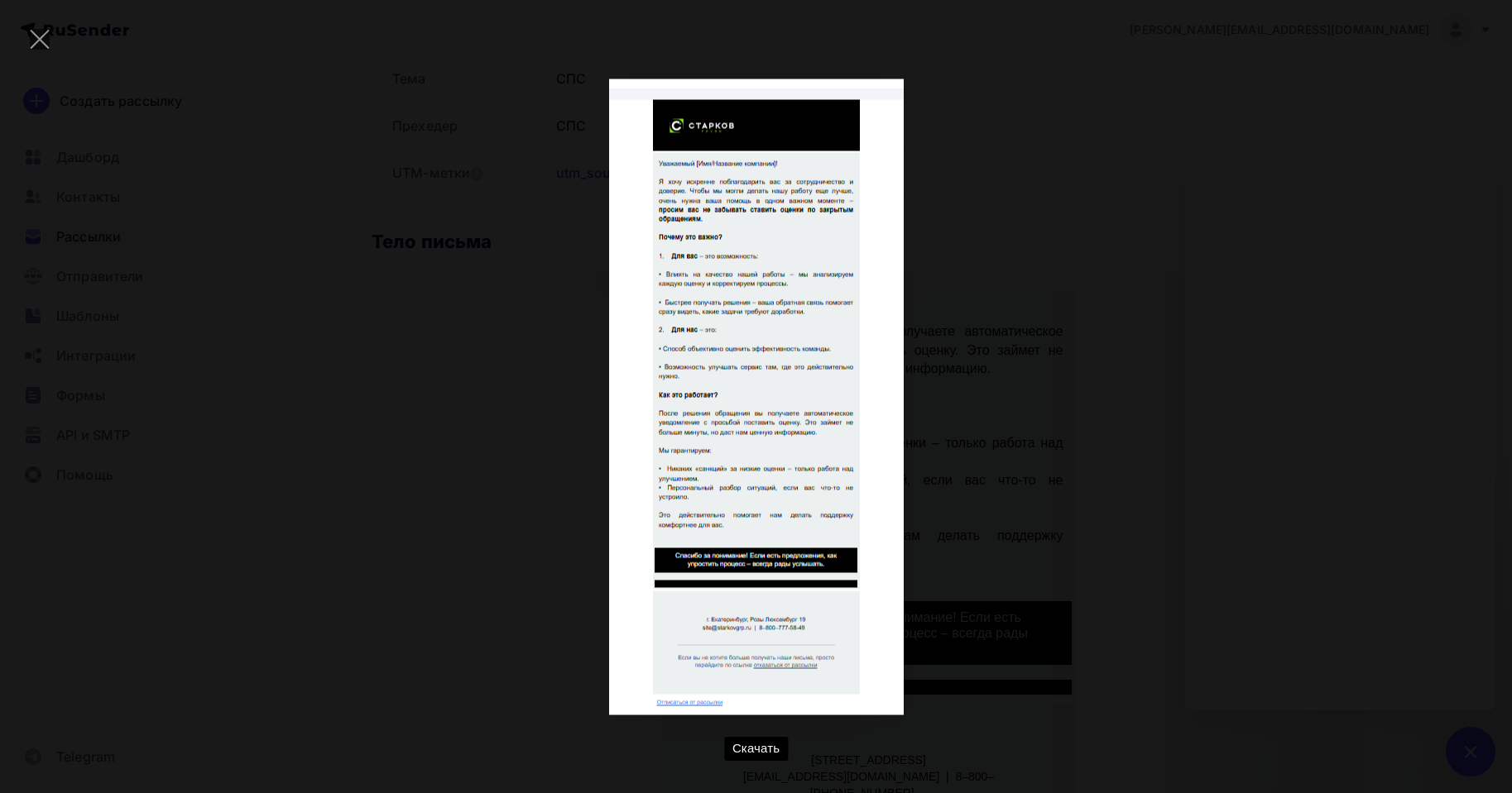
click at [1210, 345] on div "Скачать" at bounding box center [756, 396] width 1463 height 744
click at [1272, 350] on div "Скачать" at bounding box center [756, 396] width 1463 height 744
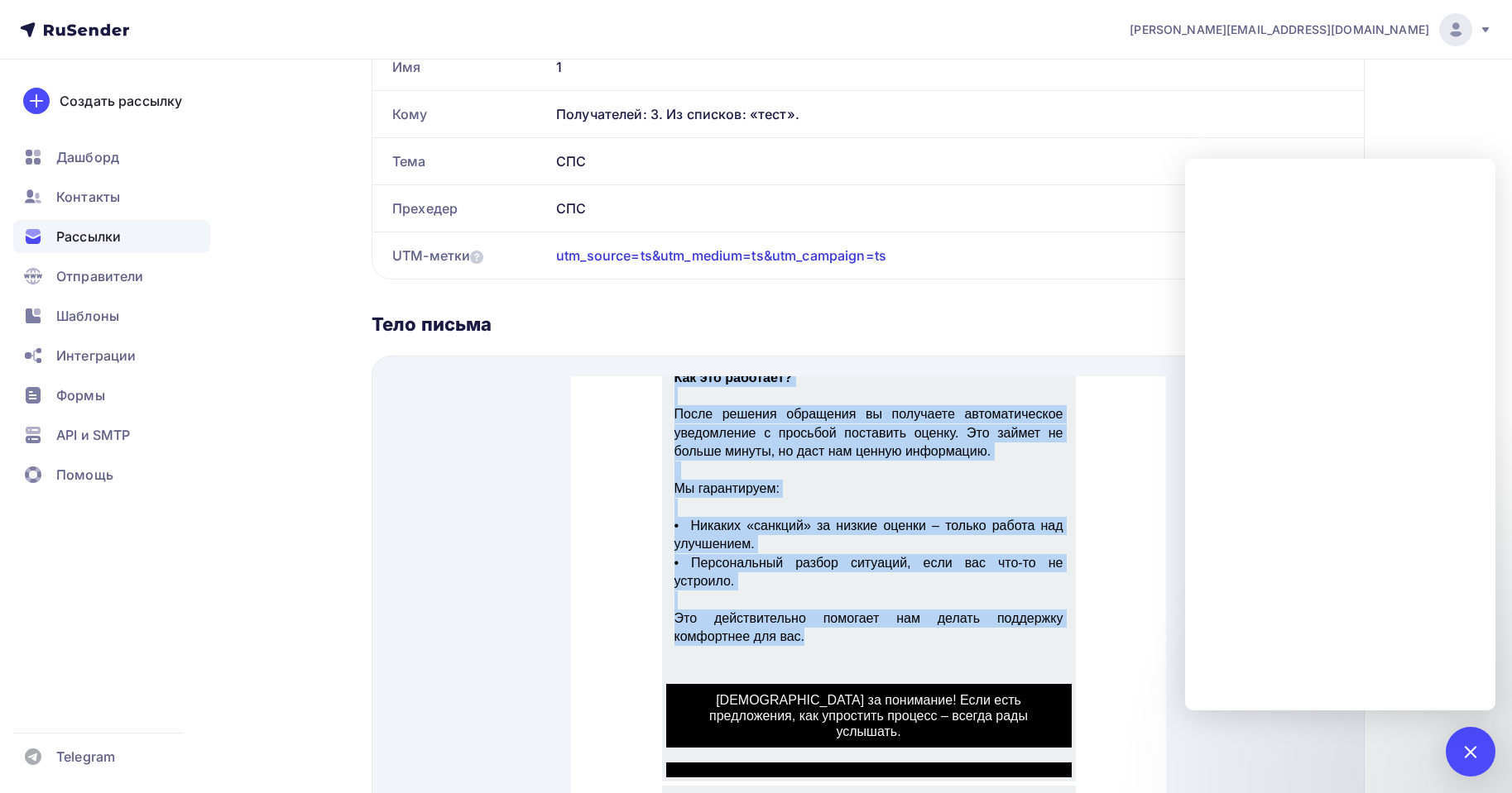
drag, startPoint x: 670, startPoint y: 482, endPoint x: 896, endPoint y: 628, distance: 269.1
click at [896, 628] on td "Уважаемый [Имя/Название компании]! Я хочу искренне поблагодарить вас за сотрудн…" at bounding box center [868, 256] width 406 height 757
copy div "Уважаемый [Имя/Название компании]! Я хочу искренне поблагодарить вас за сотрудн…"
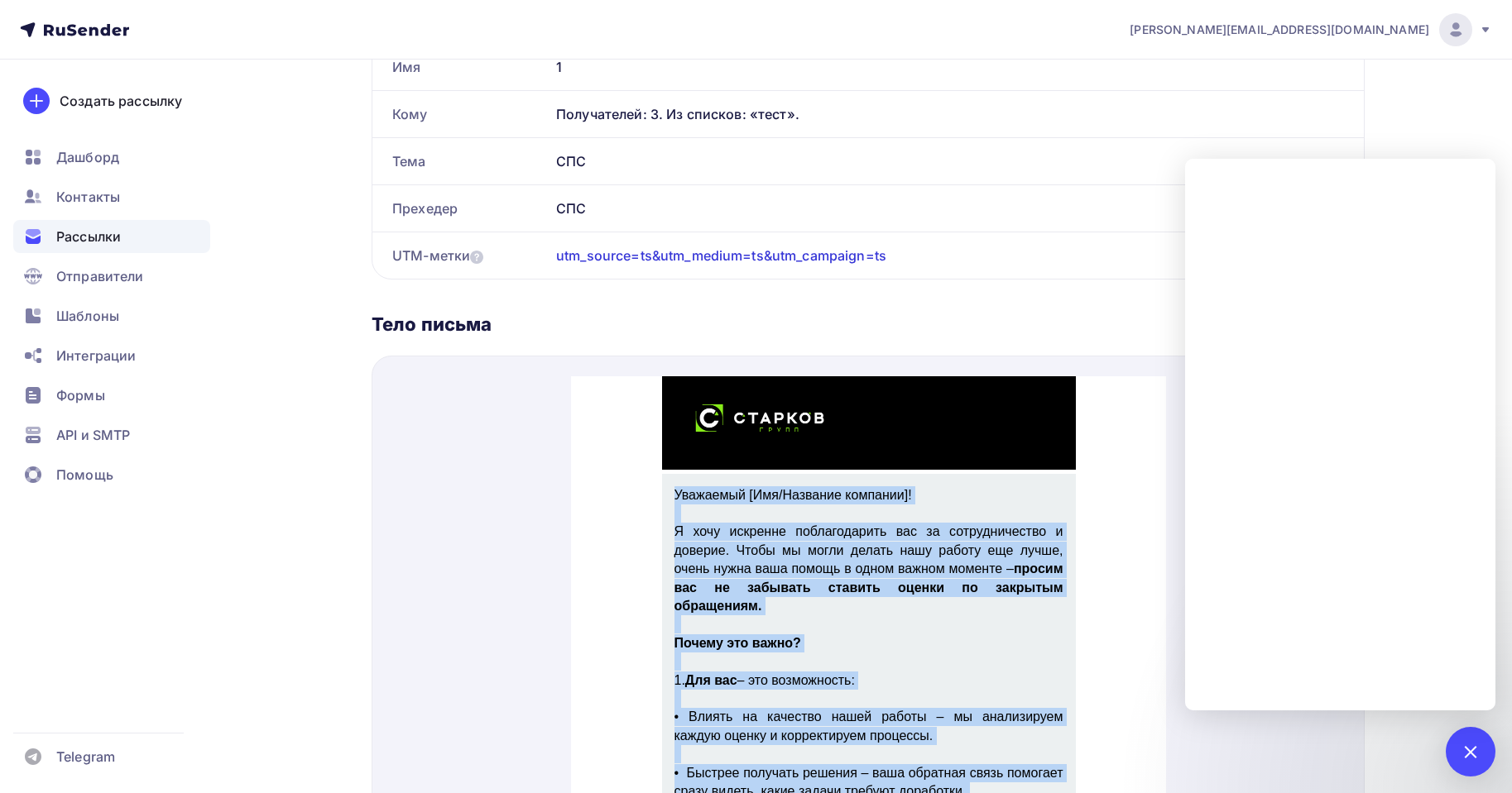
scroll to position [0, 0]
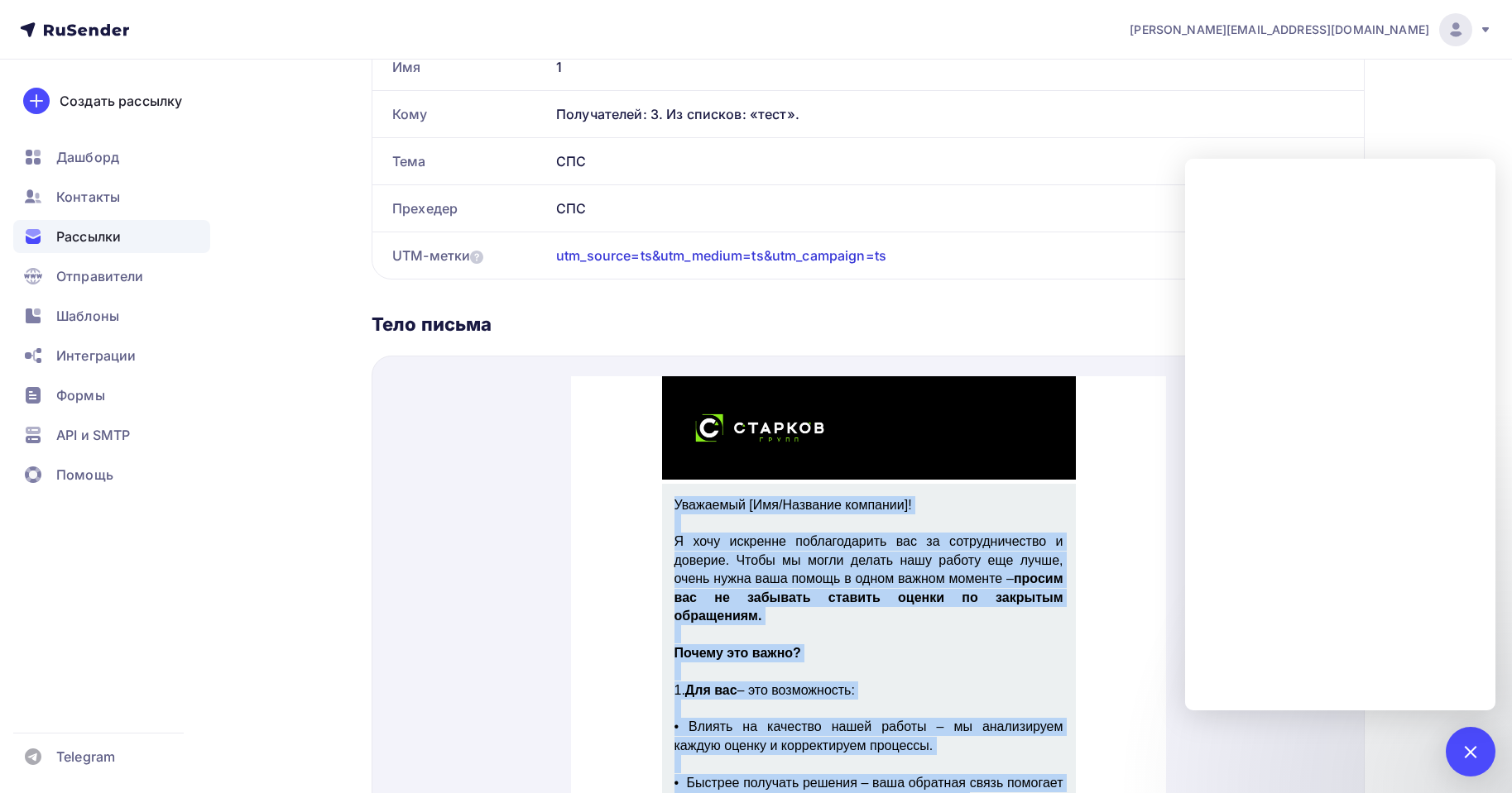
click at [779, 602] on p "Я хочу искренне поблагодарить вас за сотрудничество и доверие. Чтобы мы могли д…" at bounding box center [868, 558] width 389 height 92
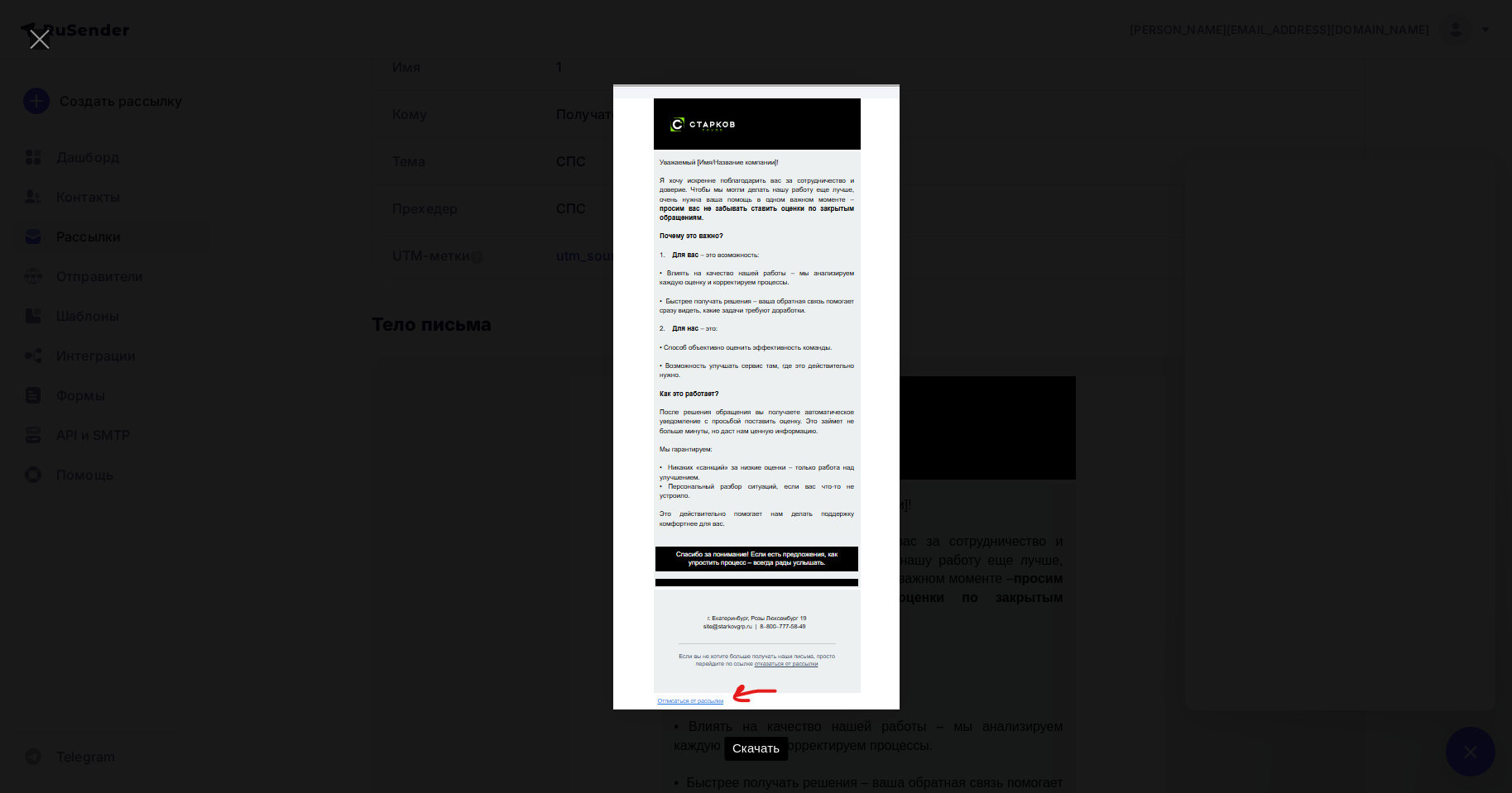
click at [1450, 480] on div "Скачать" at bounding box center [756, 396] width 1463 height 744
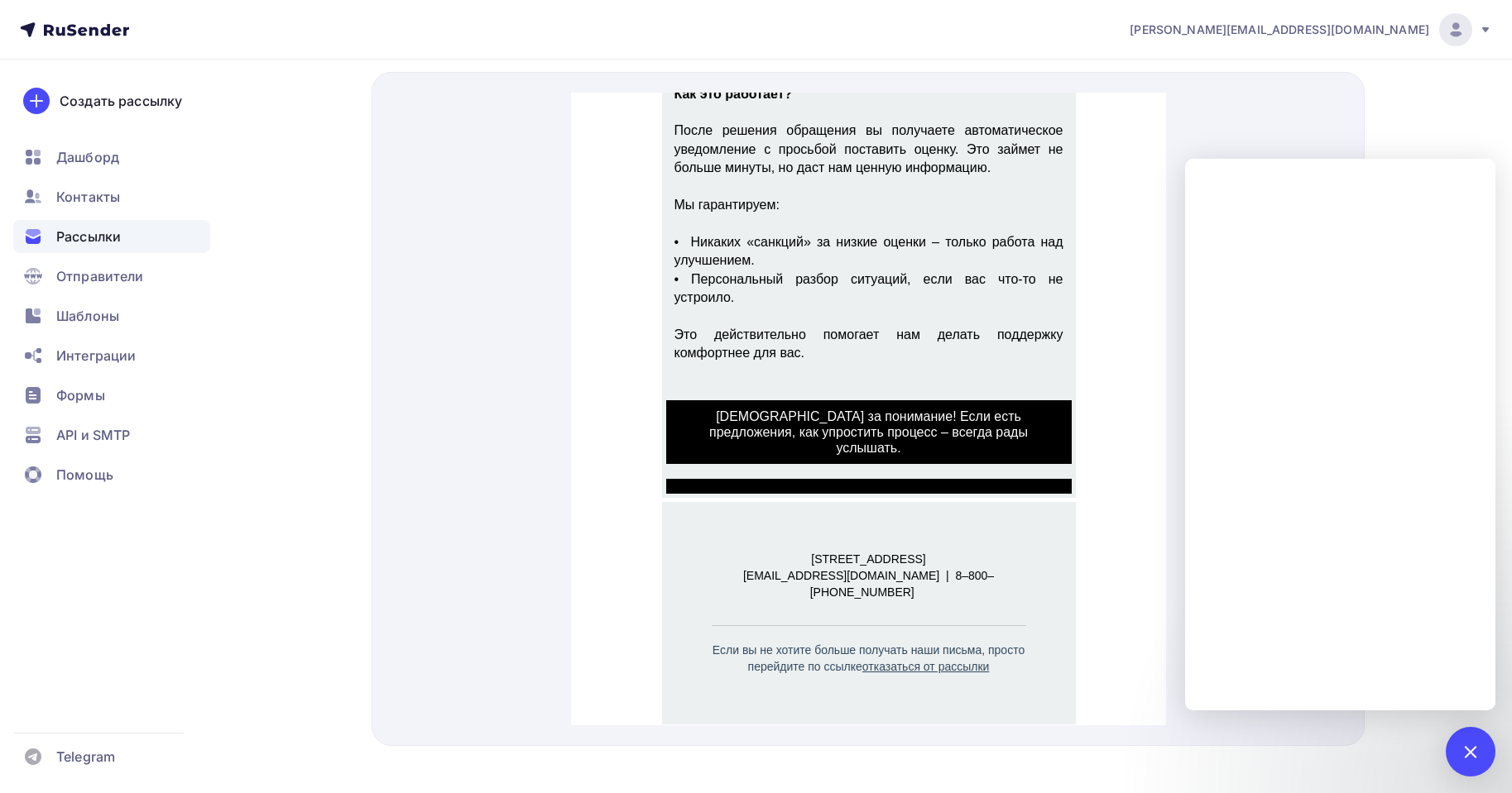
scroll to position [883, 0]
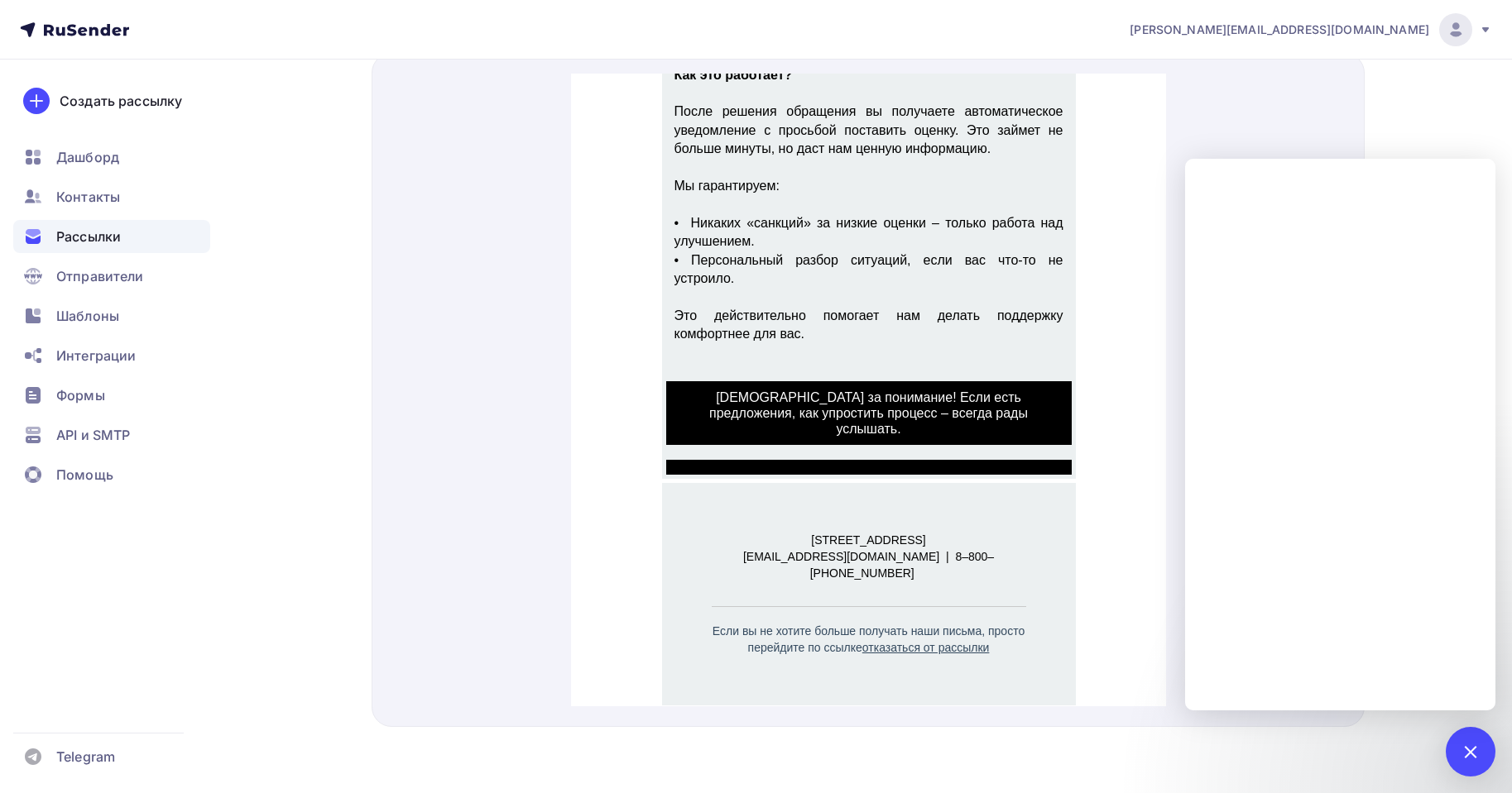
click at [880, 694] on p "Отписаться от рассылки" at bounding box center [868, 703] width 398 height 16
click at [761, 381] on span "Спасибо за понимание! Если есть предложения, как упростить процесс – всегда рад…" at bounding box center [868, 394] width 406 height 65
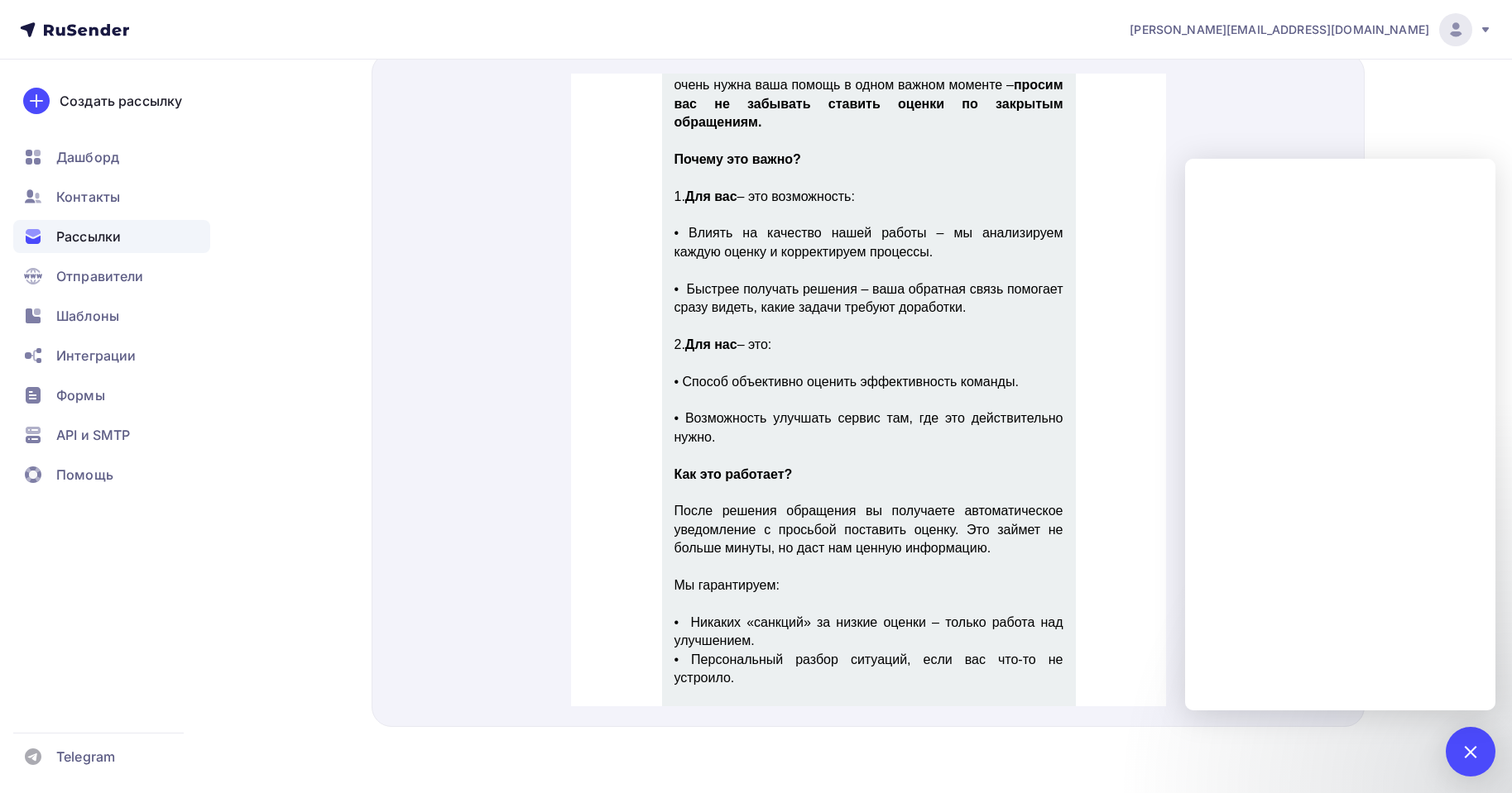
scroll to position [579, 0]
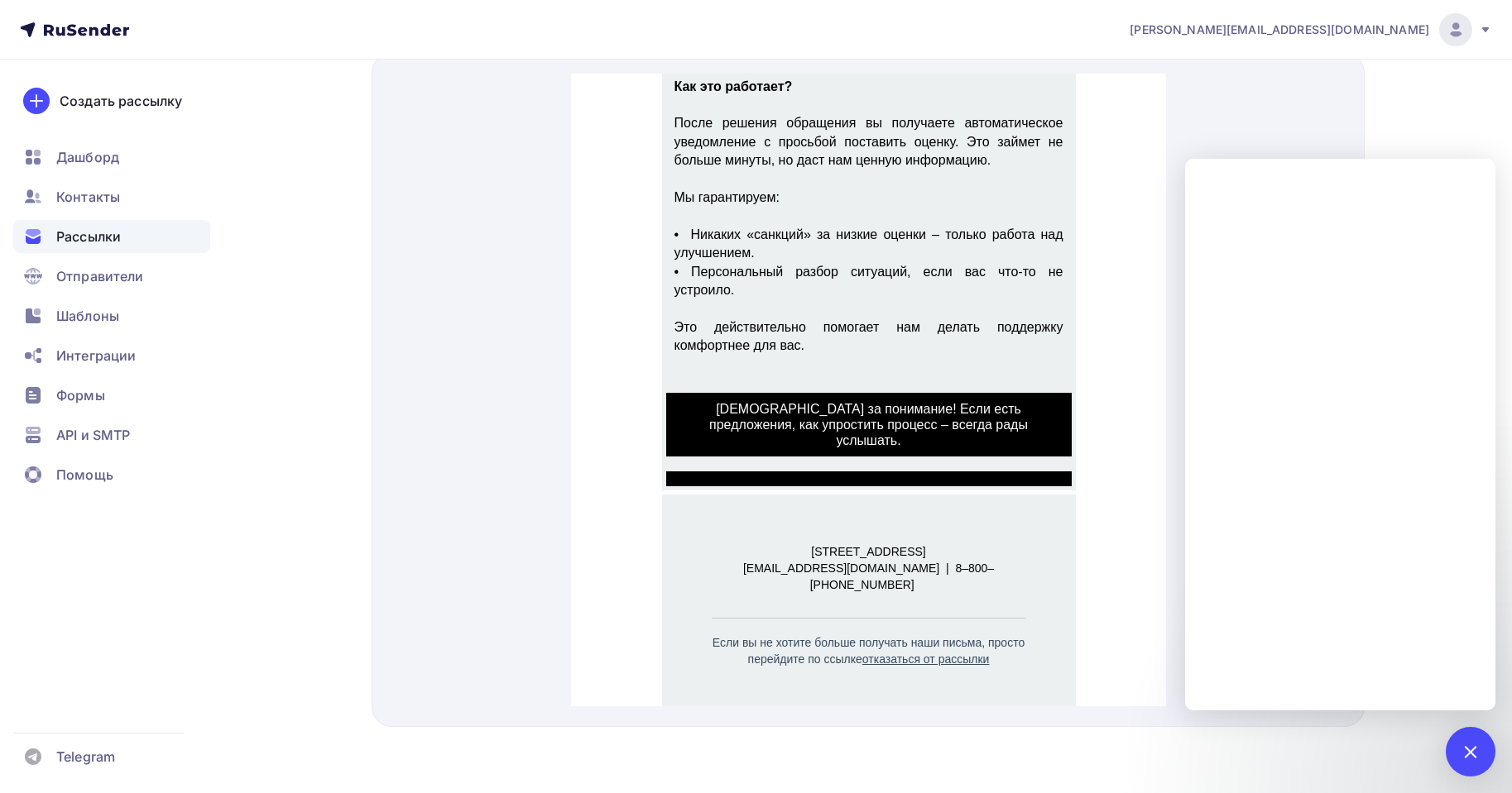
drag, startPoint x: 1401, startPoint y: 120, endPoint x: 1401, endPoint y: 129, distance: 9.0
click at [123, 249] on div "Рассылки" at bounding box center [112, 237] width 197 height 33
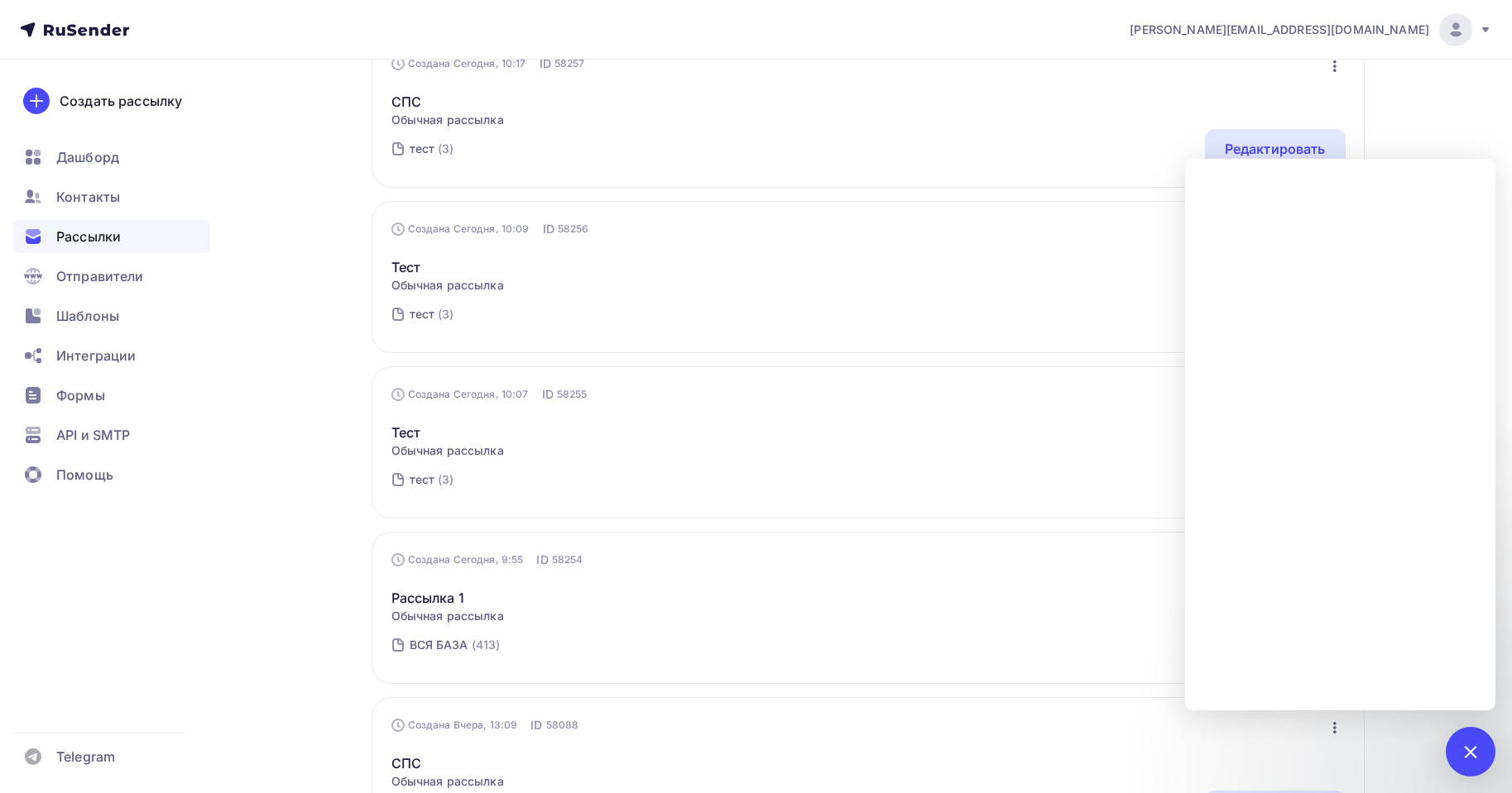
scroll to position [414, 0]
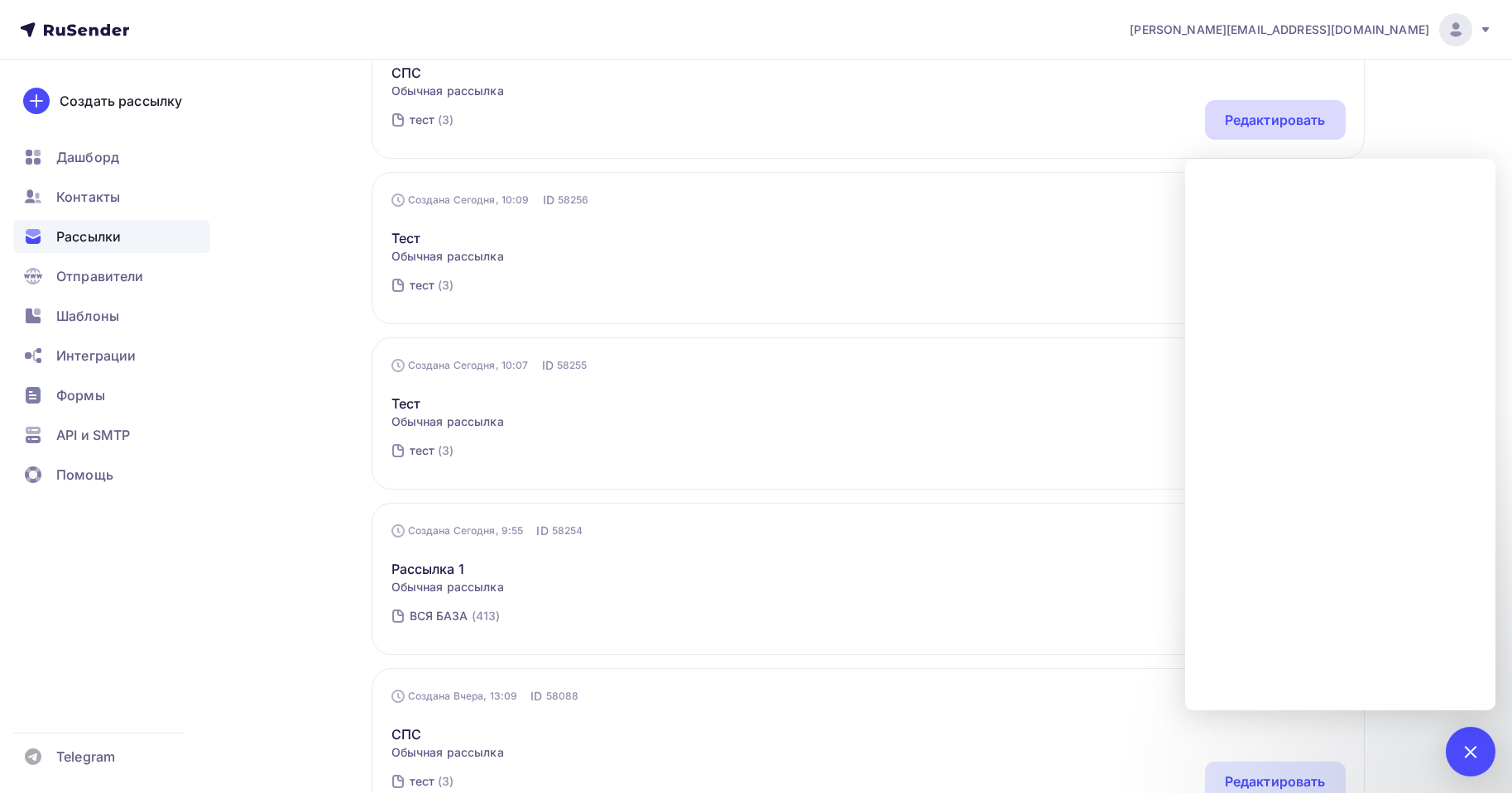
click at [1280, 114] on div "Редактировать" at bounding box center [1275, 120] width 101 height 20
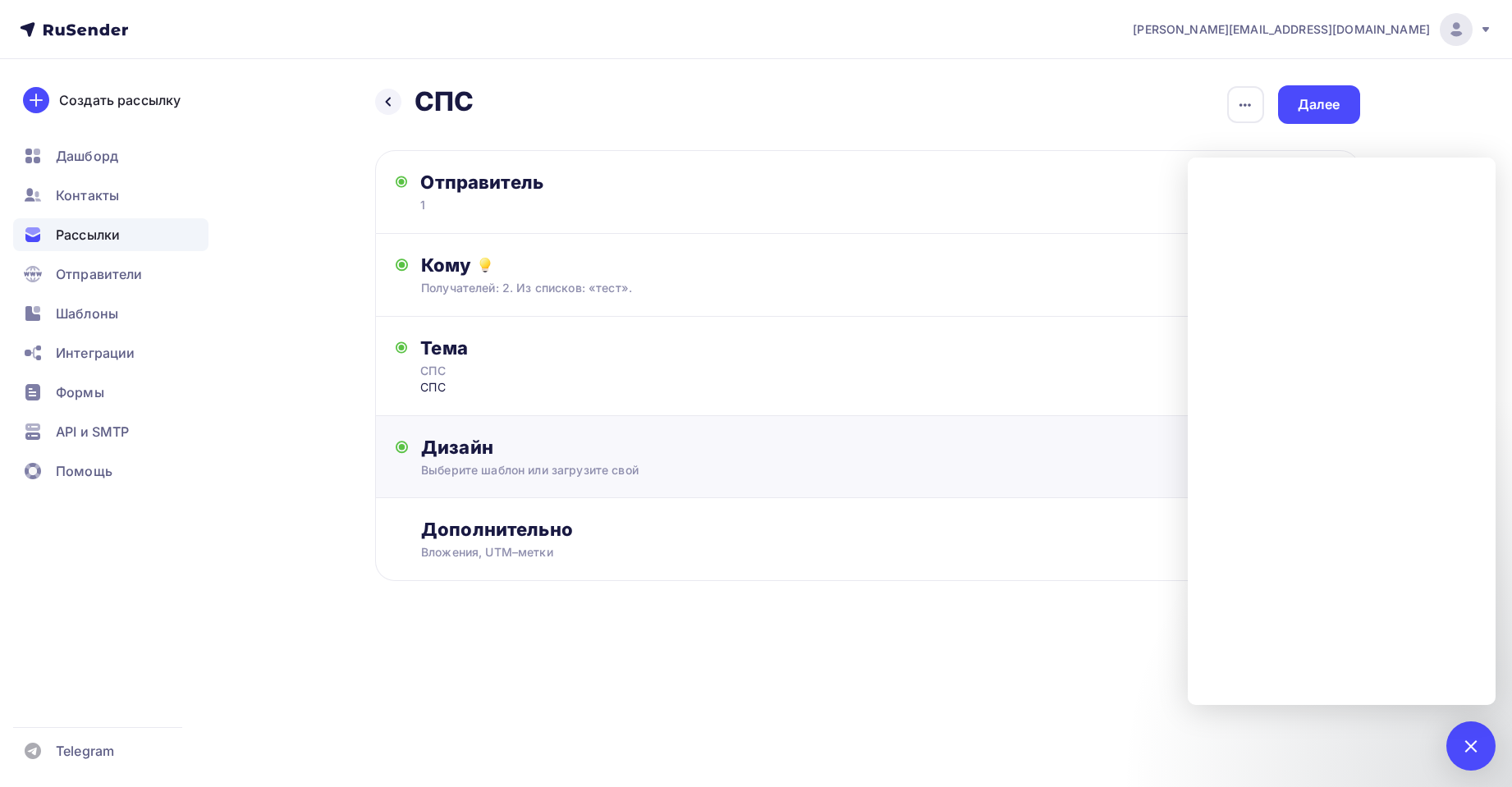
click at [509, 474] on div "Выберите шаблон или загрузите свой" at bounding box center [835, 471] width 827 height 16
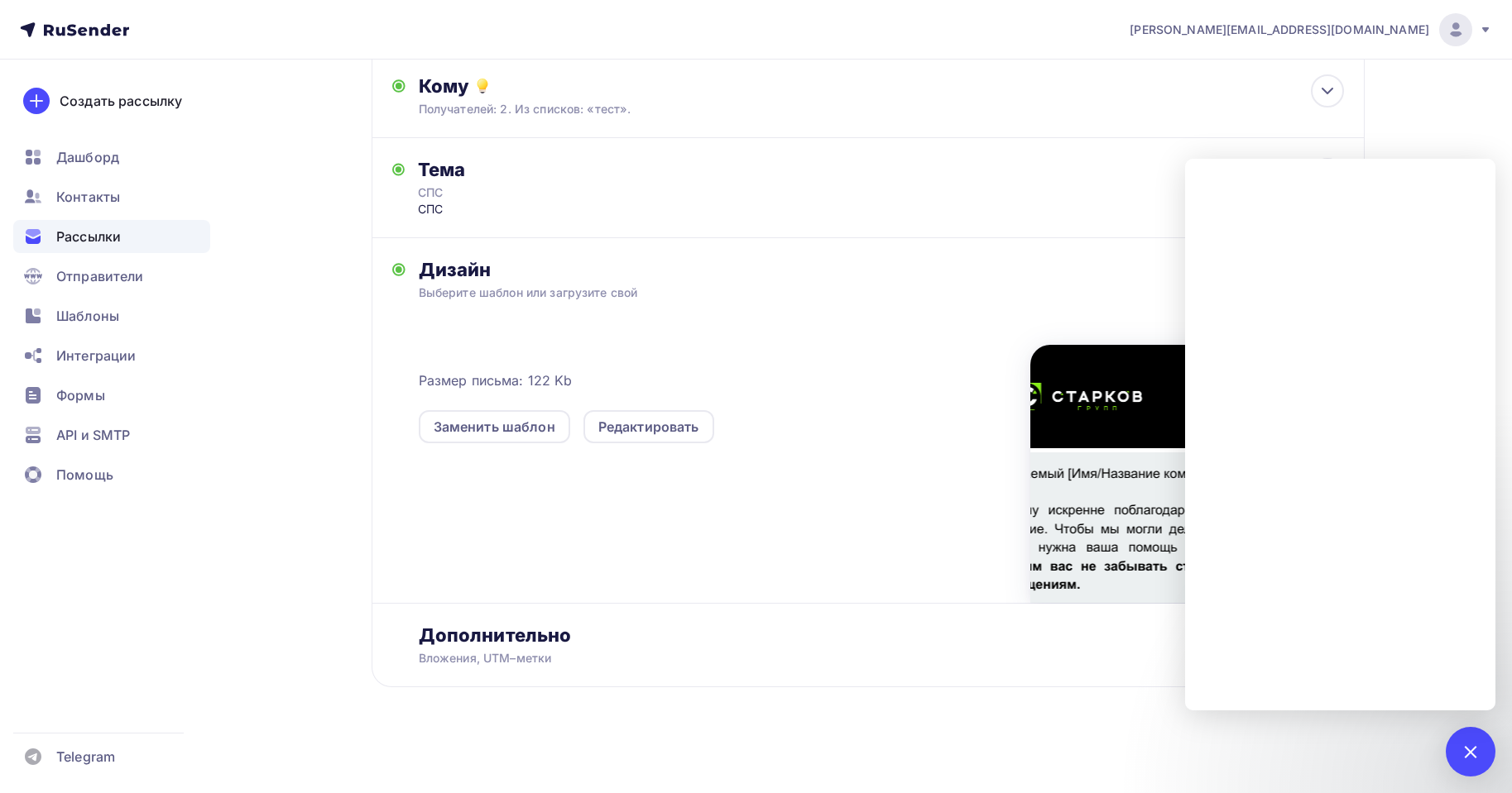
scroll to position [182, 0]
click at [650, 422] on div "Редактировать" at bounding box center [649, 426] width 101 height 20
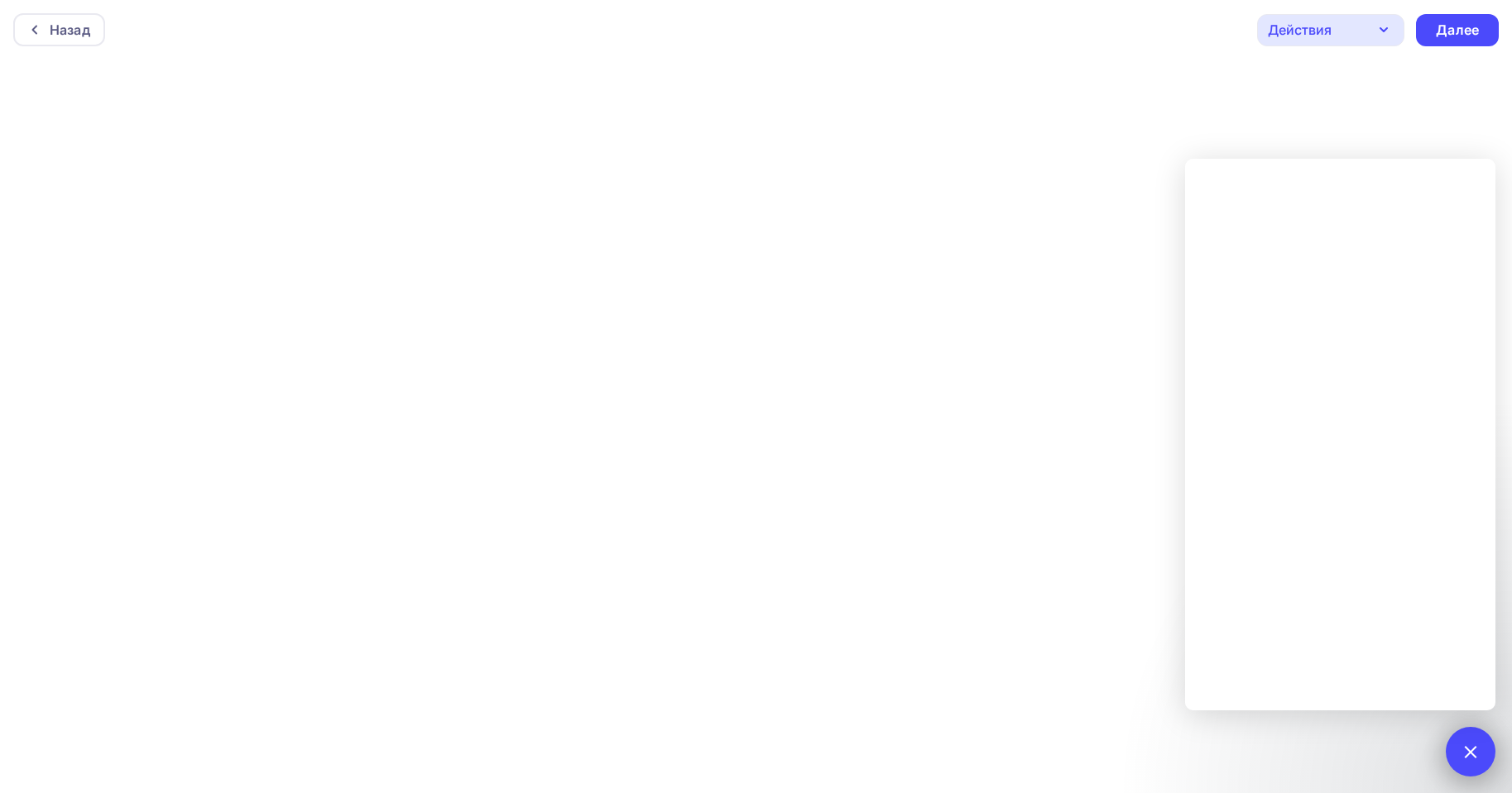
drag, startPoint x: 1463, startPoint y: 751, endPoint x: 1457, endPoint y: 742, distance: 10.8
click at [1463, 749] on div at bounding box center [1470, 751] width 22 height 22
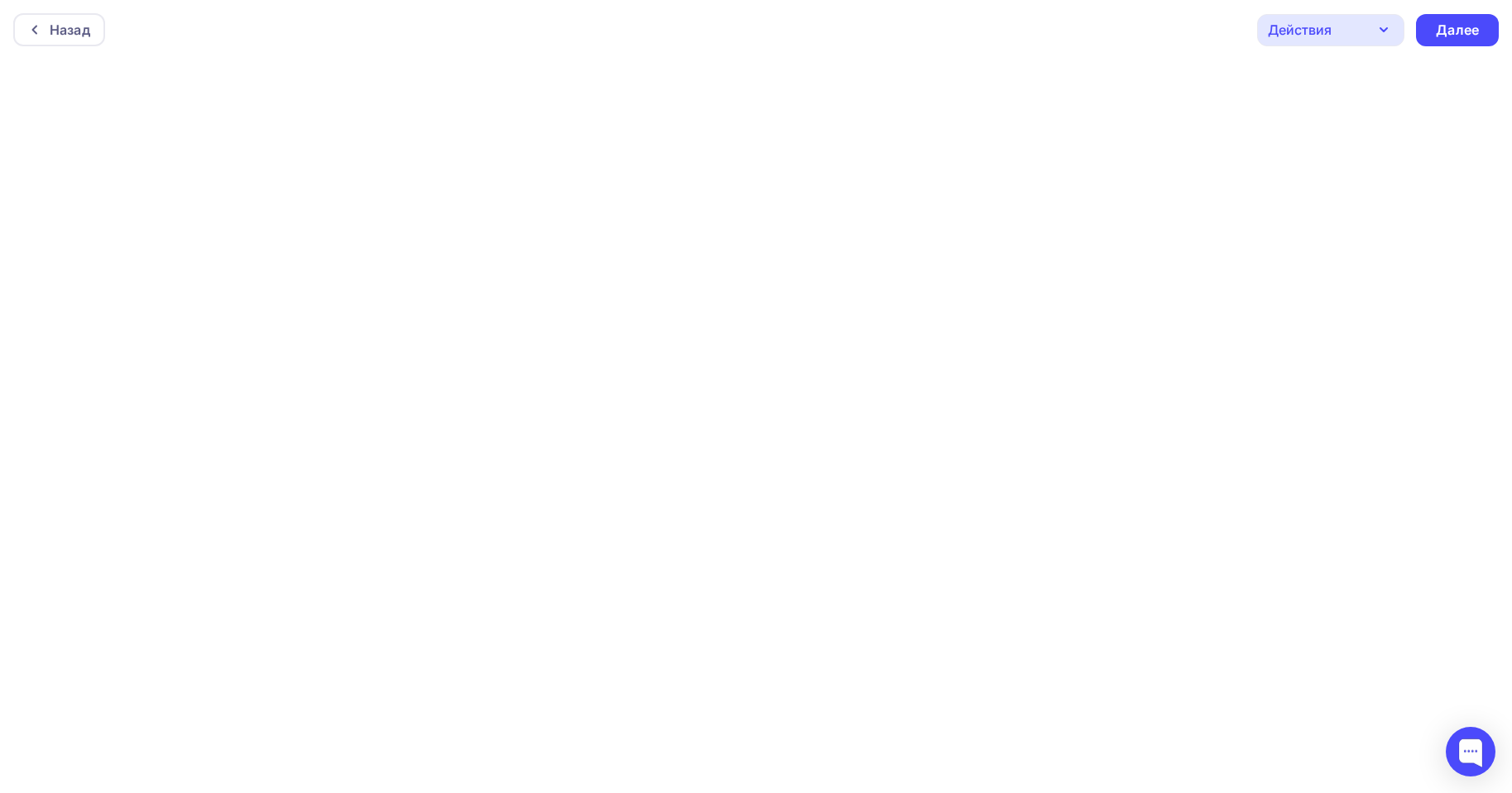
click at [1371, 28] on div "Действия" at bounding box center [1330, 29] width 147 height 32
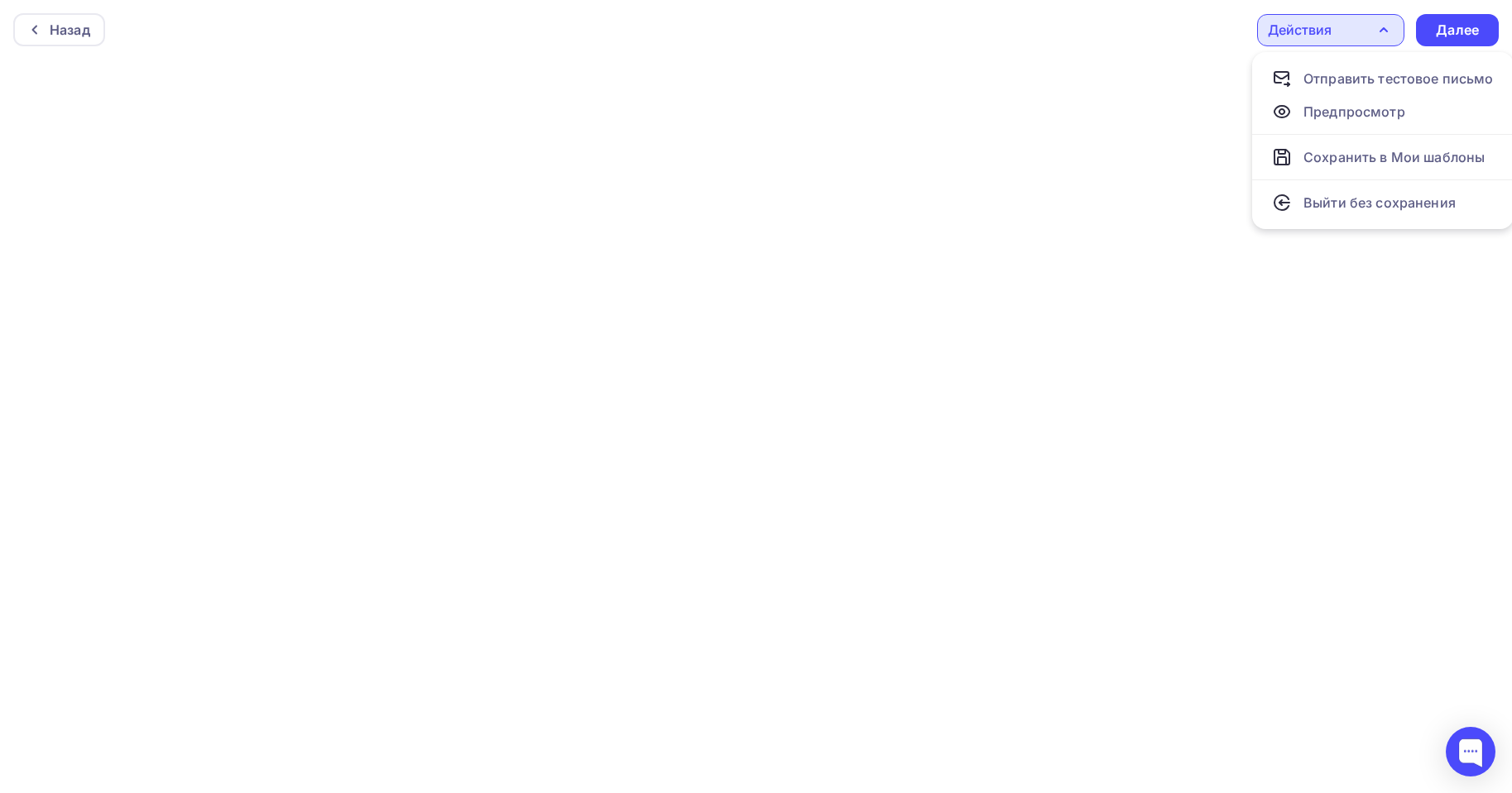
click at [902, 48] on div "Назад Действия Отправить тестовое письмо Предпросмотр Сохранить в Мои шаблоны В…" at bounding box center [756, 29] width 1512 height 59
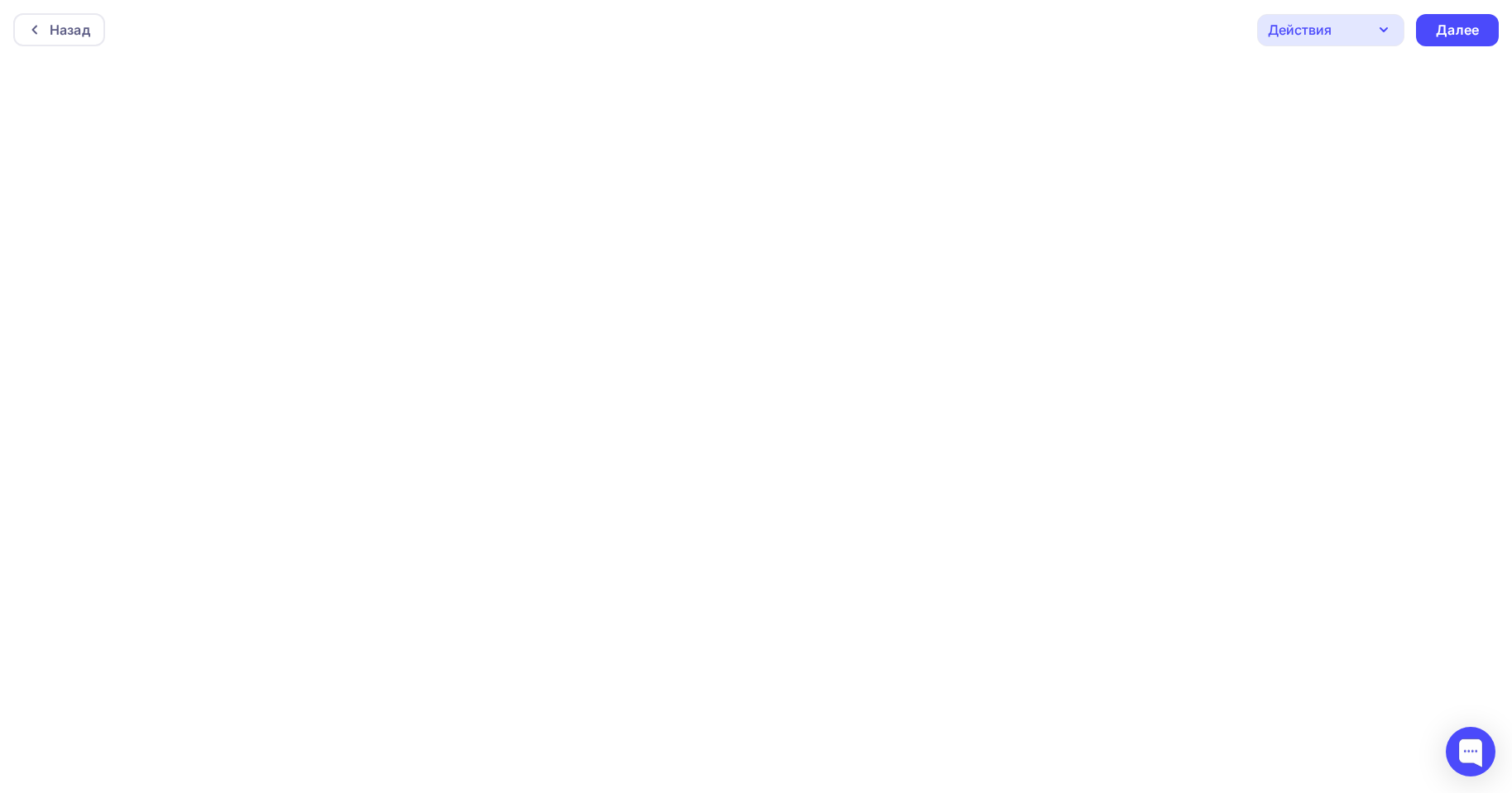
click at [1351, 13] on div "Назад Действия Отправить тестовое письмо Предпросмотр Сохранить в Мои шаблоны В…" at bounding box center [756, 29] width 1512 height 59
click at [1425, 58] on div "Назад Действия Отправить тестовое письмо Предпросмотр Сохранить в Мои шаблоны В…" at bounding box center [756, 29] width 1512 height 59
click at [1393, 56] on div "Назад Действия Отправить тестовое письмо Предпросмотр Сохранить в Мои шаблоны В…" at bounding box center [756, 29] width 1512 height 59
click at [1374, 31] on icon "button" at bounding box center [1384, 30] width 20 height 20
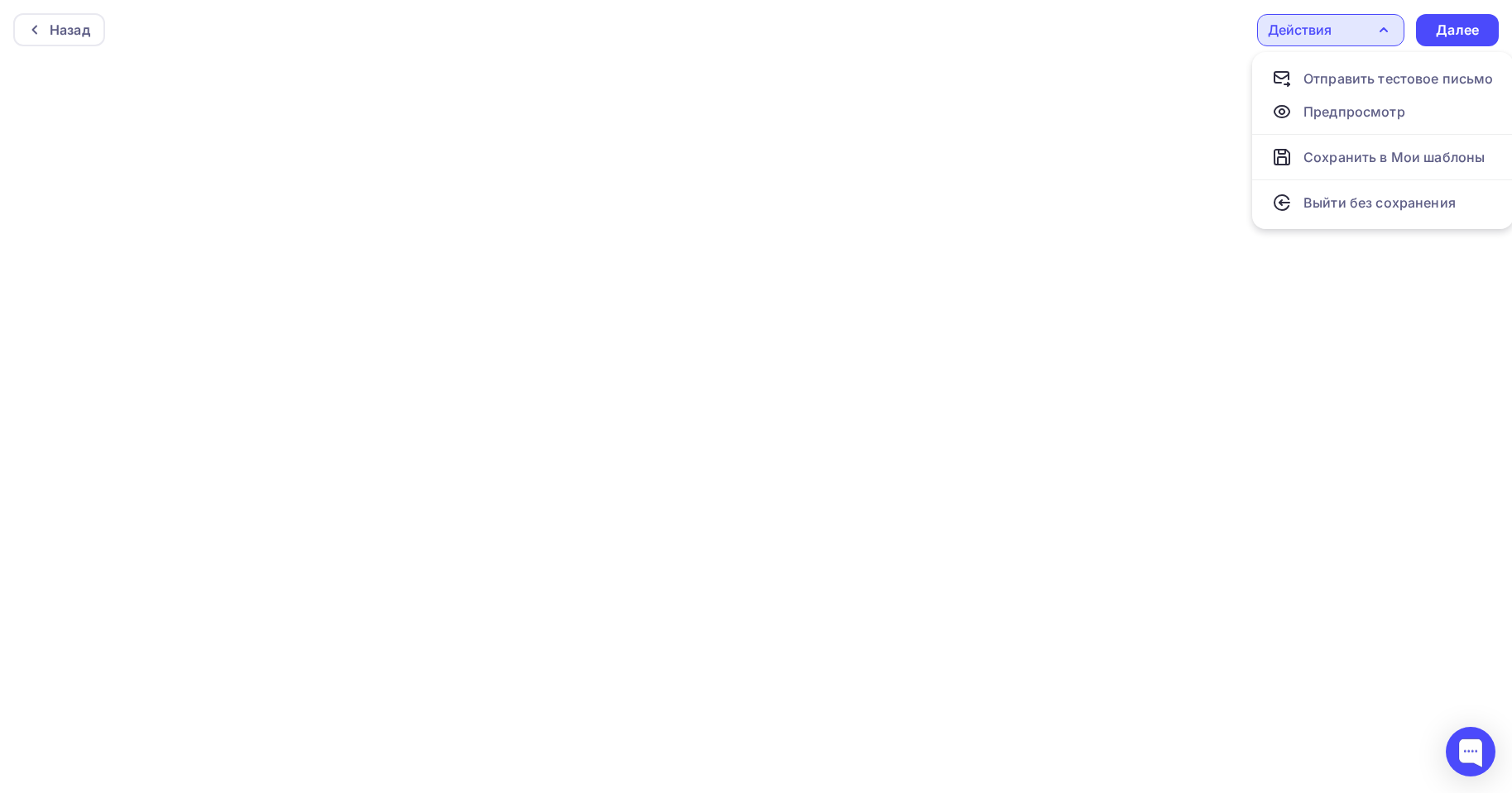
click at [45, 10] on div "Назад Действия Отправить тестовое письмо Предпросмотр Сохранить в Мои шаблоны В…" at bounding box center [756, 29] width 1512 height 59
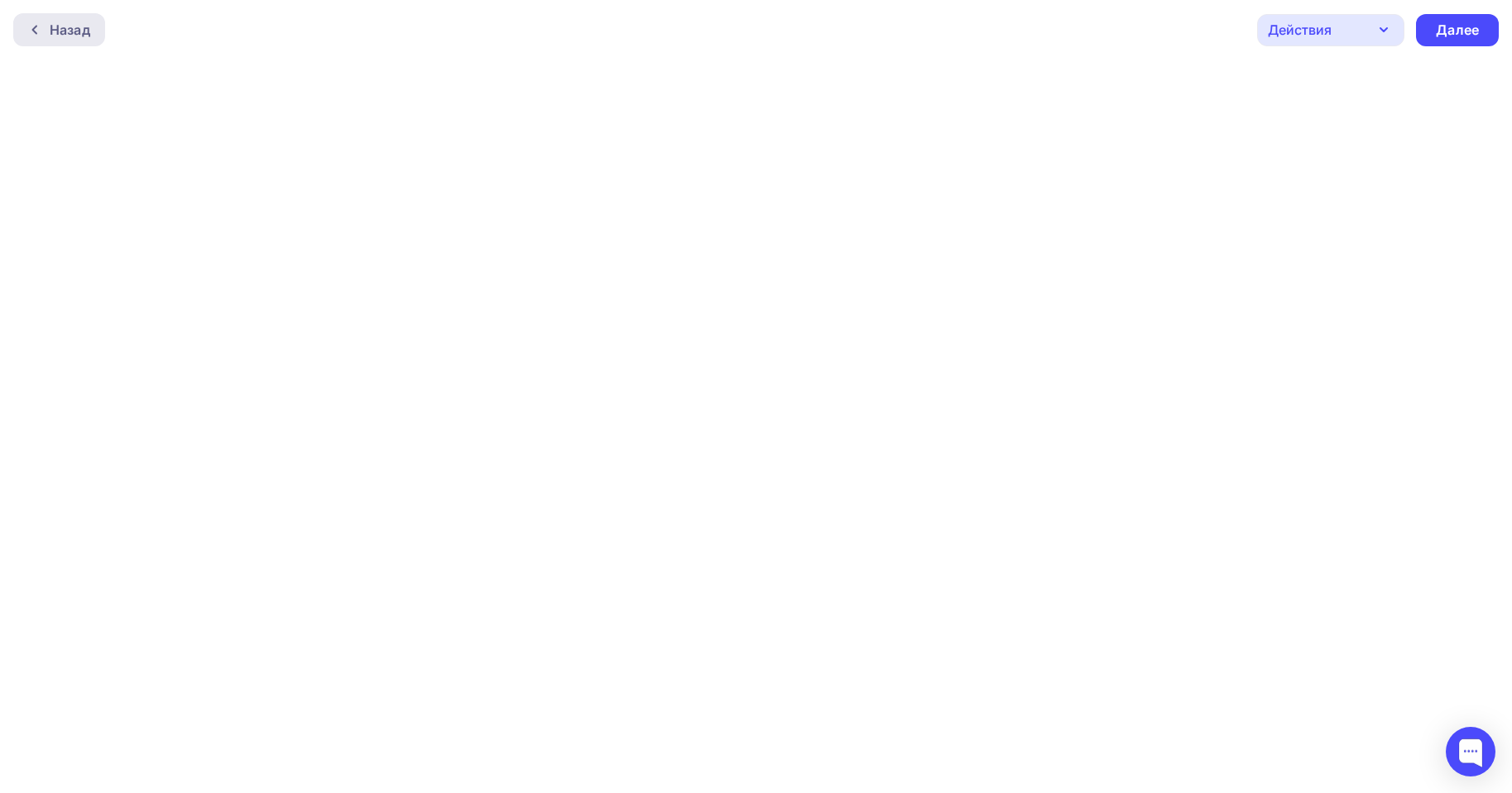
click at [48, 31] on div at bounding box center [39, 29] width 22 height 13
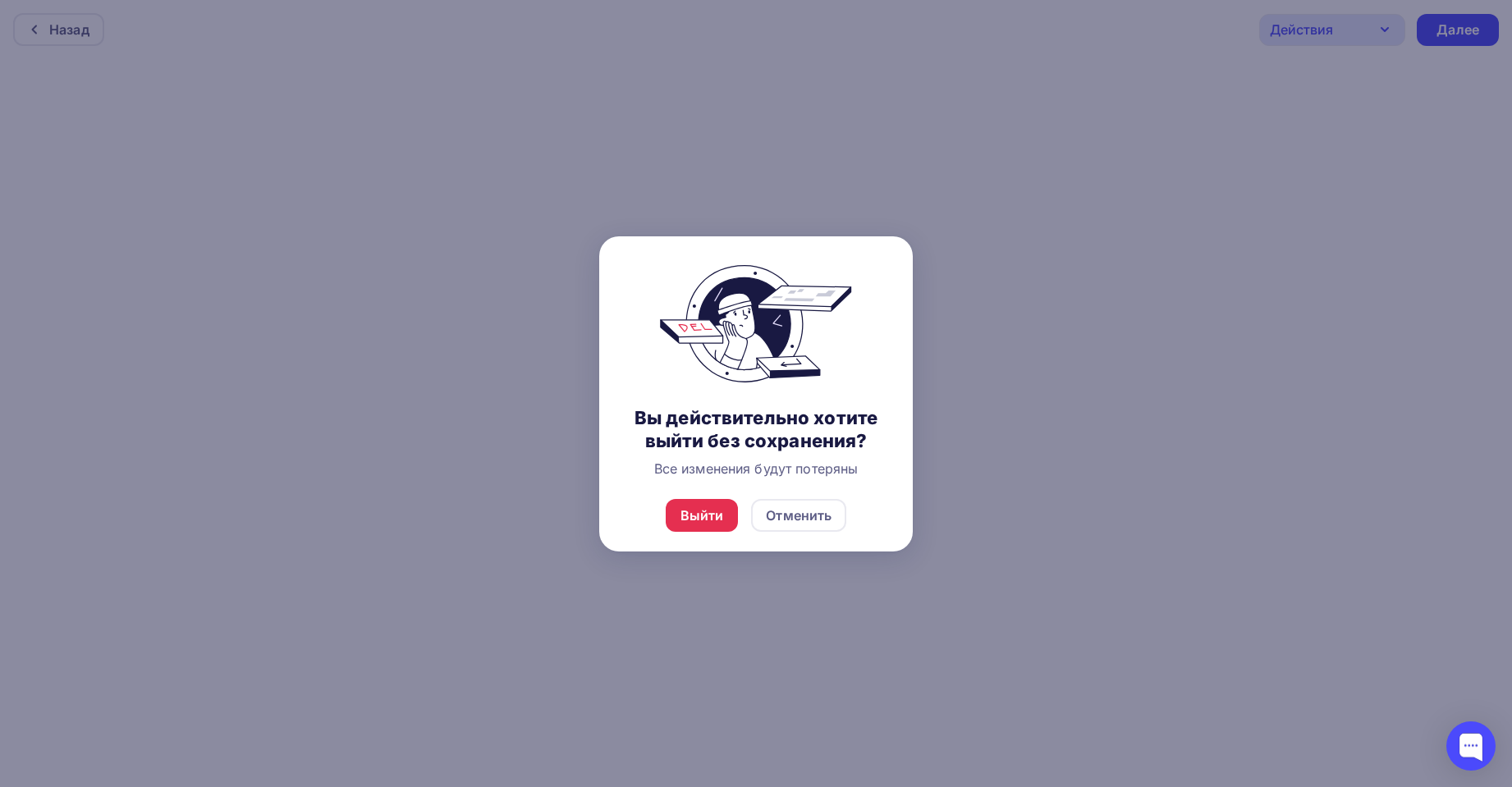
drag, startPoint x: 814, startPoint y: 520, endPoint x: 903, endPoint y: 501, distance: 91.0
click at [818, 519] on div "Отменить" at bounding box center [799, 516] width 65 height 20
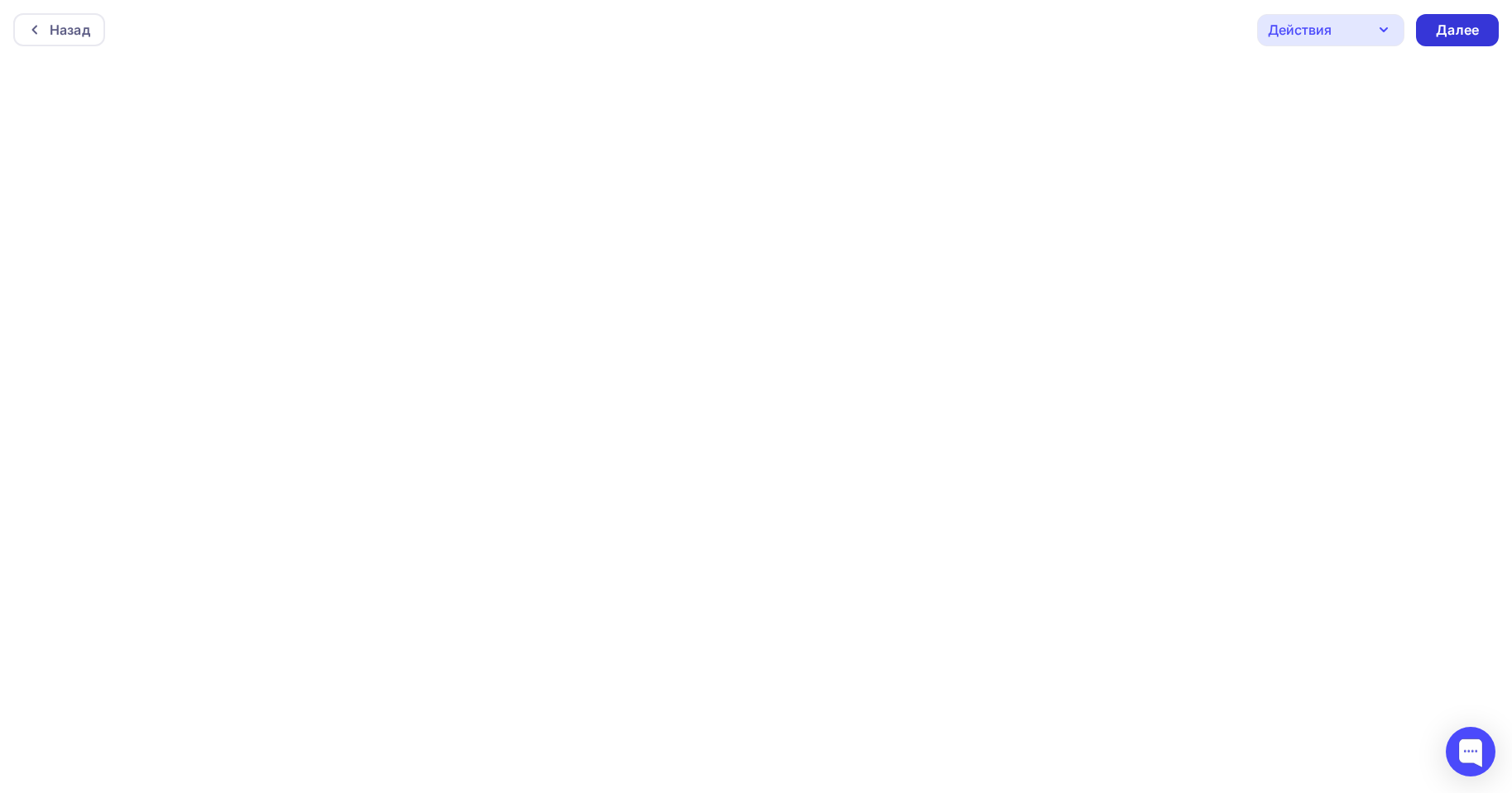
click at [1471, 22] on div "Далее" at bounding box center [1457, 30] width 43 height 19
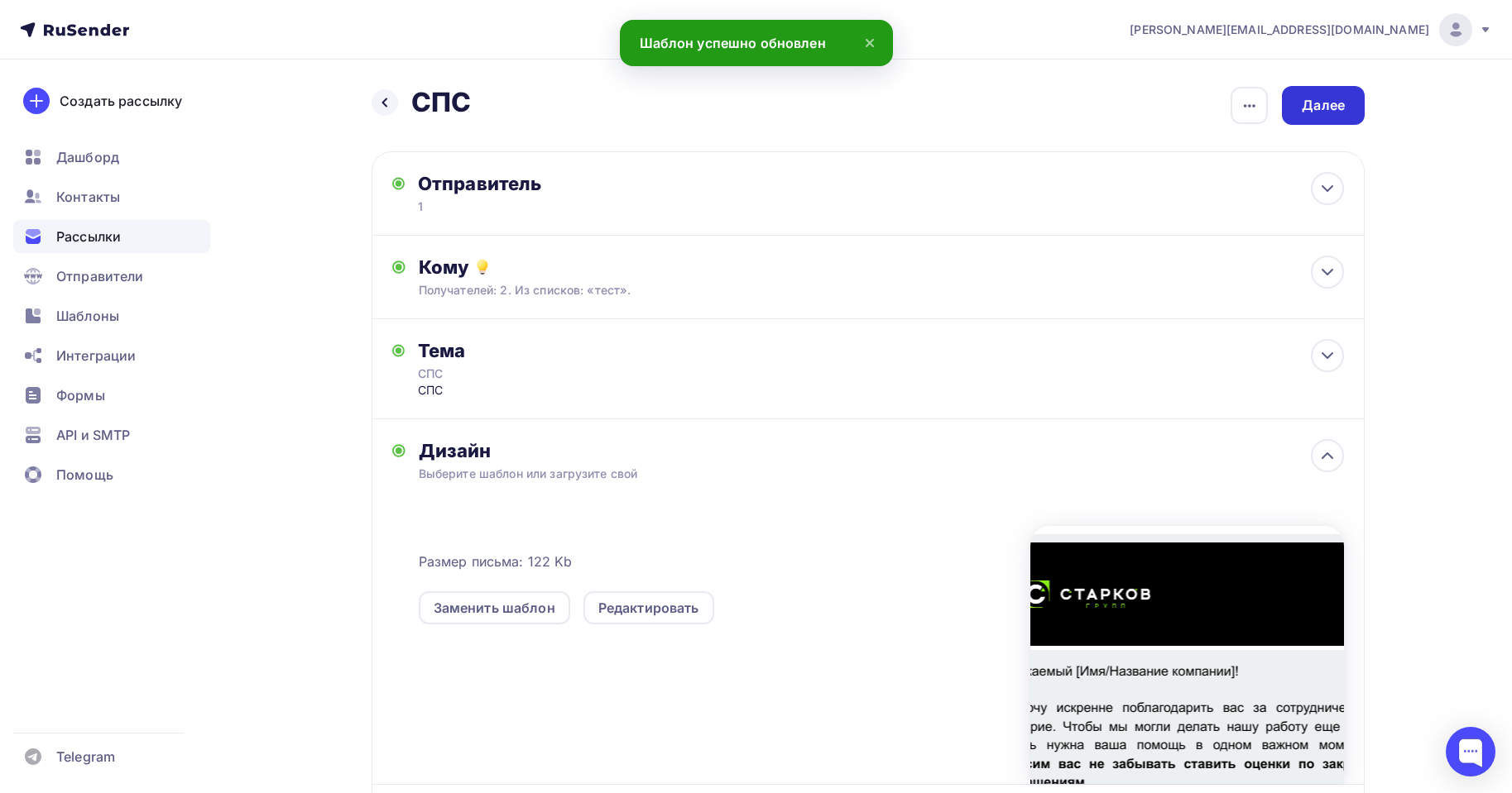
click at [1317, 111] on div "Далее" at bounding box center [1323, 105] width 43 height 19
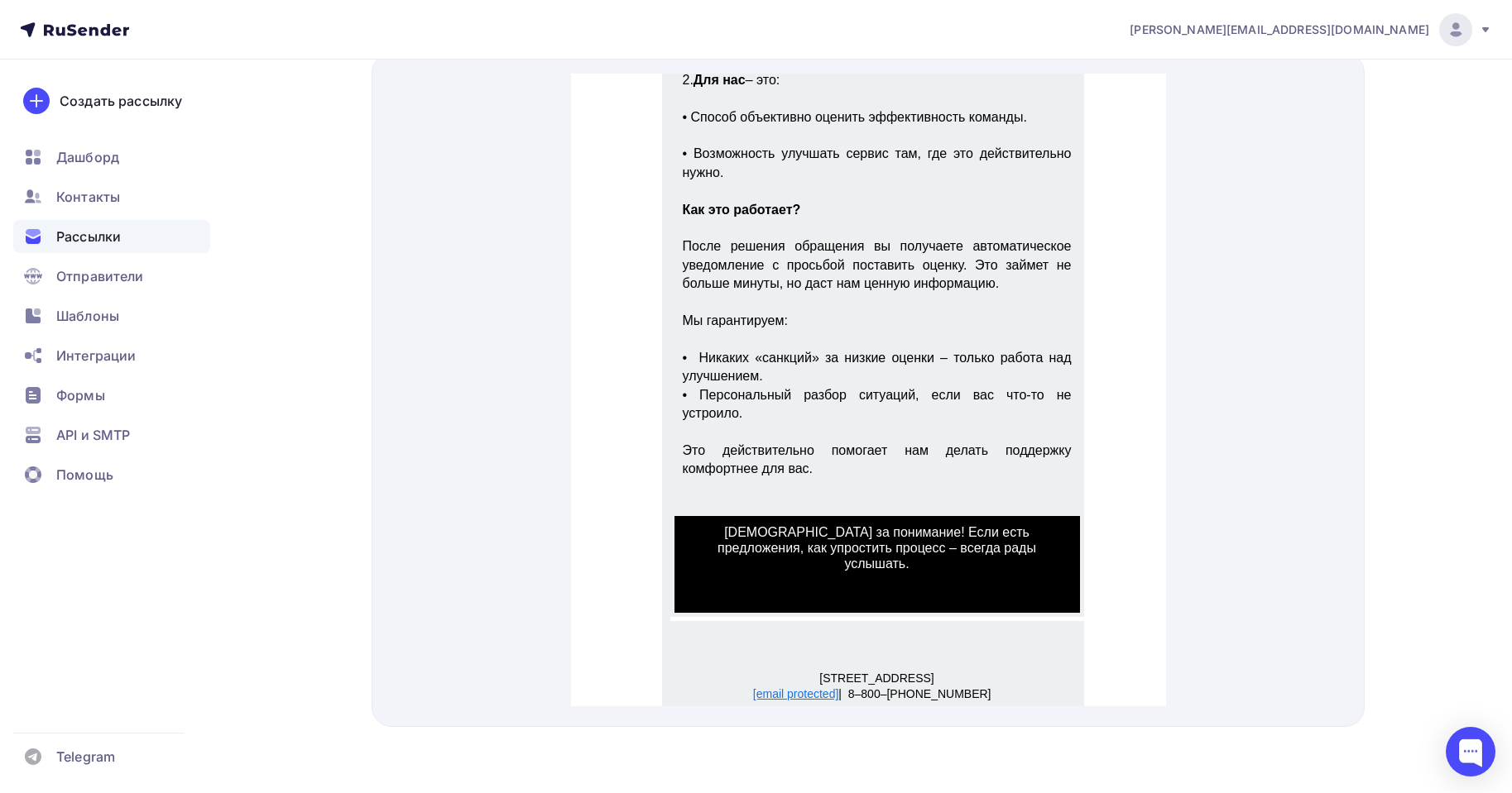
scroll to position [602, 0]
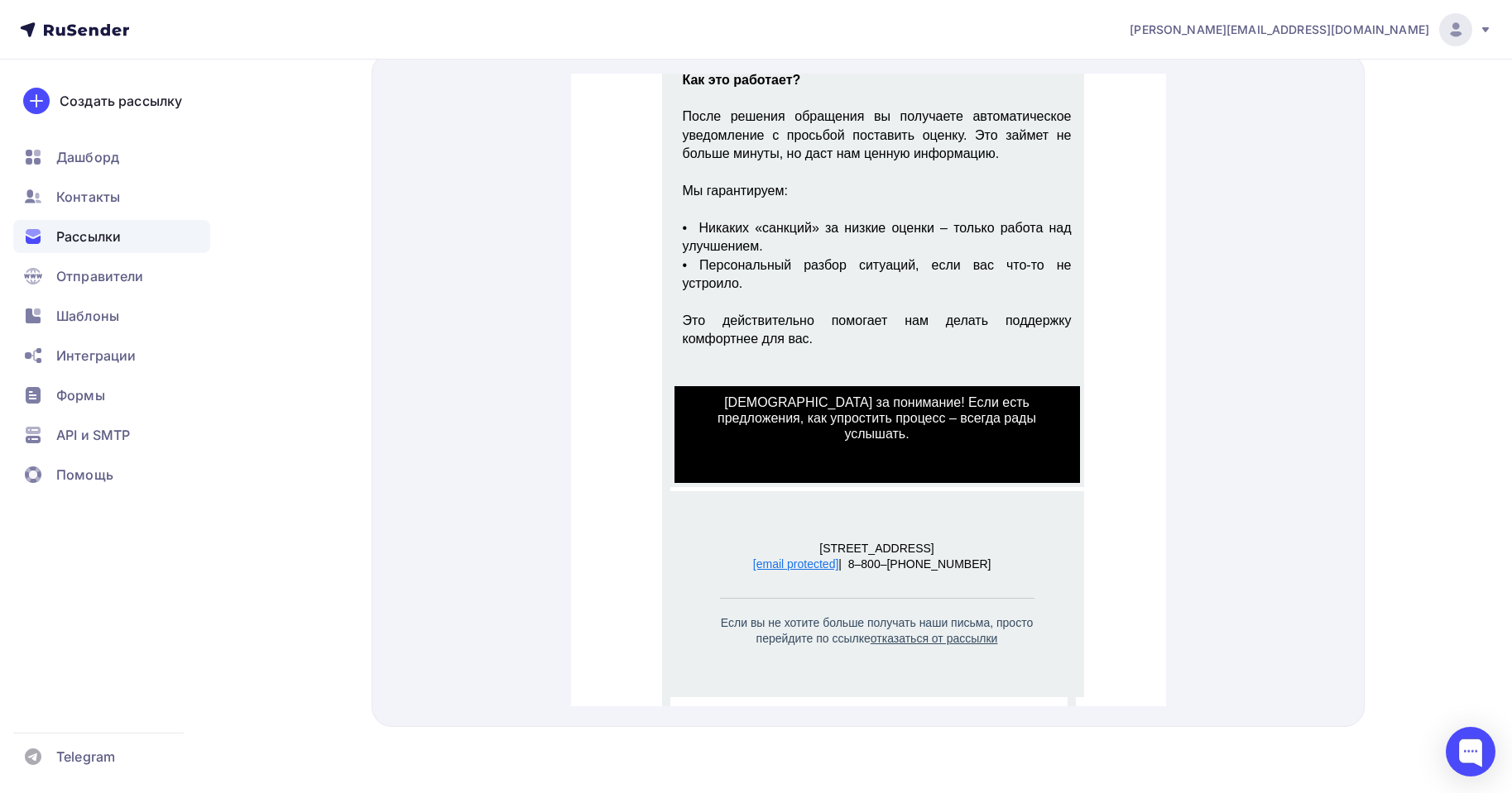
click at [786, 412] on span "Спасибо за понимание! Если есть предложения, как упростить процесс – всегда рад…" at bounding box center [877, 398] width 406 height 65
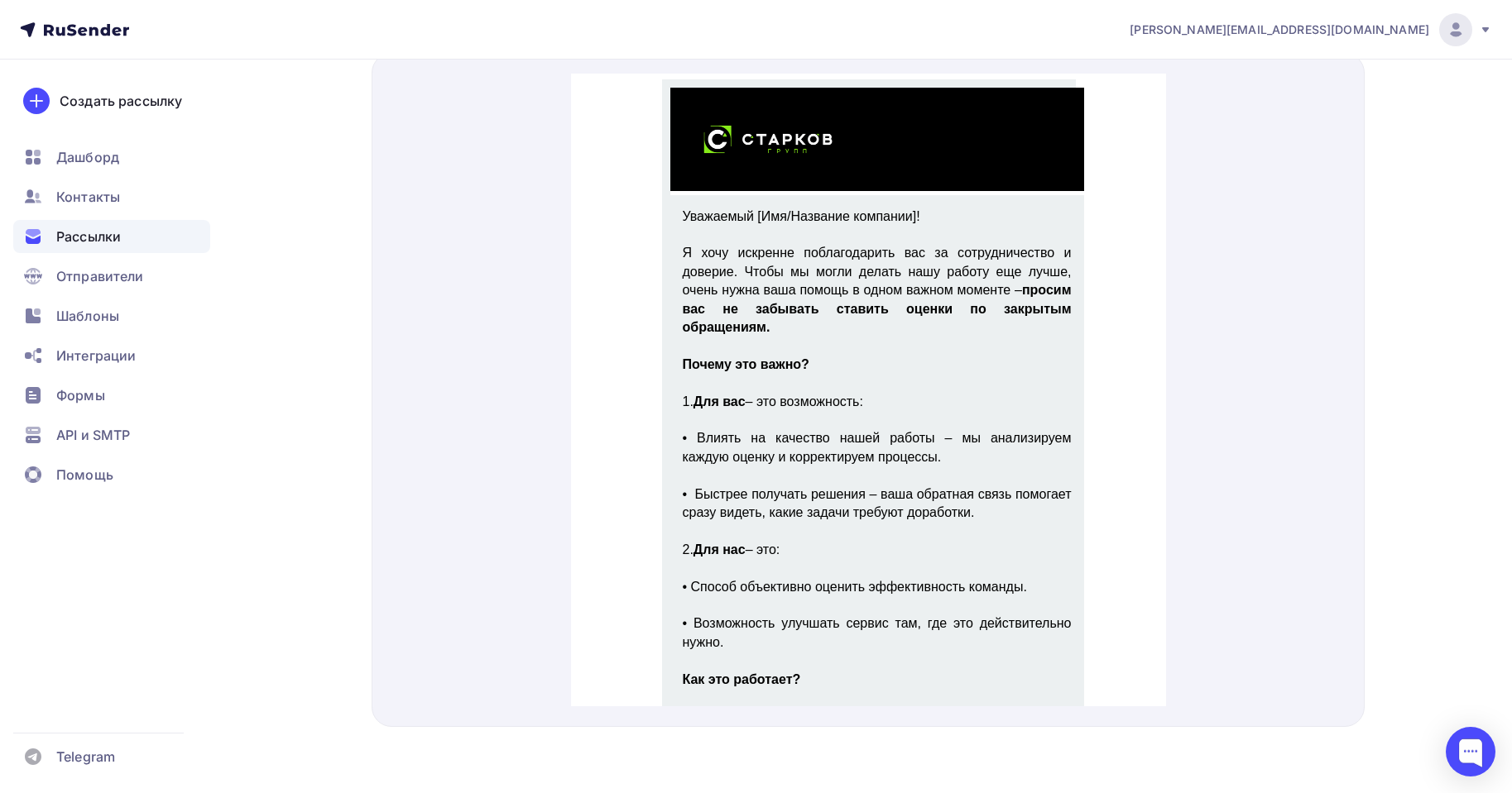
scroll to position [0, 0]
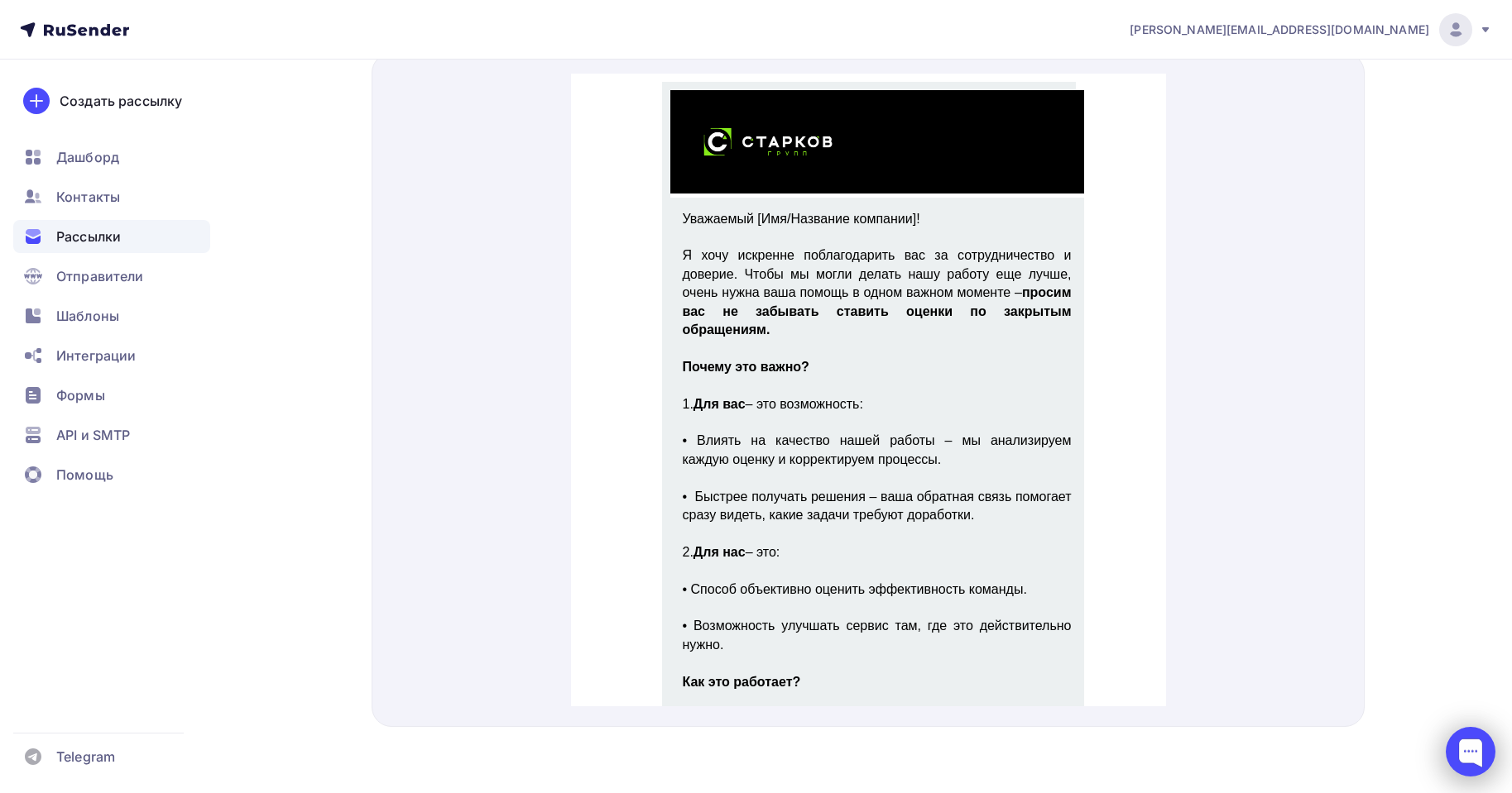
click at [1450, 749] on div at bounding box center [1471, 752] width 49 height 49
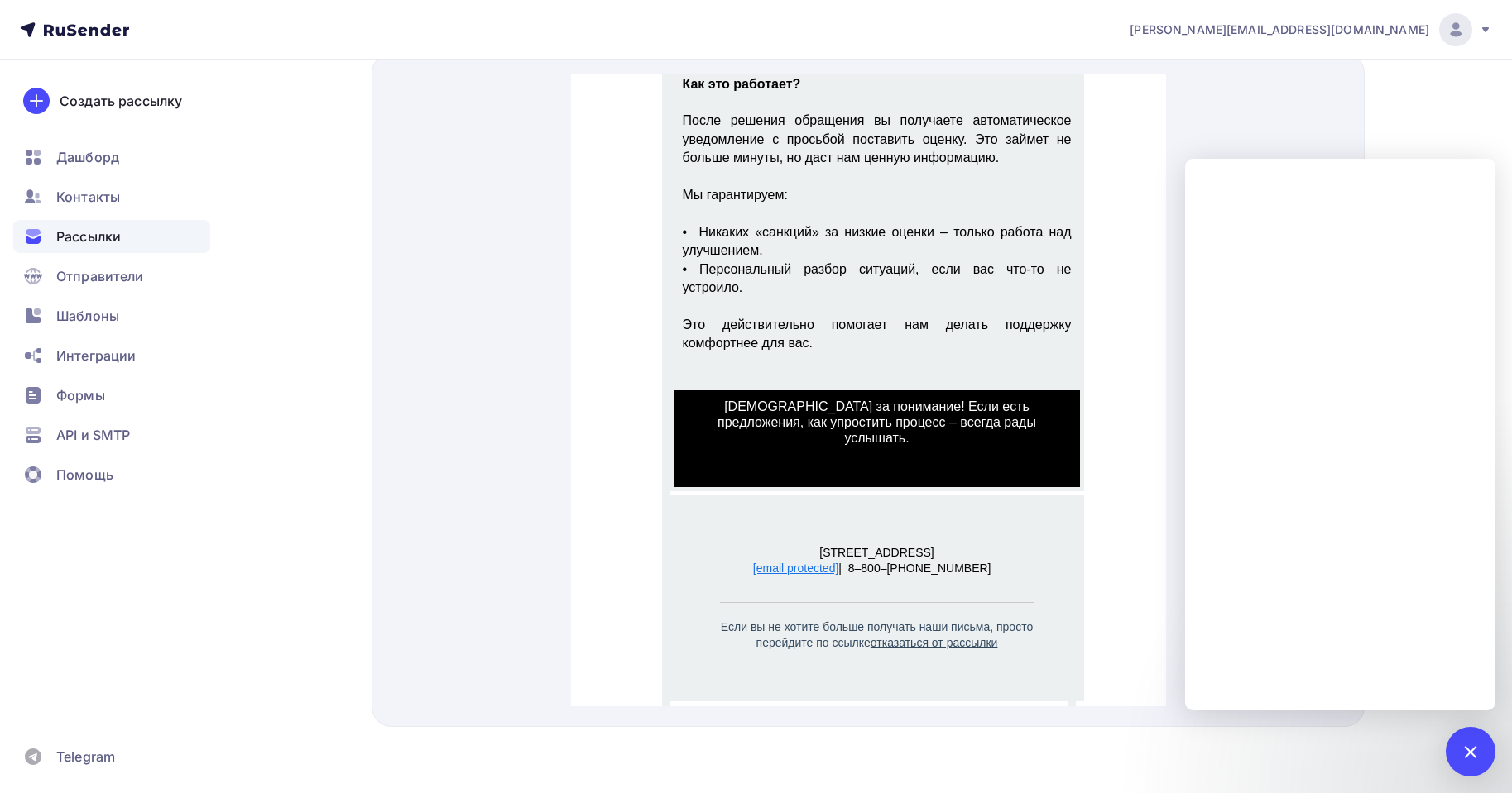
scroll to position [602, 0]
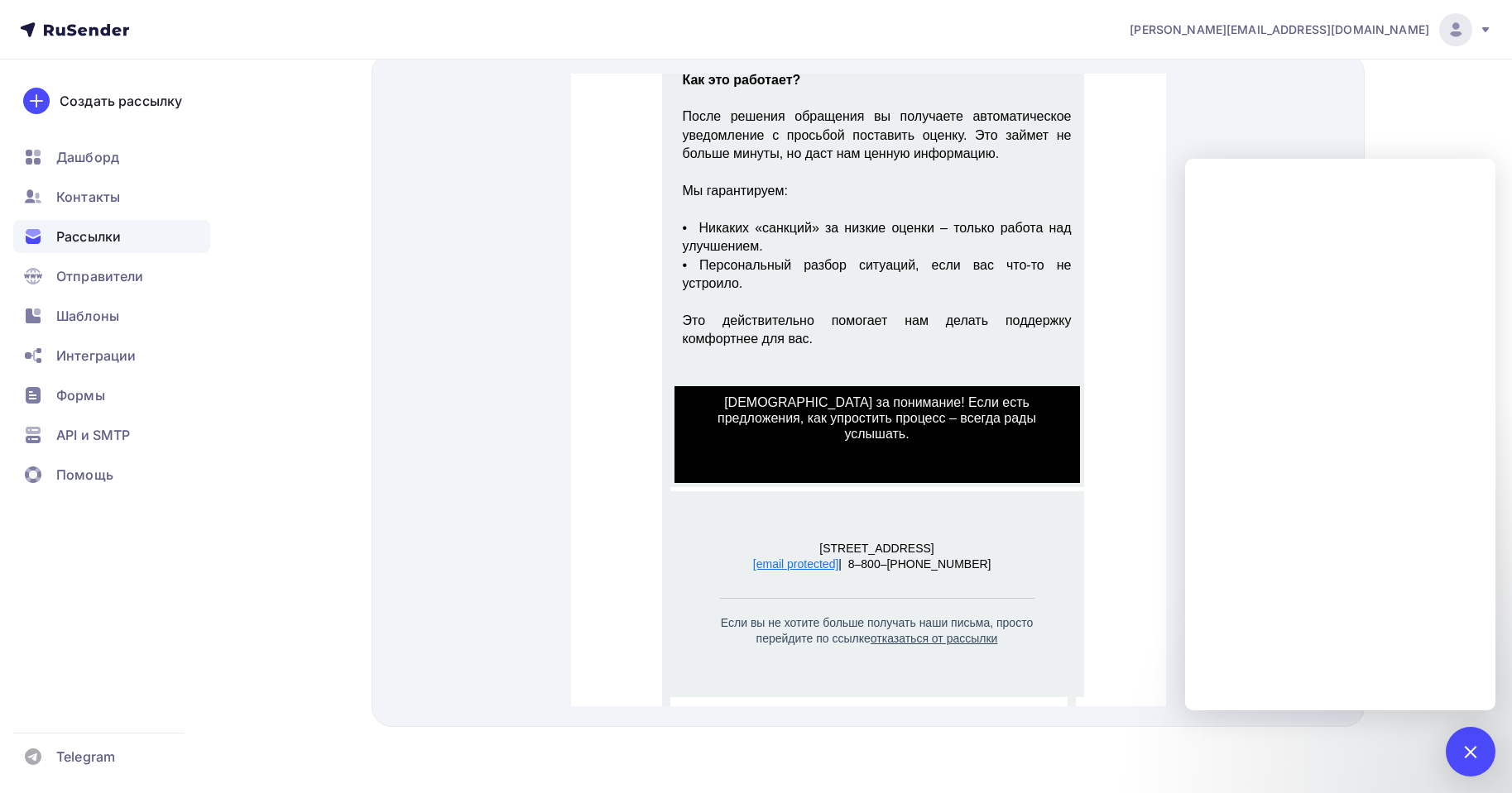
click at [783, 632] on div "г. Екатеринбург, Розы Люксембург 19 [email protected] | 8–800–777-58-49" at bounding box center [877, 574] width 414 height 206
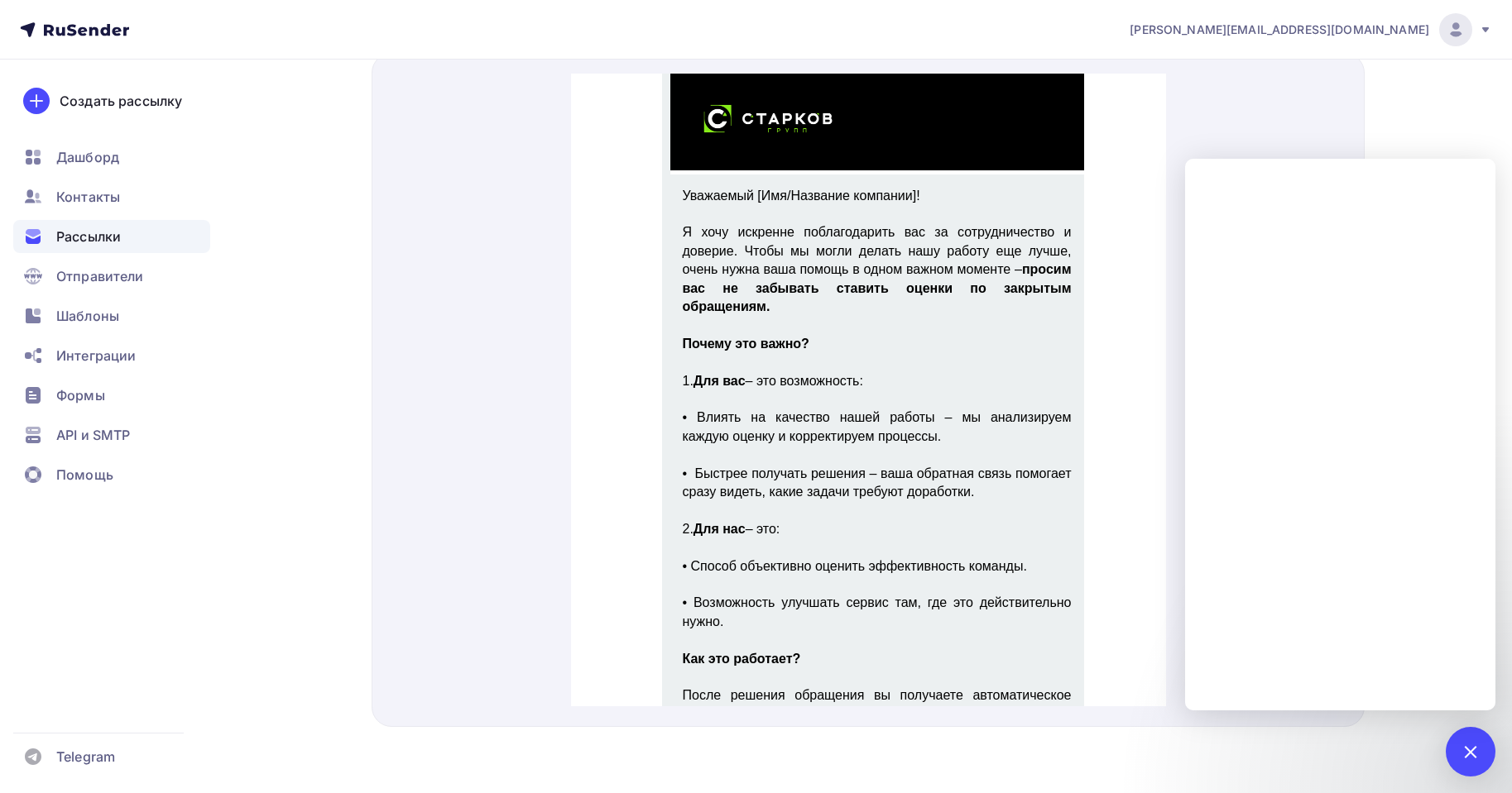
scroll to position [0, 0]
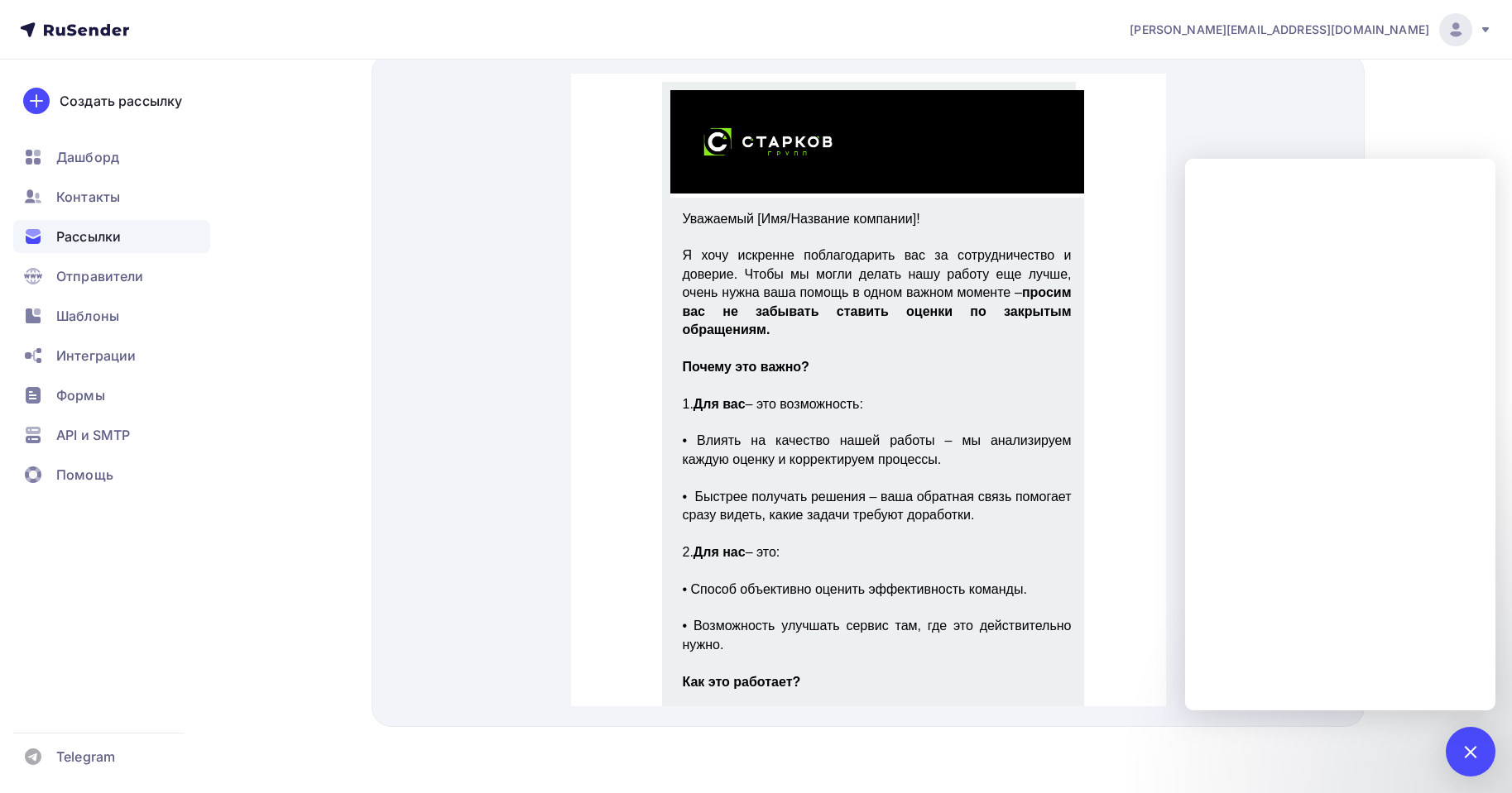
click at [1371, 90] on div "Назад Обзор рассылки Обзор рассылки Закончить позже Отправить рассылку Отправка…" at bounding box center [756, 32] width 1357 height 1522
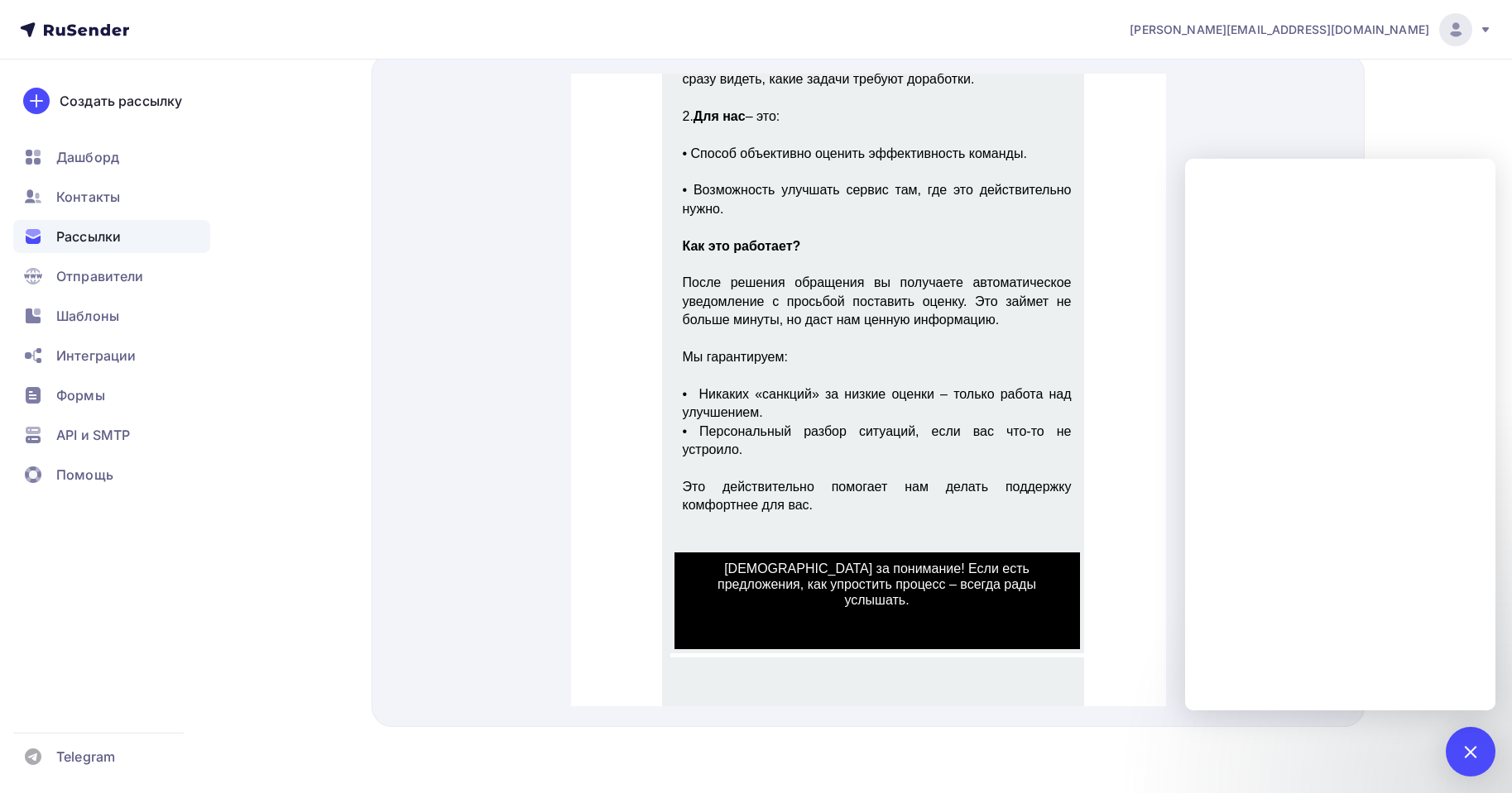
scroll to position [602, 0]
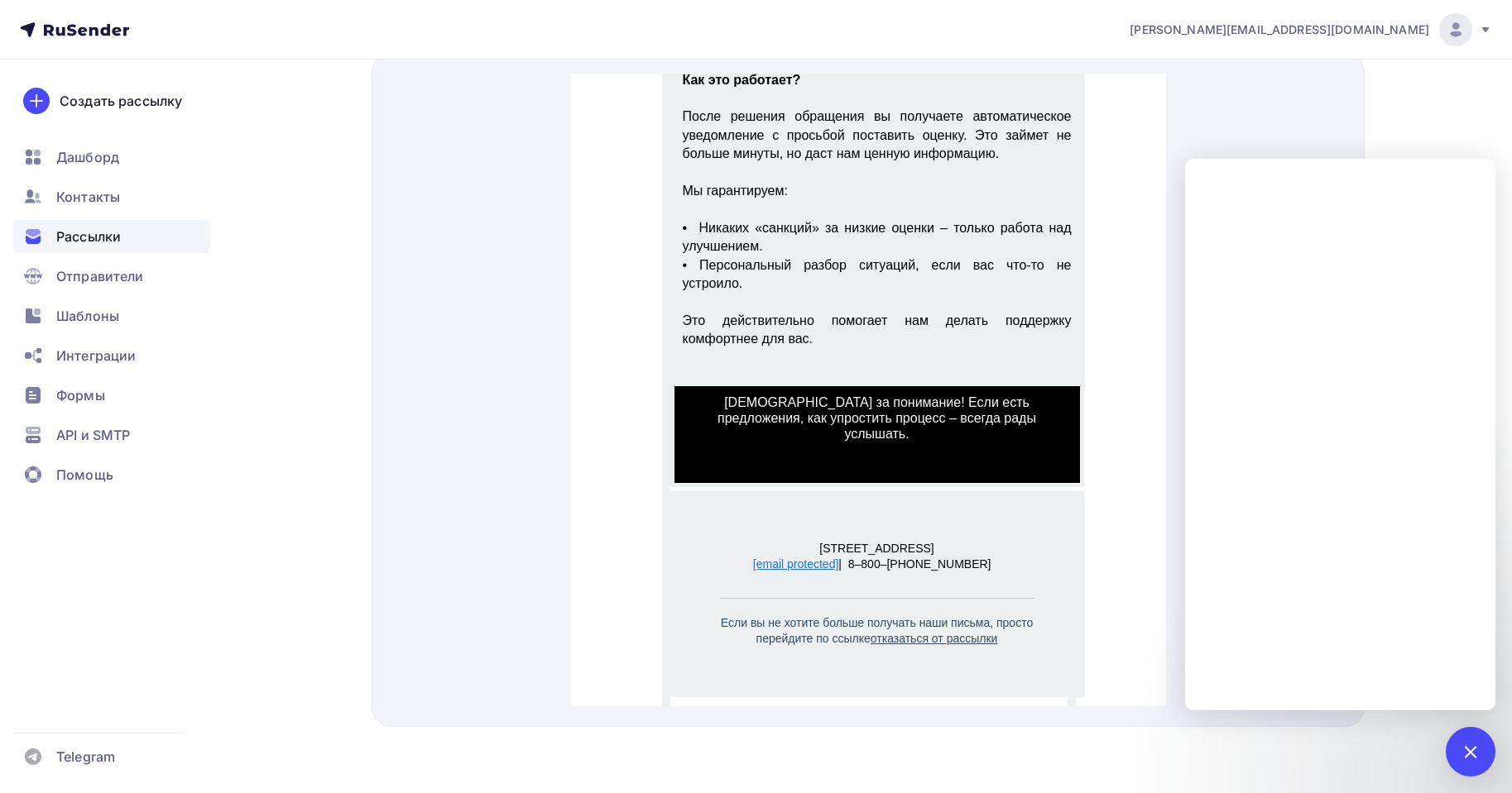
click at [827, 397] on span "Спасибо за понимание! Если есть предложения, как упростить процесс – всегда рад…" at bounding box center [877, 398] width 406 height 65
click at [816, 433] on span at bounding box center [877, 446] width 406 height 32
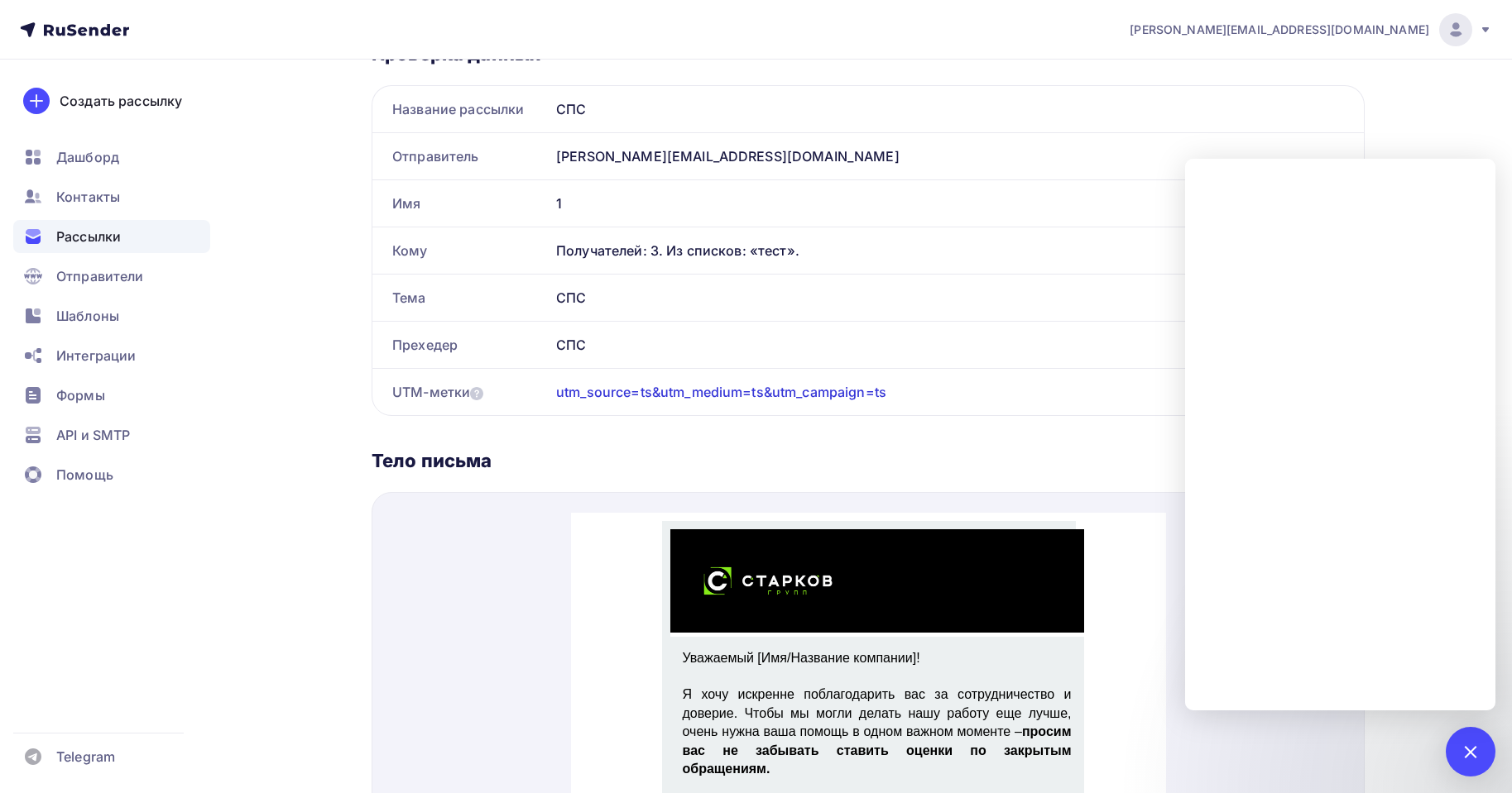
scroll to position [127, 0]
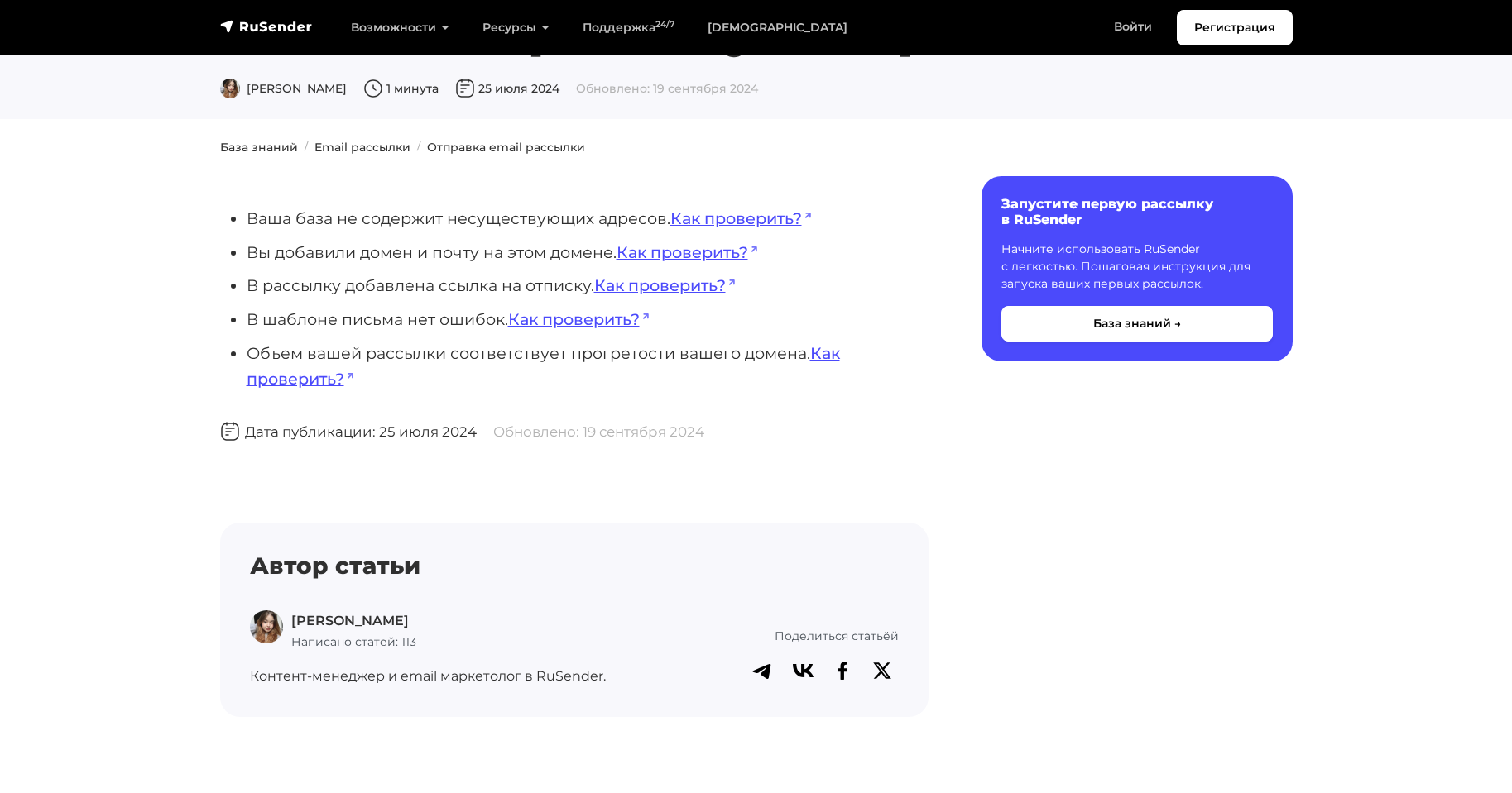
scroll to position [83, 0]
click at [620, 276] on link "Как проверить?" at bounding box center [665, 285] width 143 height 20
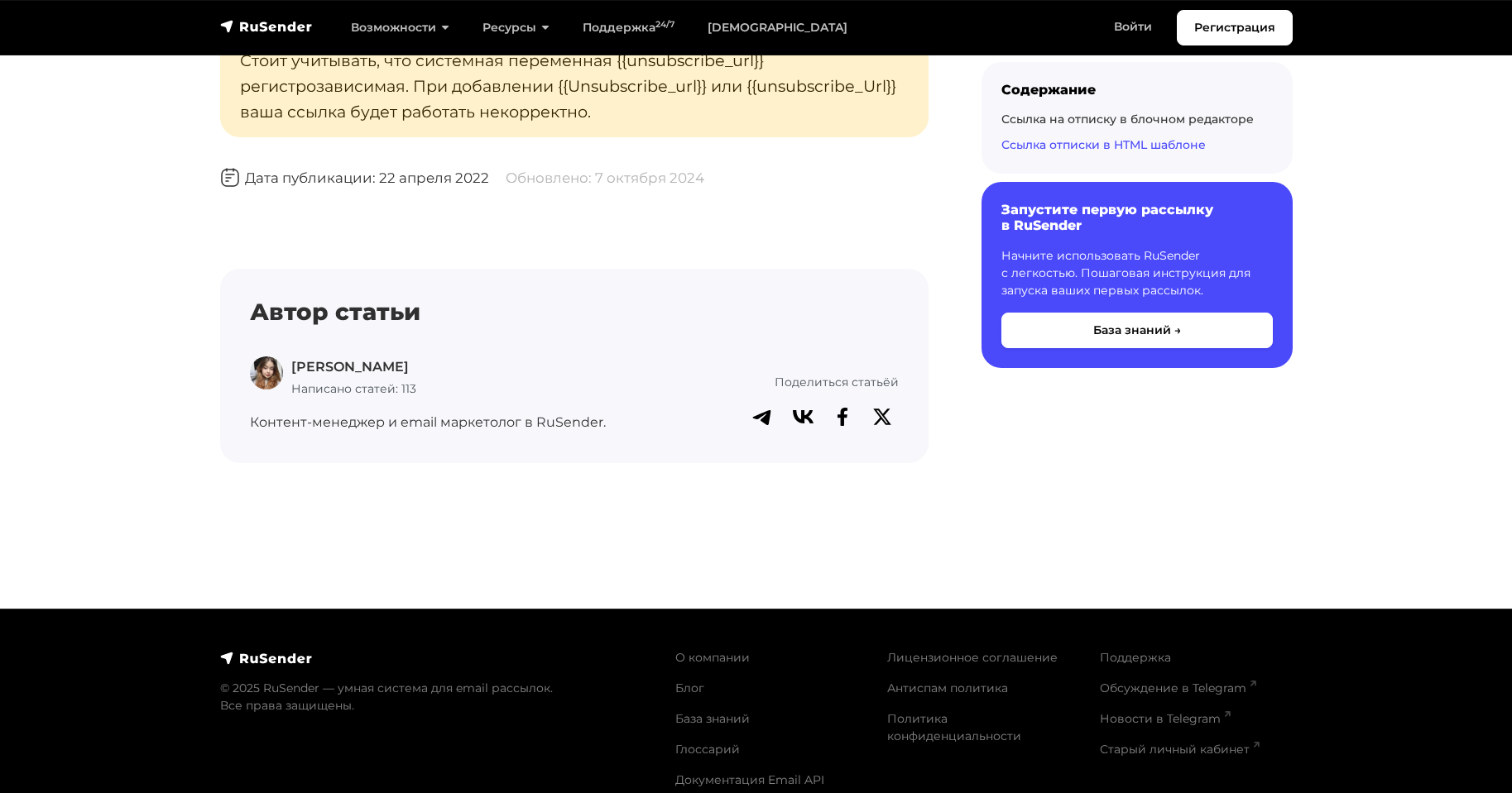
scroll to position [4110, 0]
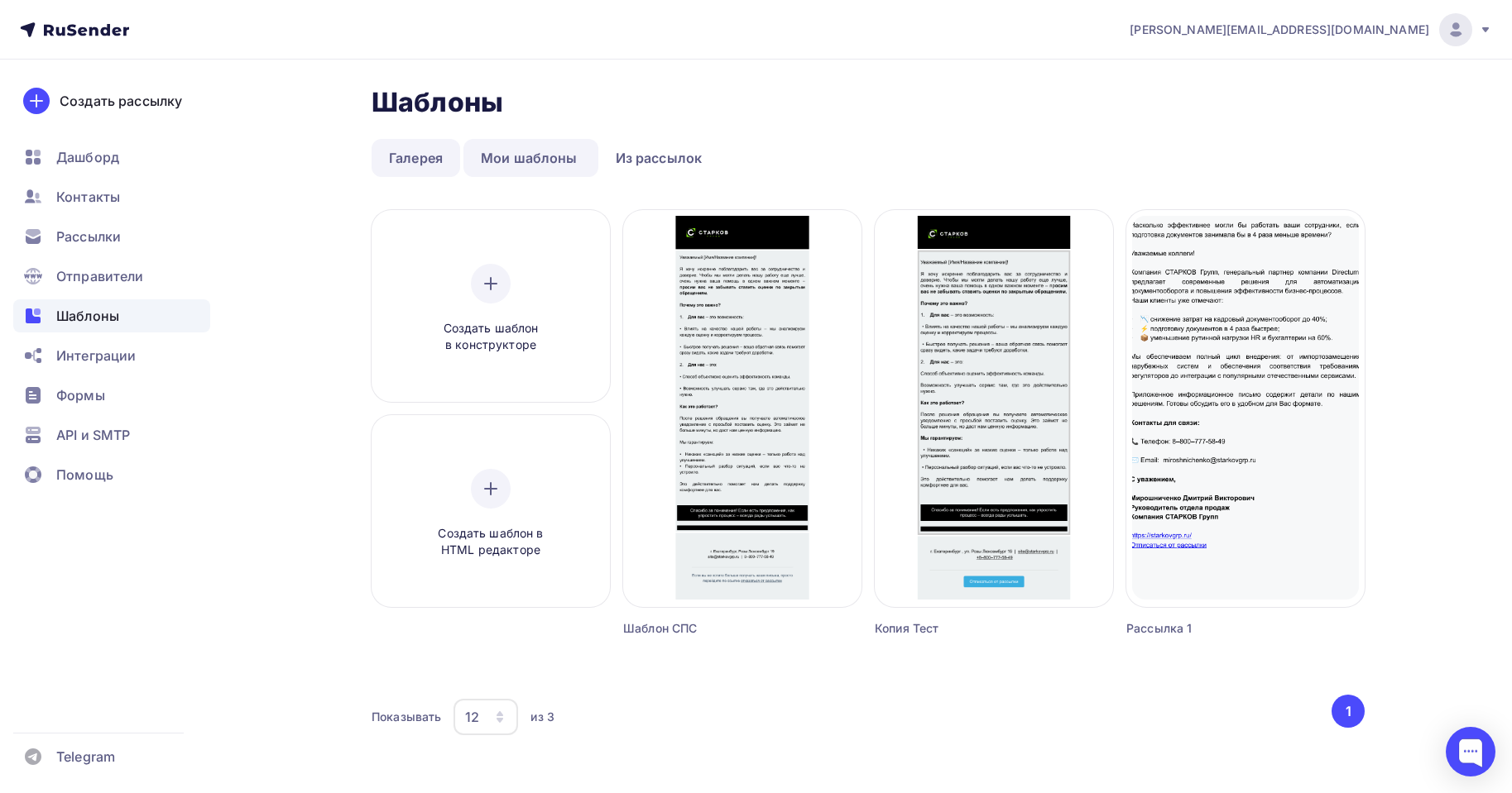
click at [451, 153] on link "Галерея" at bounding box center [416, 158] width 89 height 38
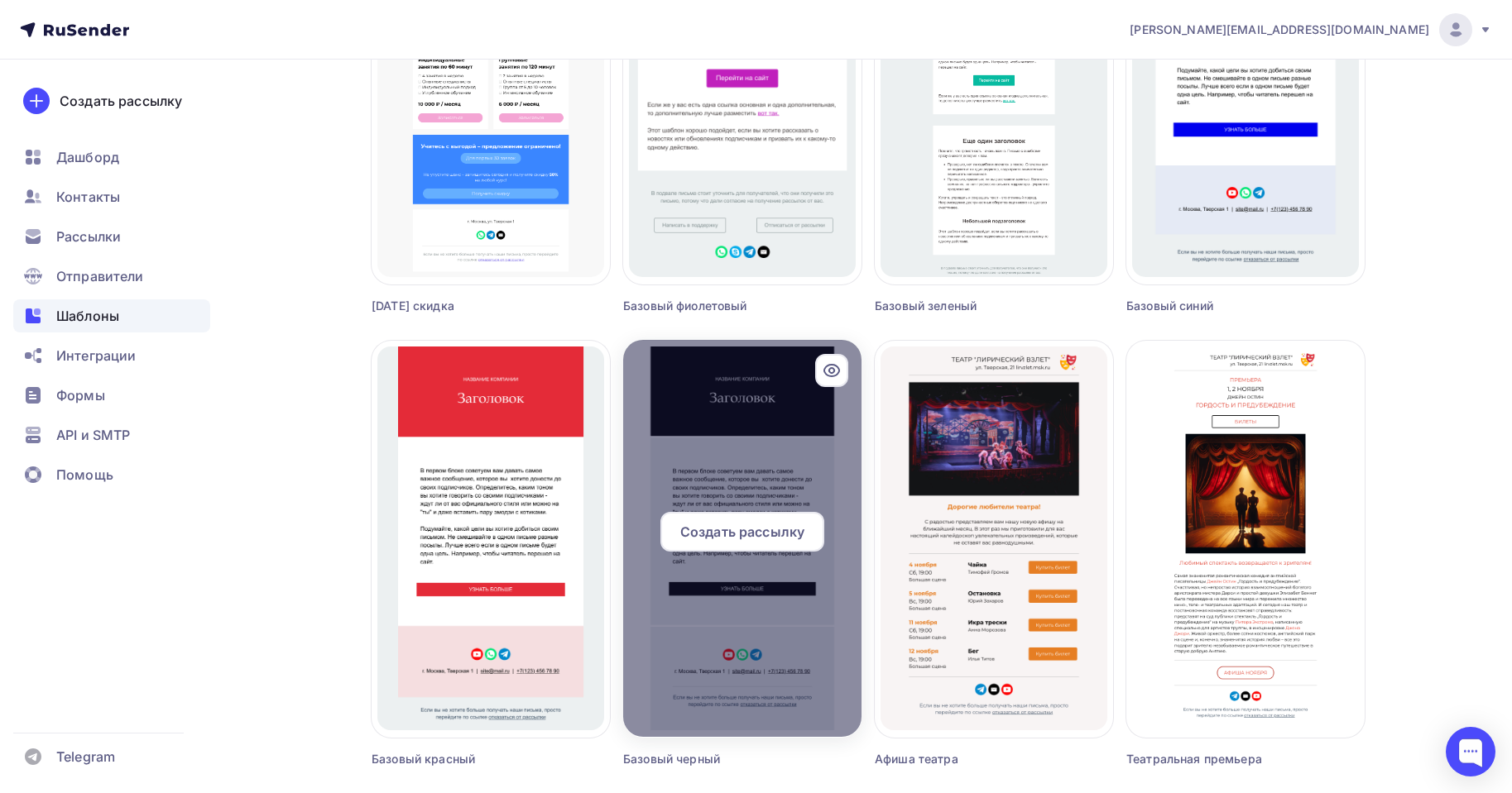
scroll to position [936, 0]
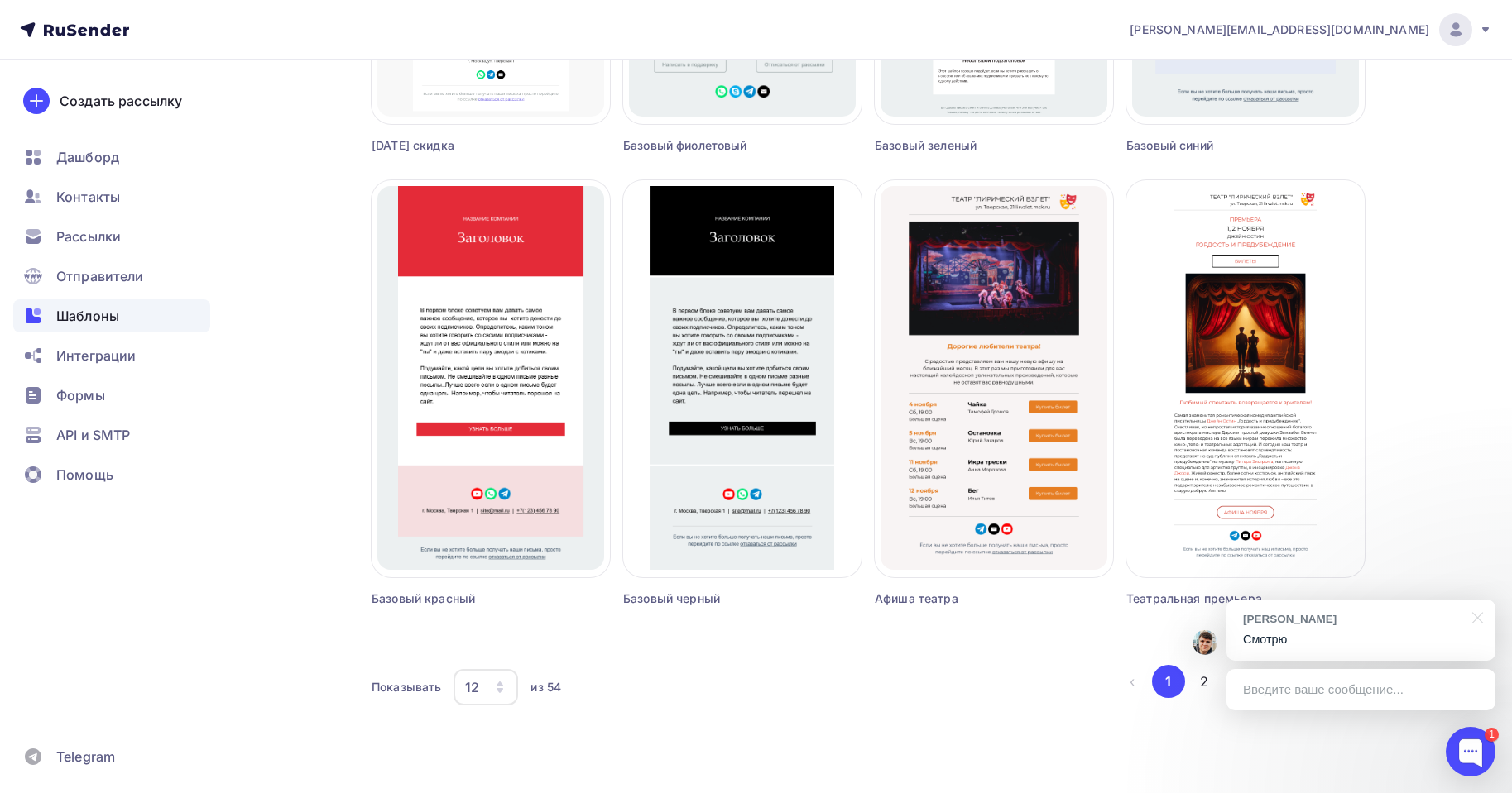
click at [1312, 637] on p "Смотрю" at bounding box center [1361, 640] width 236 height 17
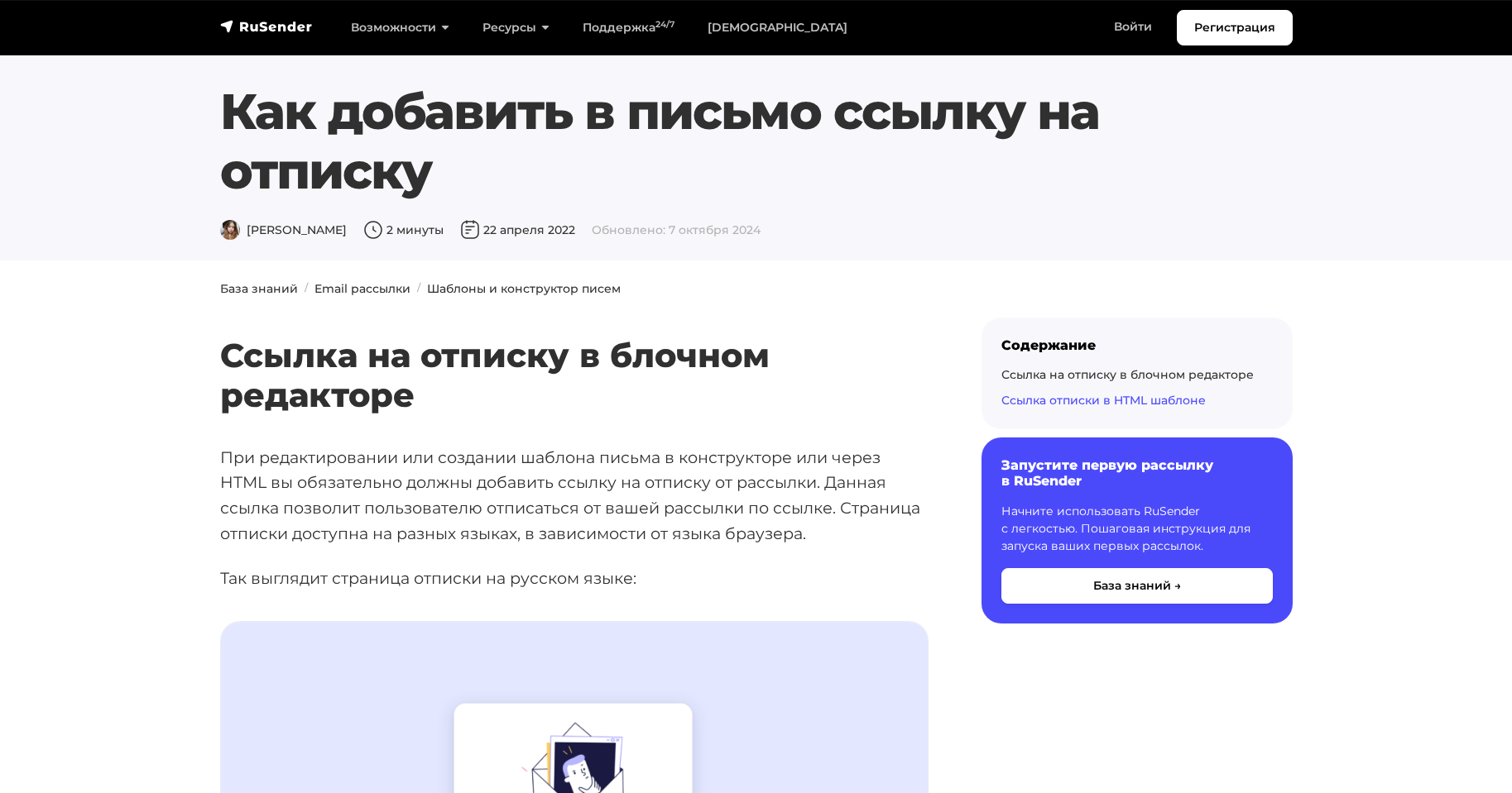
scroll to position [4108, 0]
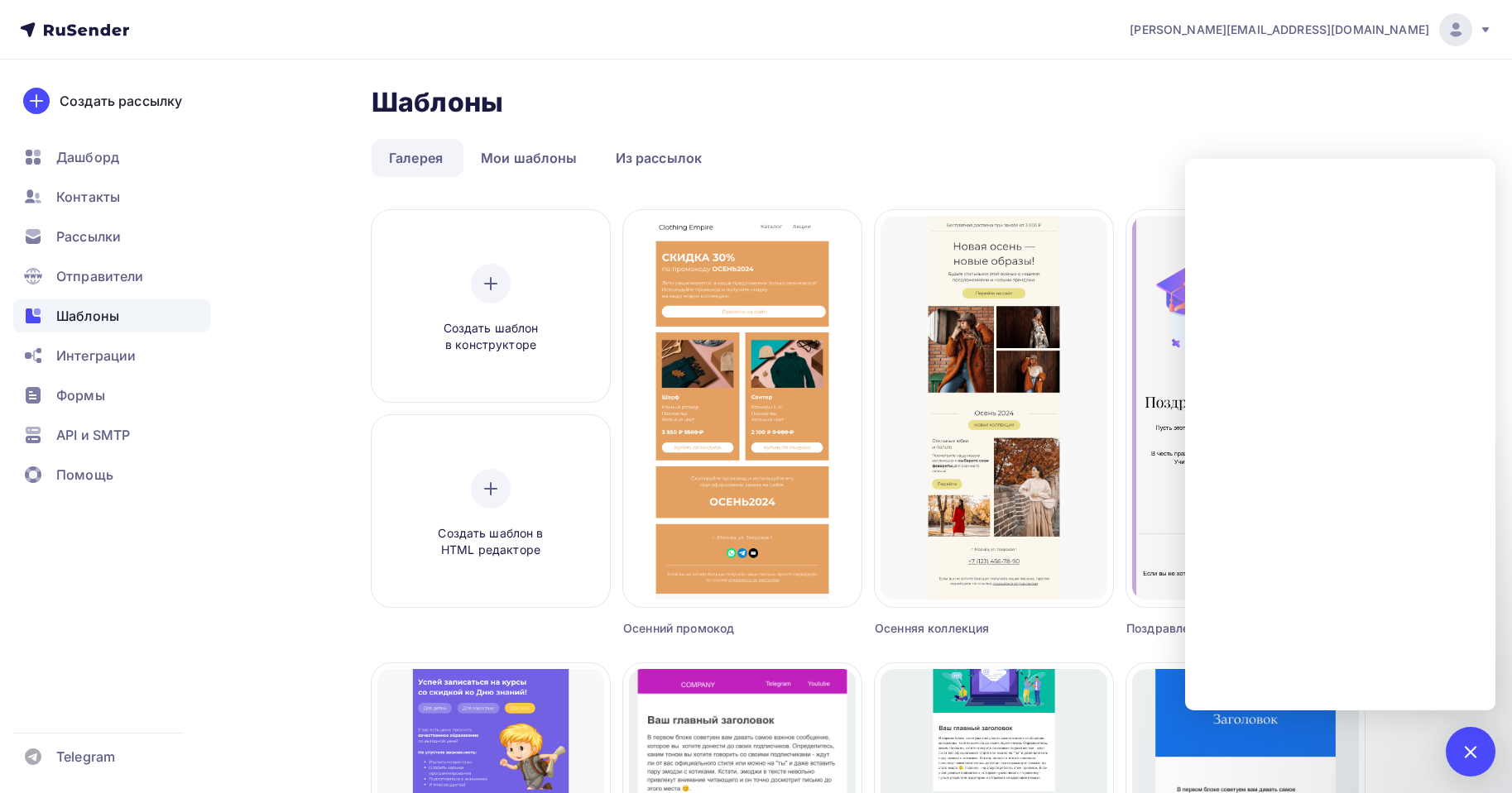
scroll to position [936, 0]
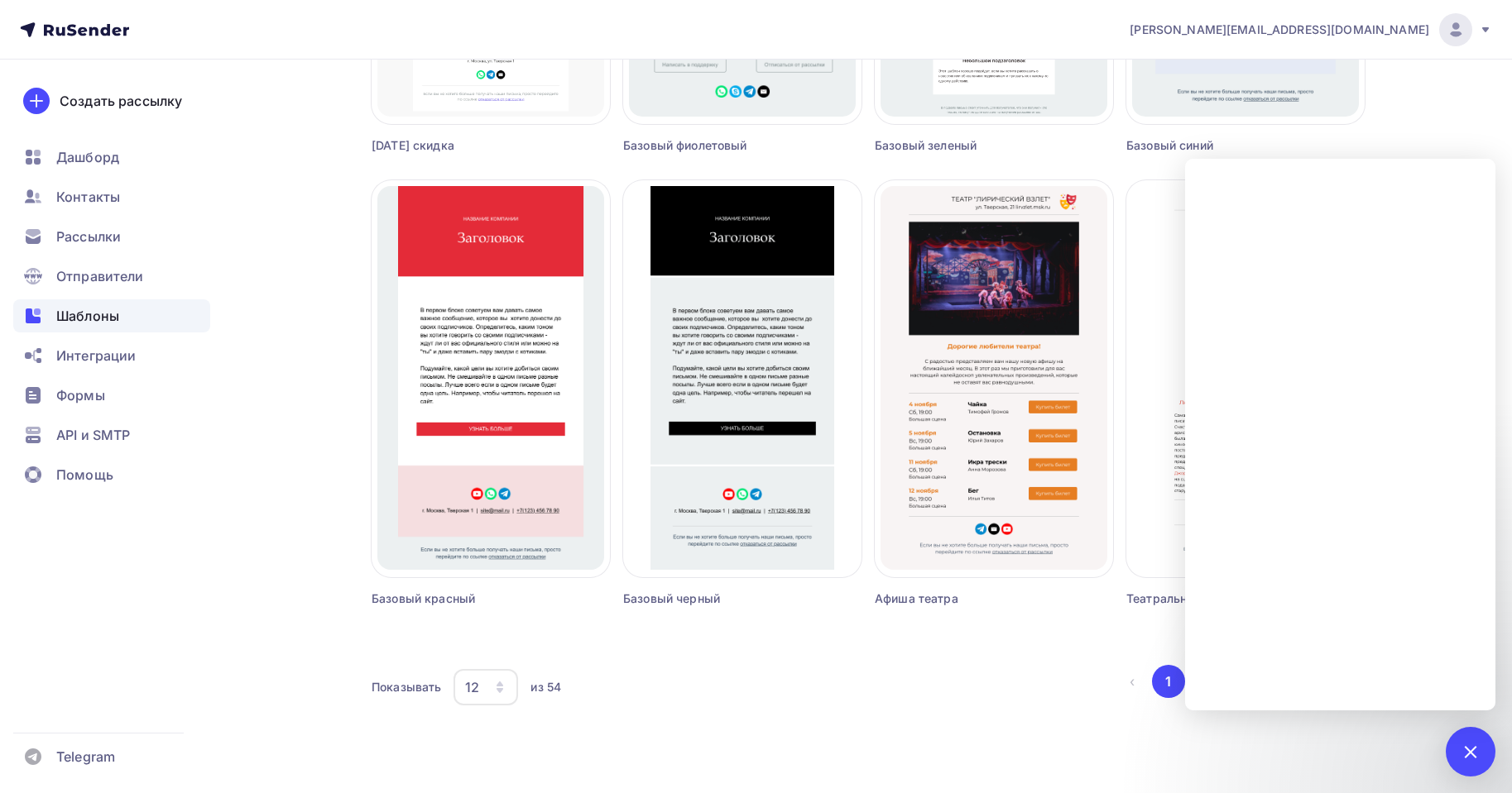
drag, startPoint x: 1048, startPoint y: 706, endPoint x: 1195, endPoint y: 671, distance: 151.1
click at [1063, 700] on div "Показывать 12 6 12 18 24 30 36 из 54 ‹ 1 2 3 4 5 ›" at bounding box center [868, 687] width 994 height 45
click at [1453, 756] on div "1" at bounding box center [1471, 752] width 49 height 49
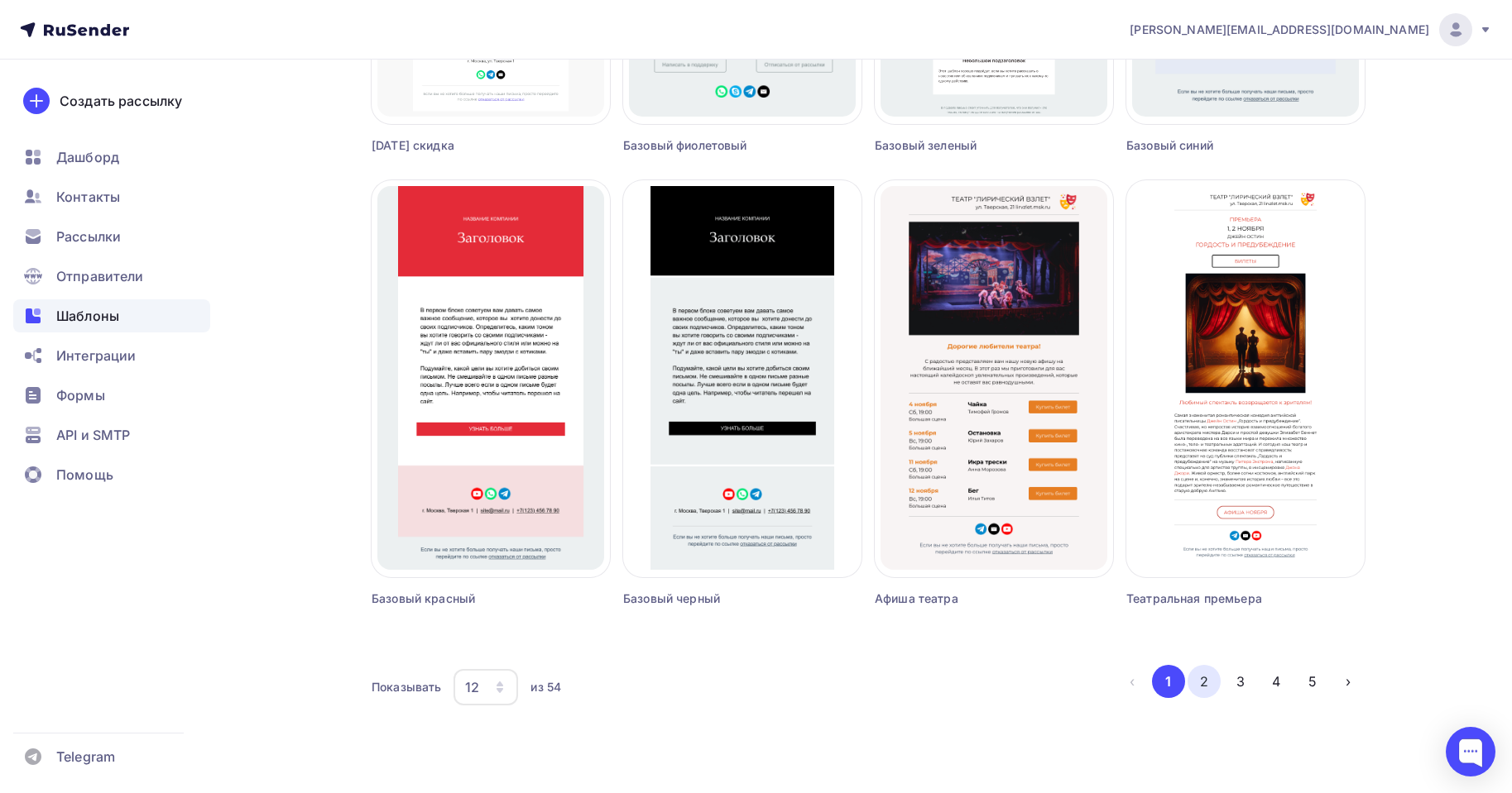
click at [1213, 676] on button "2" at bounding box center [1204, 682] width 33 height 33
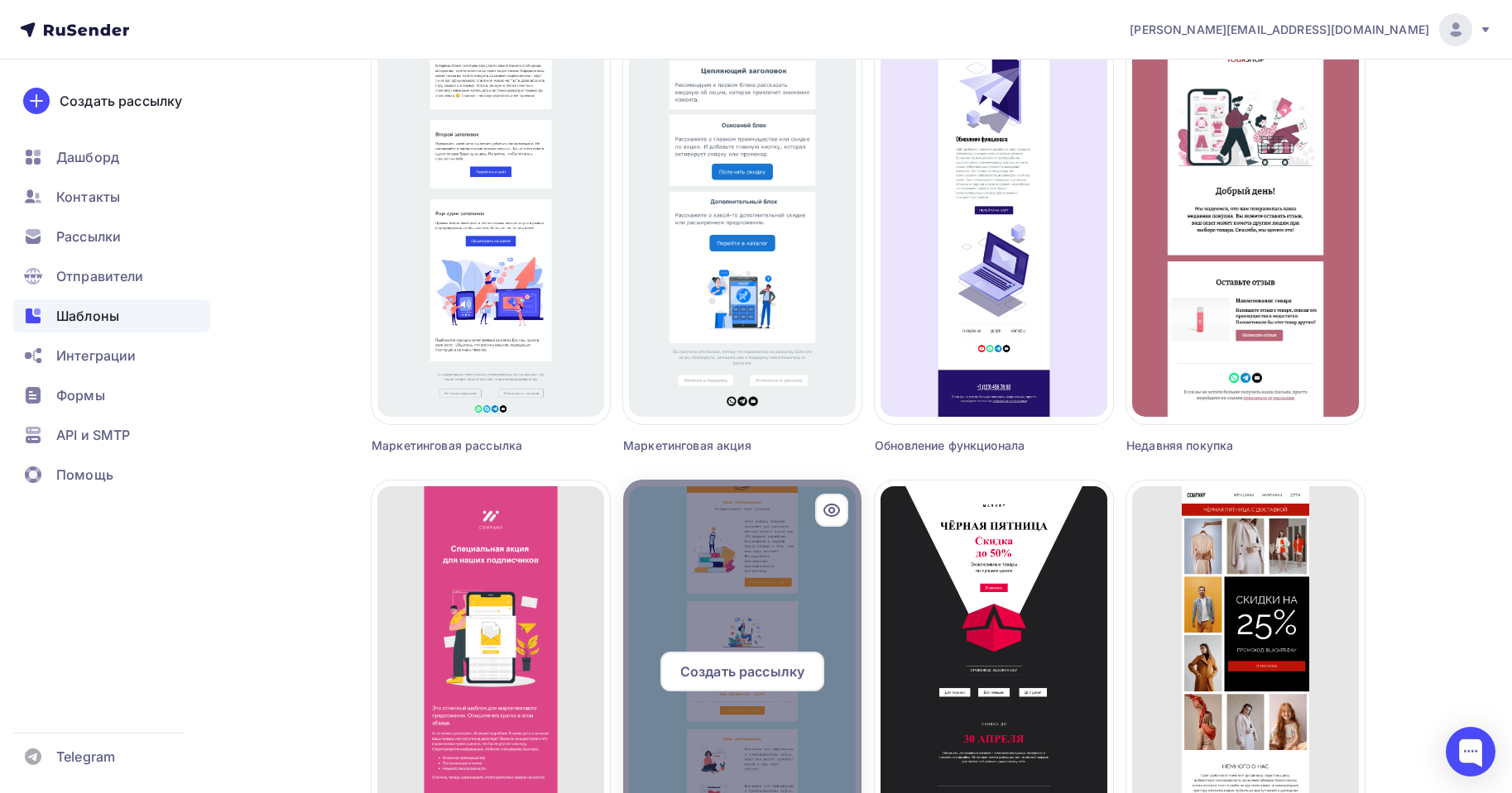
scroll to position [440, 0]
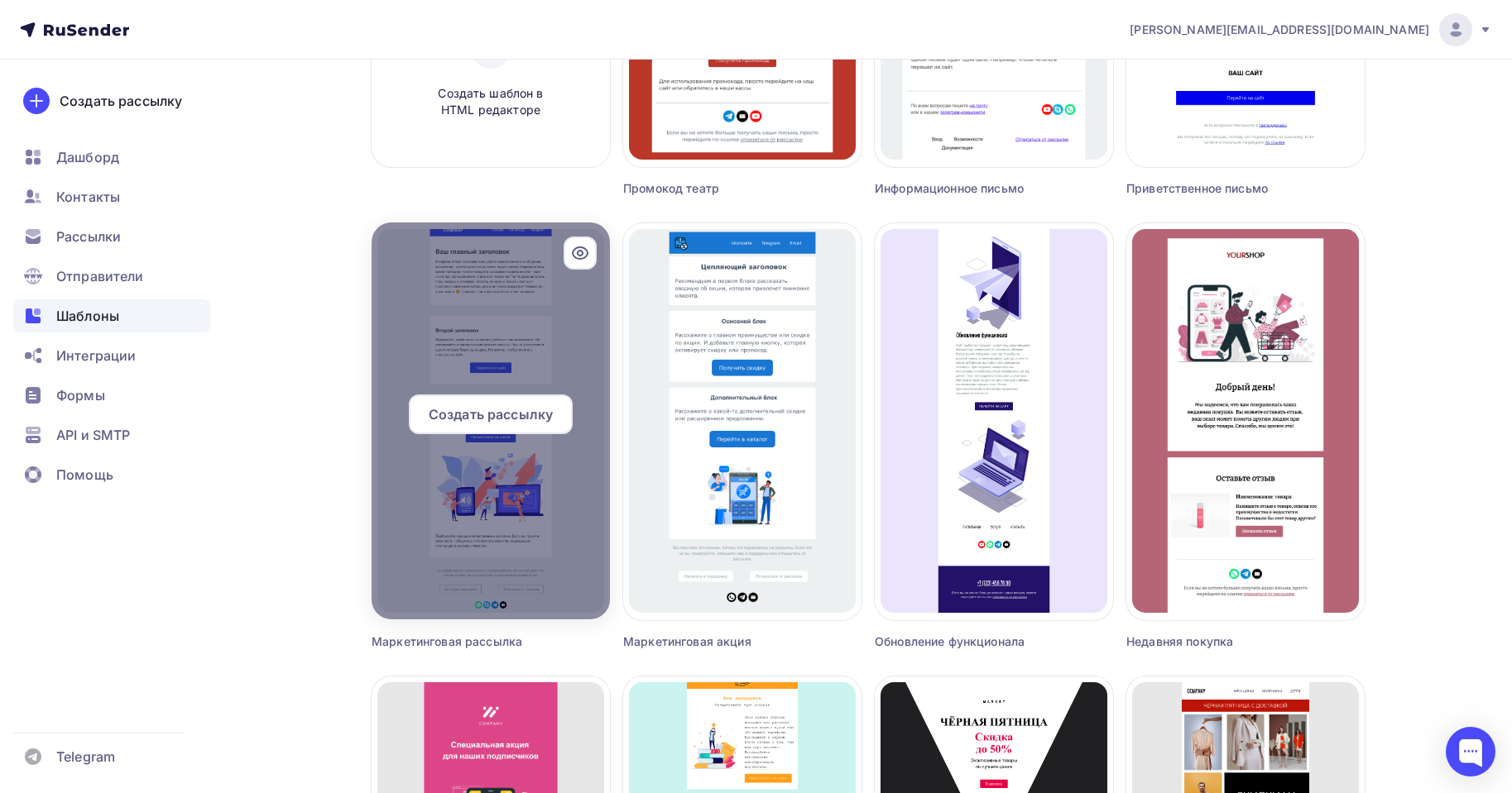
click at [473, 299] on div at bounding box center [491, 421] width 239 height 397
click at [532, 415] on span "Создать рассылку" at bounding box center [491, 415] width 124 height 20
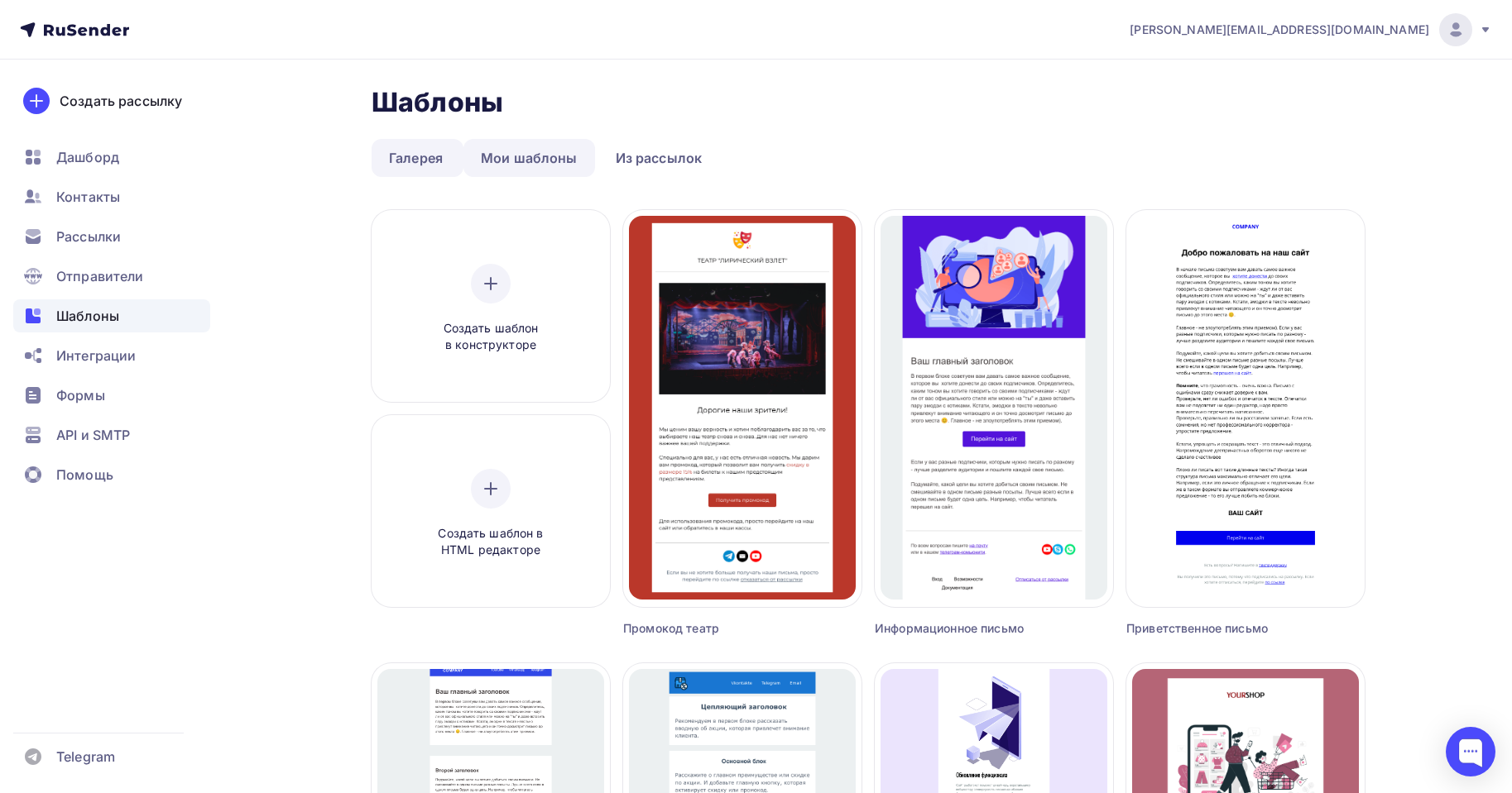
click at [527, 158] on link "Мои шаблоны" at bounding box center [529, 158] width 132 height 38
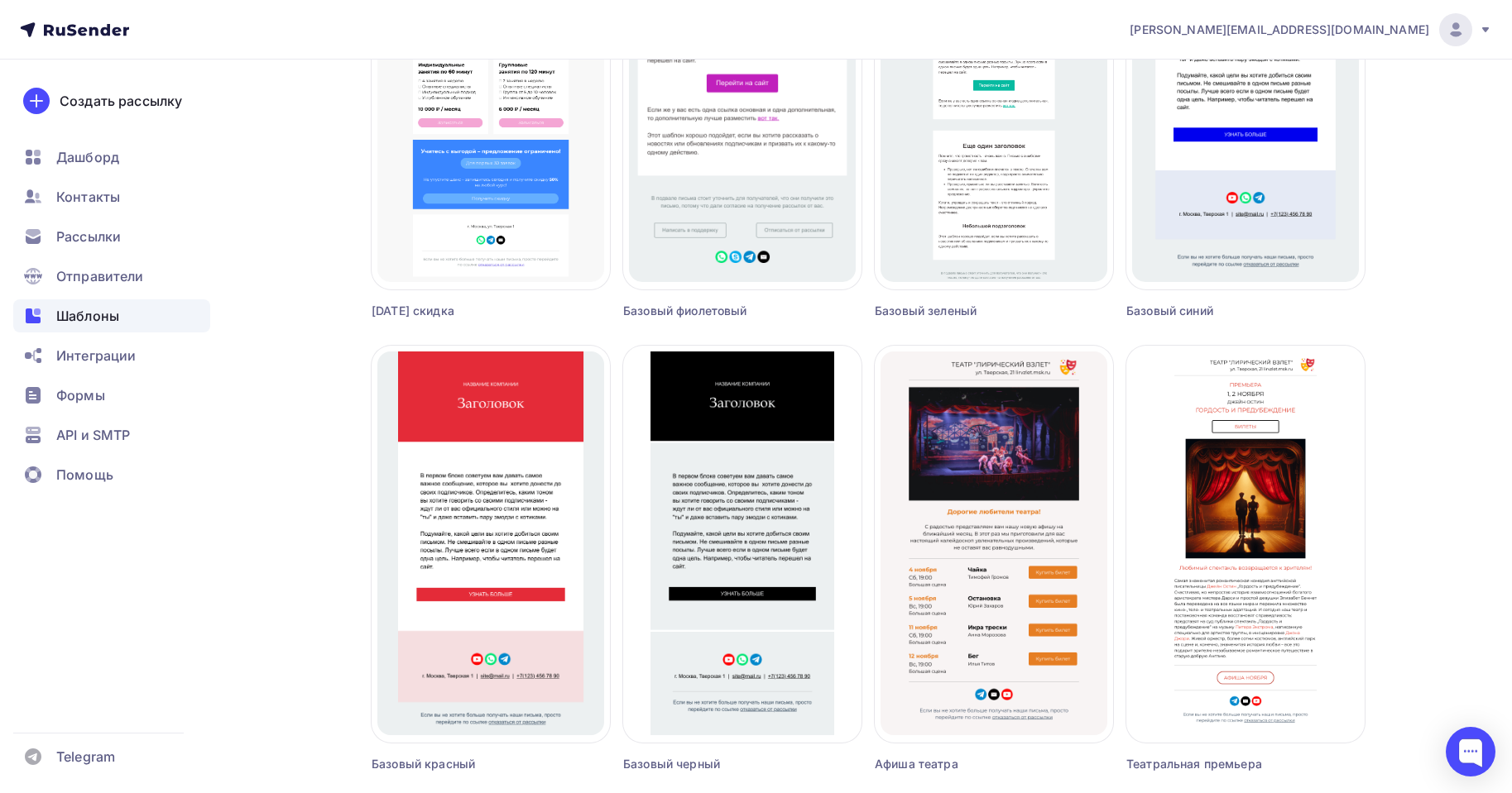
scroll to position [936, 0]
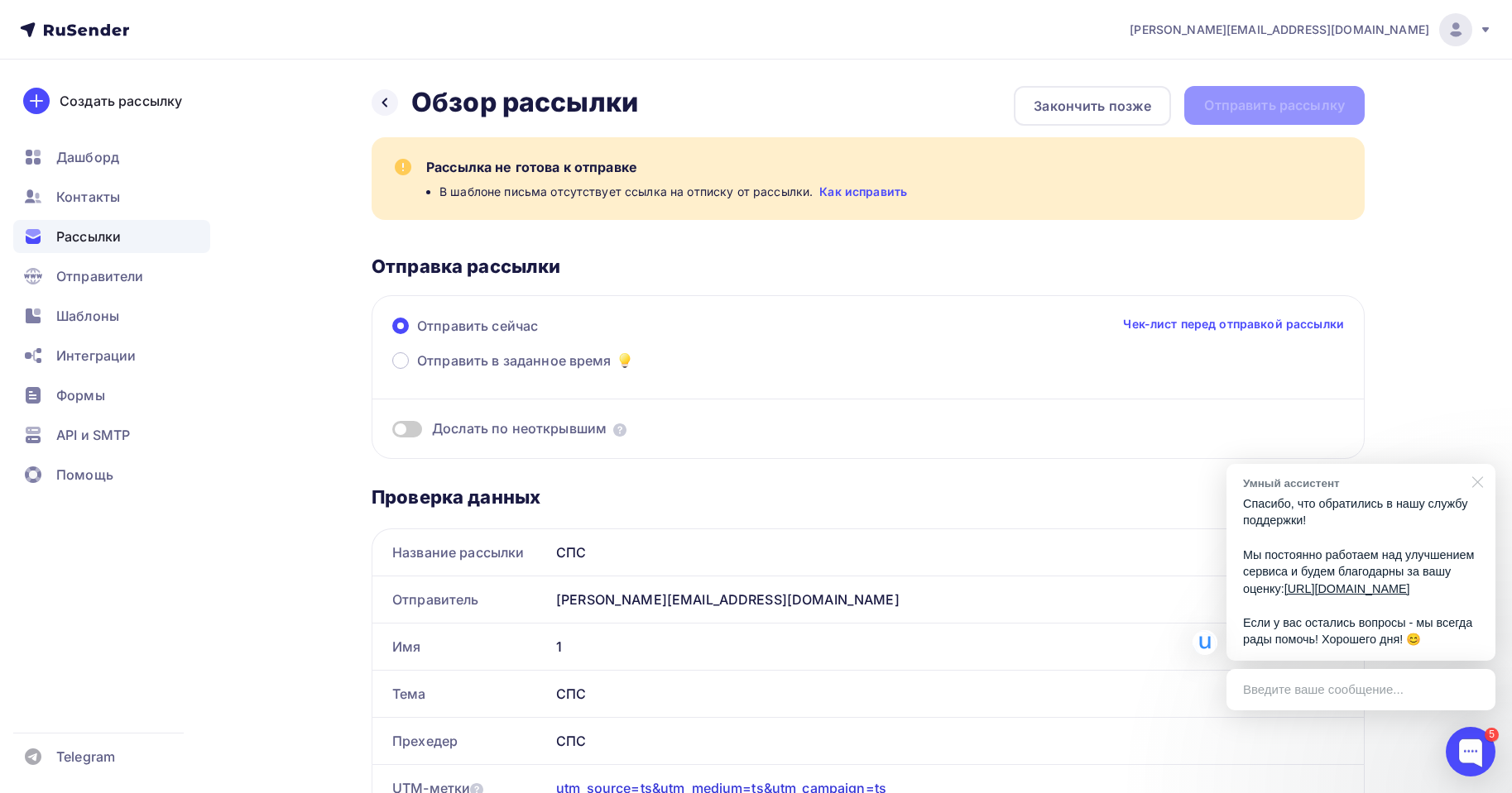
click at [1482, 468] on div at bounding box center [1475, 481] width 41 height 34
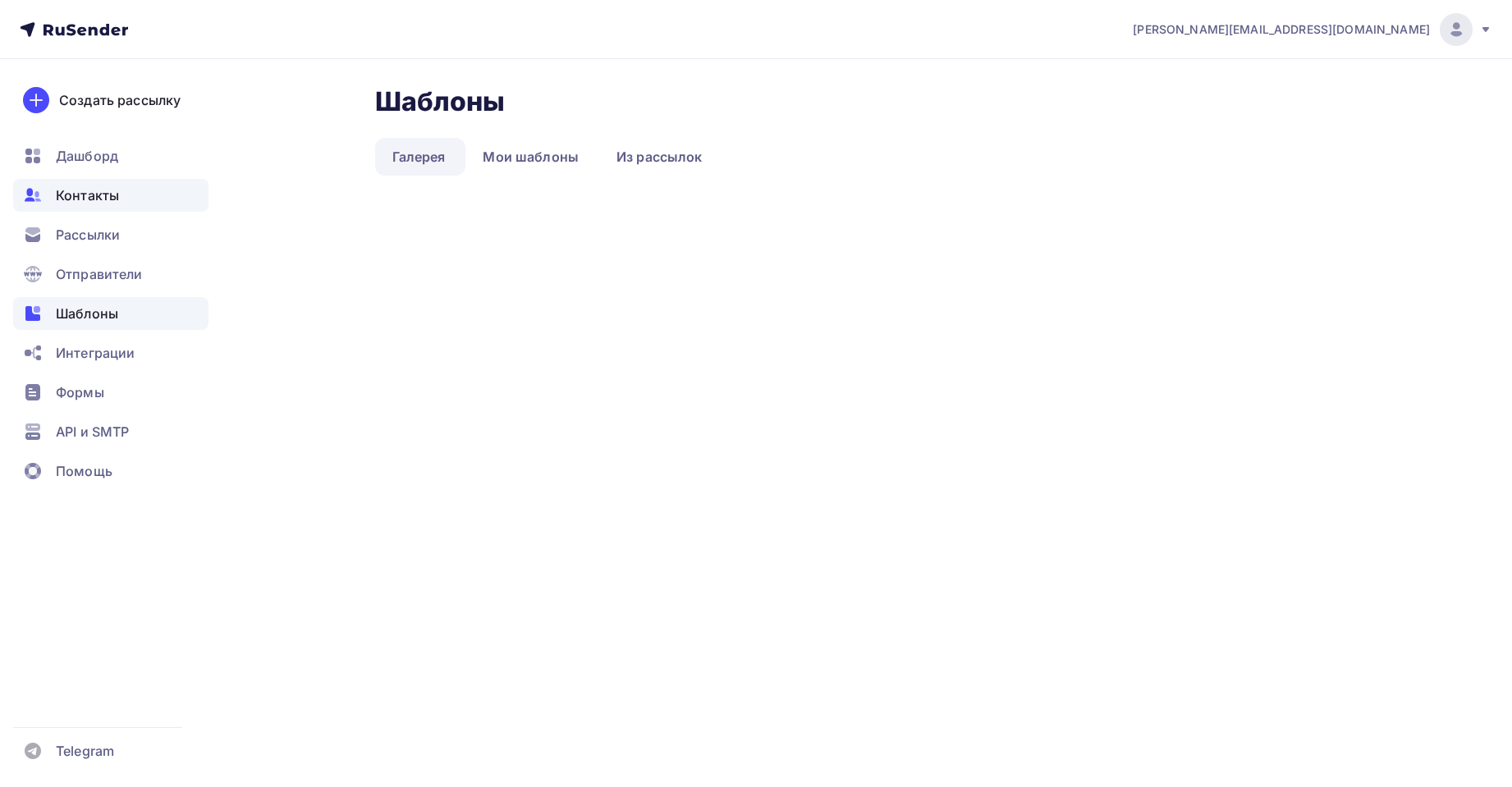
click at [78, 192] on span "Контакты" at bounding box center [88, 196] width 63 height 20
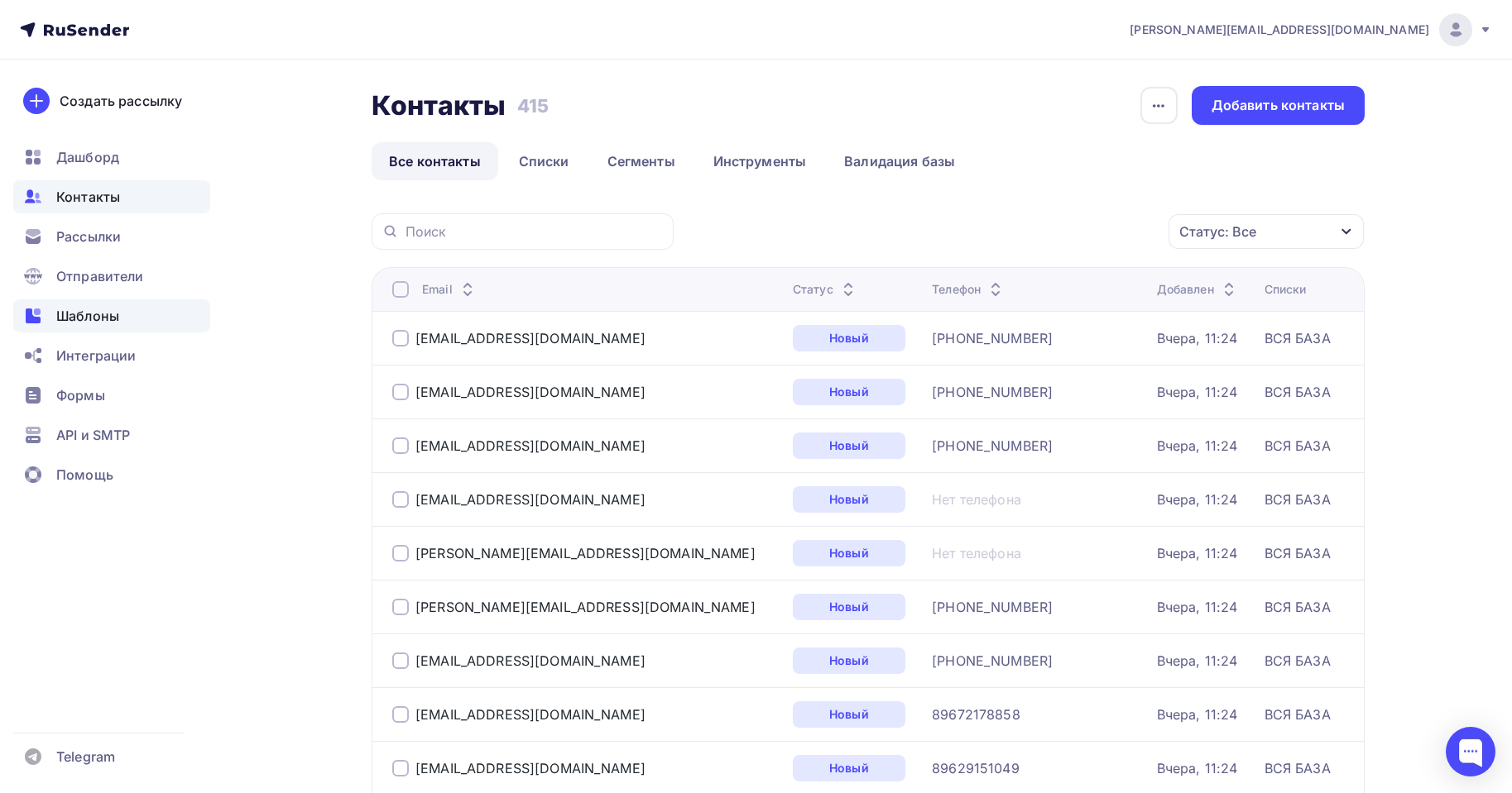
click at [104, 310] on span "Шаблоны" at bounding box center [88, 316] width 63 height 20
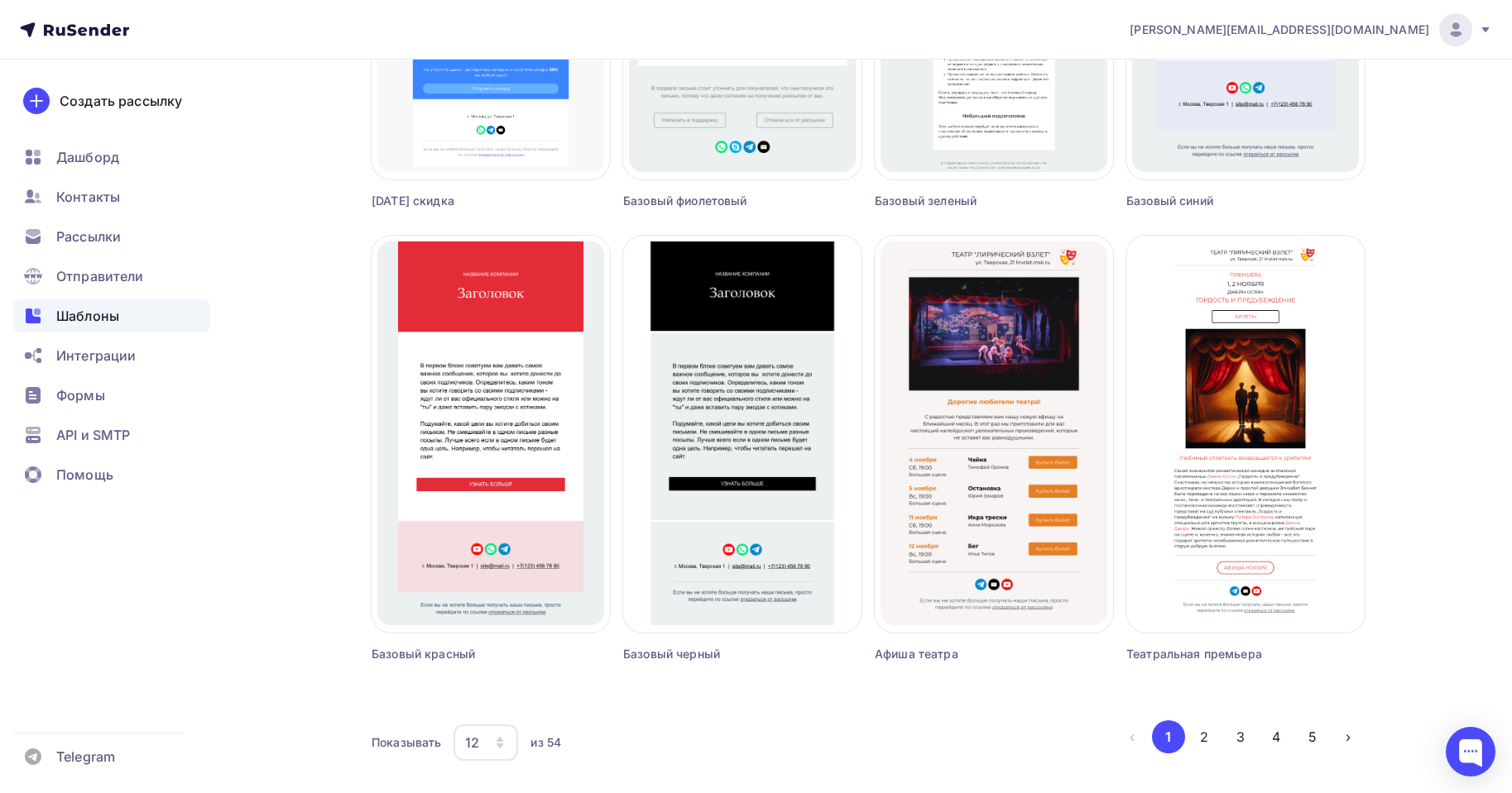
scroll to position [910, 0]
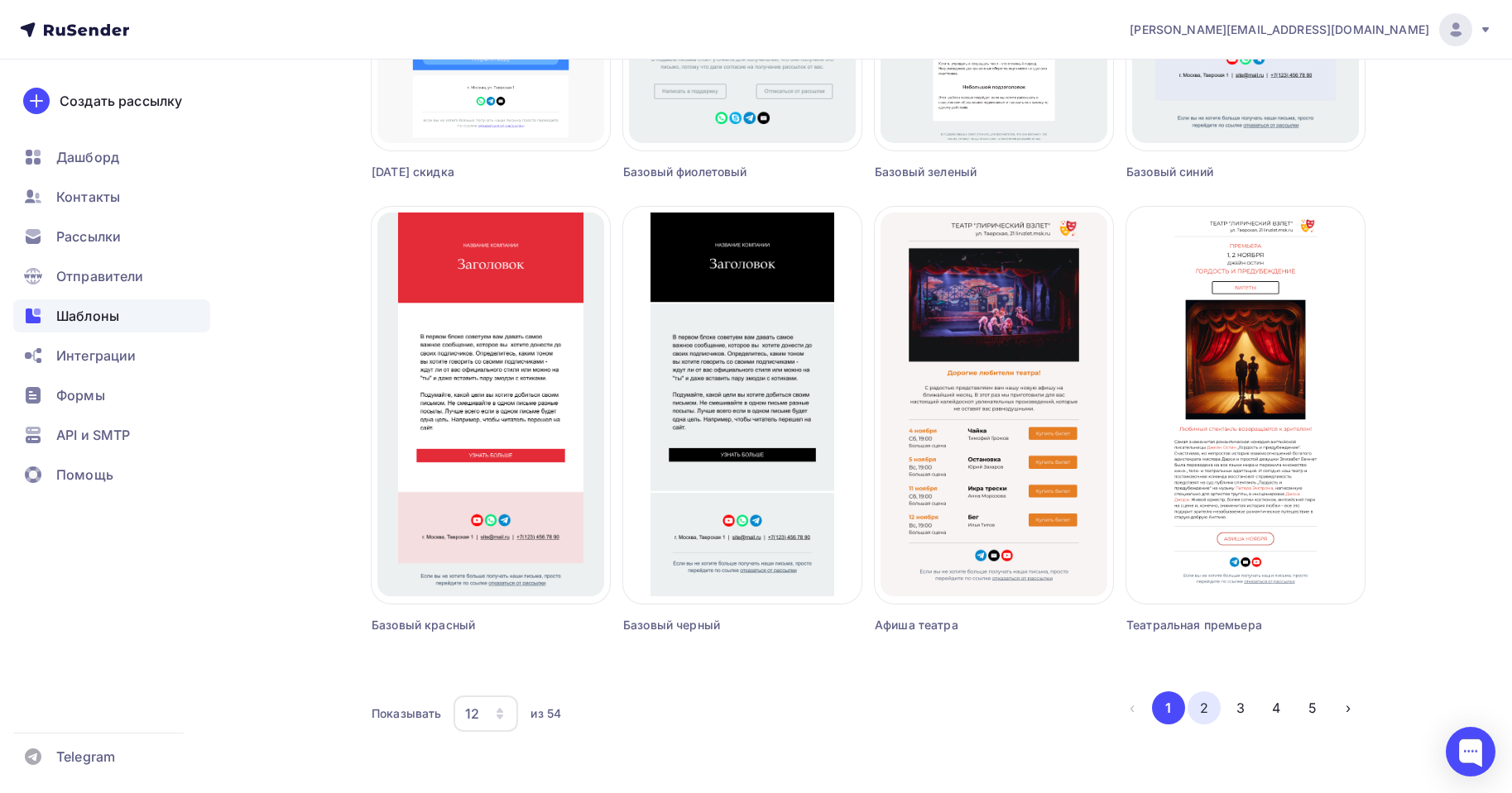
click at [1207, 714] on button "2" at bounding box center [1204, 708] width 33 height 33
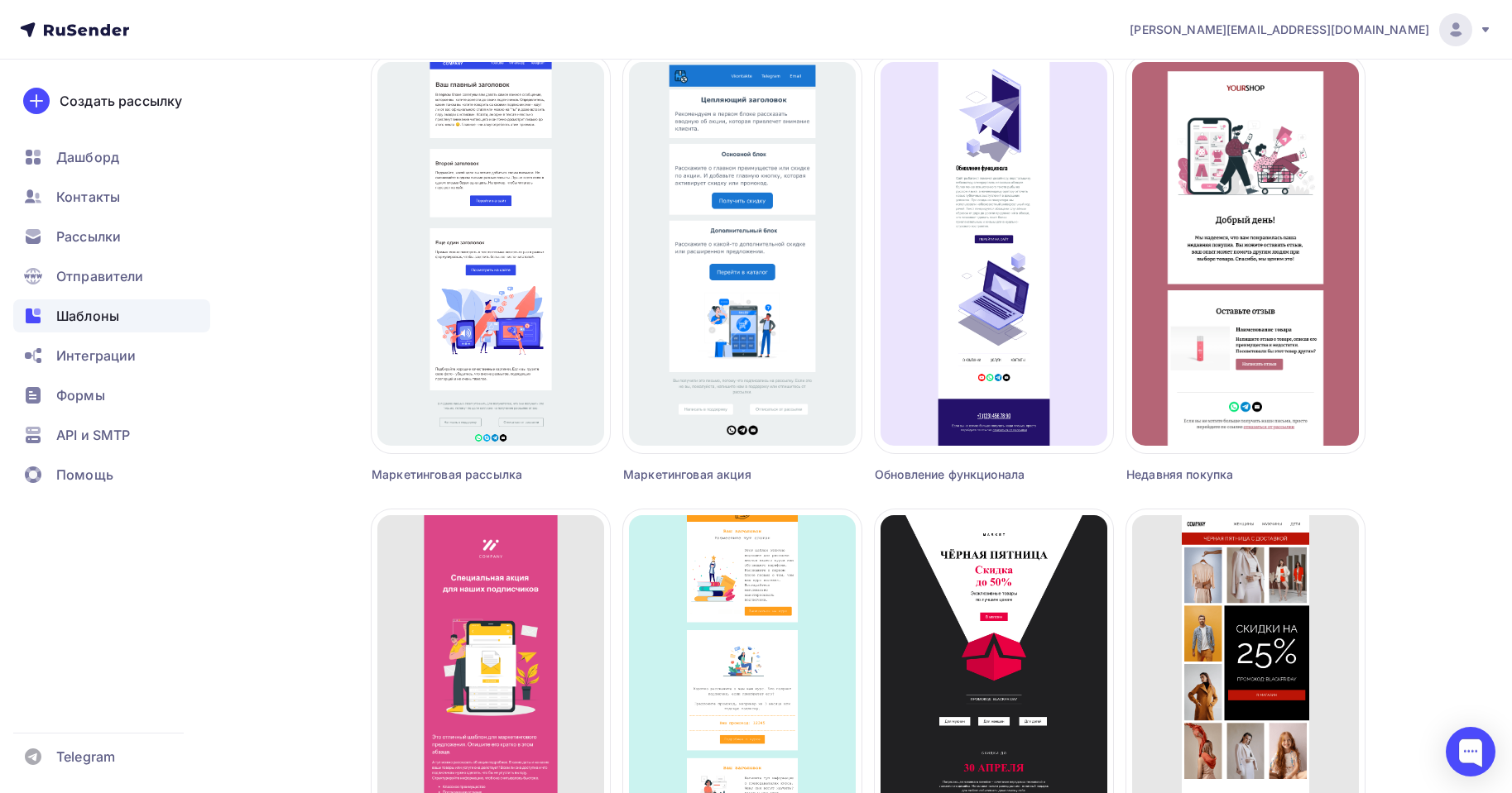
scroll to position [579, 0]
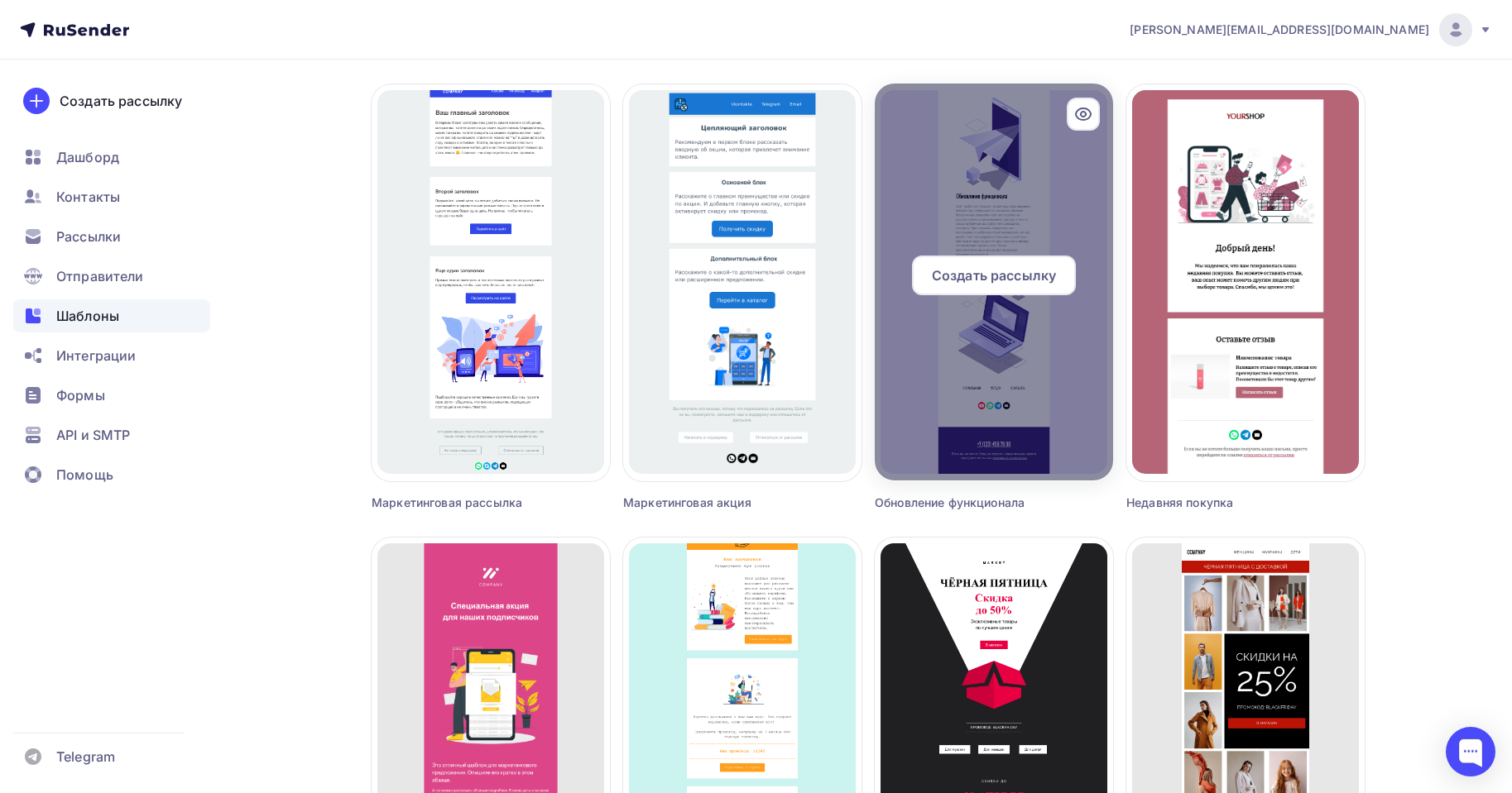
click at [1092, 168] on div at bounding box center [994, 281] width 239 height 397
click at [1022, 267] on span "Создать рассылку" at bounding box center [995, 276] width 124 height 20
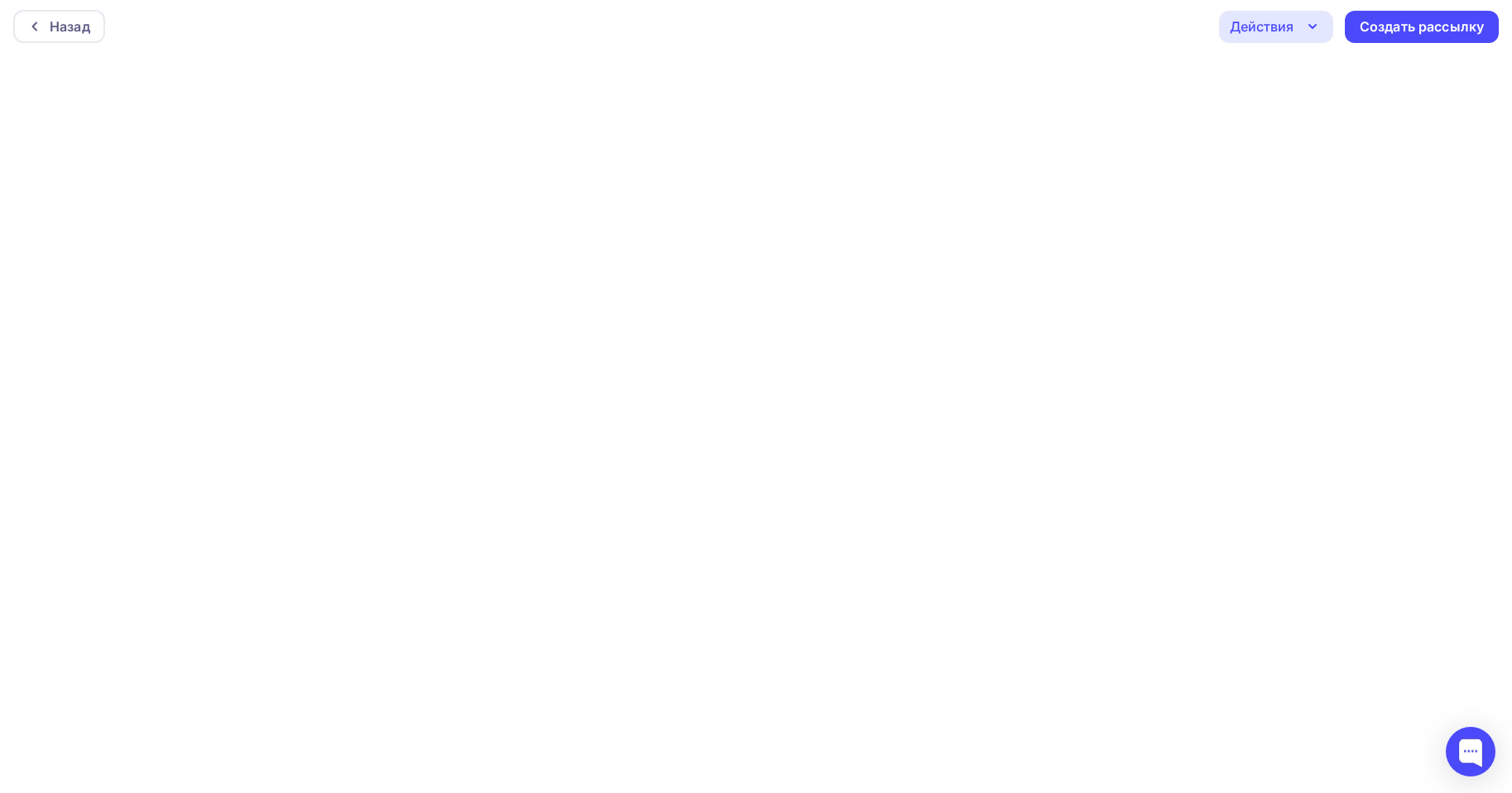
scroll to position [5, 0]
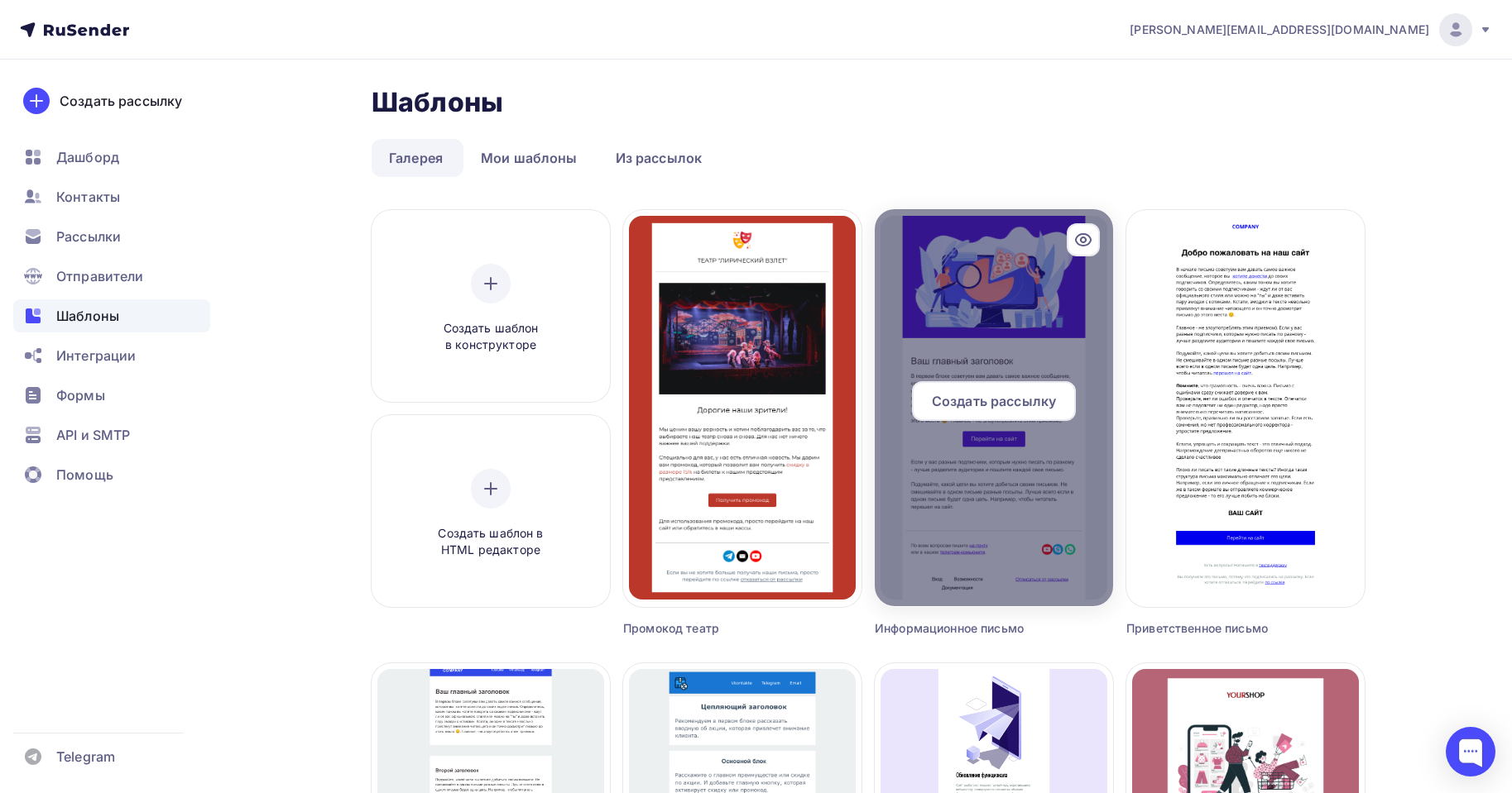
click at [993, 555] on div at bounding box center [994, 407] width 239 height 397
click at [984, 403] on span "Создать рассылку" at bounding box center [995, 401] width 124 height 20
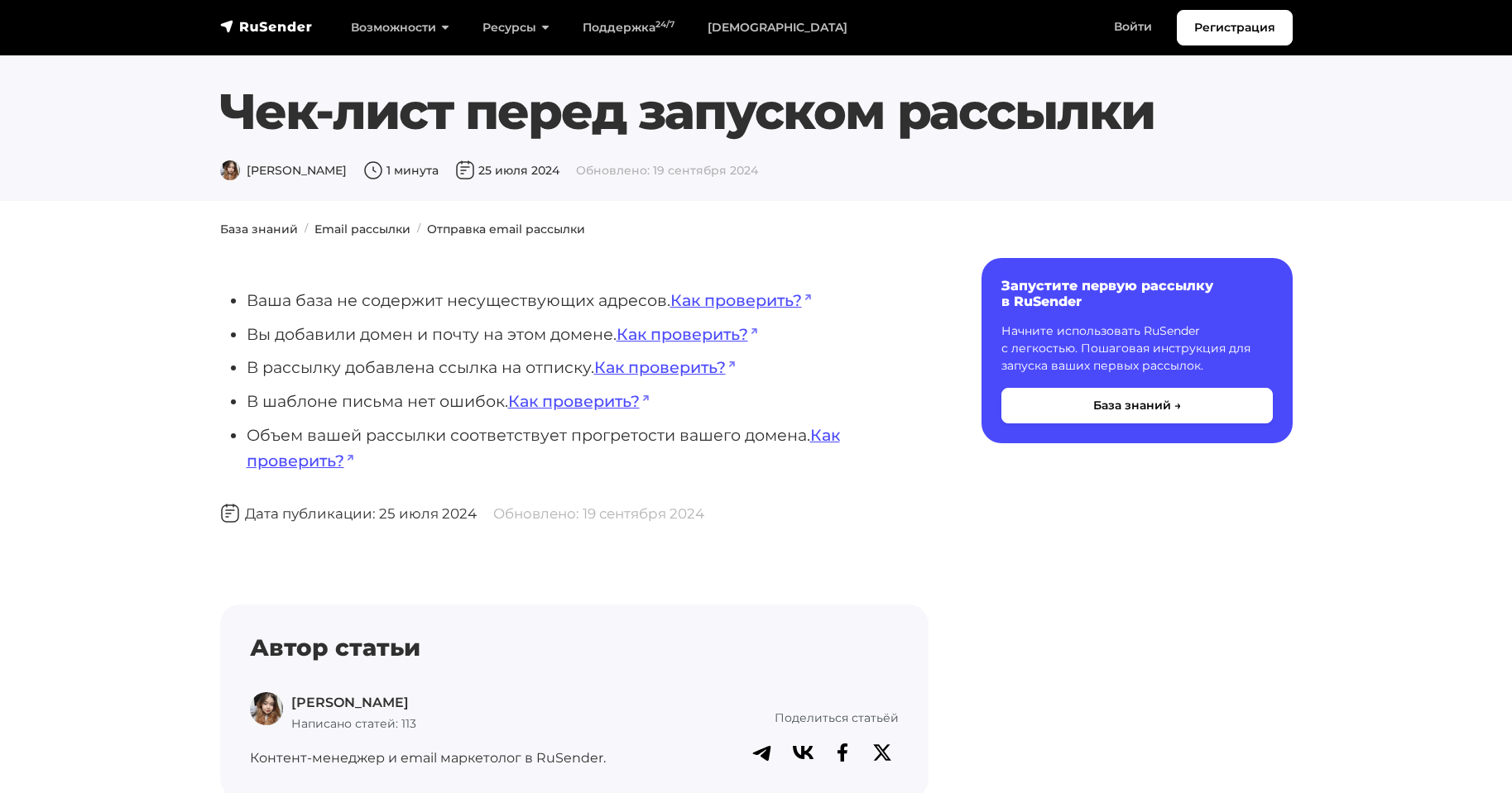
scroll to position [83, 0]
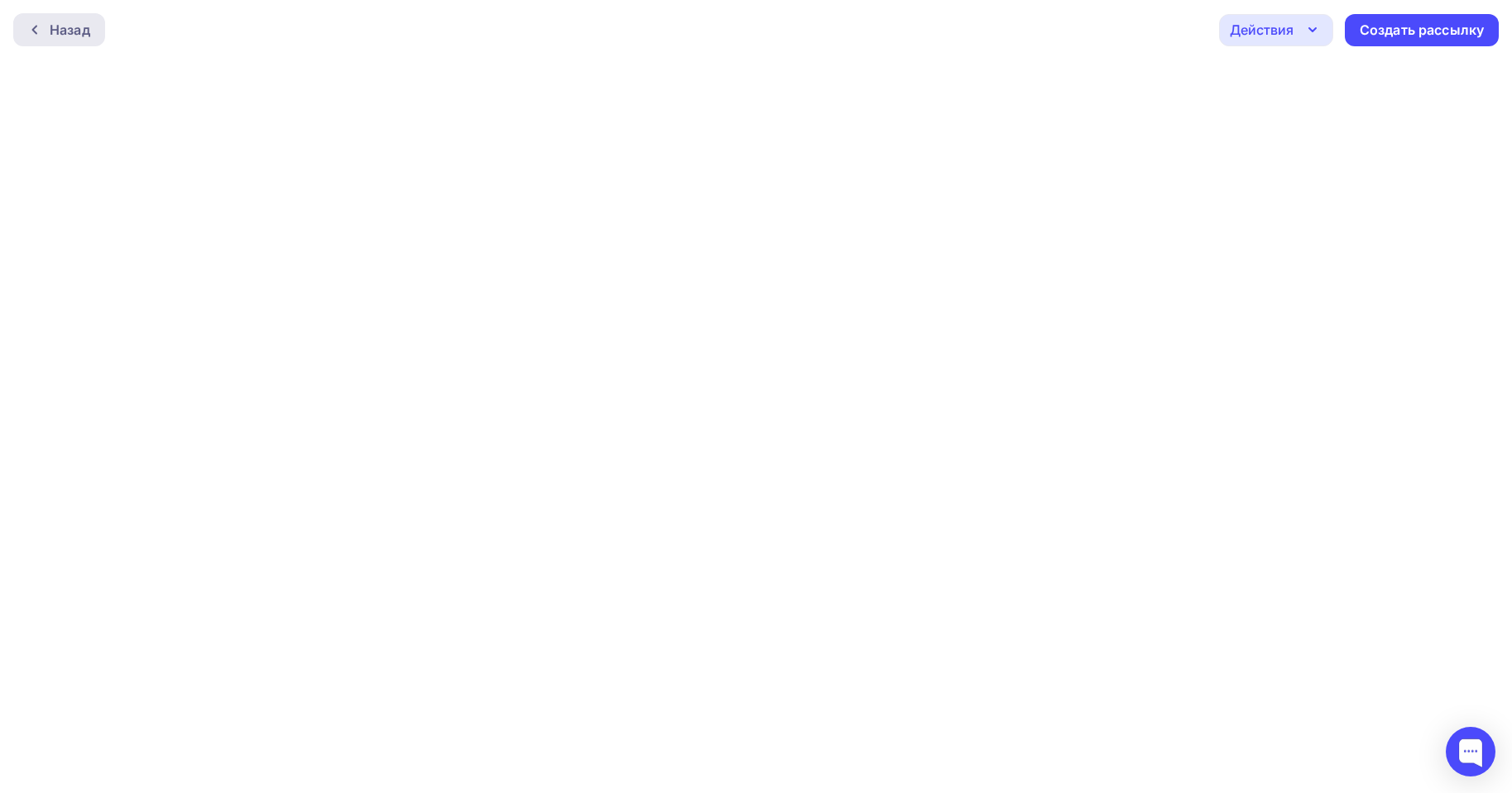
click at [91, 23] on div "Назад" at bounding box center [69, 30] width 40 height 20
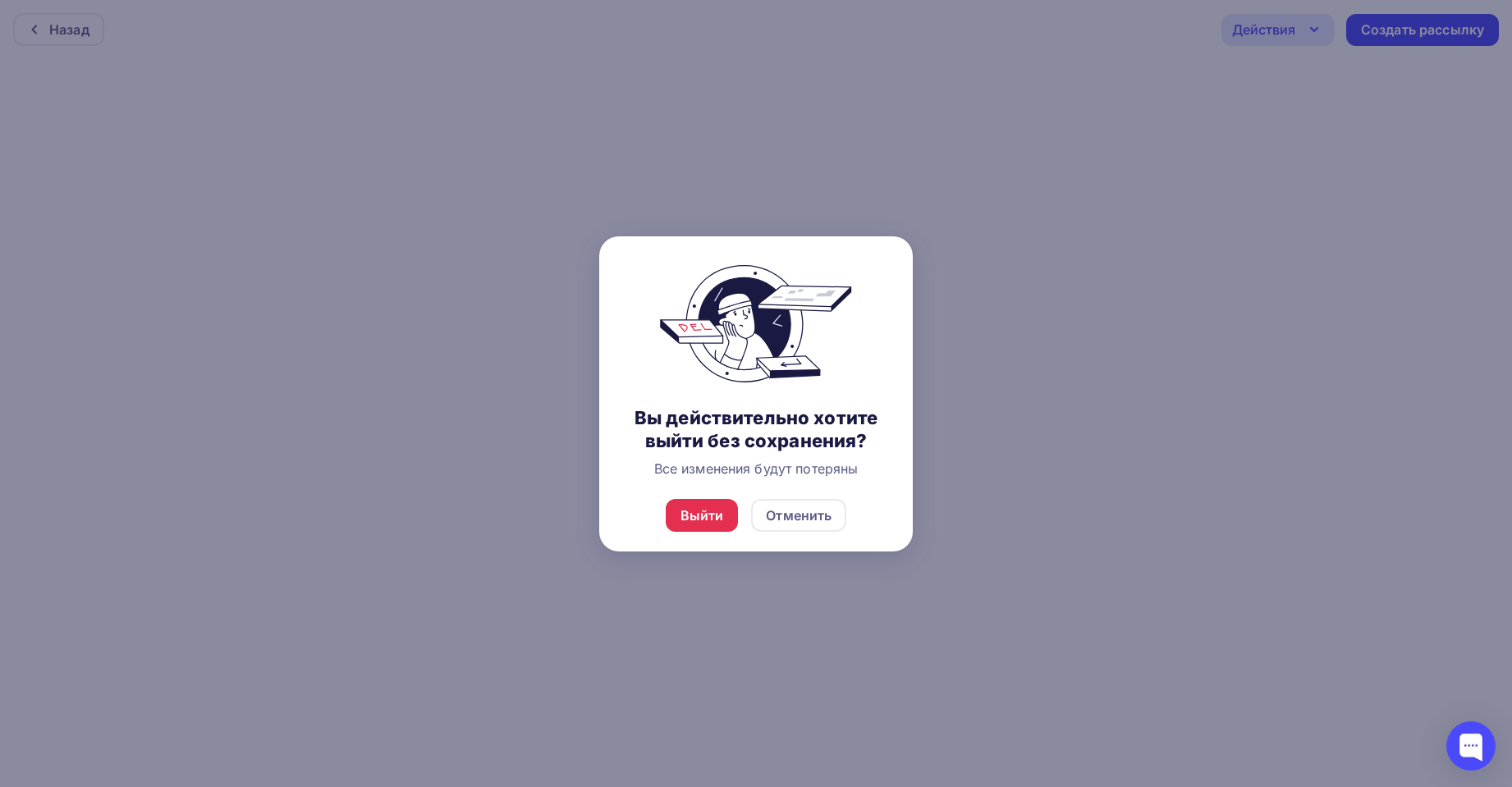
click at [726, 491] on div "Выйти Отменить" at bounding box center [756, 516] width 314 height 73
click at [717, 508] on div "Выйти" at bounding box center [703, 516] width 44 height 20
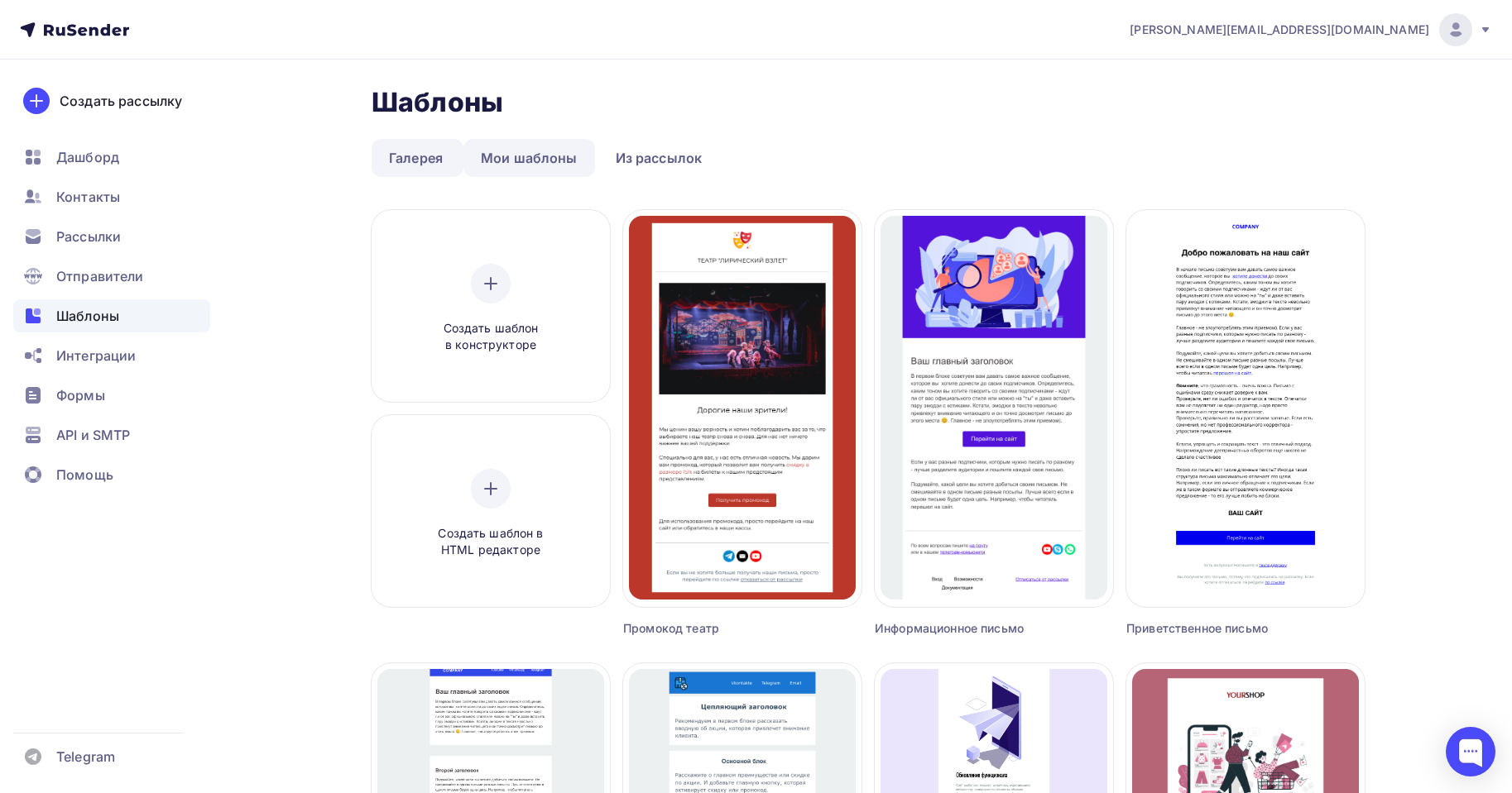
click at [537, 151] on link "Мои шаблоны" at bounding box center [529, 158] width 132 height 38
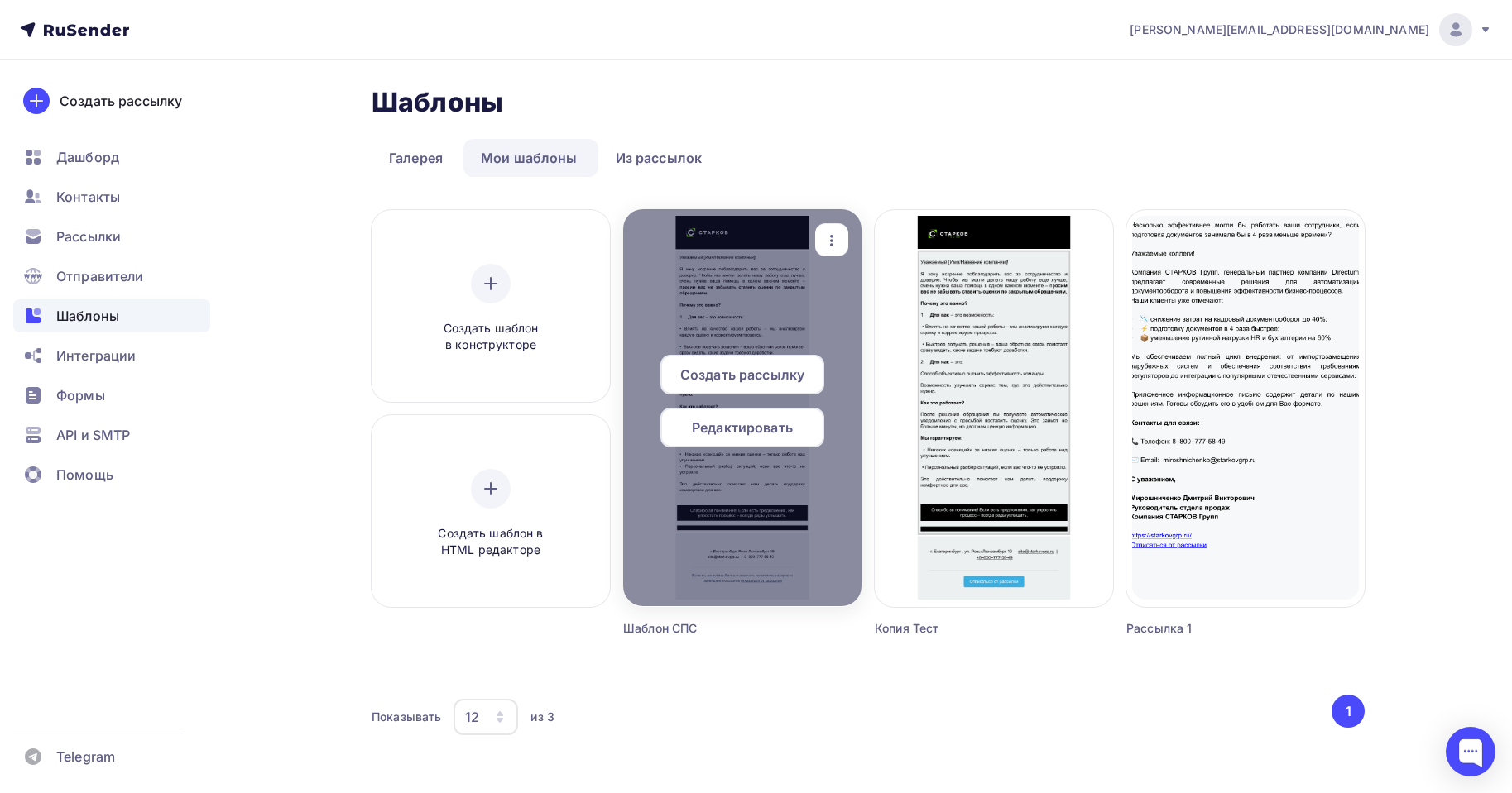
click at [754, 432] on span "Редактировать" at bounding box center [742, 428] width 101 height 20
